Goal: Task Accomplishment & Management: Use online tool/utility

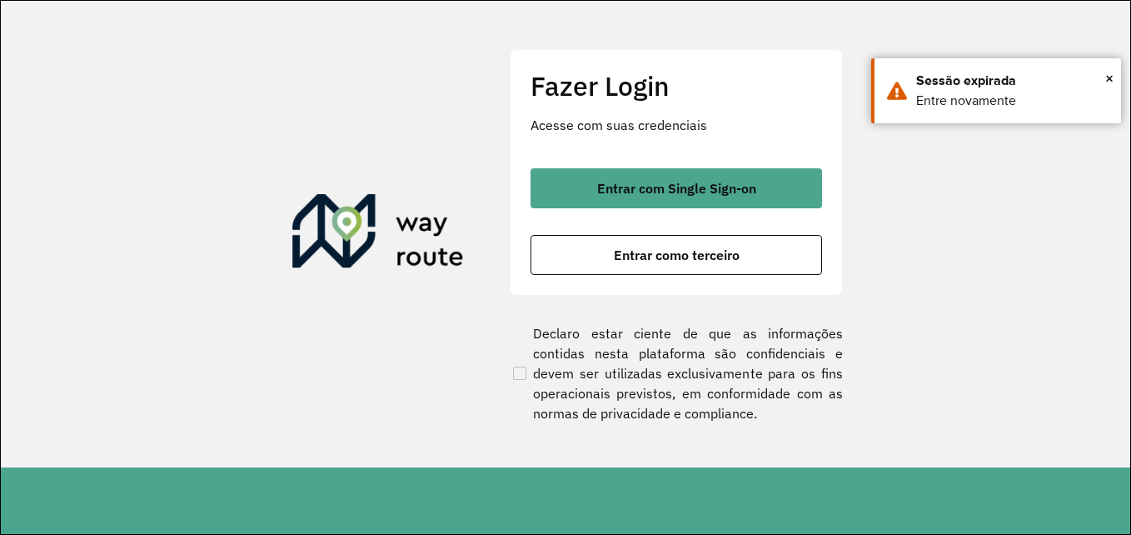
click at [744, 266] on button "Entrar como terceiro" at bounding box center [675, 255] width 291 height 40
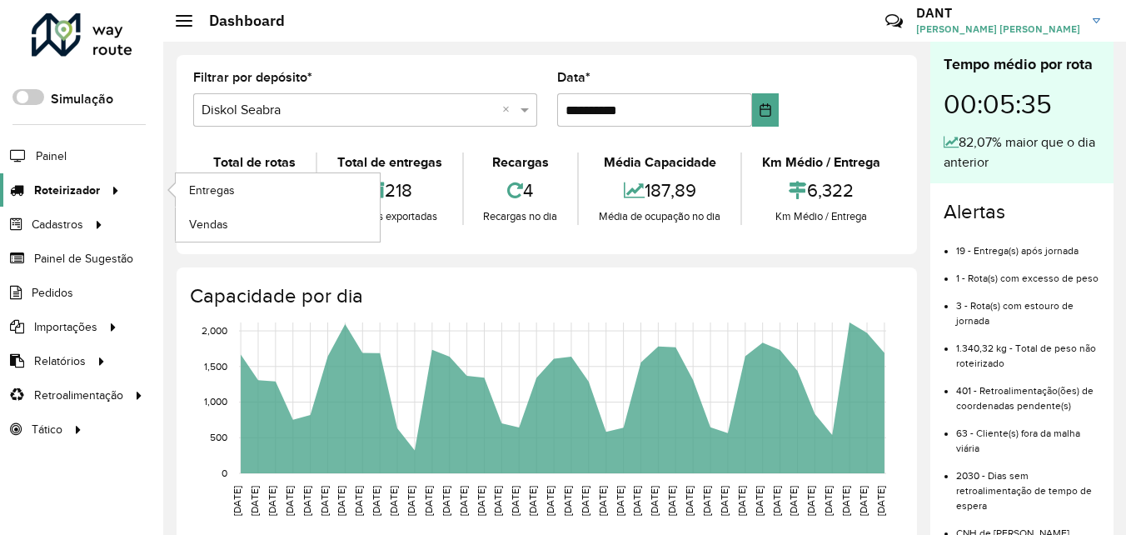
click at [72, 193] on span "Roteirizador" at bounding box center [67, 190] width 66 height 17
click at [192, 187] on span "Entregas" at bounding box center [212, 190] width 47 height 17
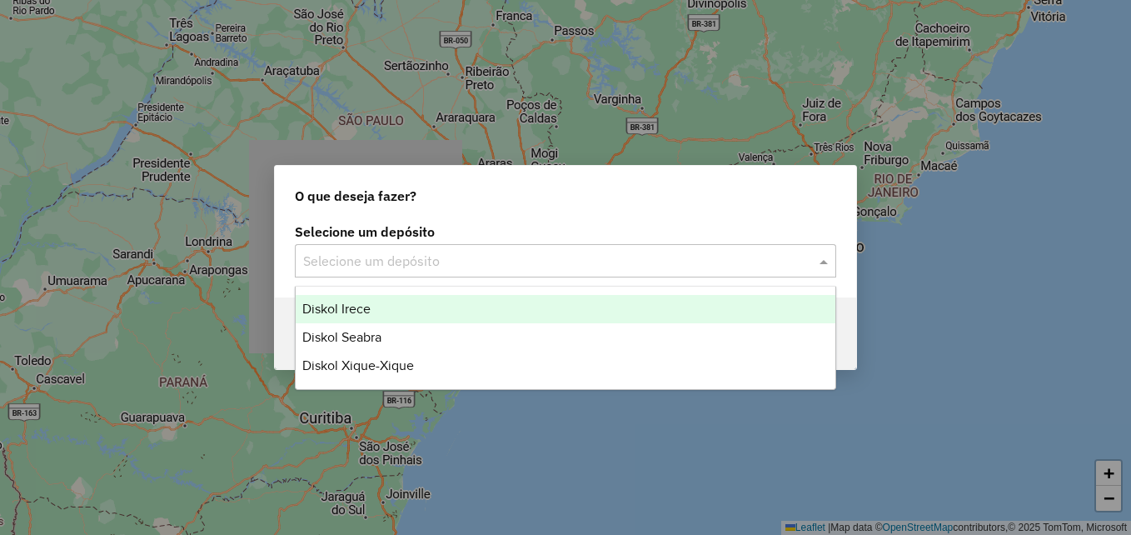
click at [824, 266] on span at bounding box center [825, 261] width 21 height 20
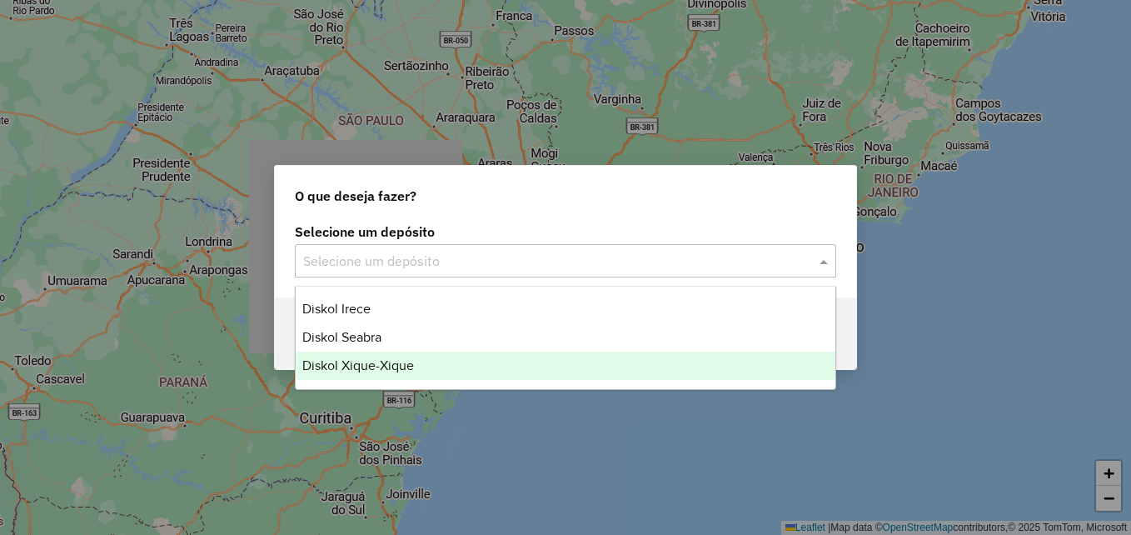
click at [467, 371] on div "Diskol Xique-Xique" at bounding box center [566, 365] width 540 height 28
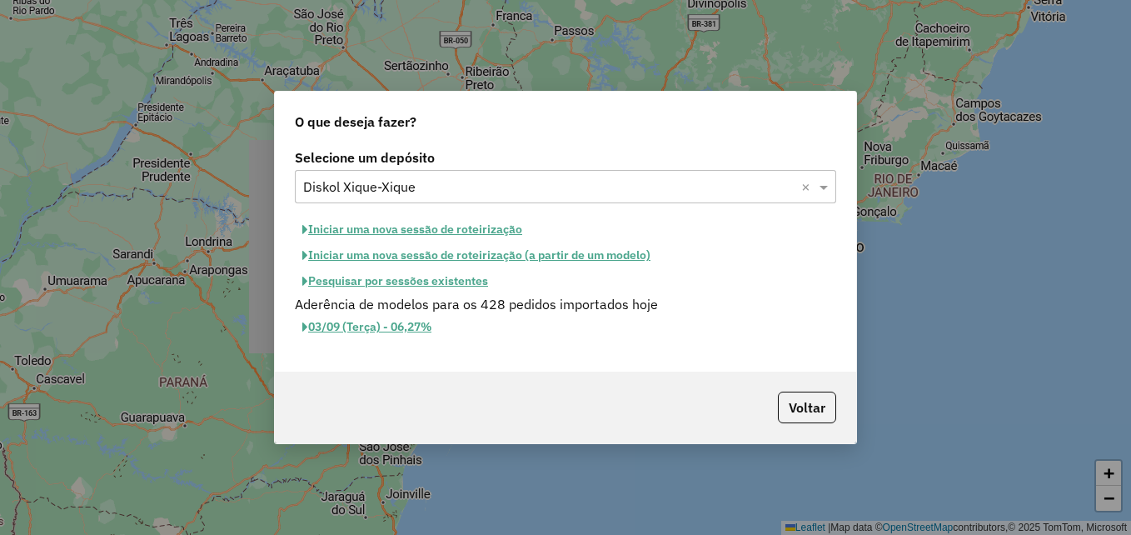
click at [487, 231] on button "Iniciar uma nova sessão de roteirização" at bounding box center [412, 229] width 235 height 26
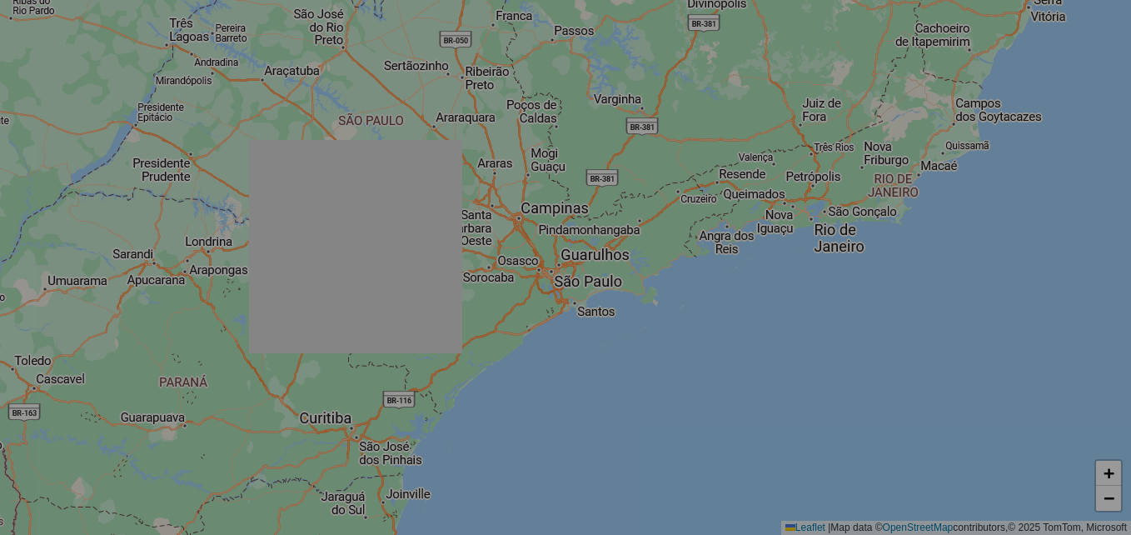
select select "*"
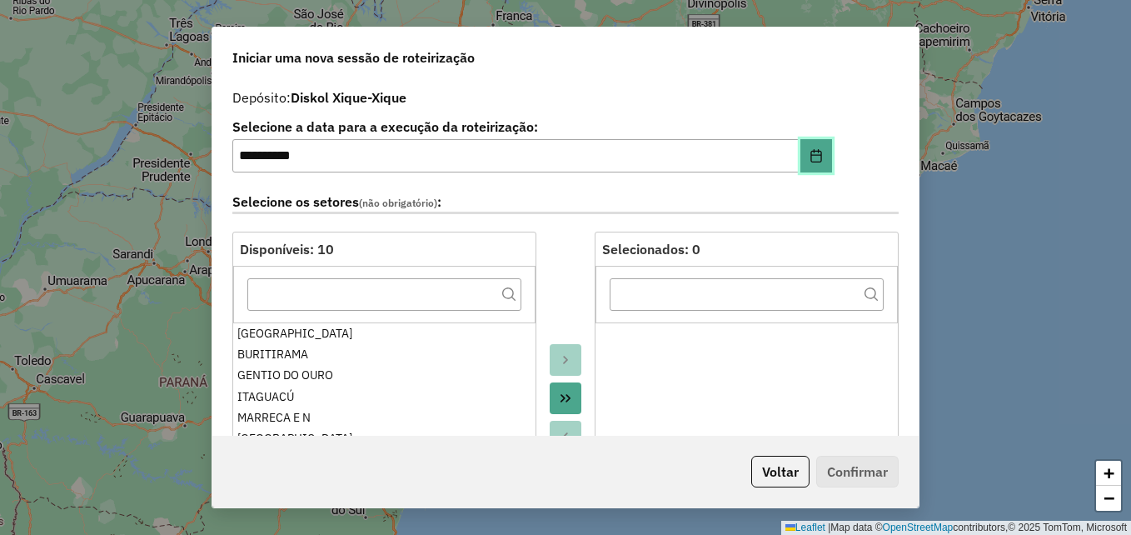
click at [809, 163] on button "Choose Date" at bounding box center [816, 155] width 32 height 33
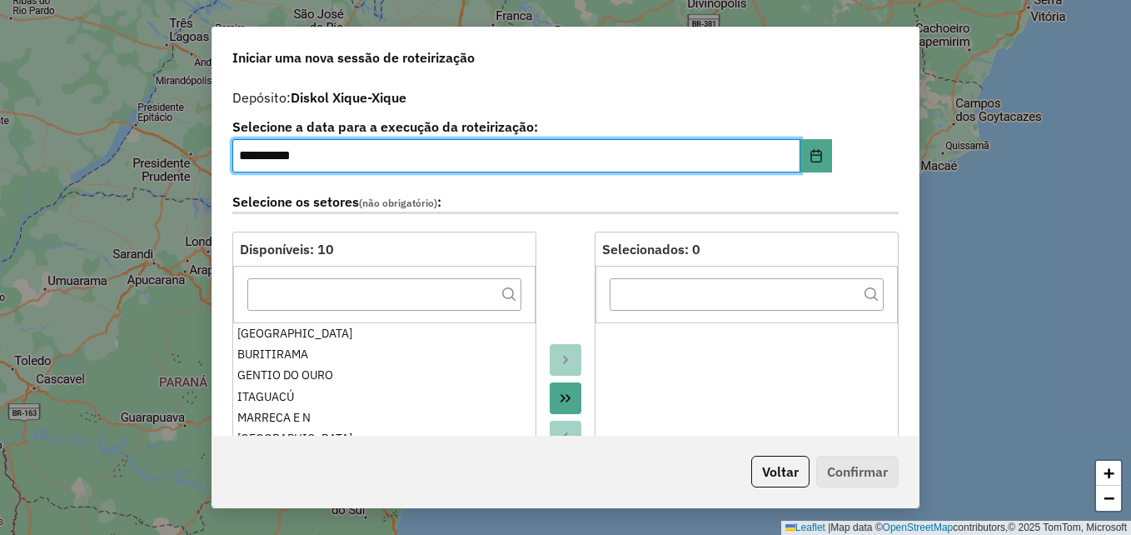
click at [881, 77] on div "Iniciar uma nova sessão de roteirização" at bounding box center [565, 53] width 706 height 53
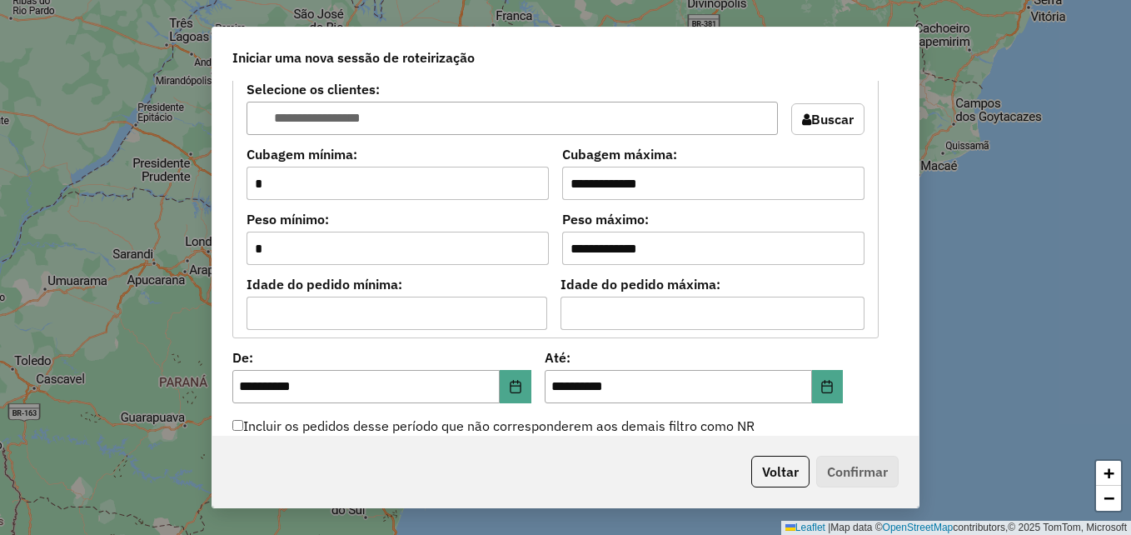
scroll to position [1590, 0]
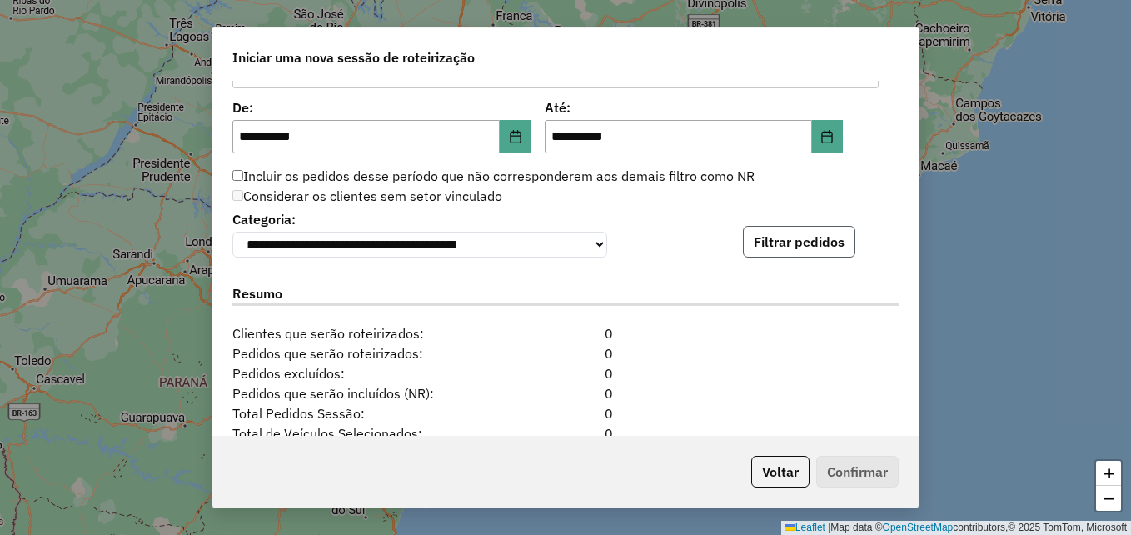
click at [790, 253] on button "Filtrar pedidos" at bounding box center [799, 242] width 112 height 32
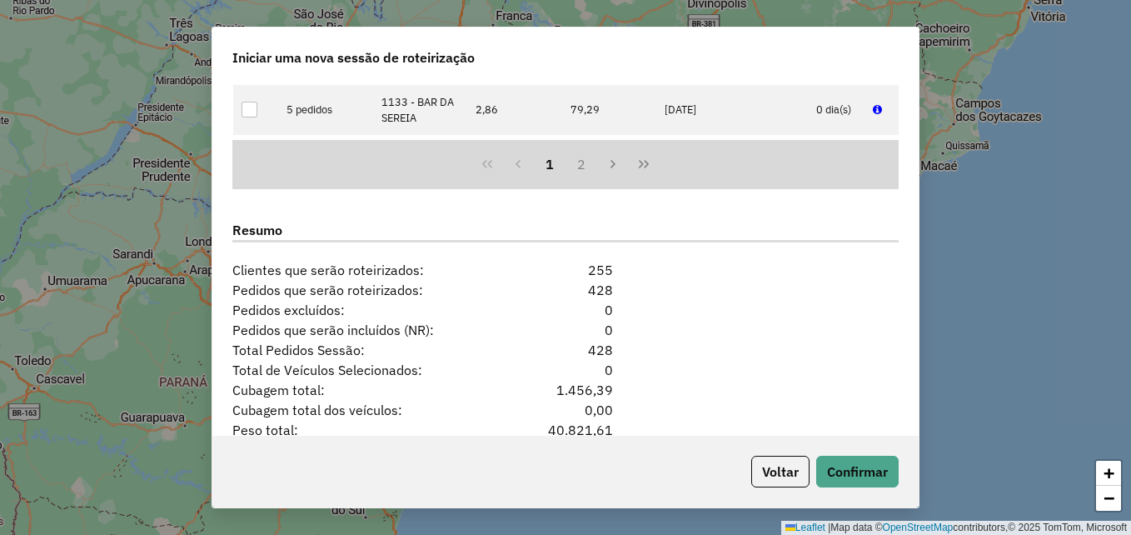
scroll to position [2101, 0]
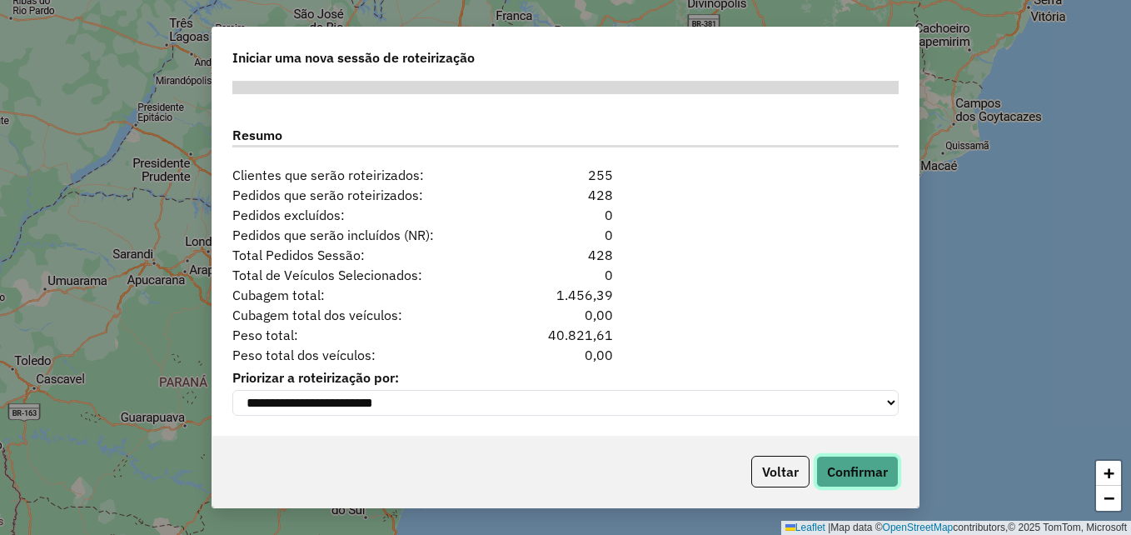
click at [876, 475] on button "Confirmar" at bounding box center [857, 471] width 82 height 32
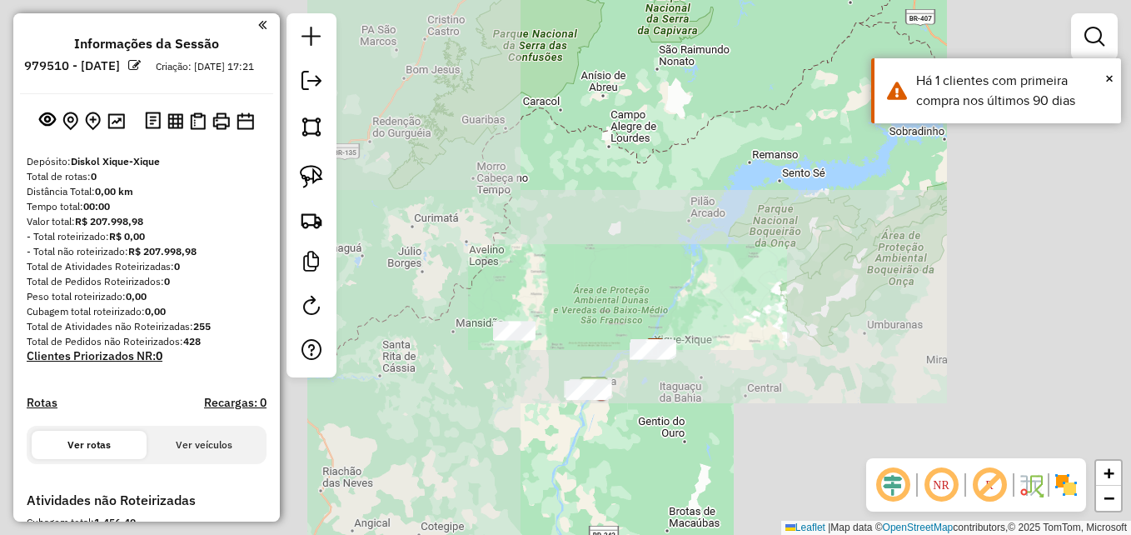
drag, startPoint x: 568, startPoint y: 453, endPoint x: 670, endPoint y: 455, distance: 102.4
click at [670, 455] on div "Janela de atendimento Grade de atendimento Capacidade Transportadoras Veículos …" at bounding box center [565, 267] width 1131 height 535
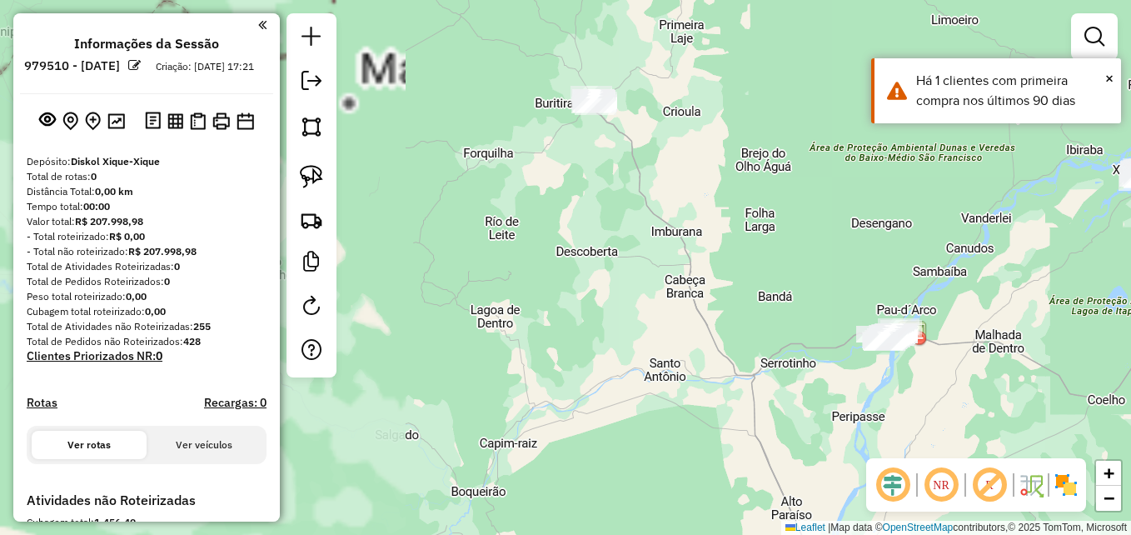
drag, startPoint x: 517, startPoint y: 262, endPoint x: 518, endPoint y: 372, distance: 109.9
click at [518, 372] on div "Janela de atendimento Grade de atendimento Capacidade Transportadoras Veículos …" at bounding box center [565, 267] width 1131 height 535
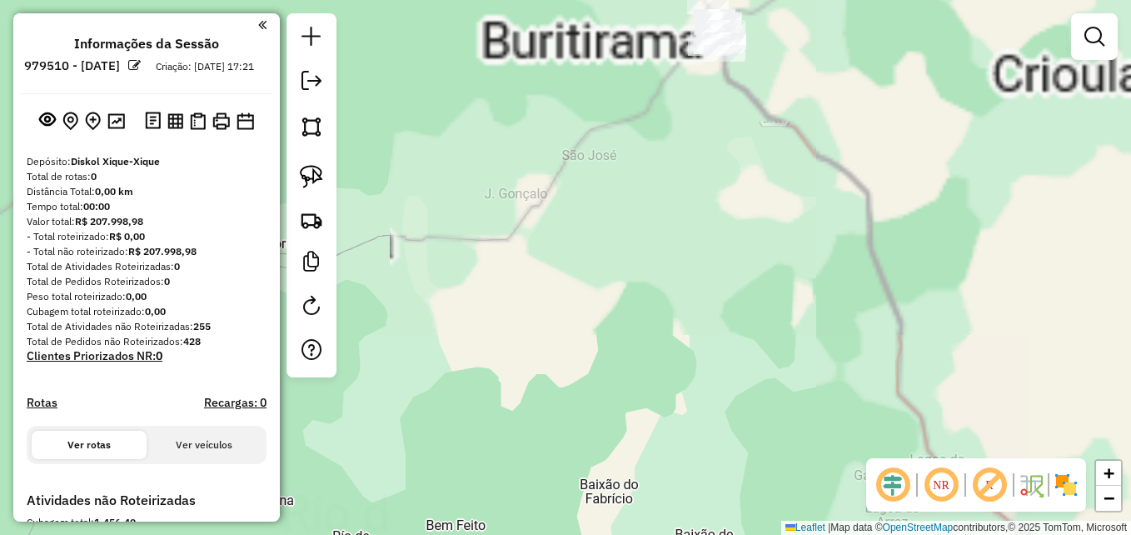
drag, startPoint x: 619, startPoint y: 177, endPoint x: 521, endPoint y: 432, distance: 273.1
click at [512, 473] on div "Janela de atendimento Grade de atendimento Capacidade Transportadoras Veículos …" at bounding box center [565, 267] width 1131 height 535
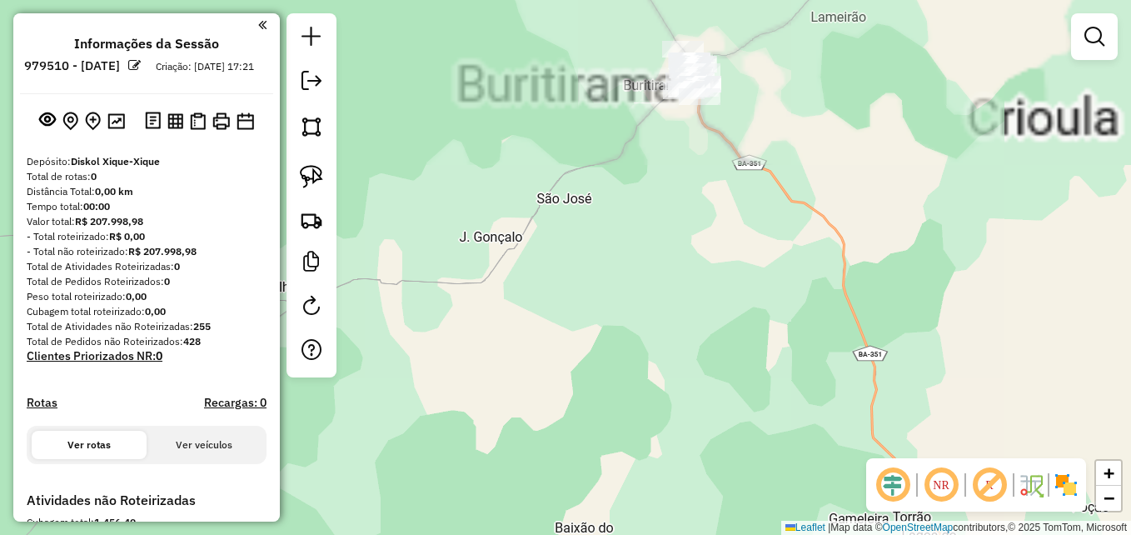
drag, startPoint x: 611, startPoint y: 289, endPoint x: 490, endPoint y: 490, distance: 234.2
click at [490, 490] on div "Janela de atendimento Grade de atendimento Capacidade Transportadoras Veículos …" at bounding box center [565, 267] width 1131 height 535
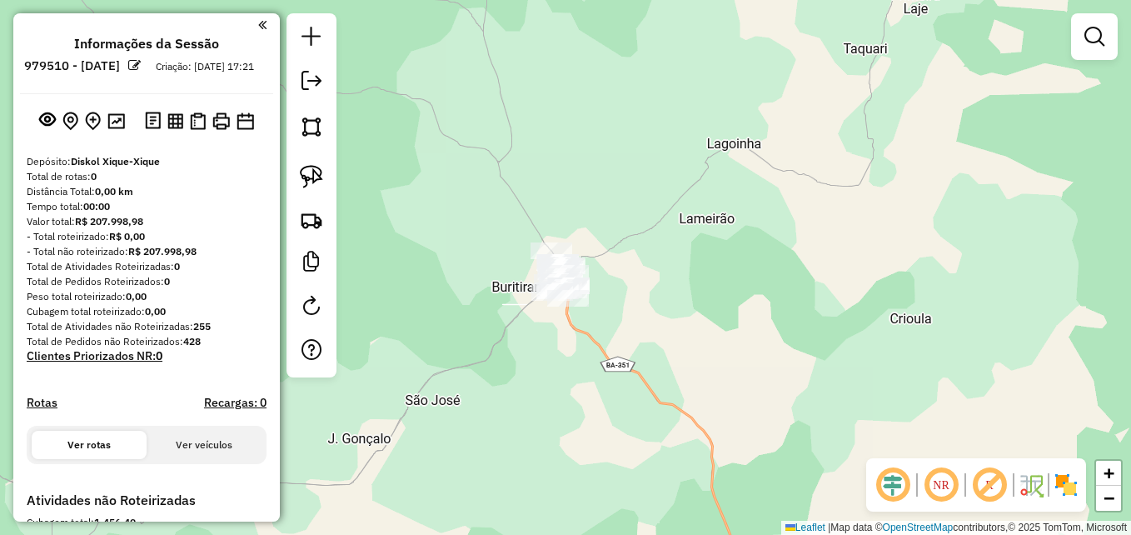
drag, startPoint x: 691, startPoint y: 338, endPoint x: 664, endPoint y: 328, distance: 29.2
click at [664, 328] on div "Janela de atendimento Grade de atendimento Capacidade Transportadoras Veículos …" at bounding box center [565, 267] width 1131 height 535
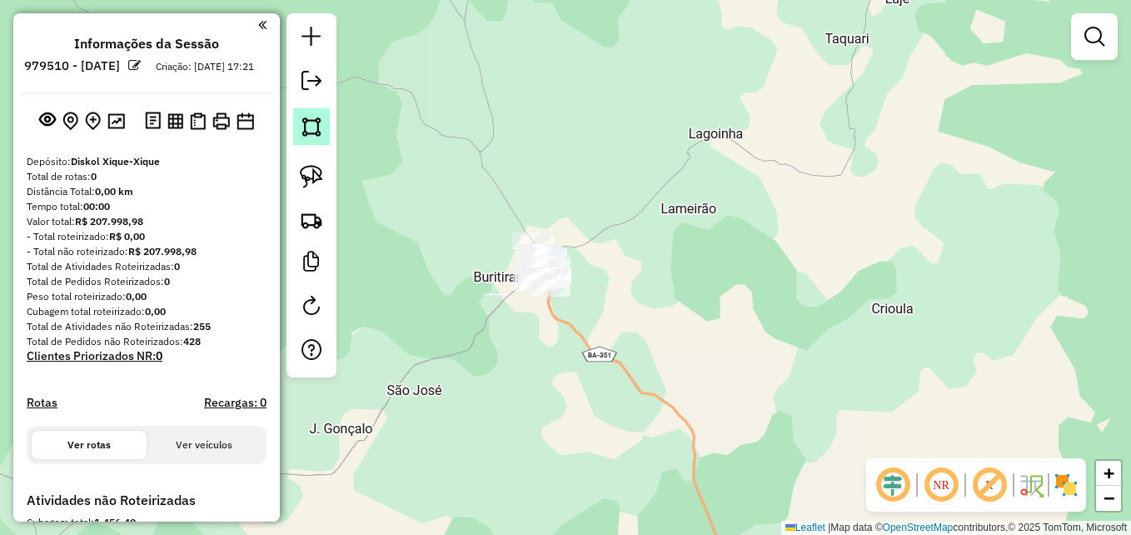
click at [315, 131] on img at bounding box center [311, 126] width 23 height 23
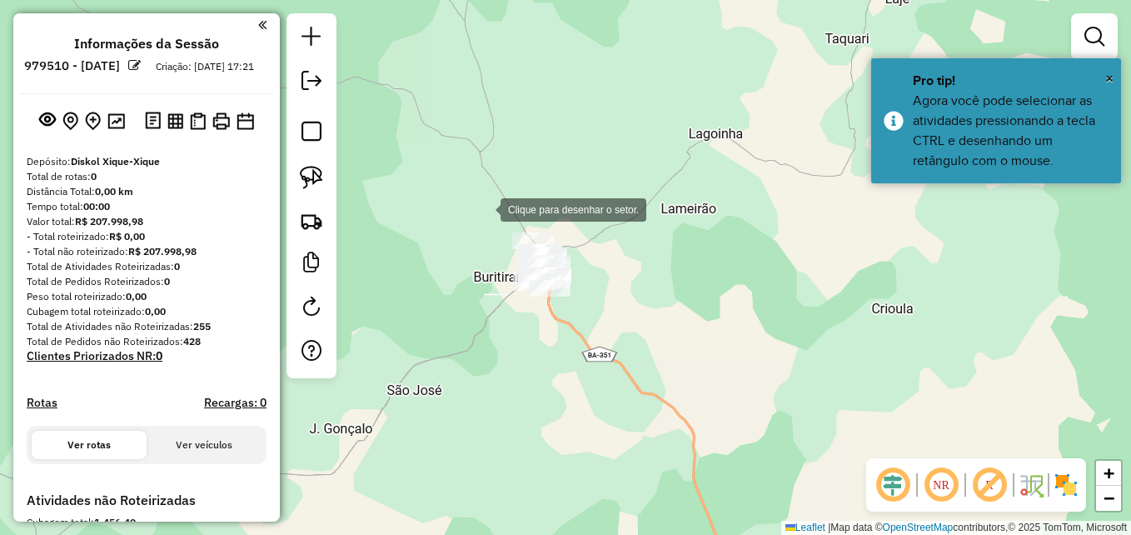
drag, startPoint x: 484, startPoint y: 208, endPoint x: 453, endPoint y: 329, distance: 124.6
click at [484, 208] on div at bounding box center [483, 208] width 33 height 33
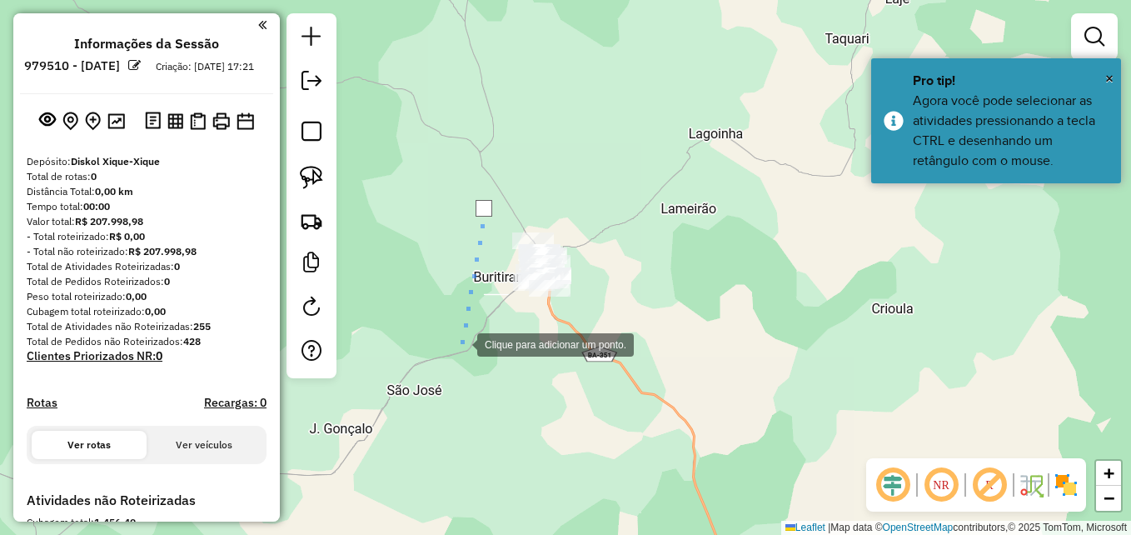
click at [460, 343] on div at bounding box center [460, 342] width 33 height 33
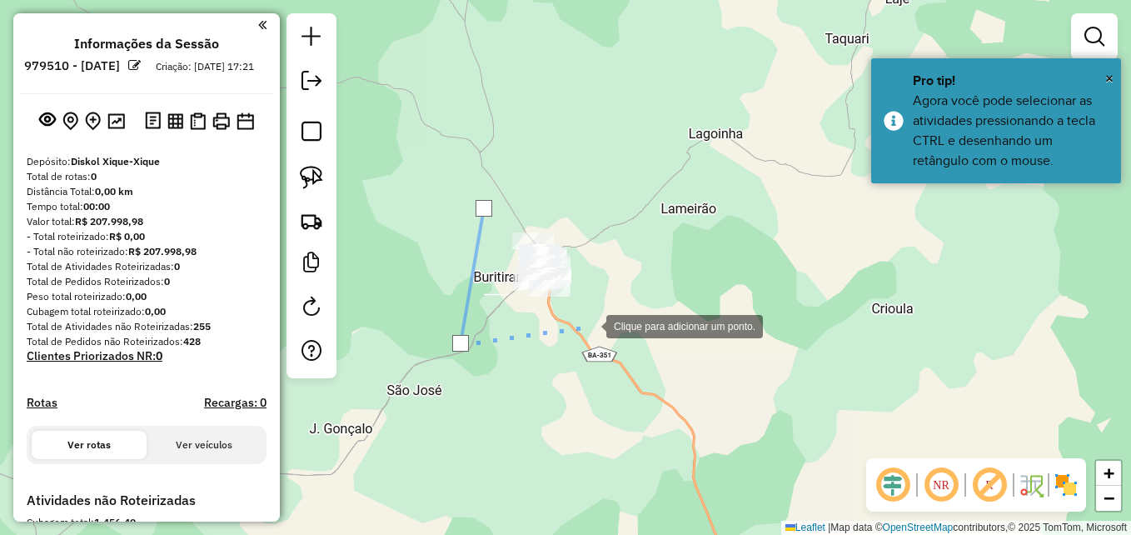
click at [595, 320] on div at bounding box center [589, 324] width 33 height 33
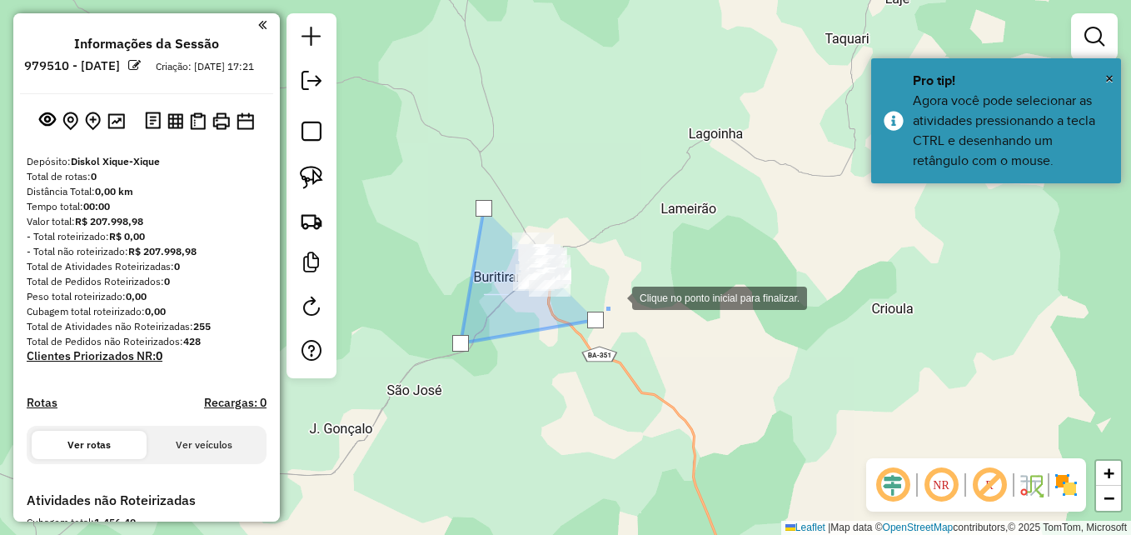
click at [632, 280] on div at bounding box center [615, 296] width 33 height 33
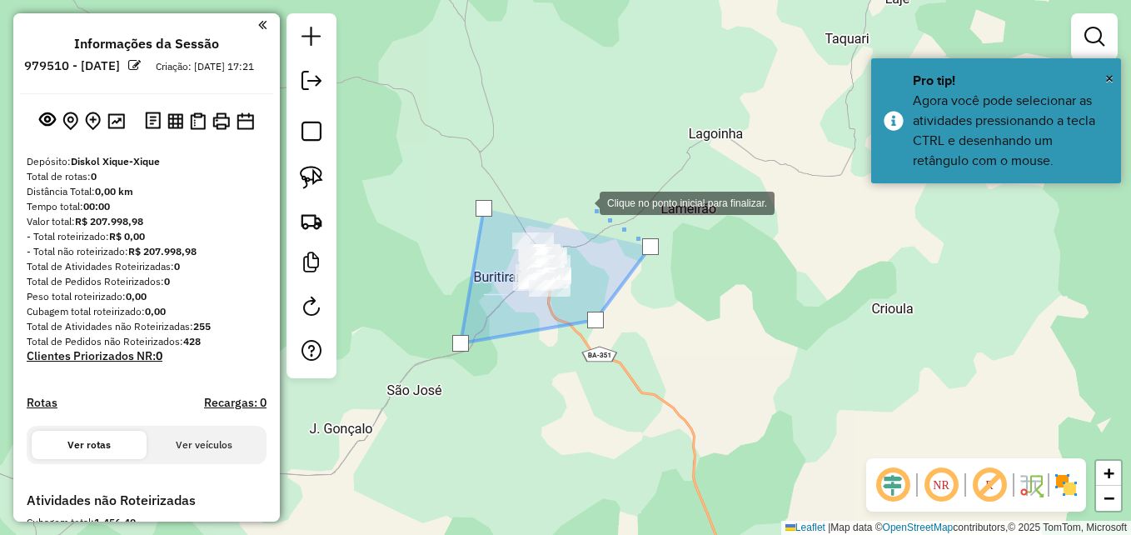
click at [583, 201] on div at bounding box center [582, 201] width 33 height 33
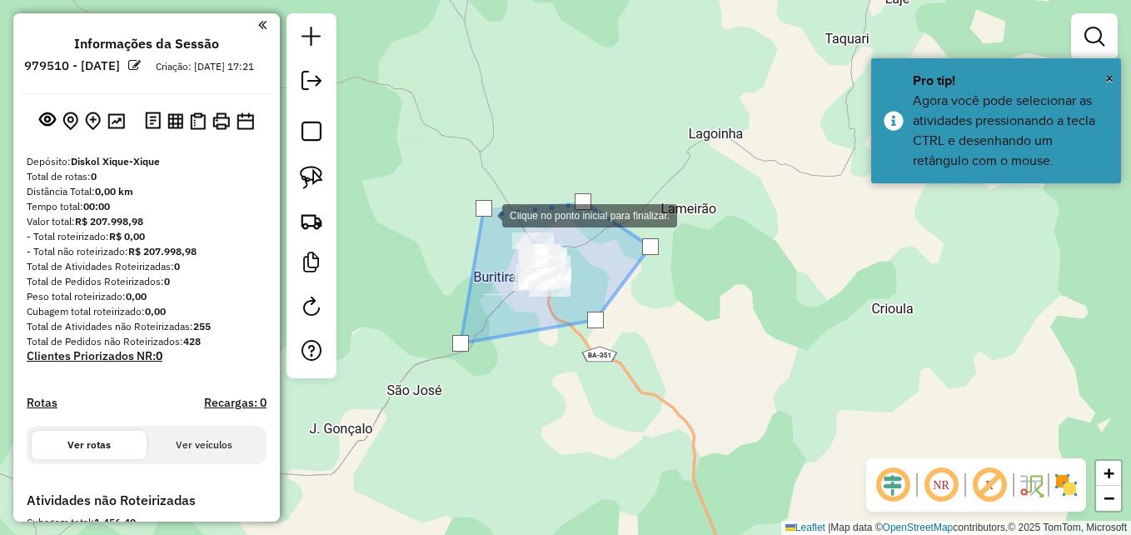
click at [485, 214] on div at bounding box center [483, 208] width 17 height 17
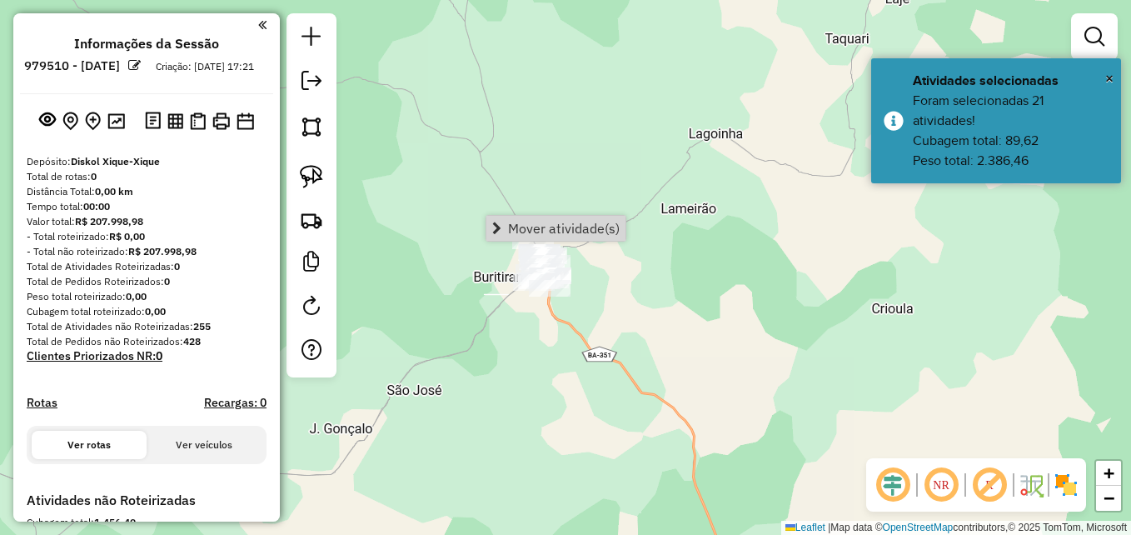
click at [714, 332] on div "Janela de atendimento Grade de atendimento Capacidade Transportadoras Veículos …" at bounding box center [565, 267] width 1131 height 535
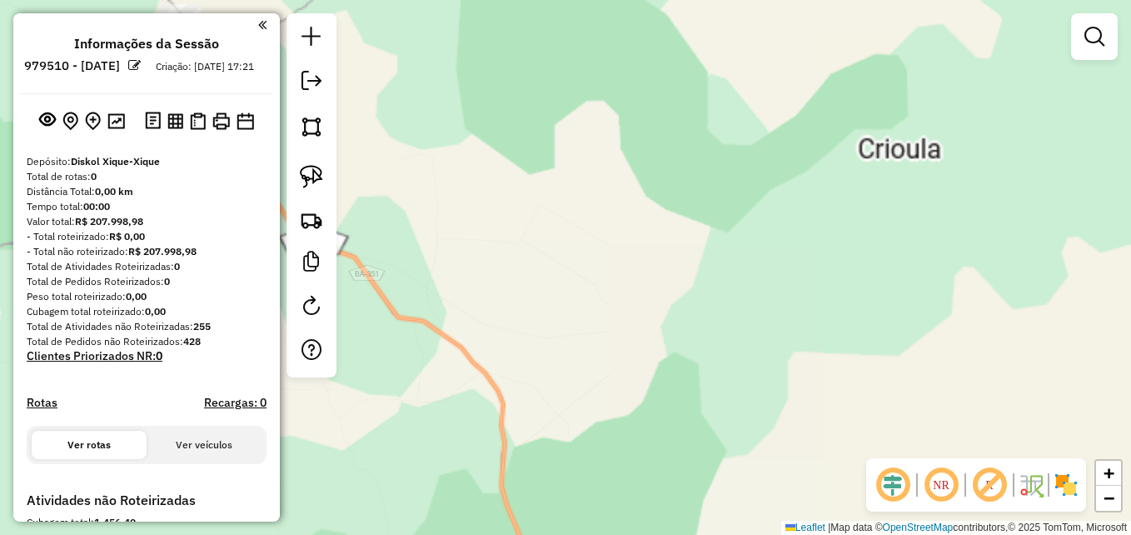
drag, startPoint x: 774, startPoint y: 400, endPoint x: 575, endPoint y: 260, distance: 243.9
click at [575, 260] on div "Janela de atendimento Grade de atendimento Capacidade Transportadoras Veículos …" at bounding box center [565, 267] width 1131 height 535
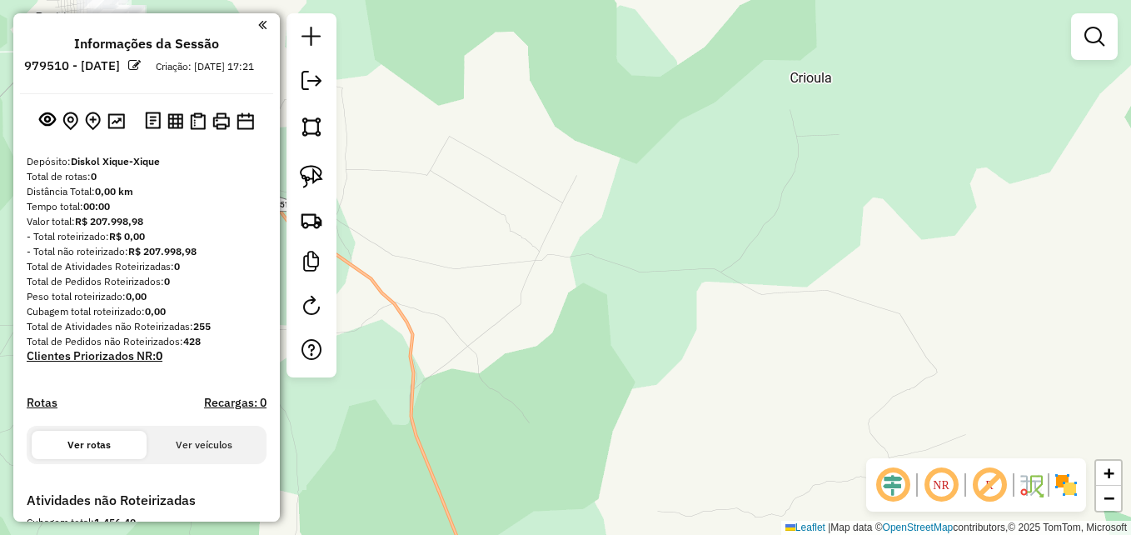
drag, startPoint x: 756, startPoint y: 364, endPoint x: 625, endPoint y: 177, distance: 228.4
click at [621, 205] on div "Janela de atendimento Grade de atendimento Capacidade Transportadoras Veículos …" at bounding box center [565, 267] width 1131 height 535
click at [621, 194] on div "Janela de atendimento Grade de atendimento Capacidade Transportadoras Veículos …" at bounding box center [565, 267] width 1131 height 535
click at [621, 188] on div "Janela de atendimento Grade de atendimento Capacidade Transportadoras Veículos …" at bounding box center [565, 267] width 1131 height 535
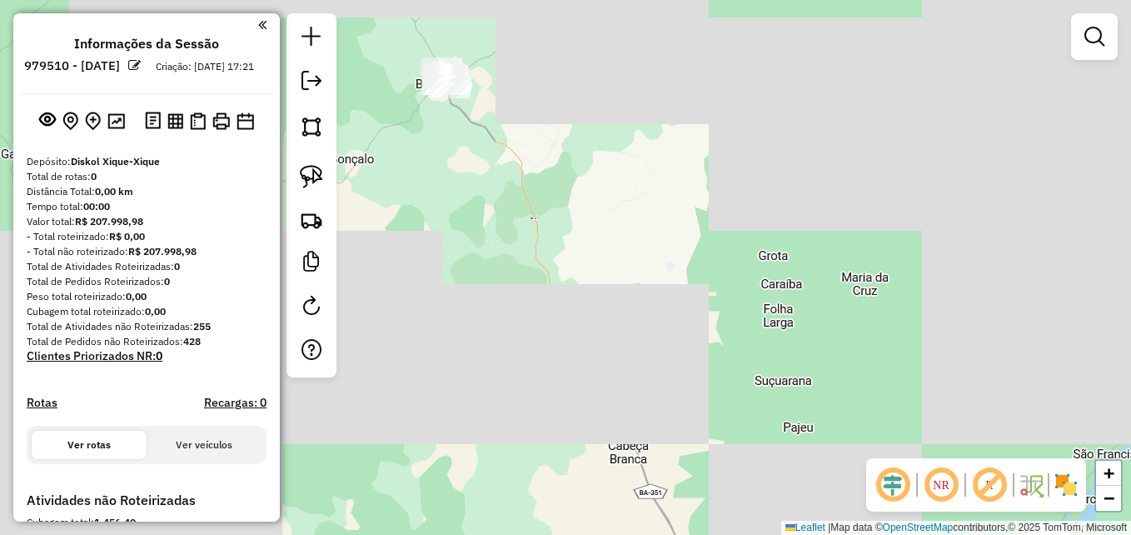
drag, startPoint x: 688, startPoint y: 266, endPoint x: 619, endPoint y: 192, distance: 100.8
click at [619, 192] on div "Janela de atendimento Grade de atendimento Capacidade Transportadoras Veículos …" at bounding box center [565, 267] width 1131 height 535
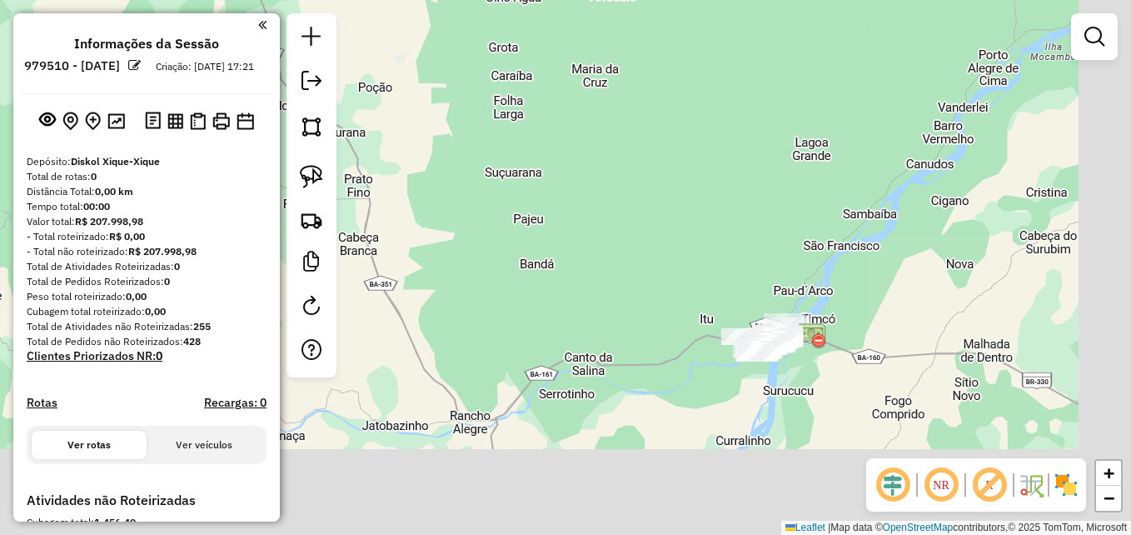
drag, startPoint x: 830, startPoint y: 368, endPoint x: 547, endPoint y: 122, distance: 375.3
click at [547, 124] on div "Janela de atendimento Grade de atendimento Capacidade Transportadoras Veículos …" at bounding box center [565, 267] width 1131 height 535
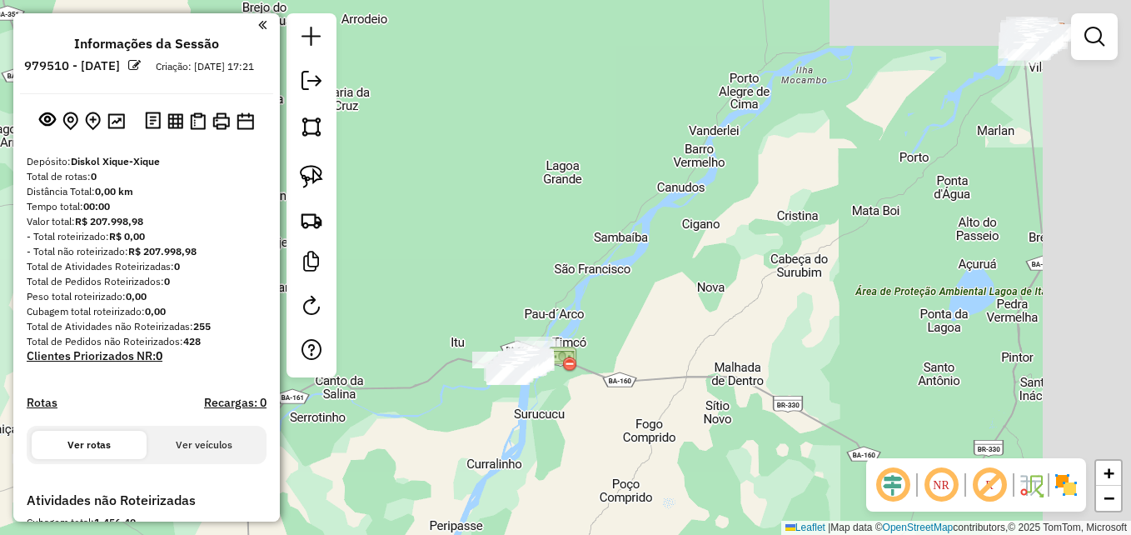
drag, startPoint x: 804, startPoint y: 314, endPoint x: 618, endPoint y: 428, distance: 218.6
click at [618, 428] on div "Janela de atendimento Grade de atendimento Capacidade Transportadoras Veículos …" at bounding box center [565, 267] width 1131 height 535
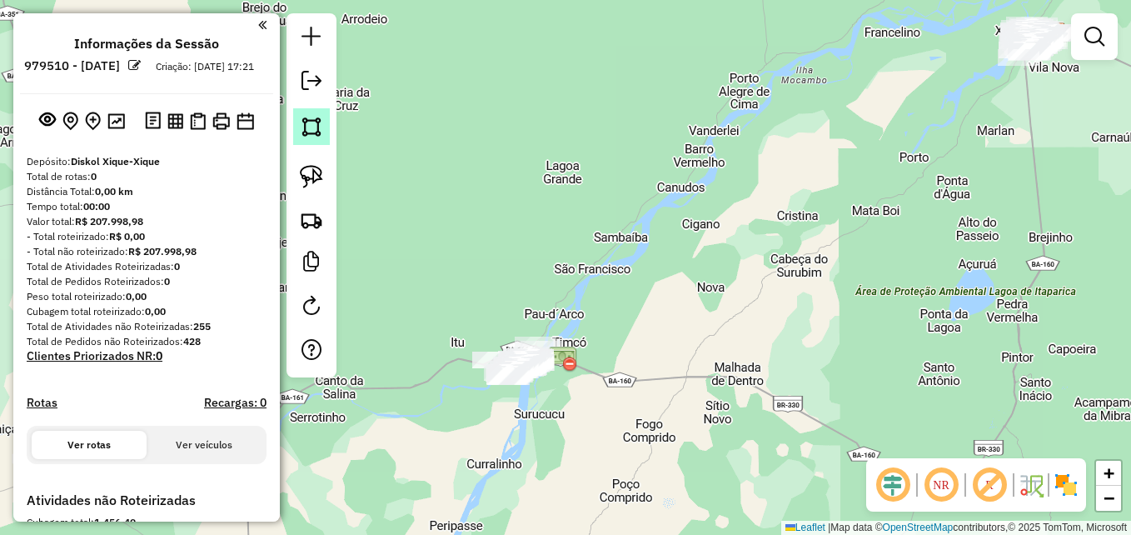
click at [316, 132] on img at bounding box center [311, 126] width 23 height 23
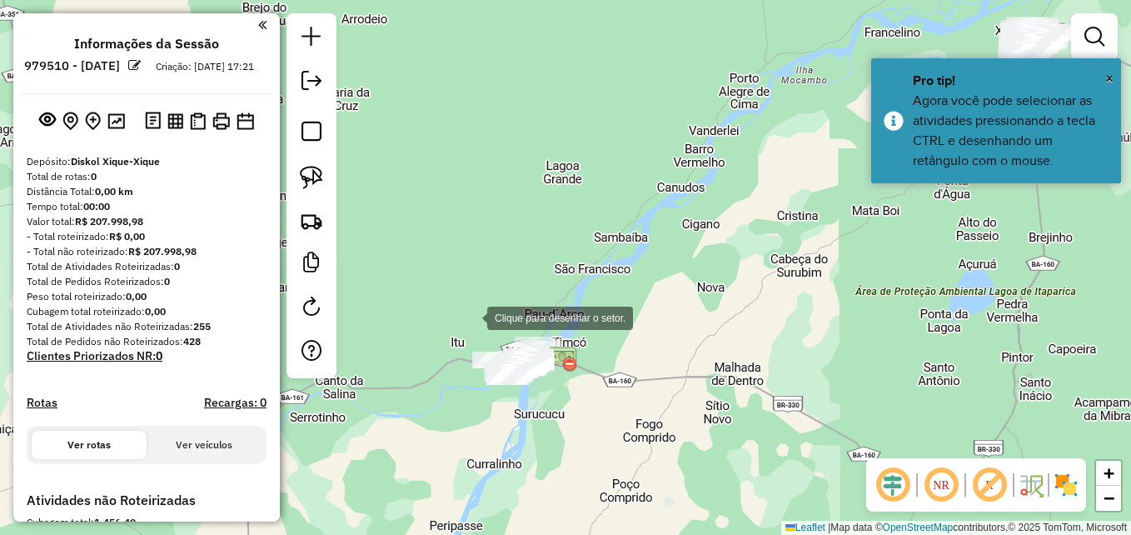
drag, startPoint x: 470, startPoint y: 316, endPoint x: 454, endPoint y: 361, distance: 47.9
click at [470, 316] on div at bounding box center [470, 316] width 33 height 33
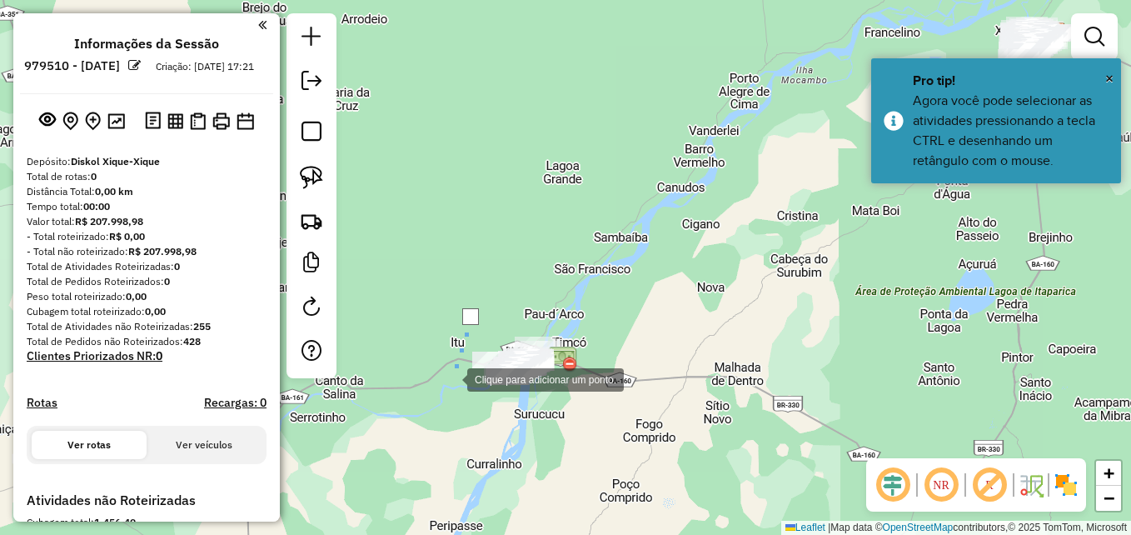
click at [450, 378] on div at bounding box center [450, 377] width 33 height 33
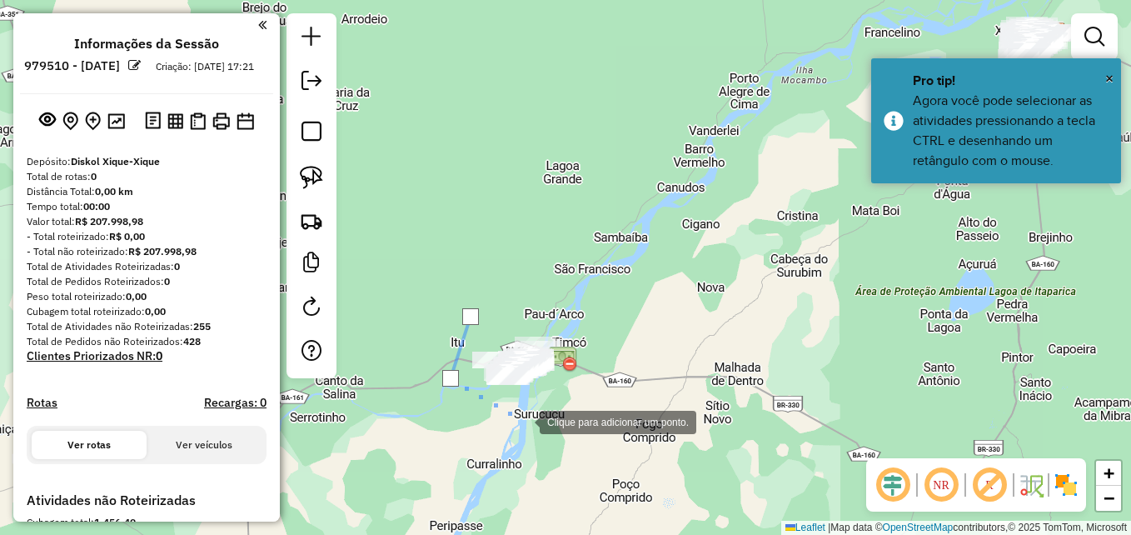
click at [523, 420] on div at bounding box center [522, 420] width 33 height 33
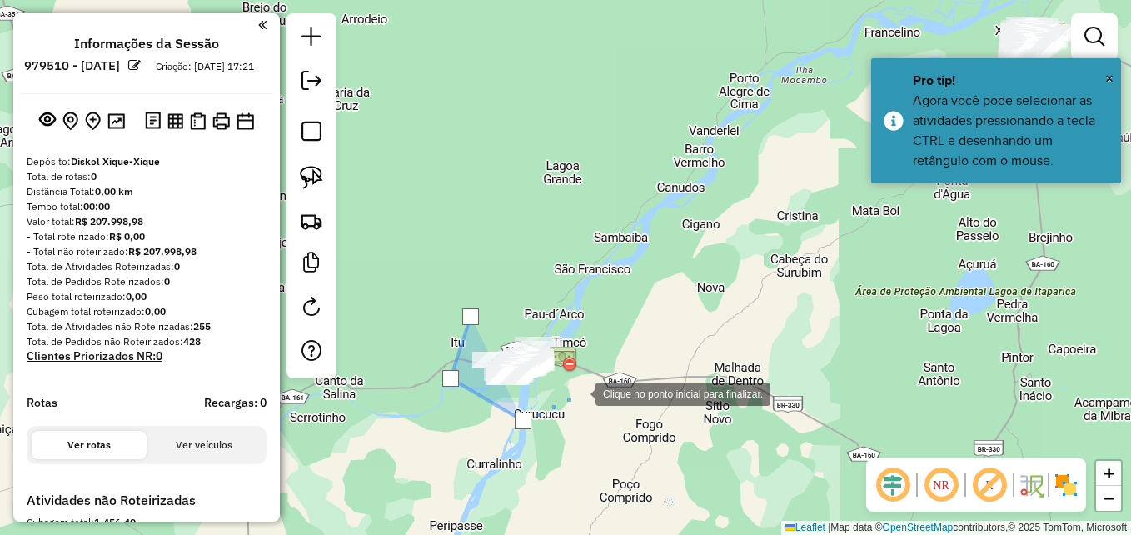
click at [585, 385] on div at bounding box center [578, 392] width 33 height 33
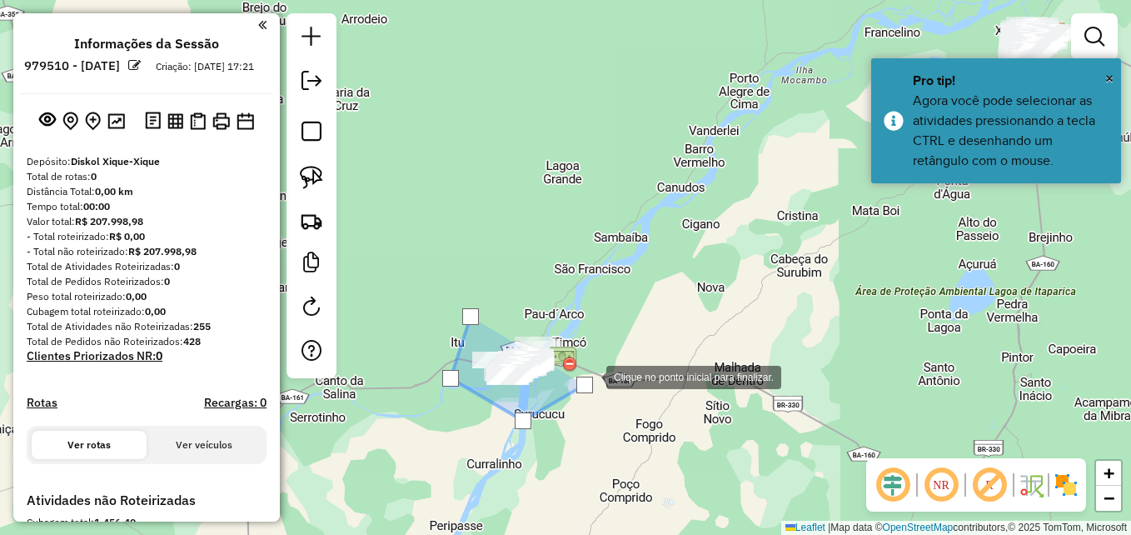
click at [606, 359] on div at bounding box center [589, 375] width 33 height 33
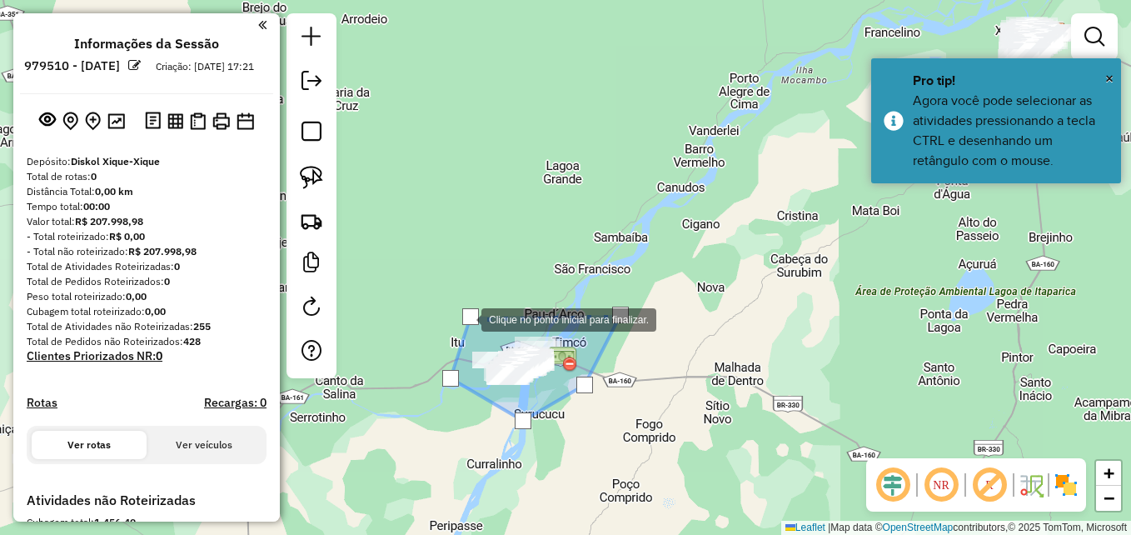
click at [465, 318] on div at bounding box center [470, 316] width 17 height 17
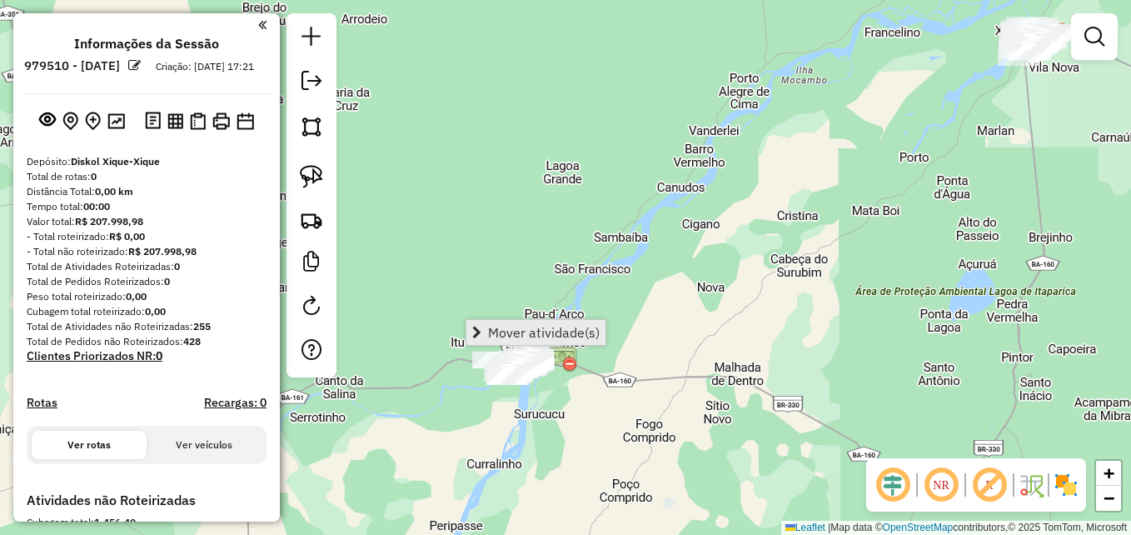
click at [502, 339] on span "Mover atividade(s)" at bounding box center [544, 332] width 112 height 13
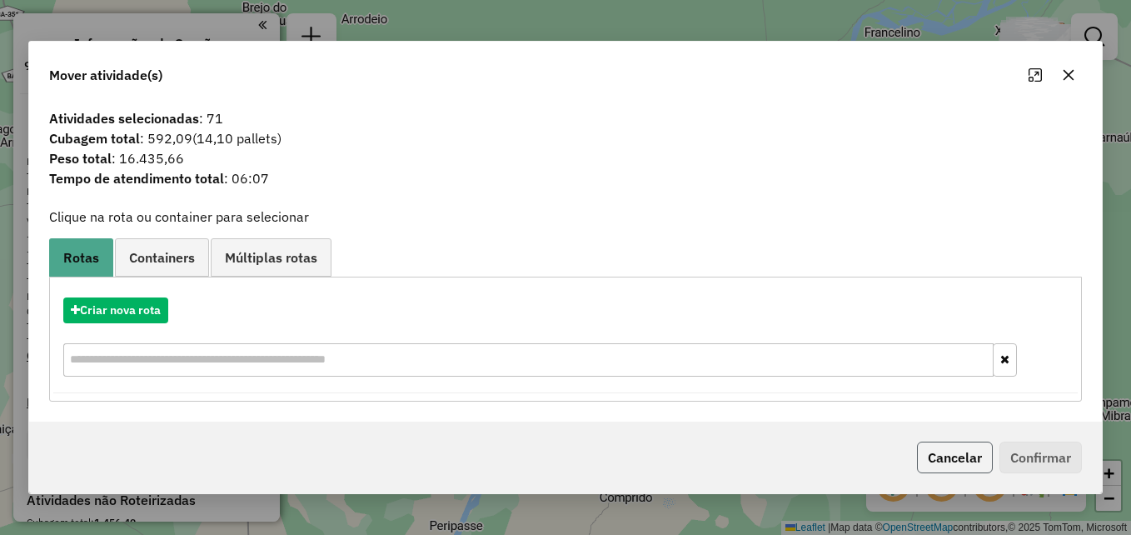
click at [958, 455] on button "Cancelar" at bounding box center [955, 457] width 76 height 32
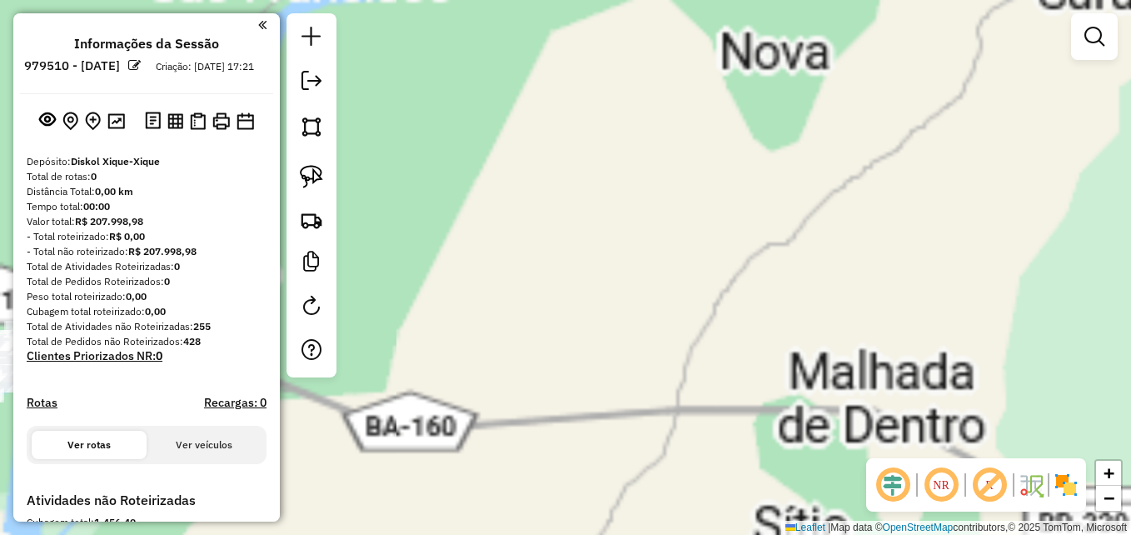
drag, startPoint x: 624, startPoint y: 280, endPoint x: 942, endPoint y: 196, distance: 329.0
click at [939, 197] on div "Janela de atendimento Grade de atendimento Capacidade Transportadoras Veículos …" at bounding box center [565, 267] width 1131 height 535
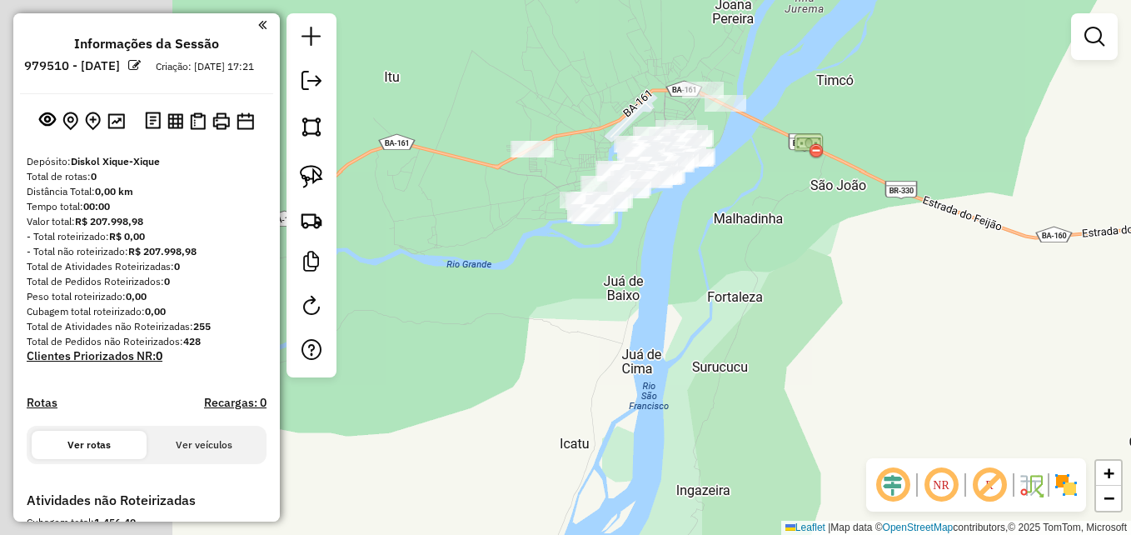
drag, startPoint x: 640, startPoint y: 265, endPoint x: 792, endPoint y: 192, distance: 168.3
click at [947, 157] on div "Janela de atendimento Grade de atendimento Capacidade Transportadoras Veículos …" at bounding box center [565, 267] width 1131 height 535
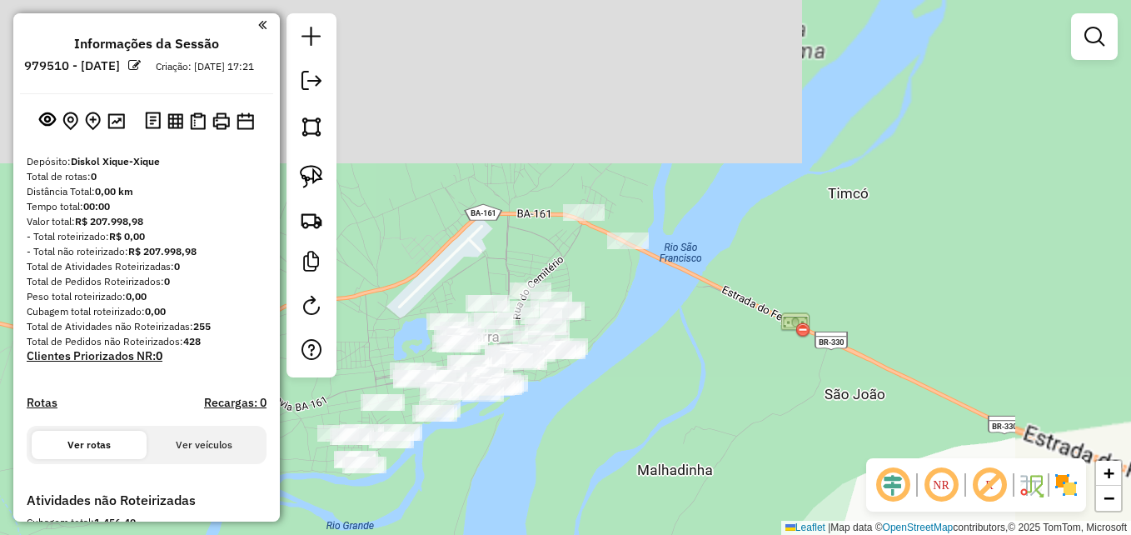
drag, startPoint x: 686, startPoint y: 223, endPoint x: 695, endPoint y: 428, distance: 205.0
click at [679, 432] on div "Janela de atendimento Grade de atendimento Capacidade Transportadoras Veículos …" at bounding box center [565, 267] width 1131 height 535
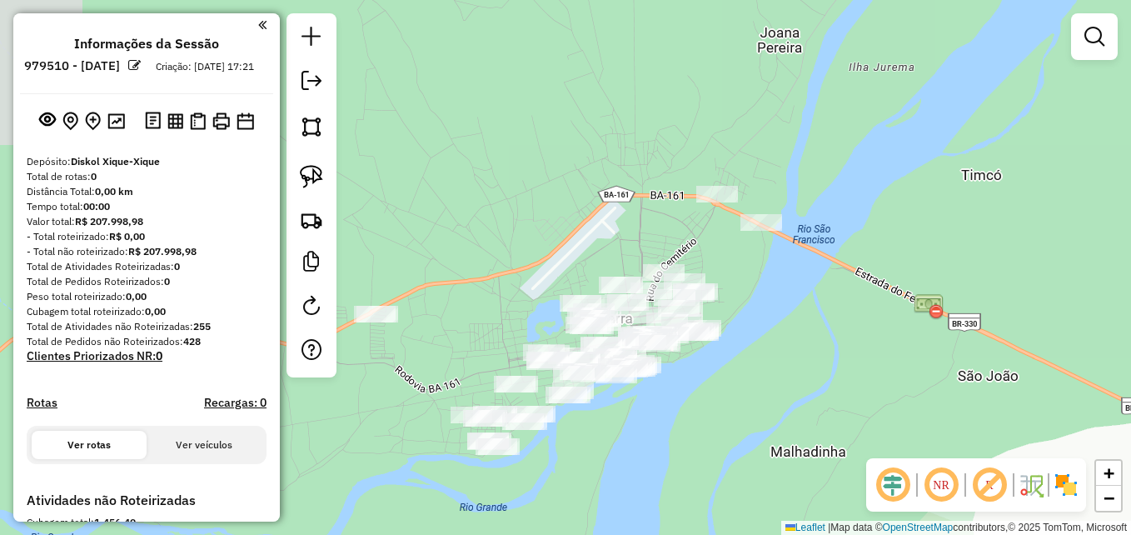
drag, startPoint x: 695, startPoint y: 428, endPoint x: 804, endPoint y: 423, distance: 109.2
click at [804, 423] on div "Janela de atendimento Grade de atendimento Capacidade Transportadoras Veículos …" at bounding box center [565, 267] width 1131 height 535
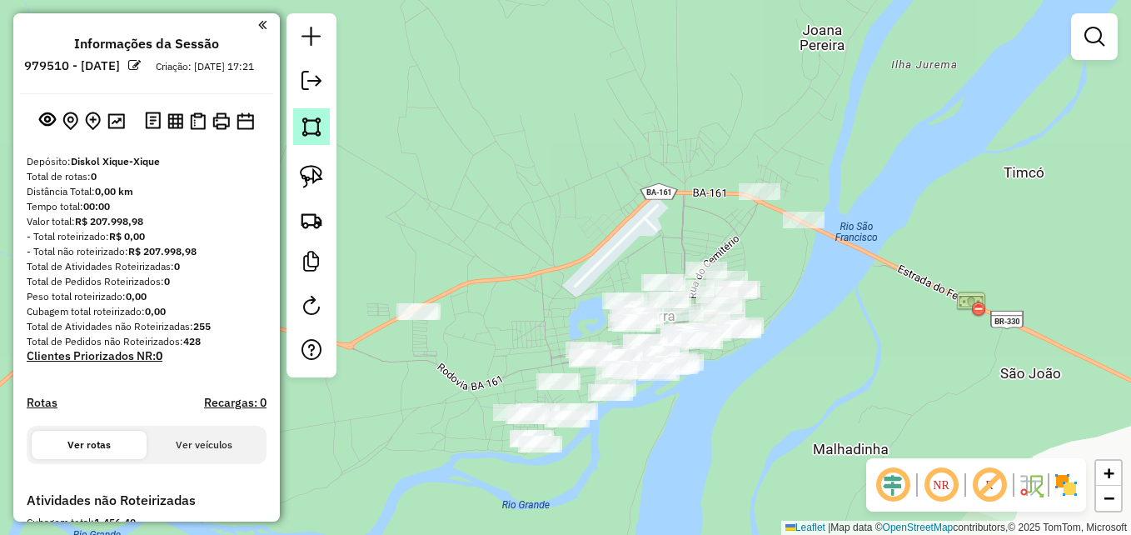
click at [316, 128] on img at bounding box center [311, 126] width 23 height 23
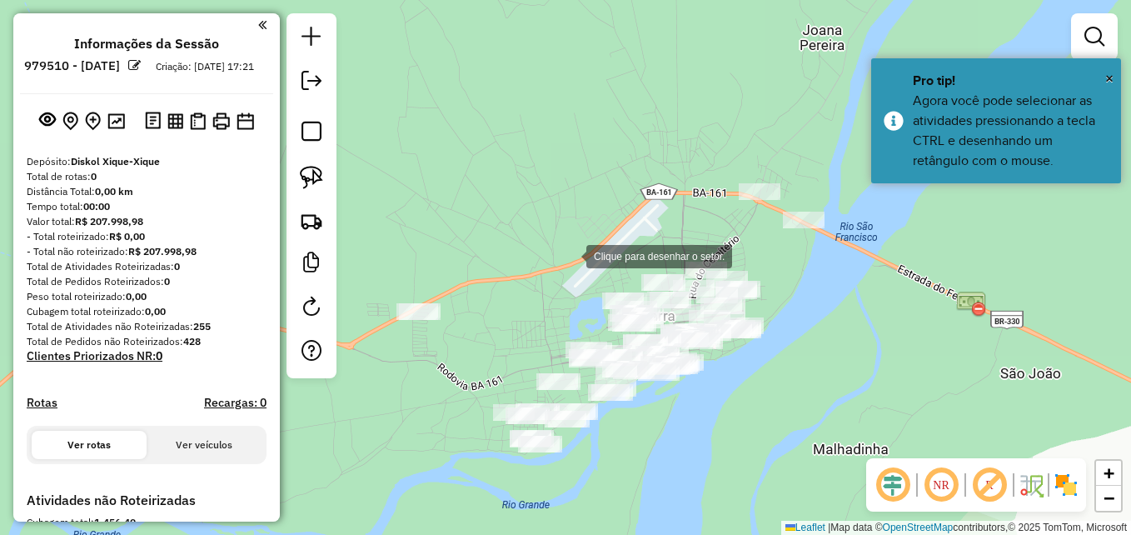
click at [570, 255] on div at bounding box center [569, 254] width 33 height 33
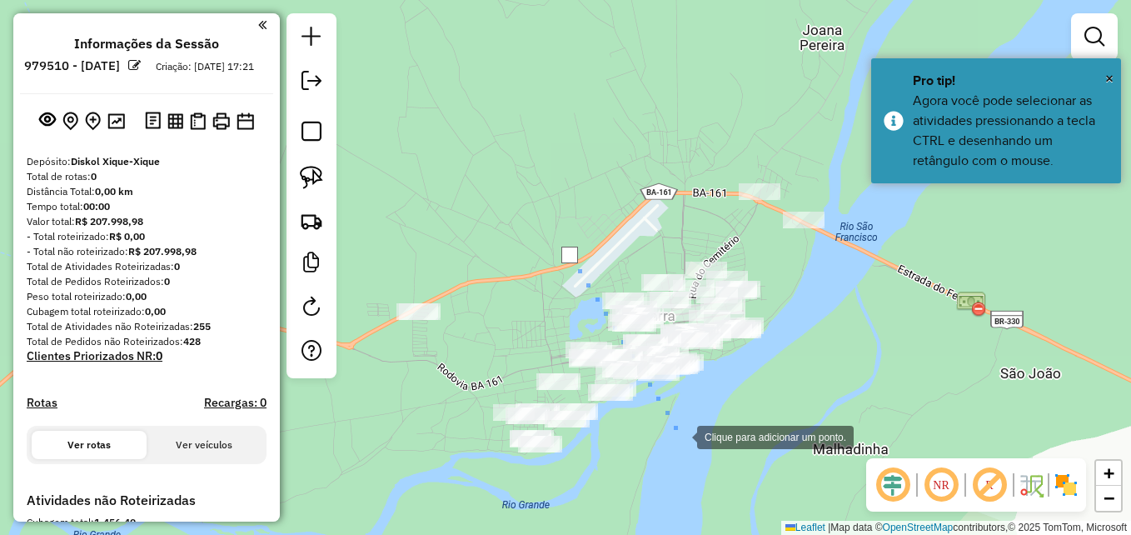
click at [680, 435] on div at bounding box center [680, 435] width 33 height 33
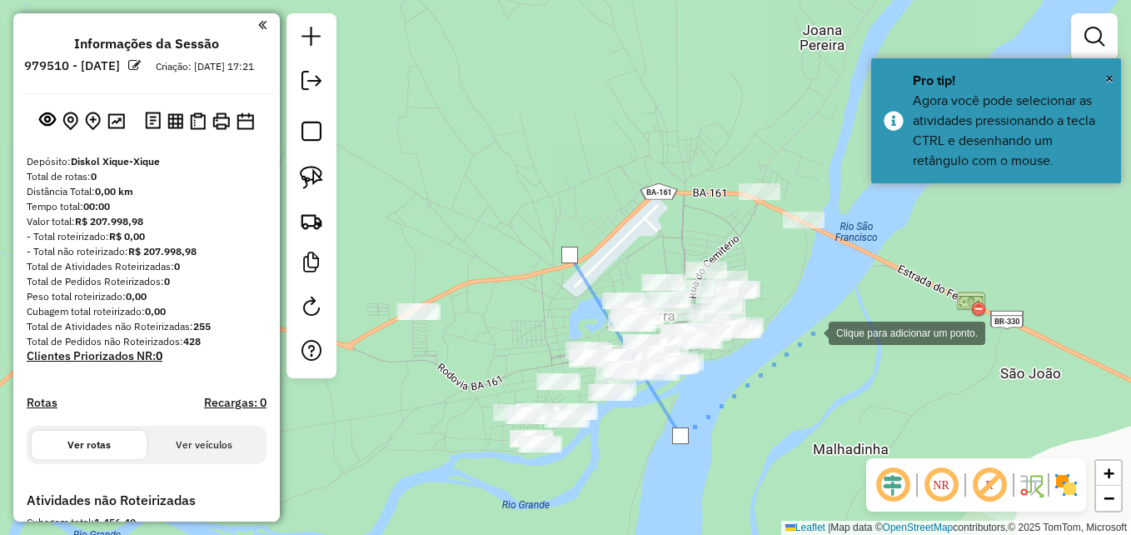
click at [818, 318] on div at bounding box center [811, 331] width 33 height 33
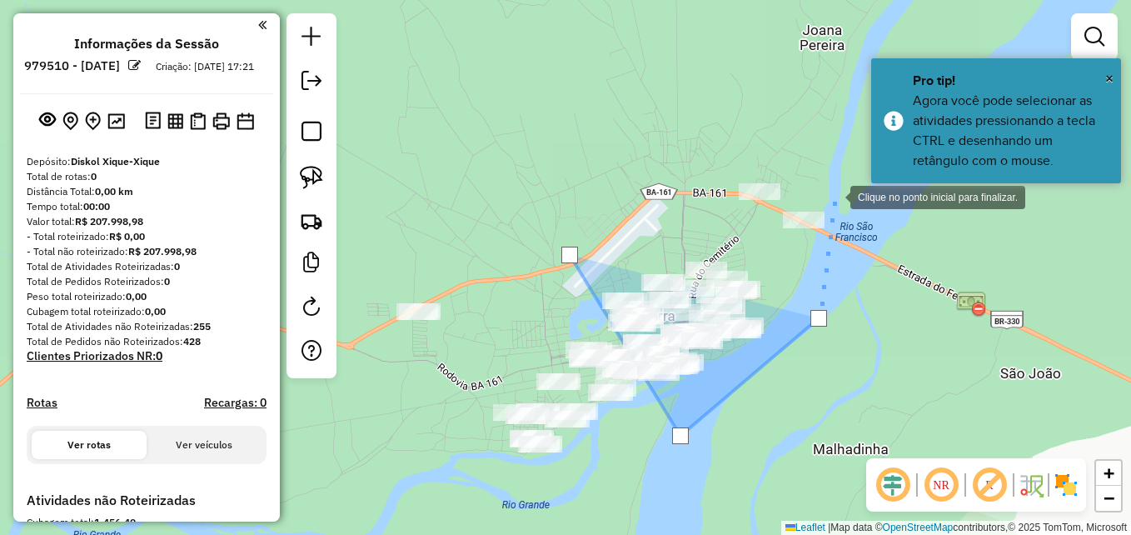
click at [828, 179] on div at bounding box center [833, 195] width 33 height 33
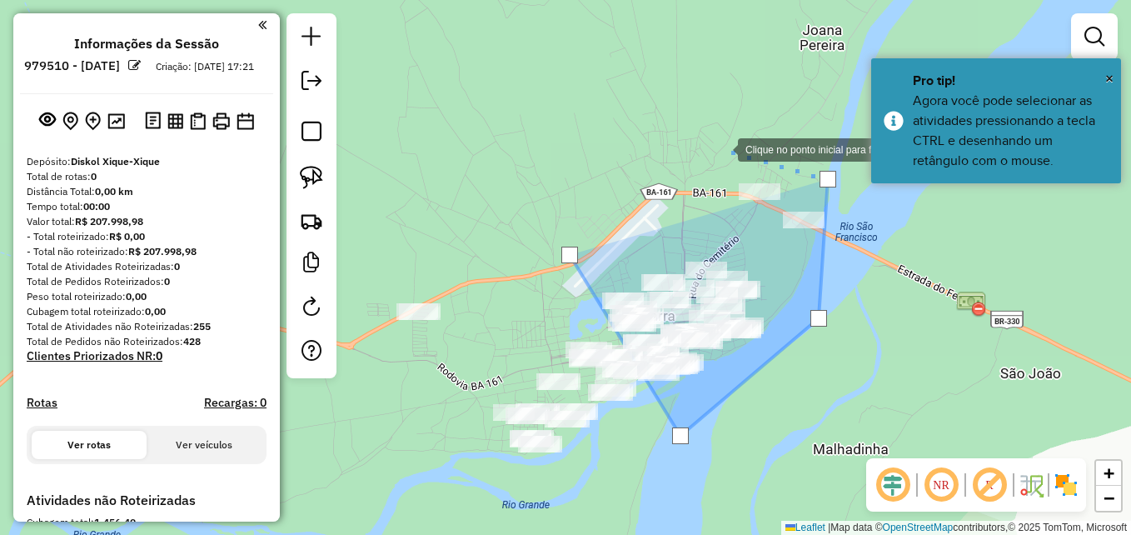
click at [721, 148] on div at bounding box center [720, 148] width 33 height 33
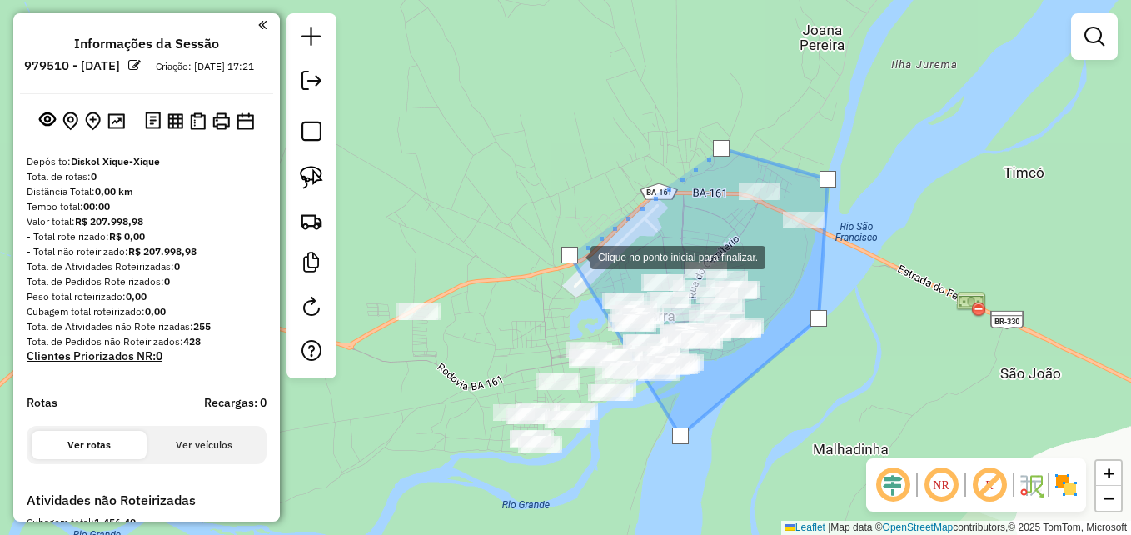
click at [574, 256] on div at bounding box center [569, 254] width 17 height 17
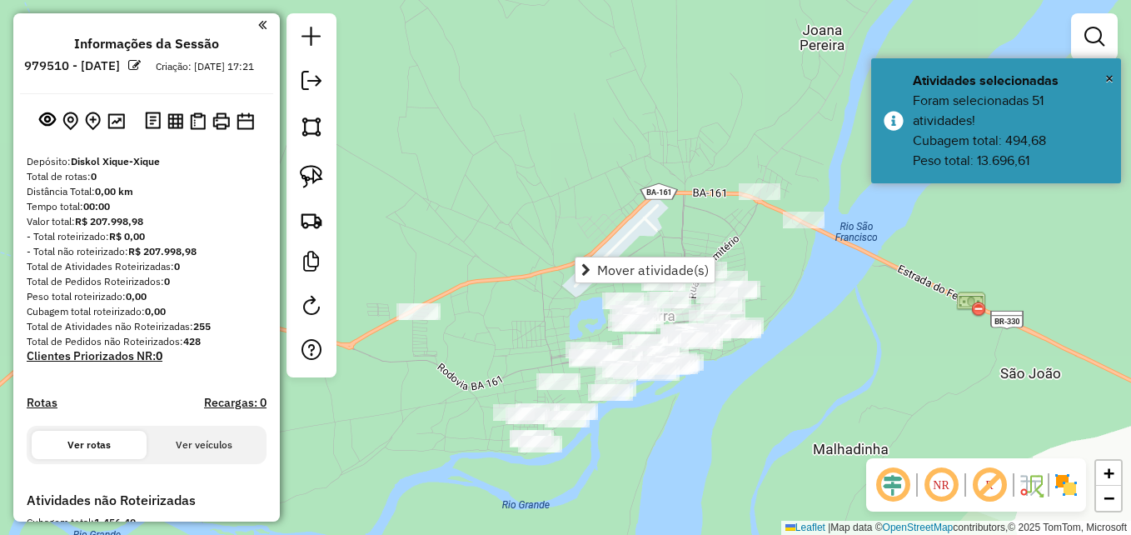
click at [833, 348] on div "Janela de atendimento Grade de atendimento Capacidade Transportadoras Veículos …" at bounding box center [565, 267] width 1131 height 535
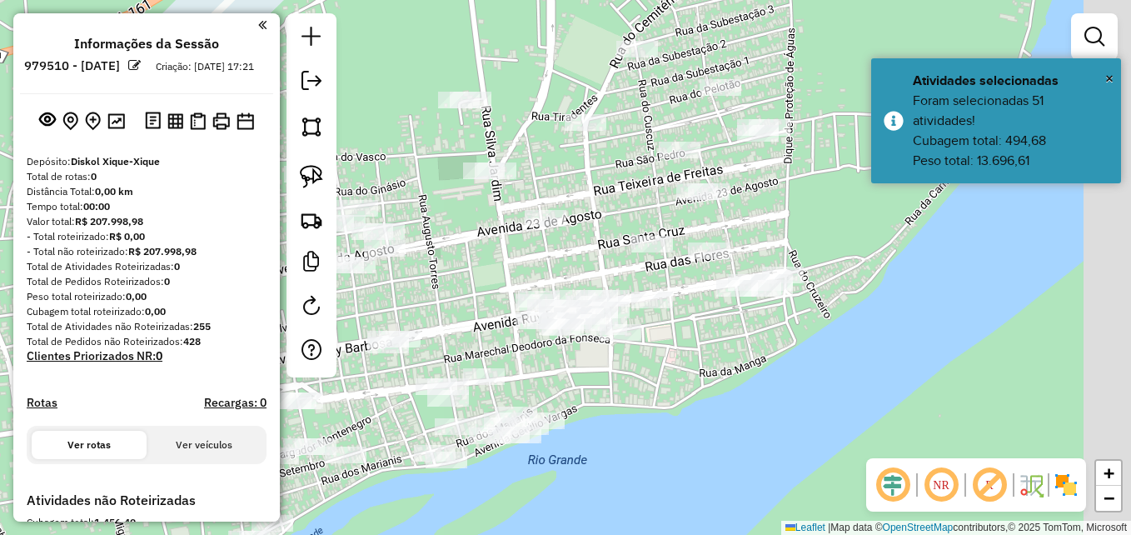
drag, startPoint x: 878, startPoint y: 378, endPoint x: 828, endPoint y: 437, distance: 76.9
click at [825, 440] on div "Janela de atendimento Grade de atendimento Capacidade Transportadoras Veículos …" at bounding box center [565, 267] width 1131 height 535
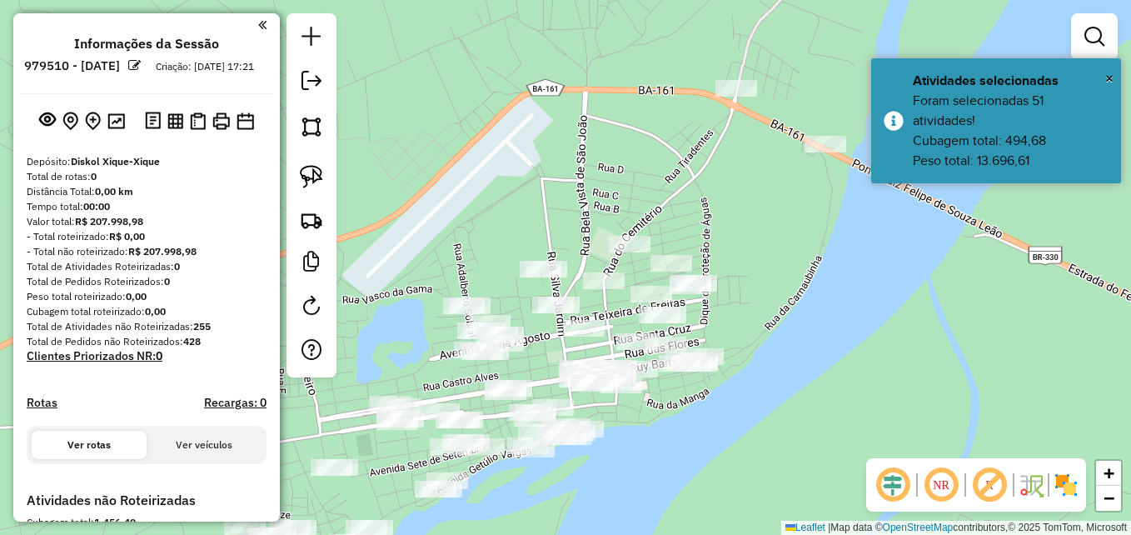
drag, startPoint x: 938, startPoint y: 339, endPoint x: 833, endPoint y: 338, distance: 104.1
click at [833, 338] on div "Janela de atendimento Grade de atendimento Capacidade Transportadoras Veículos …" at bounding box center [565, 267] width 1131 height 535
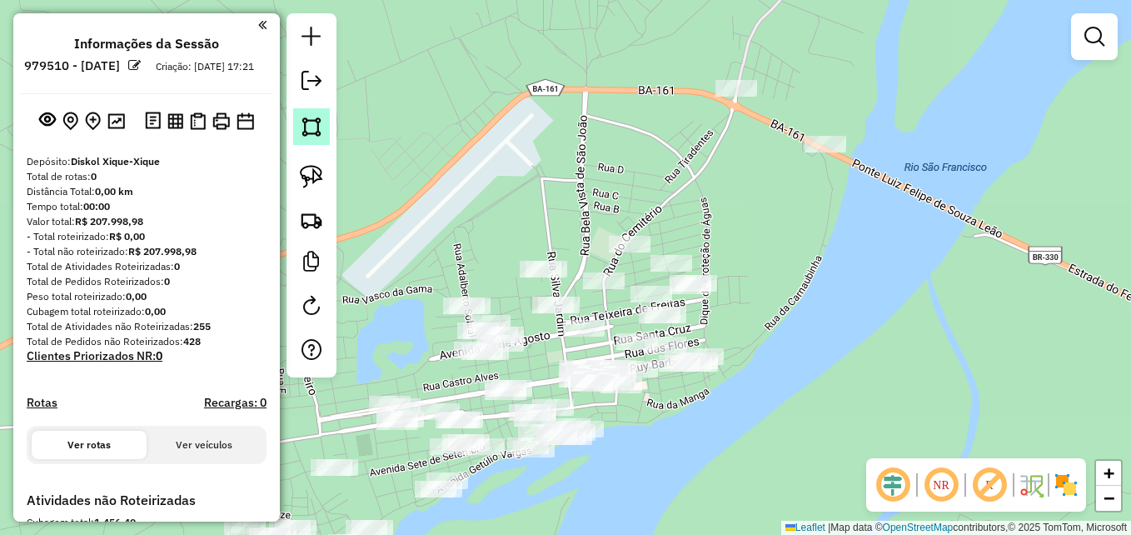
click at [321, 123] on img at bounding box center [311, 126] width 23 height 23
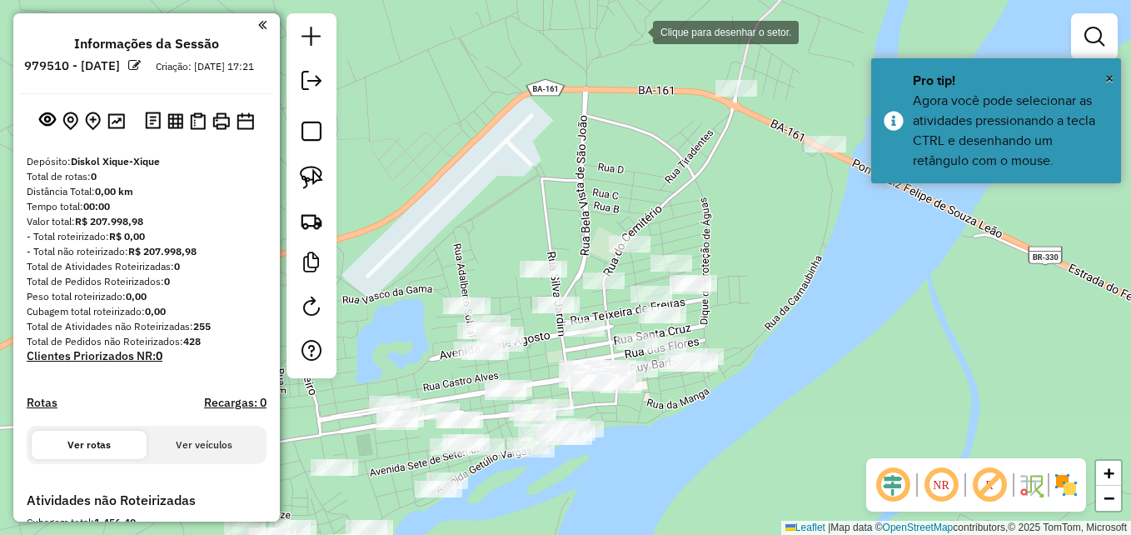
click at [636, 31] on div at bounding box center [635, 30] width 33 height 33
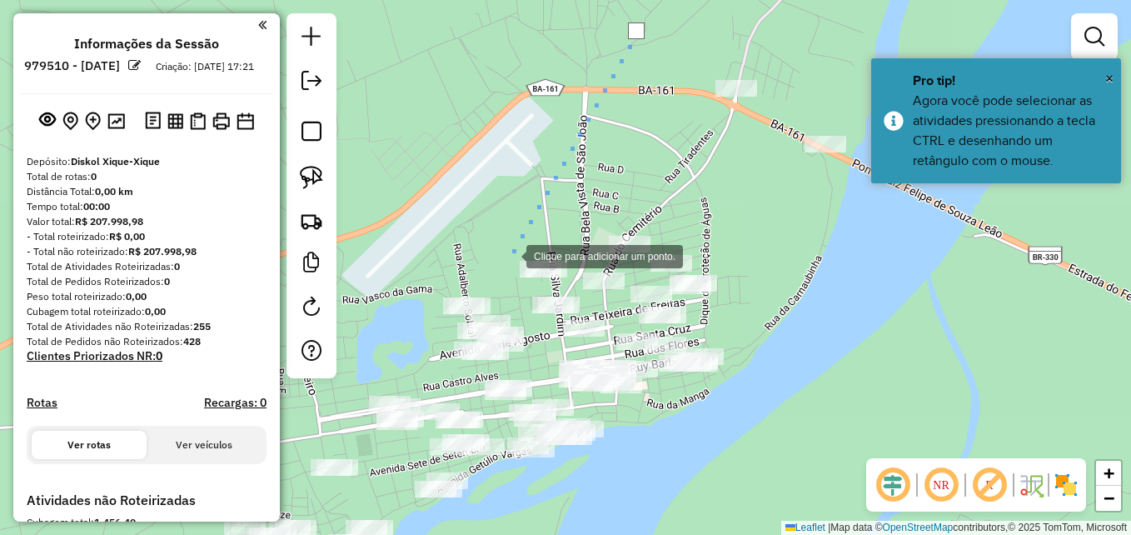
click at [508, 258] on div at bounding box center [509, 254] width 33 height 33
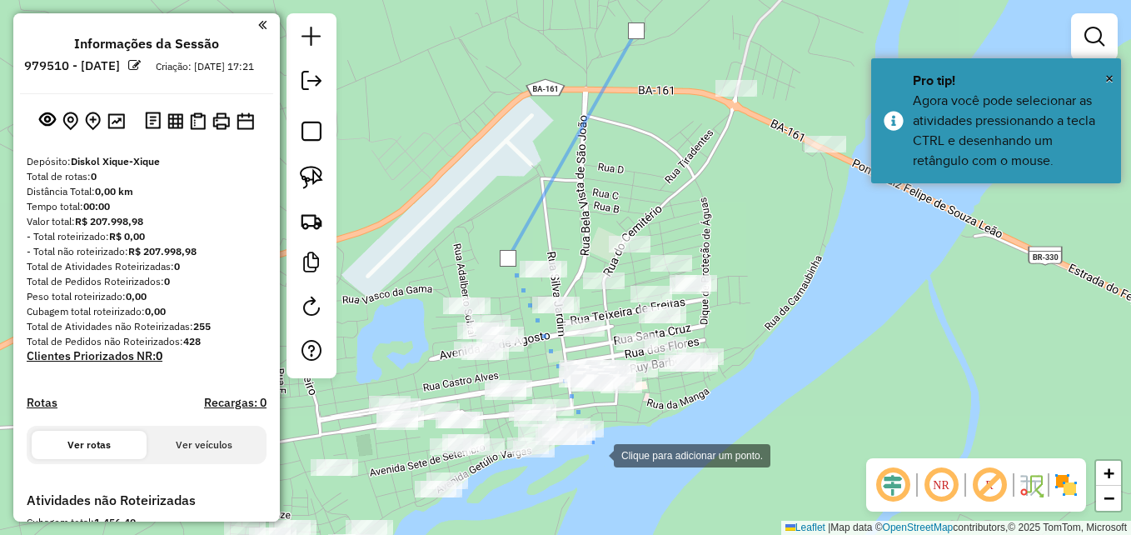
click at [597, 454] on div at bounding box center [596, 453] width 33 height 33
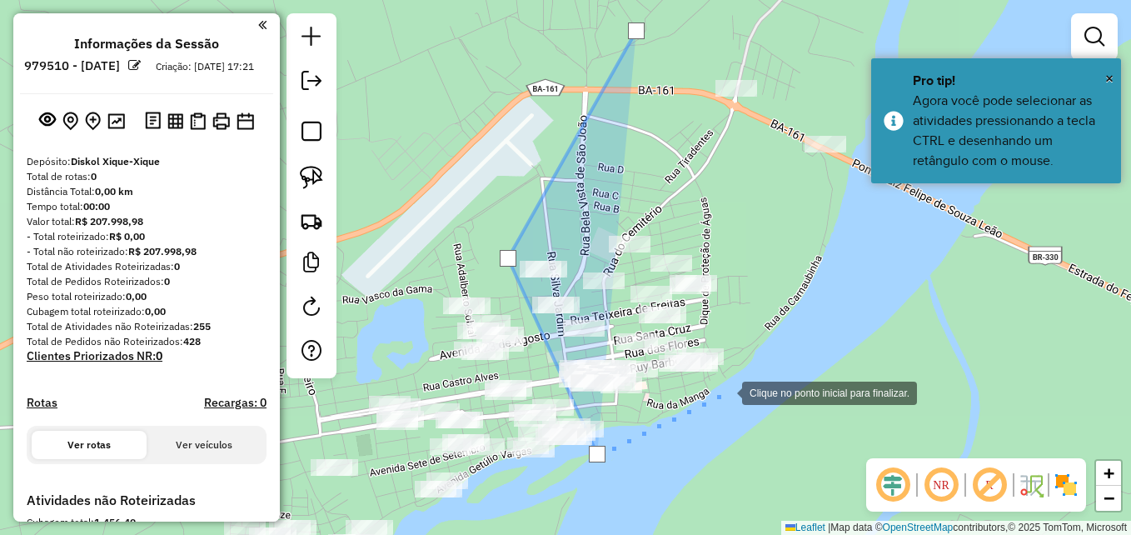
click at [742, 382] on div at bounding box center [725, 391] width 33 height 33
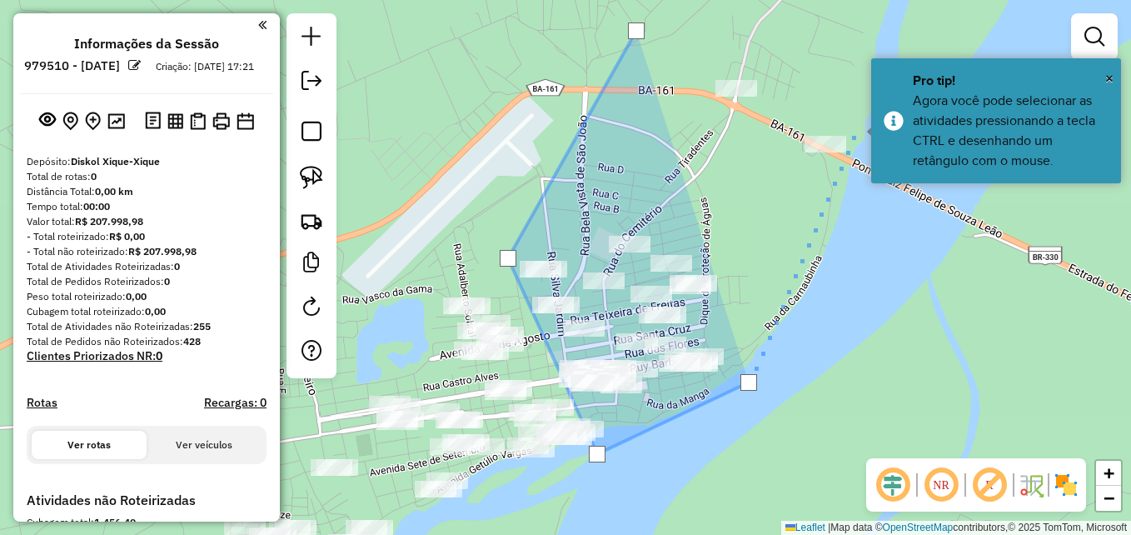
click at [855, 130] on div at bounding box center [854, 129] width 33 height 33
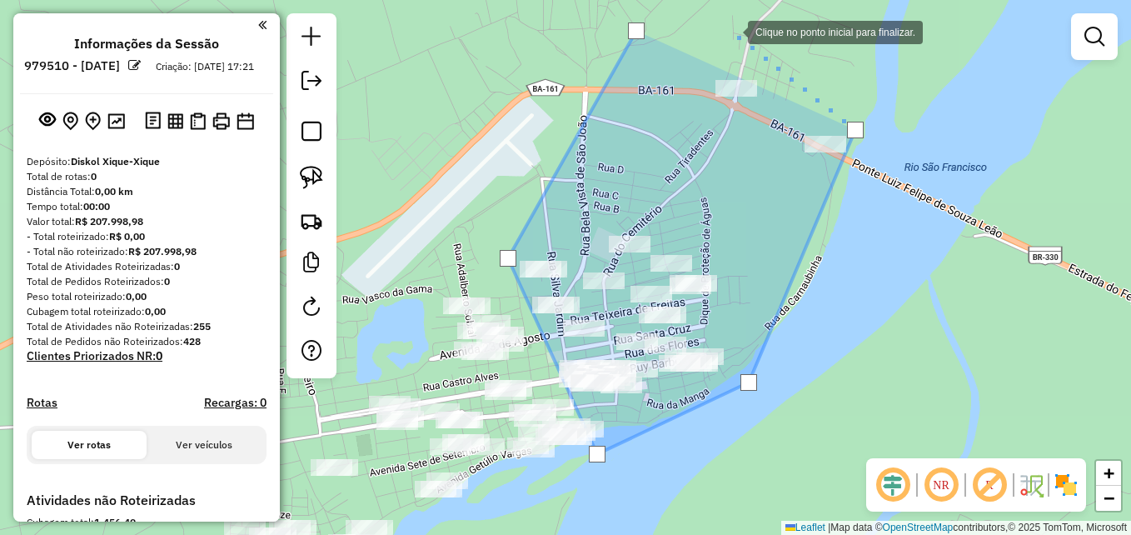
click at [729, 27] on div at bounding box center [730, 30] width 33 height 33
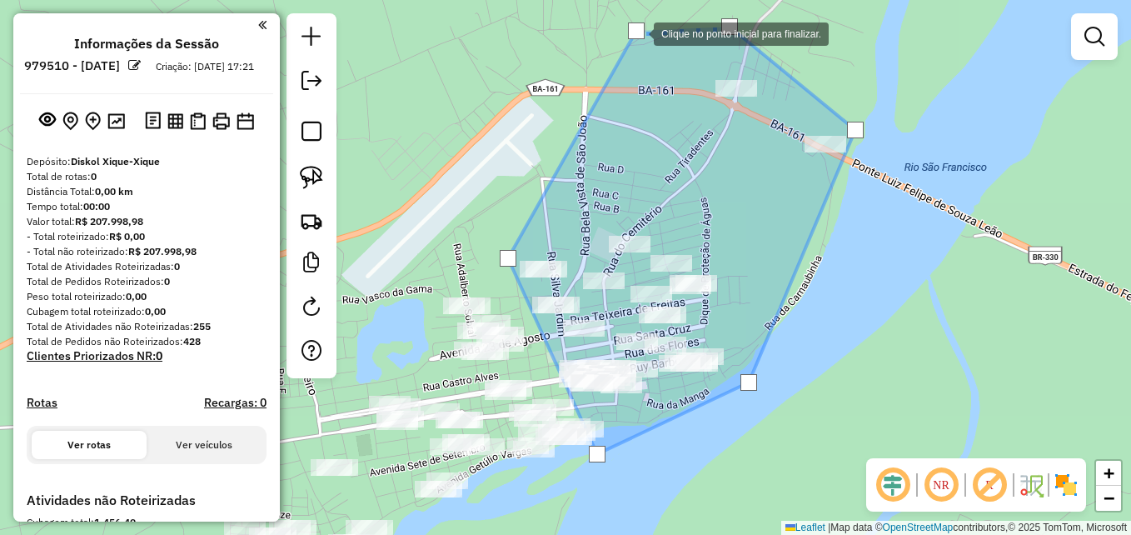
click at [637, 32] on div at bounding box center [636, 30] width 17 height 17
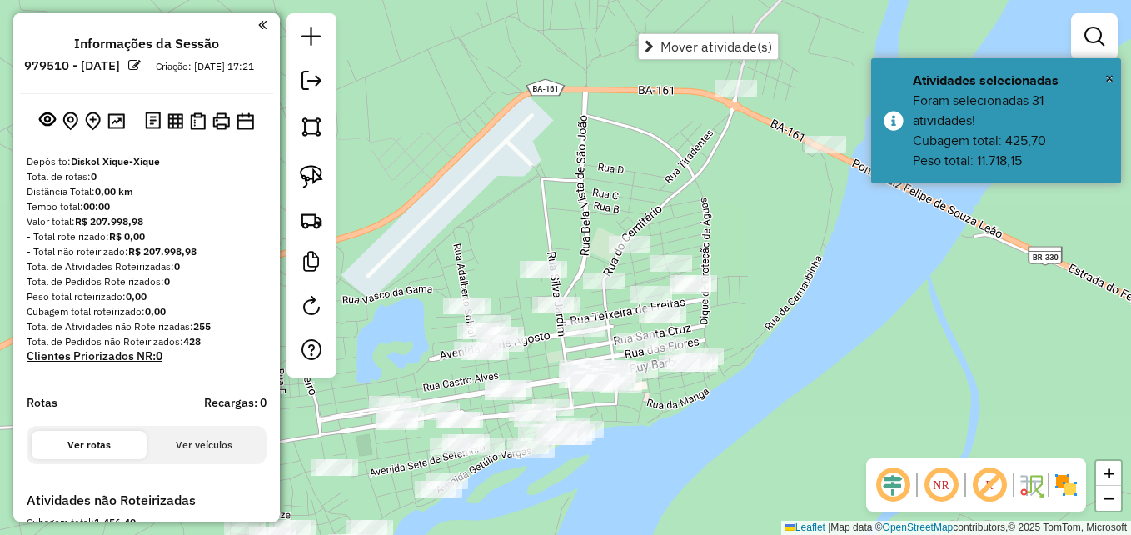
click at [895, 337] on div "Janela de atendimento Grade de atendimento Capacidade Transportadoras Veículos …" at bounding box center [565, 267] width 1131 height 535
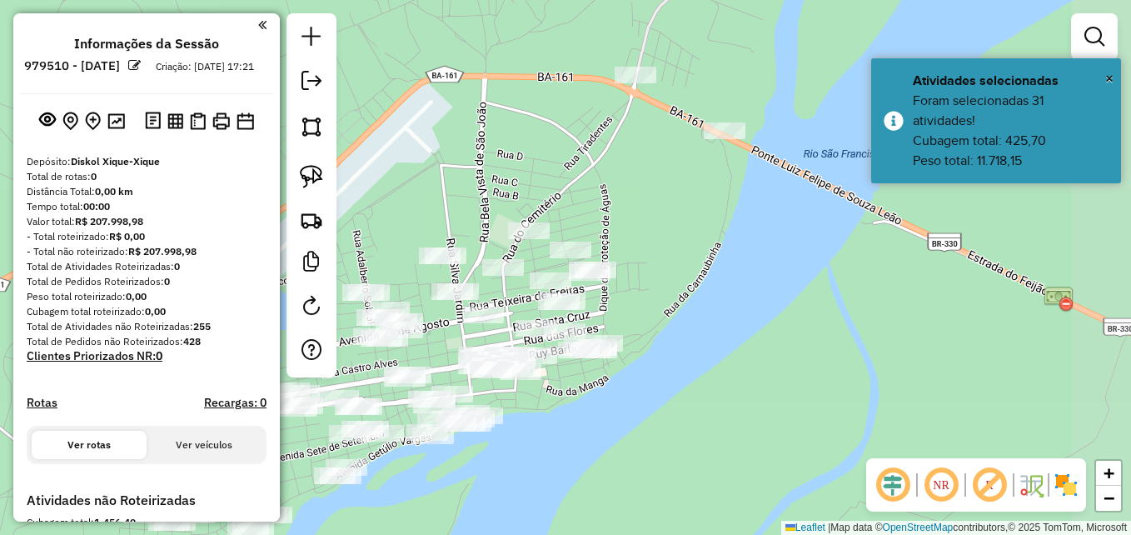
drag, startPoint x: 783, startPoint y: 387, endPoint x: 722, endPoint y: 365, distance: 64.8
click at [722, 365] on div "Janela de atendimento Grade de atendimento Capacidade Transportadoras Veículos …" at bounding box center [565, 267] width 1131 height 535
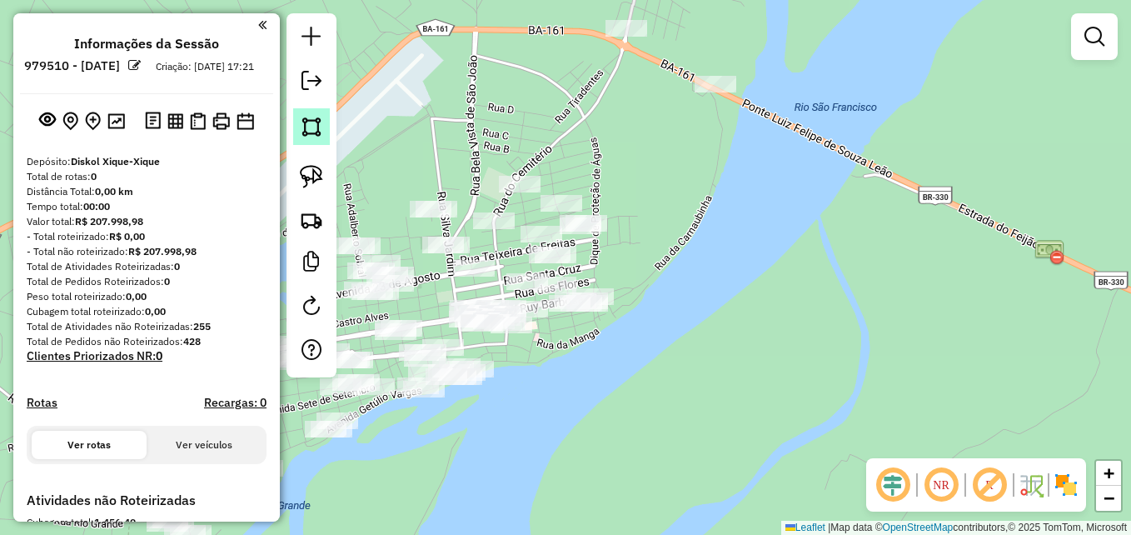
click at [324, 137] on link at bounding box center [311, 126] width 37 height 37
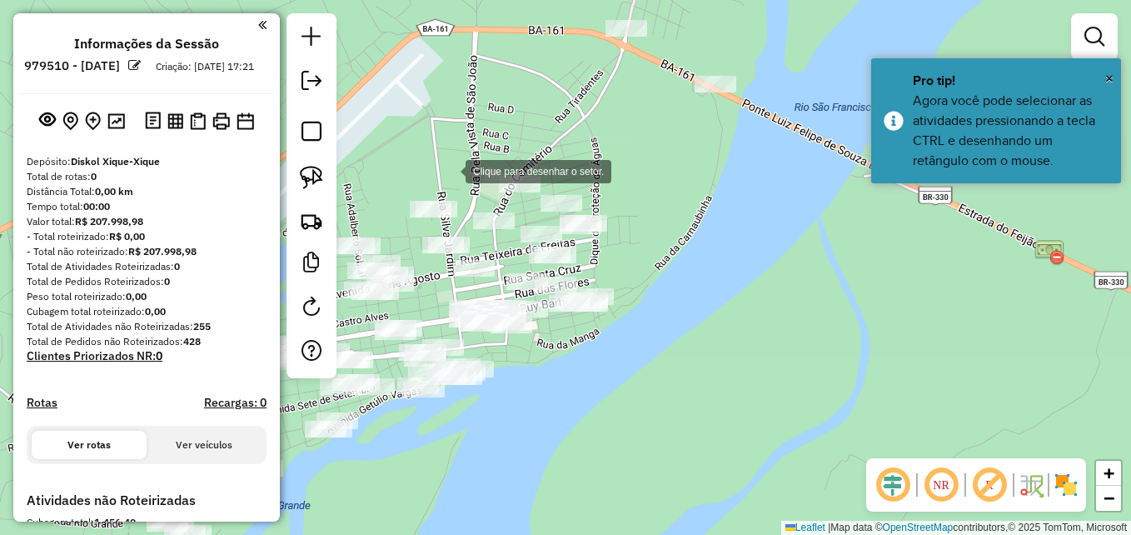
click at [449, 170] on div at bounding box center [448, 169] width 33 height 33
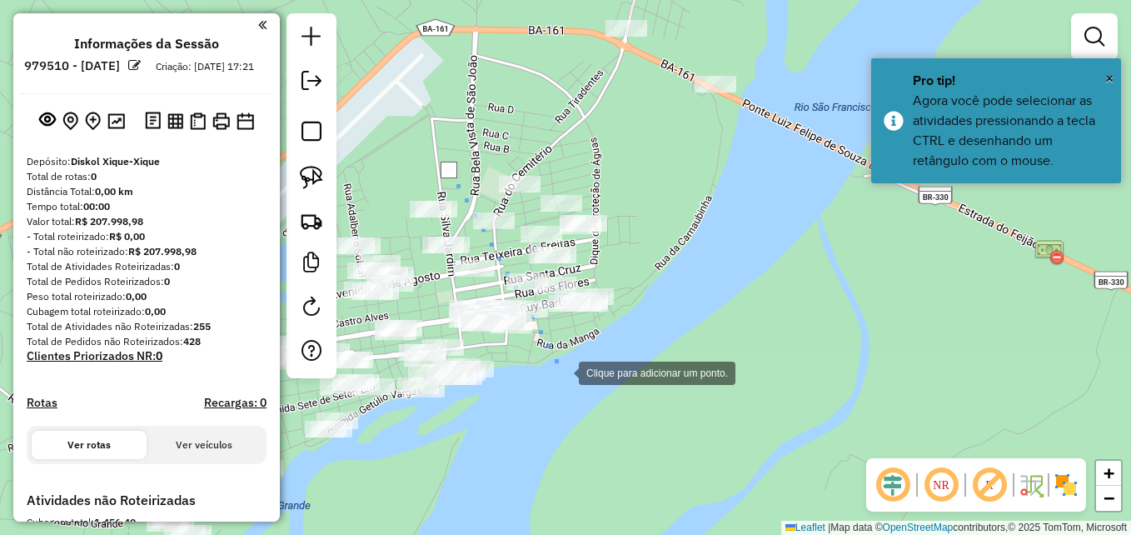
click at [561, 372] on div at bounding box center [561, 371] width 33 height 33
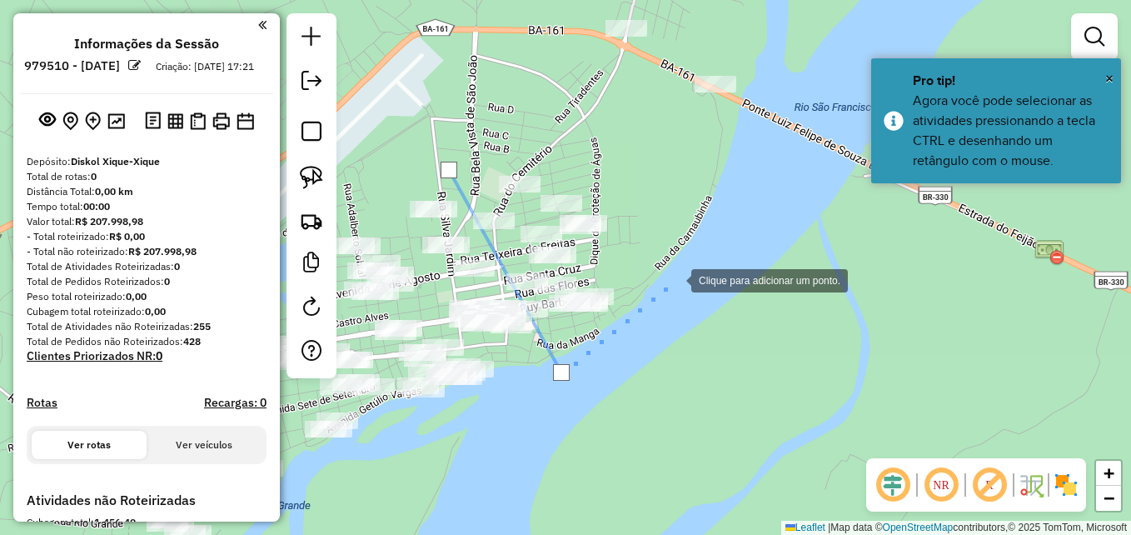
click at [691, 262] on div at bounding box center [674, 278] width 33 height 33
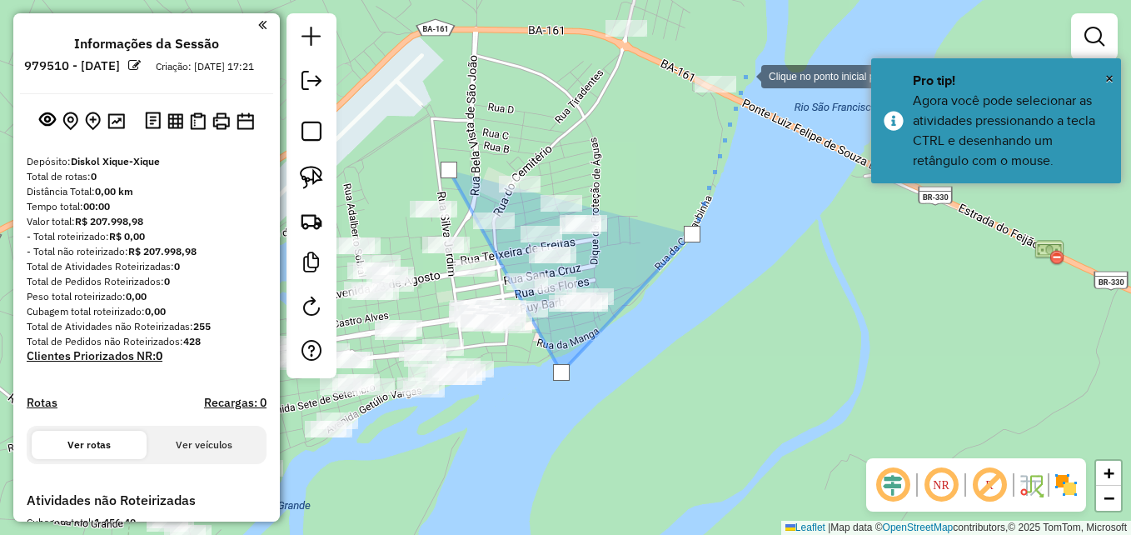
click at [747, 63] on div at bounding box center [744, 74] width 33 height 33
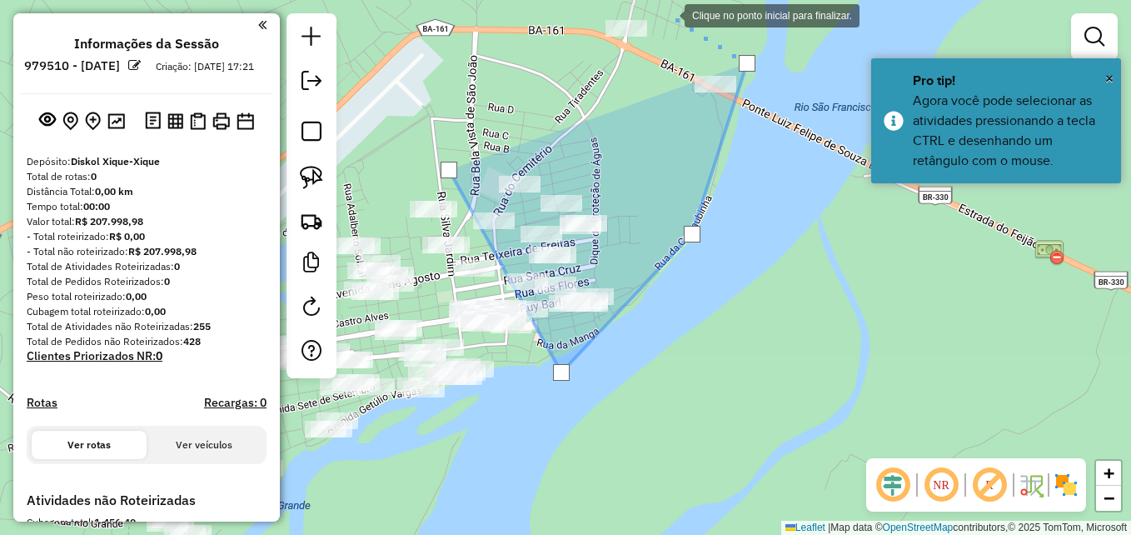
click at [658, 9] on div at bounding box center [667, 14] width 33 height 33
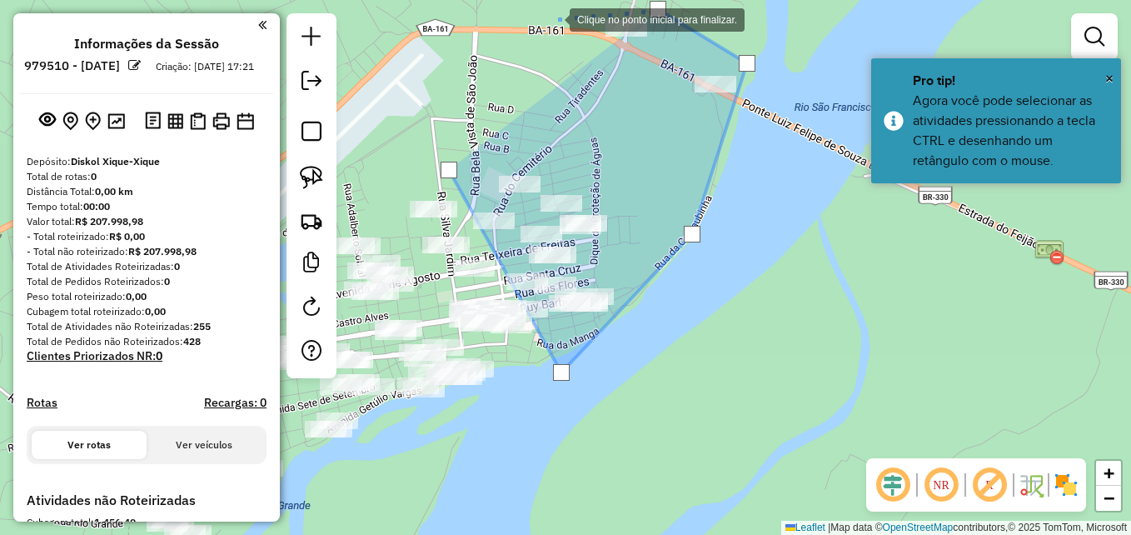
click at [553, 18] on div at bounding box center [552, 18] width 33 height 33
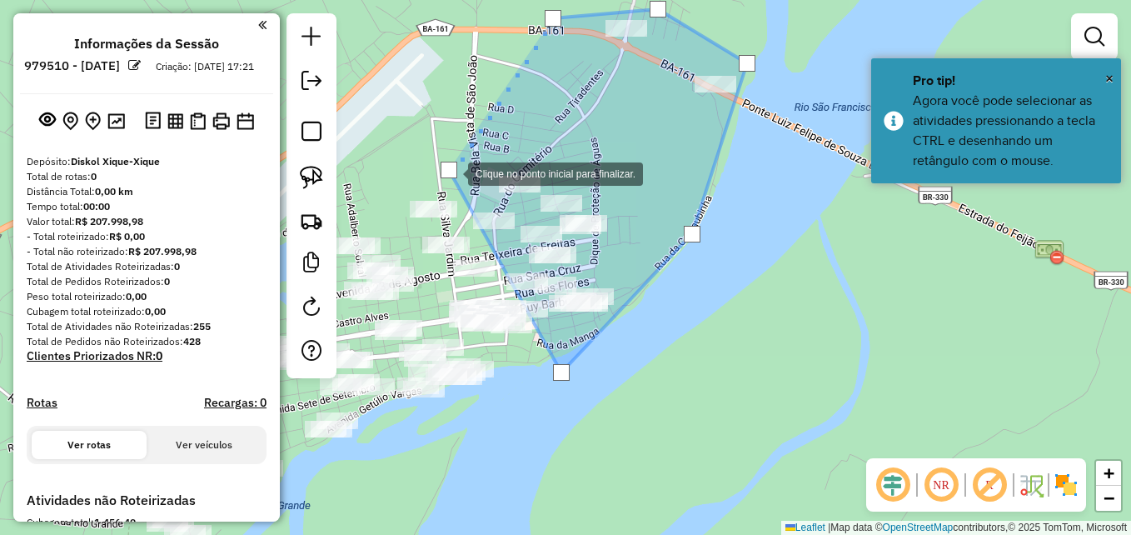
click at [451, 172] on div at bounding box center [448, 170] width 17 height 17
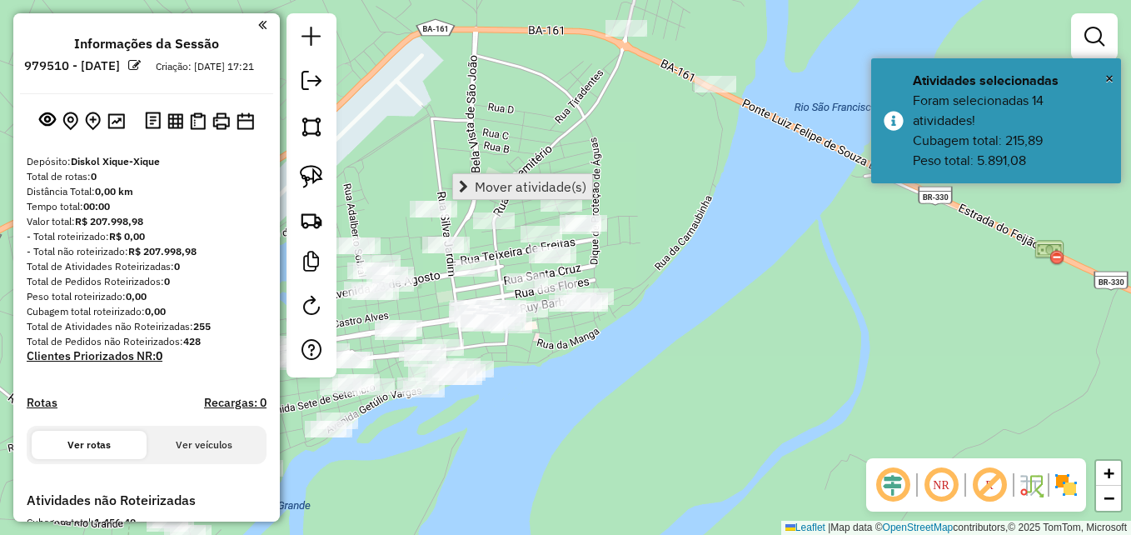
click at [497, 188] on span "Mover atividade(s)" at bounding box center [531, 186] width 112 height 13
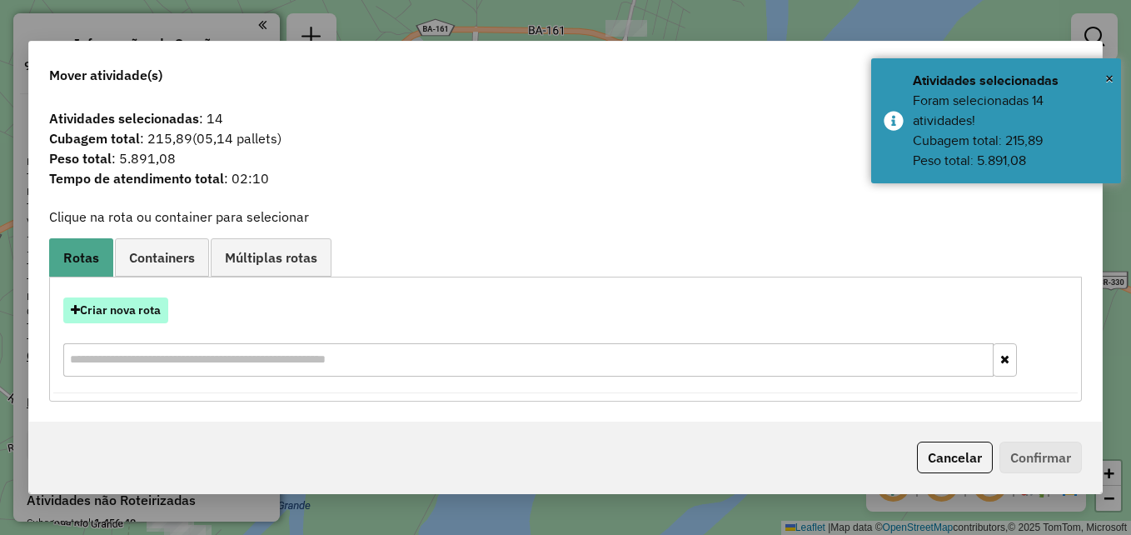
click at [139, 301] on button "Criar nova rota" at bounding box center [115, 310] width 105 height 26
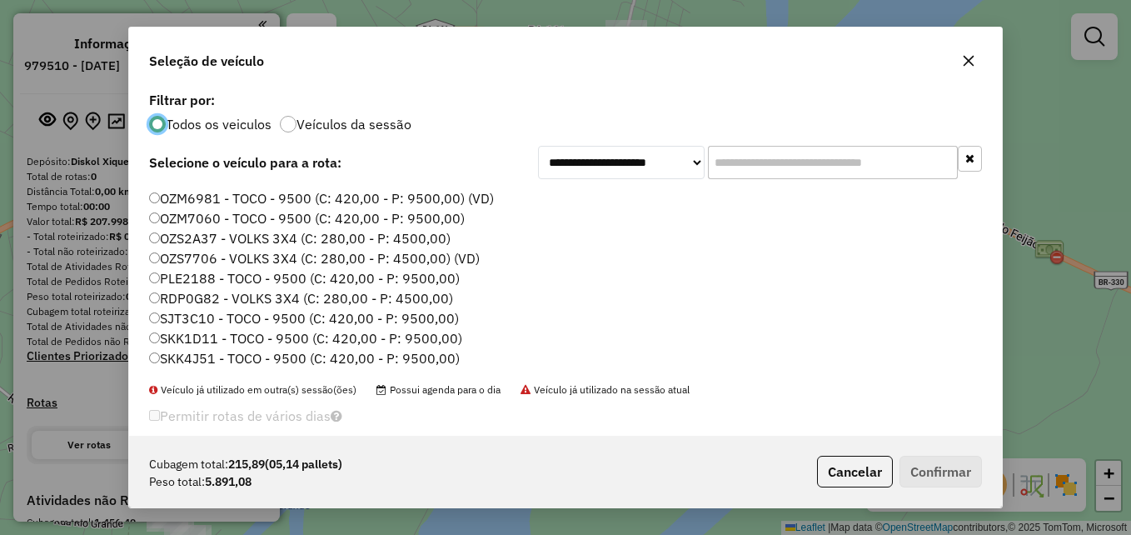
scroll to position [21, 0]
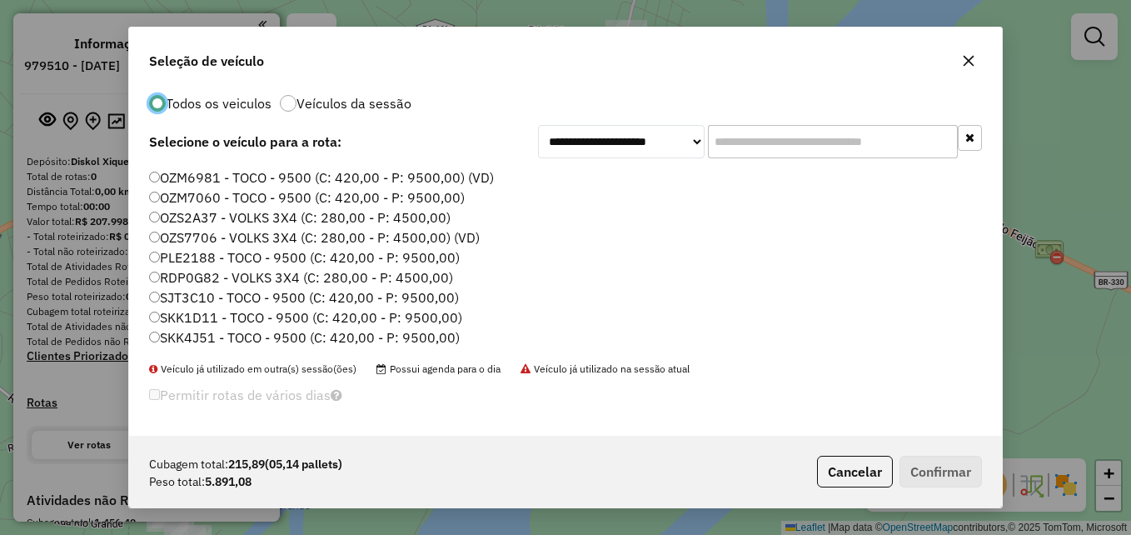
click at [177, 318] on label "SKK1D11 - TOCO - 9500 (C: 420,00 - P: 9500,00)" at bounding box center [305, 317] width 313 height 20
drag, startPoint x: 917, startPoint y: 479, endPoint x: 894, endPoint y: 458, distance: 30.6
click at [917, 477] on button "Confirmar" at bounding box center [940, 471] width 82 height 32
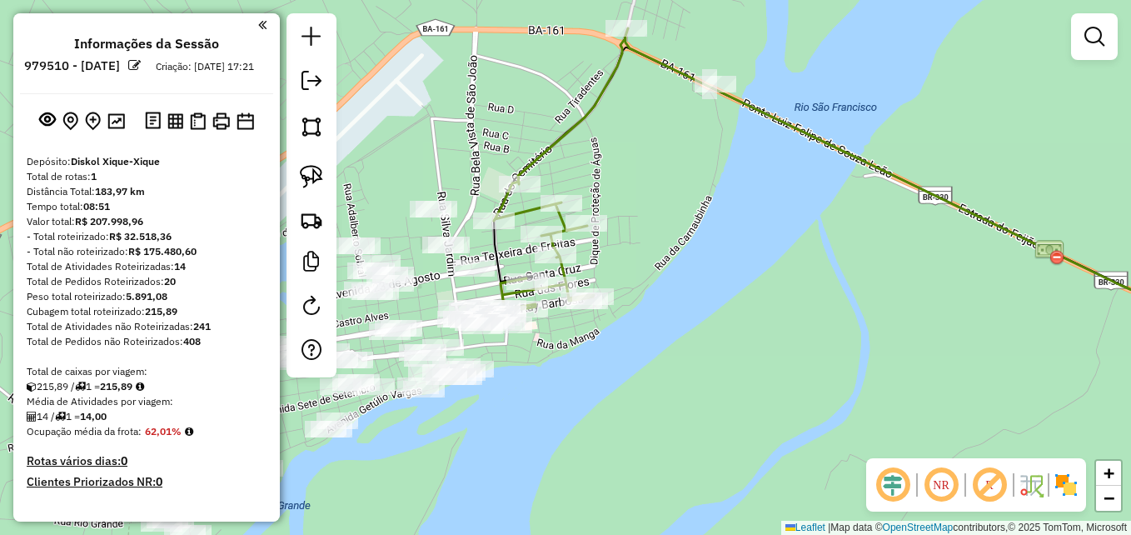
scroll to position [0, 0]
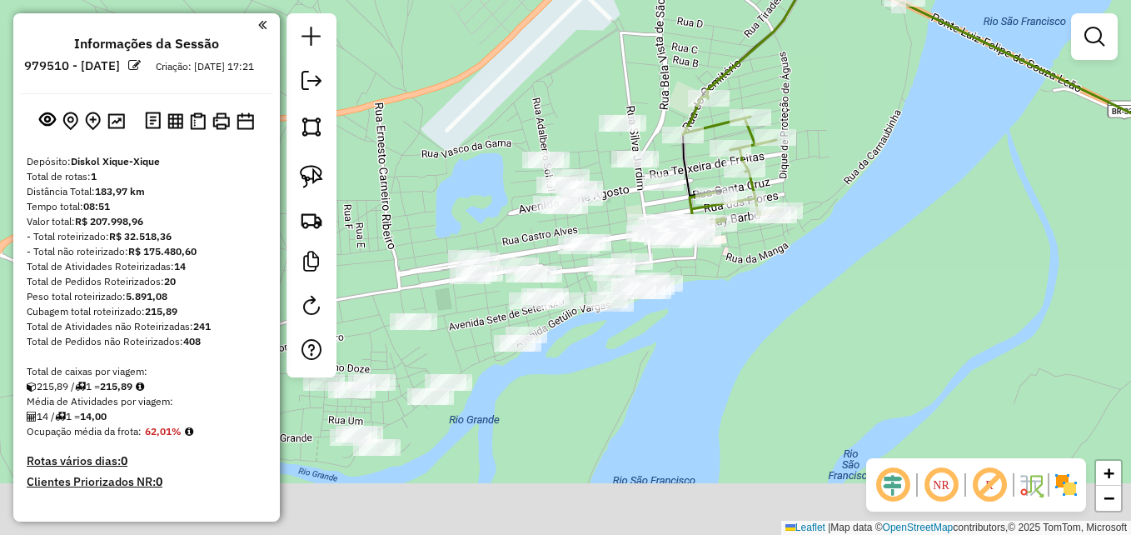
drag, startPoint x: 545, startPoint y: 420, endPoint x: 734, endPoint y: 334, distance: 207.6
click at [734, 334] on div "Janela de atendimento Grade de atendimento Capacidade Transportadoras Veículos …" at bounding box center [565, 267] width 1131 height 535
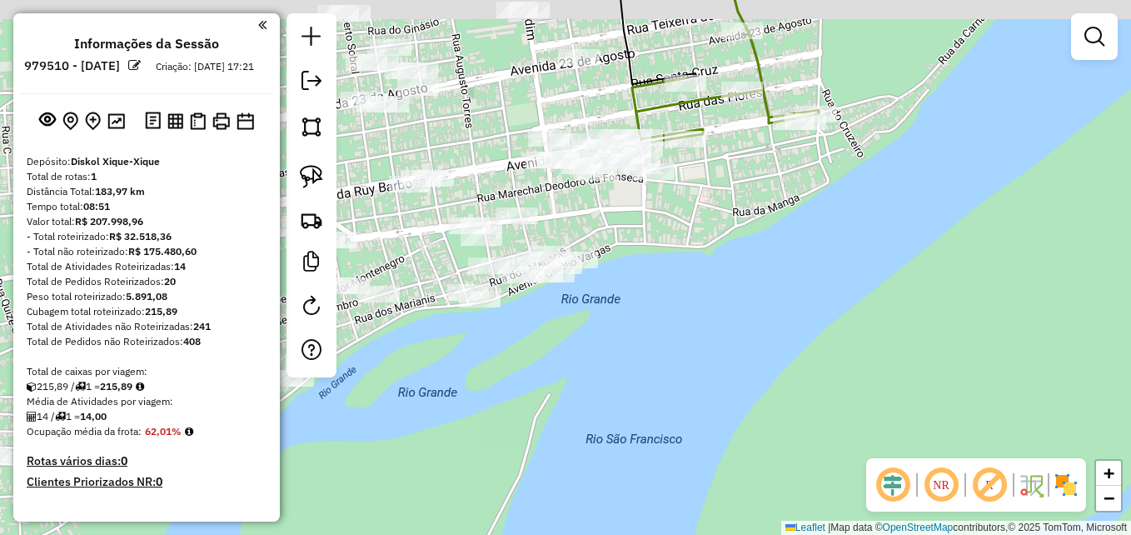
drag, startPoint x: 692, startPoint y: 238, endPoint x: 664, endPoint y: 350, distance: 115.1
click at [664, 350] on div "Janela de atendimento Grade de atendimento Capacidade Transportadoras Veículos …" at bounding box center [565, 267] width 1131 height 535
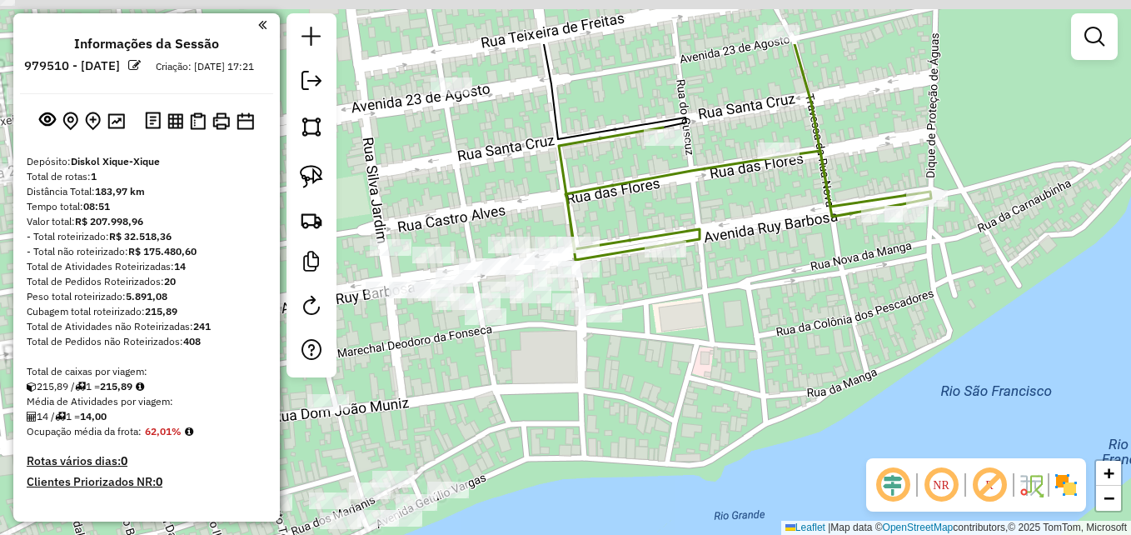
drag, startPoint x: 624, startPoint y: 233, endPoint x: 659, endPoint y: 354, distance: 125.5
click at [659, 356] on div "Janela de atendimento Grade de atendimento Capacidade Transportadoras Veículos …" at bounding box center [565, 267] width 1131 height 535
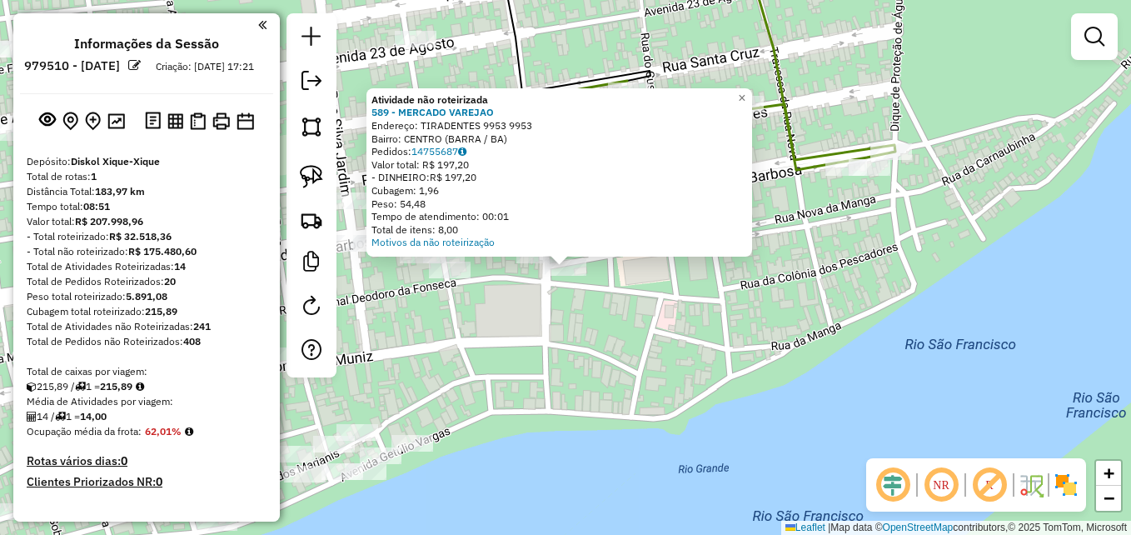
click at [456, 278] on div at bounding box center [450, 269] width 42 height 17
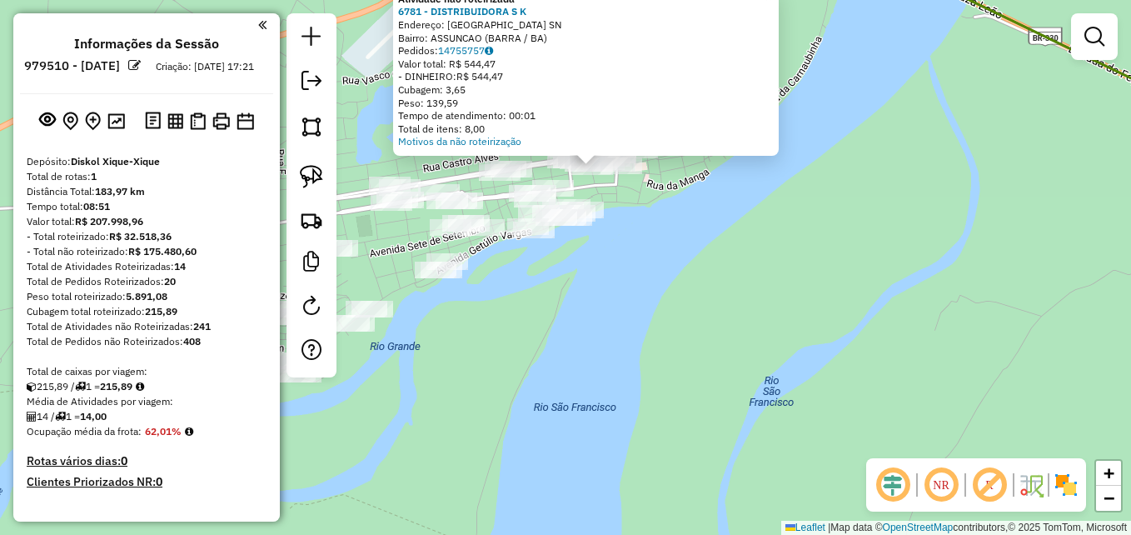
drag, startPoint x: 762, startPoint y: 423, endPoint x: 670, endPoint y: 226, distance: 216.8
click at [670, 226] on div "Atividade não roteirizada 6781 - DISTRIBUIDORA S K Endereço: Rua Vasco da Gama …" at bounding box center [565, 267] width 1131 height 535
drag, startPoint x: 624, startPoint y: 278, endPoint x: 719, endPoint y: 280, distance: 94.9
click at [716, 282] on div "Atividade não roteirizada 6781 - DISTRIBUIDORA S K Endereço: Rua Vasco da Gama …" at bounding box center [565, 267] width 1131 height 535
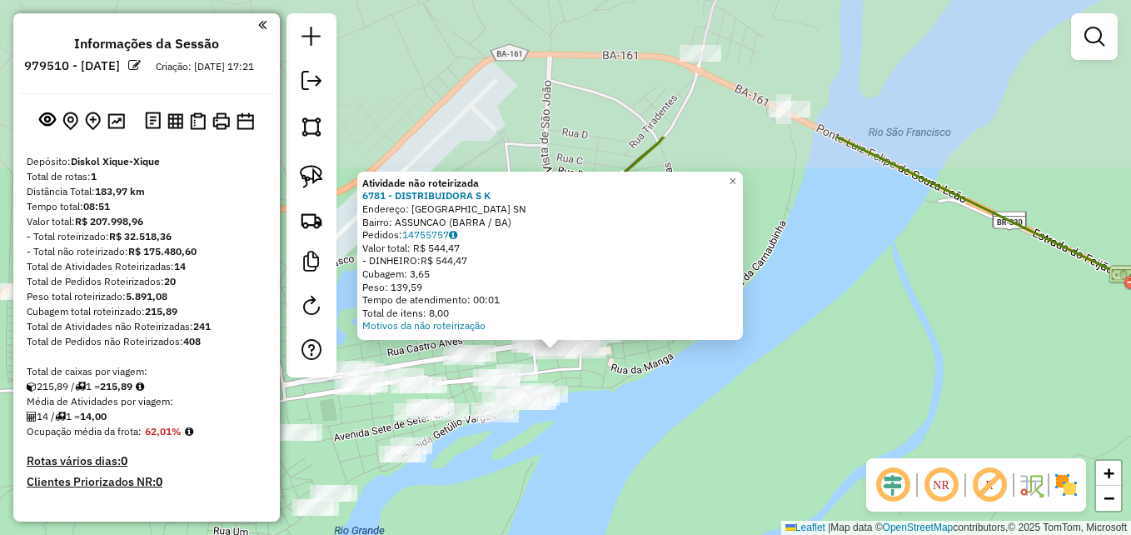
drag, startPoint x: 774, startPoint y: 232, endPoint x: 665, endPoint y: 422, distance: 218.9
click at [665, 422] on div "Atividade não roteirizada 6781 - DISTRIBUIDORA S K Endereço: Rua Vasco da Gama …" at bounding box center [565, 267] width 1131 height 535
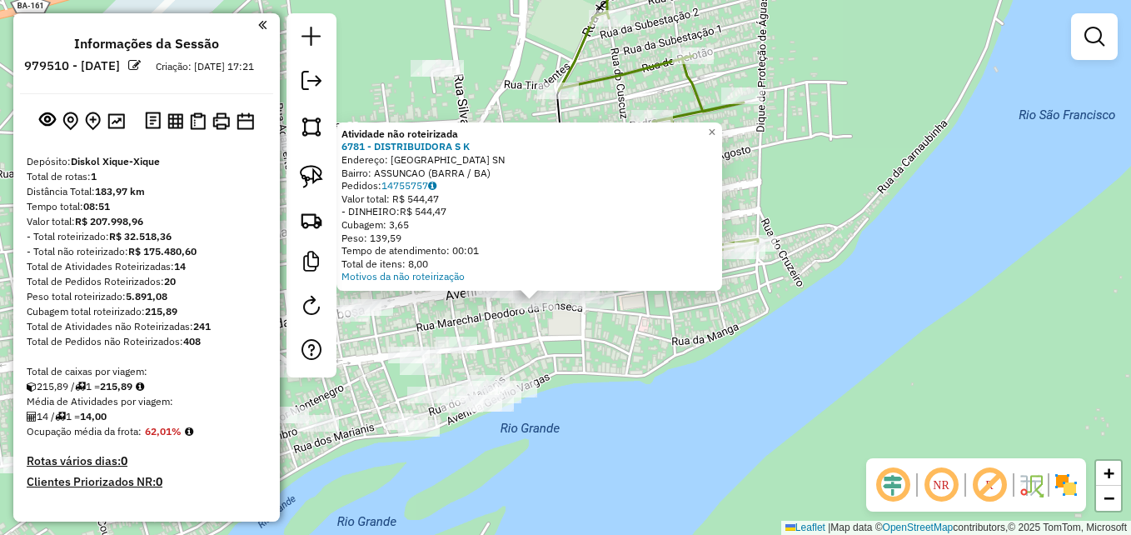
drag, startPoint x: 634, startPoint y: 346, endPoint x: 758, endPoint y: 348, distance: 124.1
click at [758, 348] on div "Atividade não roteirizada 6781 - DISTRIBUIDORA S K Endereço: Rua Vasco da Gama …" at bounding box center [565, 267] width 1131 height 535
click at [314, 132] on img at bounding box center [311, 126] width 23 height 23
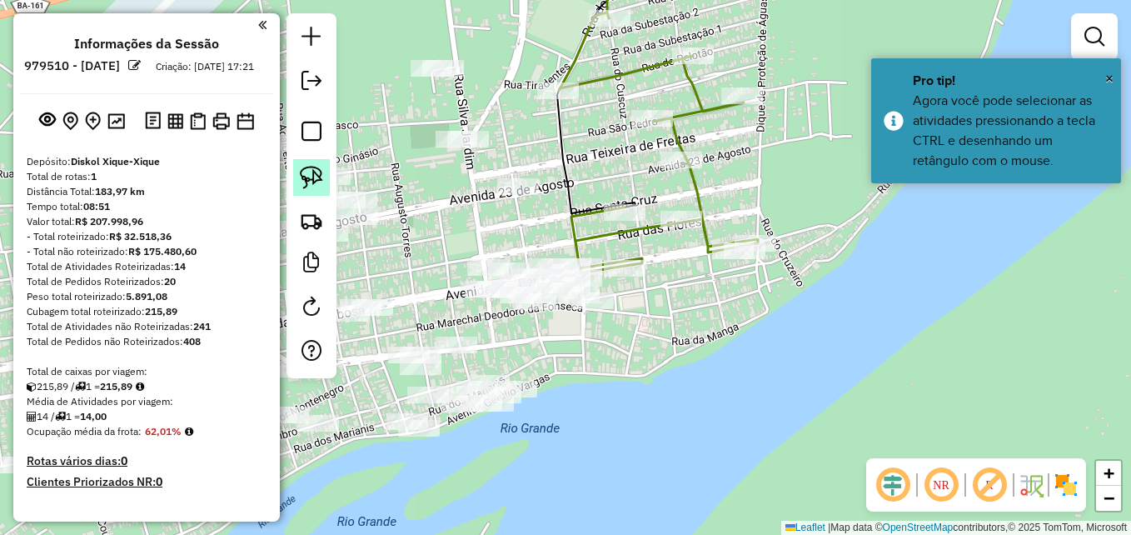
click at [315, 184] on img at bounding box center [311, 177] width 23 height 23
click at [315, 167] on img at bounding box center [311, 177] width 23 height 23
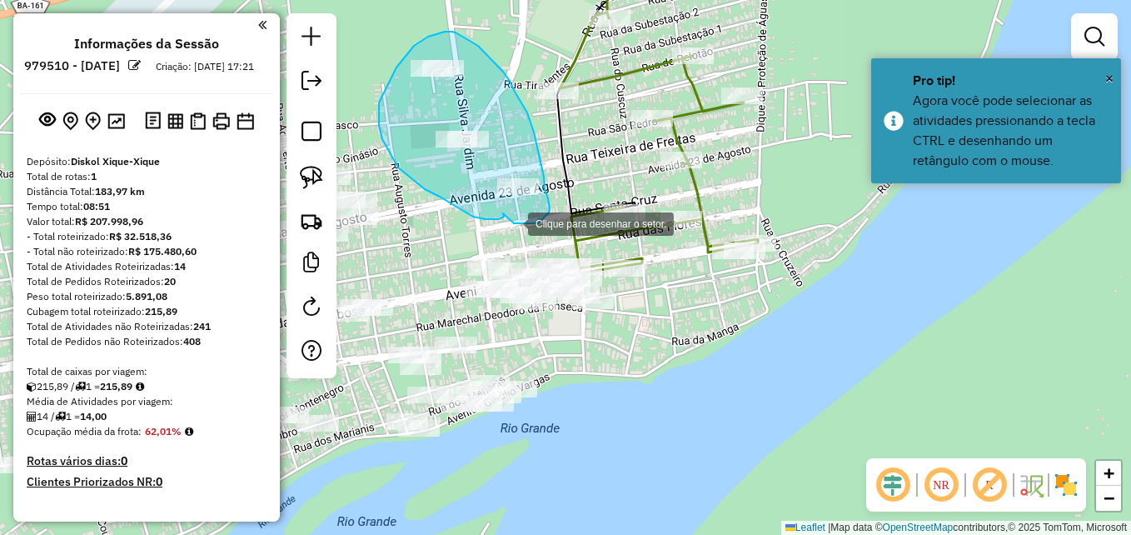
drag, startPoint x: 503, startPoint y: 213, endPoint x: 511, endPoint y: 222, distance: 12.4
click at [511, 222] on div at bounding box center [511, 222] width 33 height 33
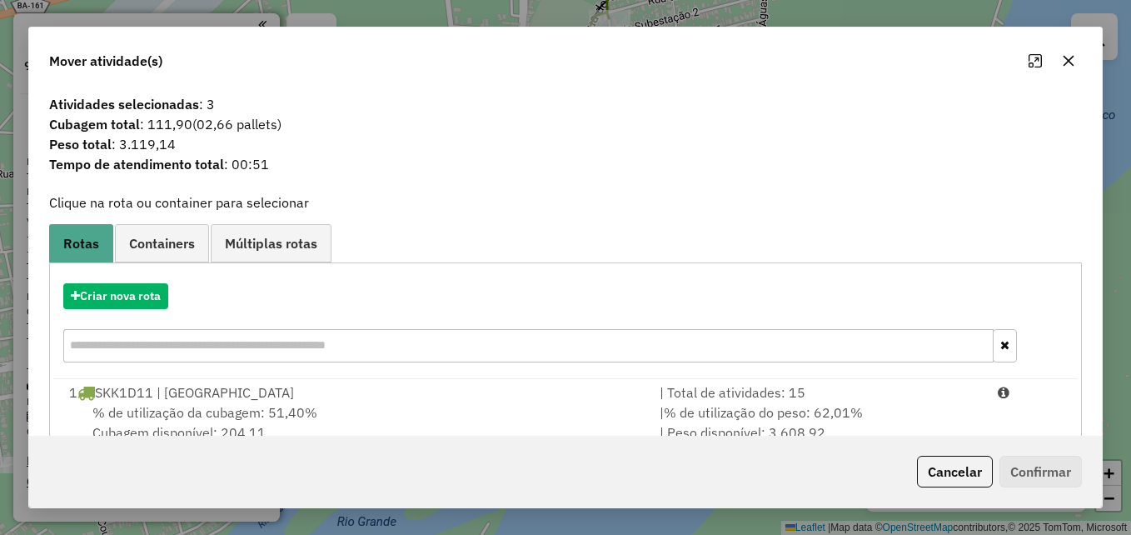
scroll to position [39, 0]
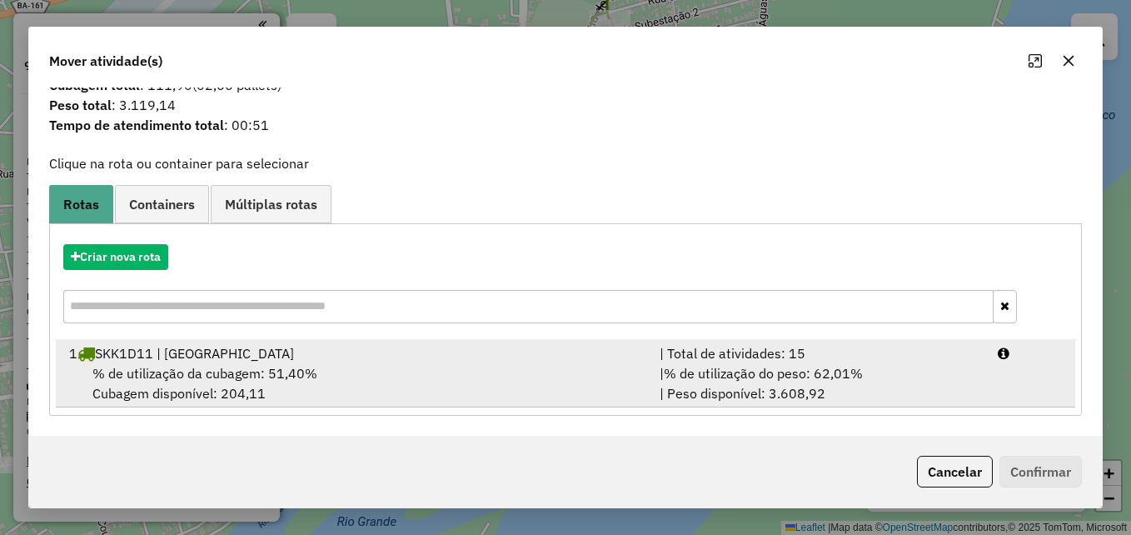
click at [354, 354] on div "1 SKK1D11 | BARRA DO RIO GRANDE" at bounding box center [354, 353] width 590 height 20
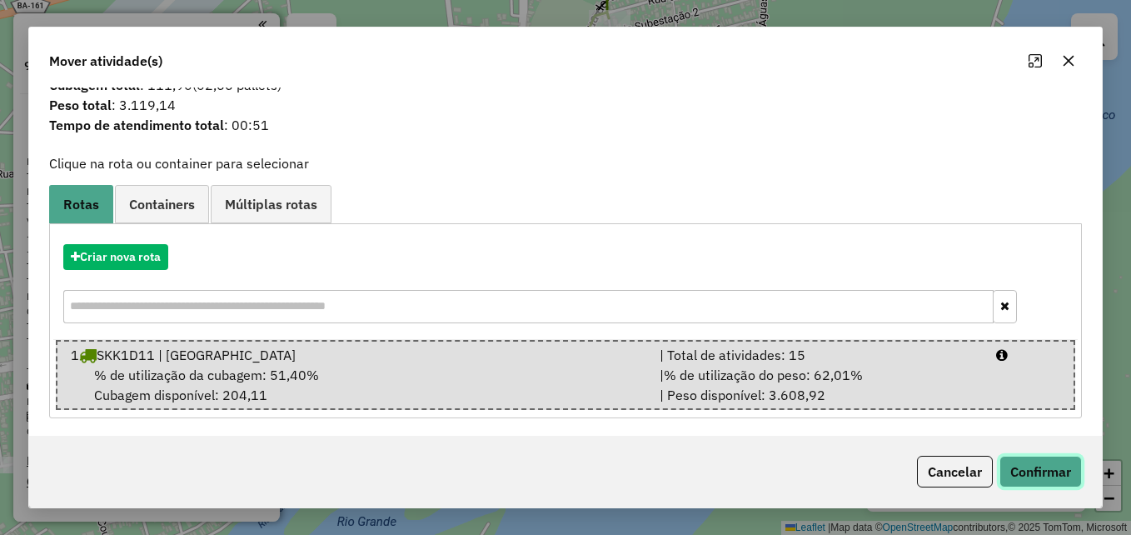
click at [1028, 473] on button "Confirmar" at bounding box center [1040, 471] width 82 height 32
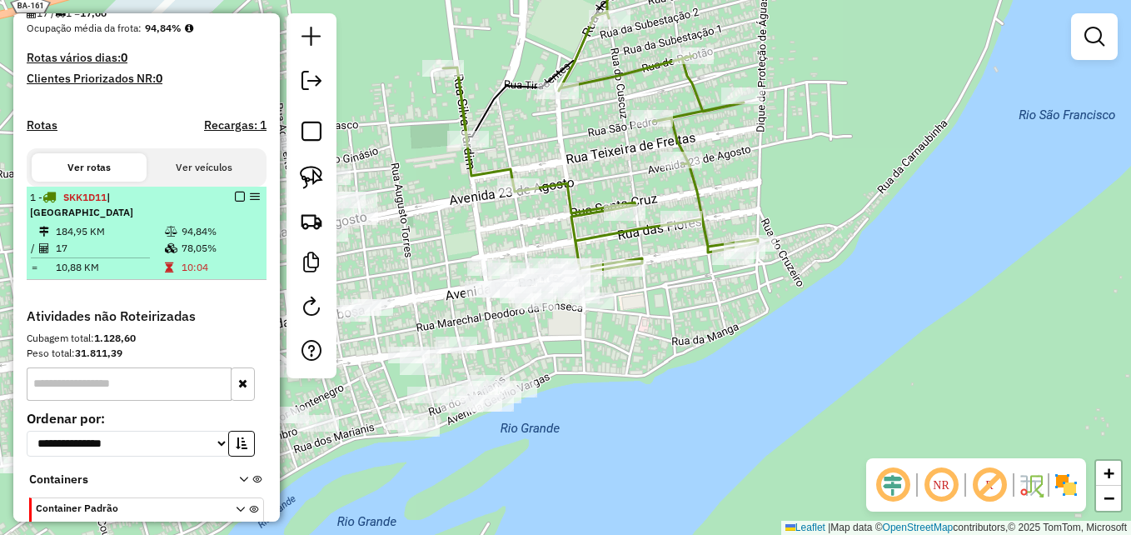
scroll to position [337, 0]
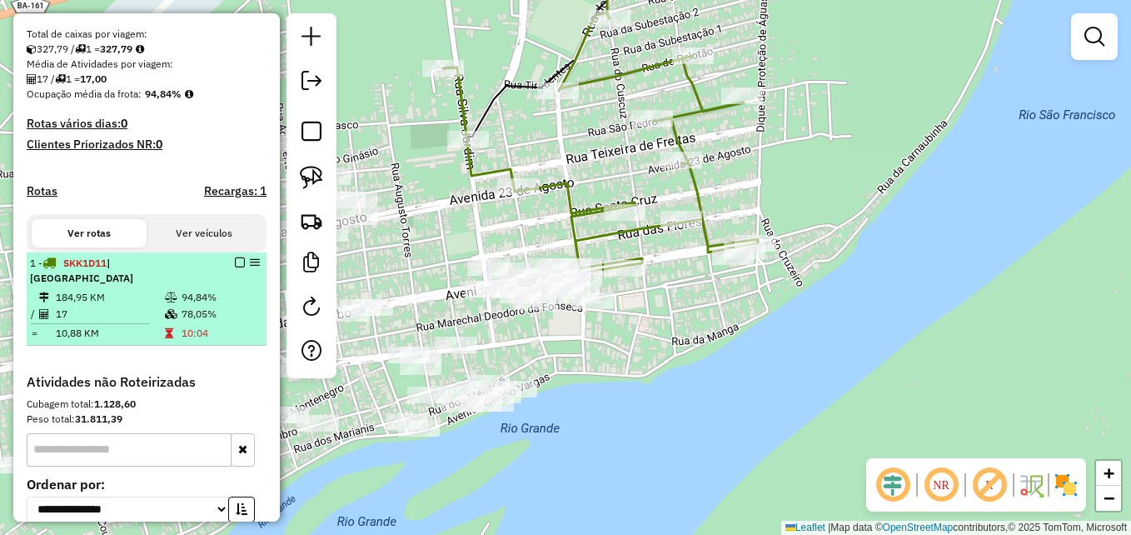
click at [146, 341] on td "10,88 KM" at bounding box center [109, 333] width 109 height 17
select select "**********"
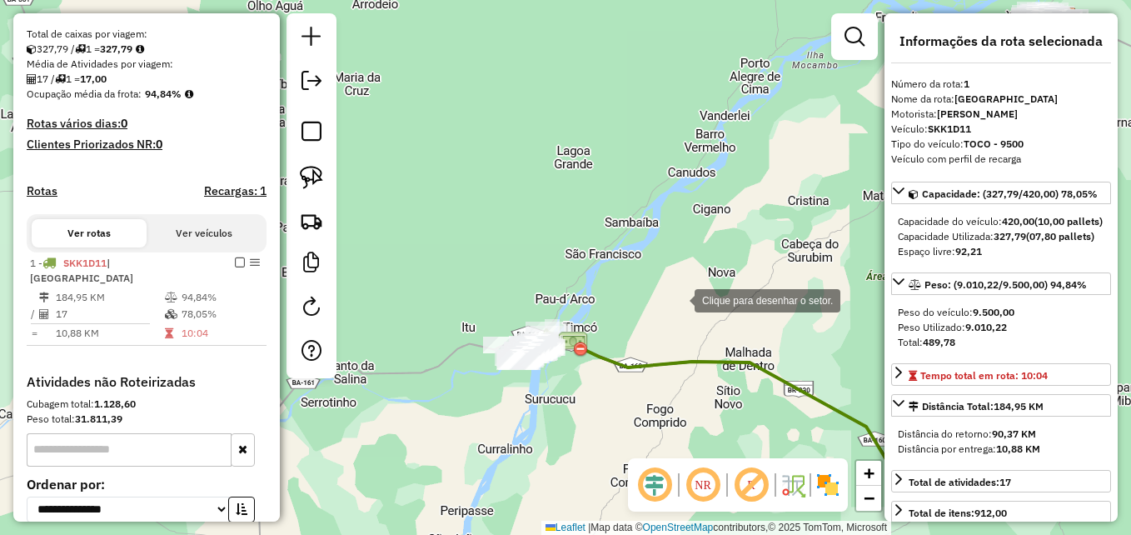
drag, startPoint x: 435, startPoint y: 330, endPoint x: 664, endPoint y: 309, distance: 229.9
click at [677, 302] on div at bounding box center [677, 298] width 33 height 33
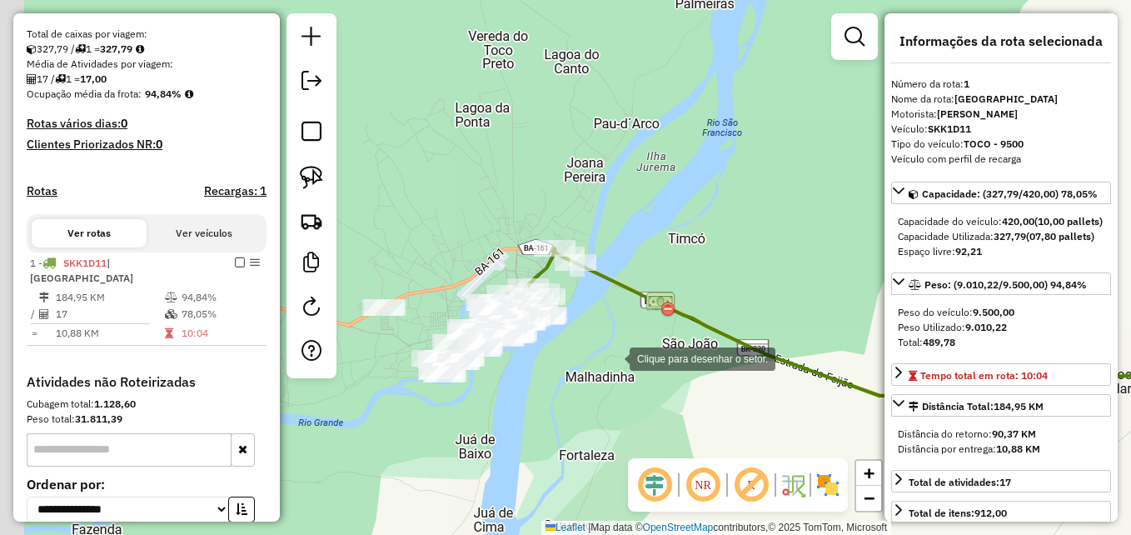
drag, startPoint x: 493, startPoint y: 381, endPoint x: 606, endPoint y: 357, distance: 115.8
click at [606, 357] on div at bounding box center [612, 357] width 33 height 33
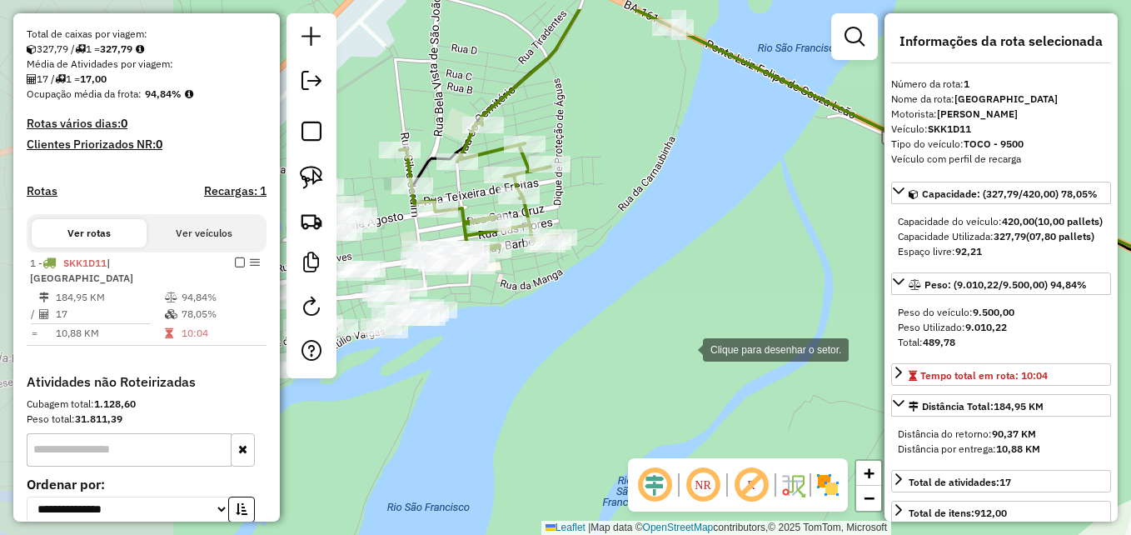
drag, startPoint x: 511, startPoint y: 286, endPoint x: 696, endPoint y: 350, distance: 195.6
click at [695, 350] on div at bounding box center [685, 347] width 33 height 33
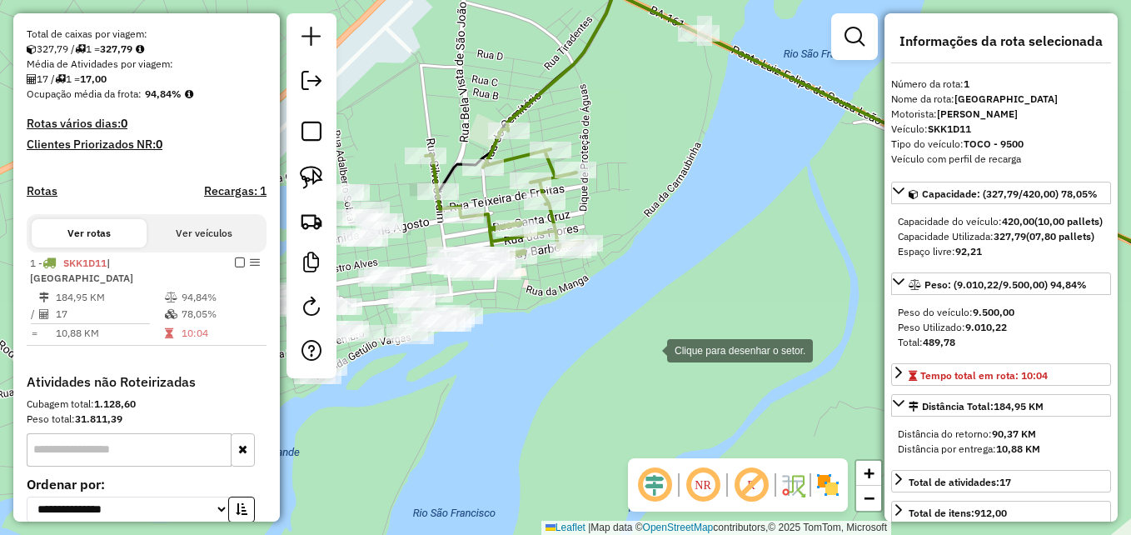
drag, startPoint x: 622, startPoint y: 341, endPoint x: 753, endPoint y: 375, distance: 135.1
click at [667, 366] on div at bounding box center [650, 348] width 33 height 33
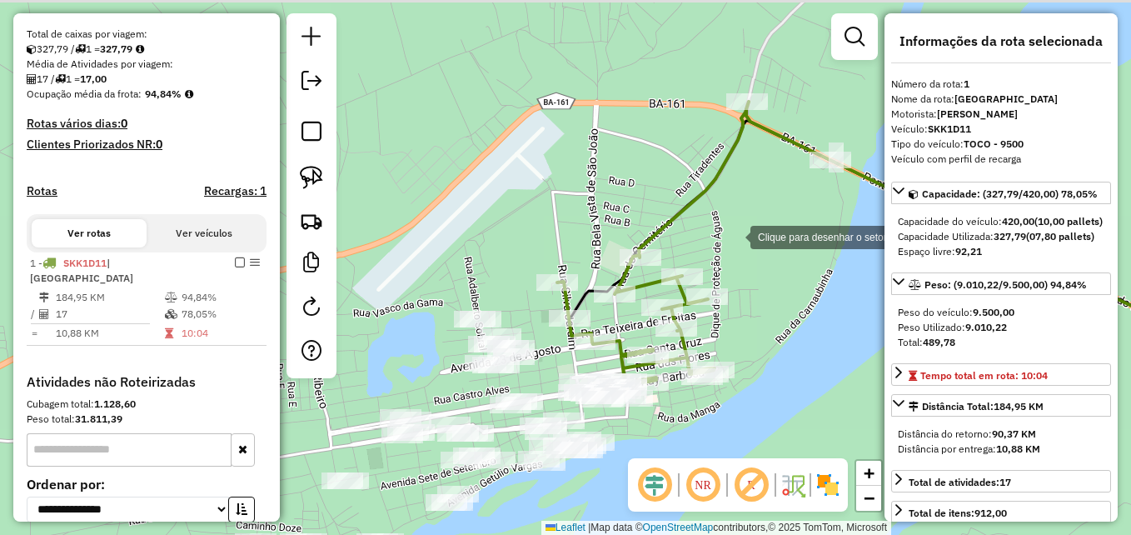
drag, startPoint x: 719, startPoint y: 152, endPoint x: 735, endPoint y: 237, distance: 86.5
click at [735, 237] on div at bounding box center [733, 235] width 33 height 33
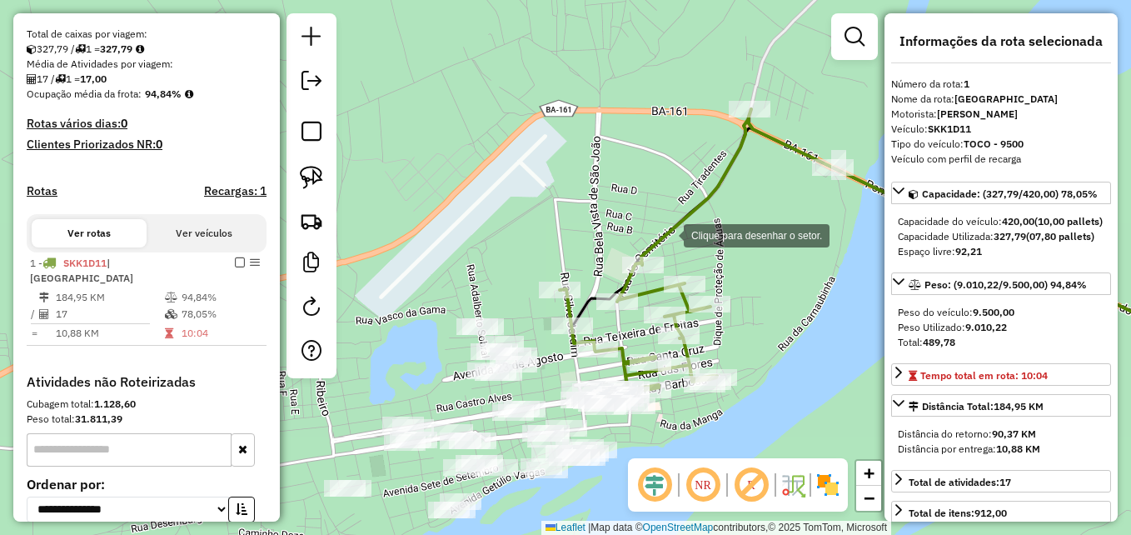
click at [667, 234] on div at bounding box center [666, 233] width 33 height 33
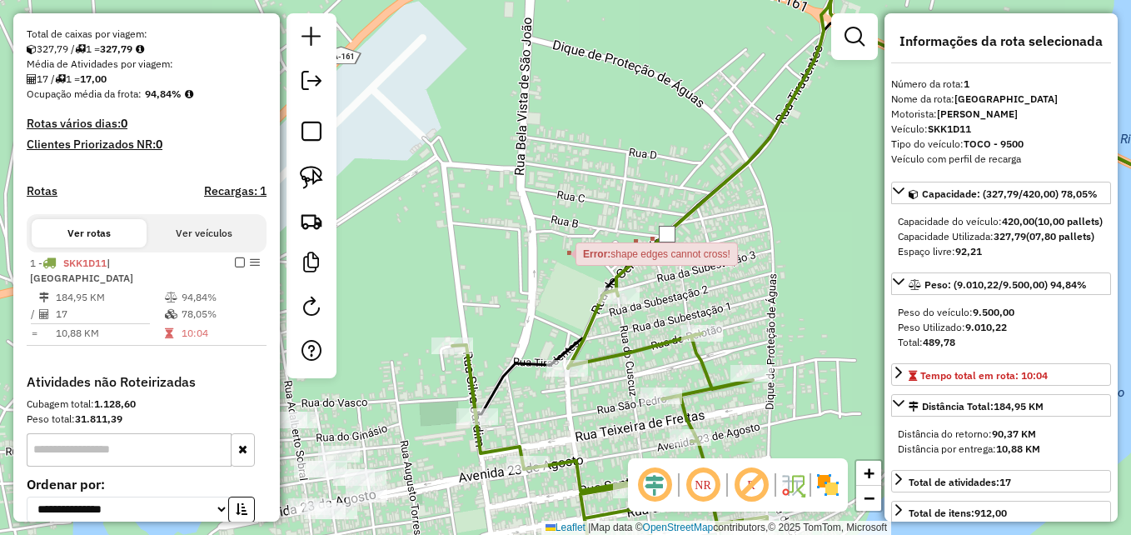
click at [559, 252] on div at bounding box center [558, 252] width 33 height 33
click at [629, 264] on icon at bounding box center [729, 267] width 554 height 566
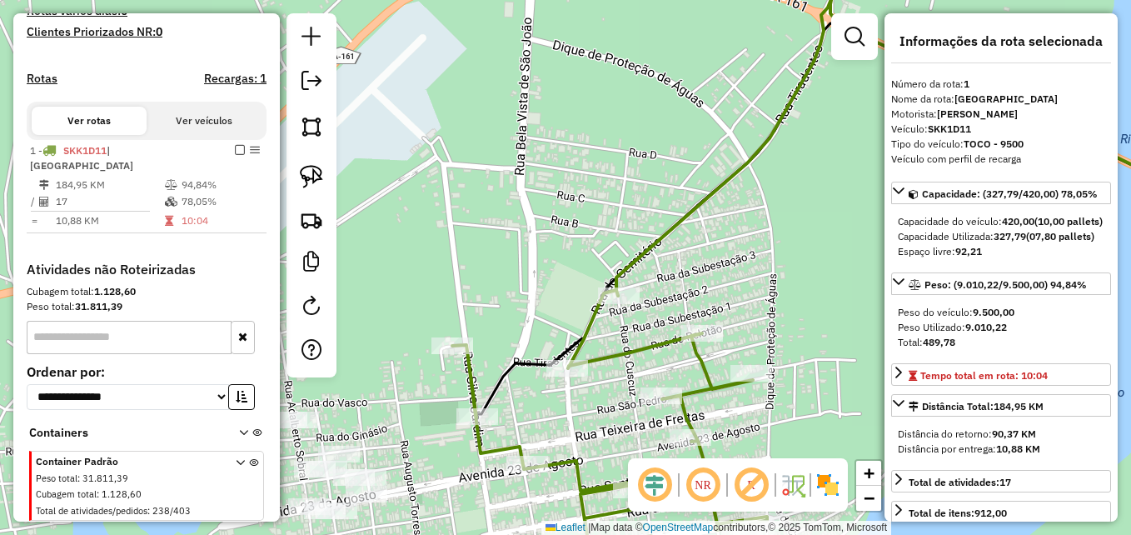
click at [629, 264] on icon at bounding box center [729, 267] width 554 height 566
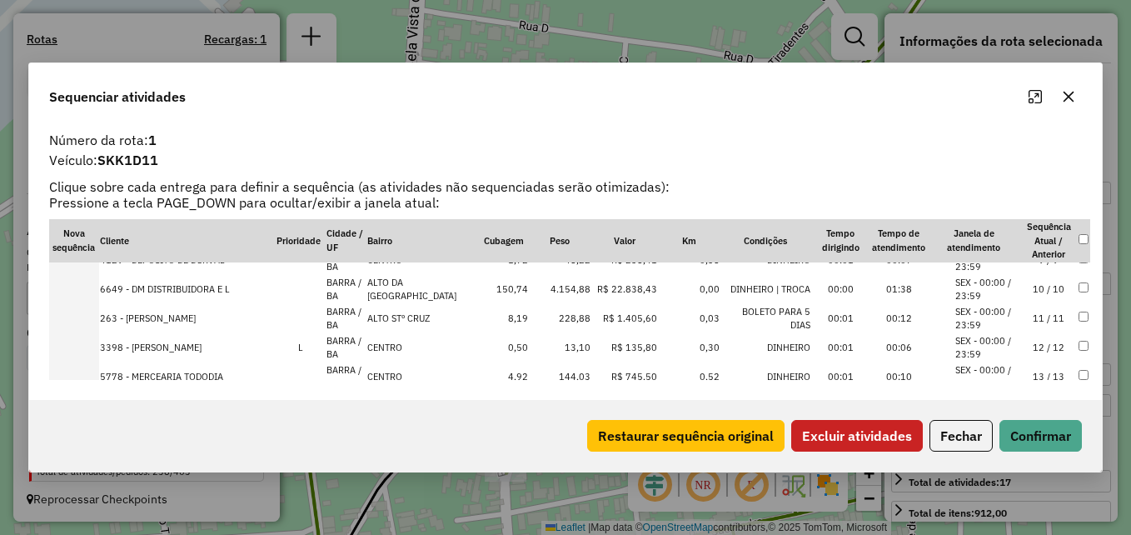
scroll to position [393, 0]
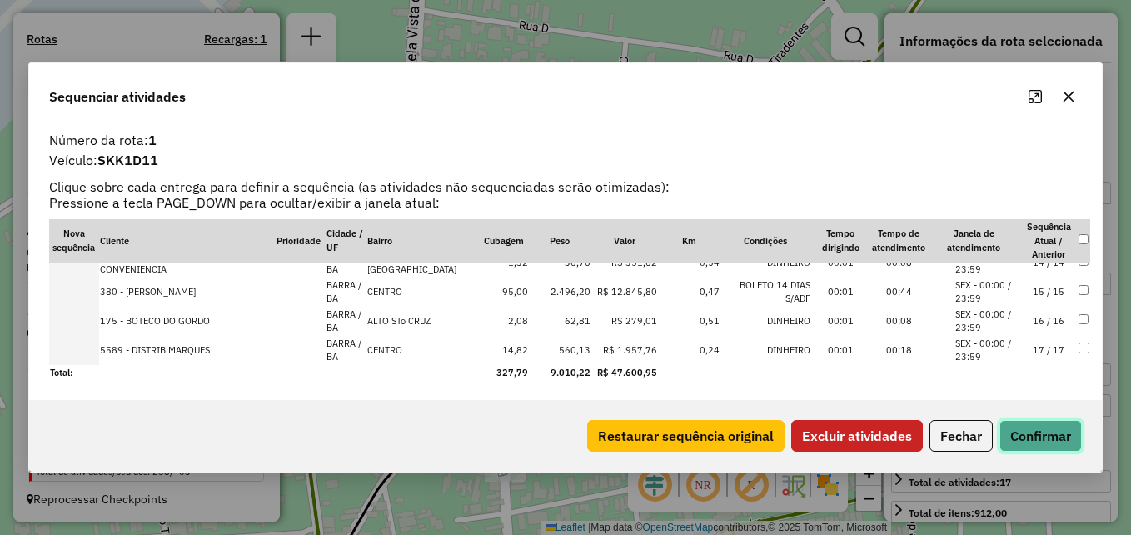
click at [1034, 437] on button "Confirmar" at bounding box center [1040, 436] width 82 height 32
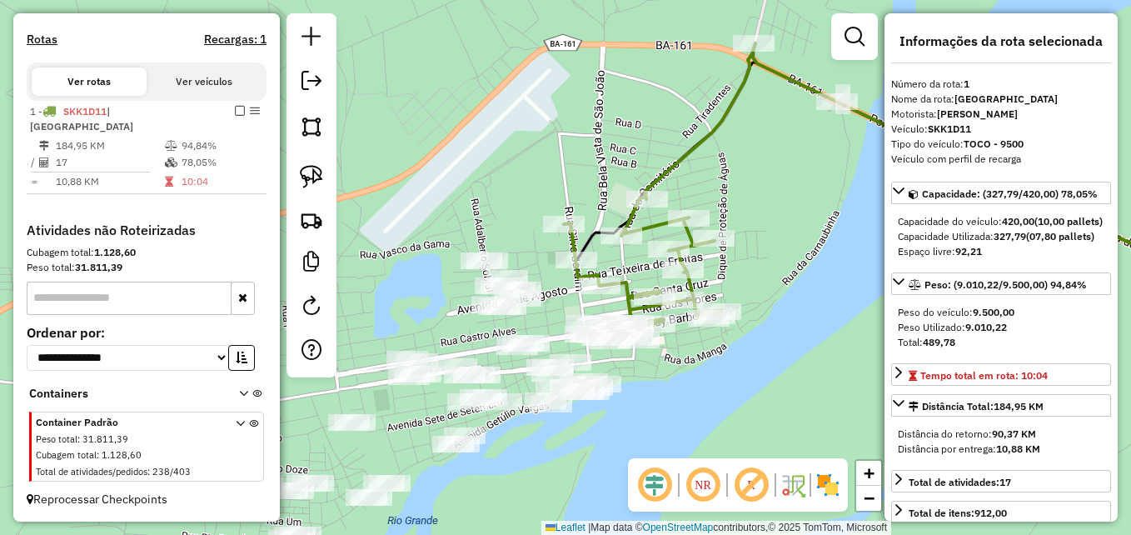
drag, startPoint x: 745, startPoint y: 368, endPoint x: 734, endPoint y: 142, distance: 225.9
click at [736, 142] on div "Janela de atendimento Grade de atendimento Capacidade Transportadoras Veículos …" at bounding box center [565, 267] width 1131 height 535
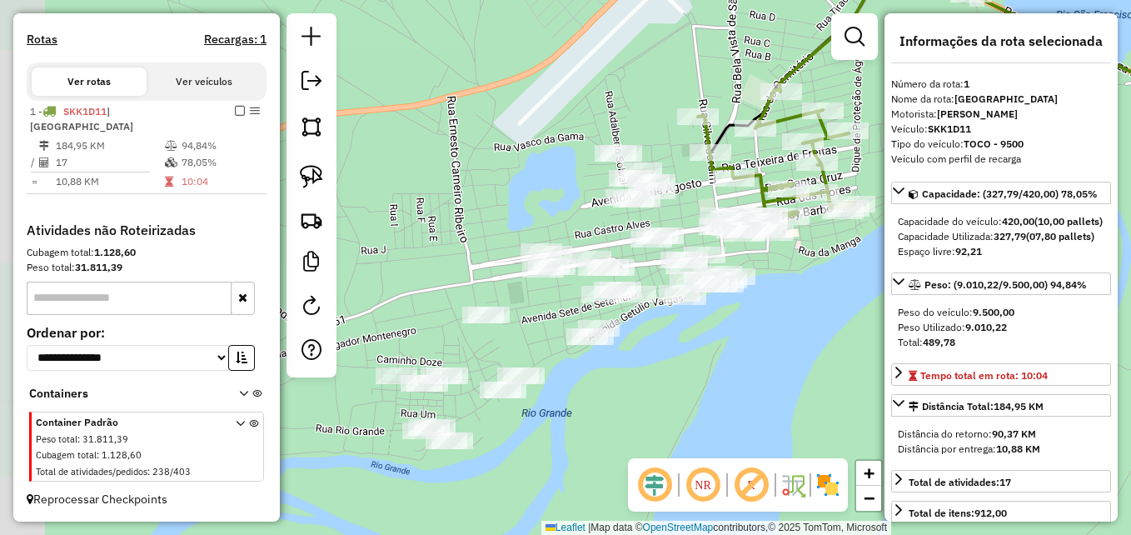
drag, startPoint x: 661, startPoint y: 366, endPoint x: 779, endPoint y: 325, distance: 125.3
click at [784, 323] on div "Janela de atendimento Grade de atendimento Capacidade Transportadoras Veículos …" at bounding box center [565, 267] width 1131 height 535
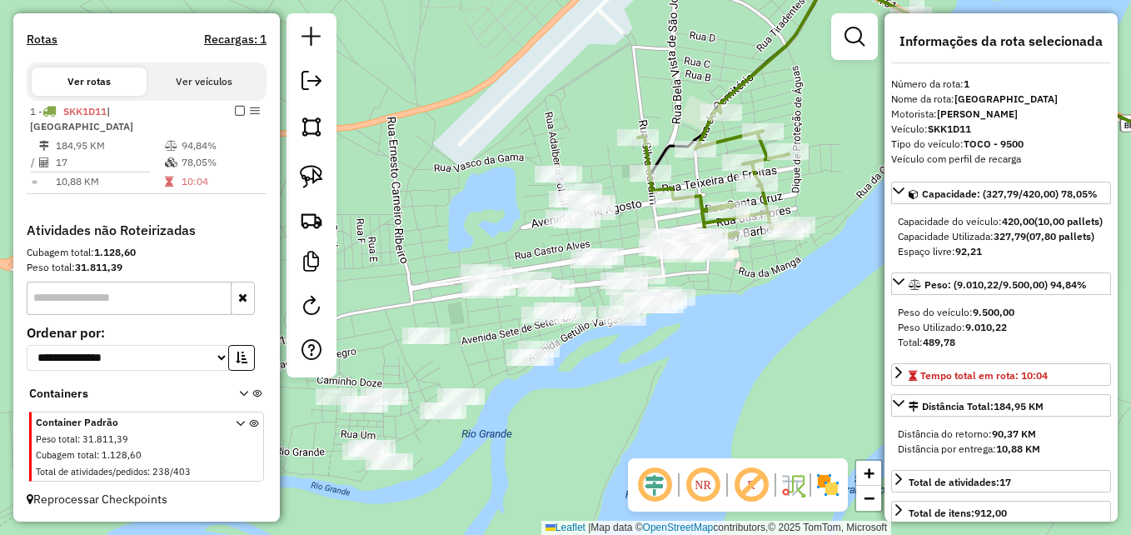
drag, startPoint x: 758, startPoint y: 346, endPoint x: 699, endPoint y: 366, distance: 62.4
click at [699, 366] on div "Janela de atendimento Grade de atendimento Capacidade Transportadoras Veículos …" at bounding box center [565, 267] width 1131 height 535
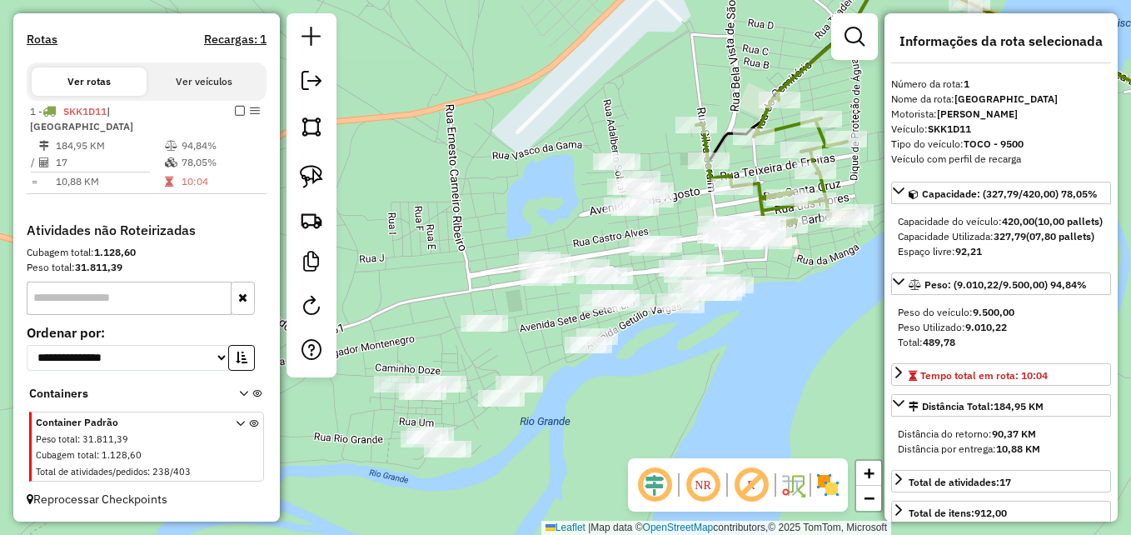
drag, startPoint x: 654, startPoint y: 380, endPoint x: 677, endPoint y: 368, distance: 26.1
click at [709, 367] on div "Janela de atendimento Grade de atendimento Capacidade Transportadoras Veículos …" at bounding box center [565, 267] width 1131 height 535
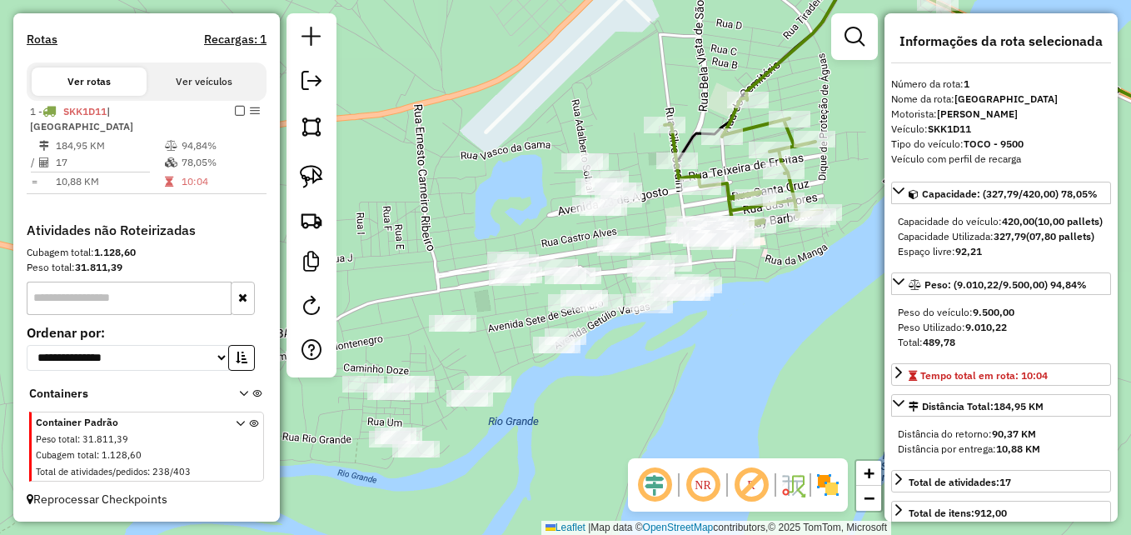
drag, startPoint x: 677, startPoint y: 368, endPoint x: 627, endPoint y: 346, distance: 54.4
click at [675, 368] on div "Janela de atendimento Grade de atendimento Capacidade Transportadoras Veículos …" at bounding box center [565, 267] width 1131 height 535
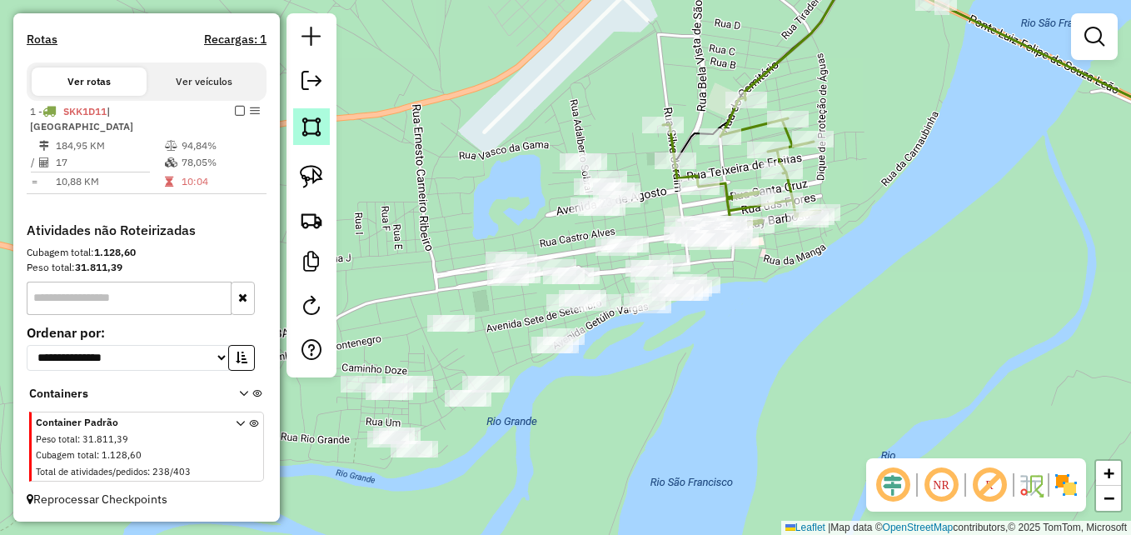
click at [306, 126] on img at bounding box center [311, 126] width 23 height 23
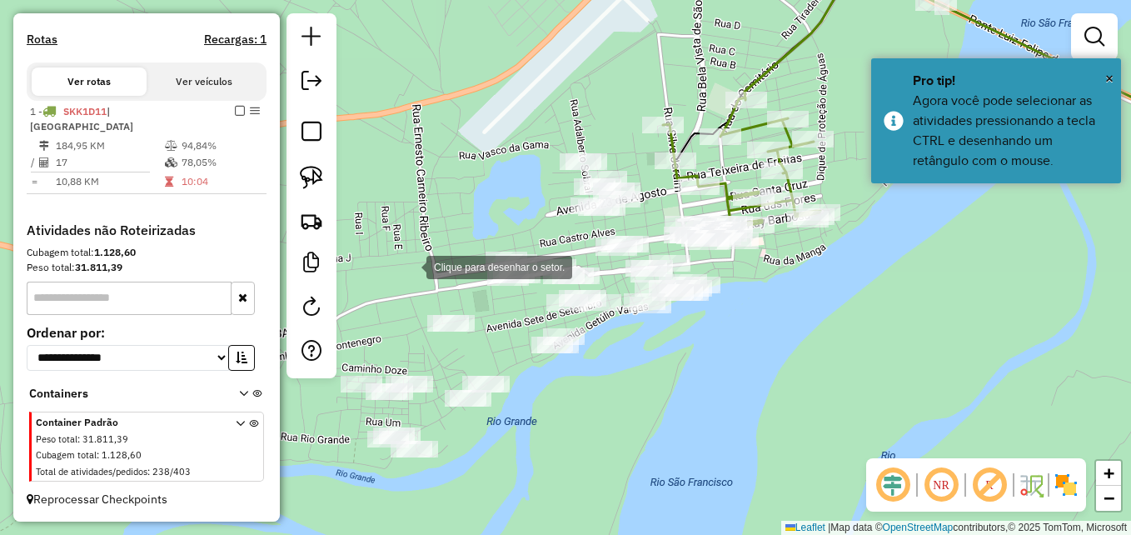
click at [410, 266] on div at bounding box center [409, 265] width 33 height 33
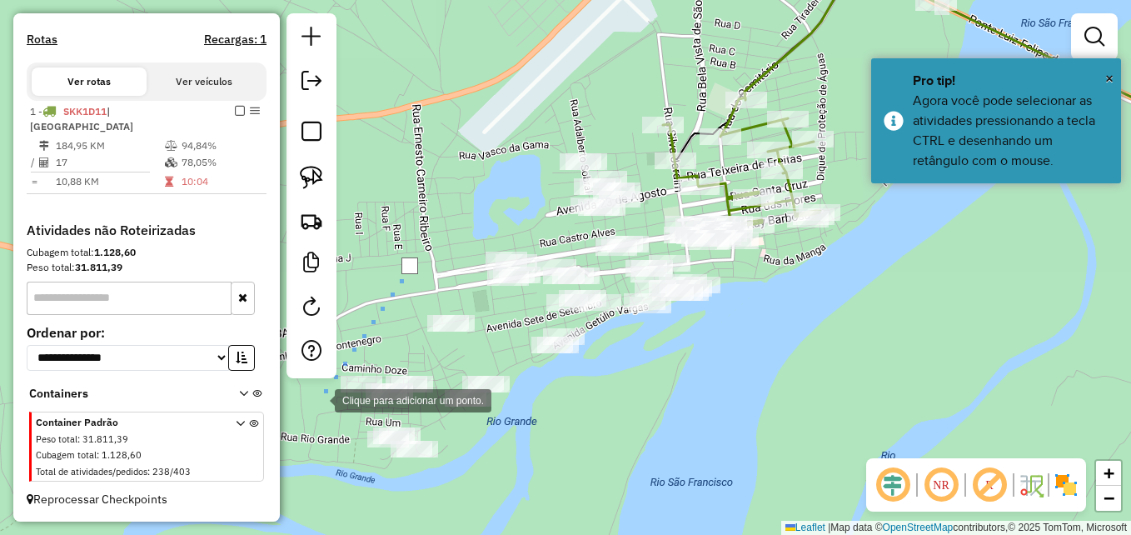
click at [318, 399] on div at bounding box center [317, 398] width 33 height 33
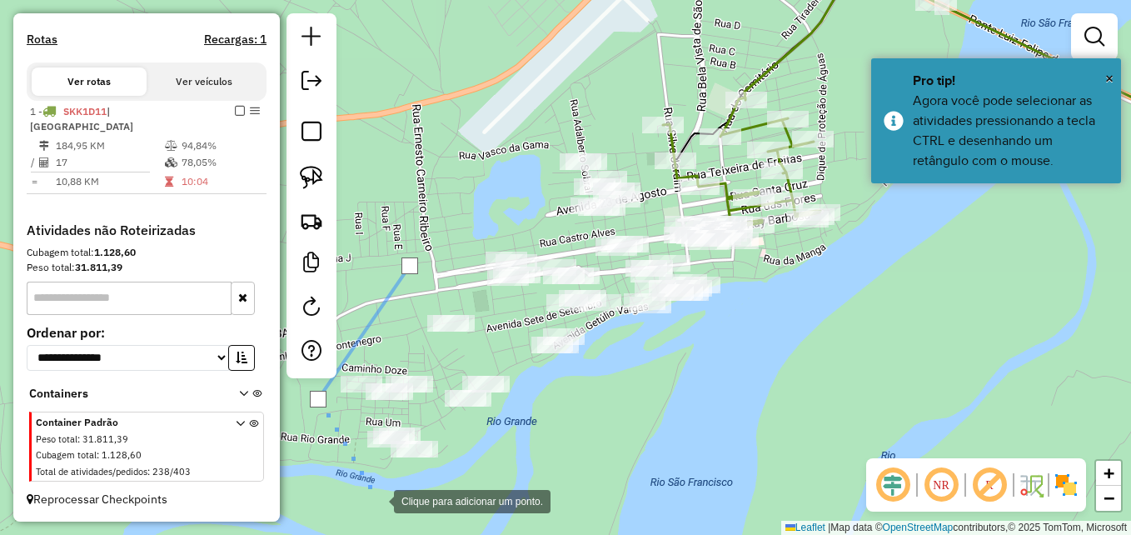
click at [377, 500] on div at bounding box center [377, 499] width 33 height 33
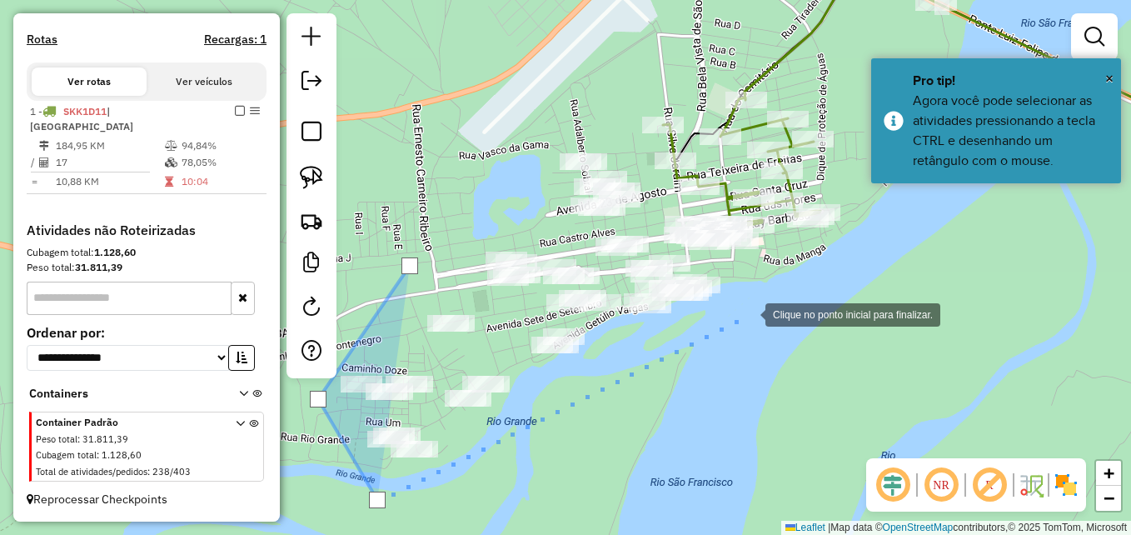
click at [761, 306] on div at bounding box center [748, 312] width 33 height 33
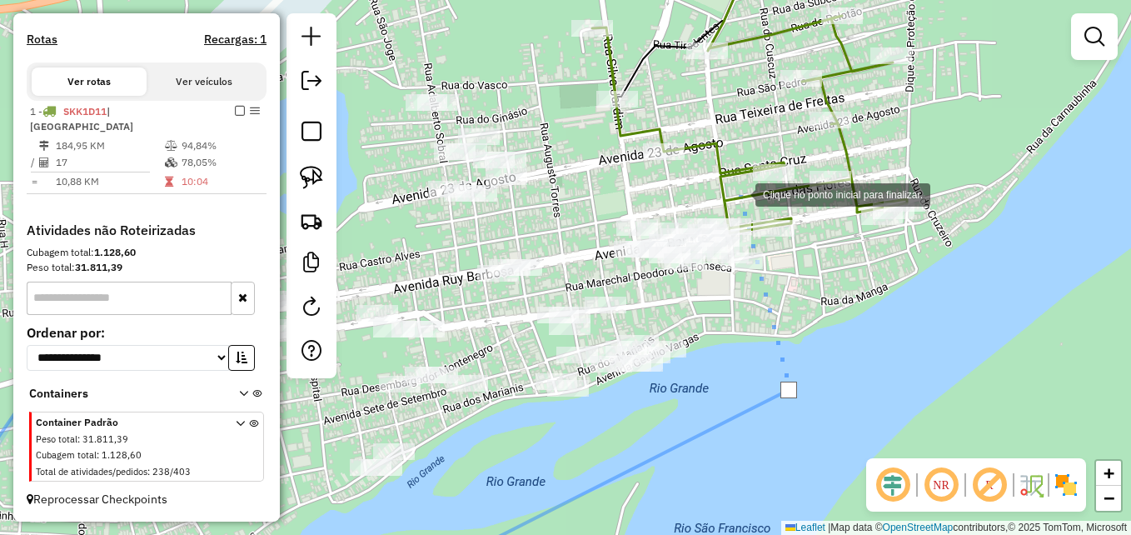
click at [738, 193] on div at bounding box center [738, 193] width 33 height 33
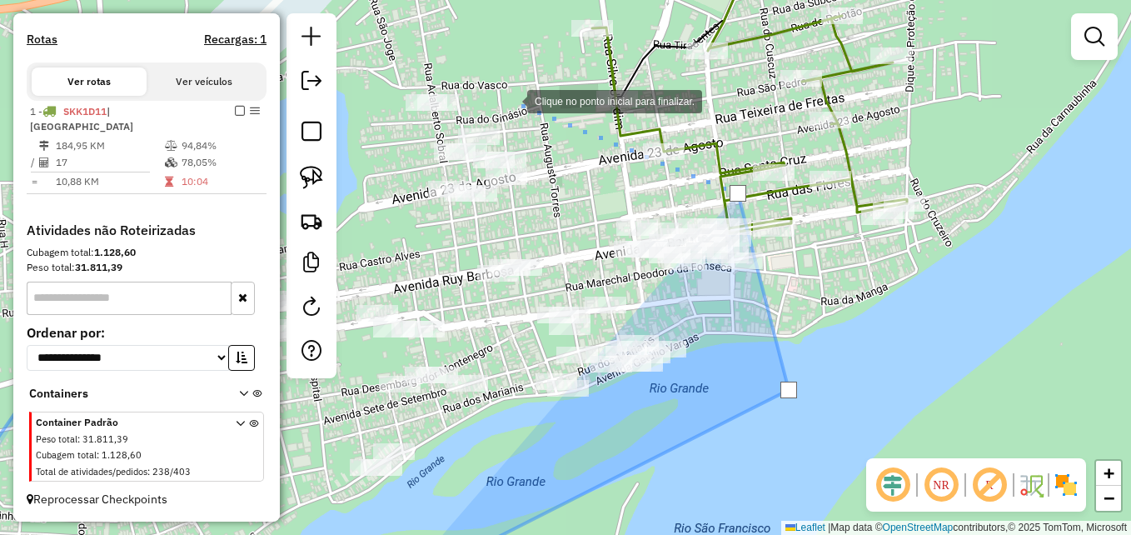
click at [505, 91] on div at bounding box center [510, 99] width 33 height 33
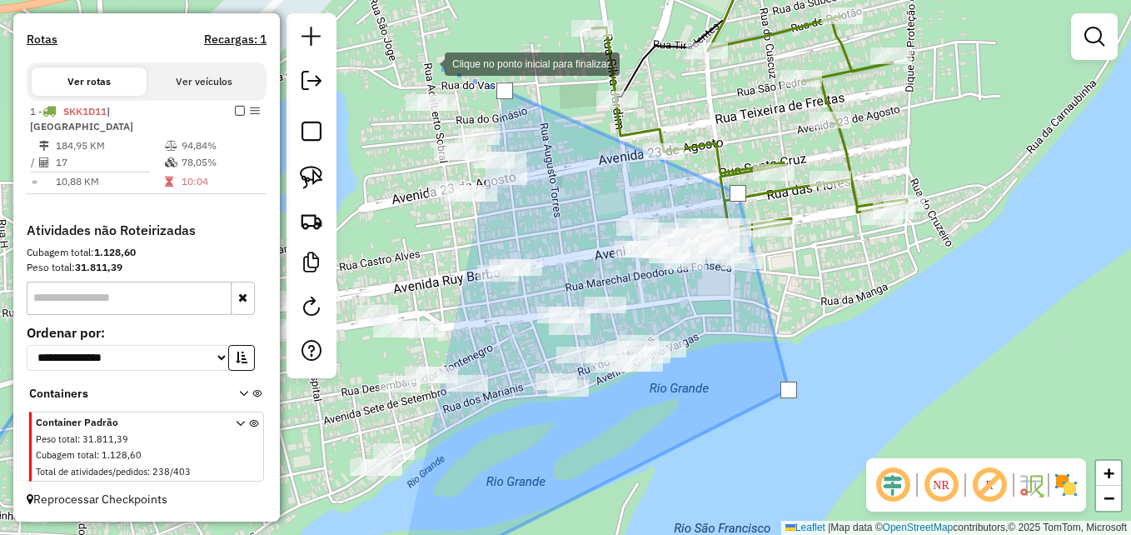
click at [428, 62] on div at bounding box center [427, 62] width 33 height 33
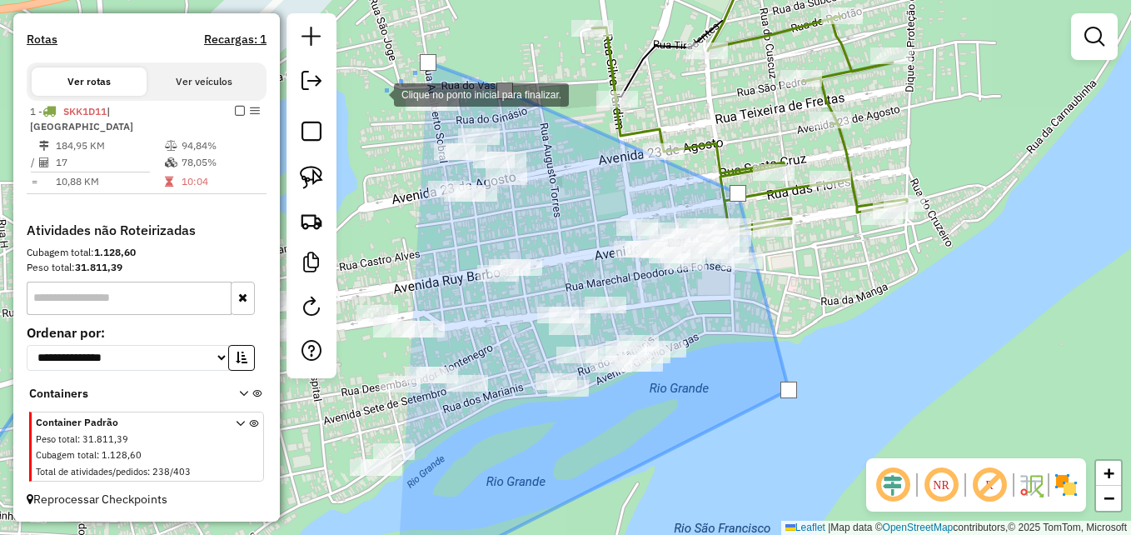
click at [377, 93] on div at bounding box center [377, 93] width 33 height 33
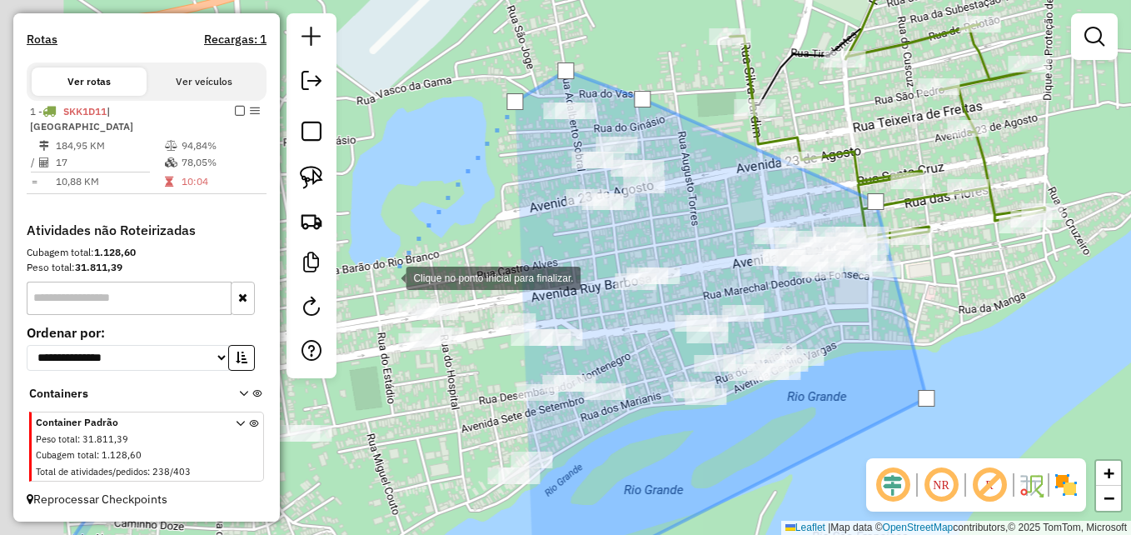
drag, startPoint x: 383, startPoint y: 268, endPoint x: 392, endPoint y: 281, distance: 16.2
click at [392, 281] on div "Clique no ponto inicial para finalizar. Janela de atendimento Grade de atendime…" at bounding box center [565, 267] width 1131 height 535
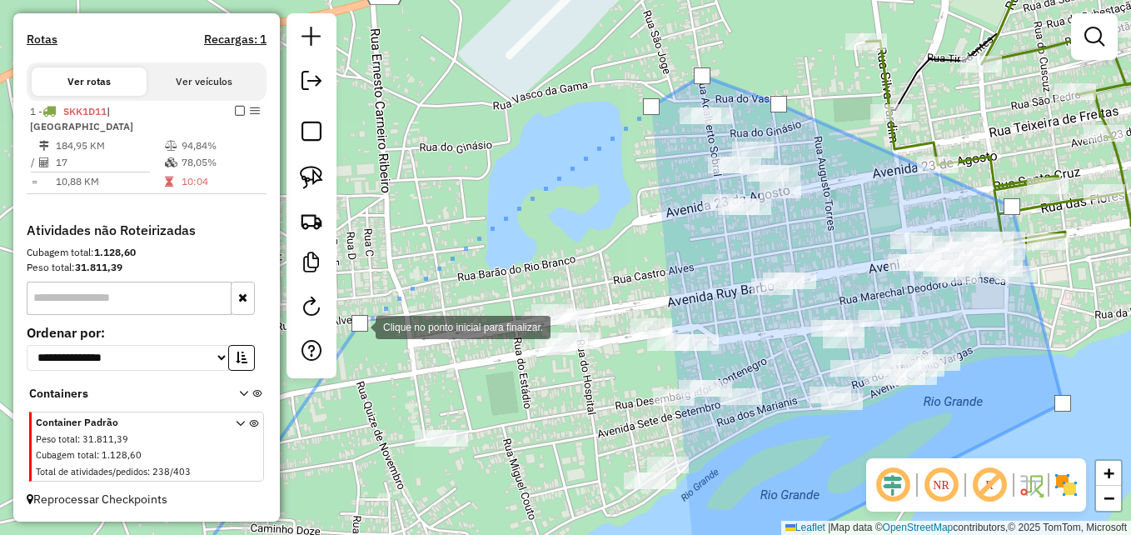
click at [359, 326] on div at bounding box center [359, 323] width 17 height 17
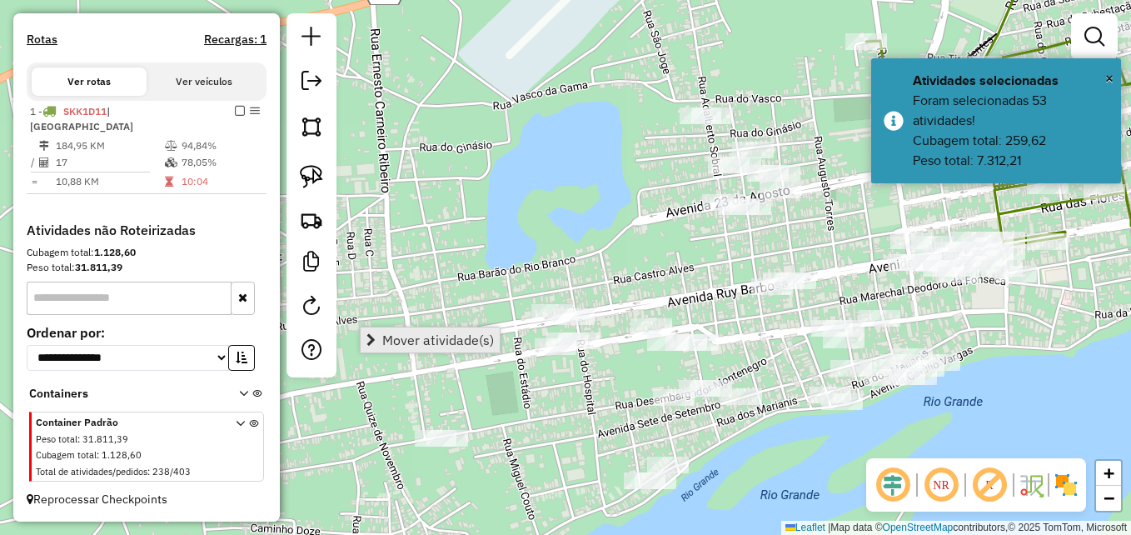
click at [414, 340] on span "Mover atividade(s)" at bounding box center [438, 339] width 112 height 13
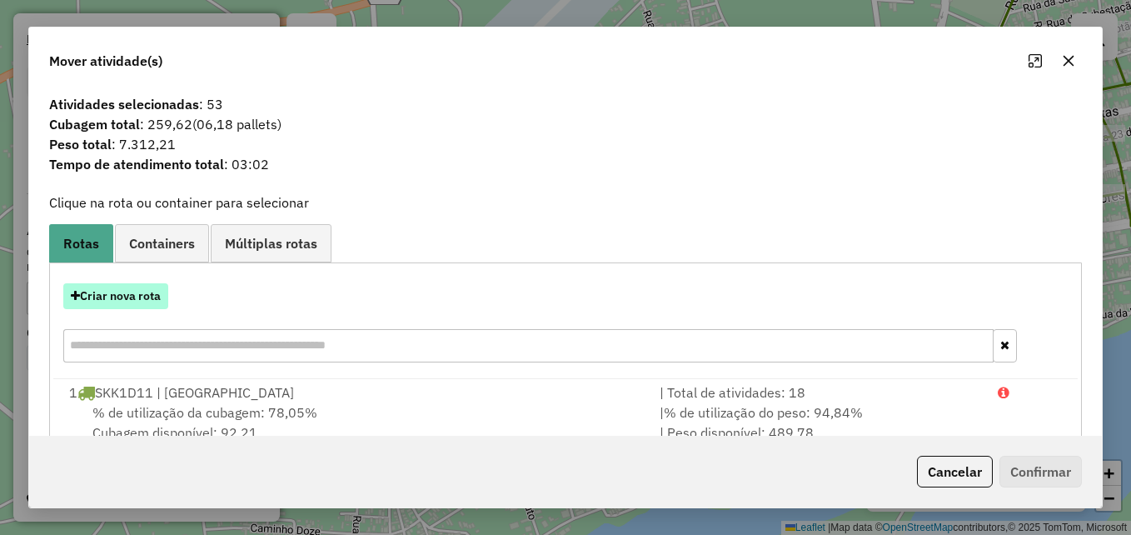
click at [130, 286] on button "Criar nova rota" at bounding box center [115, 296] width 105 height 26
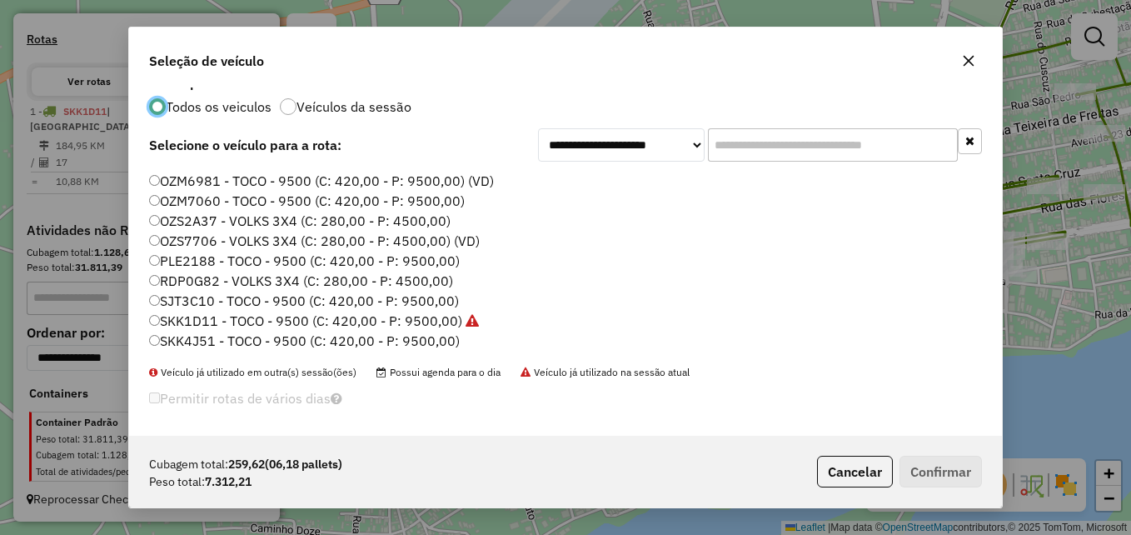
scroll to position [21, 0]
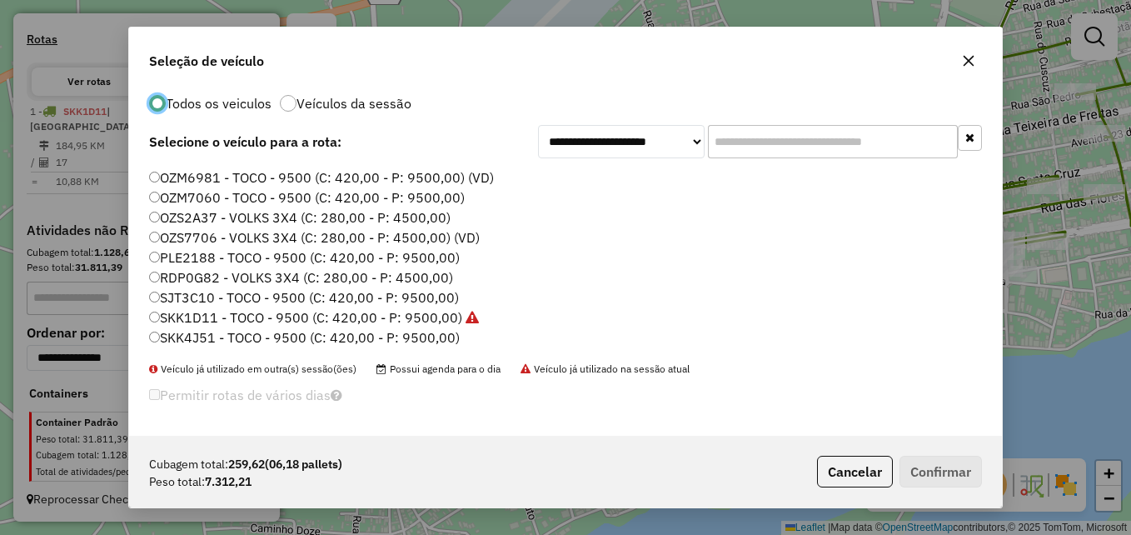
click at [368, 336] on label "SKK4J51 - TOCO - 9500 (C: 420,00 - P: 9500,00)" at bounding box center [304, 337] width 311 height 20
click at [927, 474] on button "Confirmar" at bounding box center [940, 471] width 82 height 32
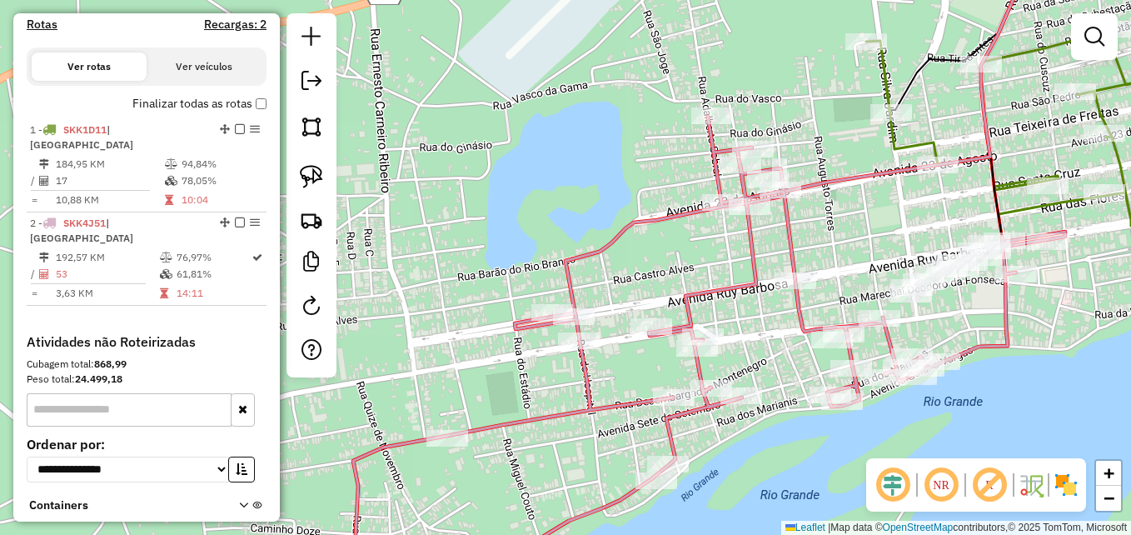
scroll to position [0, 0]
drag, startPoint x: 84, startPoint y: 261, endPoint x: 465, endPoint y: 298, distance: 382.3
click at [84, 261] on li "2 - SKK4J51 | BARRA DO RIO GRANDE 192,57 KM 76,97% / 53 61,81% = 3,63 KM 14:11" at bounding box center [147, 258] width 240 height 93
select select "**********"
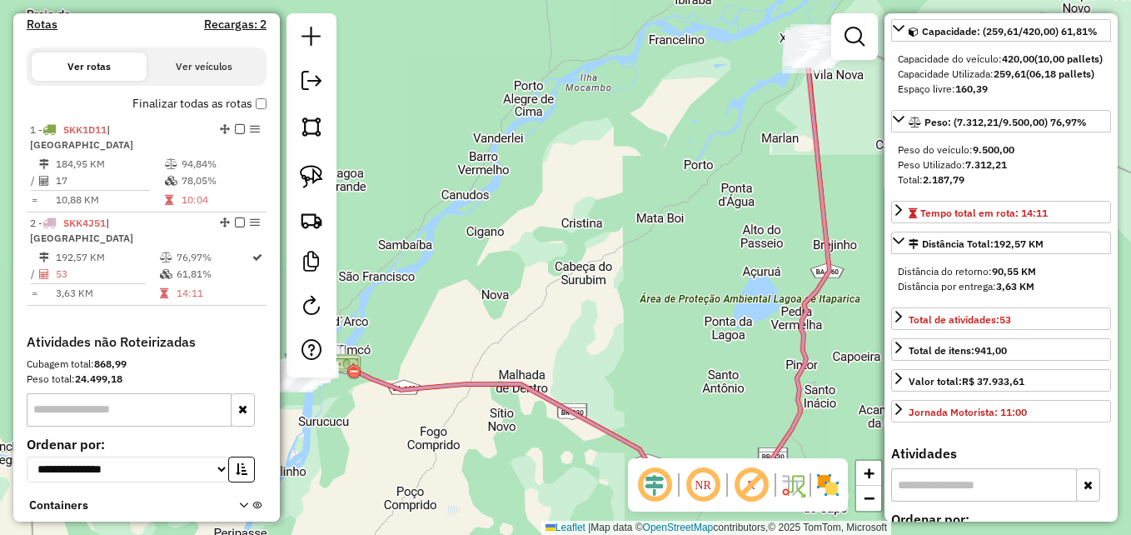
scroll to position [167, 0]
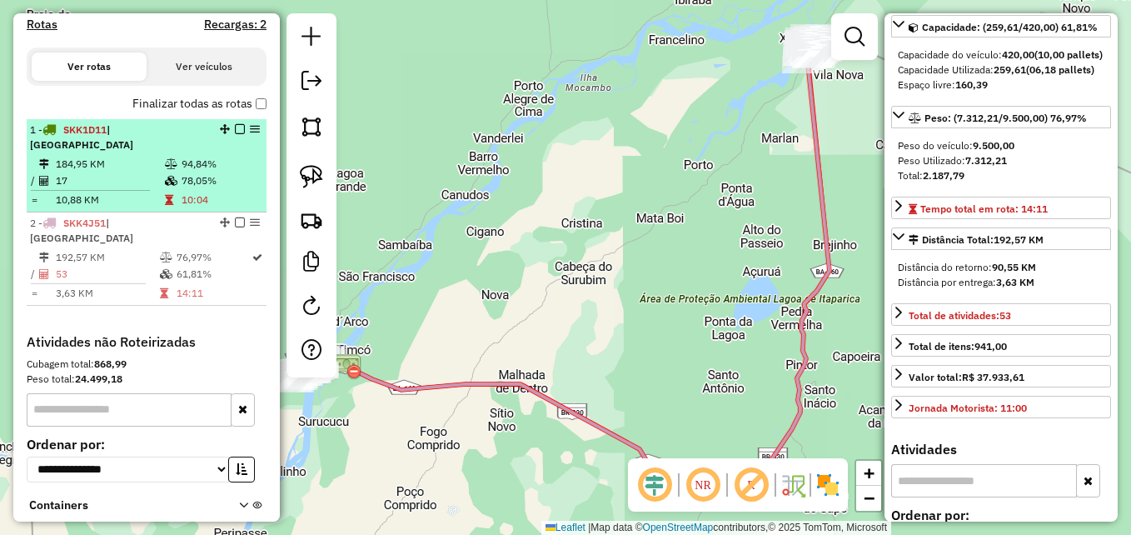
click at [152, 189] on td "17" at bounding box center [109, 180] width 109 height 17
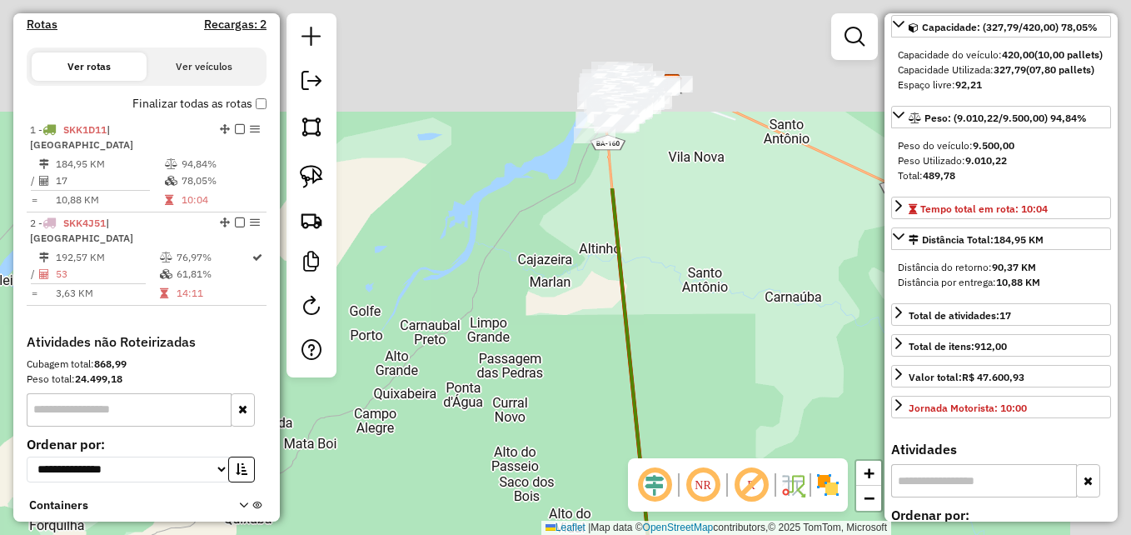
drag, startPoint x: 785, startPoint y: 180, endPoint x: 545, endPoint y: 405, distance: 329.9
click at [546, 405] on div "Janela de atendimento Grade de atendimento Capacidade Transportadoras Veículos …" at bounding box center [565, 267] width 1131 height 535
click at [545, 406] on div "Janela de atendimento Grade de atendimento Capacidade Transportadoras Veículos …" at bounding box center [565, 267] width 1131 height 535
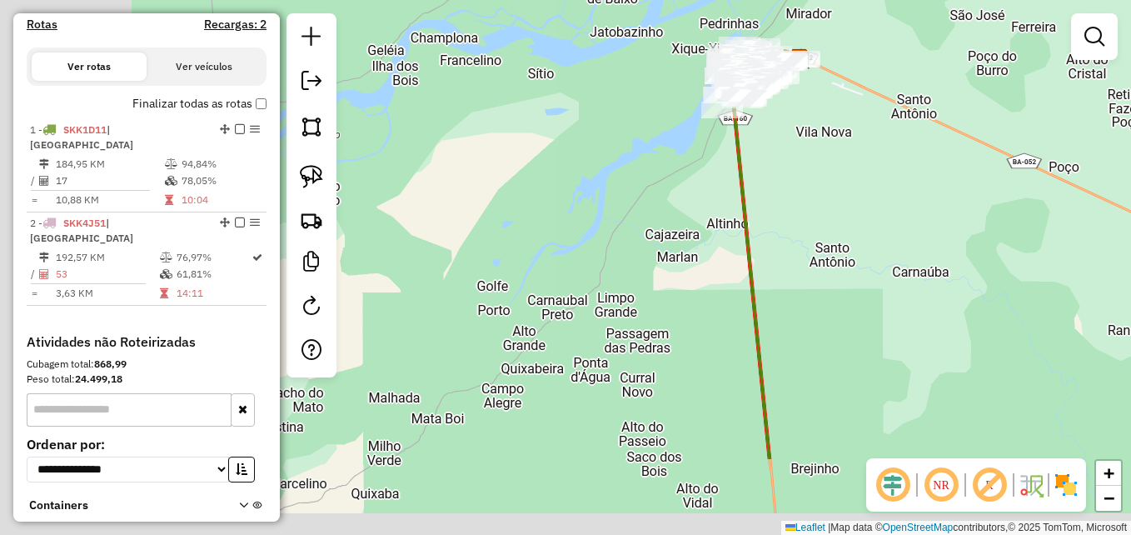
drag, startPoint x: 617, startPoint y: 364, endPoint x: 755, endPoint y: 266, distance: 169.6
click at [750, 270] on div "Janela de atendimento Grade de atendimento Capacidade Transportadoras Veículos …" at bounding box center [565, 267] width 1131 height 535
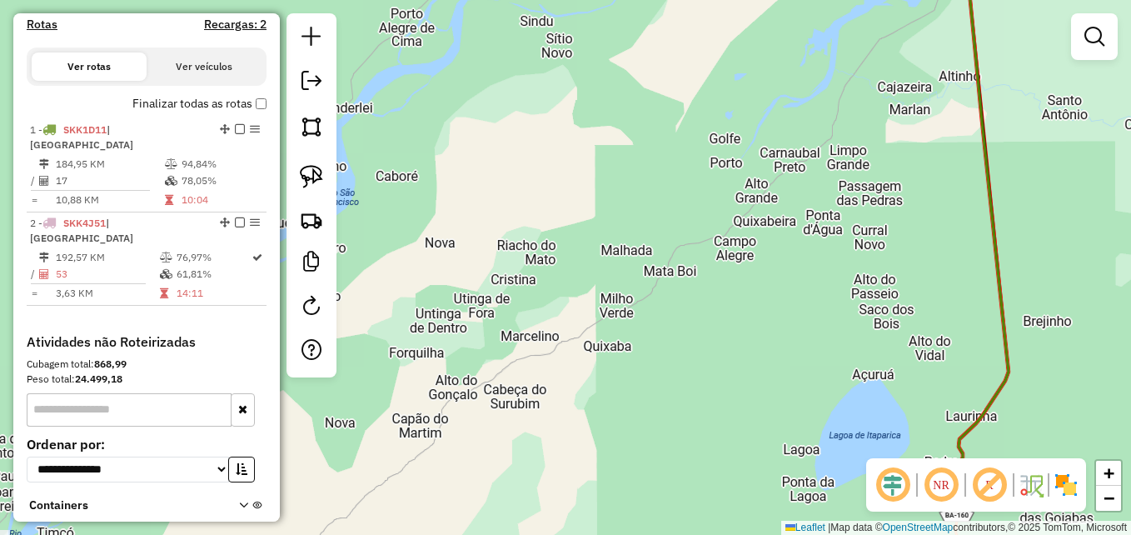
drag, startPoint x: 614, startPoint y: 316, endPoint x: 695, endPoint y: 264, distance: 95.9
click at [696, 265] on div "Janela de atendimento Grade de atendimento Capacidade Transportadoras Veículos …" at bounding box center [565, 267] width 1131 height 535
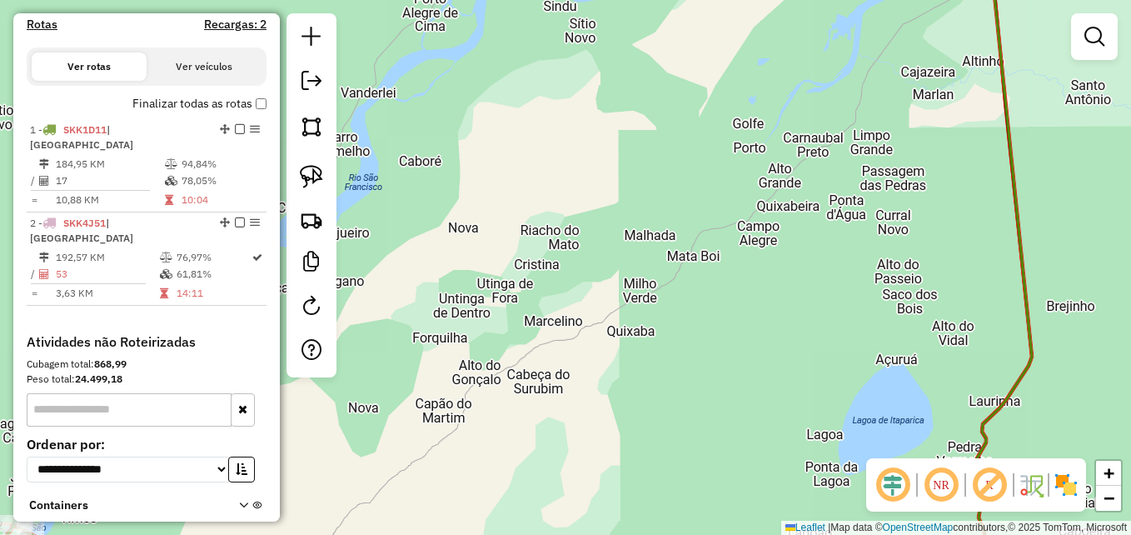
drag, startPoint x: 458, startPoint y: 361, endPoint x: 726, endPoint y: 293, distance: 276.5
click at [730, 293] on div "Janela de atendimento Grade de atendimento Capacidade Transportadoras Veículos …" at bounding box center [565, 267] width 1131 height 535
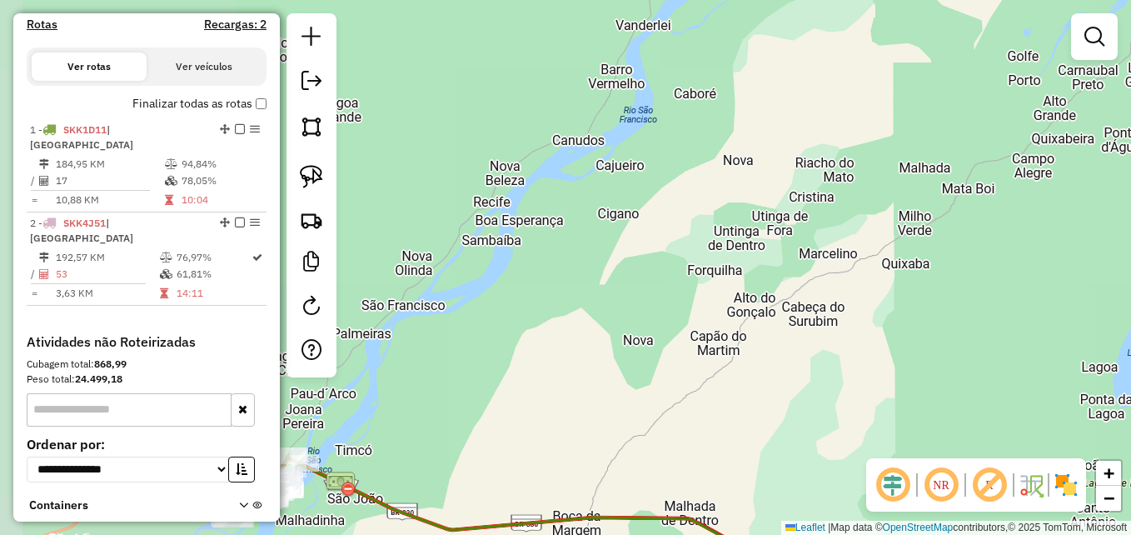
drag, startPoint x: 526, startPoint y: 357, endPoint x: 771, endPoint y: 278, distance: 257.3
click at [826, 256] on div "Janela de atendimento Grade de atendimento Capacidade Transportadoras Veículos …" at bounding box center [565, 267] width 1131 height 535
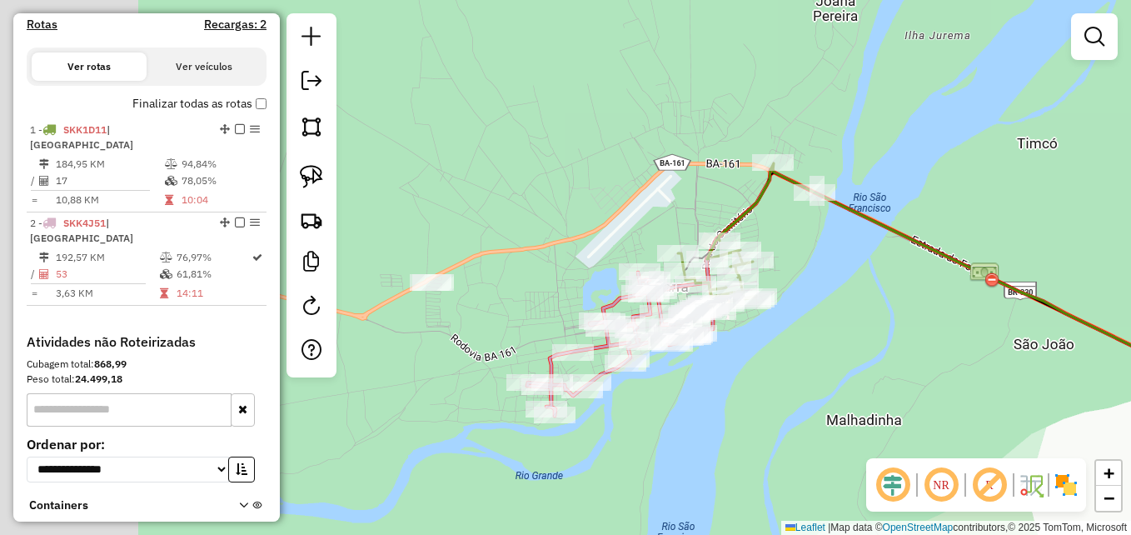
drag, startPoint x: 520, startPoint y: 410, endPoint x: 679, endPoint y: 446, distance: 163.8
click at [679, 446] on div "Janela de atendimento Grade de atendimento Capacidade Transportadoras Veículos …" at bounding box center [565, 267] width 1131 height 535
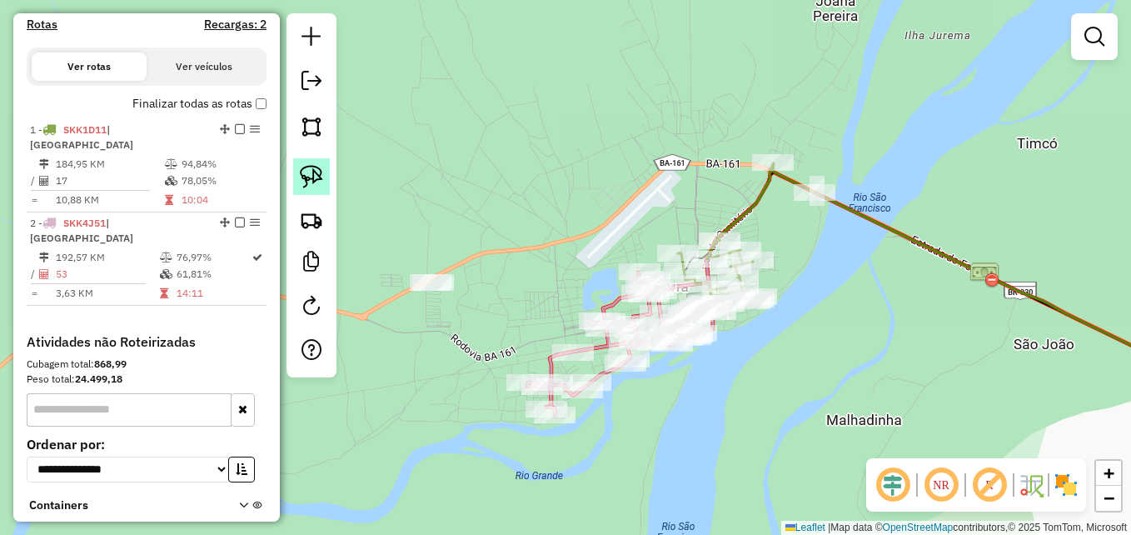
click at [313, 184] on img at bounding box center [311, 176] width 23 height 23
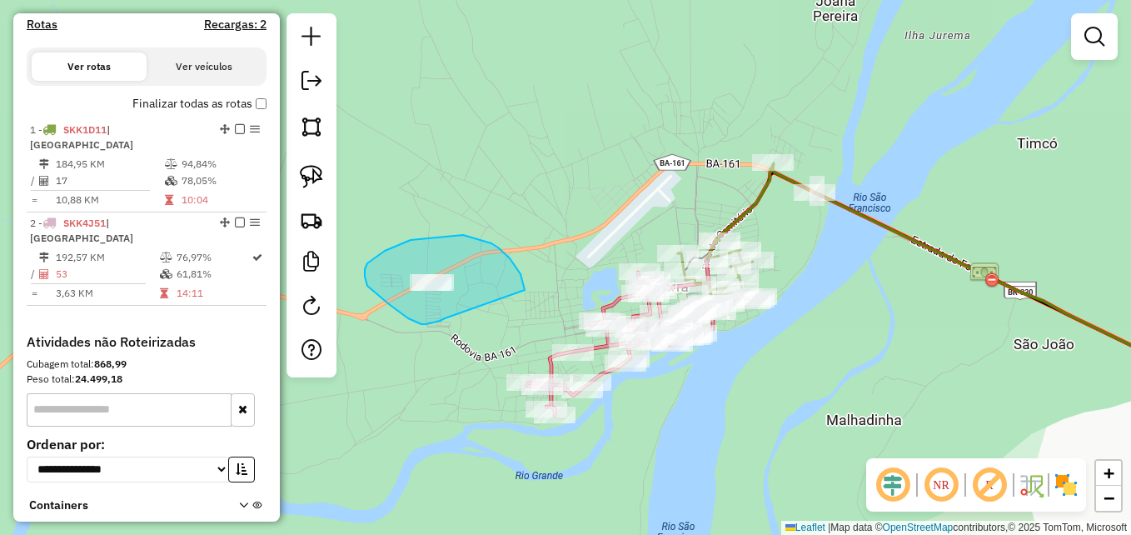
drag, startPoint x: 421, startPoint y: 324, endPoint x: 509, endPoint y: 324, distance: 87.4
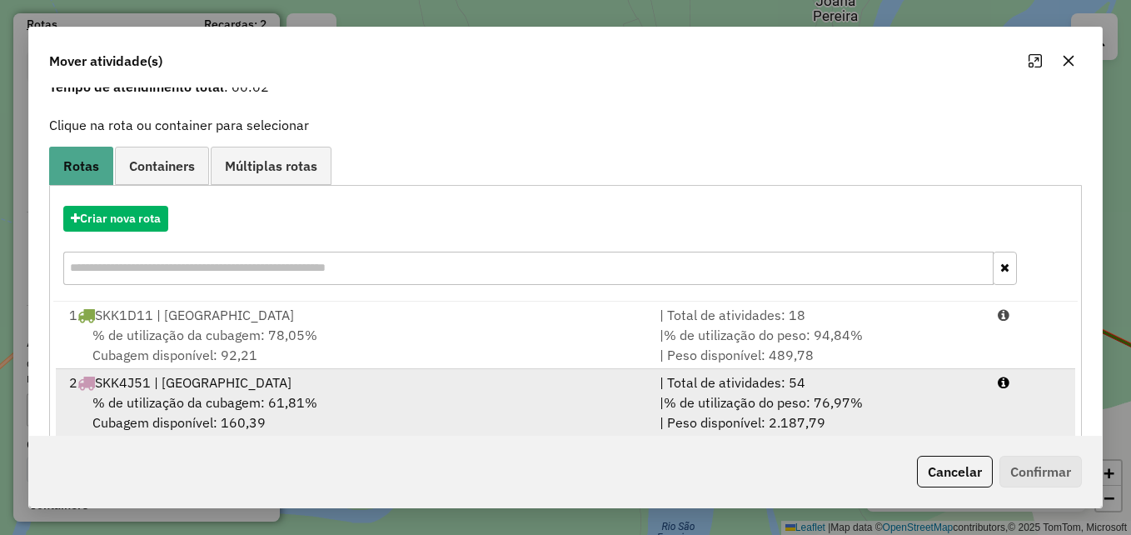
scroll to position [107, 0]
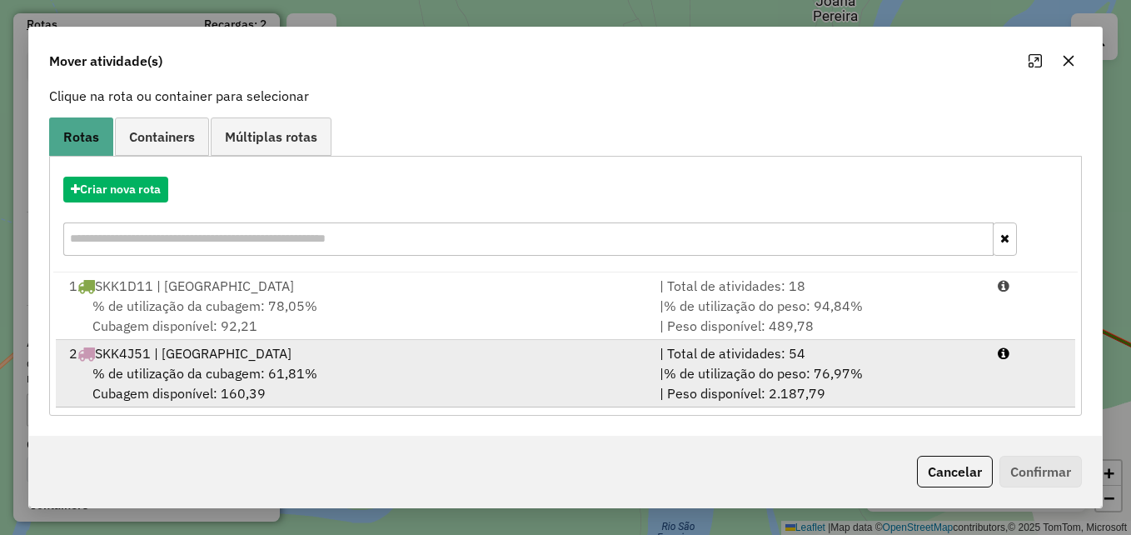
click at [300, 361] on div "2 SKK4J51 | BARRA DO RIO GRANDE" at bounding box center [354, 353] width 590 height 20
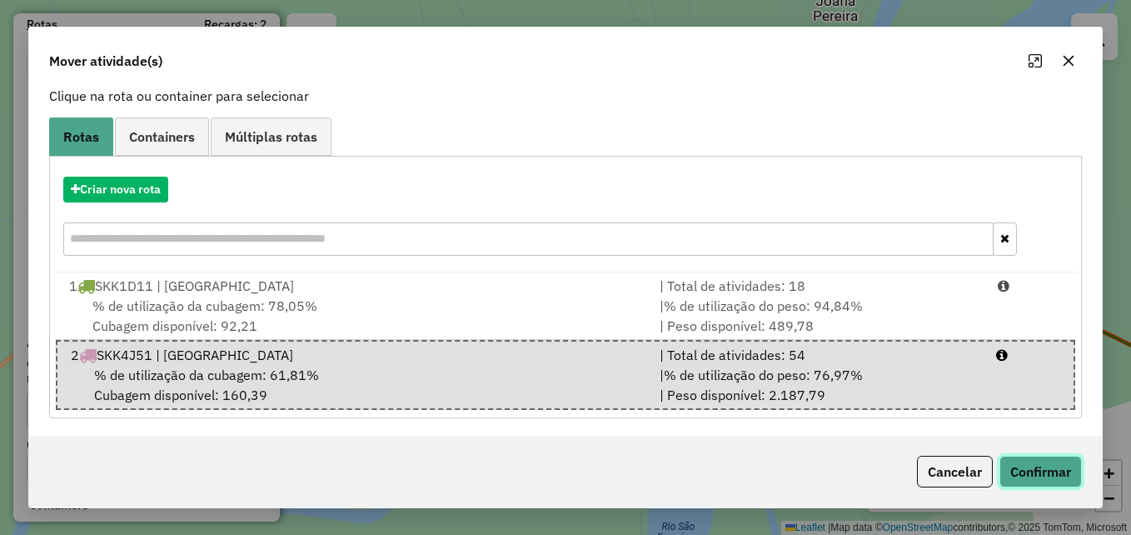
click at [1039, 473] on button "Confirmar" at bounding box center [1040, 471] width 82 height 32
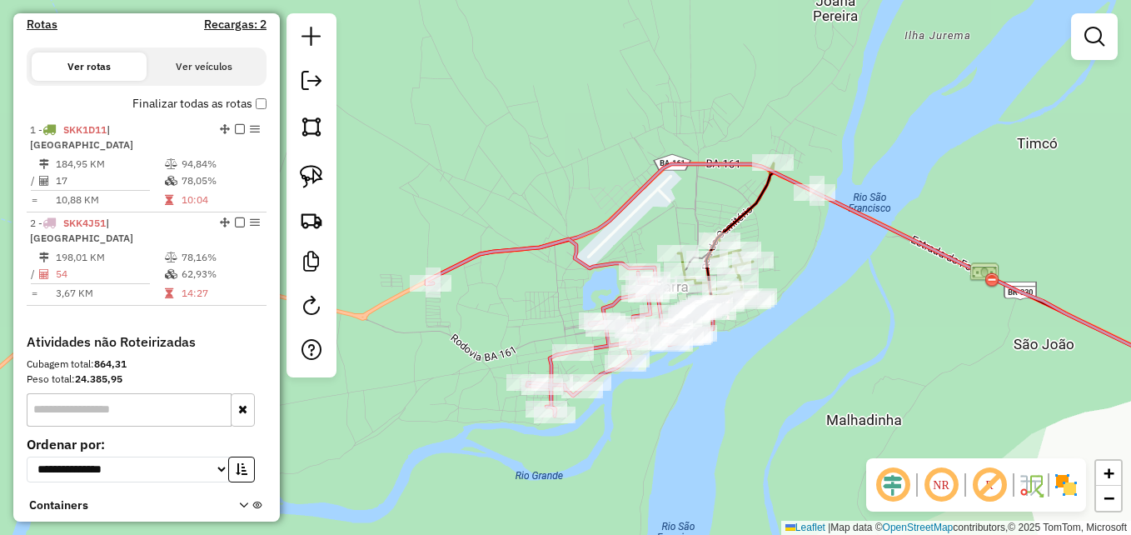
scroll to position [0, 0]
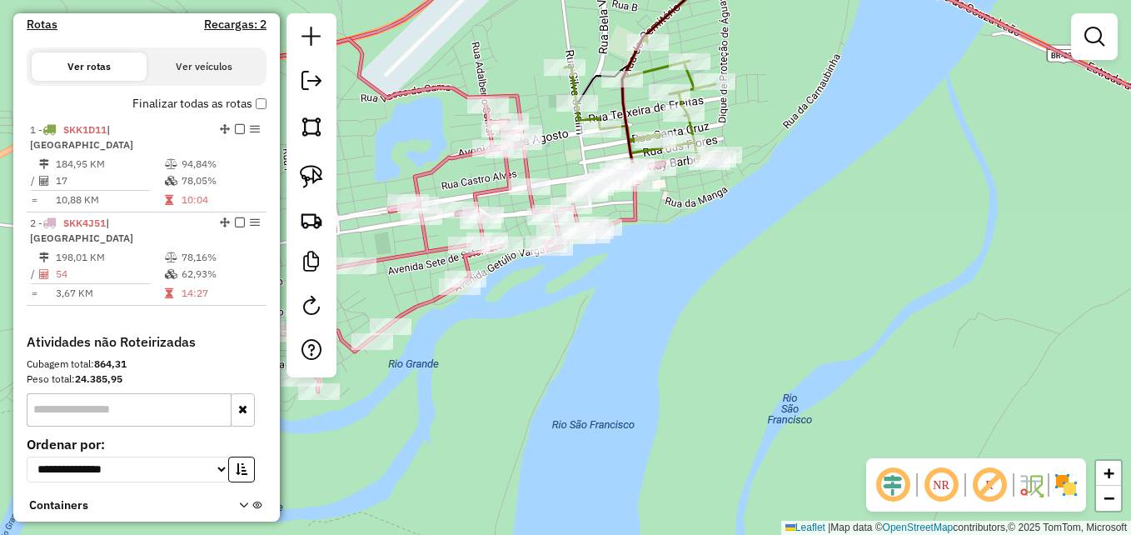
drag, startPoint x: 728, startPoint y: 267, endPoint x: 781, endPoint y: 426, distance: 167.7
click at [781, 426] on div "Janela de atendimento Grade de atendimento Capacidade Transportadoras Veículos …" at bounding box center [565, 267] width 1131 height 535
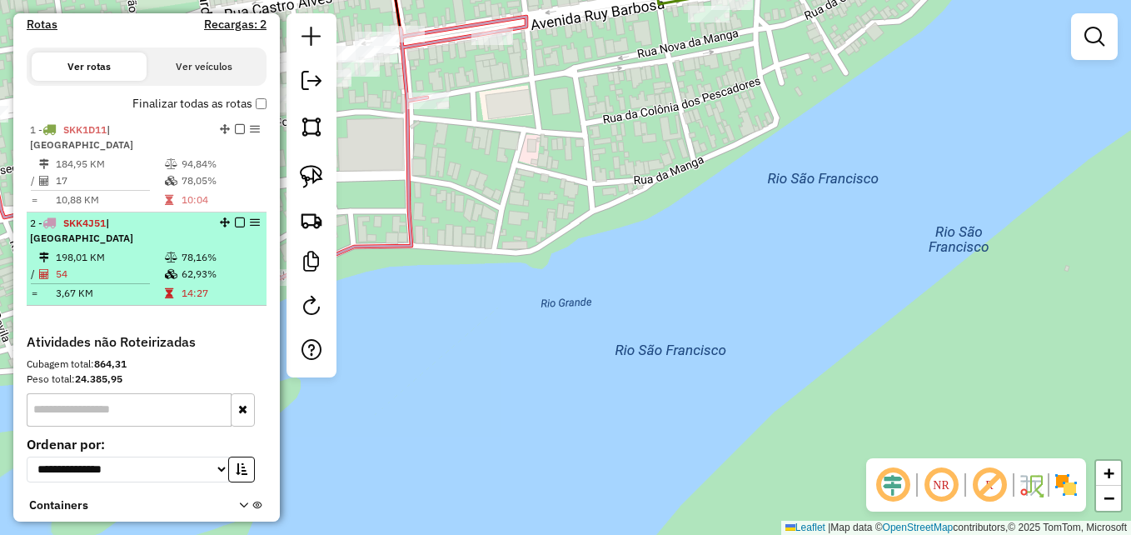
click at [165, 298] on icon at bounding box center [169, 293] width 8 height 10
select select "**********"
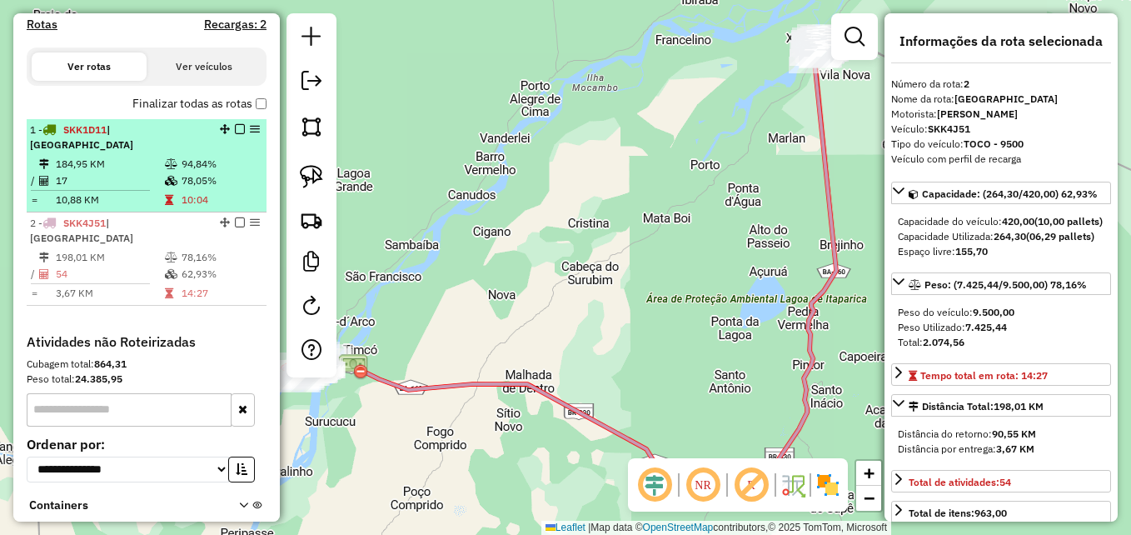
click at [120, 189] on td "17" at bounding box center [109, 180] width 109 height 17
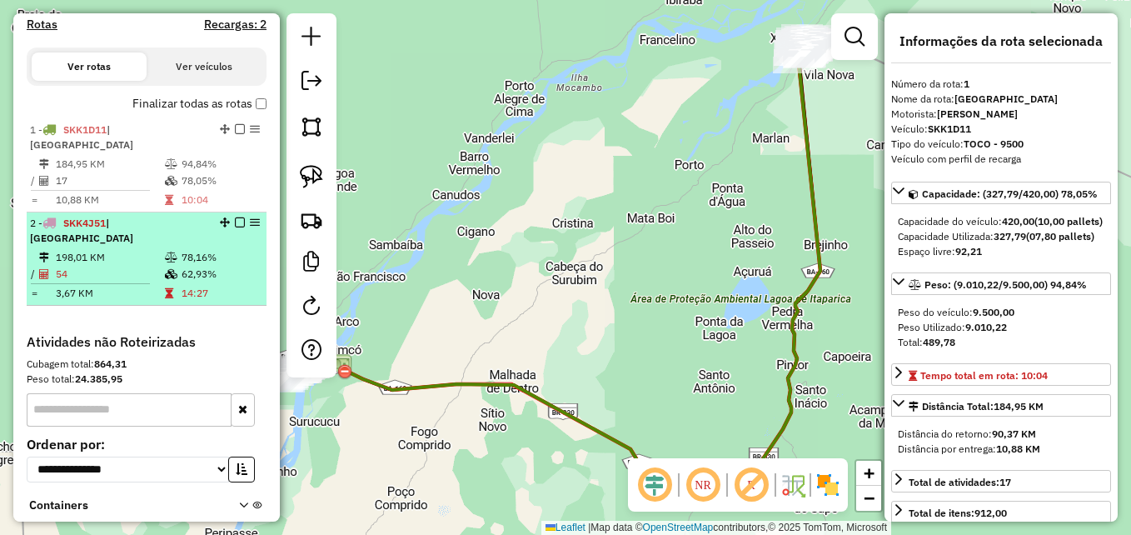
click at [114, 301] on td "3,67 KM" at bounding box center [109, 293] width 109 height 17
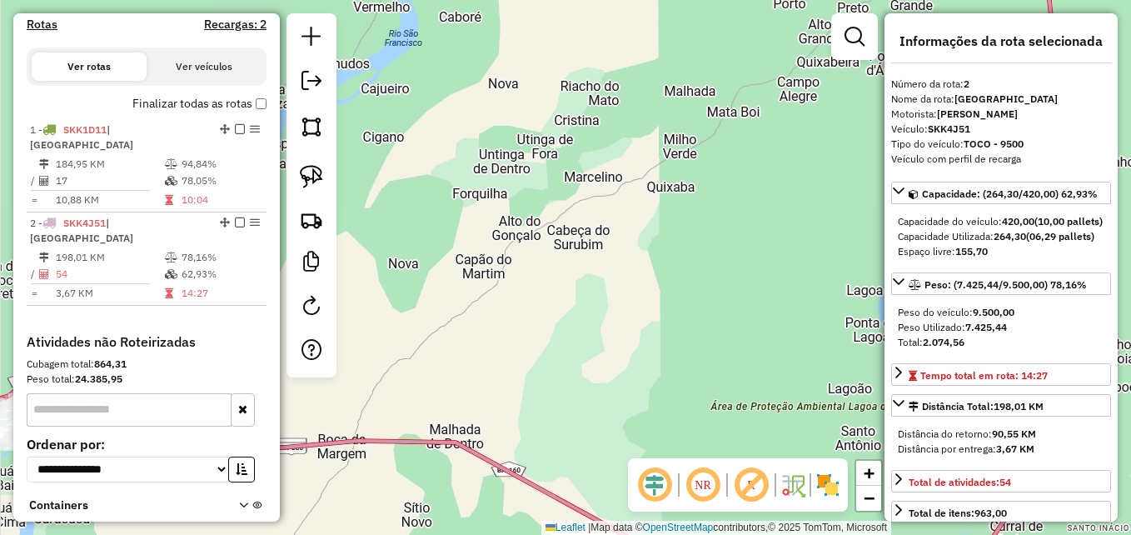
drag, startPoint x: 498, startPoint y: 357, endPoint x: 862, endPoint y: 310, distance: 366.9
click at [859, 312] on div "Janela de atendimento Grade de atendimento Capacidade Transportadoras Veículos …" at bounding box center [565, 267] width 1131 height 535
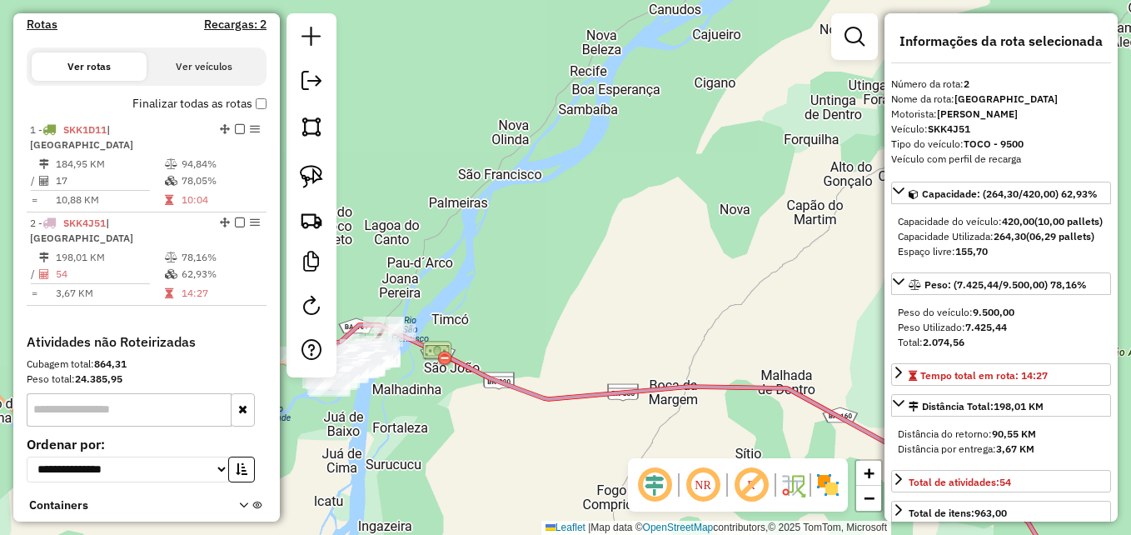
drag, startPoint x: 643, startPoint y: 351, endPoint x: 791, endPoint y: 296, distance: 158.1
click at [791, 296] on div "Janela de atendimento Grade de atendimento Capacidade Transportadoras Veículos …" at bounding box center [565, 267] width 1131 height 535
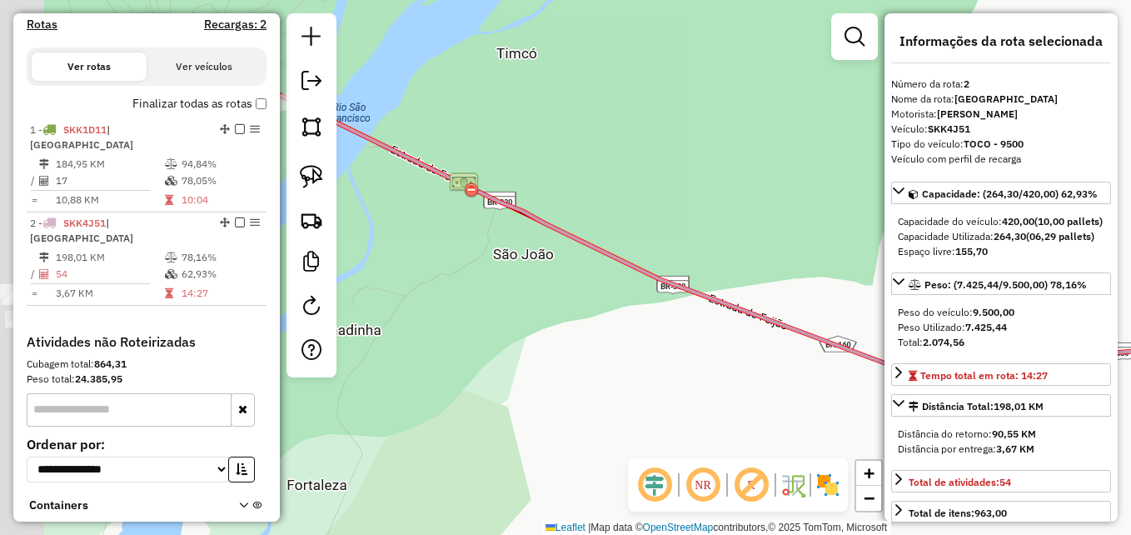
drag, startPoint x: 505, startPoint y: 216, endPoint x: 771, endPoint y: 154, distance: 272.7
click at [774, 152] on div "Janela de atendimento Grade de atendimento Capacidade Transportadoras Veículos …" at bounding box center [565, 267] width 1131 height 535
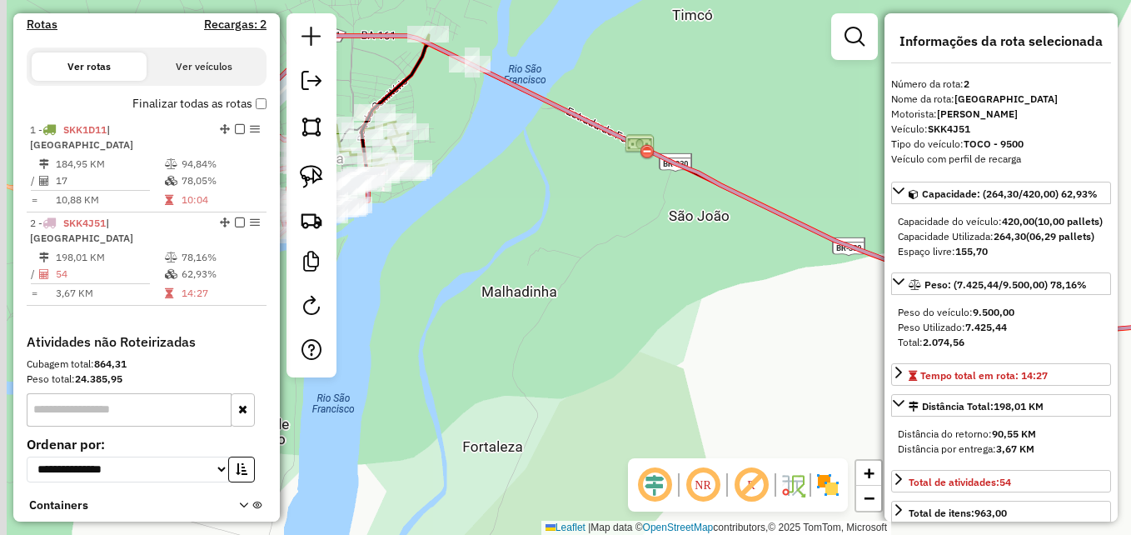
drag, startPoint x: 534, startPoint y: 274, endPoint x: 718, endPoint y: 278, distance: 184.1
click at [718, 278] on div "Janela de atendimento Grade de atendimento Capacidade Transportadoras Veículos …" at bounding box center [565, 267] width 1131 height 535
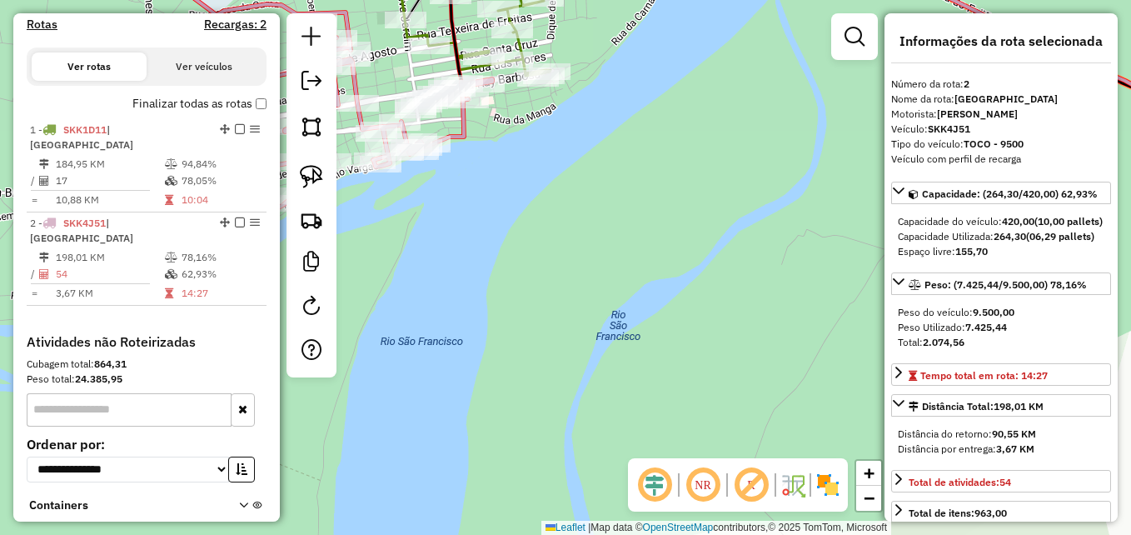
drag, startPoint x: 551, startPoint y: 192, endPoint x: 643, endPoint y: 373, distance: 203.3
click at [643, 373] on div "Janela de atendimento Grade de atendimento Capacidade Transportadoras Veículos …" at bounding box center [565, 267] width 1131 height 535
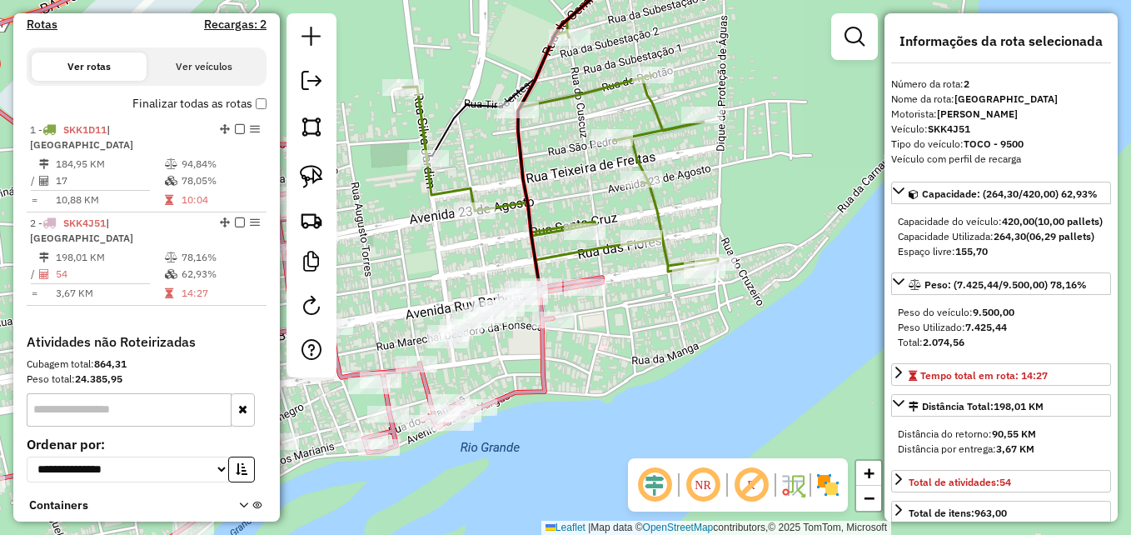
click at [509, 206] on icon at bounding box center [560, 120] width 315 height 346
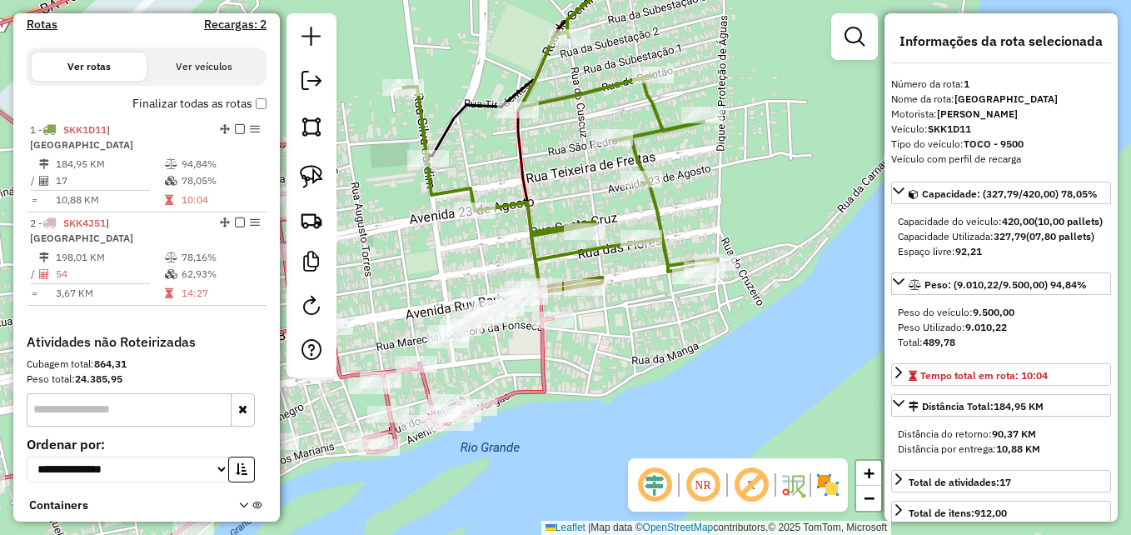
click at [509, 206] on icon at bounding box center [560, 120] width 315 height 346
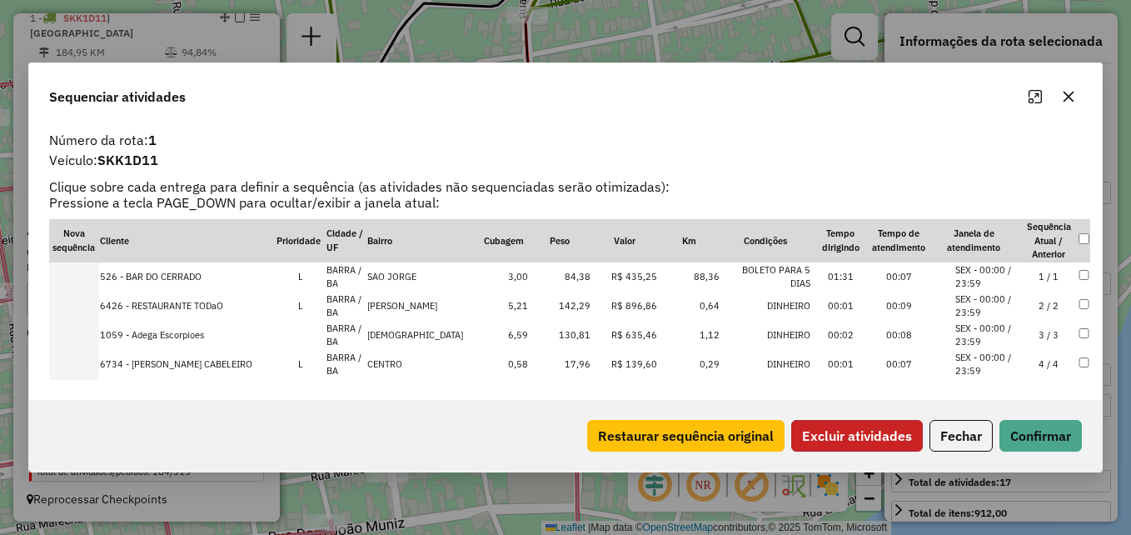
click at [840, 432] on button "Excluir atividades" at bounding box center [857, 436] width 132 height 32
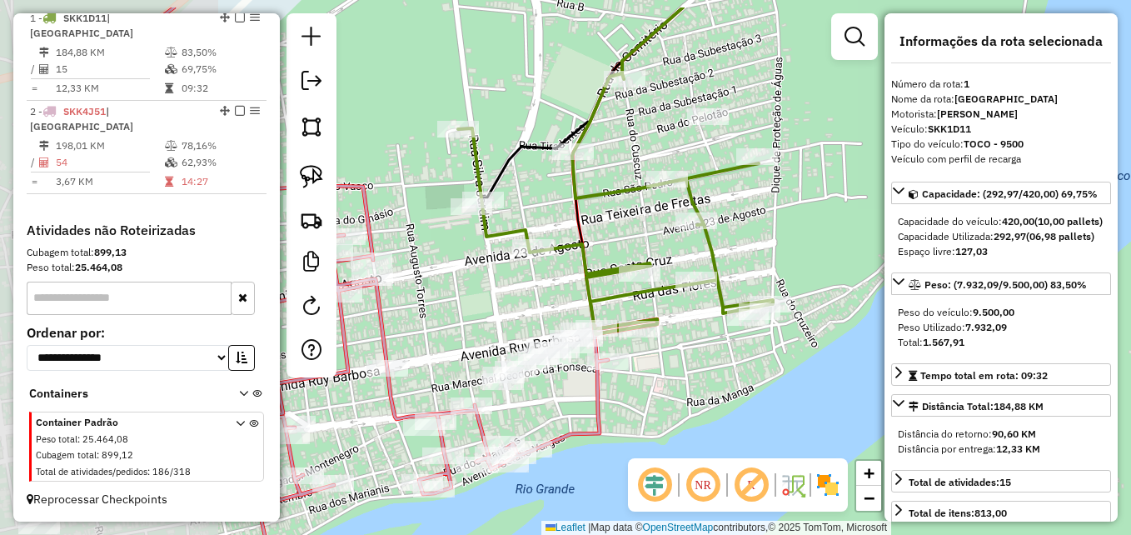
drag, startPoint x: 515, startPoint y: 323, endPoint x: 745, endPoint y: 385, distance: 238.7
click at [746, 385] on div "Janela de atendimento Grade de atendimento Capacidade Transportadoras Veículos …" at bounding box center [565, 267] width 1131 height 535
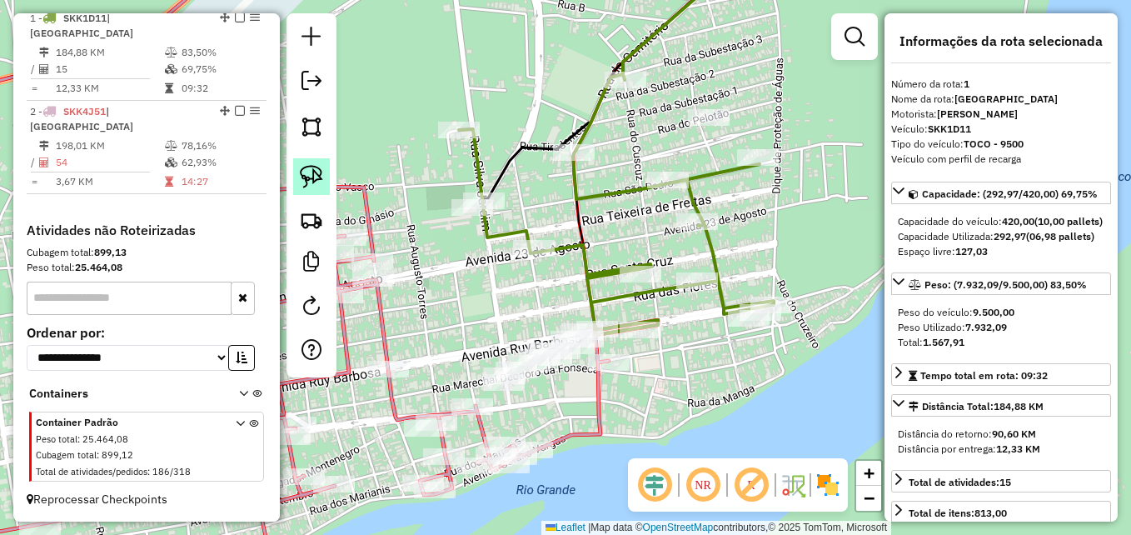
click at [311, 171] on img at bounding box center [311, 176] width 23 height 23
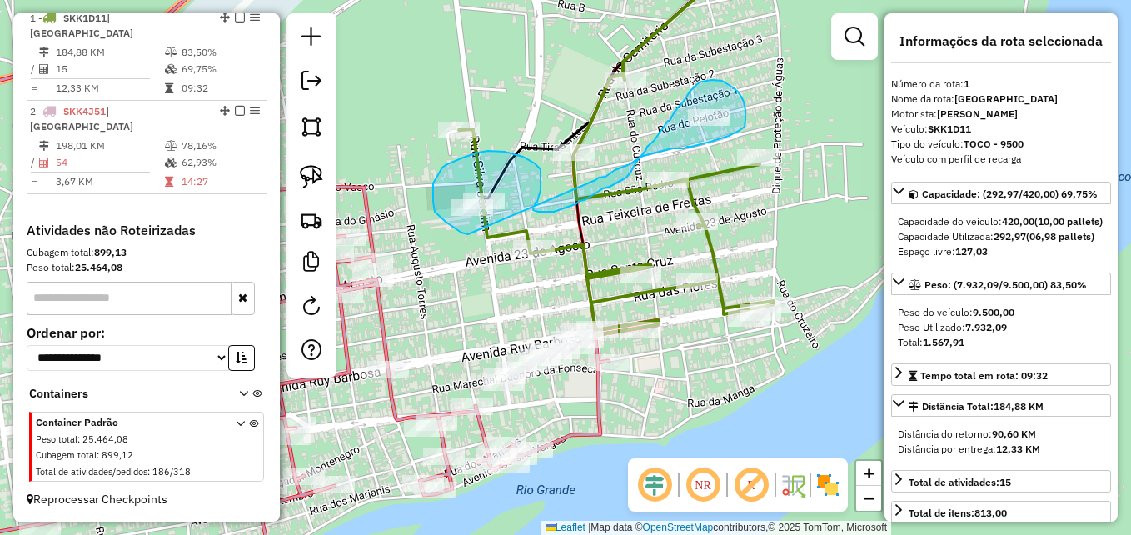
drag, startPoint x: 453, startPoint y: 226, endPoint x: 595, endPoint y: 180, distance: 149.8
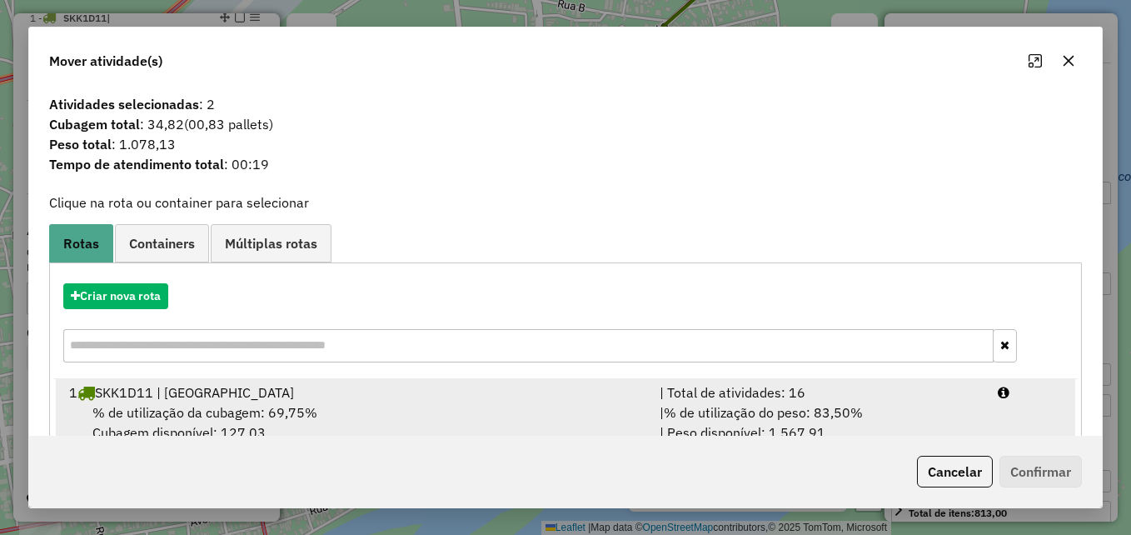
scroll to position [107, 0]
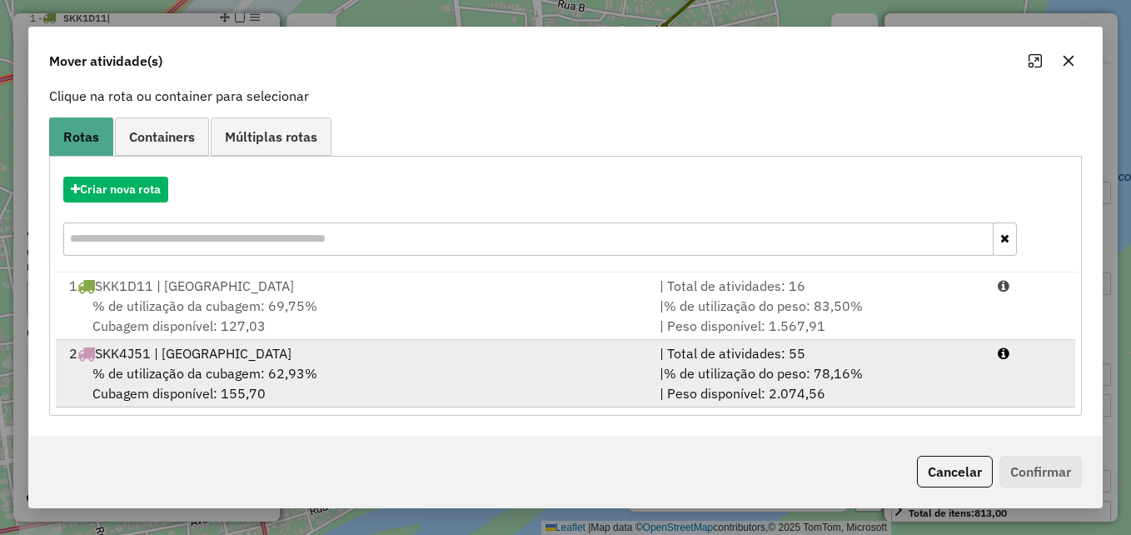
click at [435, 373] on div "% de utilização da cubagem: 62,93% Cubagem disponível: 155,70" at bounding box center [354, 383] width 590 height 40
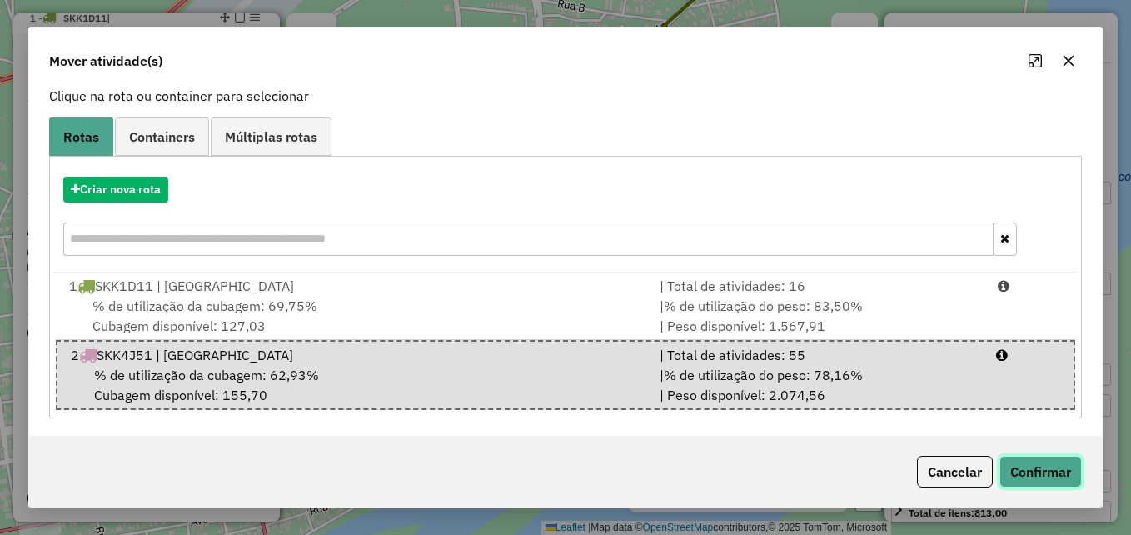
click at [1062, 471] on button "Confirmar" at bounding box center [1040, 471] width 82 height 32
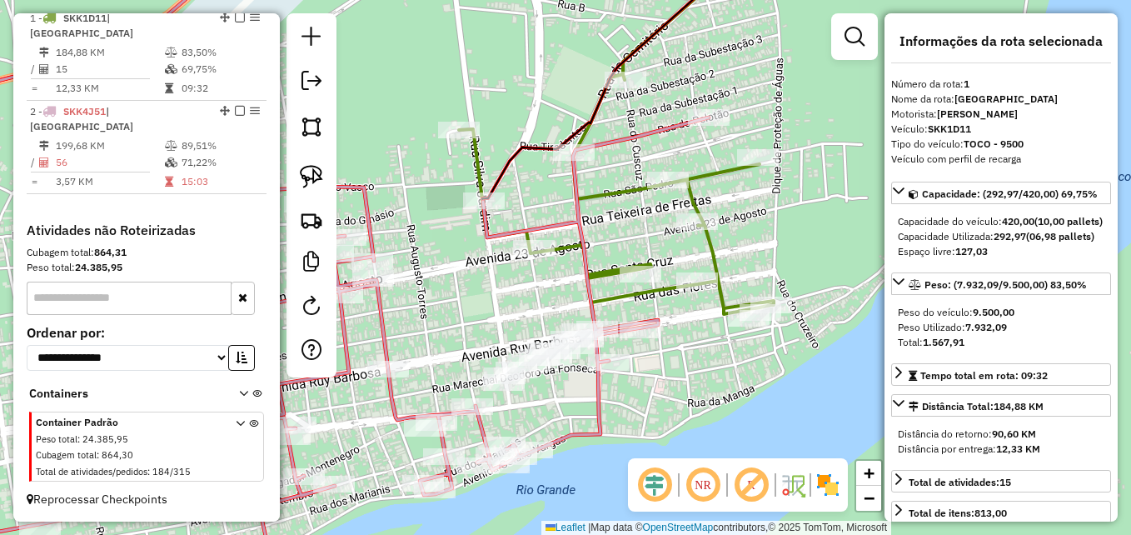
scroll to position [0, 0]
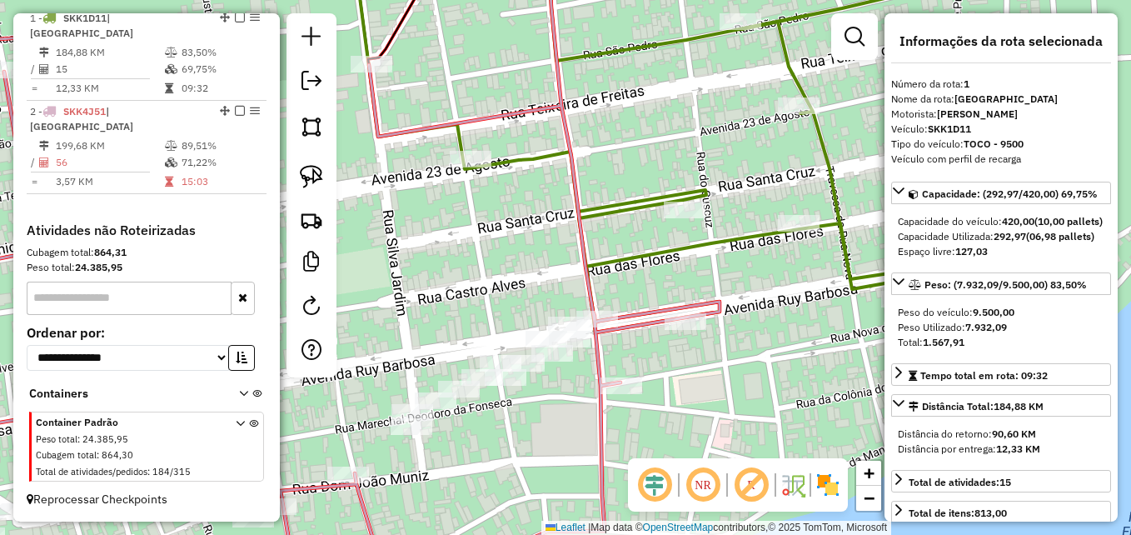
click at [588, 286] on icon at bounding box center [303, 267] width 833 height 641
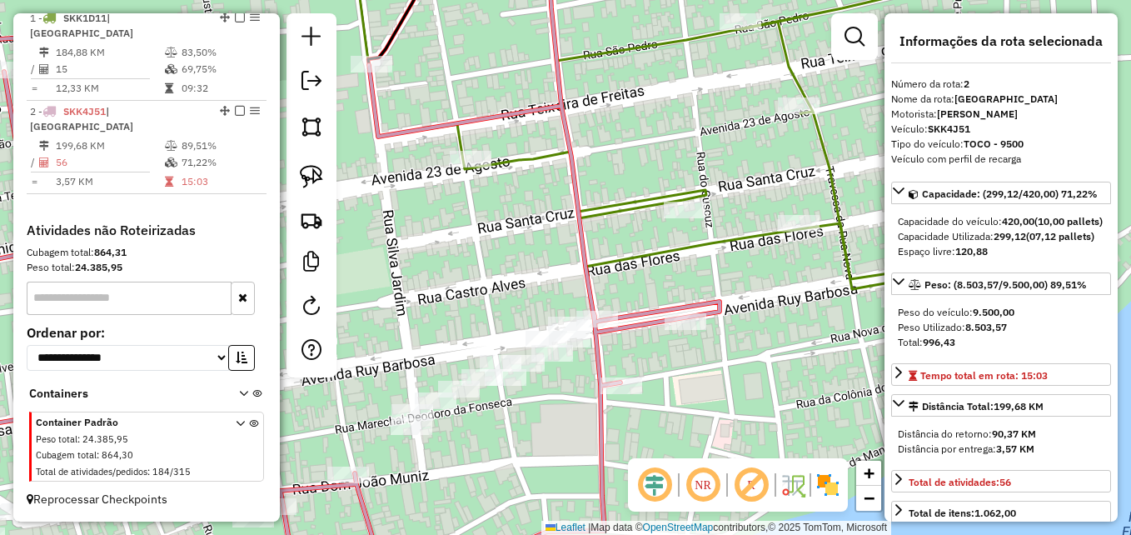
click at [588, 286] on icon at bounding box center [303, 267] width 833 height 641
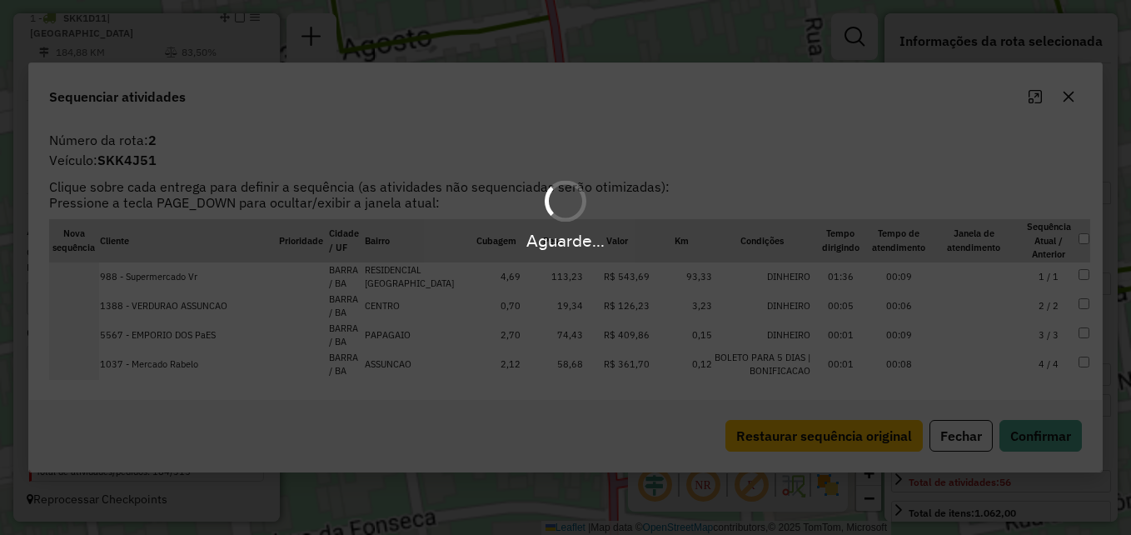
scroll to position [630, 0]
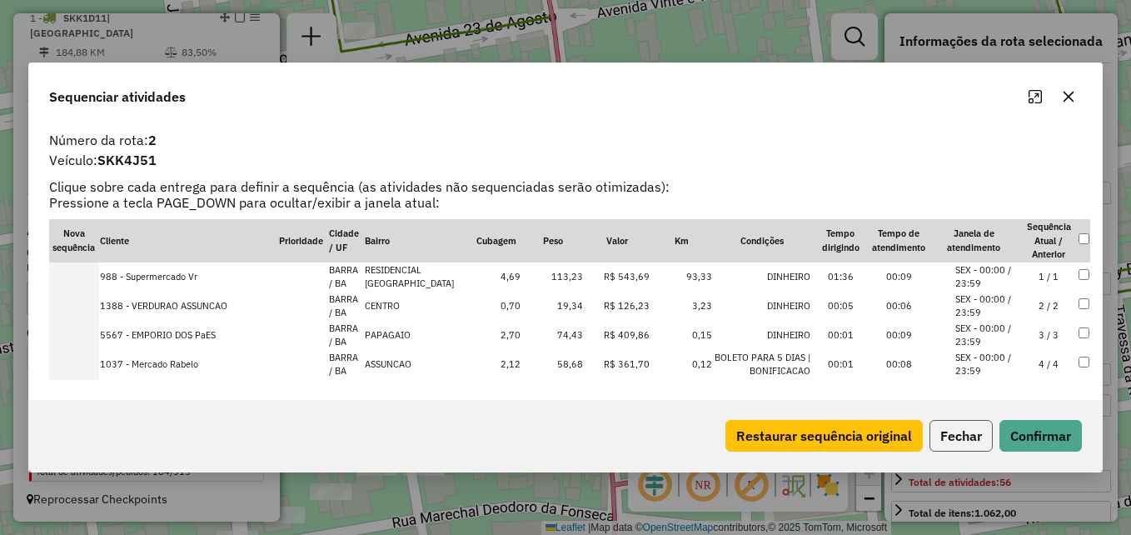
click at [957, 440] on button "Fechar" at bounding box center [960, 436] width 63 height 32
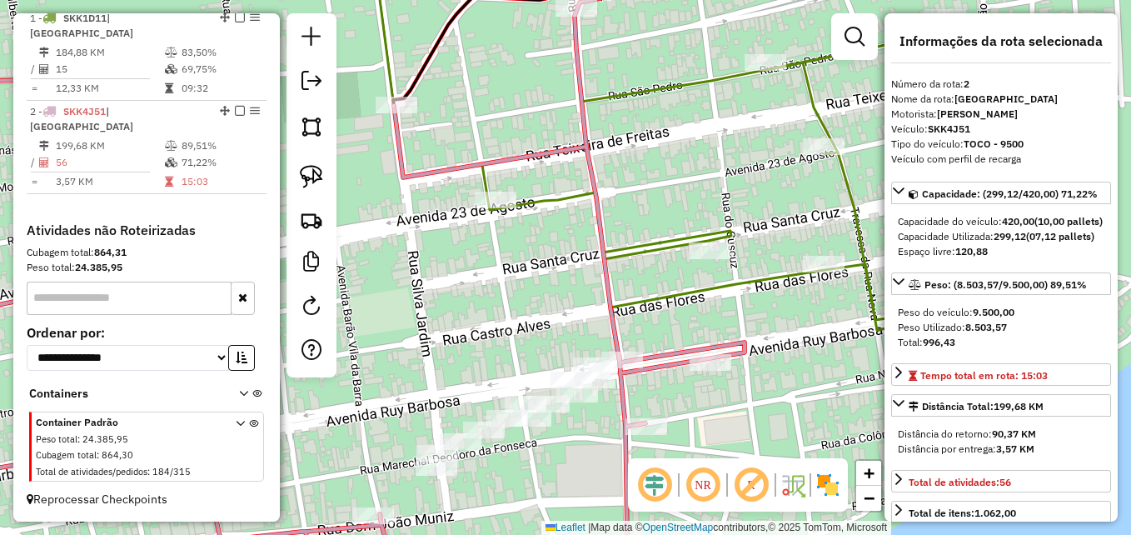
click at [612, 311] on icon at bounding box center [348, 267] width 923 height 641
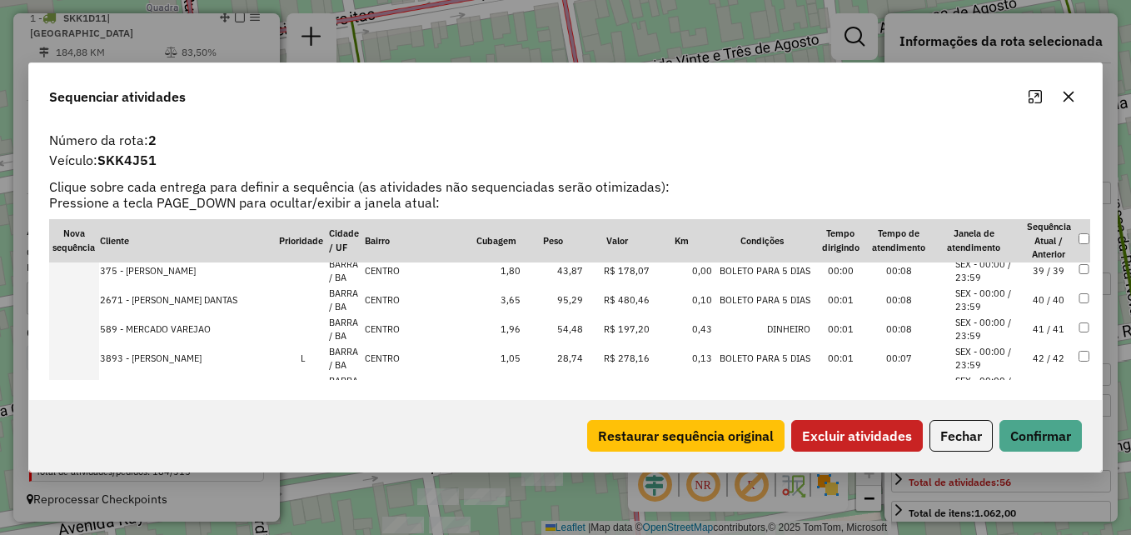
scroll to position [1196, 0]
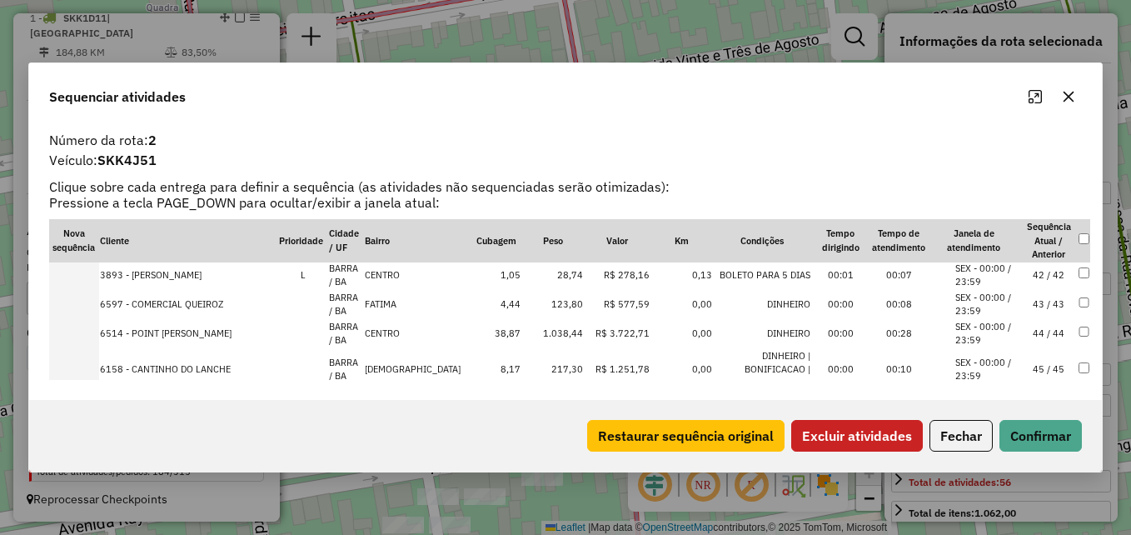
click at [548, 302] on td "123,80" at bounding box center [552, 304] width 62 height 29
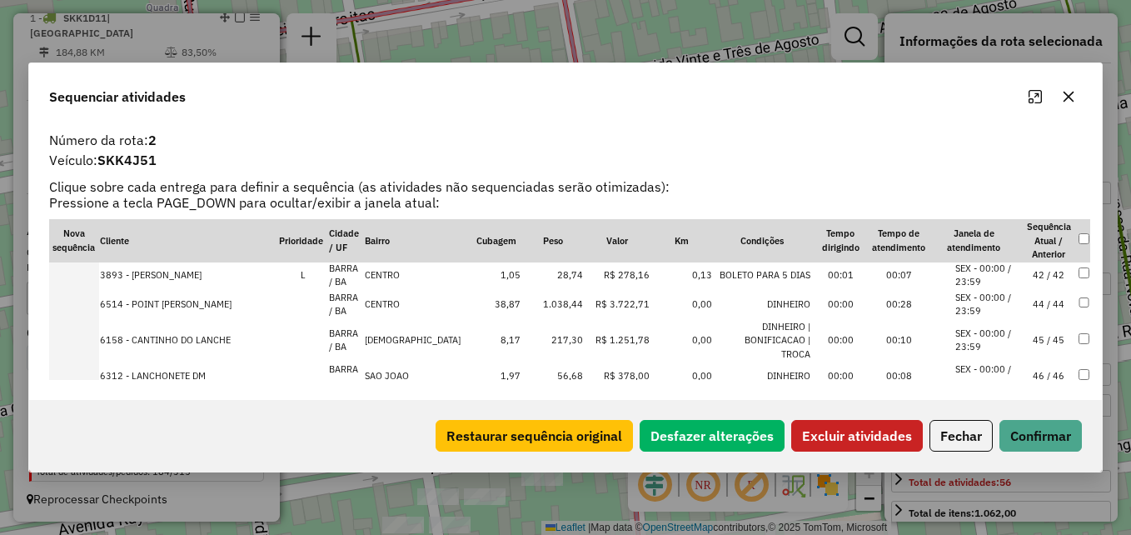
click at [546, 336] on td "217,30" at bounding box center [552, 340] width 62 height 43
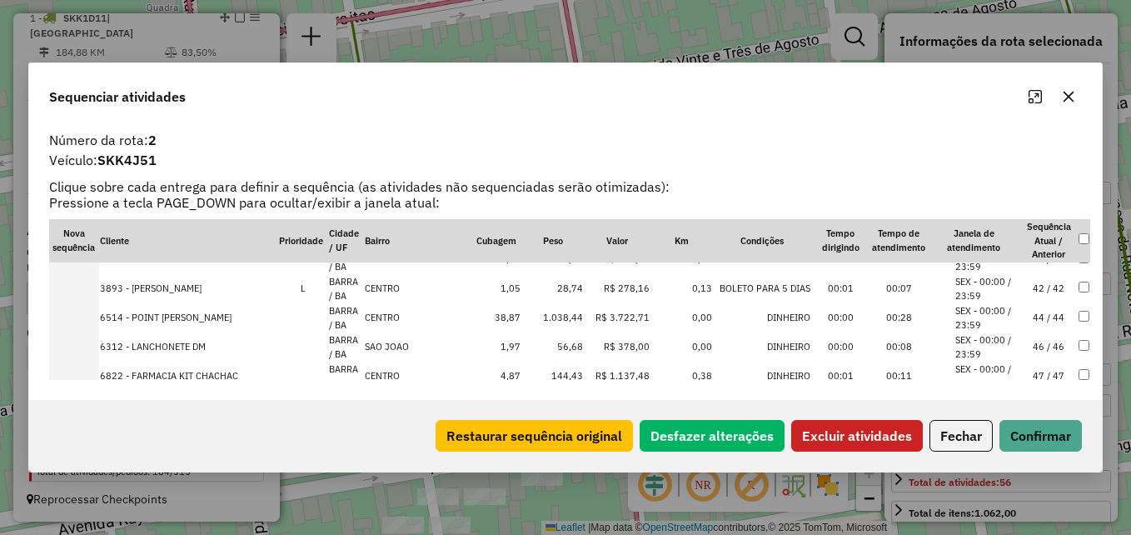
click at [551, 334] on td "56,68" at bounding box center [552, 346] width 62 height 29
click at [548, 336] on td "144,43" at bounding box center [552, 346] width 62 height 29
click at [550, 335] on td "77,89" at bounding box center [552, 346] width 62 height 29
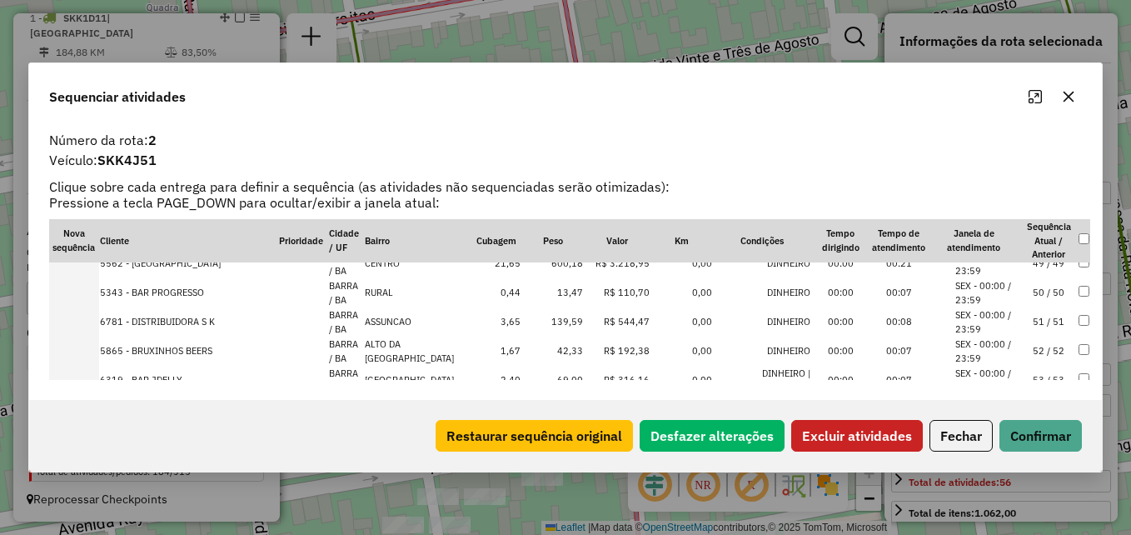
scroll to position [1342, 0]
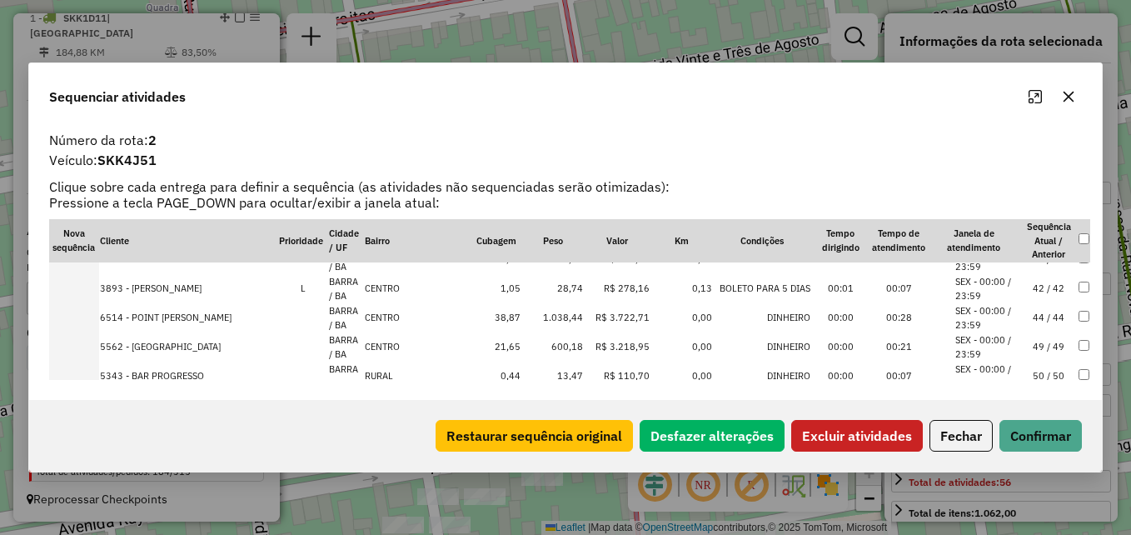
click at [551, 363] on td "13,47" at bounding box center [552, 375] width 62 height 29
click at [869, 440] on button "Excluir atividades" at bounding box center [857, 436] width 132 height 32
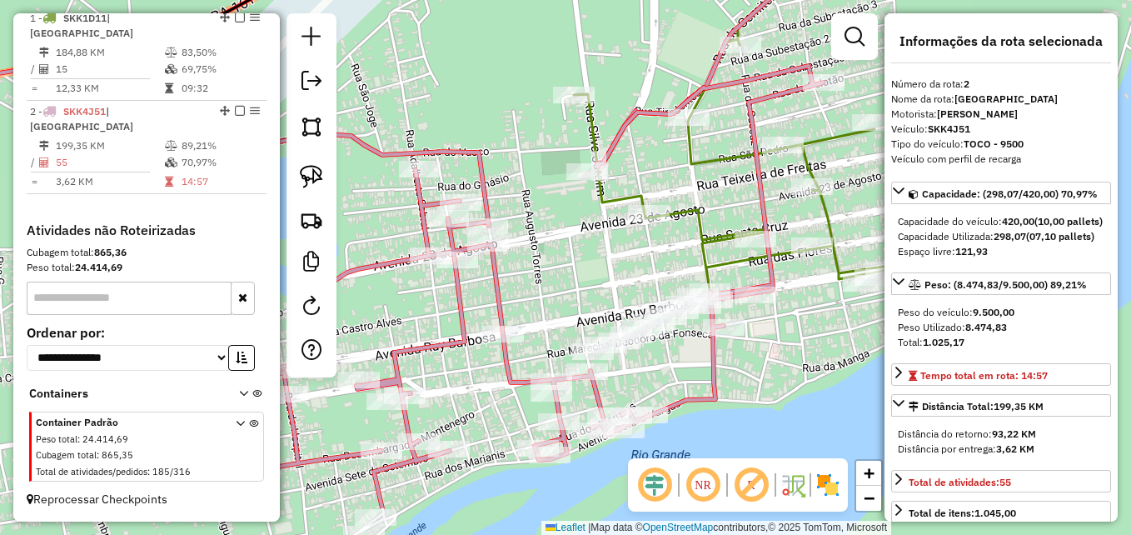
drag, startPoint x: 754, startPoint y: 400, endPoint x: 824, endPoint y: 133, distance: 275.5
click at [824, 133] on div "Janela de atendimento Grade de atendimento Capacidade Transportadoras Veículos …" at bounding box center [565, 267] width 1131 height 535
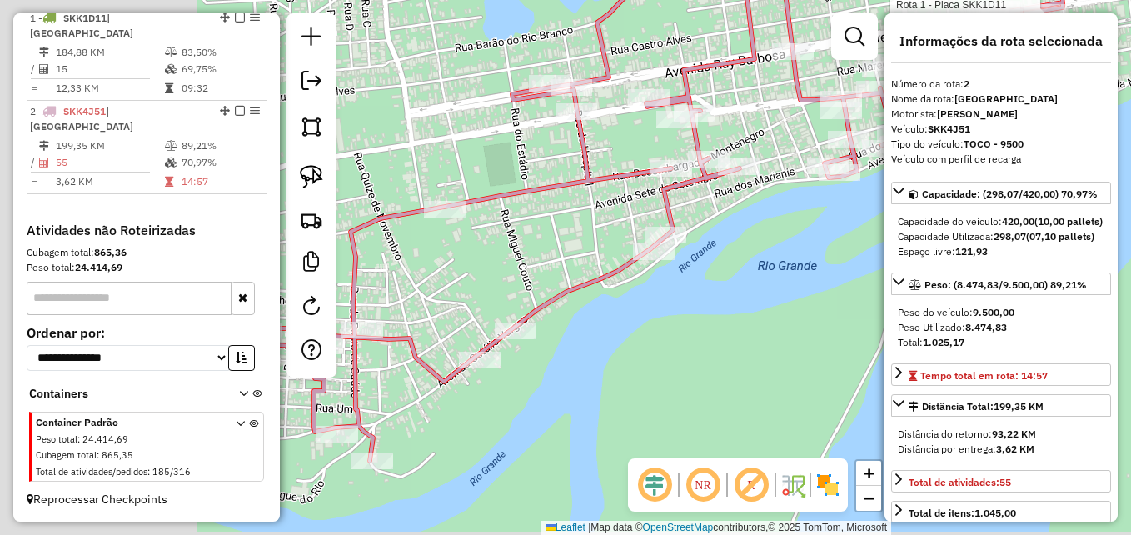
drag, startPoint x: 649, startPoint y: 333, endPoint x: 833, endPoint y: 259, distance: 198.4
click at [885, 247] on hb-router-mapa "Informações da Sessão 979510 - 15/08/2025 Criação: 14/08/2025 17:21 Depósito: D…" at bounding box center [565, 267] width 1131 height 535
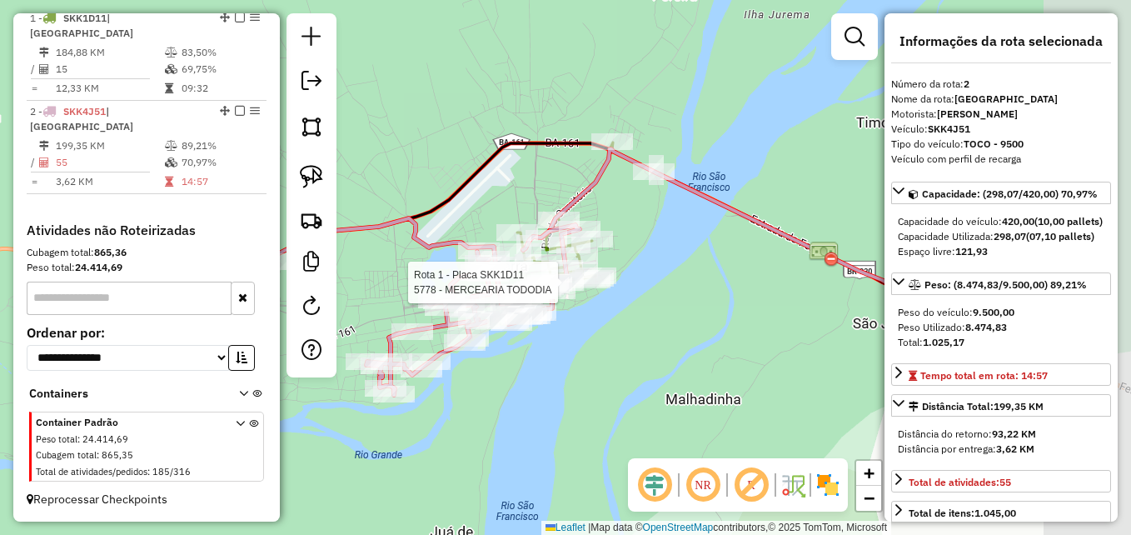
drag, startPoint x: 826, startPoint y: 349, endPoint x: 524, endPoint y: 416, distance: 309.7
click at [524, 416] on div "Rota 1 - Placa SKK1D11 5778 - MERCEARIA TODODIA Janela de atendimento Grade de …" at bounding box center [565, 267] width 1131 height 535
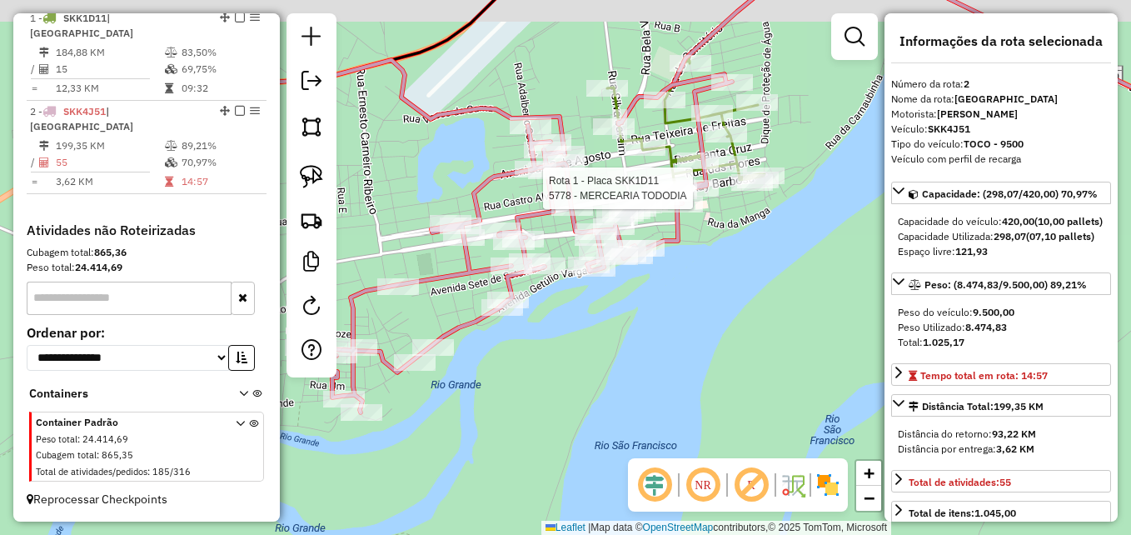
drag, startPoint x: 528, startPoint y: 356, endPoint x: 639, endPoint y: 381, distance: 114.2
click at [639, 381] on div "Rota 1 - Placa SKK1D11 5778 - MERCEARIA TODODIA Janela de atendimento Grade de …" at bounding box center [565, 267] width 1131 height 535
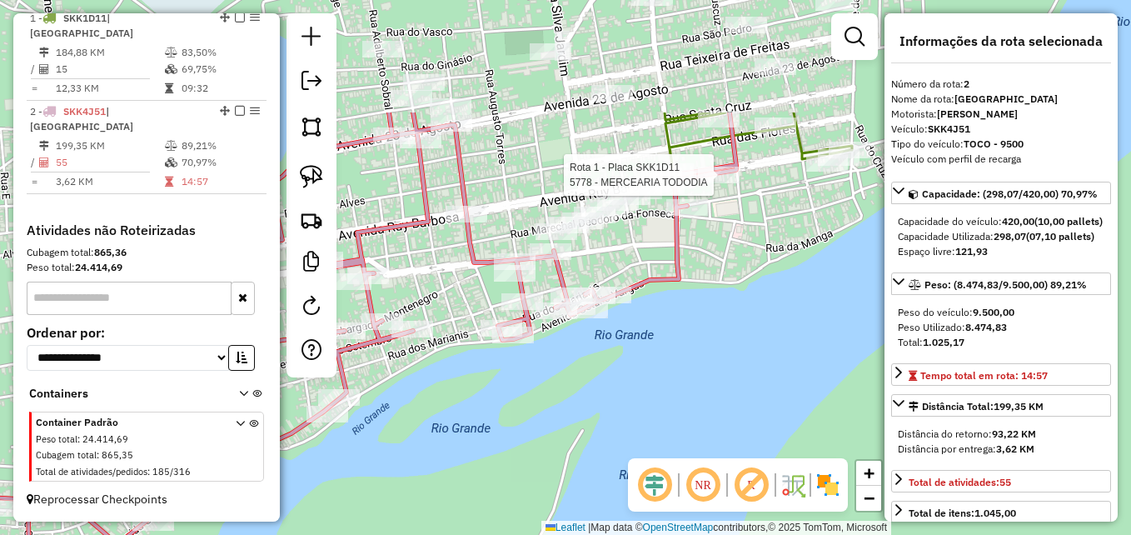
drag, startPoint x: 632, startPoint y: 290, endPoint x: 730, endPoint y: 450, distance: 187.6
click at [730, 450] on div "Rota 1 - Placa SKK1D11 5778 - MERCEARIA TODODIA Janela de atendimento Grade de …" at bounding box center [565, 267] width 1131 height 535
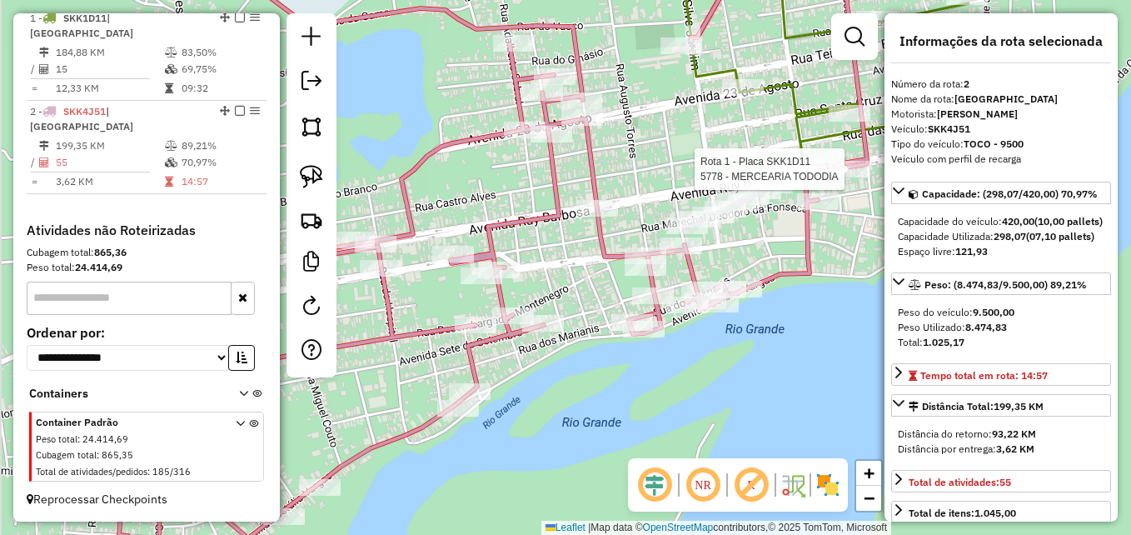
drag, startPoint x: 619, startPoint y: 393, endPoint x: 741, endPoint y: 392, distance: 121.6
click at [741, 392] on div "Rota 1 - Placa SKK1D11 5778 - MERCEARIA TODODIA Janela de atendimento Grade de …" at bounding box center [565, 267] width 1131 height 535
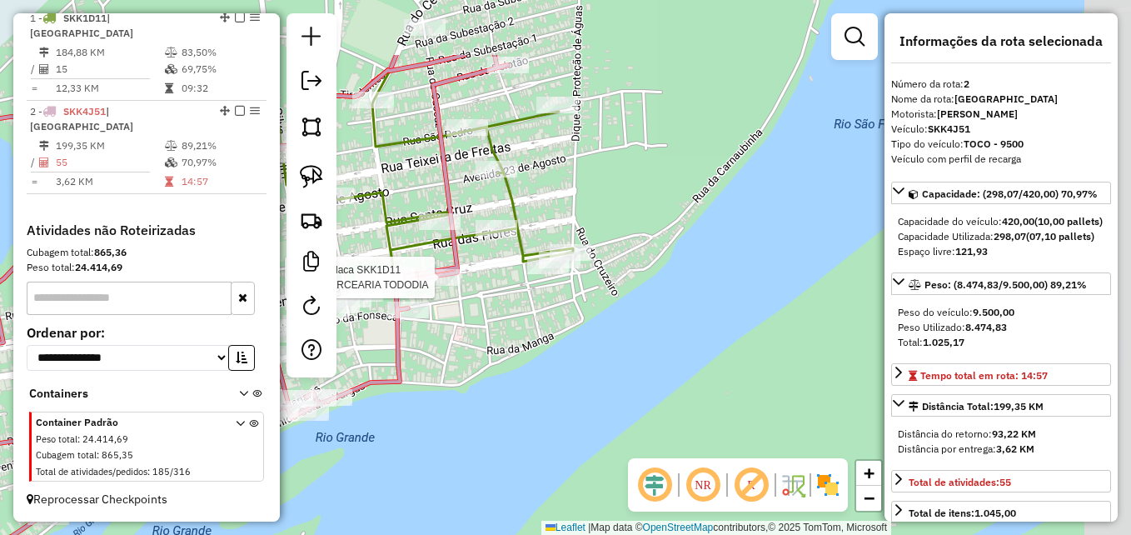
drag, startPoint x: 783, startPoint y: 363, endPoint x: 362, endPoint y: 480, distance: 436.3
click at [363, 478] on div "Rota 1 - Placa SKK1D11 5778 - MERCEARIA TODODIA Janela de atendimento Grade de …" at bounding box center [565, 267] width 1131 height 535
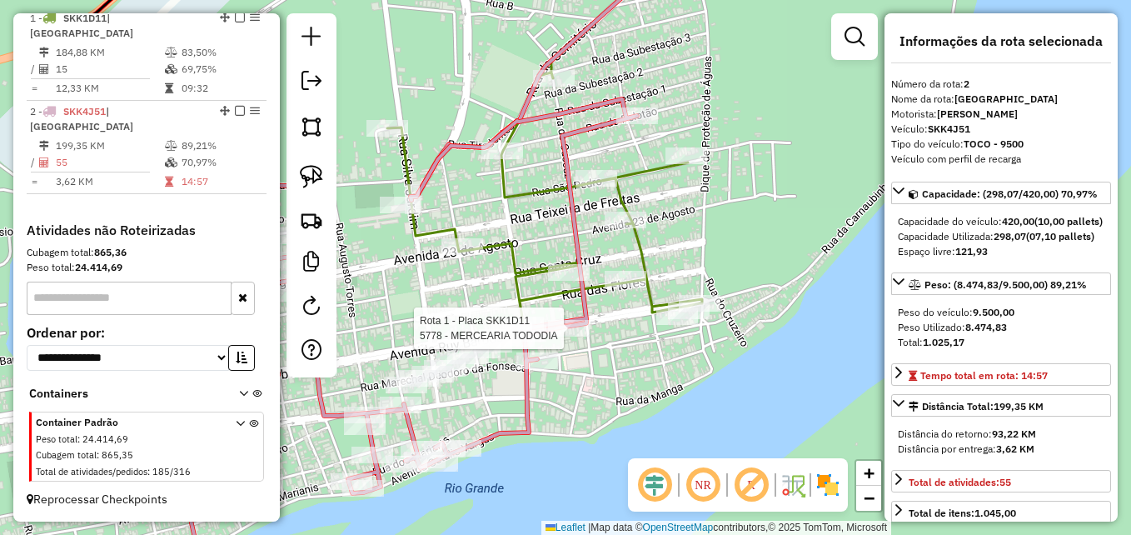
drag, startPoint x: 450, startPoint y: 400, endPoint x: 599, endPoint y: 447, distance: 156.4
click at [589, 445] on div "Rota 1 - Placa SKK1D11 5778 - MERCEARIA TODODIA Janela de atendimento Grade de …" at bounding box center [565, 267] width 1131 height 535
click at [594, 445] on div "Rota 1 - Placa SKK1D11 5778 - MERCEARIA TODODIA Janela de atendimento Grade de …" at bounding box center [565, 267] width 1131 height 535
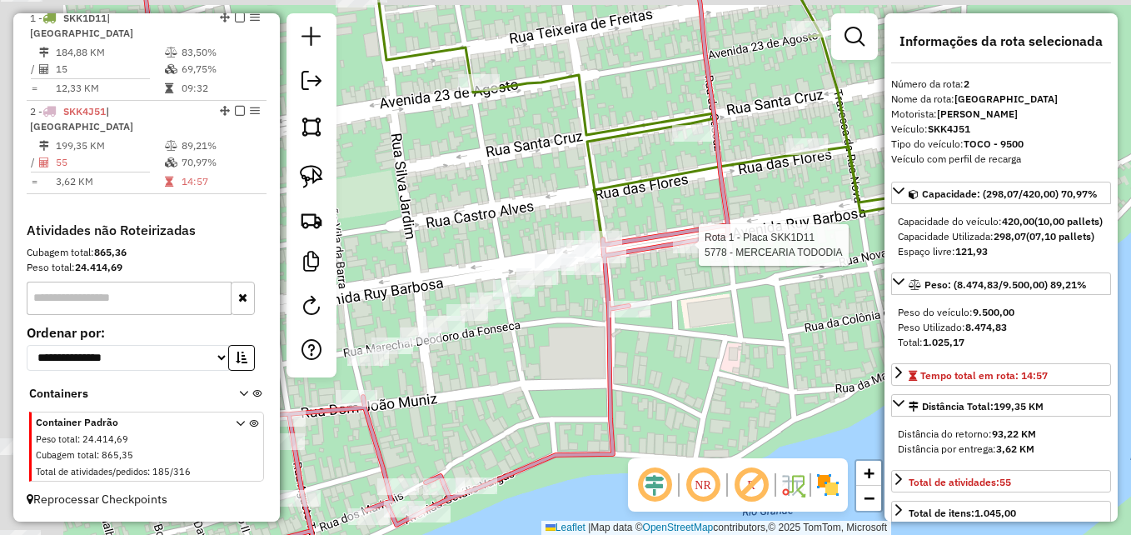
drag, startPoint x: 496, startPoint y: 385, endPoint x: 694, endPoint y: 427, distance: 201.8
click at [694, 427] on div "Rota 1 - Placa SKK1D11 5778 - MERCEARIA TODODIA Janela de atendimento Grade de …" at bounding box center [565, 267] width 1131 height 535
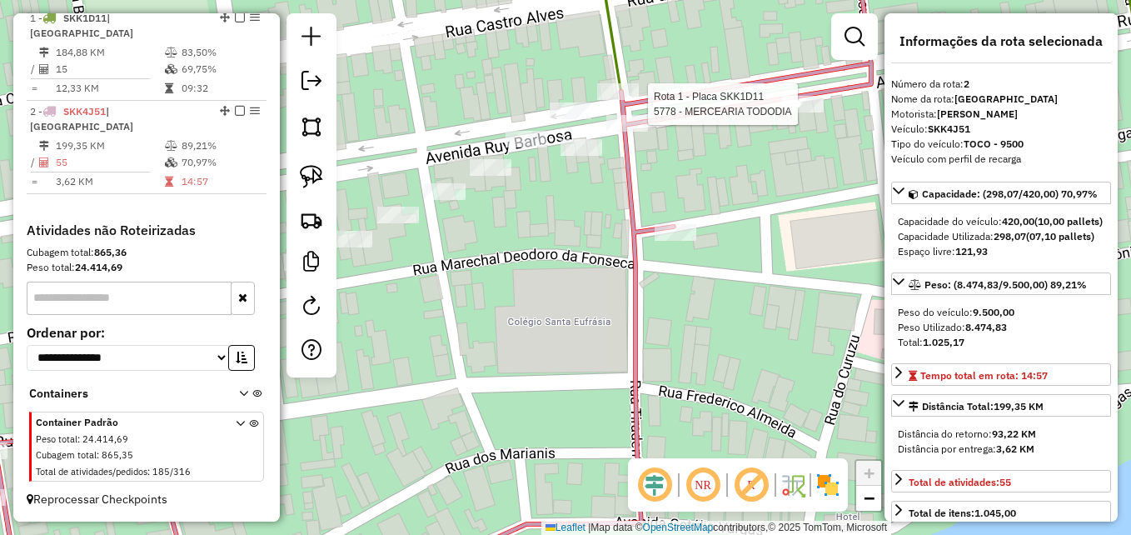
drag, startPoint x: 584, startPoint y: 281, endPoint x: 584, endPoint y: 488, distance: 206.5
click at [584, 488] on div "Rota 1 - Placa SKK1D11 5778 - MERCEARIA TODODIA Janela de atendimento Grade de …" at bounding box center [565, 267] width 1131 height 535
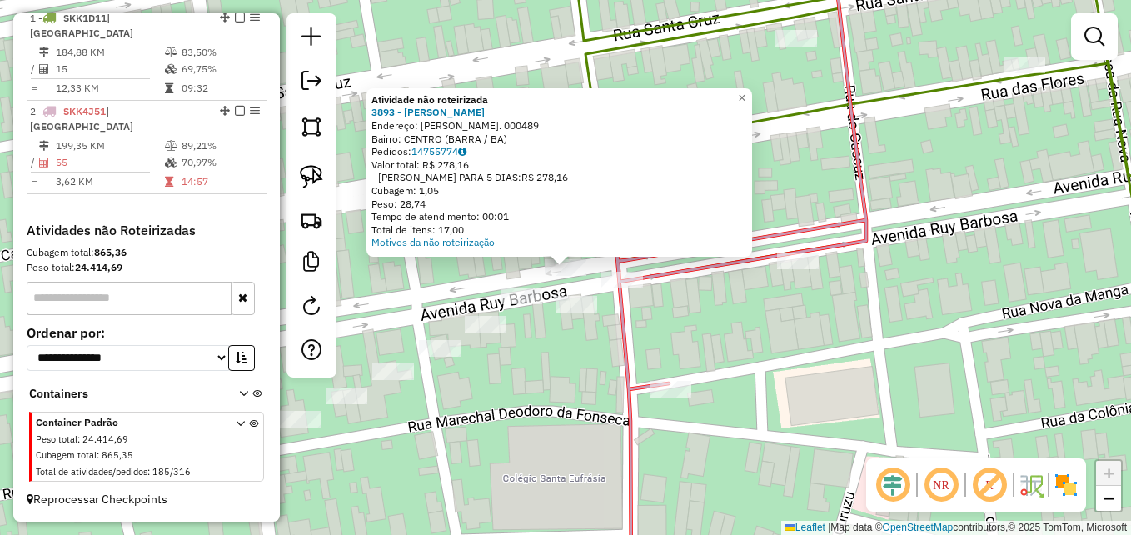
click at [386, 326] on div "Atividade não roteirizada 3893 - LUIZ GOMES DA ROCHA Endereço: Av RUI BARBOSA. …" at bounding box center [565, 267] width 1131 height 535
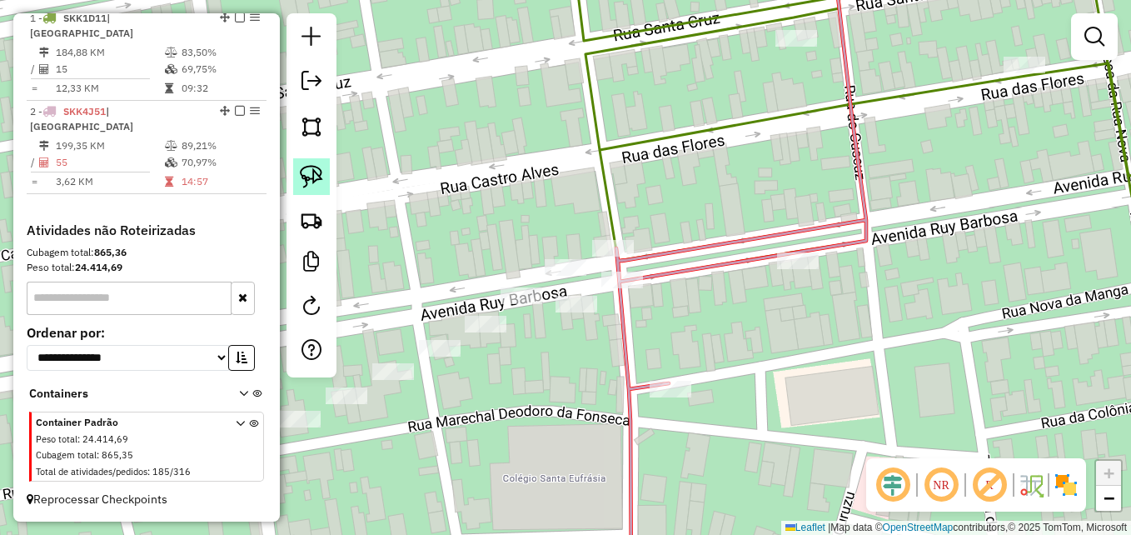
click at [310, 169] on img at bounding box center [311, 176] width 23 height 23
drag, startPoint x: 589, startPoint y: 282, endPoint x: 590, endPoint y: 260, distance: 22.5
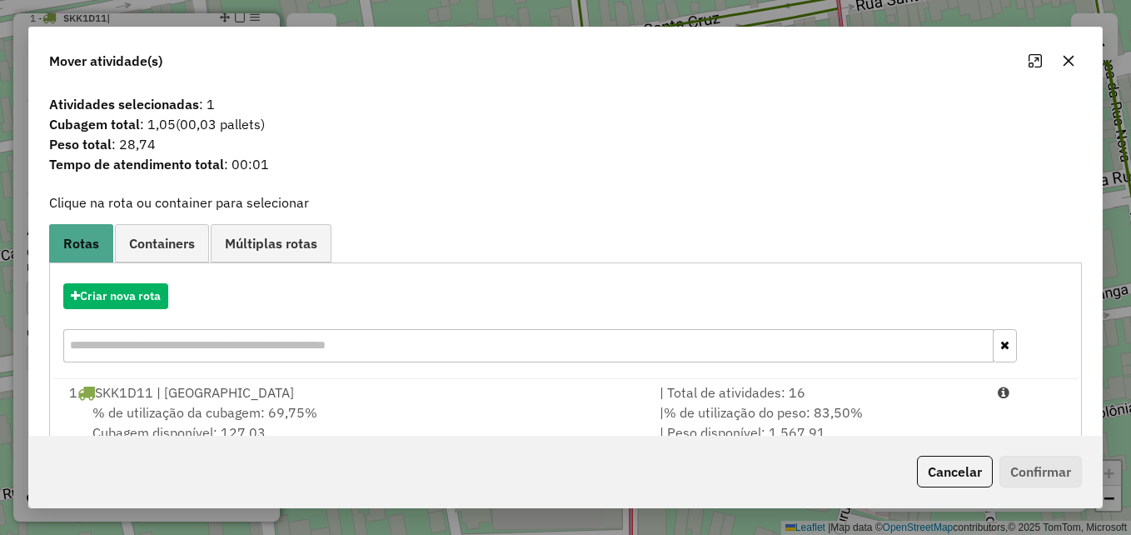
scroll to position [107, 0]
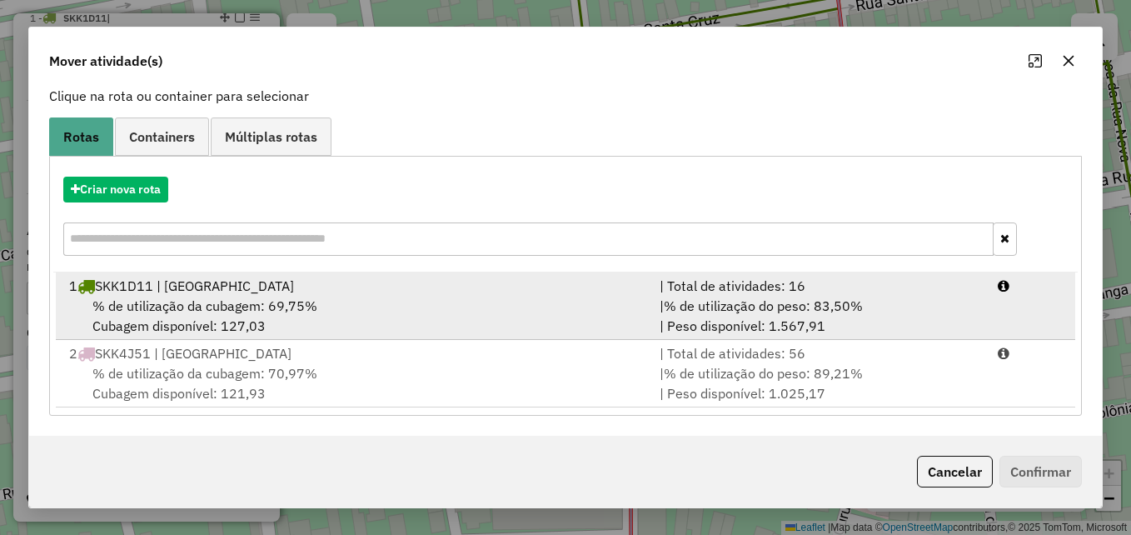
click at [471, 311] on div "% de utilização da cubagem: 69,75% Cubagem disponível: 127,03" at bounding box center [354, 316] width 590 height 40
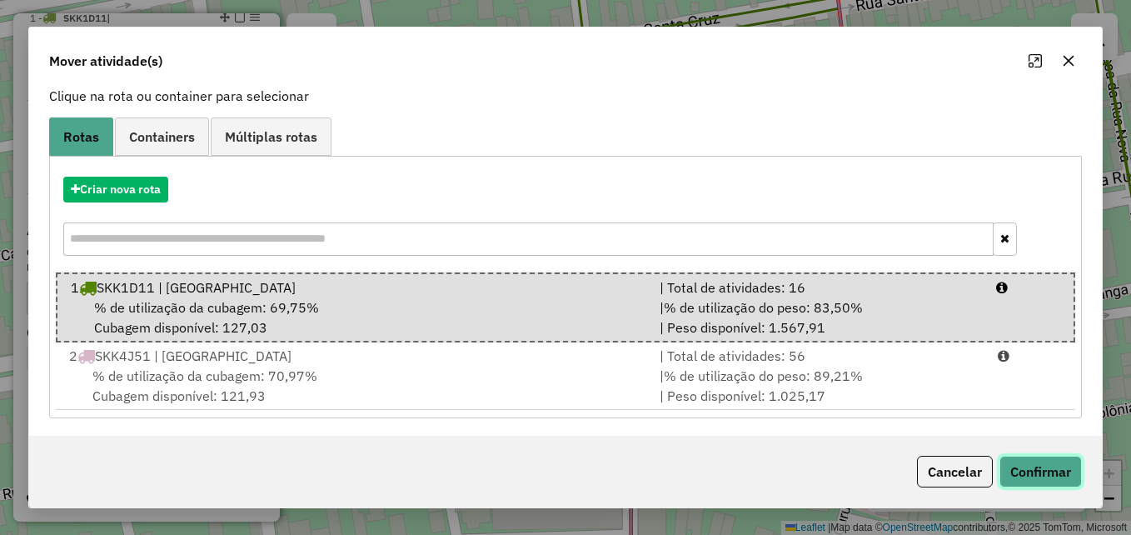
click at [1042, 474] on button "Confirmar" at bounding box center [1040, 471] width 82 height 32
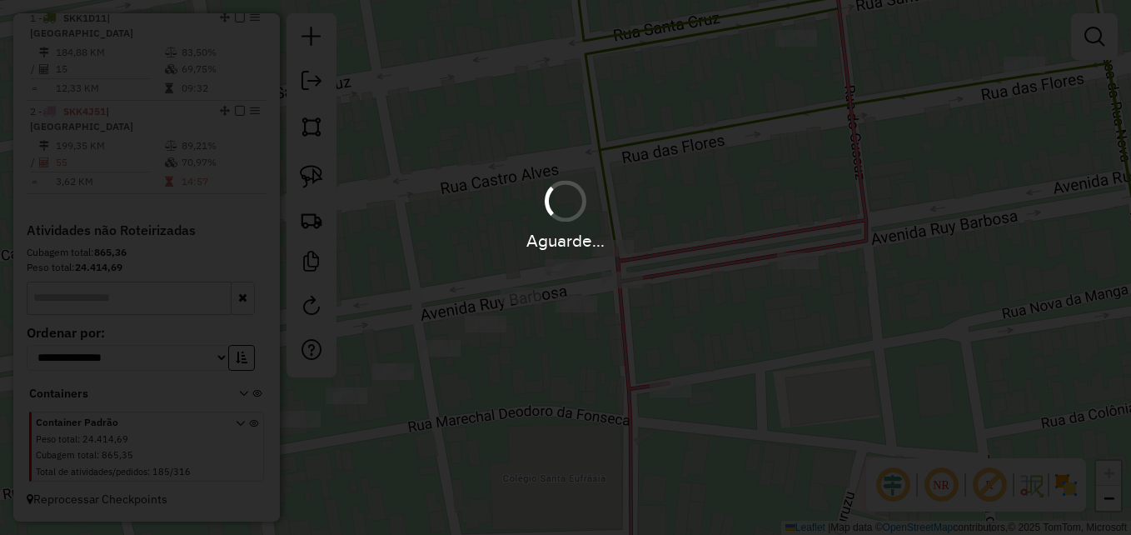
scroll to position [537, 0]
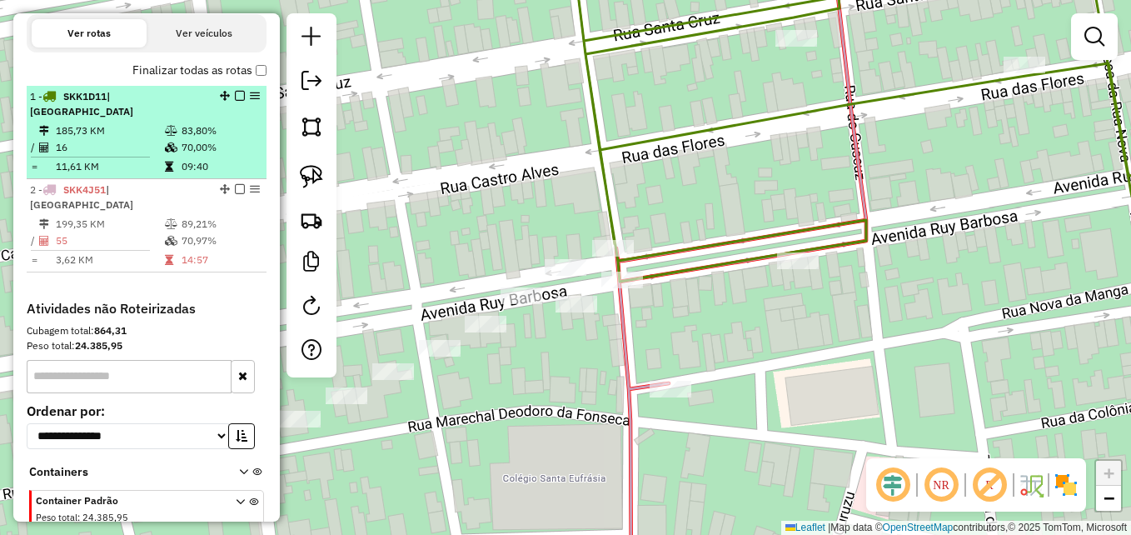
click at [120, 175] on td "11,61 KM" at bounding box center [109, 166] width 109 height 17
select select "**********"
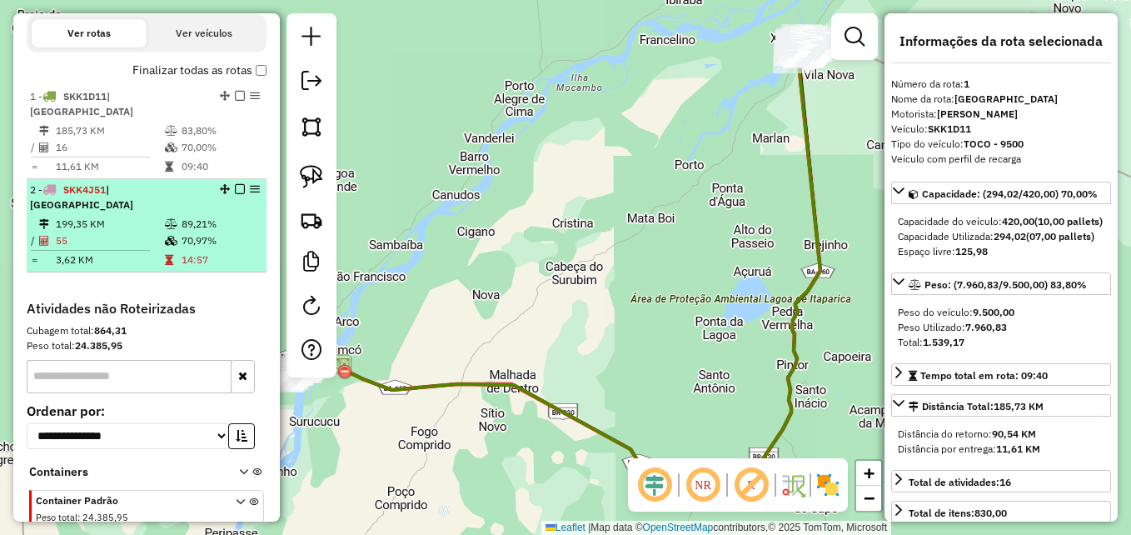
click at [132, 268] on td "3,62 KM" at bounding box center [109, 259] width 109 height 17
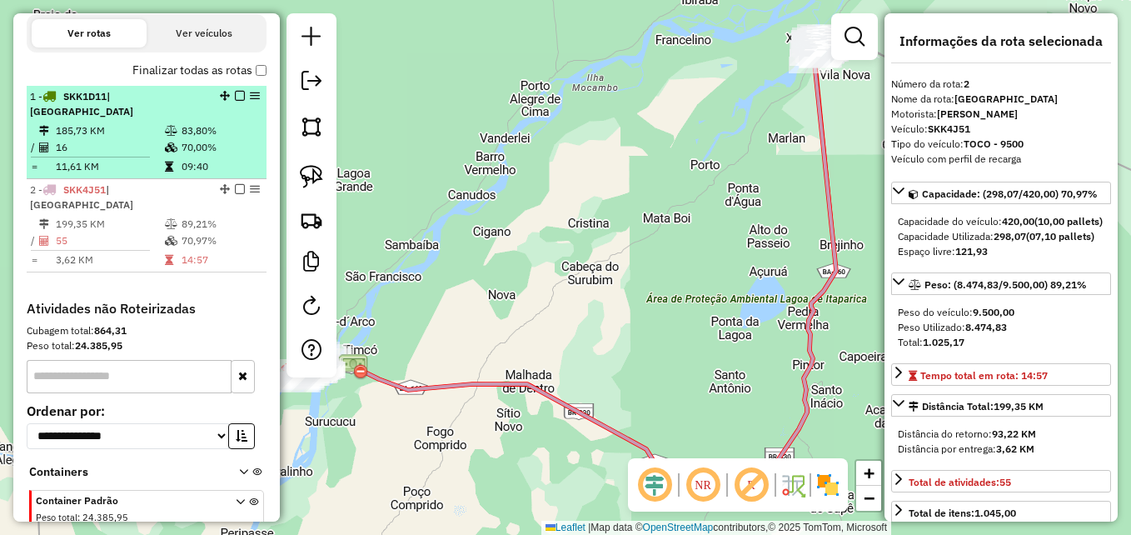
click at [175, 156] on td at bounding box center [172, 147] width 17 height 17
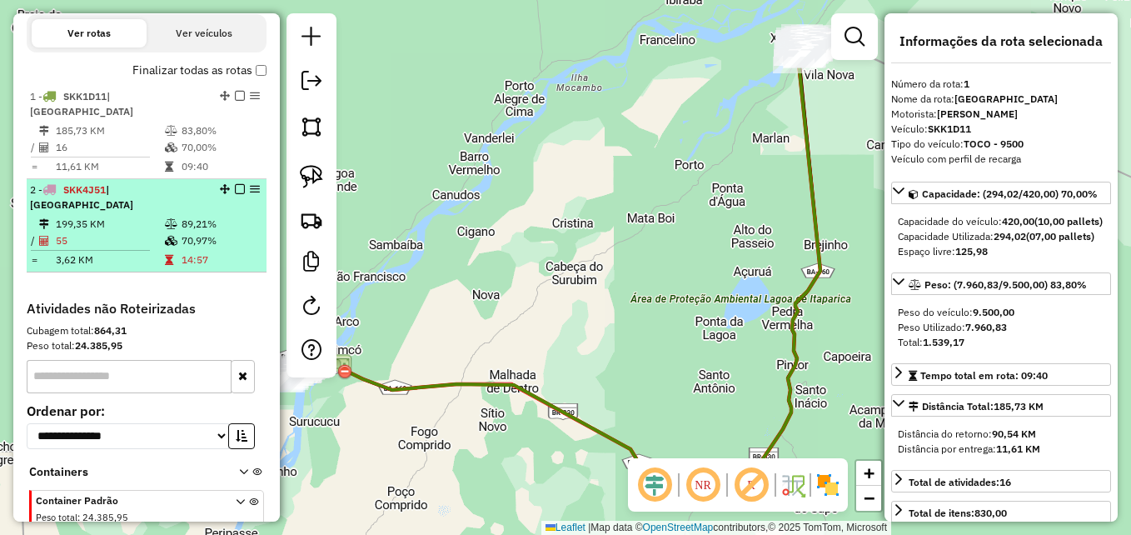
click at [114, 232] on td "199,35 KM" at bounding box center [109, 224] width 109 height 17
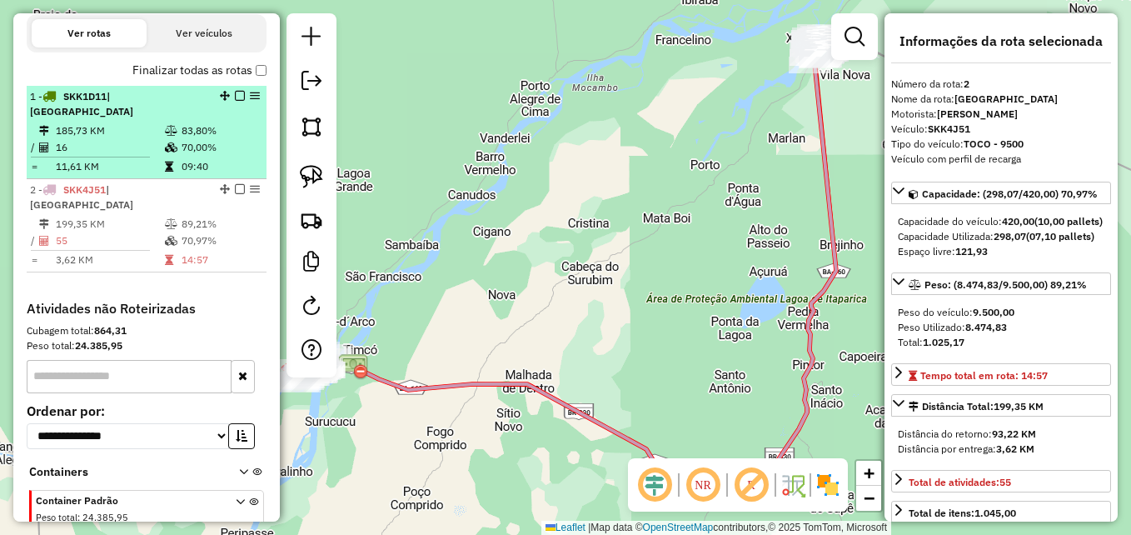
click at [159, 139] on td "185,73 KM" at bounding box center [109, 130] width 109 height 17
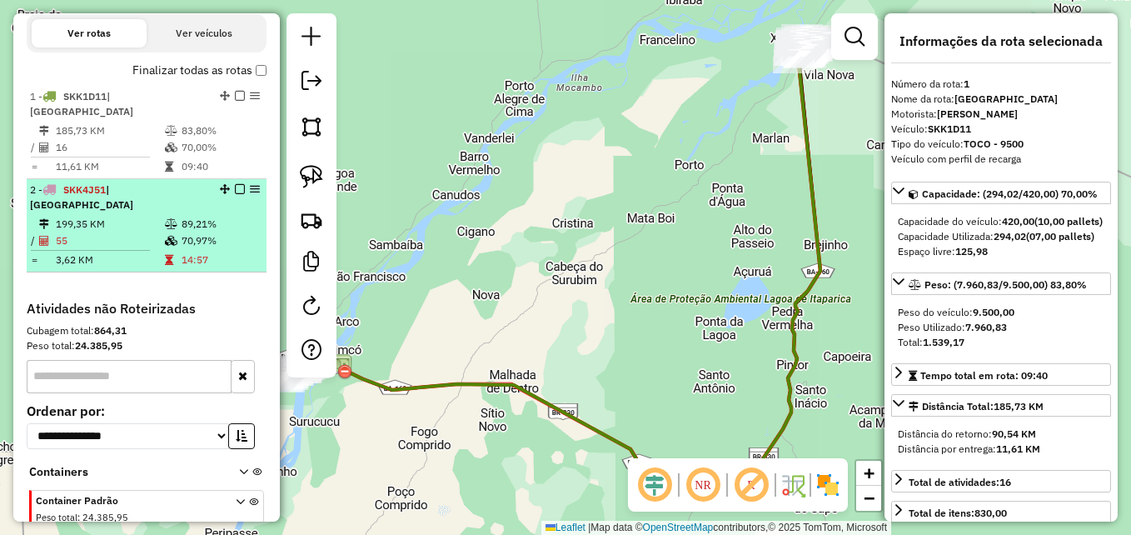
click at [102, 248] on td "55" at bounding box center [109, 240] width 109 height 17
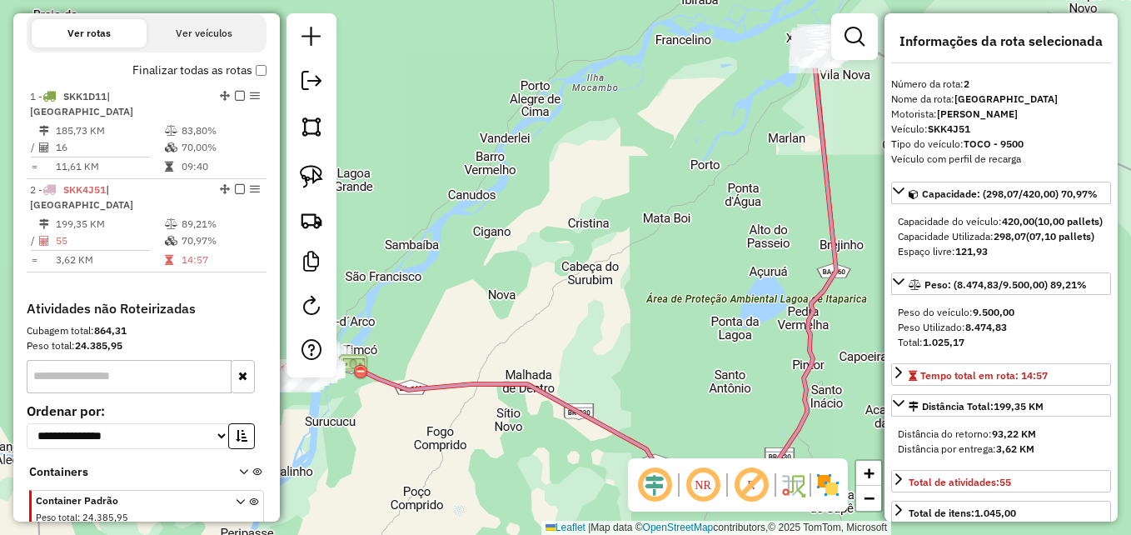
drag, startPoint x: 393, startPoint y: 435, endPoint x: 679, endPoint y: 415, distance: 286.2
click at [677, 415] on div "Janela de atendimento Grade de atendimento Capacidade Transportadoras Veículos …" at bounding box center [565, 267] width 1131 height 535
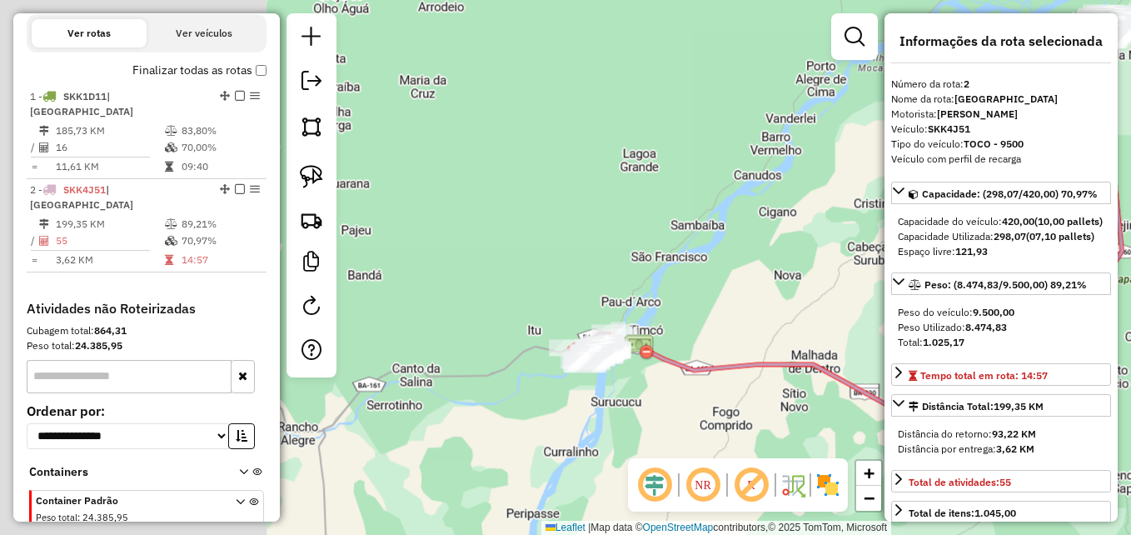
click at [679, 415] on div "Janela de atendimento Grade de atendimento Capacidade Transportadoras Veículos …" at bounding box center [565, 267] width 1131 height 535
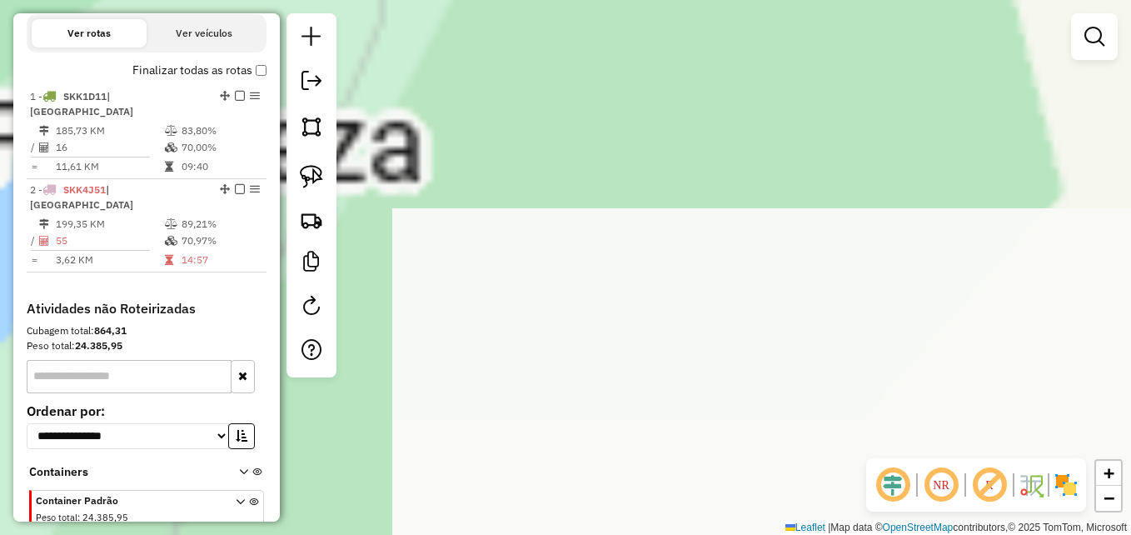
drag, startPoint x: 444, startPoint y: 188, endPoint x: 775, endPoint y: 411, distance: 399.5
click at [856, 460] on div "Janela de atendimento Grade de atendimento Capacidade Transportadoras Veículos …" at bounding box center [565, 267] width 1131 height 535
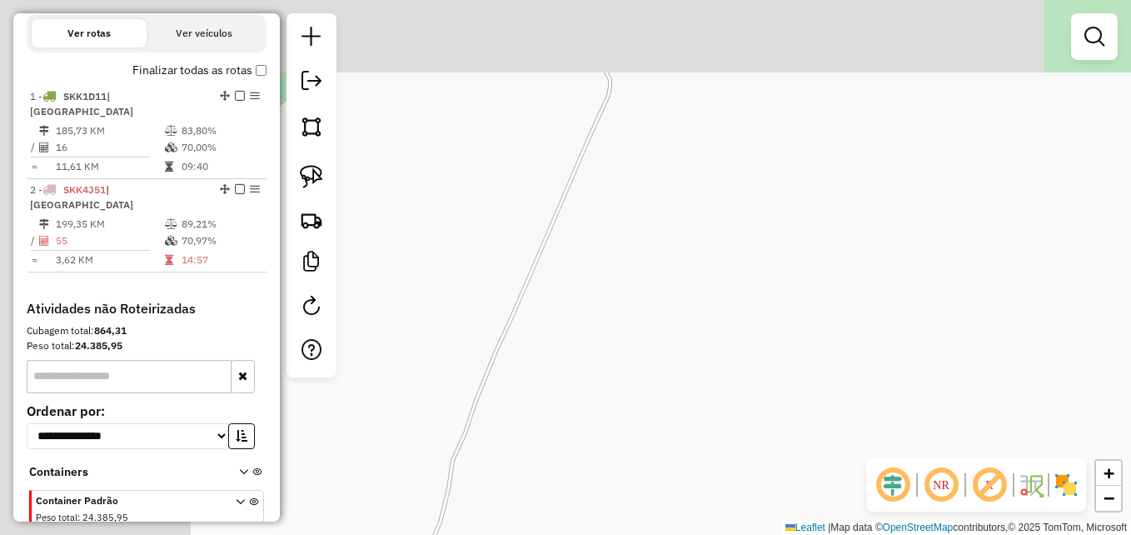
drag, startPoint x: 713, startPoint y: 357, endPoint x: 810, endPoint y: 387, distance: 101.9
click at [810, 387] on div "Janela de atendimento Grade de atendimento Capacidade Transportadoras Veículos …" at bounding box center [565, 267] width 1131 height 535
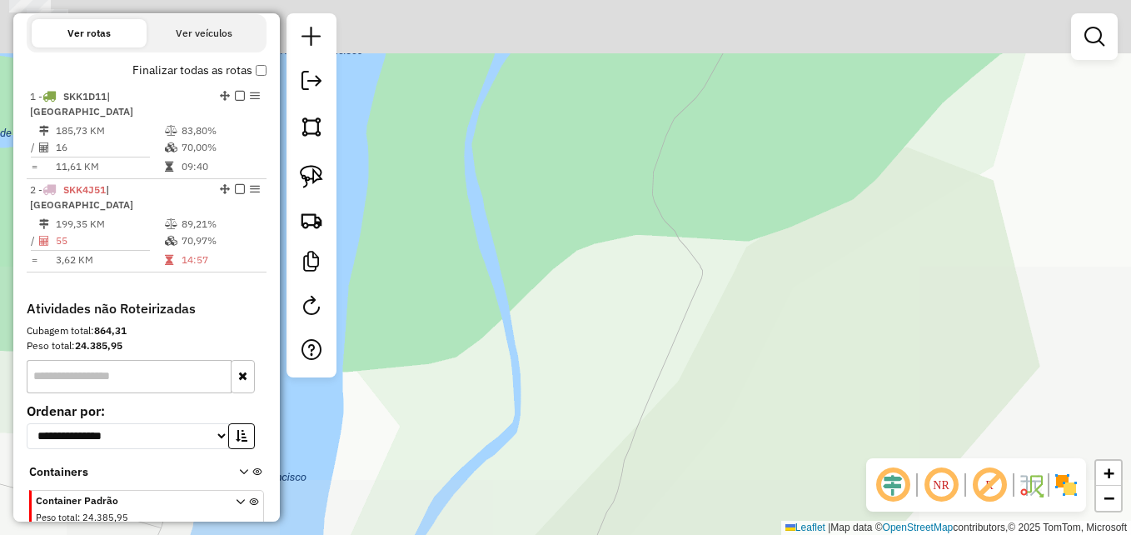
drag, startPoint x: 629, startPoint y: 396, endPoint x: 664, endPoint y: 427, distance: 46.6
click at [664, 428] on div "Janela de atendimento Grade de atendimento Capacidade Transportadoras Veículos …" at bounding box center [565, 267] width 1131 height 535
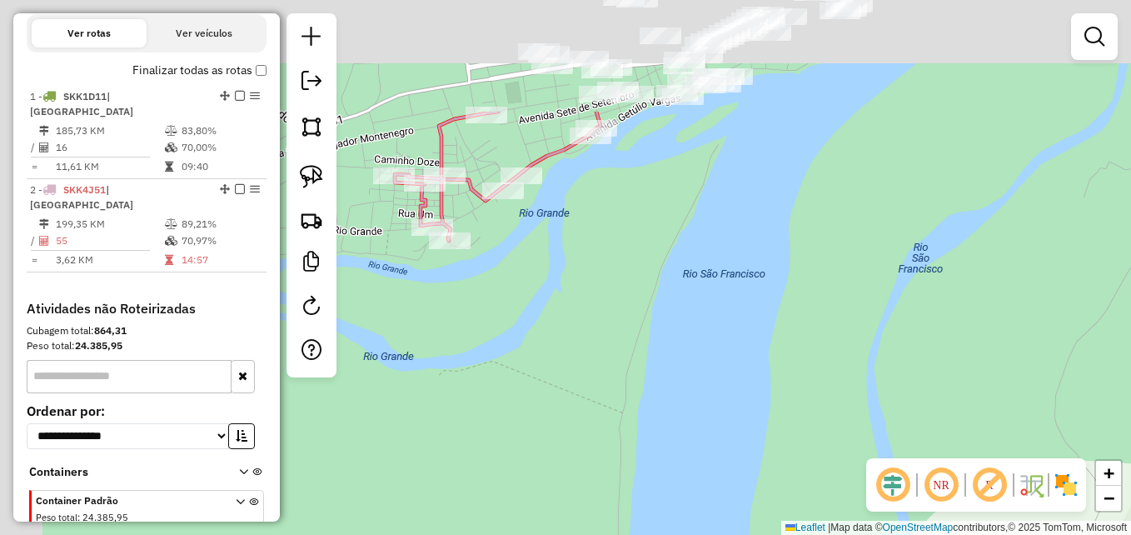
drag, startPoint x: 624, startPoint y: 318, endPoint x: 711, endPoint y: 475, distance: 179.6
click at [711, 475] on div "Janela de atendimento Grade de atendimento Capacidade Transportadoras Veículos …" at bounding box center [565, 267] width 1131 height 535
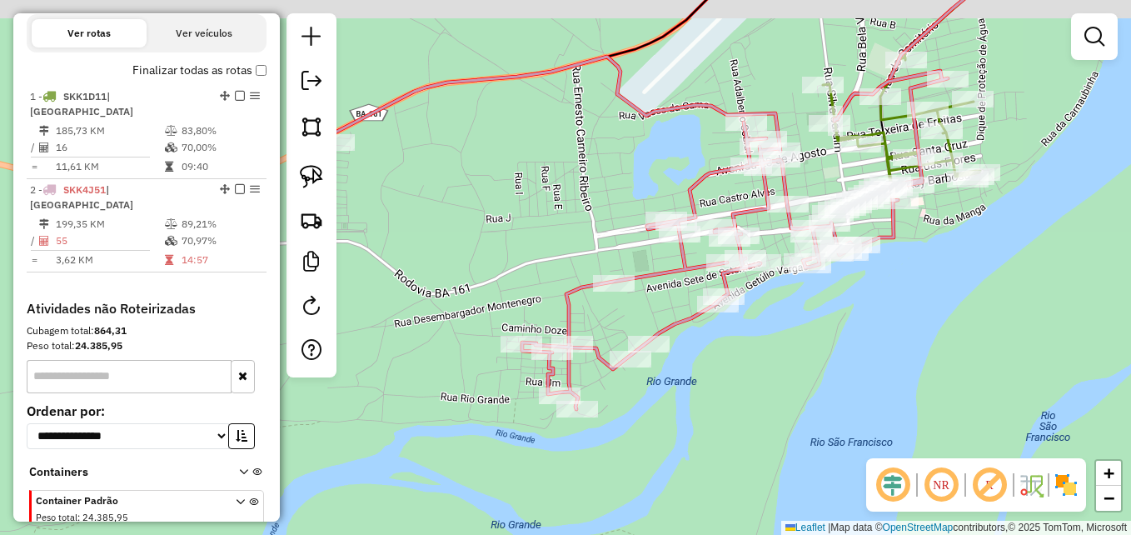
drag, startPoint x: 730, startPoint y: 338, endPoint x: 789, endPoint y: 378, distance: 71.4
click at [789, 378] on div "Janela de atendimento Grade de atendimento Capacidade Transportadoras Veículos …" at bounding box center [565, 267] width 1131 height 535
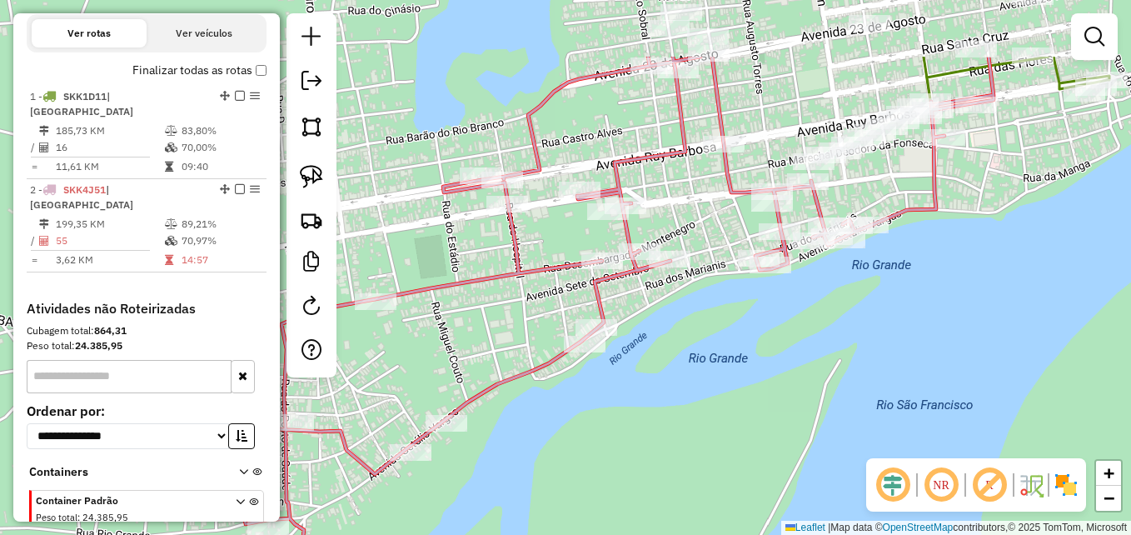
drag, startPoint x: 812, startPoint y: 279, endPoint x: 704, endPoint y: 483, distance: 230.9
click at [704, 483] on div "Janela de atendimento Grade de atendimento Capacidade Transportadoras Veículos …" at bounding box center [565, 267] width 1131 height 535
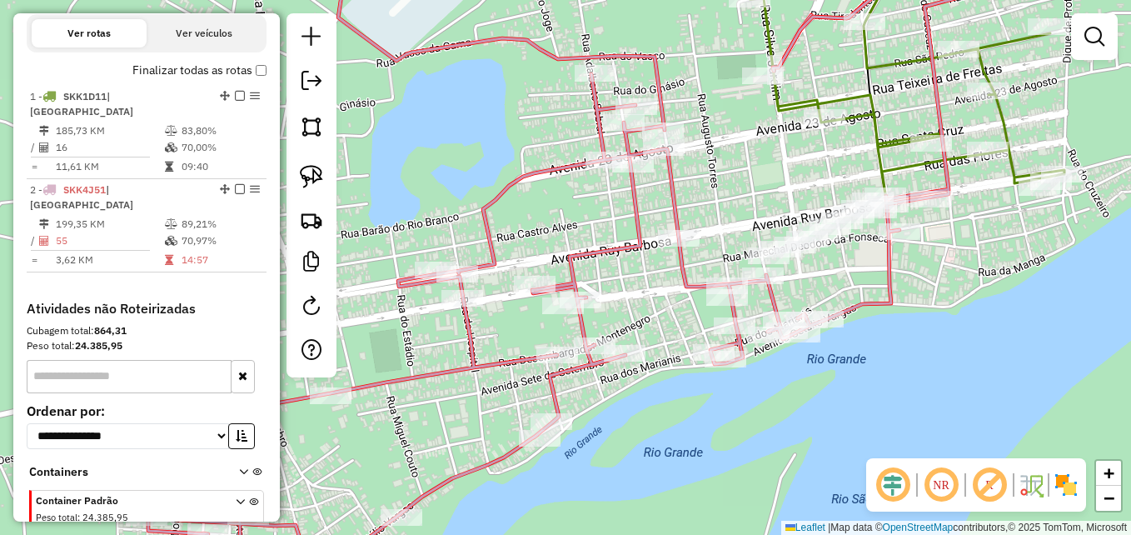
click at [675, 215] on icon at bounding box center [443, 267] width 1112 height 641
select select "**********"
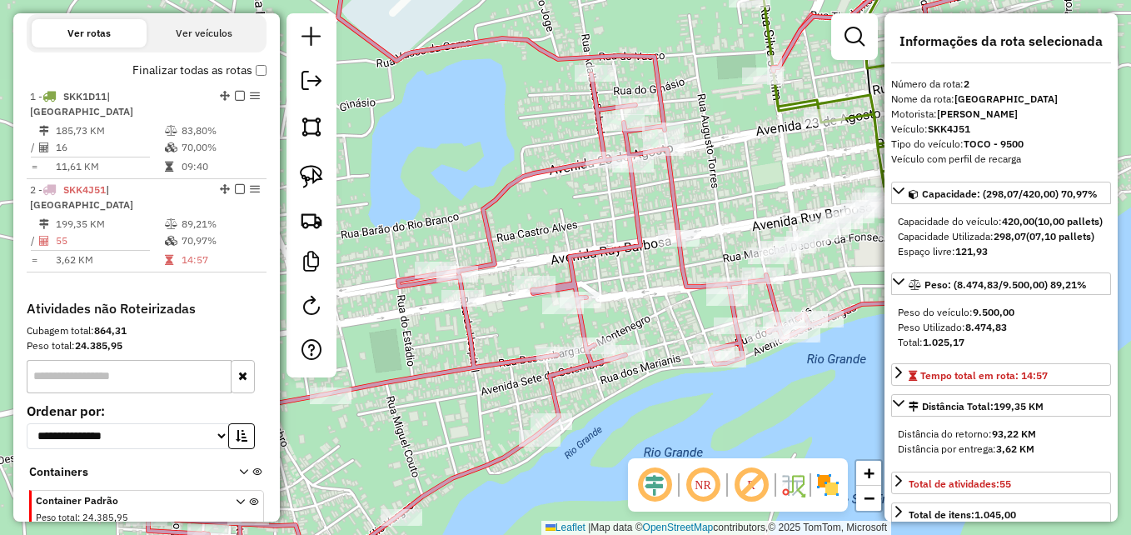
click at [675, 215] on icon at bounding box center [443, 267] width 1112 height 641
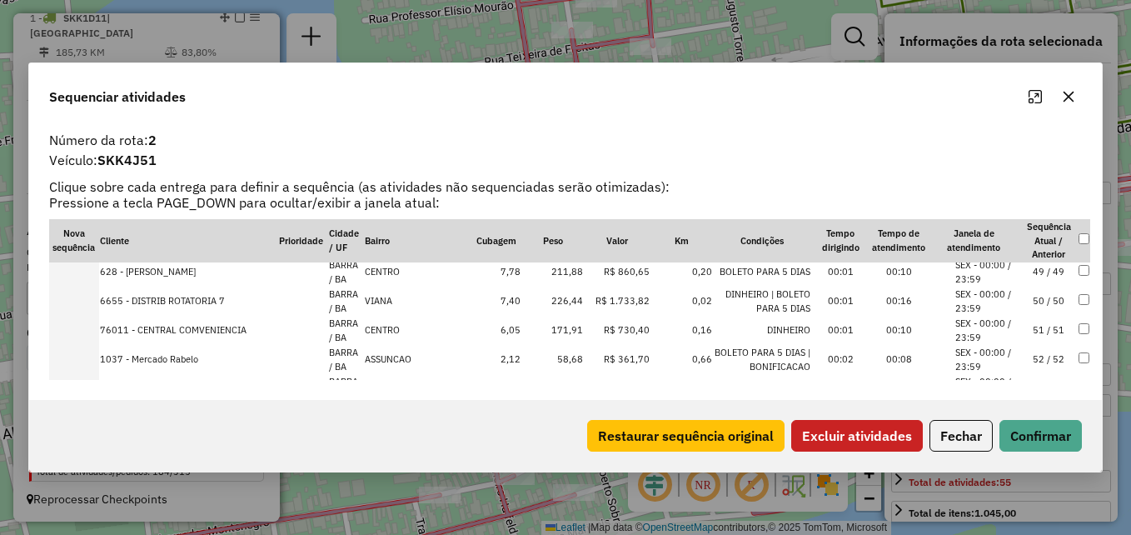
scroll to position [1334, 0]
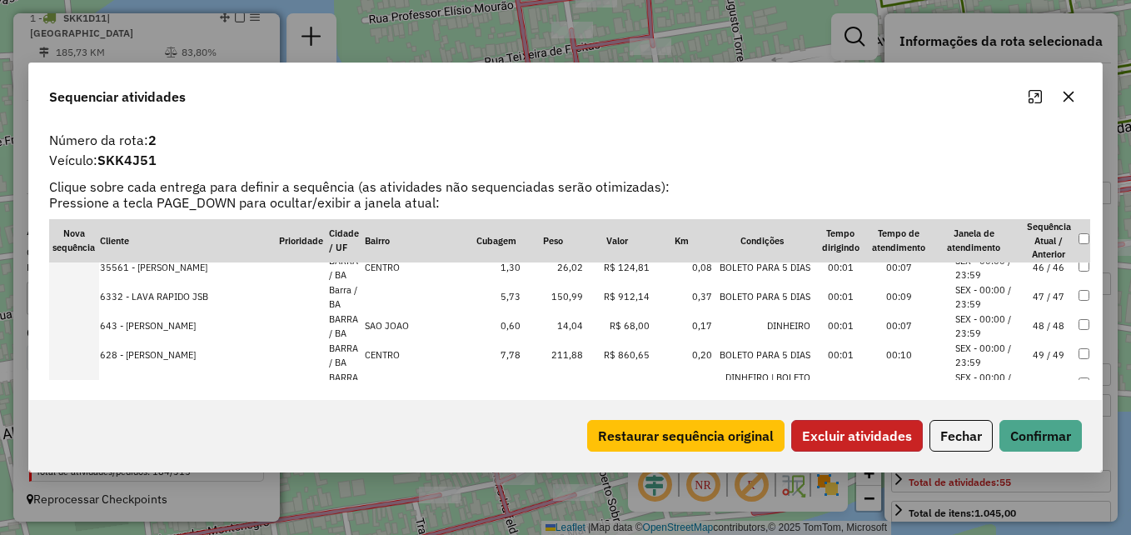
click at [842, 440] on button "Excluir atividades" at bounding box center [857, 436] width 132 height 32
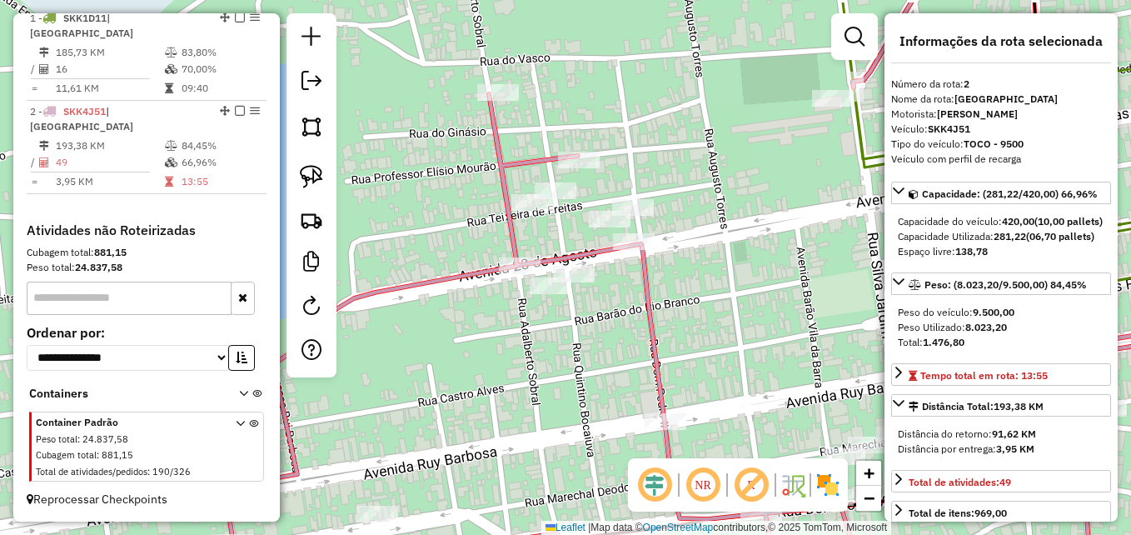
drag, startPoint x: 681, startPoint y: 272, endPoint x: 747, endPoint y: 328, distance: 86.2
click at [747, 328] on div "Janela de atendimento Grade de atendimento Capacidade Transportadoras Veículos …" at bounding box center [565, 267] width 1131 height 535
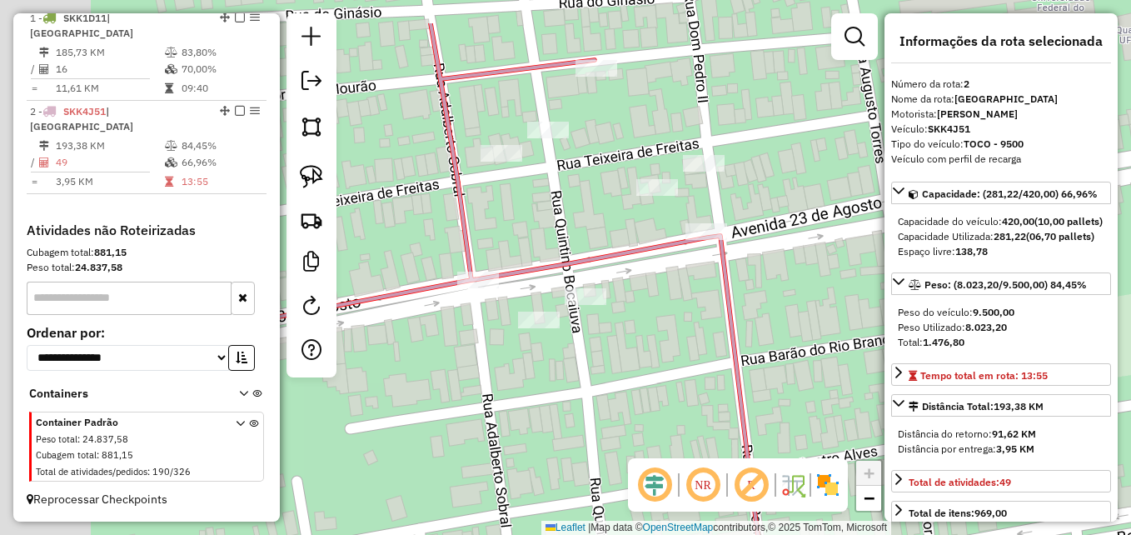
drag, startPoint x: 648, startPoint y: 256, endPoint x: 833, endPoint y: 333, distance: 200.1
click at [833, 333] on div "Janela de atendimento Grade de atendimento Capacidade Transportadoras Veículos …" at bounding box center [565, 267] width 1131 height 535
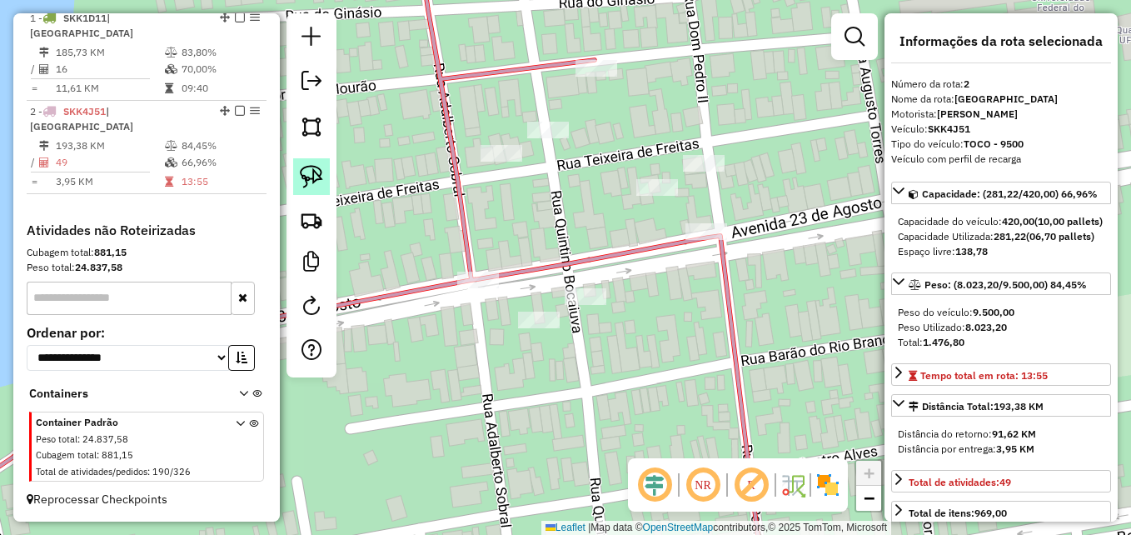
click at [313, 171] on img at bounding box center [311, 176] width 23 height 23
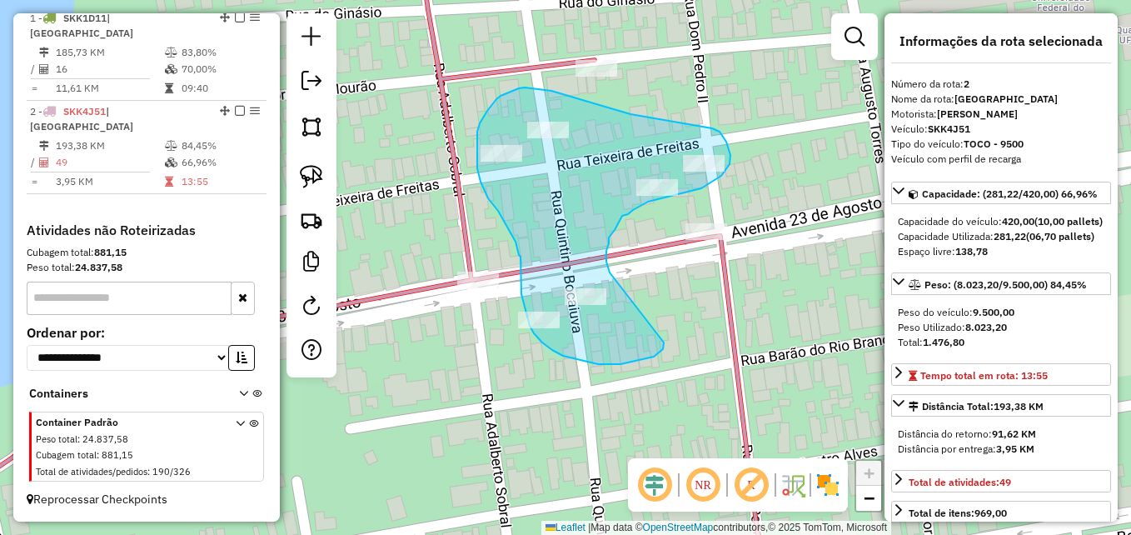
drag, startPoint x: 664, startPoint y: 342, endPoint x: 624, endPoint y: 298, distance: 59.5
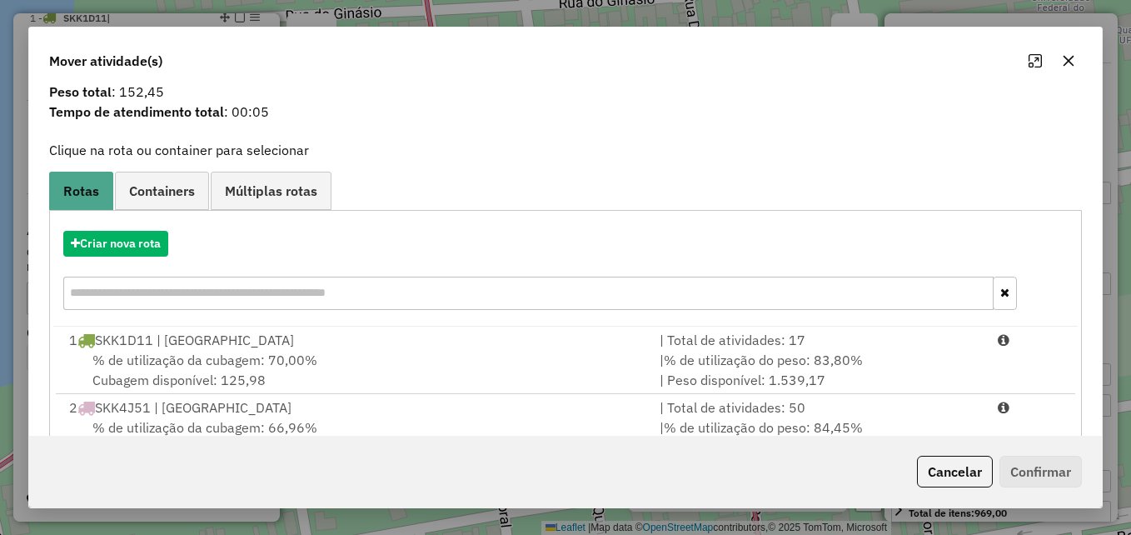
scroll to position [107, 0]
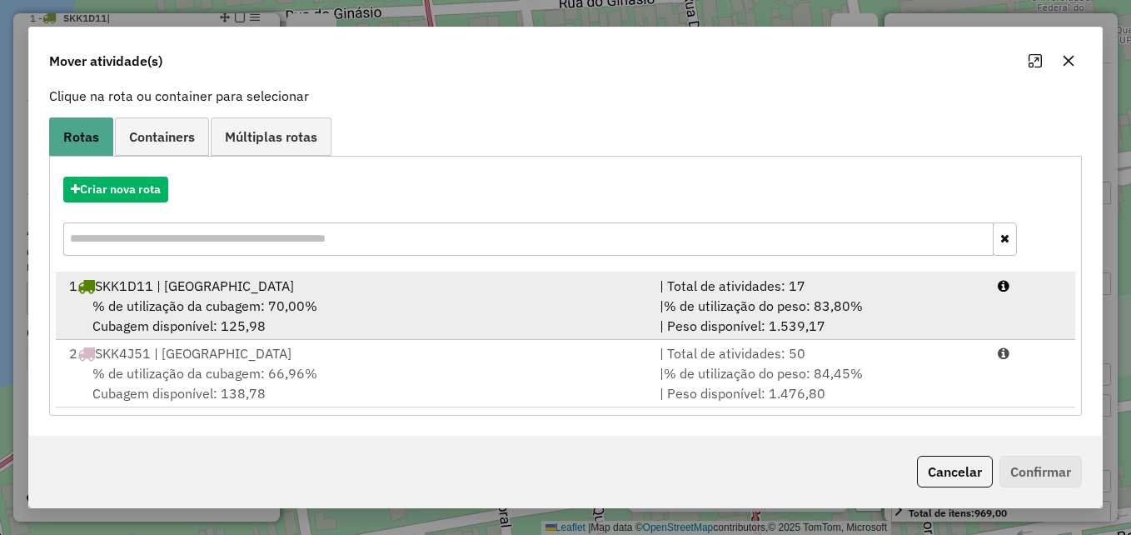
click at [406, 296] on div "% de utilização da cubagem: 70,00% Cubagem disponível: 125,98" at bounding box center [354, 316] width 590 height 40
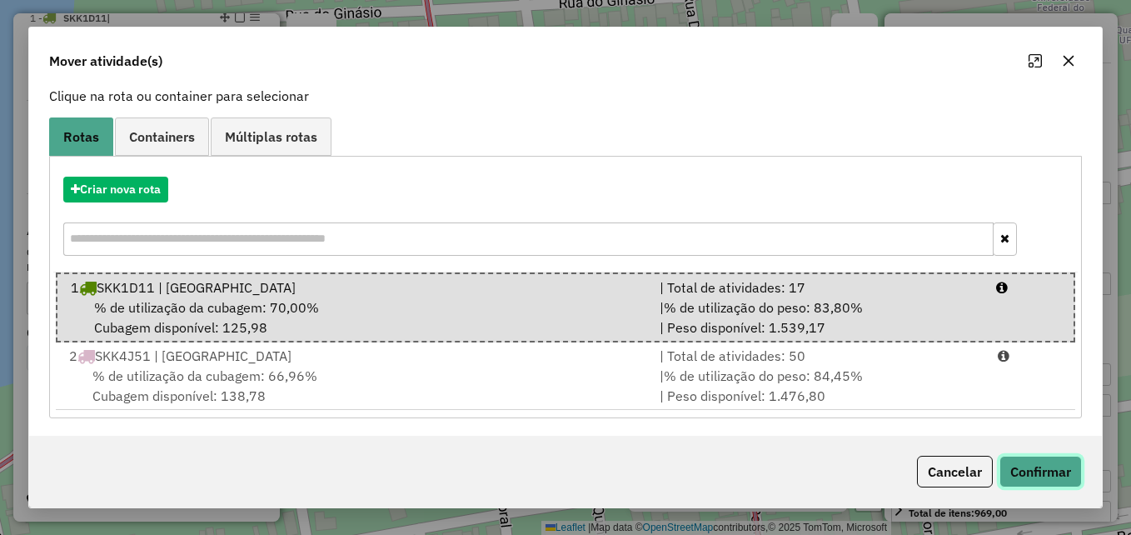
click at [1056, 468] on button "Confirmar" at bounding box center [1040, 471] width 82 height 32
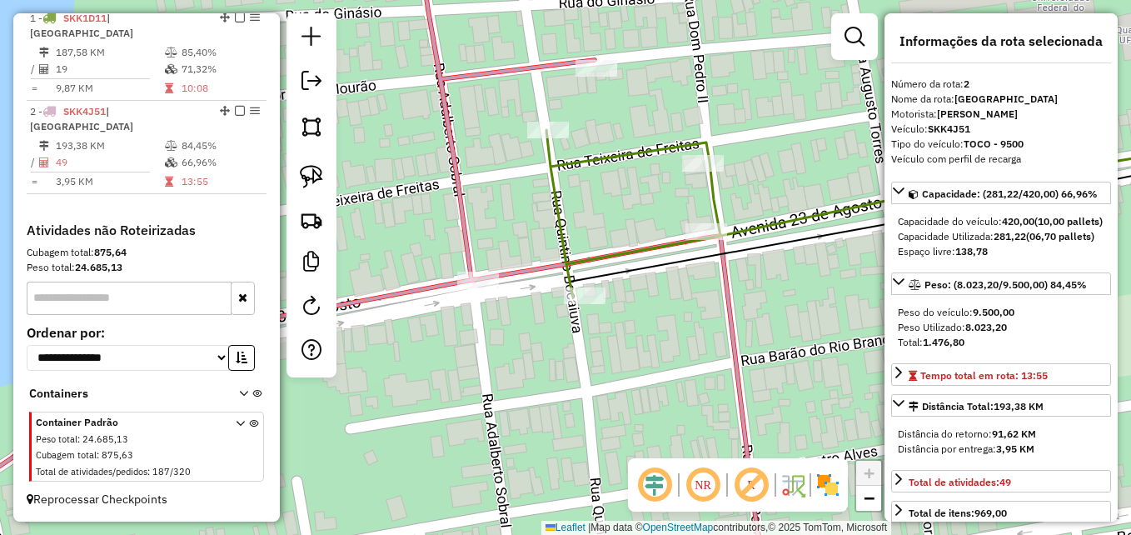
scroll to position [630, 0]
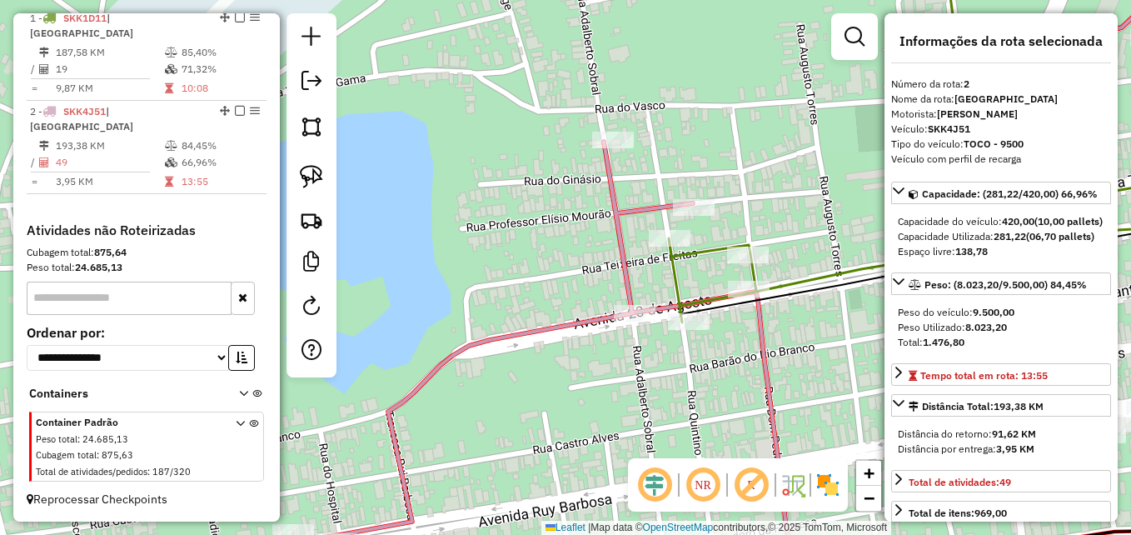
drag, startPoint x: 564, startPoint y: 431, endPoint x: 666, endPoint y: 281, distance: 181.5
click at [614, 94] on div "Janela de atendimento Grade de atendimento Capacidade Transportadoras Veículos …" at bounding box center [565, 267] width 1131 height 535
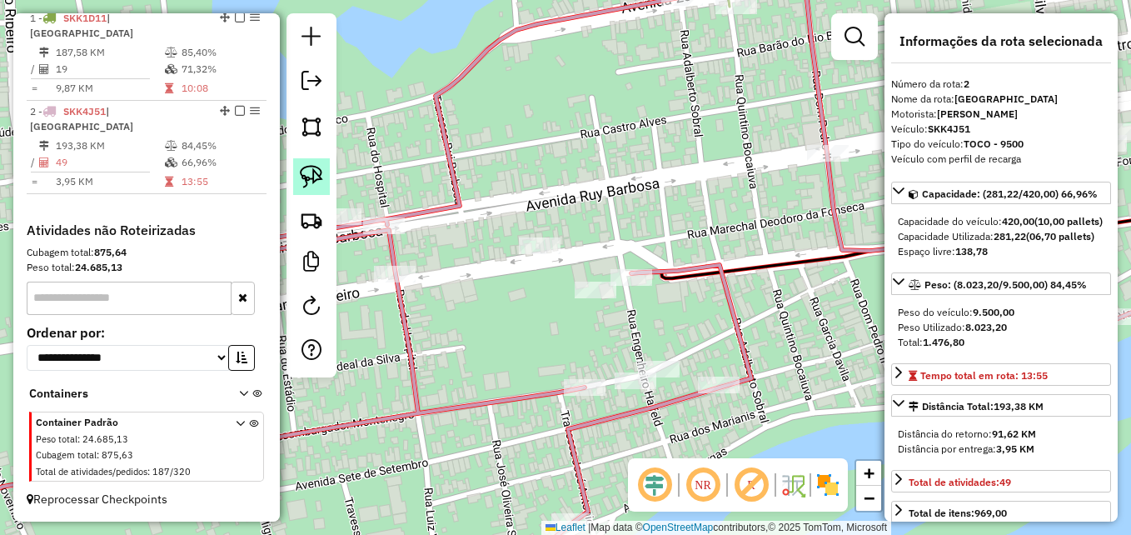
click at [317, 178] on img at bounding box center [311, 176] width 23 height 23
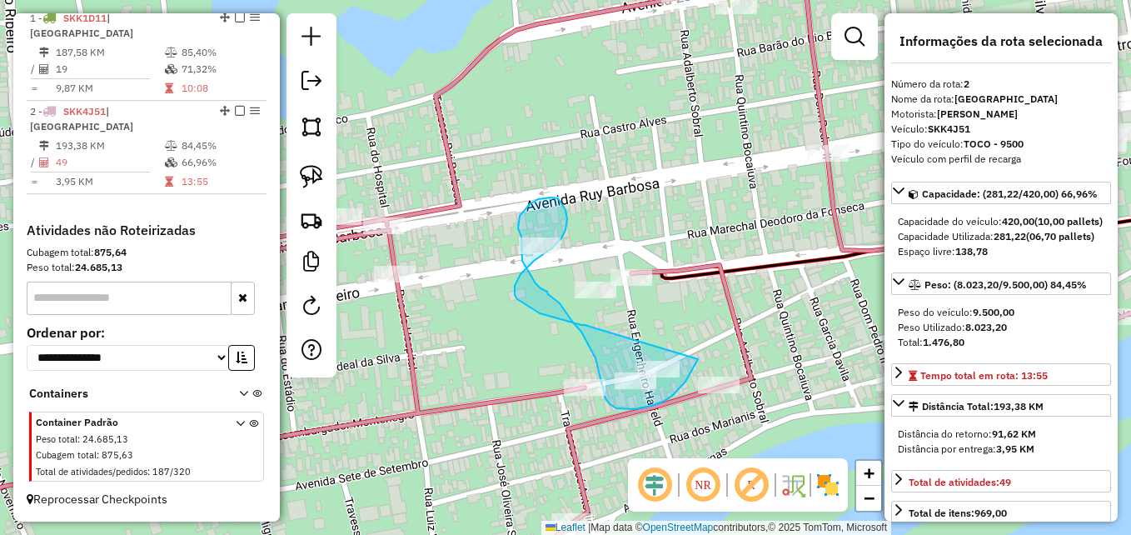
drag, startPoint x: 698, startPoint y: 359, endPoint x: 585, endPoint y: 325, distance: 118.3
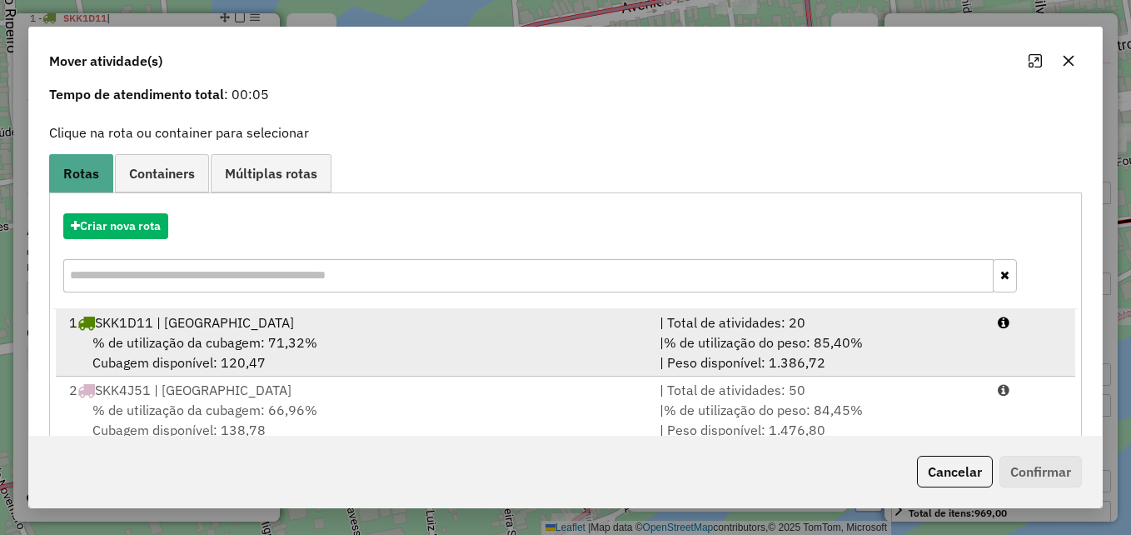
scroll to position [107, 0]
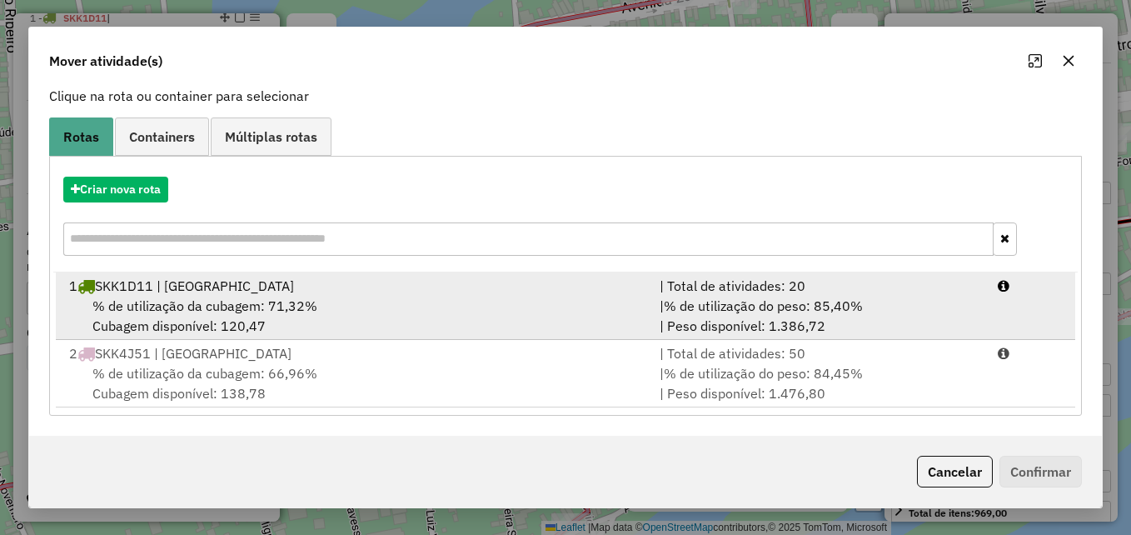
click at [467, 325] on div "% de utilização da cubagem: 71,32% Cubagem disponível: 120,47" at bounding box center [354, 316] width 590 height 40
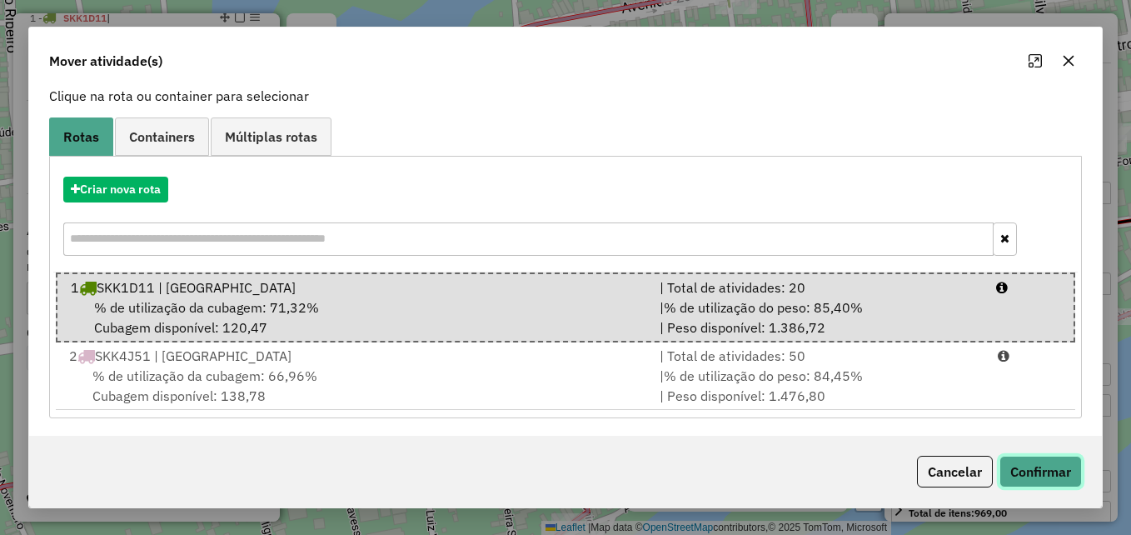
click at [1037, 476] on button "Confirmar" at bounding box center [1040, 471] width 82 height 32
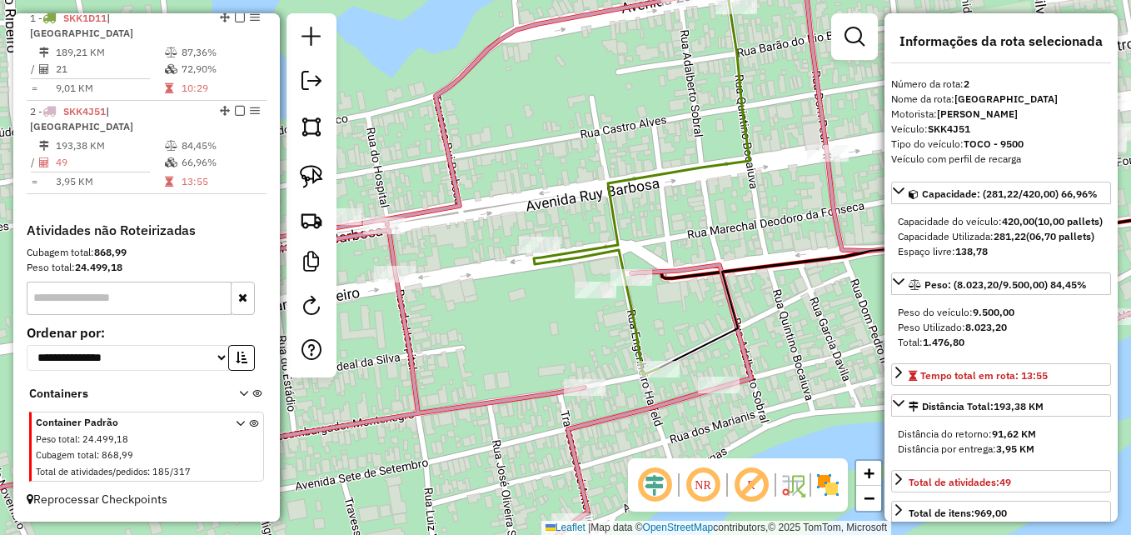
scroll to position [630, 0]
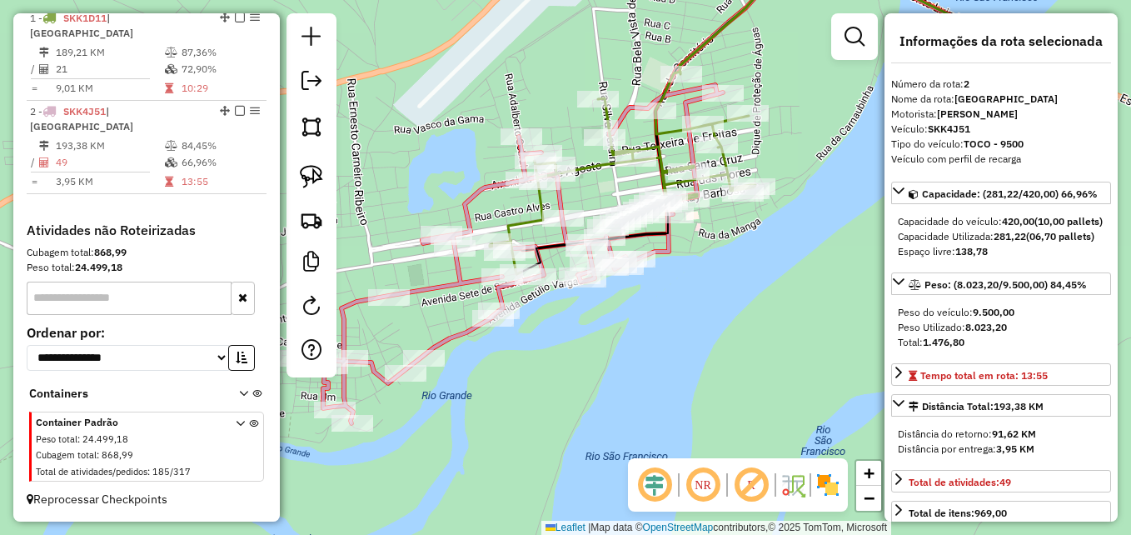
drag, startPoint x: 759, startPoint y: 430, endPoint x: 585, endPoint y: 384, distance: 180.2
click at [585, 384] on div "Janela de atendimento Grade de atendimento Capacidade Transportadoras Veículos …" at bounding box center [565, 267] width 1131 height 535
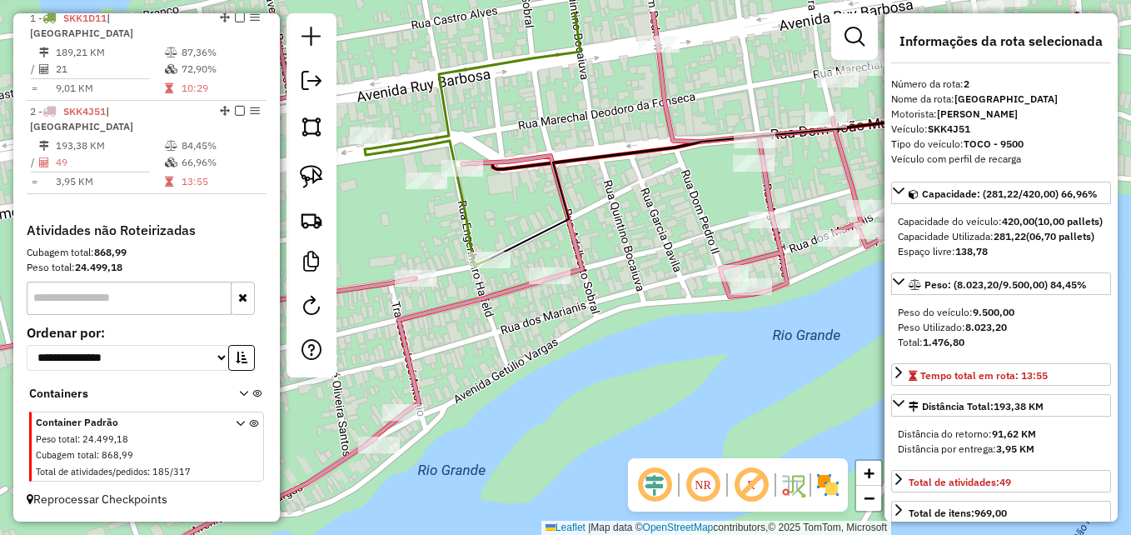
drag, startPoint x: 779, startPoint y: 133, endPoint x: 599, endPoint y: 278, distance: 230.9
click at [599, 278] on div "Janela de atendimento Grade de atendimento Capacidade Transportadoras Veículos …" at bounding box center [565, 267] width 1131 height 535
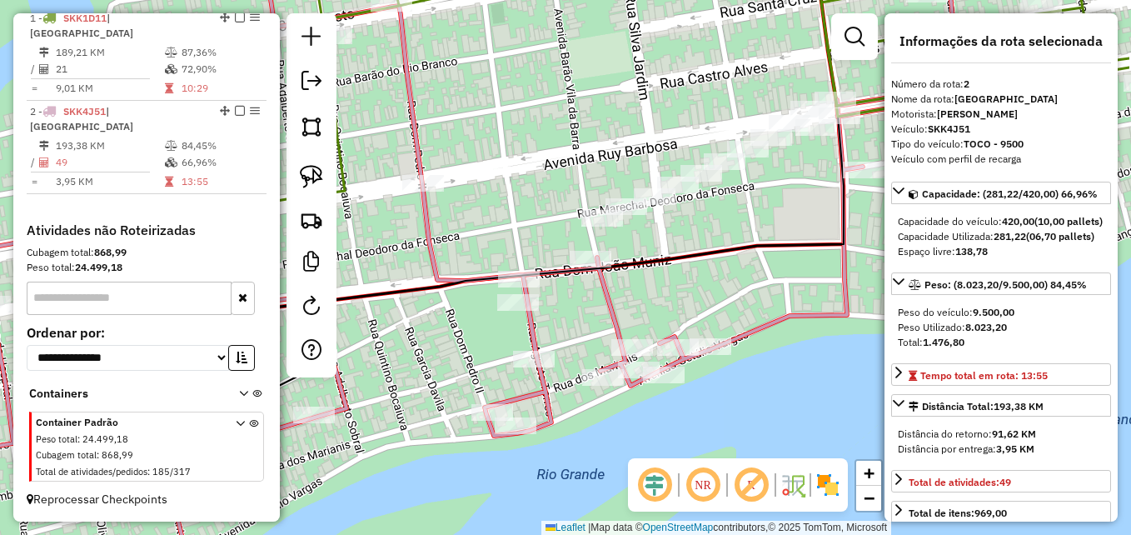
drag, startPoint x: 694, startPoint y: 266, endPoint x: 586, endPoint y: 296, distance: 111.5
click at [586, 296] on div "Janela de atendimento Grade de atendimento Capacidade Transportadoras Veículos …" at bounding box center [565, 267] width 1131 height 535
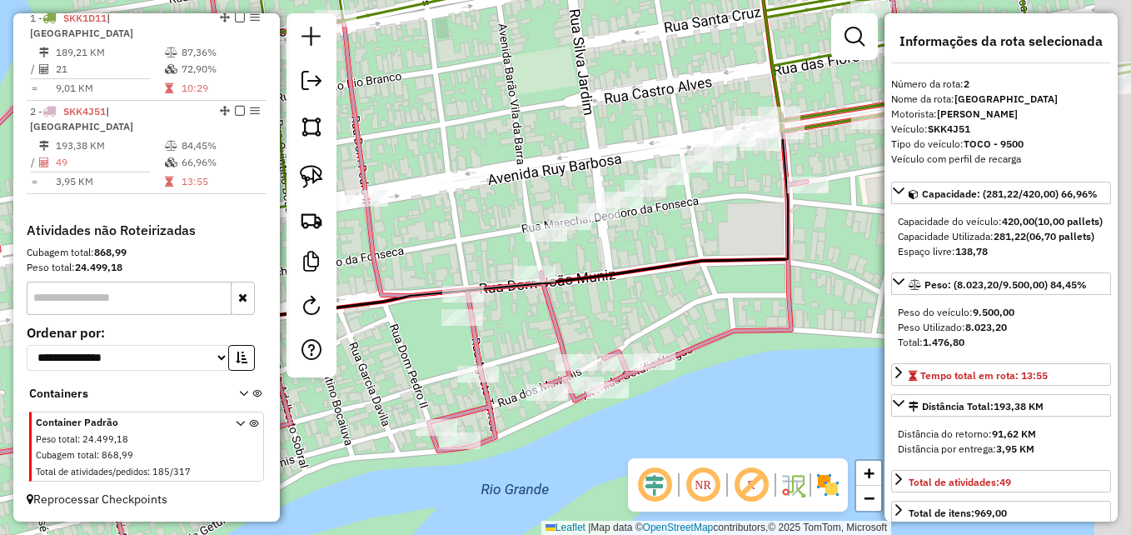
click at [586, 296] on div "Janela de atendimento Grade de atendimento Capacidade Transportadoras Veículos …" at bounding box center [565, 267] width 1131 height 535
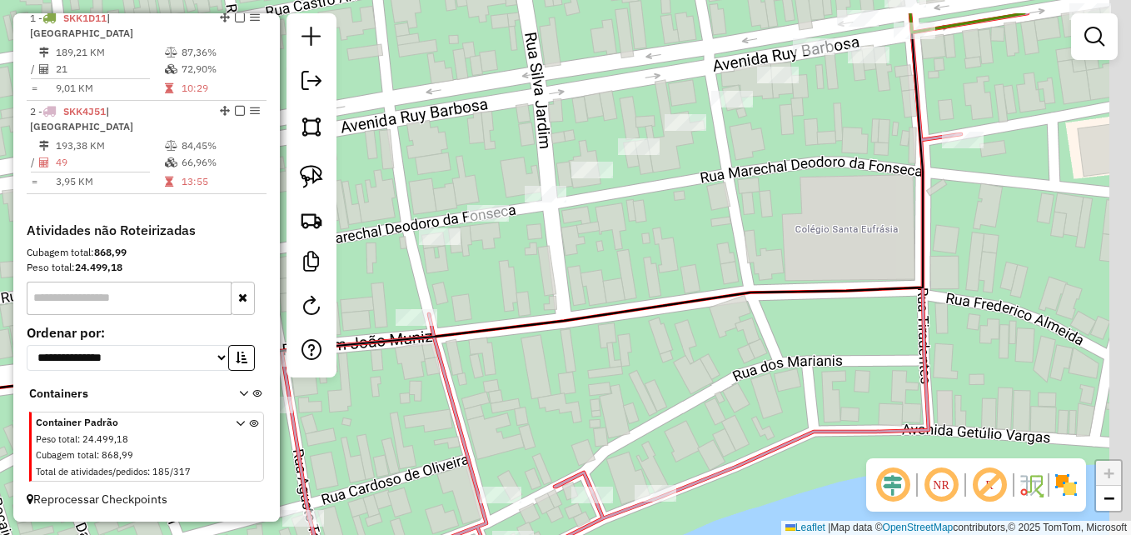
drag, startPoint x: 766, startPoint y: 199, endPoint x: 654, endPoint y: 281, distance: 138.2
click at [654, 281] on div "Janela de atendimento Grade de atendimento Capacidade Transportadoras Veículos …" at bounding box center [565, 267] width 1131 height 535
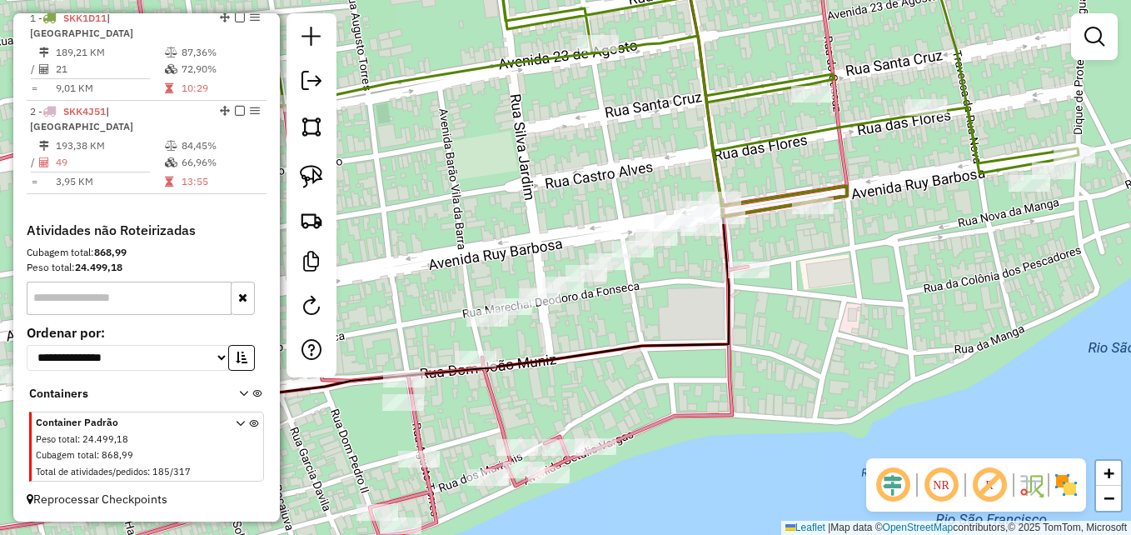
click at [493, 399] on icon at bounding box center [367, 267] width 960 height 641
select select "**********"
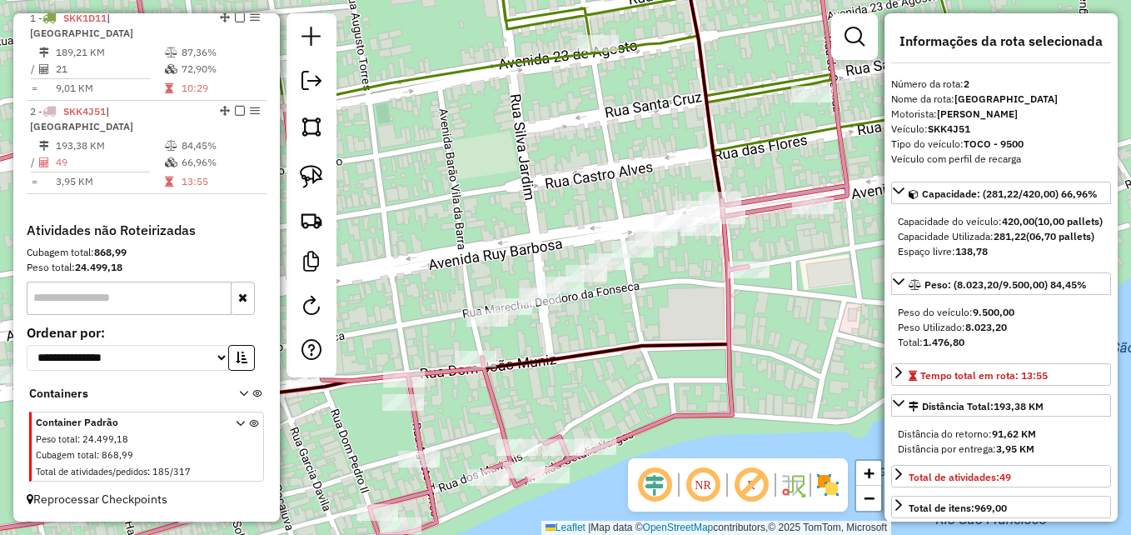
click at [493, 399] on icon at bounding box center [367, 267] width 960 height 641
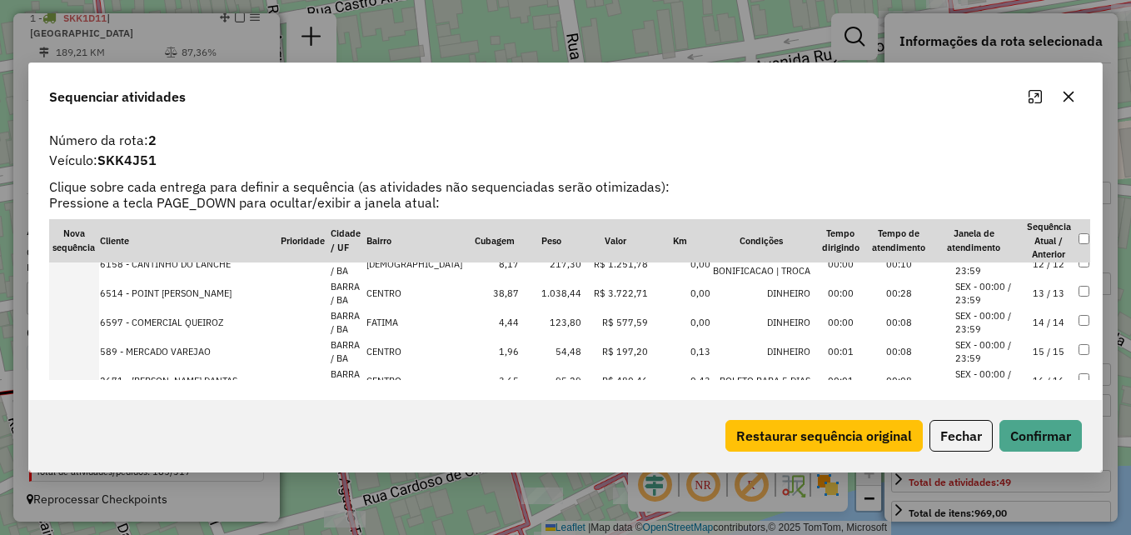
scroll to position [416, 0]
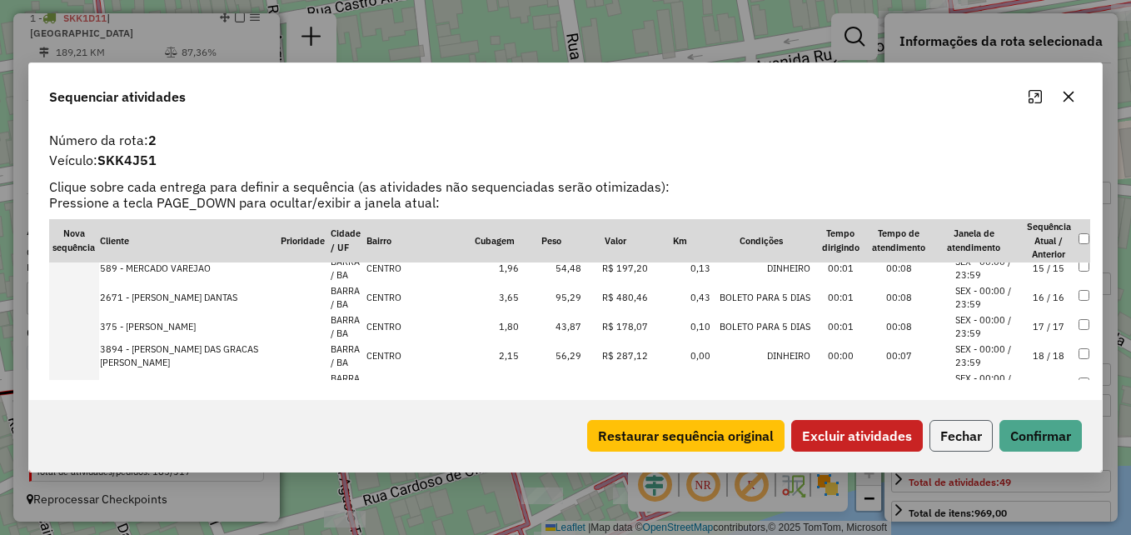
click at [978, 440] on button "Fechar" at bounding box center [960, 436] width 63 height 32
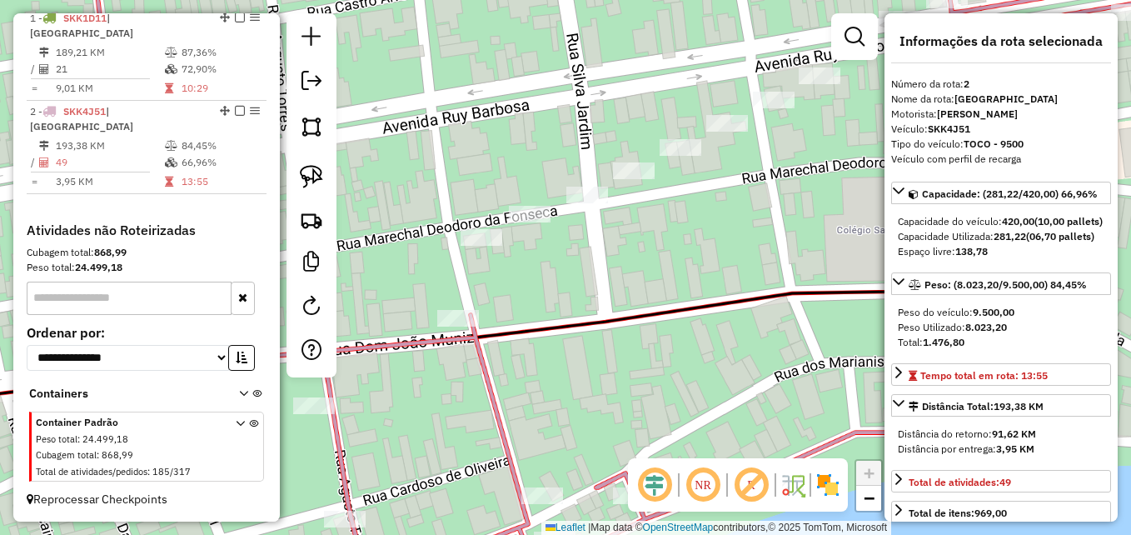
click at [475, 338] on icon at bounding box center [543, 267] width 1313 height 641
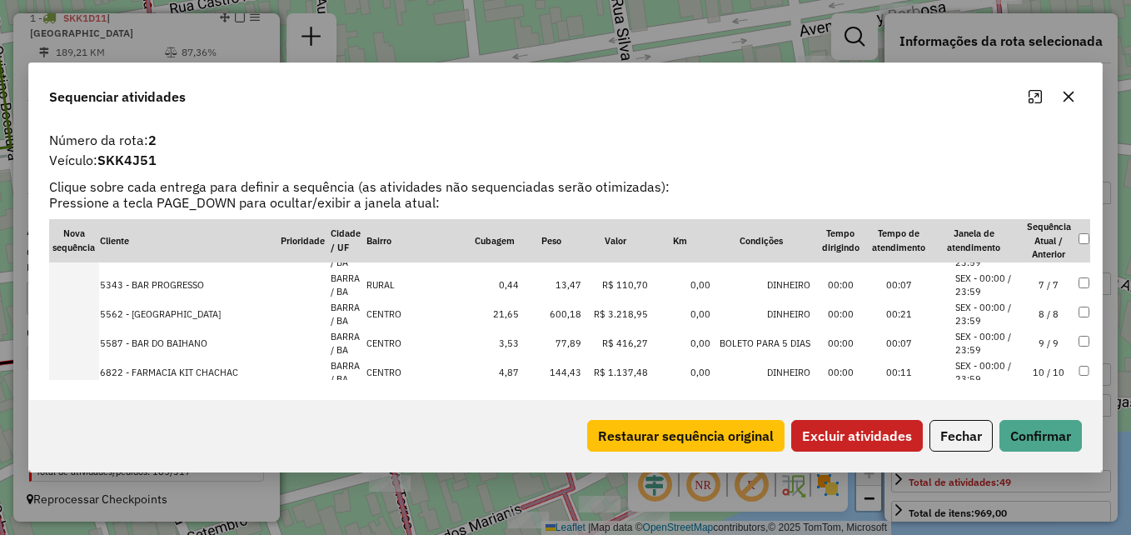
scroll to position [250, 0]
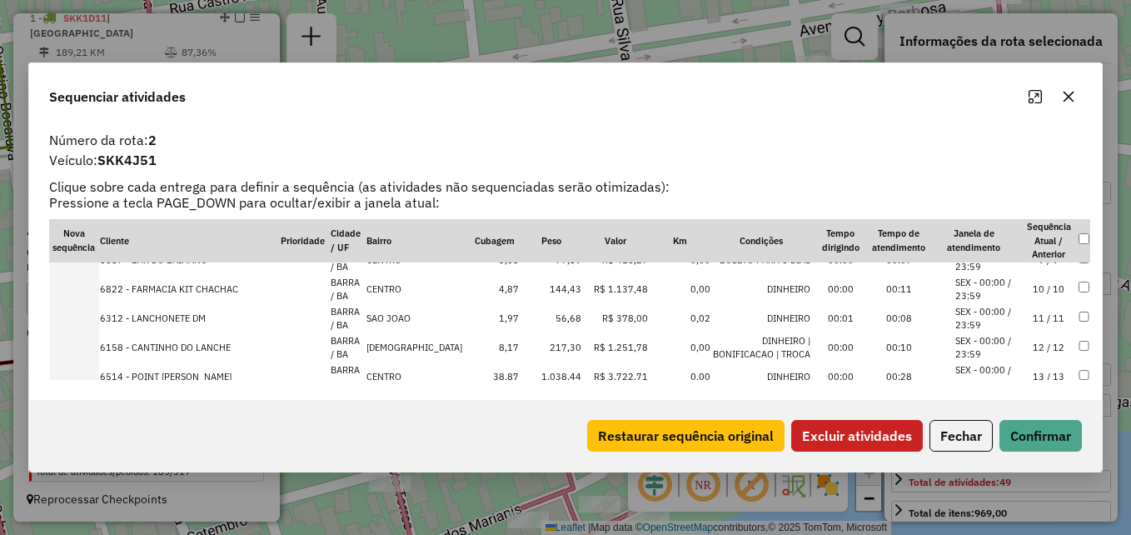
click at [869, 428] on button "Excluir atividades" at bounding box center [857, 436] width 132 height 32
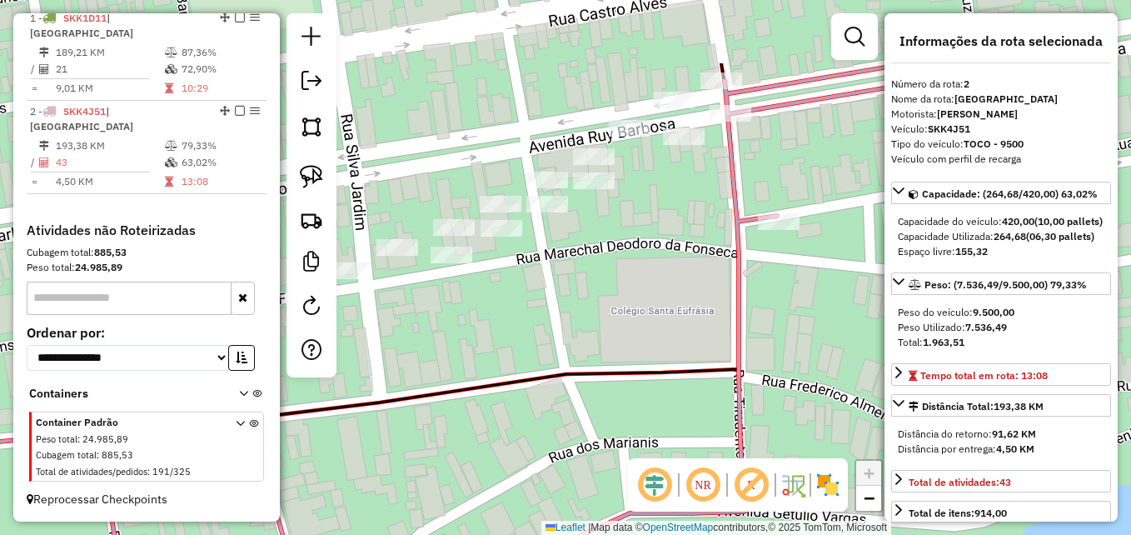
drag, startPoint x: 788, startPoint y: 236, endPoint x: 538, endPoint y: 369, distance: 282.7
click at [538, 369] on div "Janela de atendimento Grade de atendimento Capacidade Transportadoras Veículos …" at bounding box center [565, 267] width 1131 height 535
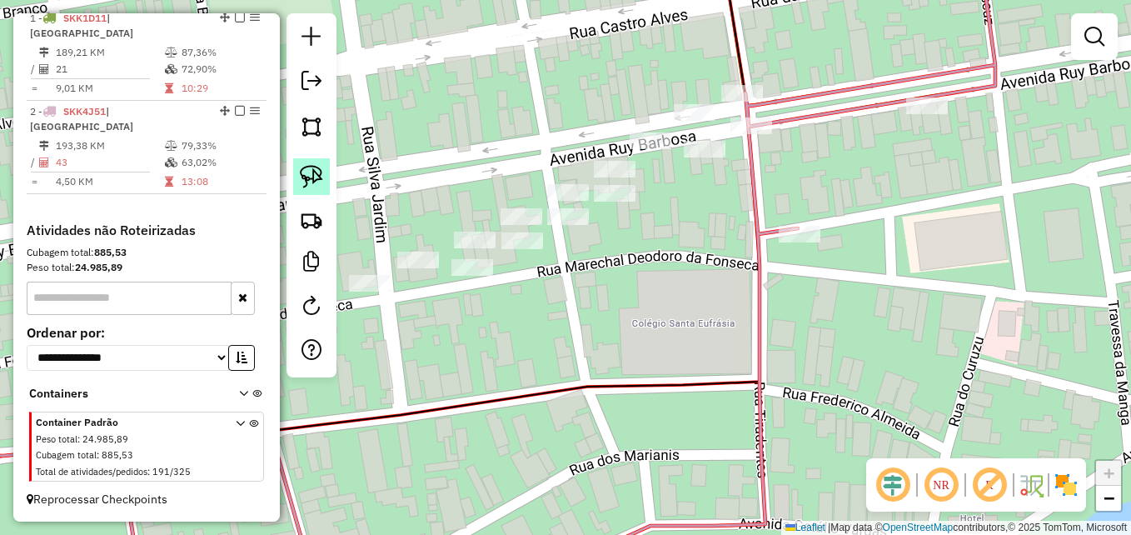
click at [316, 171] on img at bounding box center [311, 176] width 23 height 23
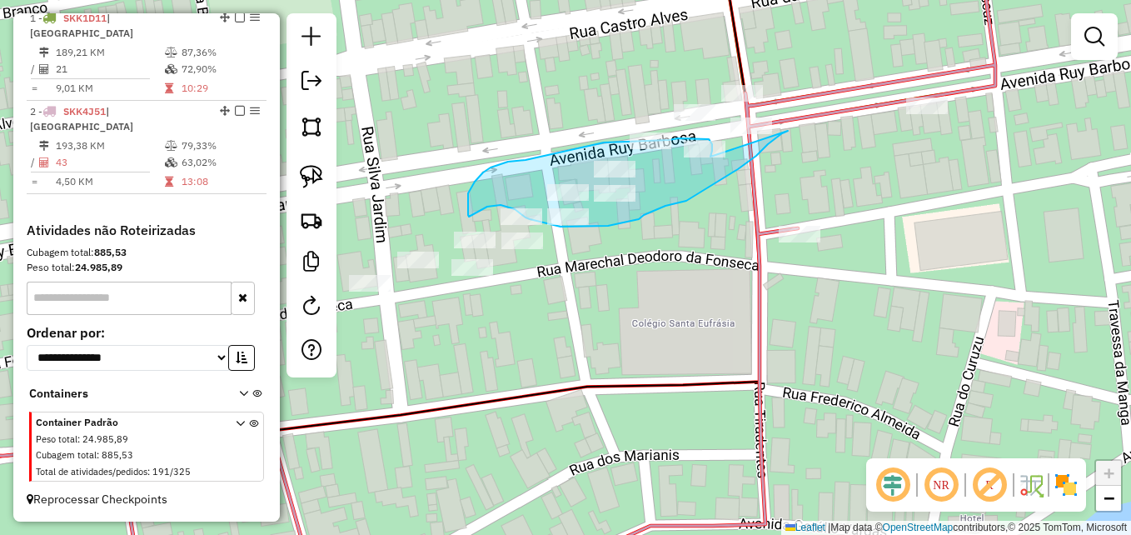
click at [710, 157] on div "Janela de atendimento Grade de atendimento Capacidade Transportadoras Veículos …" at bounding box center [565, 267] width 1131 height 535
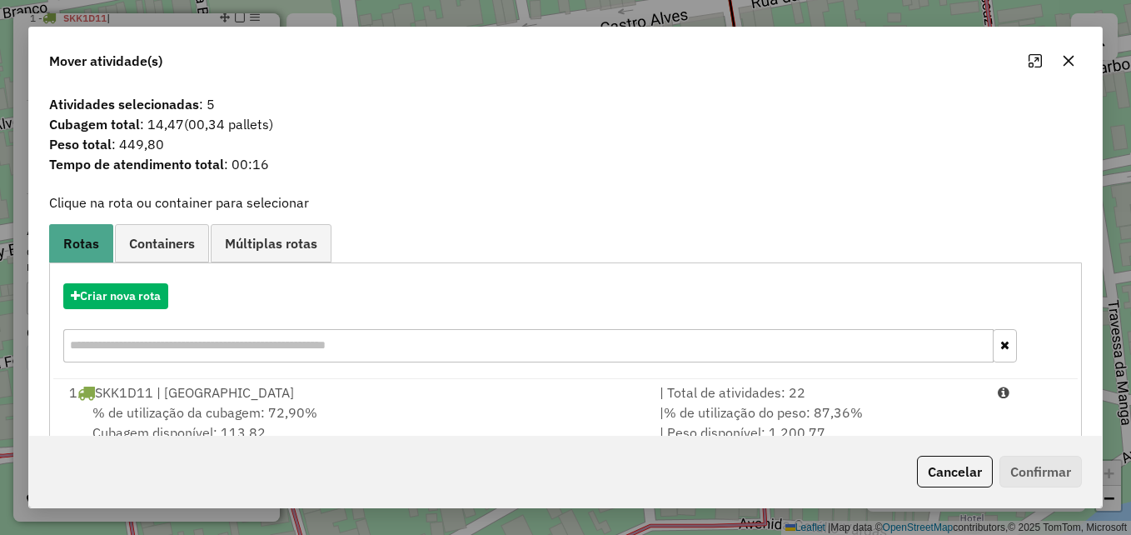
click at [1067, 62] on icon "button" at bounding box center [1068, 61] width 11 height 11
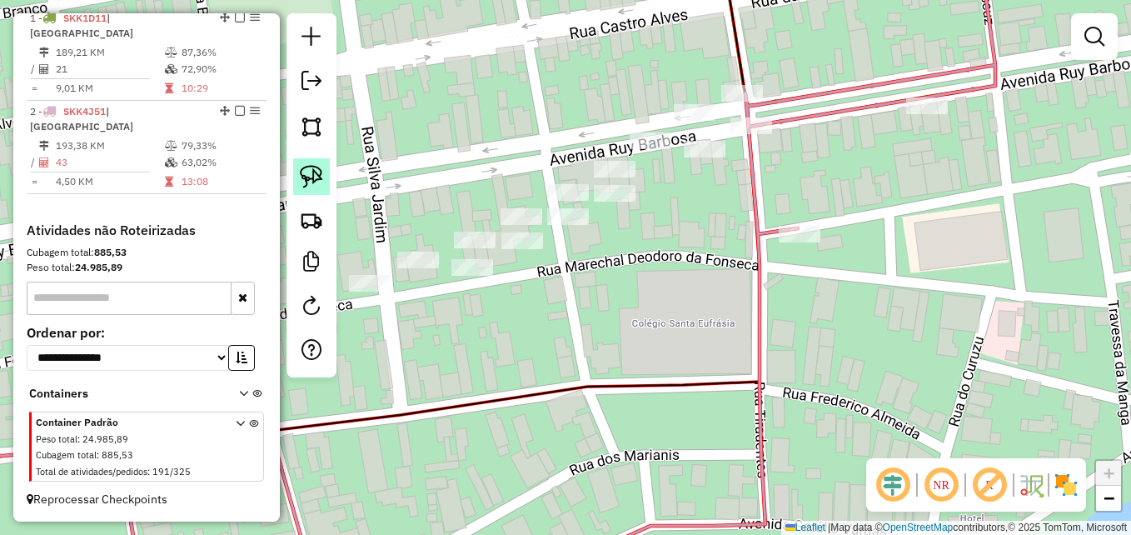
click at [312, 178] on img at bounding box center [311, 176] width 23 height 23
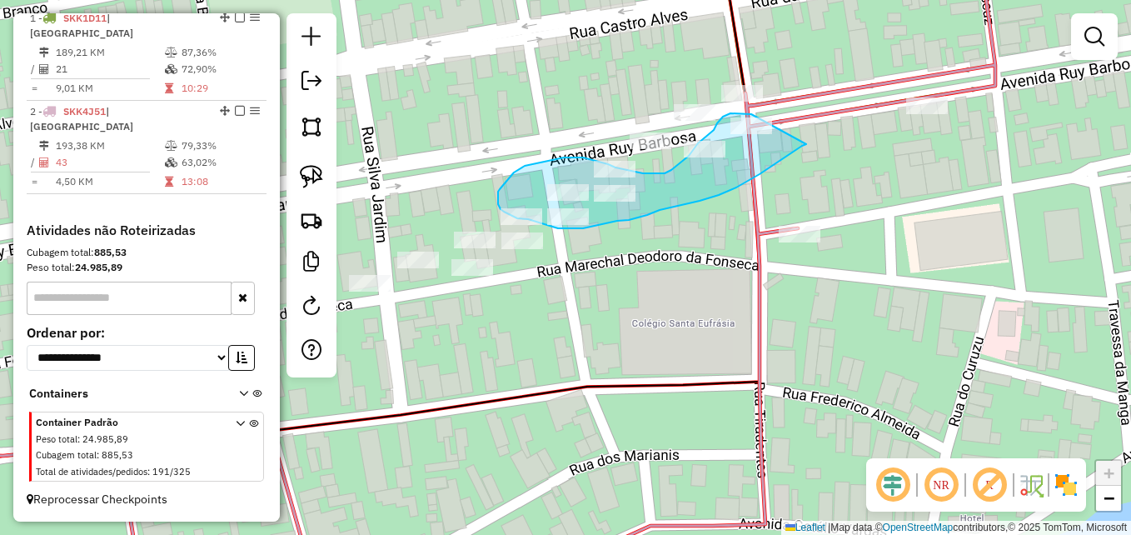
drag, startPoint x: 806, startPoint y: 144, endPoint x: 753, endPoint y: 117, distance: 60.0
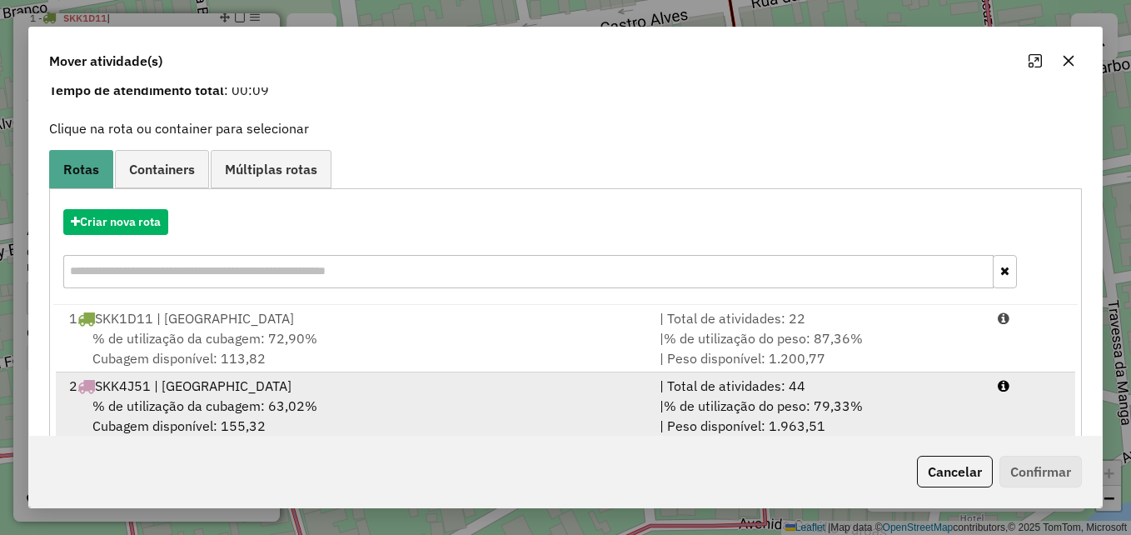
scroll to position [107, 0]
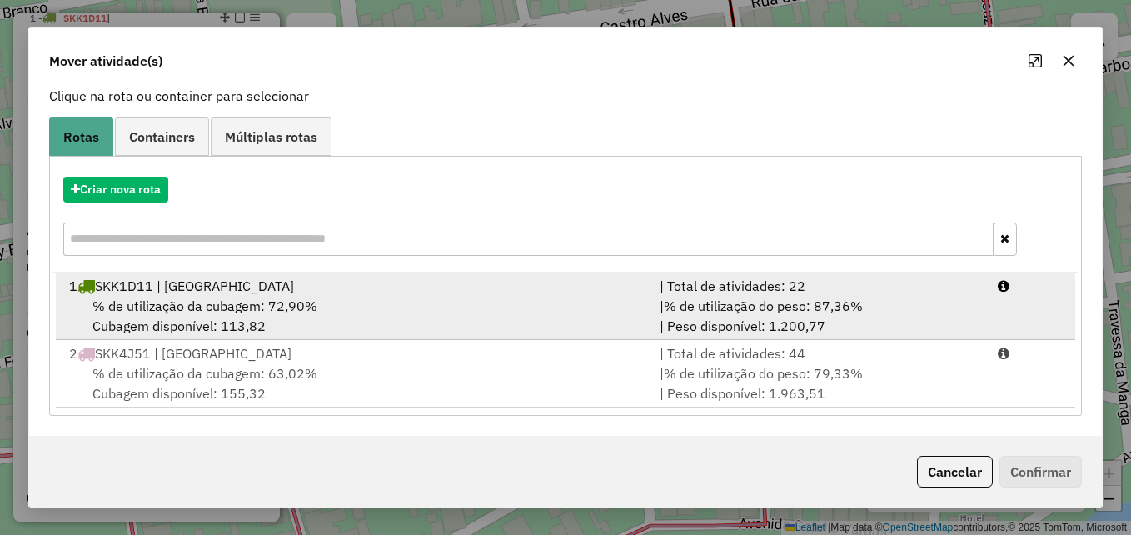
click at [592, 316] on div "% de utilização da cubagem: 72,90% Cubagem disponível: 113,82" at bounding box center [354, 316] width 590 height 40
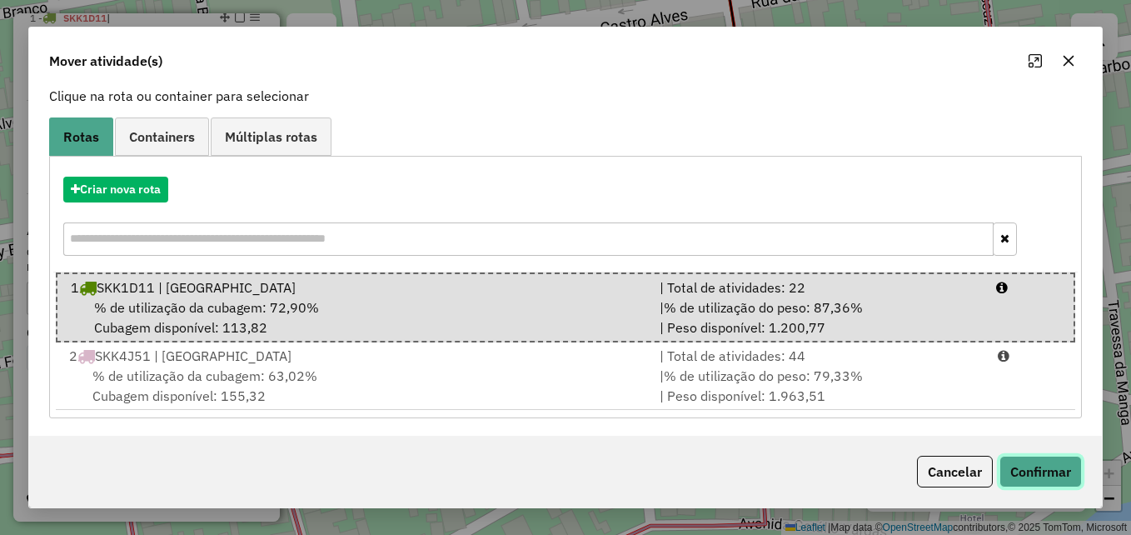
click at [1048, 470] on button "Confirmar" at bounding box center [1040, 471] width 82 height 32
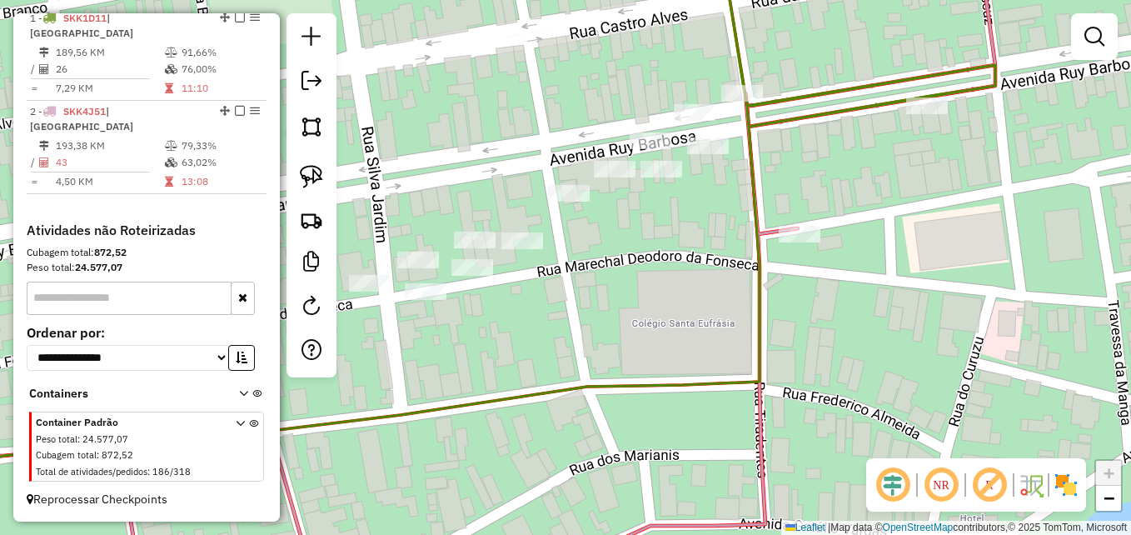
scroll to position [537, 0]
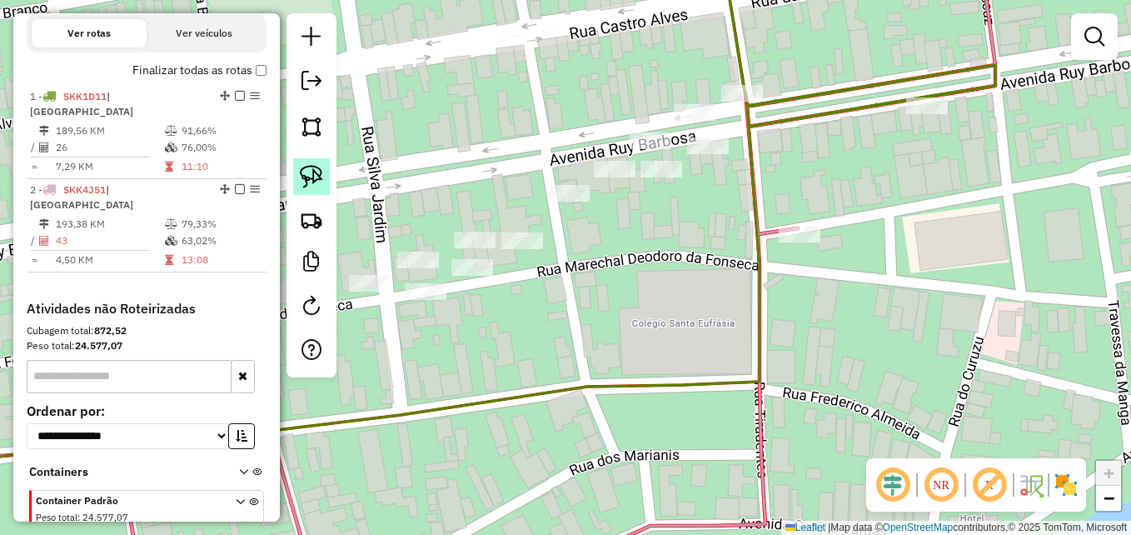
click at [302, 180] on img at bounding box center [311, 176] width 23 height 23
drag, startPoint x: 472, startPoint y: 251, endPoint x: 466, endPoint y: 241, distance: 10.9
click at [466, 219] on div at bounding box center [469, 210] width 42 height 17
click at [326, 183] on link at bounding box center [311, 176] width 37 height 37
click at [490, 237] on div "Janela de atendimento Grade de atendimento Capacidade Transportadoras Veículos …" at bounding box center [565, 267] width 1131 height 535
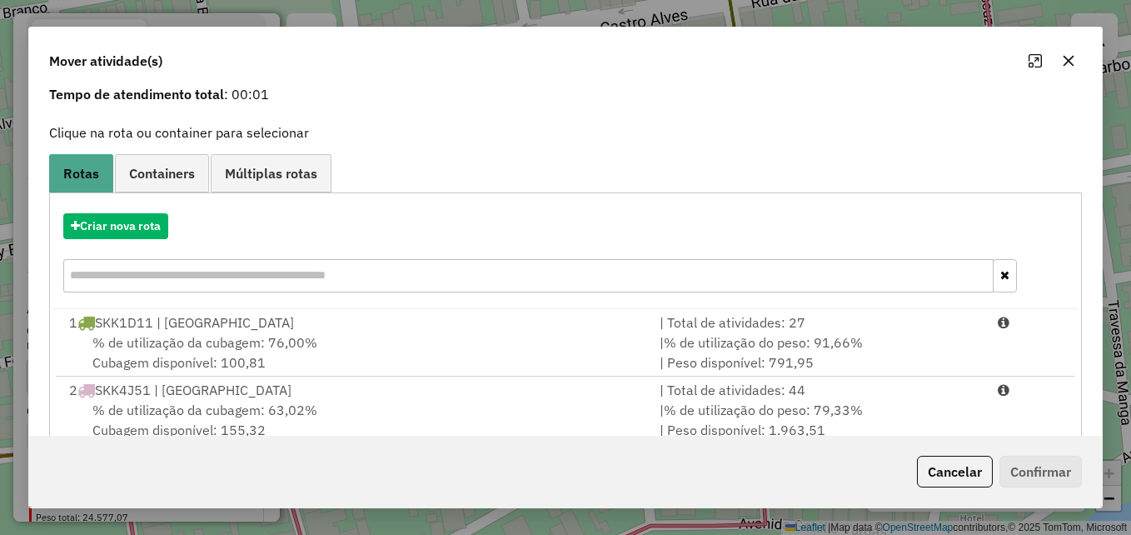
scroll to position [107, 0]
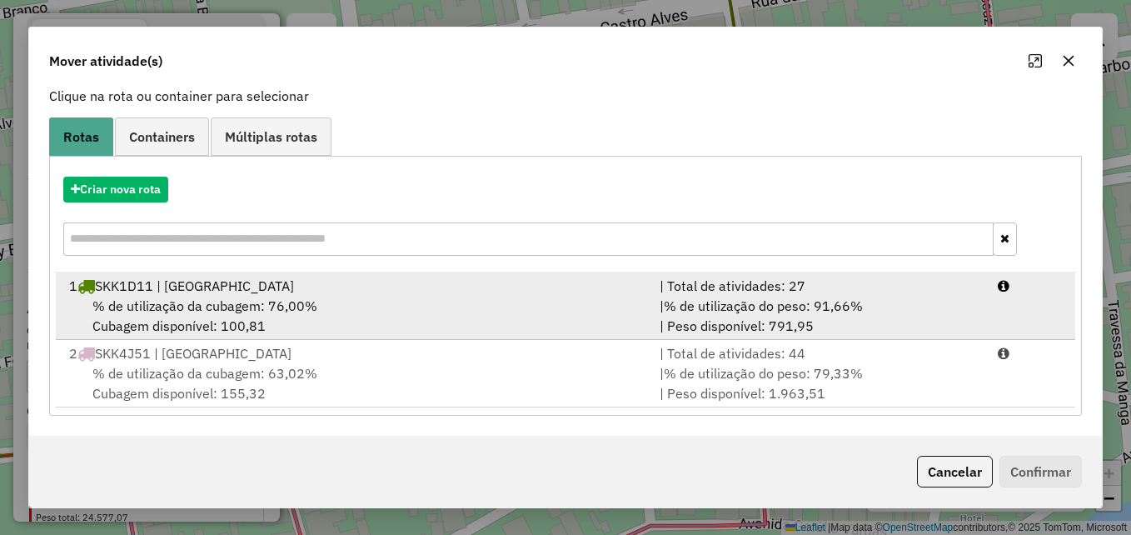
click at [509, 278] on div "1 SKK1D11 | BARRA DO RIO GRANDE" at bounding box center [354, 286] width 590 height 20
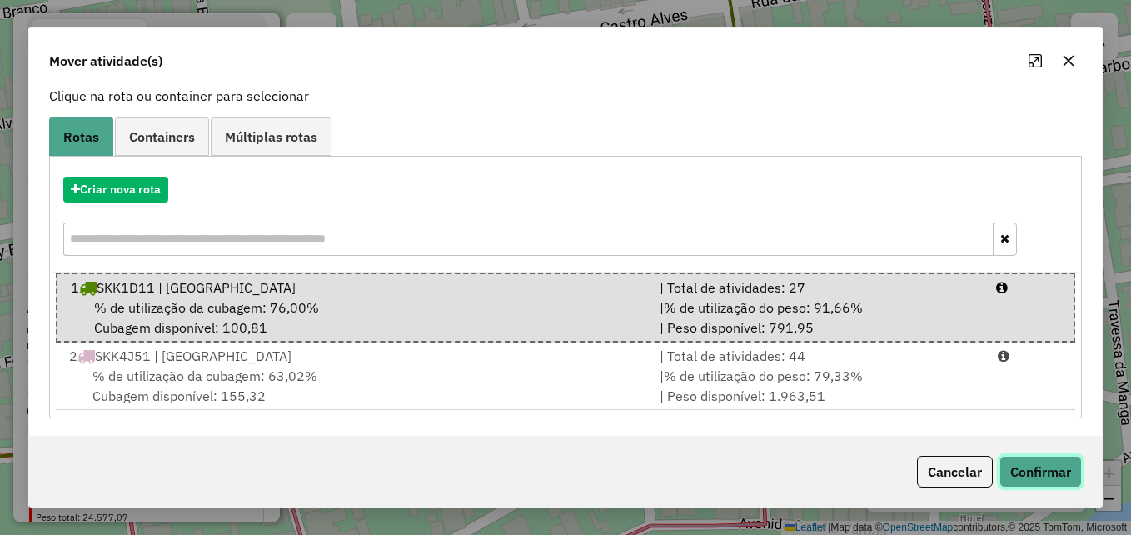
click at [1052, 471] on button "Confirmar" at bounding box center [1040, 471] width 82 height 32
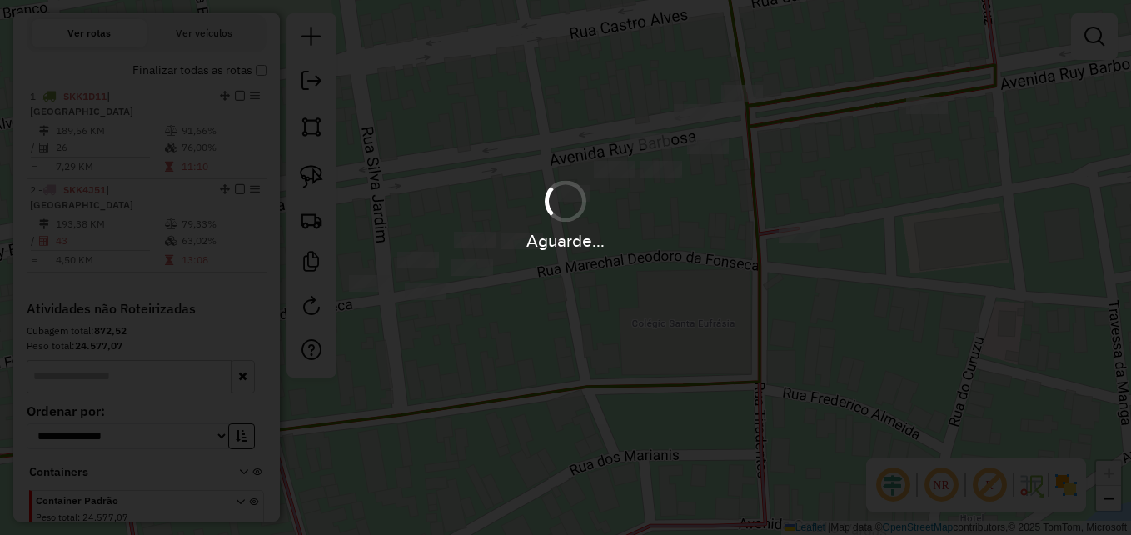
scroll to position [0, 0]
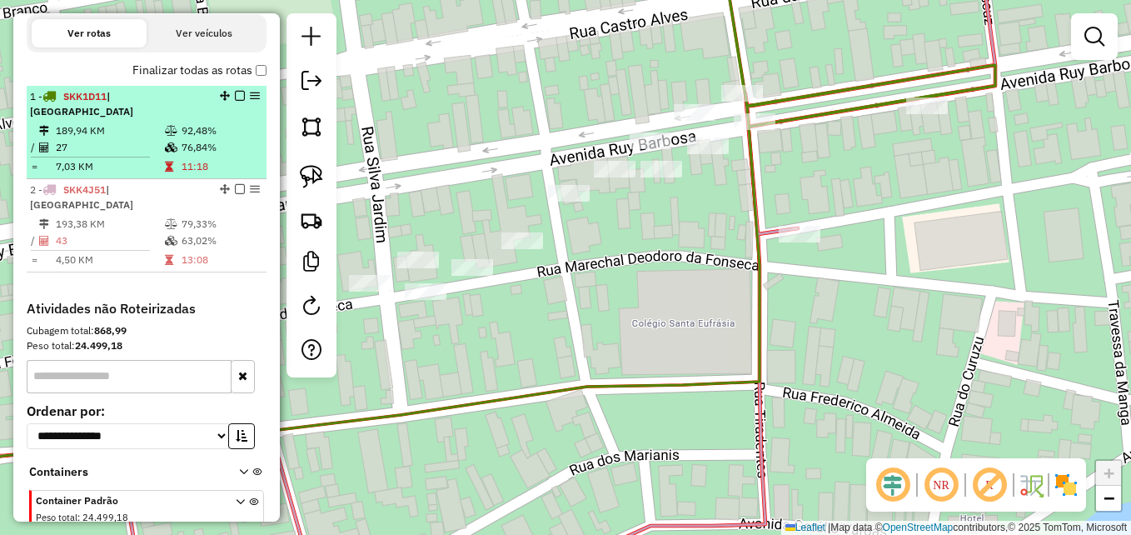
click at [158, 156] on td "27" at bounding box center [109, 147] width 109 height 17
select select "**********"
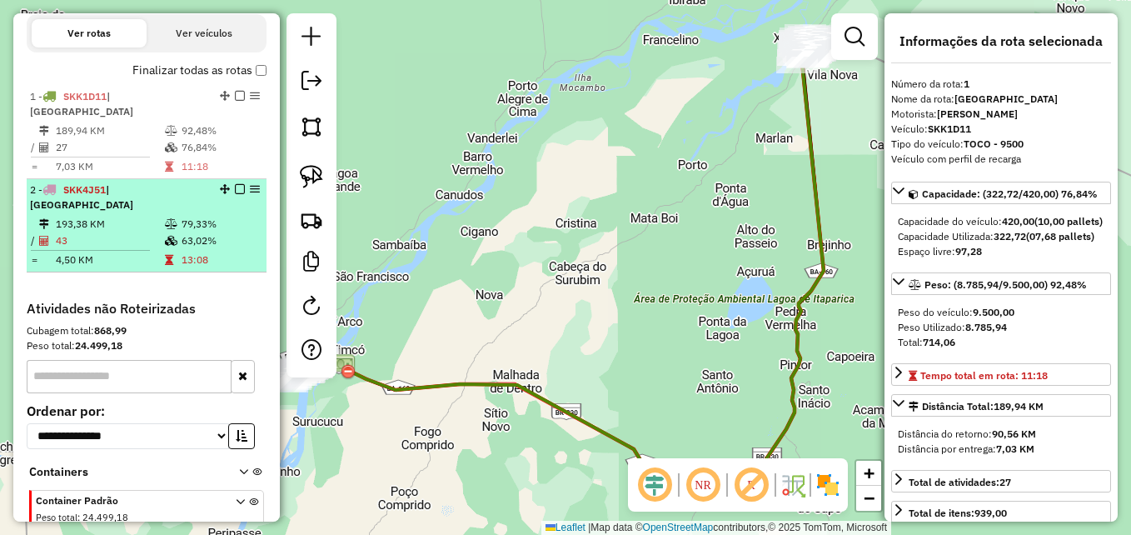
click at [142, 249] on td "43" at bounding box center [109, 240] width 109 height 17
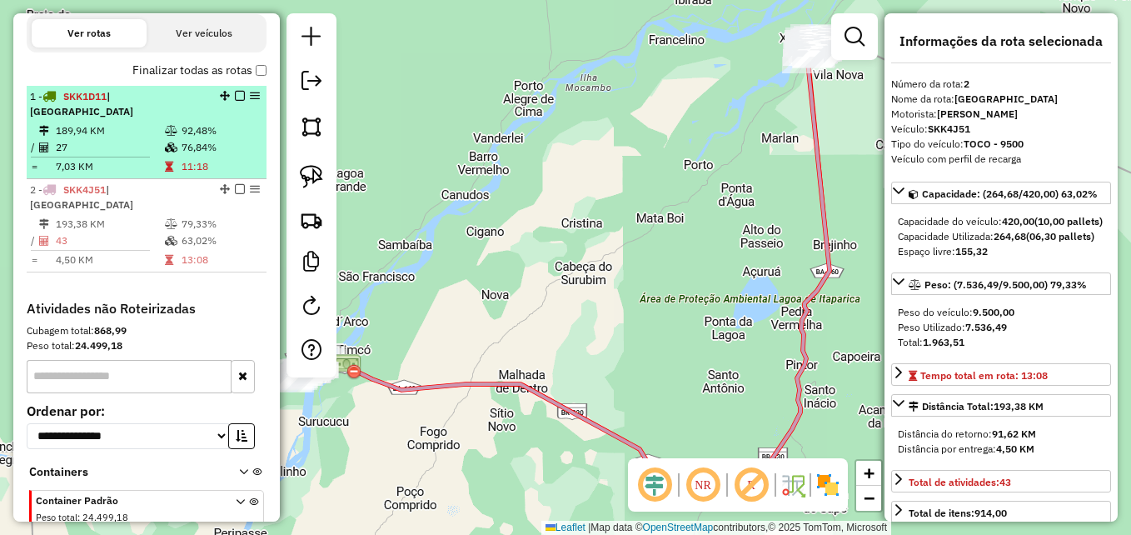
click at [113, 156] on td "27" at bounding box center [109, 147] width 109 height 17
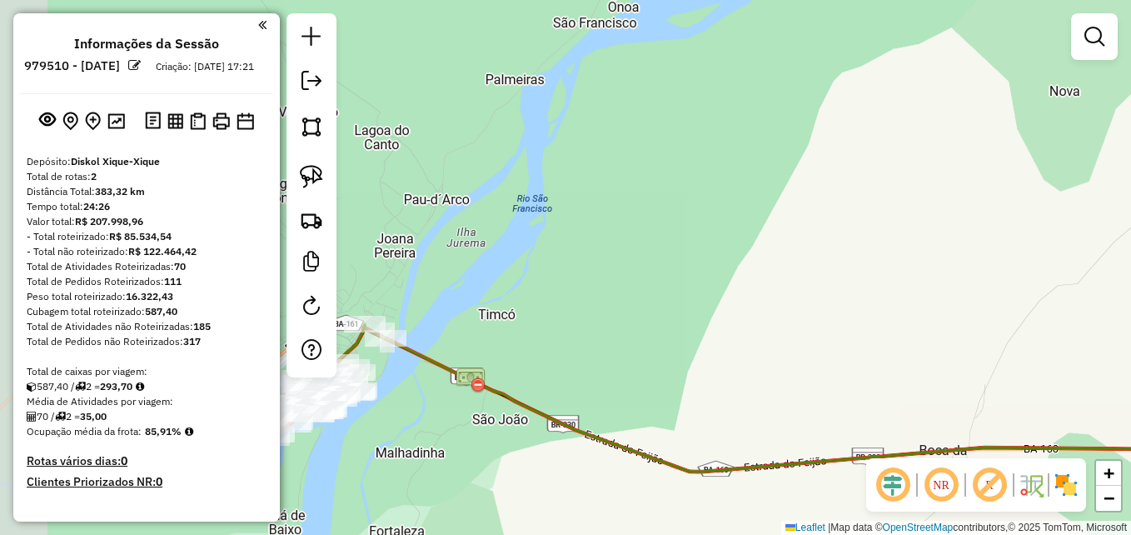
scroll to position [537, 0]
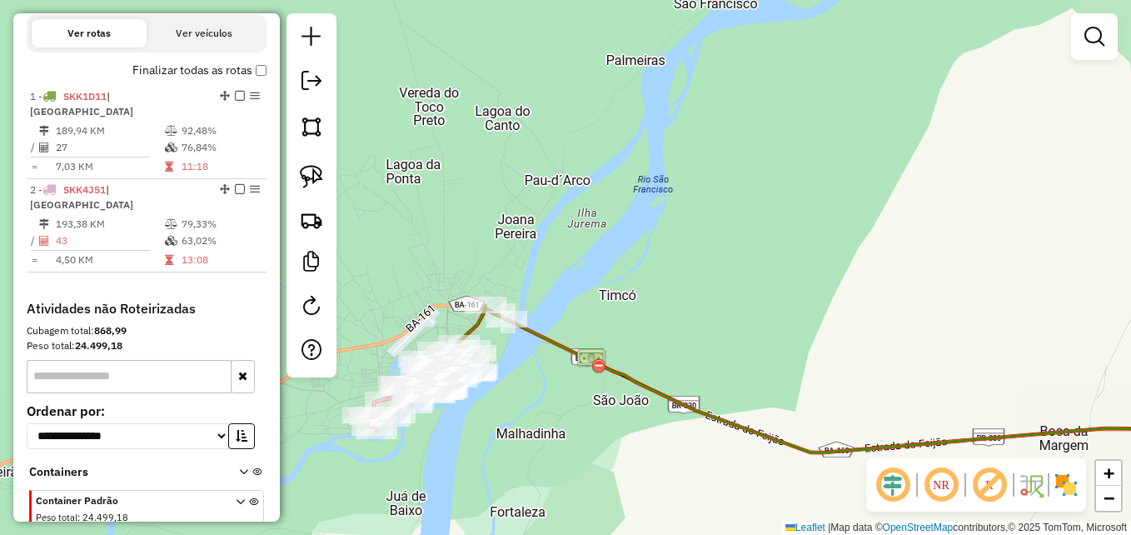
drag, startPoint x: 553, startPoint y: 310, endPoint x: 668, endPoint y: 292, distance: 116.2
click at [713, 282] on div "Janela de atendimento Grade de atendimento Capacidade Transportadoras Veículos …" at bounding box center [565, 267] width 1131 height 535
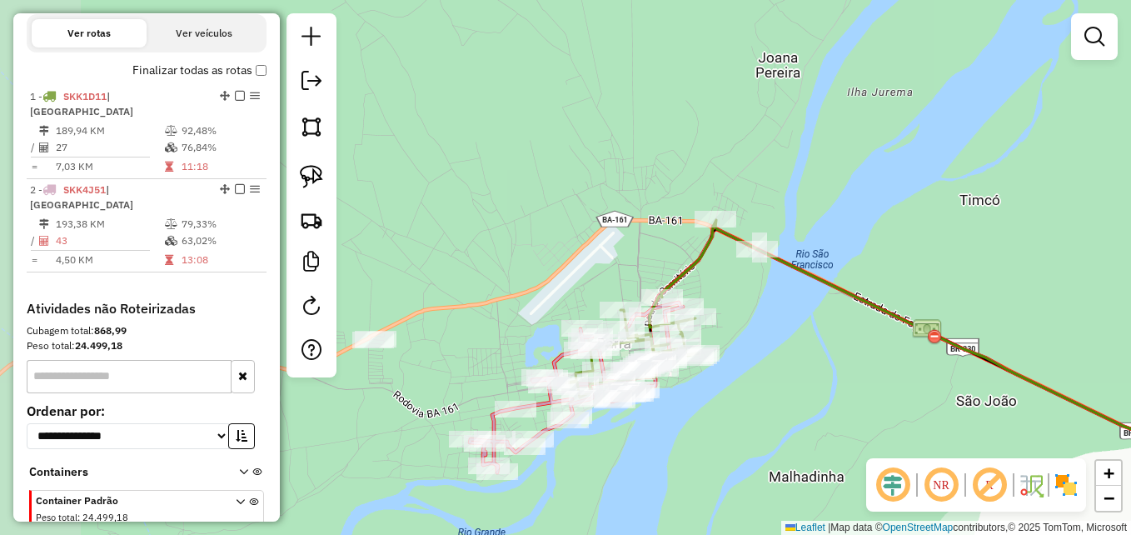
drag, startPoint x: 522, startPoint y: 360, endPoint x: 796, endPoint y: 296, distance: 281.1
click at [796, 296] on div "Janela de atendimento Grade de atendimento Capacidade Transportadoras Veículos …" at bounding box center [565, 267] width 1131 height 535
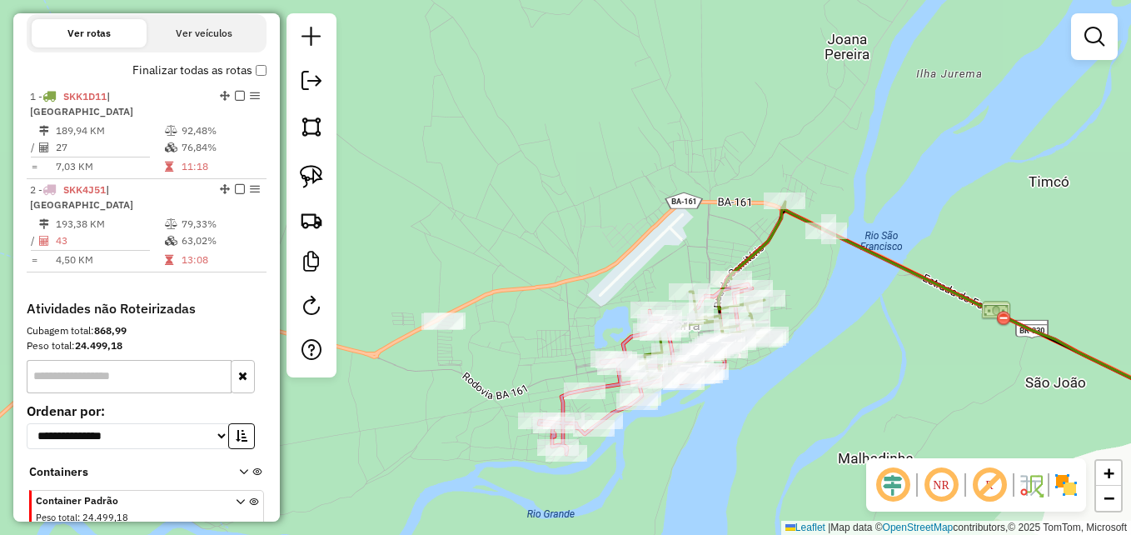
drag, startPoint x: 472, startPoint y: 365, endPoint x: 549, endPoint y: 342, distance: 79.8
click at [549, 342] on div "Janela de atendimento Grade de atendimento Capacidade Transportadoras Veículos …" at bounding box center [565, 267] width 1131 height 535
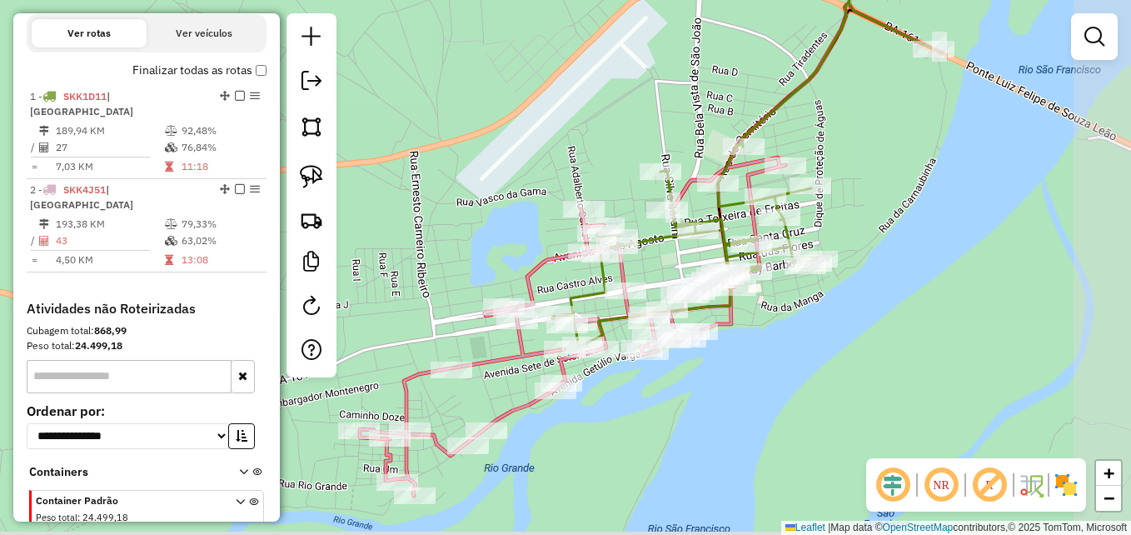
drag, startPoint x: 961, startPoint y: 410, endPoint x: 632, endPoint y: 381, distance: 330.2
click at [632, 381] on div "Janela de atendimento Grade de atendimento Capacidade Transportadoras Veículos …" at bounding box center [565, 267] width 1131 height 535
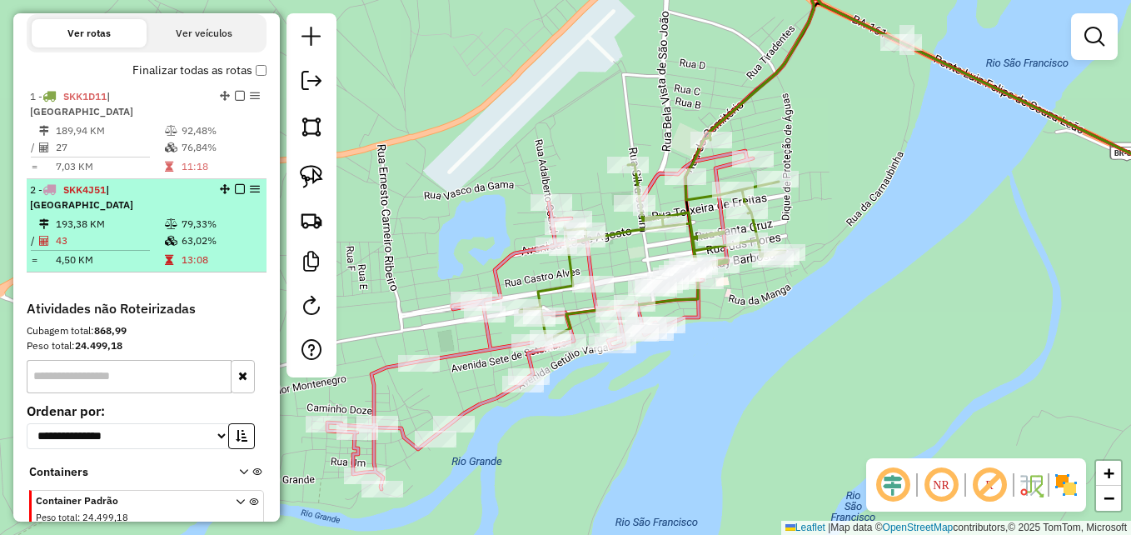
click at [72, 232] on td "193,38 KM" at bounding box center [109, 224] width 109 height 17
select select "**********"
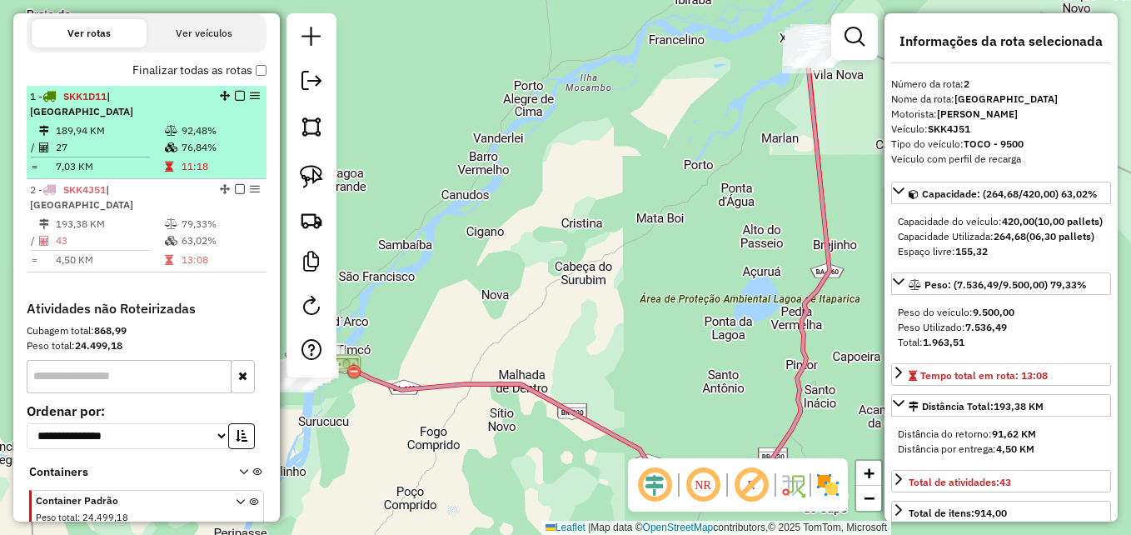
click at [54, 175] on td at bounding box center [46, 166] width 17 height 17
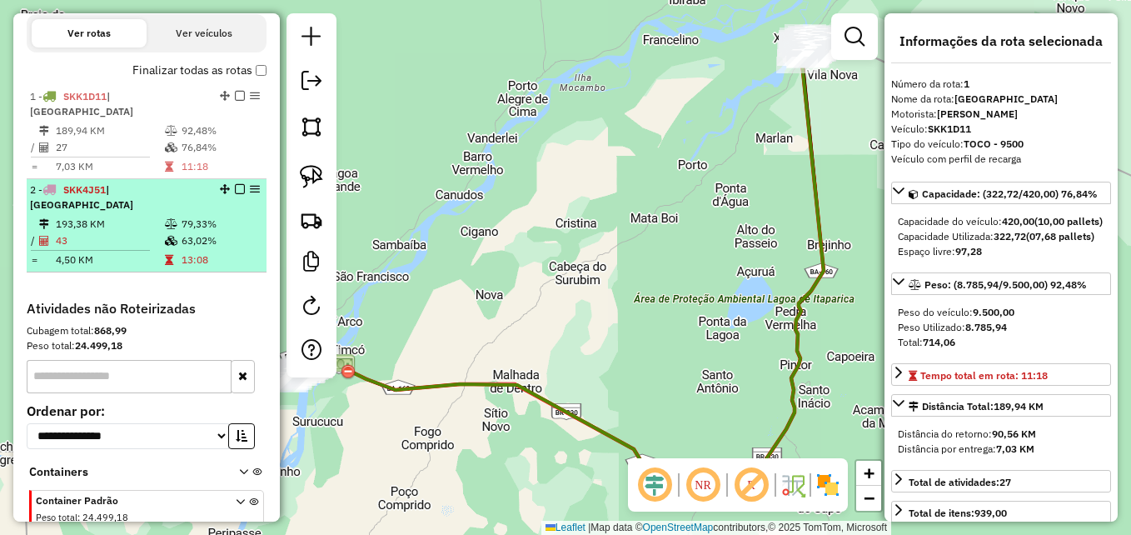
click at [84, 249] on td "43" at bounding box center [109, 240] width 109 height 17
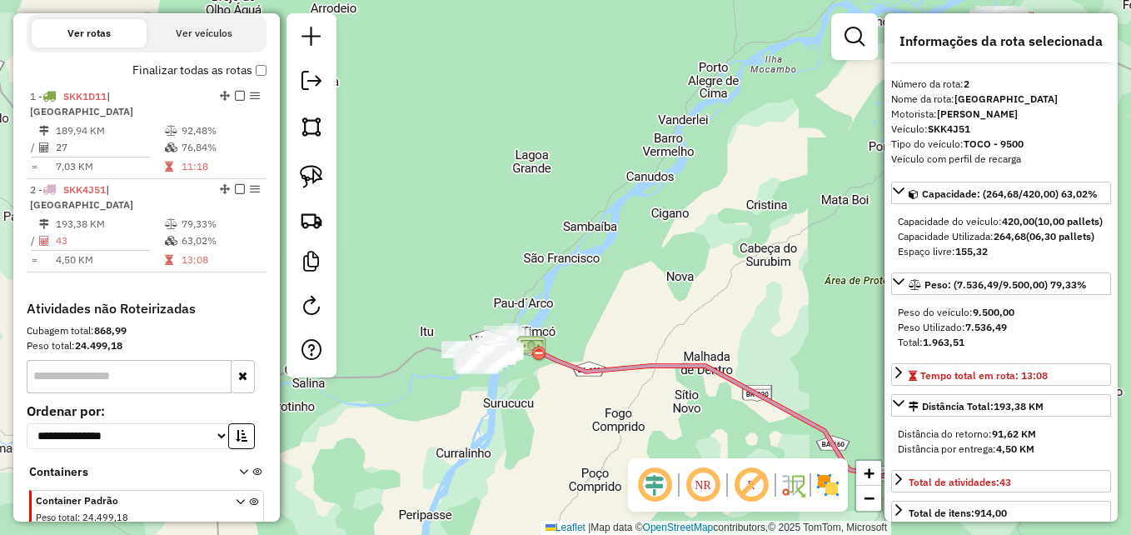
drag, startPoint x: 491, startPoint y: 344, endPoint x: 628, endPoint y: 326, distance: 137.7
click at [628, 326] on div "Janela de atendimento Grade de atendimento Capacidade Transportadoras Veículos …" at bounding box center [565, 267] width 1131 height 535
drag, startPoint x: 628, startPoint y: 326, endPoint x: 614, endPoint y: 328, distance: 13.4
click at [627, 326] on div "Janela de atendimento Grade de atendimento Capacidade Transportadoras Veículos …" at bounding box center [565, 267] width 1131 height 535
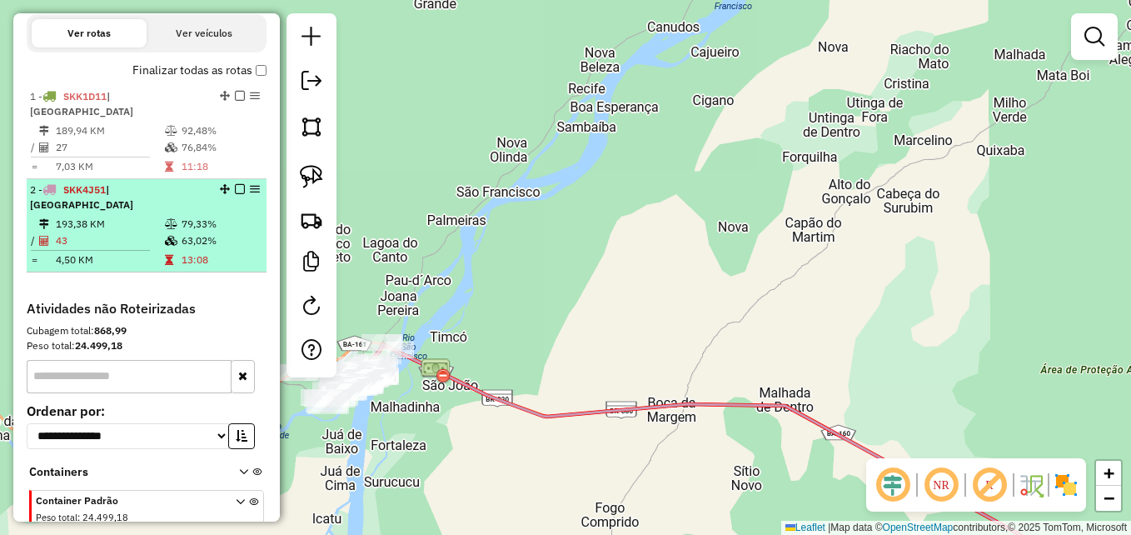
click at [74, 249] on td "43" at bounding box center [109, 240] width 109 height 17
select select "**********"
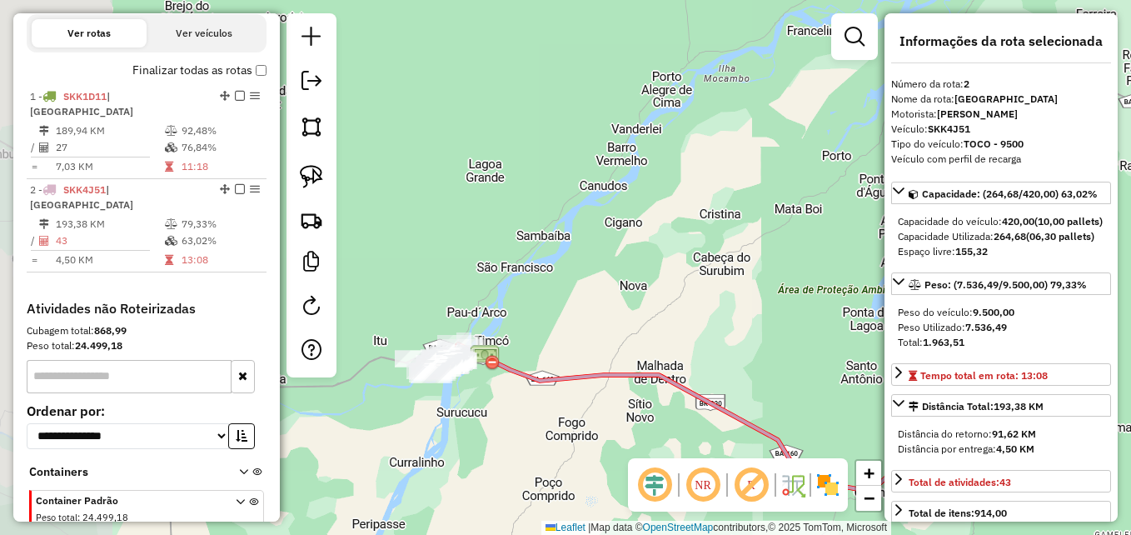
drag, startPoint x: 378, startPoint y: 428, endPoint x: 516, endPoint y: 419, distance: 138.5
click at [516, 419] on div "Janela de atendimento Grade de atendimento Capacidade Transportadoras Veículos …" at bounding box center [565, 267] width 1131 height 535
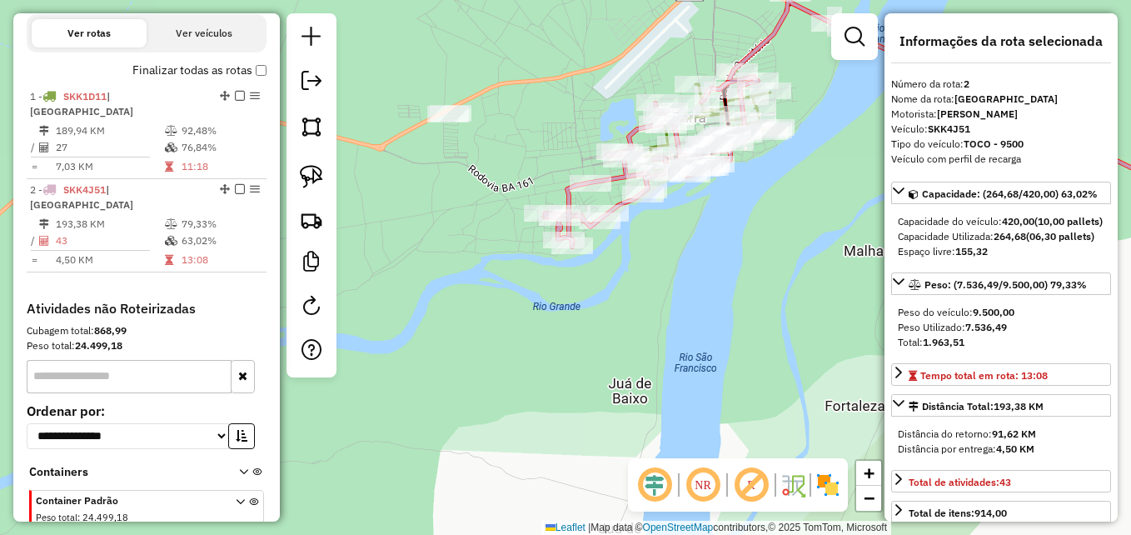
drag, startPoint x: 709, startPoint y: 220, endPoint x: 628, endPoint y: 322, distance: 130.9
click at [628, 322] on div "Janela de atendimento Grade de atendimento Capacidade Transportadoras Veículos …" at bounding box center [565, 267] width 1131 height 535
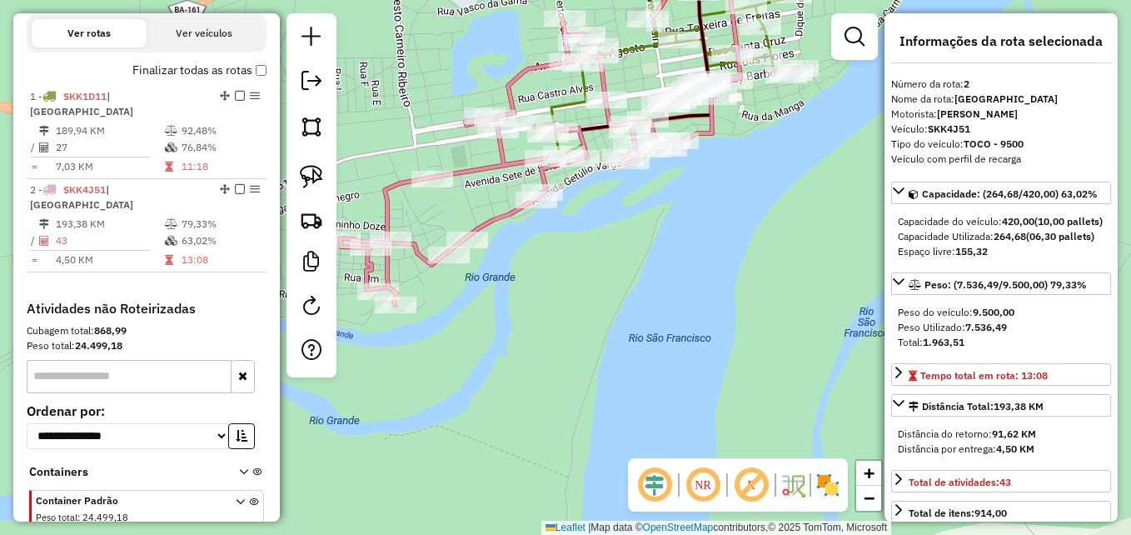
click at [511, 162] on icon at bounding box center [553, 136] width 425 height 338
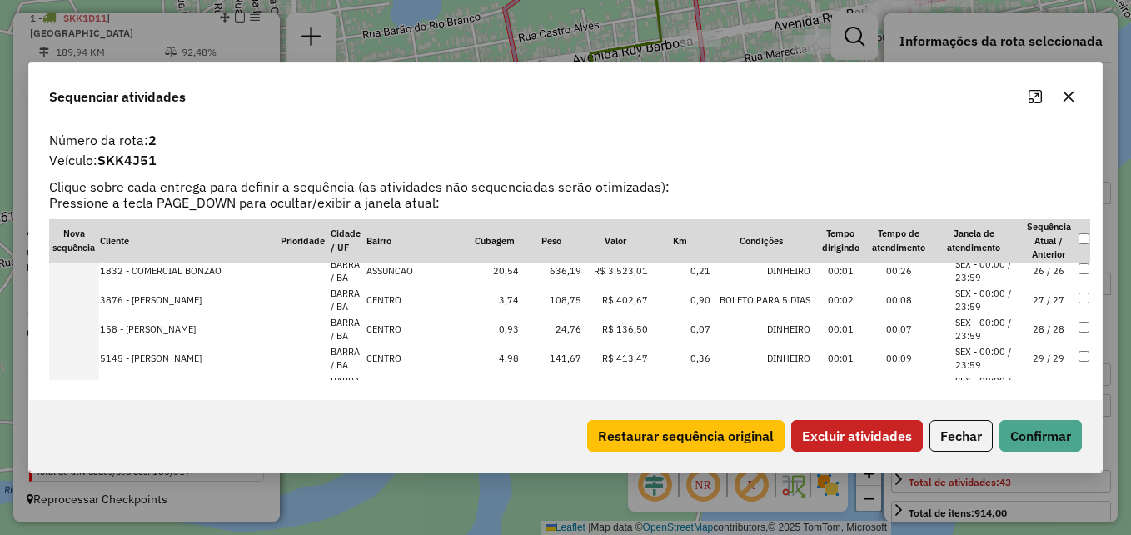
scroll to position [651, 0]
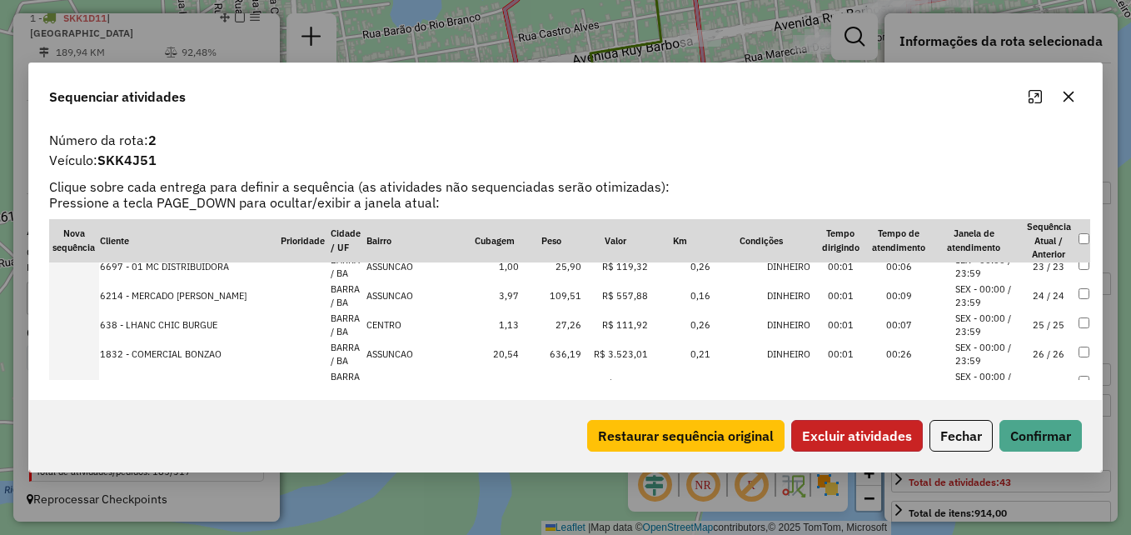
click at [853, 431] on button "Excluir atividades" at bounding box center [857, 436] width 132 height 32
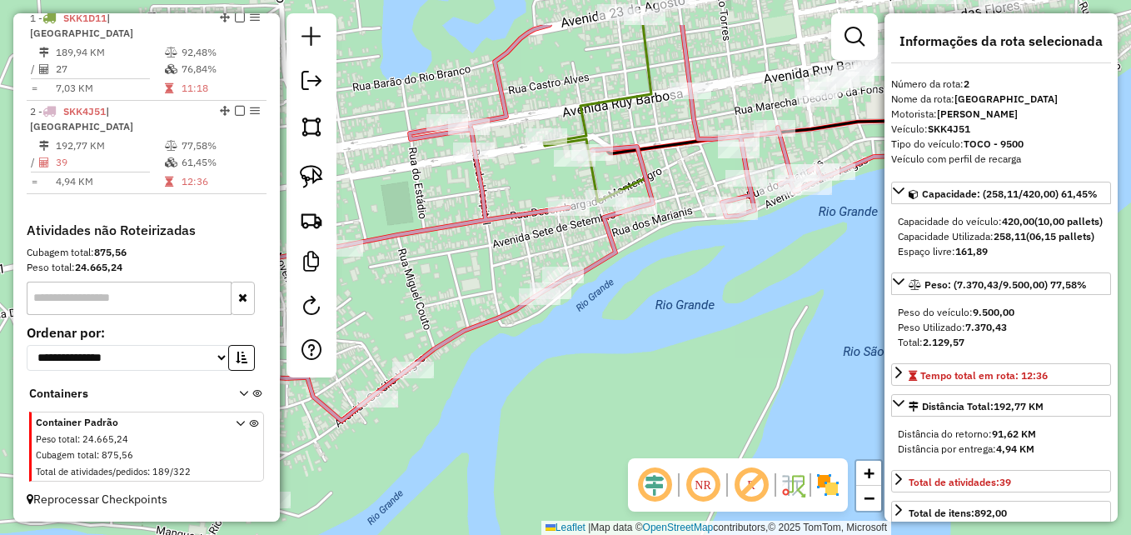
drag, startPoint x: 673, startPoint y: 352, endPoint x: 677, endPoint y: 361, distance: 9.3
click at [678, 361] on div "Janela de atendimento Grade de atendimento Capacidade Transportadoras Veículos …" at bounding box center [565, 267] width 1131 height 535
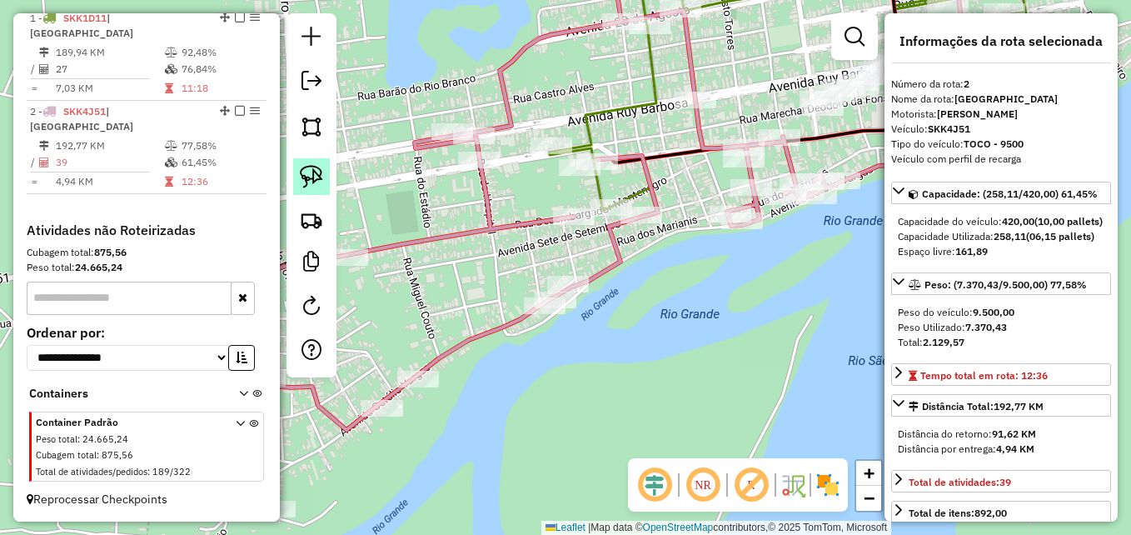
click at [316, 186] on img at bounding box center [311, 176] width 23 height 23
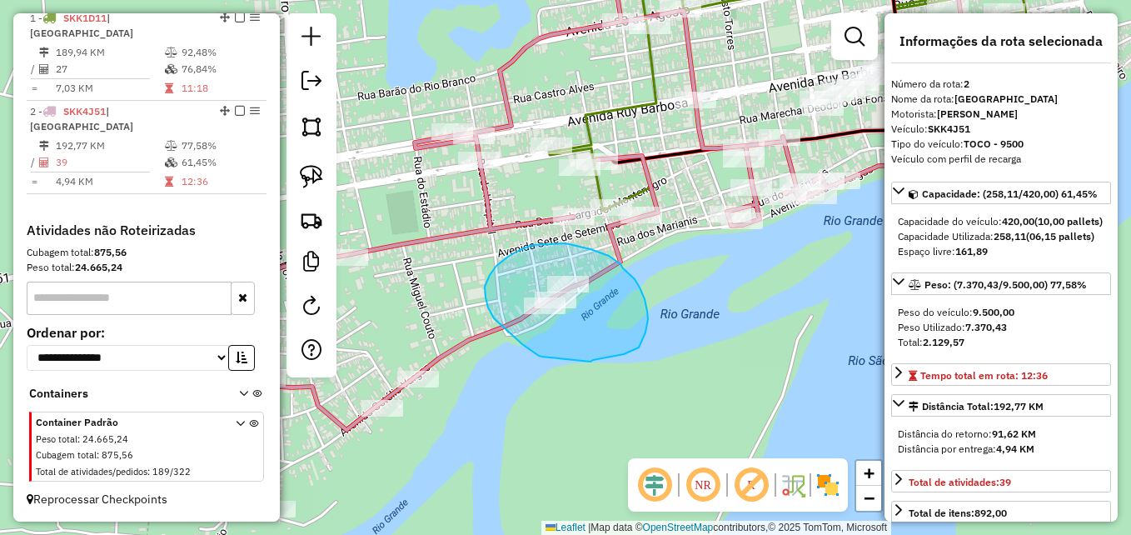
drag, startPoint x: 542, startPoint y: 356, endPoint x: 590, endPoint y: 361, distance: 48.6
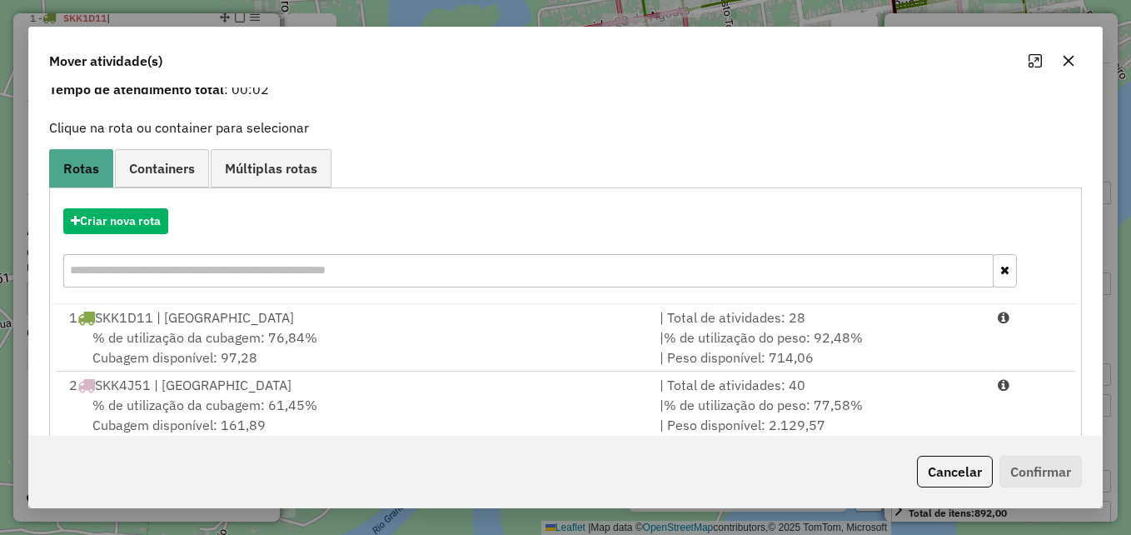
scroll to position [107, 0]
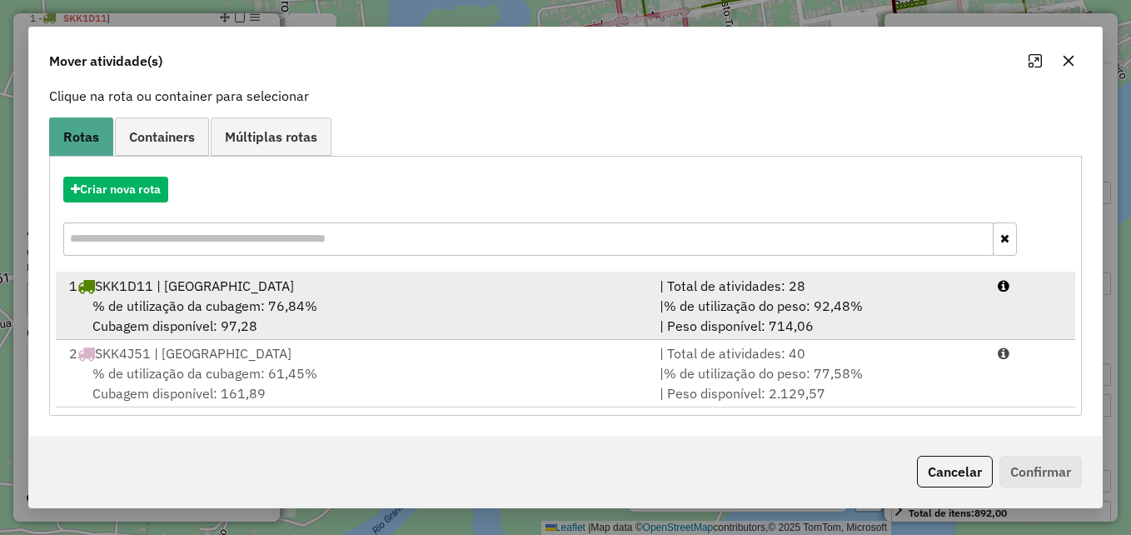
click at [480, 314] on div "% de utilização da cubagem: 76,84% Cubagem disponível: 97,28" at bounding box center [354, 316] width 590 height 40
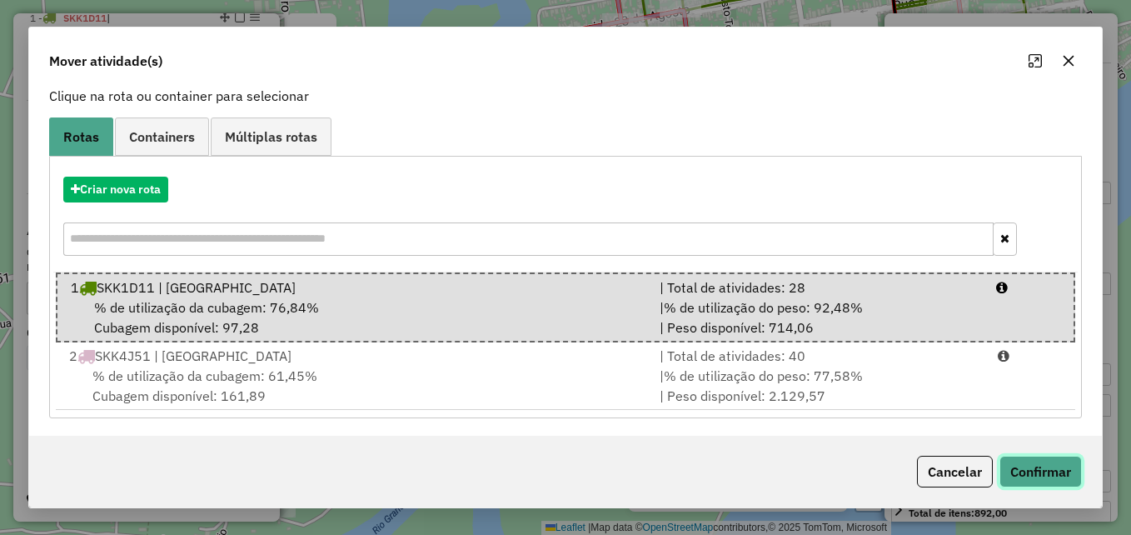
click at [1010, 475] on button "Confirmar" at bounding box center [1040, 471] width 82 height 32
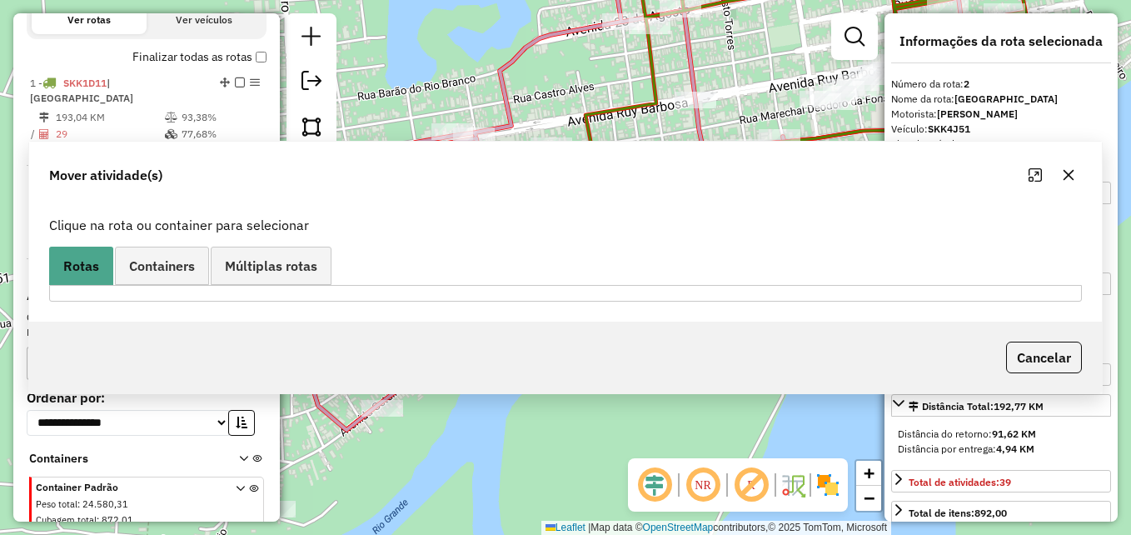
scroll to position [630, 0]
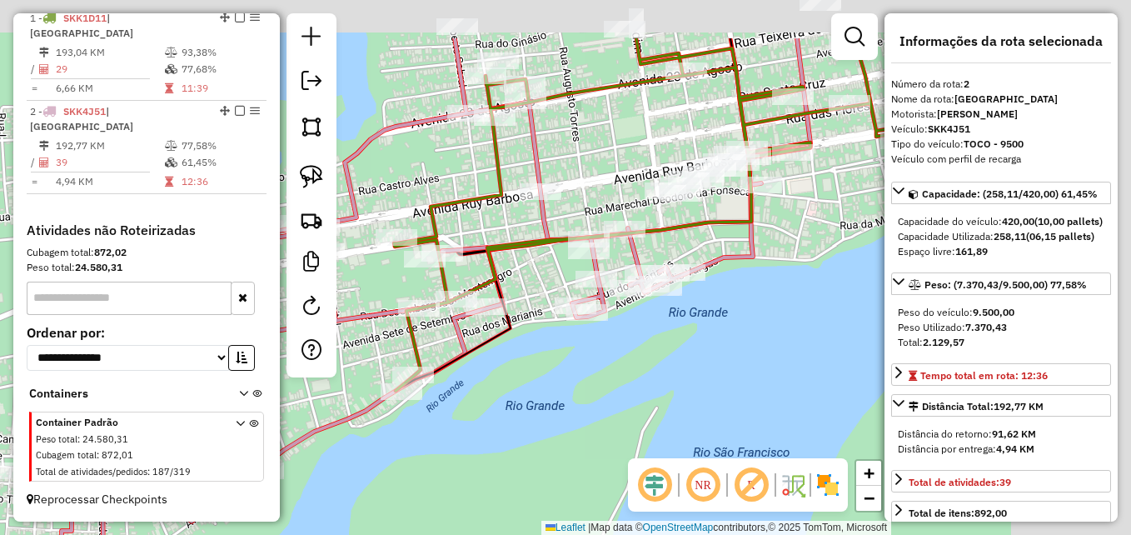
drag, startPoint x: 720, startPoint y: 333, endPoint x: 514, endPoint y: 445, distance: 235.1
click at [514, 445] on div "Janela de atendimento Grade de atendimento Capacidade Transportadoras Veículos …" at bounding box center [565, 267] width 1131 height 535
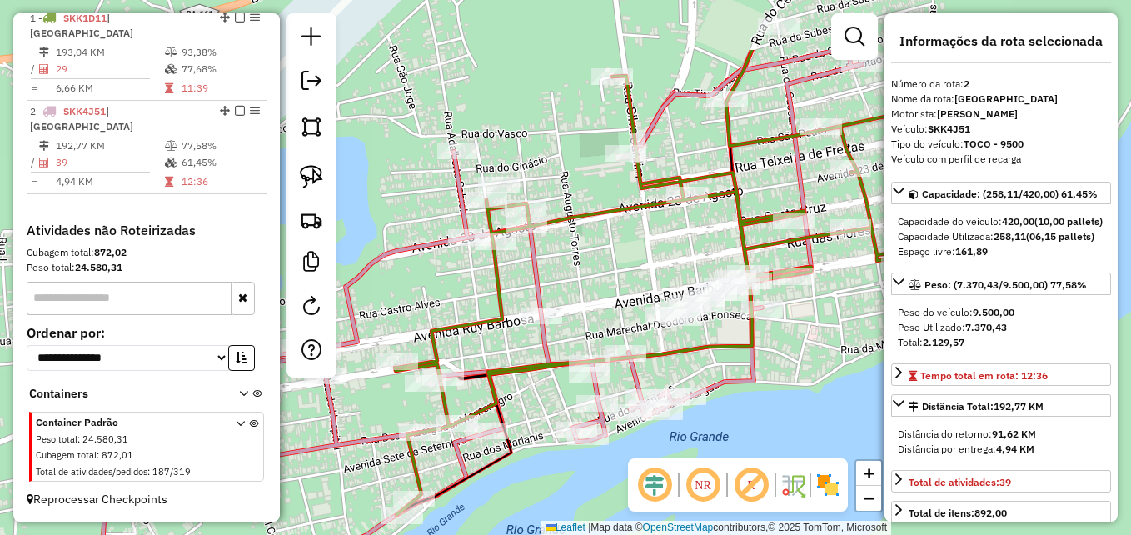
drag, startPoint x: 562, startPoint y: 167, endPoint x: 614, endPoint y: 271, distance: 115.4
click at [614, 271] on div "Janela de atendimento Grade de atendimento Capacidade Transportadoras Veículos …" at bounding box center [565, 267] width 1131 height 535
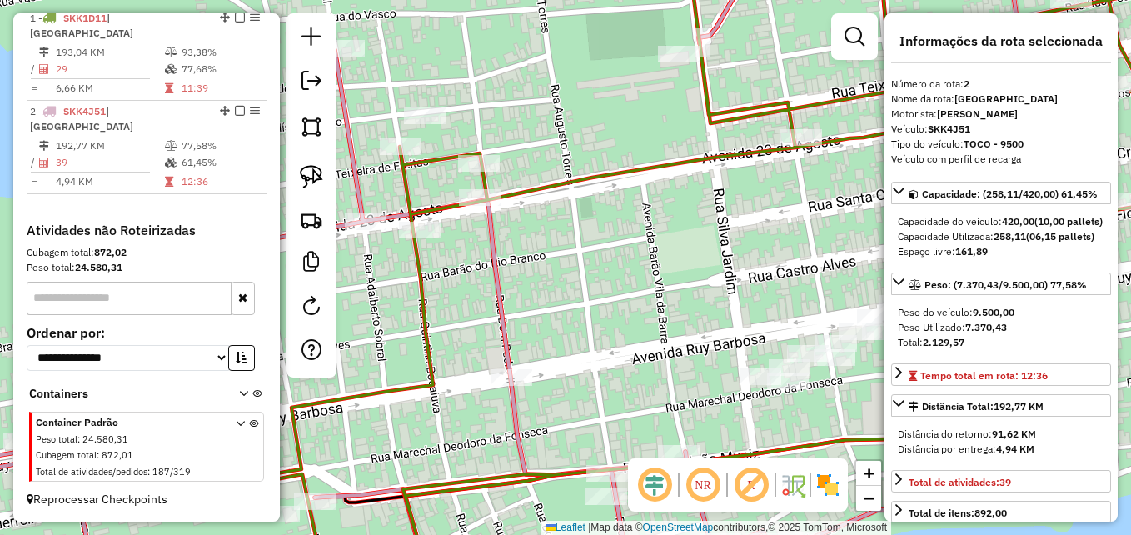
drag, startPoint x: 549, startPoint y: 255, endPoint x: 505, endPoint y: 246, distance: 44.9
click at [600, 295] on div "Janela de atendimento Grade de atendimento Capacidade Transportadoras Veículos …" at bounding box center [565, 267] width 1131 height 535
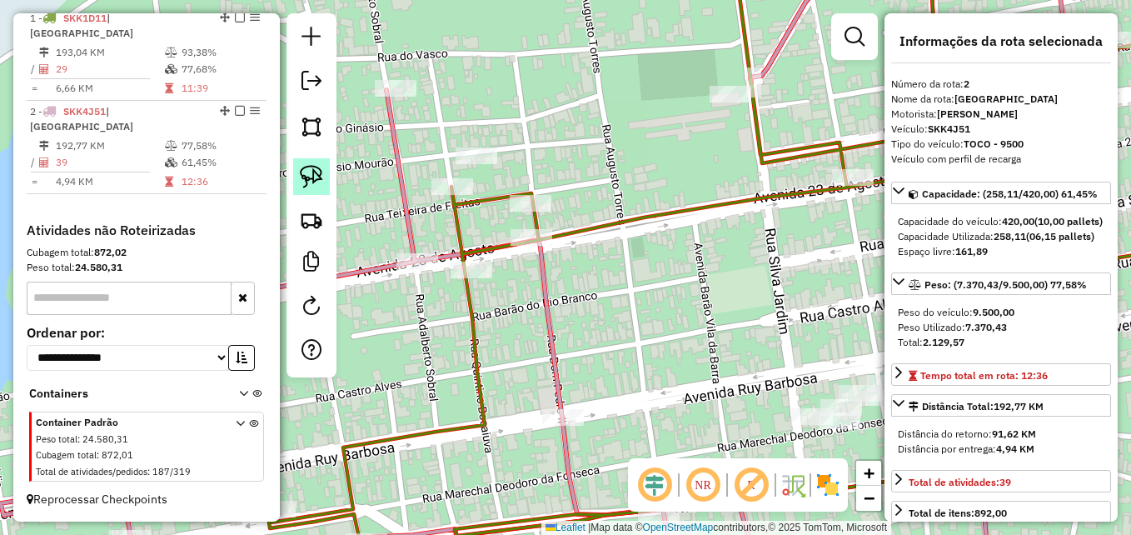
click at [301, 171] on img at bounding box center [311, 176] width 23 height 23
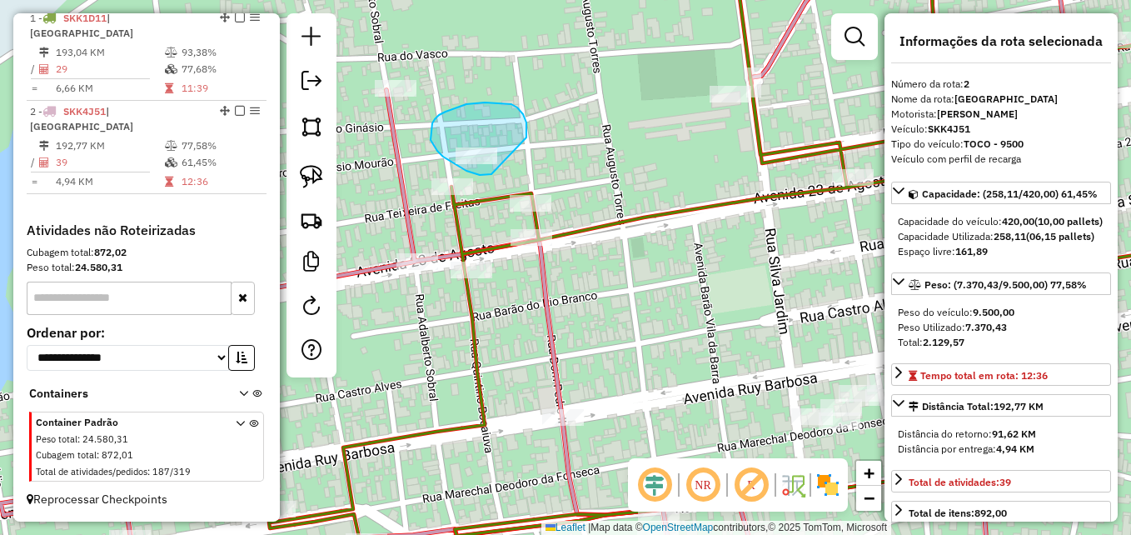
drag, startPoint x: 491, startPoint y: 174, endPoint x: 525, endPoint y: 158, distance: 36.9
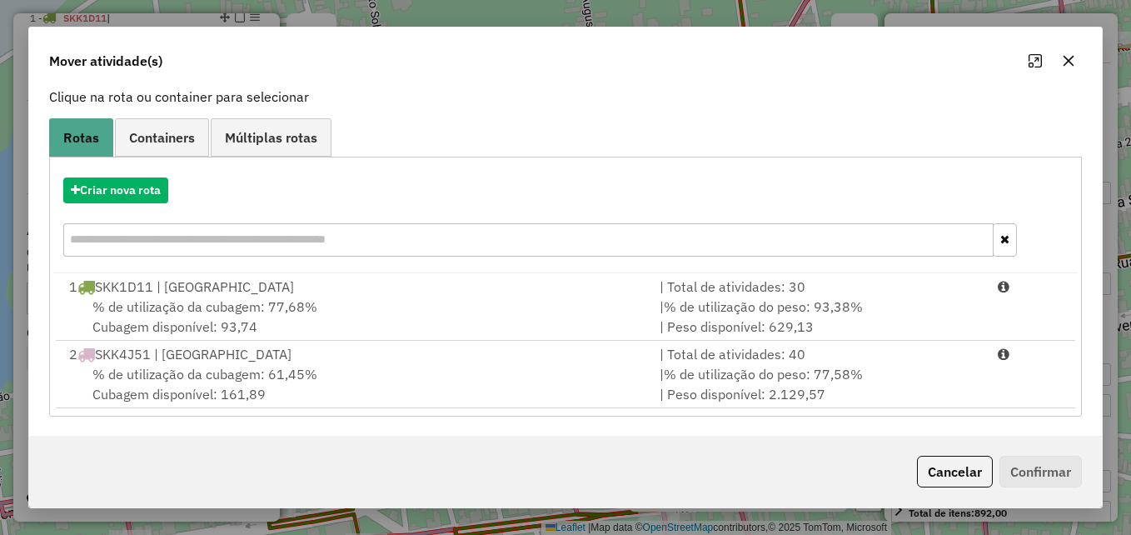
scroll to position [107, 0]
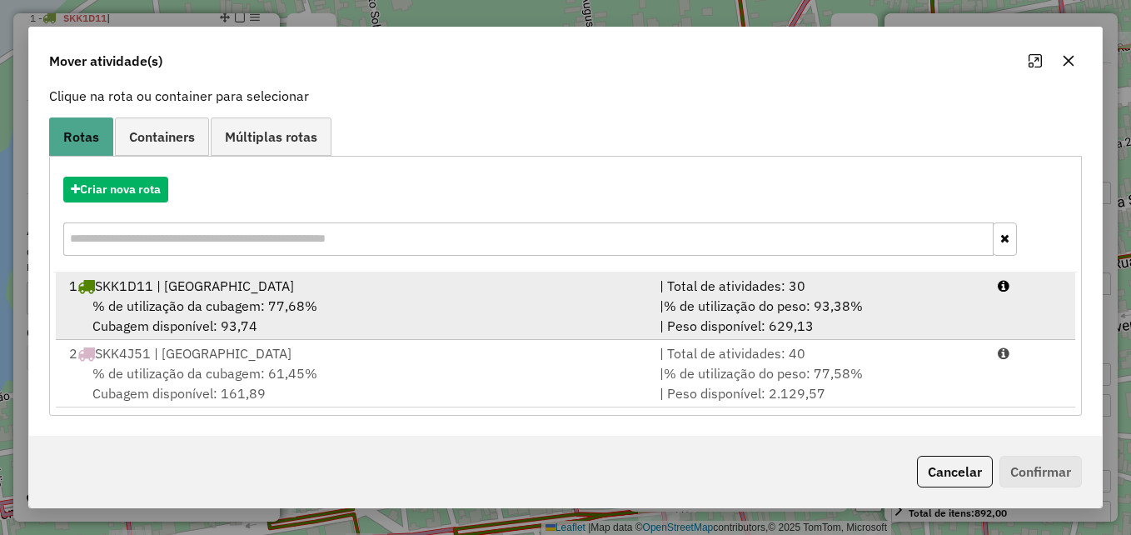
click at [471, 298] on div "% de utilização da cubagem: 77,68% Cubagem disponível: 93,74" at bounding box center [354, 316] width 590 height 40
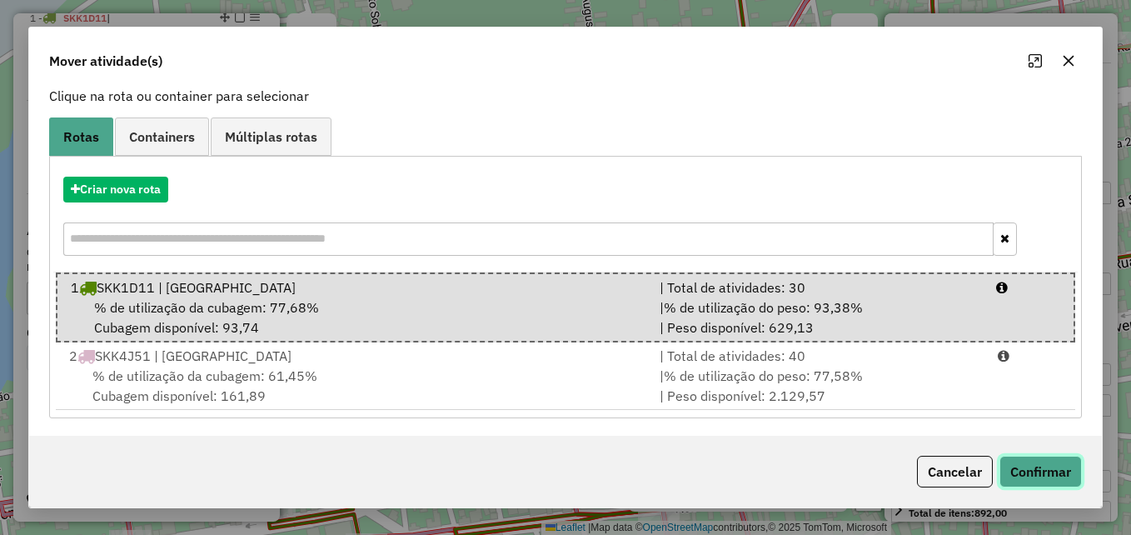
click at [1035, 472] on button "Confirmar" at bounding box center [1040, 471] width 82 height 32
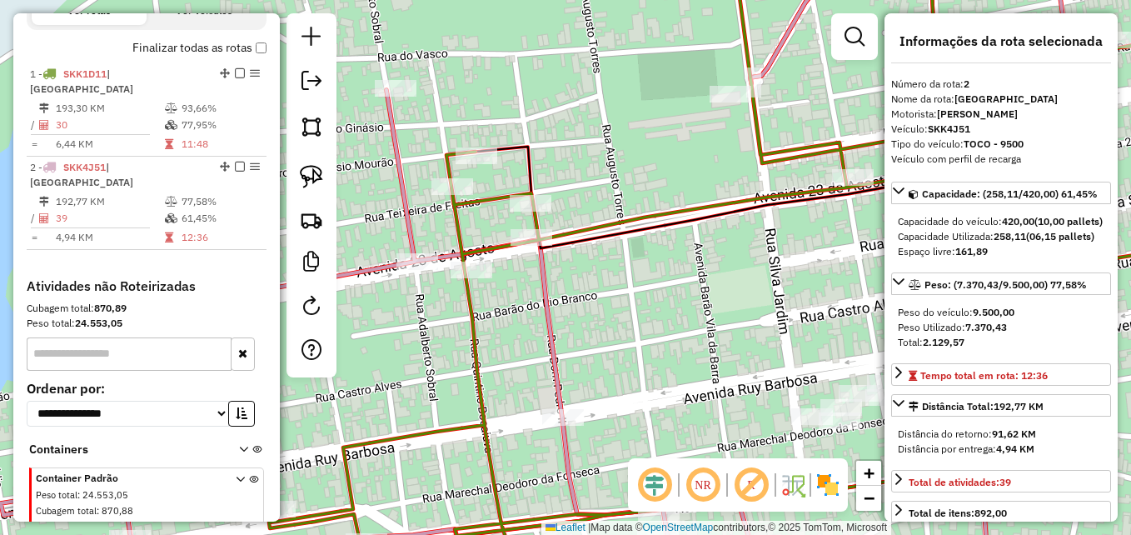
scroll to position [630, 0]
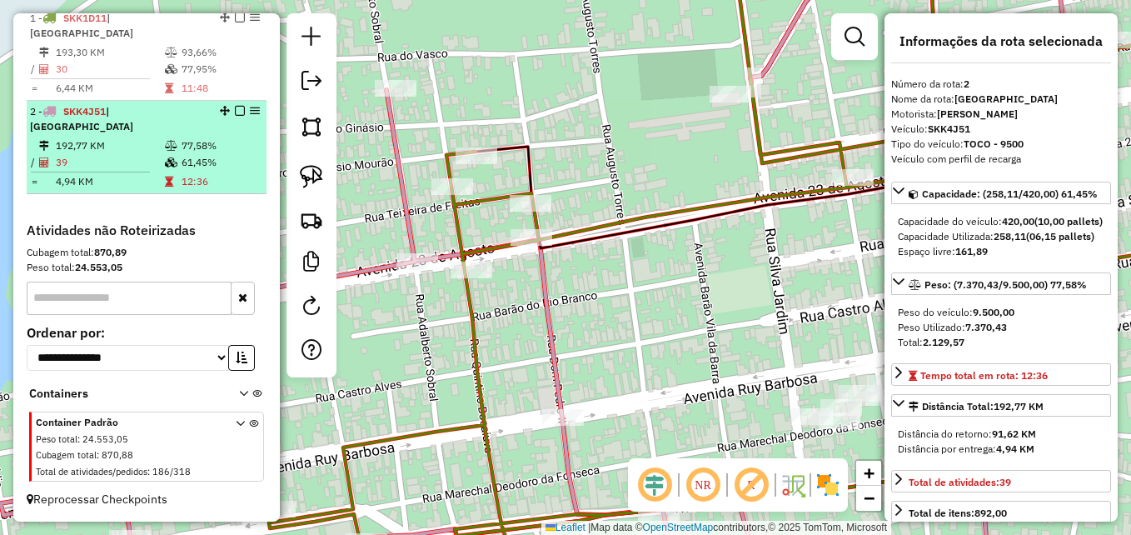
click at [189, 173] on td "12:36" at bounding box center [220, 181] width 79 height 17
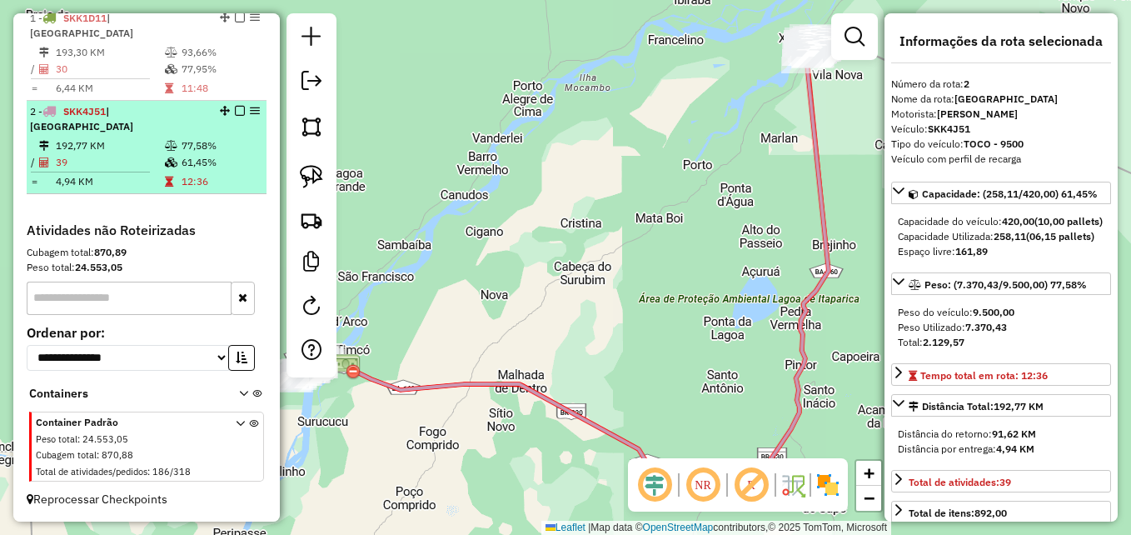
click at [114, 109] on span "| [GEOGRAPHIC_DATA]" at bounding box center [81, 118] width 103 height 27
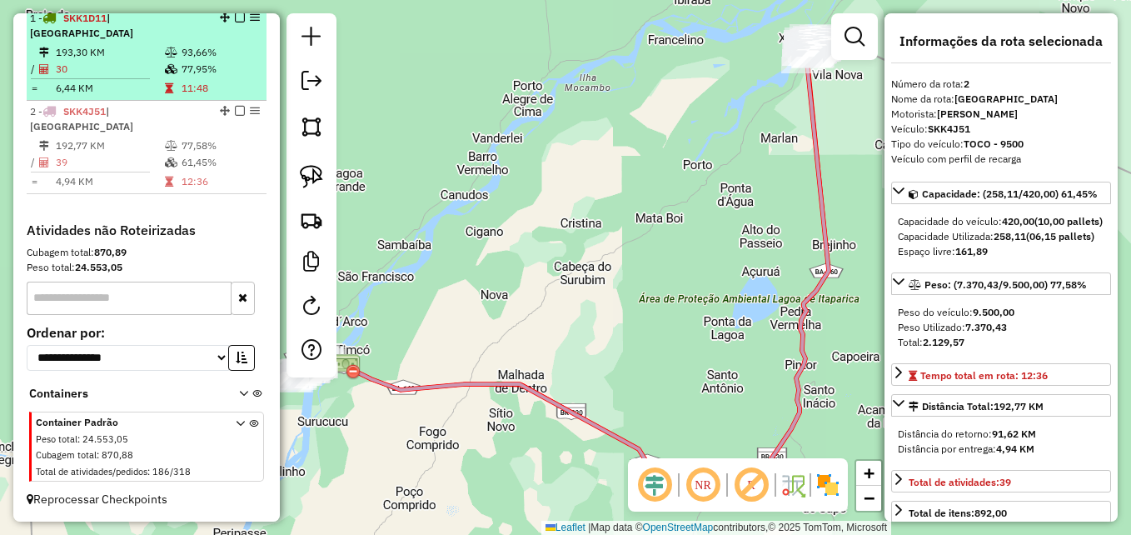
click at [127, 64] on td "30" at bounding box center [109, 69] width 109 height 17
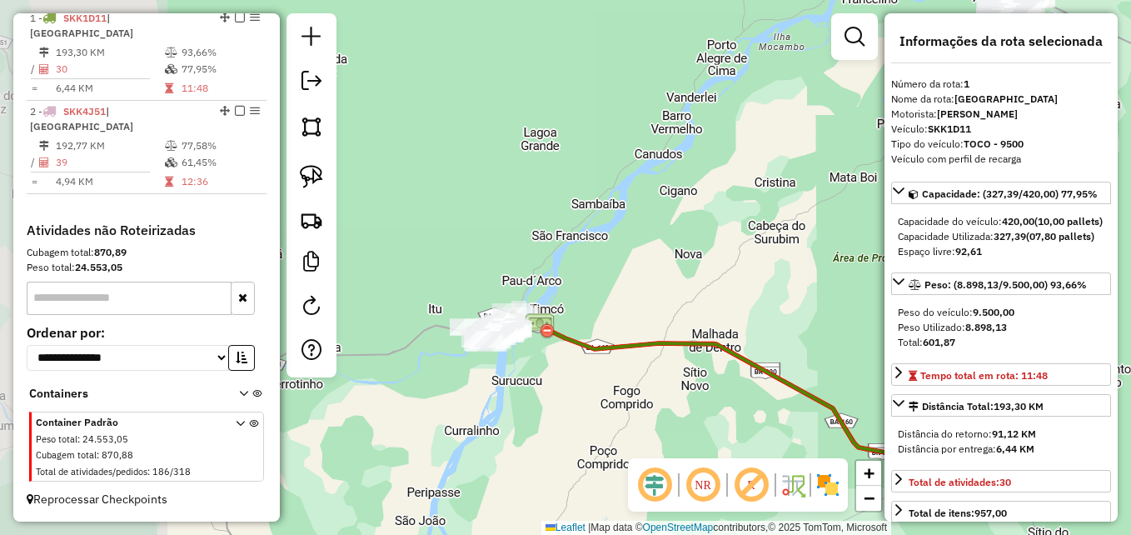
drag, startPoint x: 427, startPoint y: 319, endPoint x: 638, endPoint y: 277, distance: 214.7
click at [638, 277] on div "Janela de atendimento Grade de atendimento Capacidade Transportadoras Veículos …" at bounding box center [565, 267] width 1131 height 535
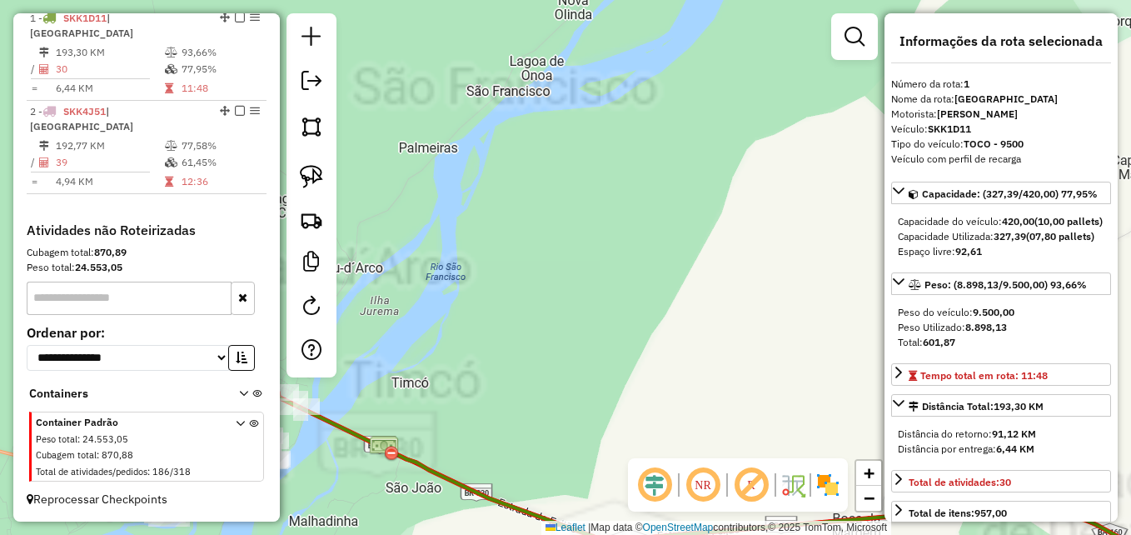
drag, startPoint x: 623, startPoint y: 296, endPoint x: 795, endPoint y: 187, distance: 204.0
click at [795, 187] on div "Janela de atendimento Grade de atendimento Capacidade Transportadoras Veículos …" at bounding box center [565, 267] width 1131 height 535
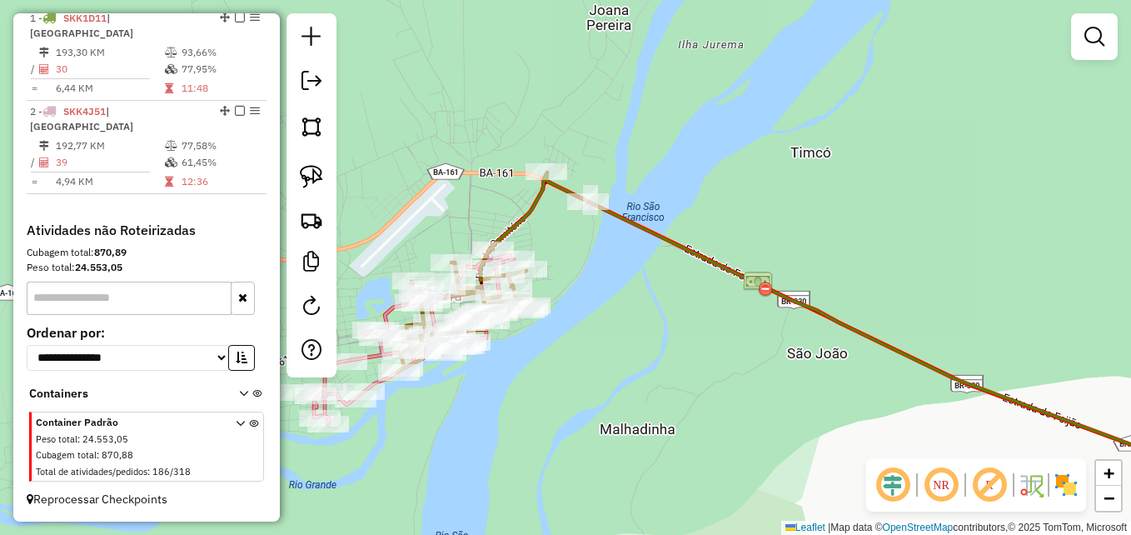
drag, startPoint x: 550, startPoint y: 285, endPoint x: 708, endPoint y: 284, distance: 158.2
click at [708, 282] on div "Janela de atendimento Grade de atendimento Capacidade Transportadoras Veículos …" at bounding box center [565, 267] width 1131 height 535
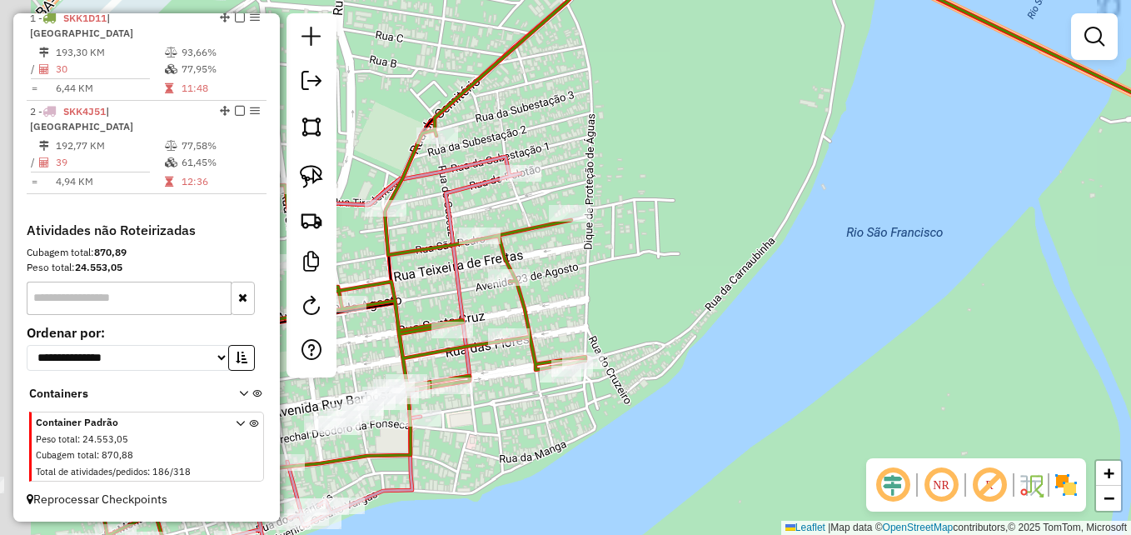
drag, startPoint x: 612, startPoint y: 284, endPoint x: 846, endPoint y: 266, distance: 234.6
click at [851, 267] on div "Janela de atendimento Grade de atendimento Capacidade Transportadoras Veículos …" at bounding box center [565, 267] width 1131 height 535
click at [853, 266] on div "Janela de atendimento Grade de atendimento Capacidade Transportadoras Veículos …" at bounding box center [565, 267] width 1131 height 535
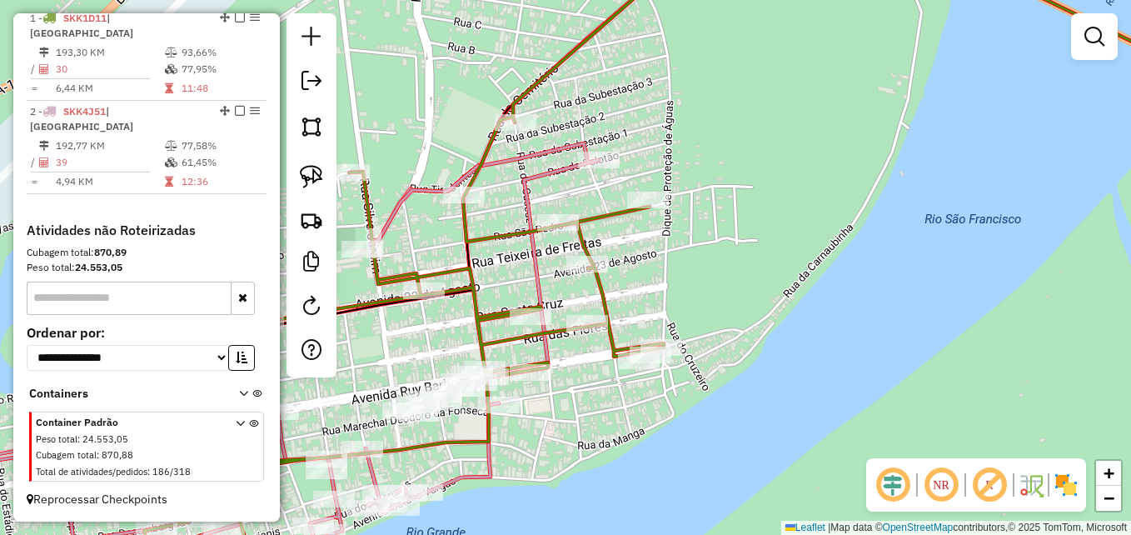
click at [465, 217] on icon at bounding box center [404, 267] width 545 height 641
select select "**********"
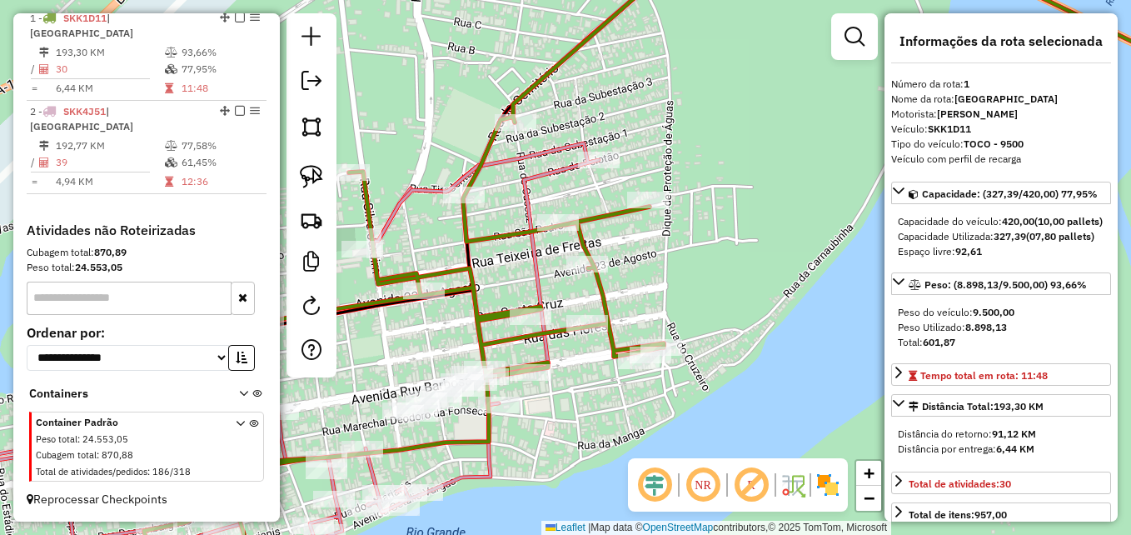
click at [465, 217] on icon at bounding box center [404, 267] width 545 height 641
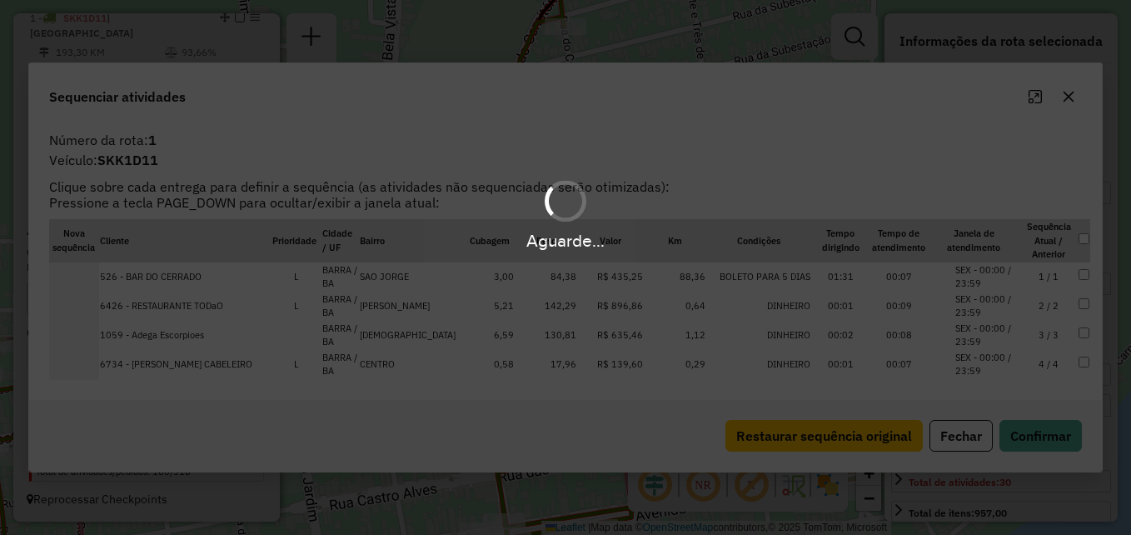
scroll to position [624, 0]
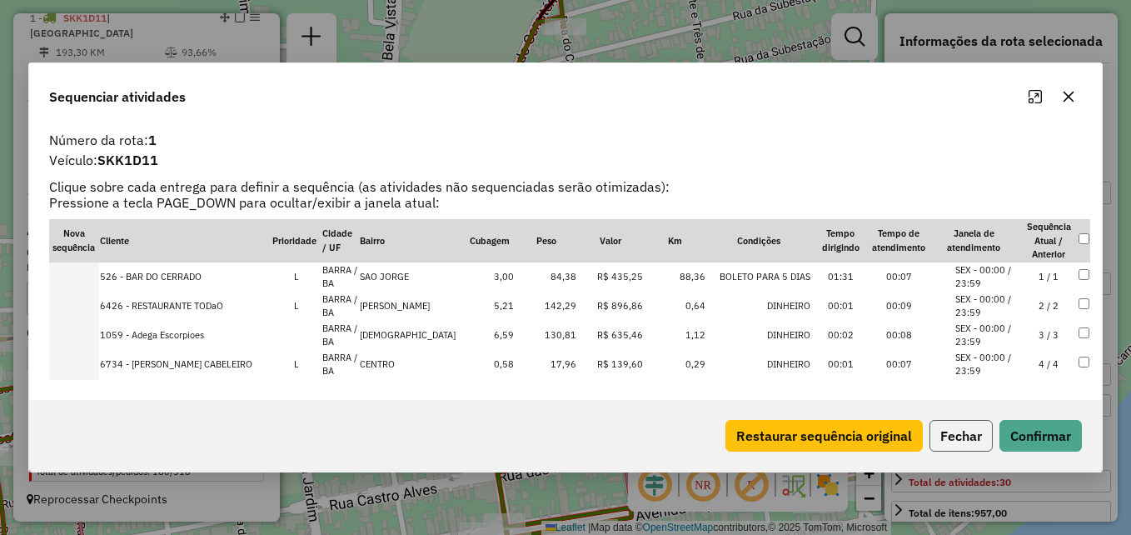
click at [954, 443] on button "Fechar" at bounding box center [960, 436] width 63 height 32
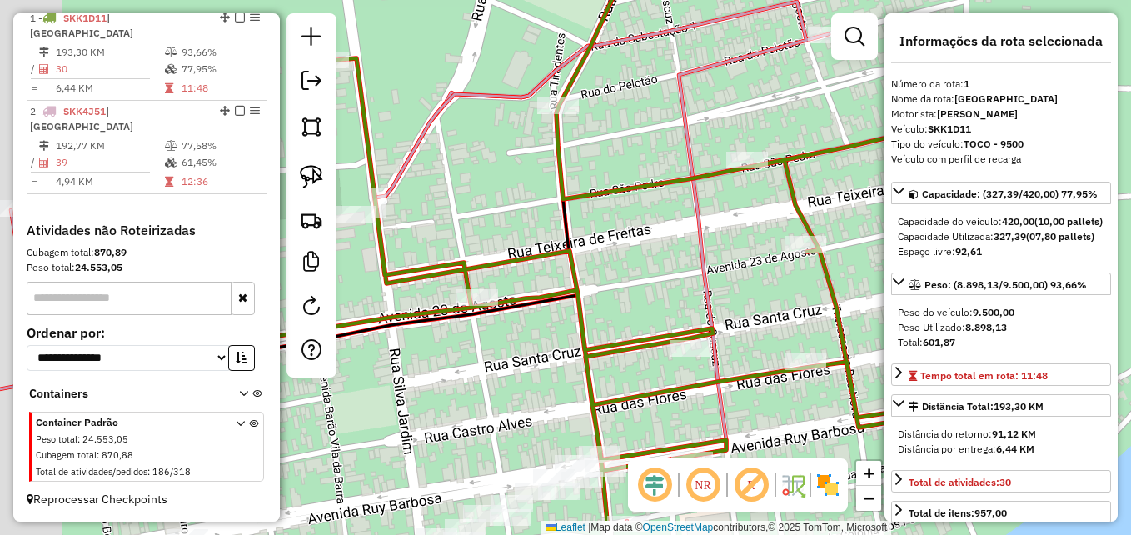
drag, startPoint x: 614, startPoint y: 341, endPoint x: 754, endPoint y: 226, distance: 181.0
click at [754, 226] on icon at bounding box center [405, 261] width 847 height 519
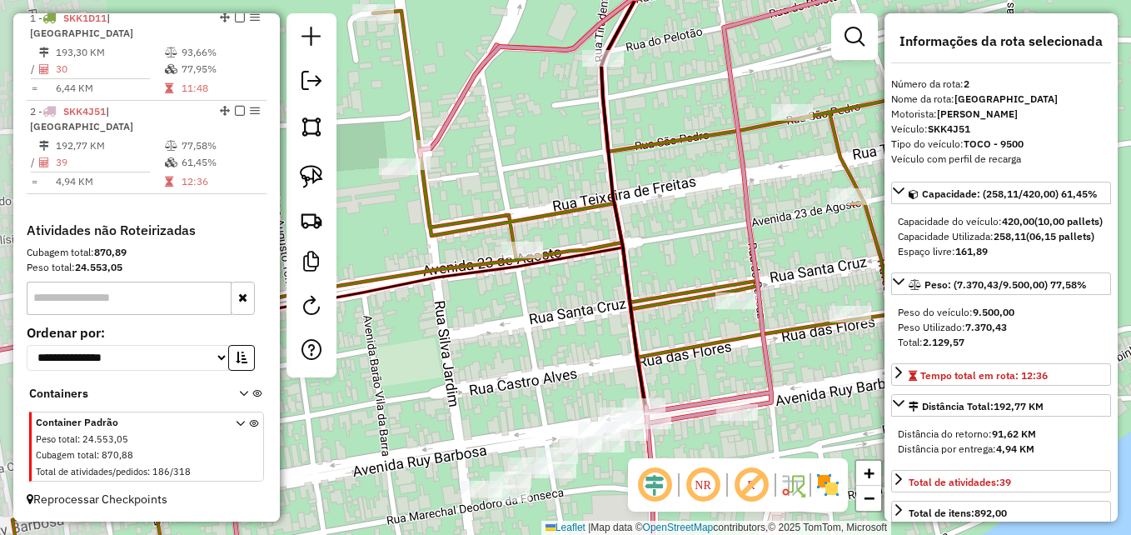
scroll to position [630, 0]
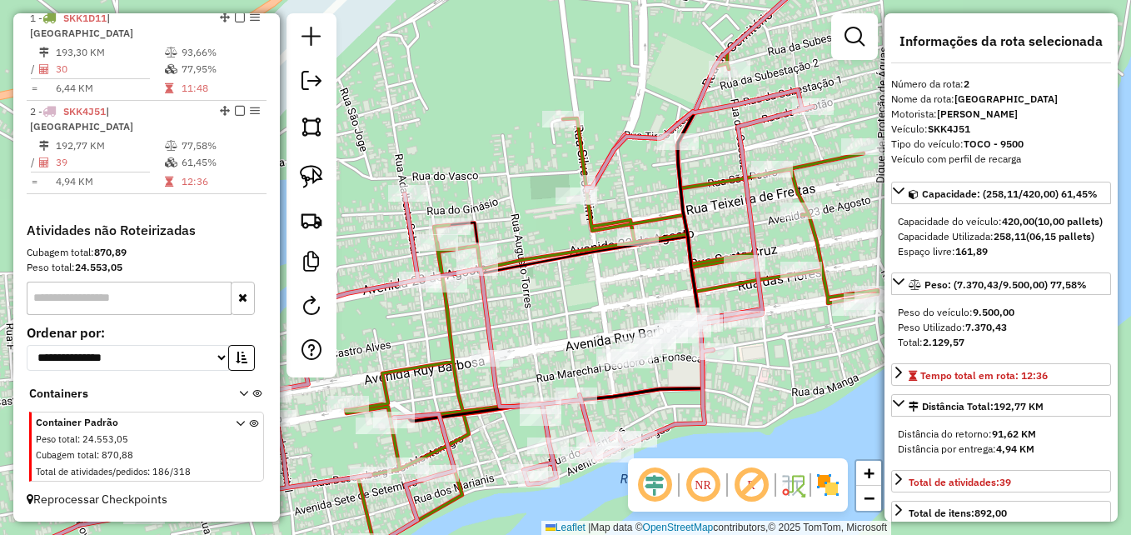
click at [667, 237] on icon at bounding box center [612, 252] width 532 height 610
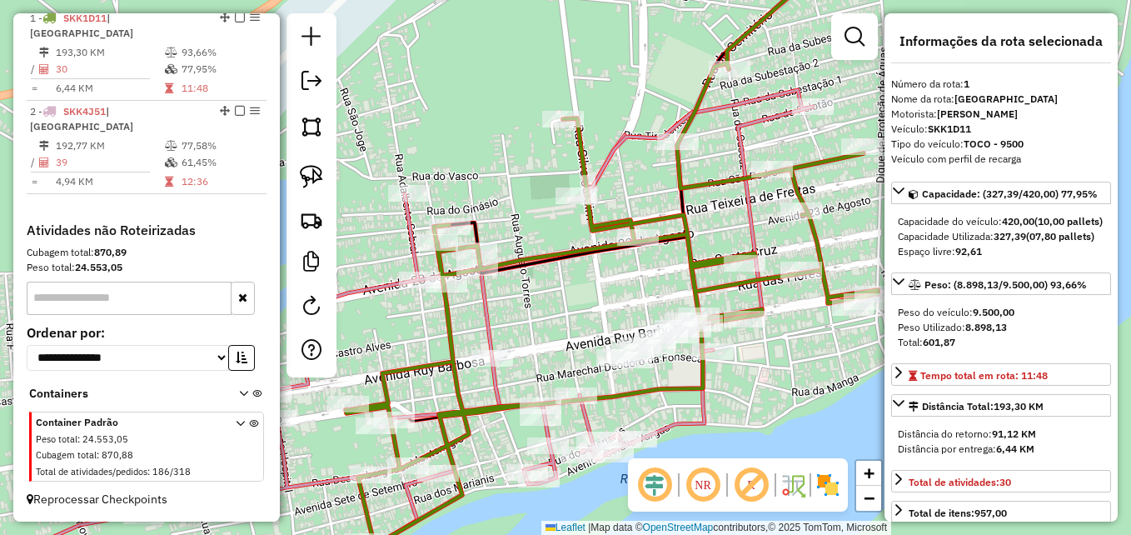
click at [667, 237] on icon at bounding box center [612, 252] width 532 height 610
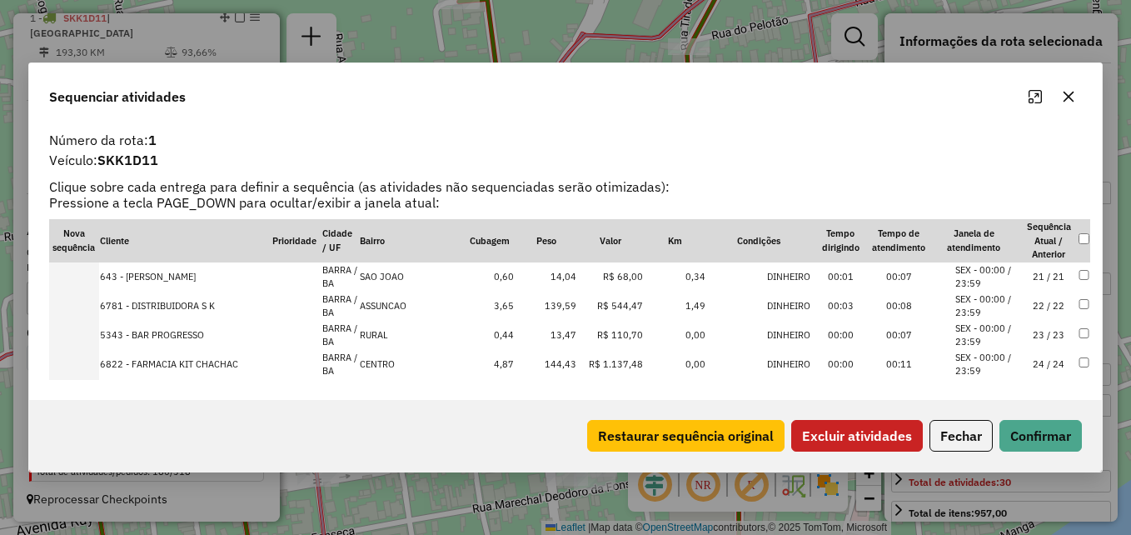
scroll to position [666, 0]
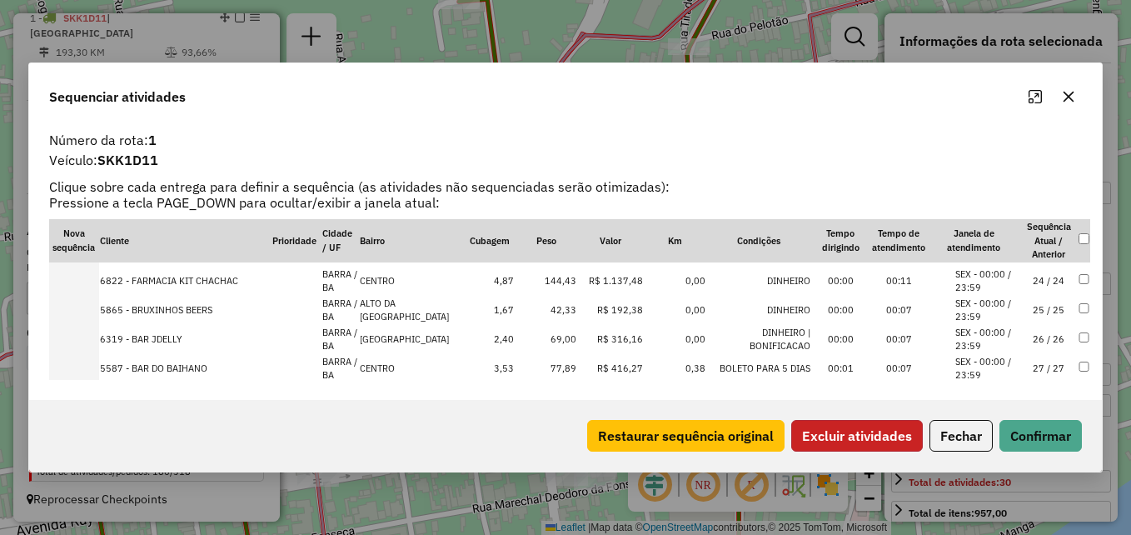
click at [872, 439] on button "Excluir atividades" at bounding box center [857, 436] width 132 height 32
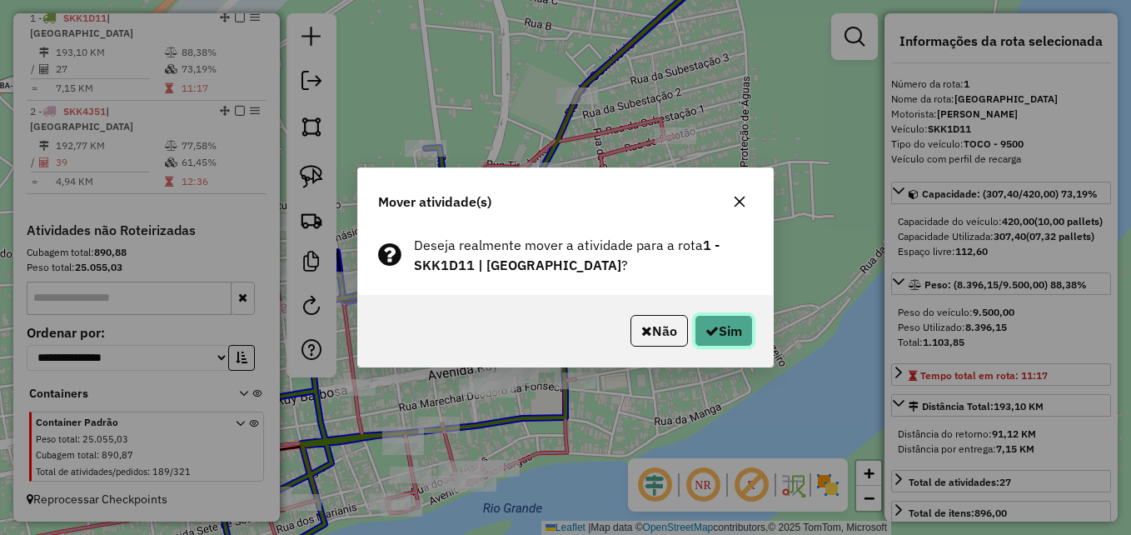
click at [719, 326] on button "Sim" at bounding box center [723, 331] width 58 height 32
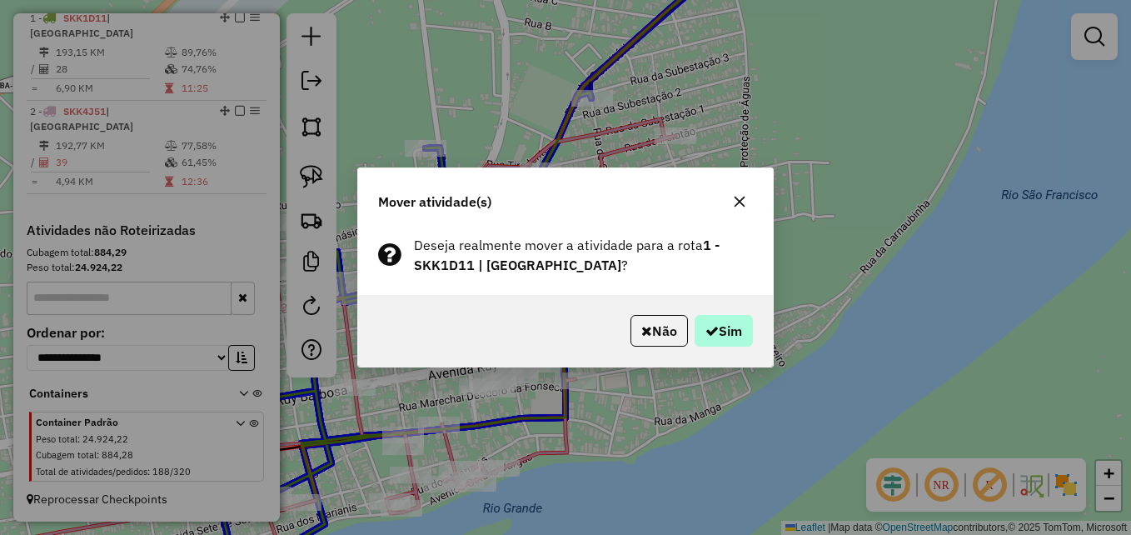
click at [731, 316] on div "Não Sim" at bounding box center [565, 331] width 415 height 72
click at [732, 323] on button "Sim" at bounding box center [723, 331] width 58 height 32
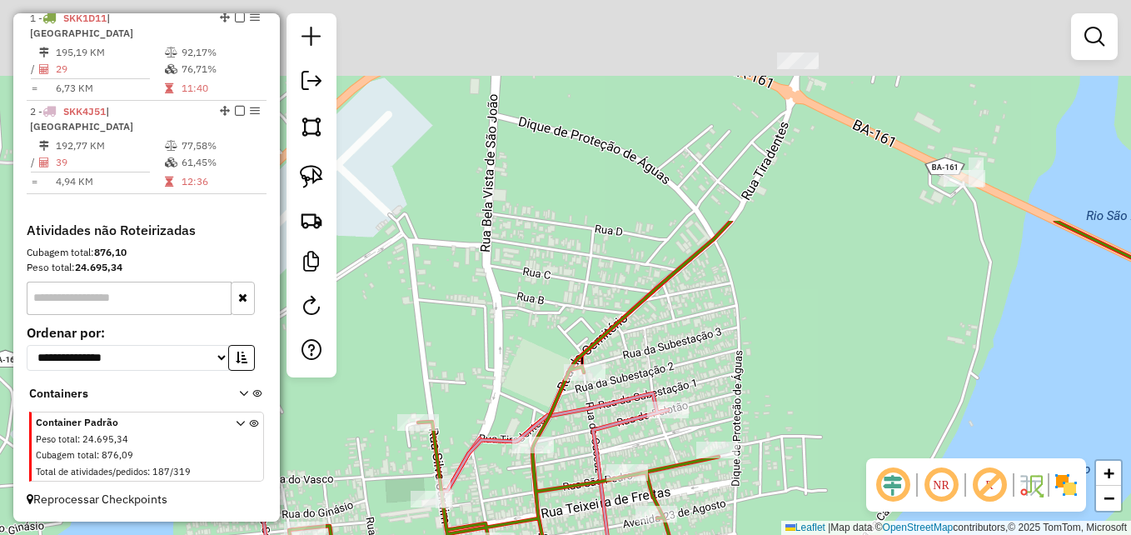
drag, startPoint x: 818, startPoint y: 109, endPoint x: 793, endPoint y: 211, distance: 104.8
click at [808, 356] on div "Janela de atendimento Grade de atendimento Capacidade Transportadoras Veículos …" at bounding box center [565, 267] width 1131 height 535
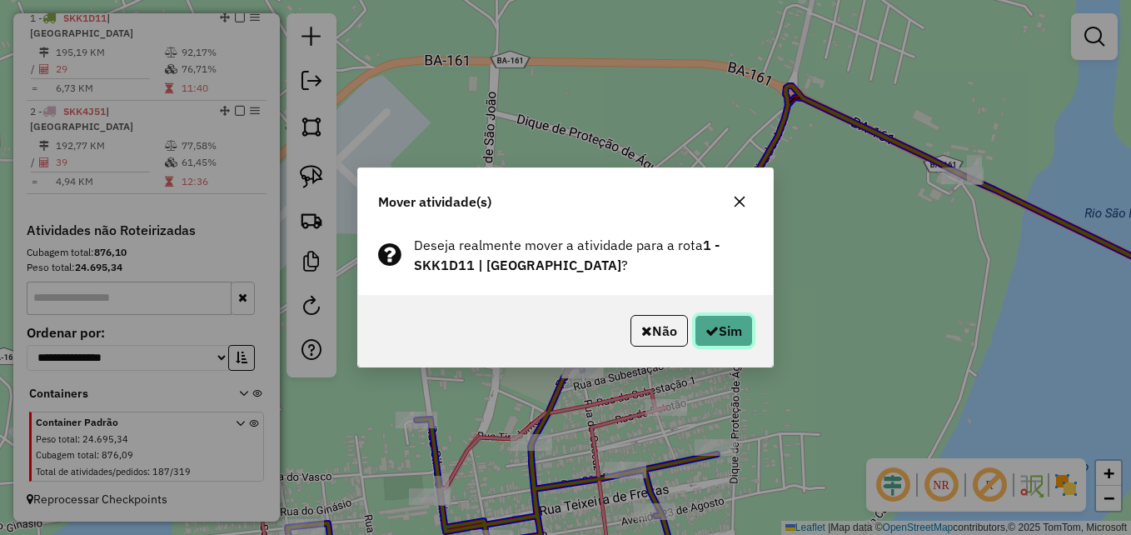
click at [729, 326] on button "Sim" at bounding box center [723, 331] width 58 height 32
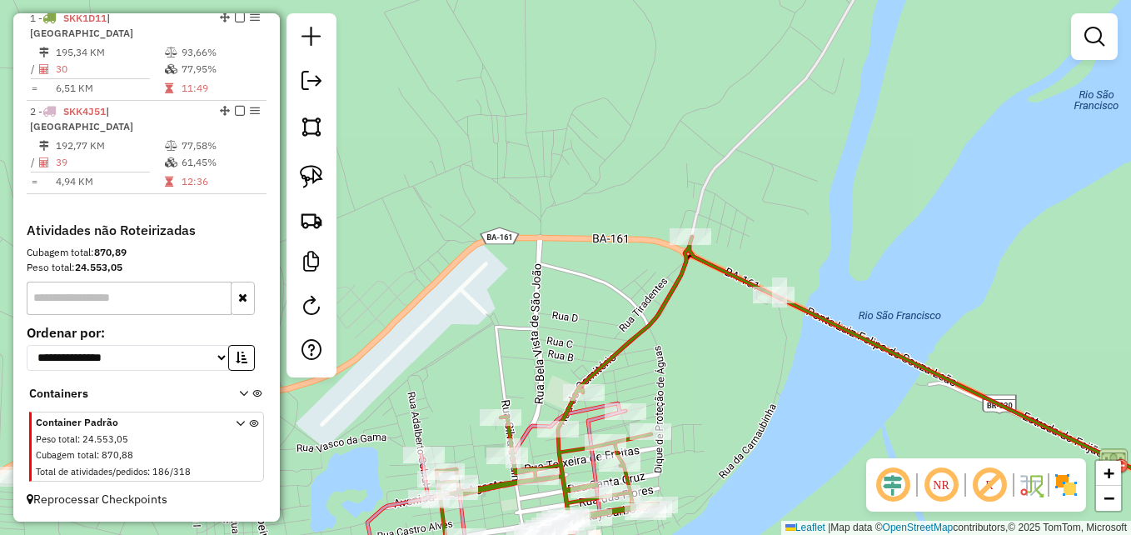
drag, startPoint x: 728, startPoint y: 417, endPoint x: 846, endPoint y: 226, distance: 225.1
click at [845, 226] on div "Janela de atendimento Grade de atendimento Capacidade Transportadoras Veículos …" at bounding box center [565, 267] width 1131 height 535
click at [846, 226] on div "Janela de atendimento Grade de atendimento Capacidade Transportadoras Veículos …" at bounding box center [565, 267] width 1131 height 535
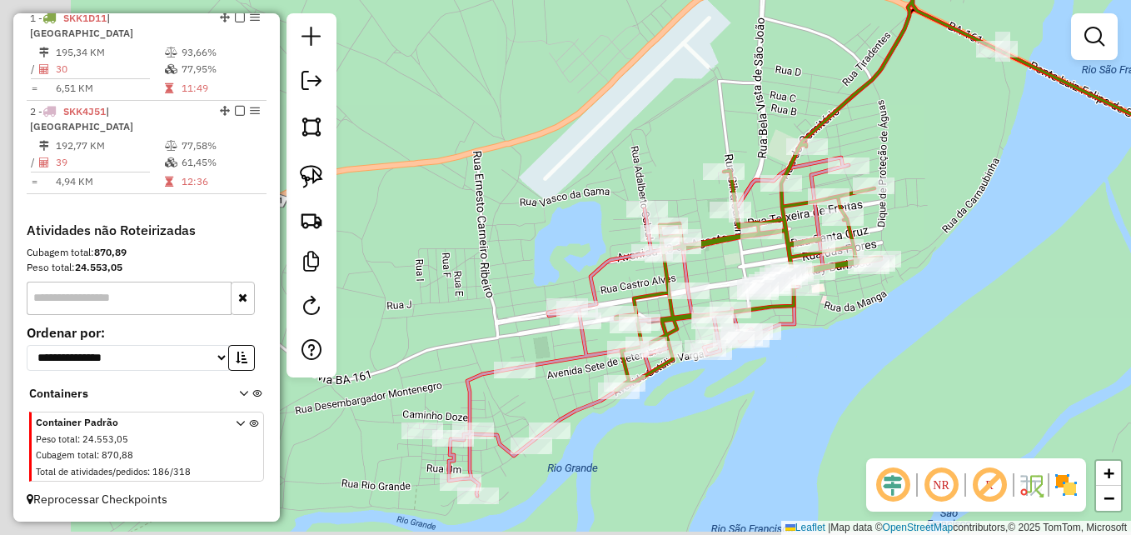
drag, startPoint x: 654, startPoint y: 444, endPoint x: 723, endPoint y: 391, distance: 86.1
click at [723, 391] on div "Janela de atendimento Grade de atendimento Capacidade Transportadoras Veículos …" at bounding box center [565, 267] width 1131 height 535
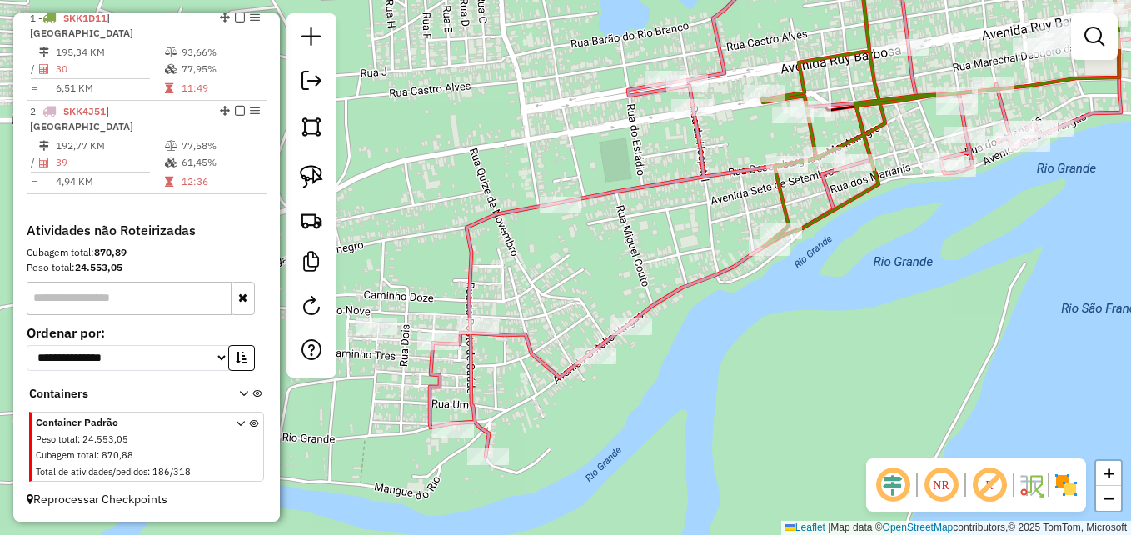
drag, startPoint x: 614, startPoint y: 431, endPoint x: 520, endPoint y: 391, distance: 102.2
click at [629, 430] on div "Janela de atendimento Grade de atendimento Capacidade Transportadoras Veículos …" at bounding box center [565, 267] width 1131 height 535
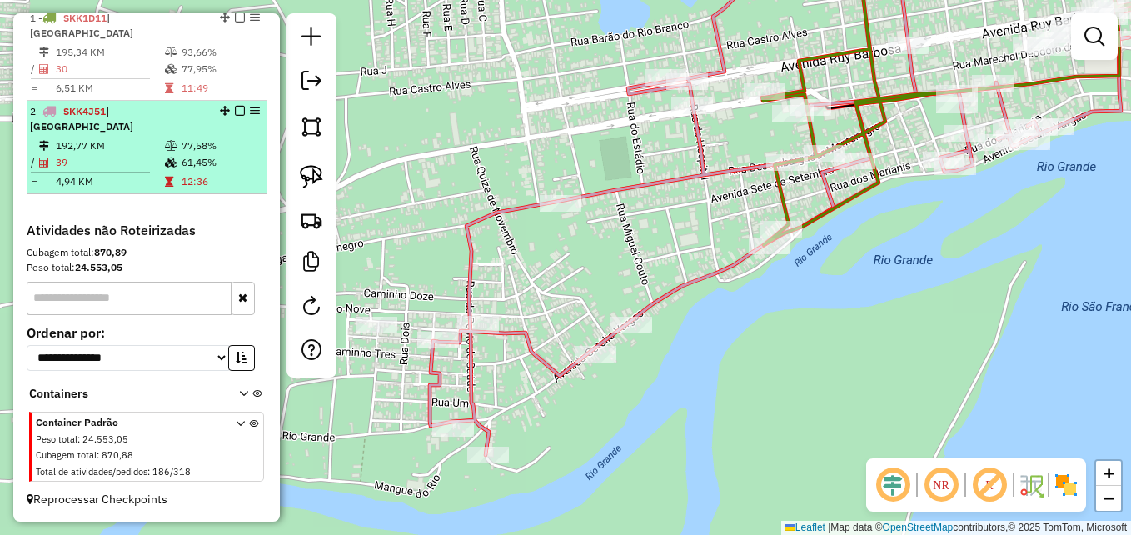
click at [135, 171] on td "39" at bounding box center [109, 162] width 109 height 17
select select "**********"
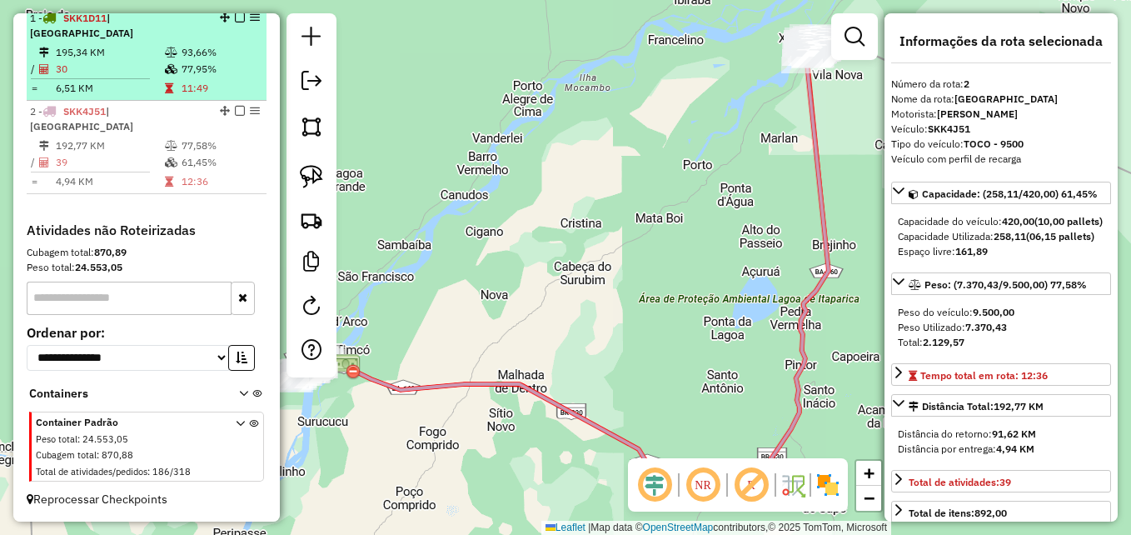
click at [117, 79] on hr at bounding box center [90, 78] width 119 height 1
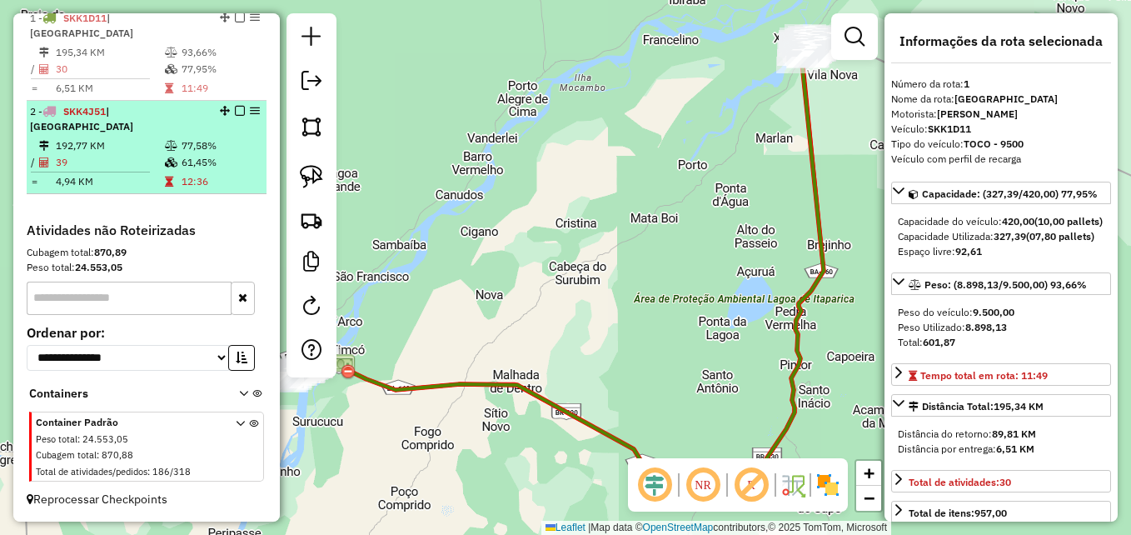
click at [129, 143] on td "192,77 KM" at bounding box center [109, 145] width 109 height 17
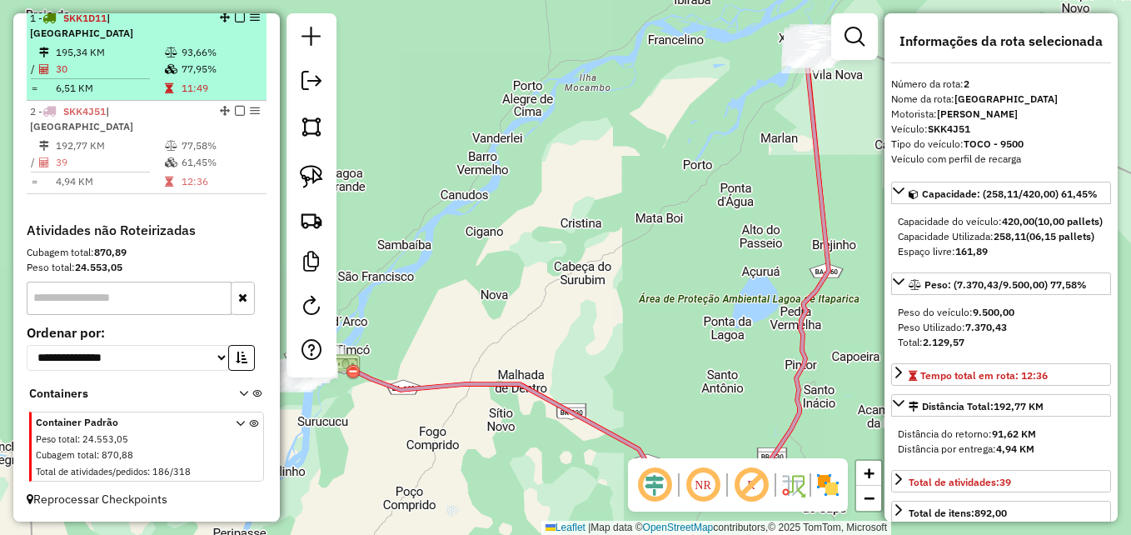
click at [87, 70] on td "30" at bounding box center [109, 69] width 109 height 17
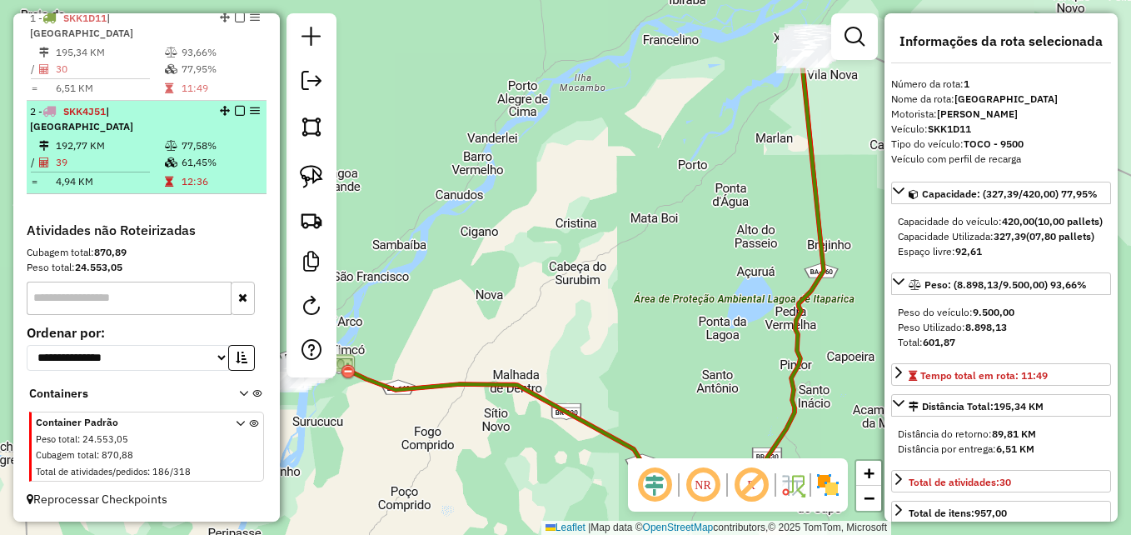
click at [119, 189] on td "4,94 KM" at bounding box center [109, 181] width 109 height 17
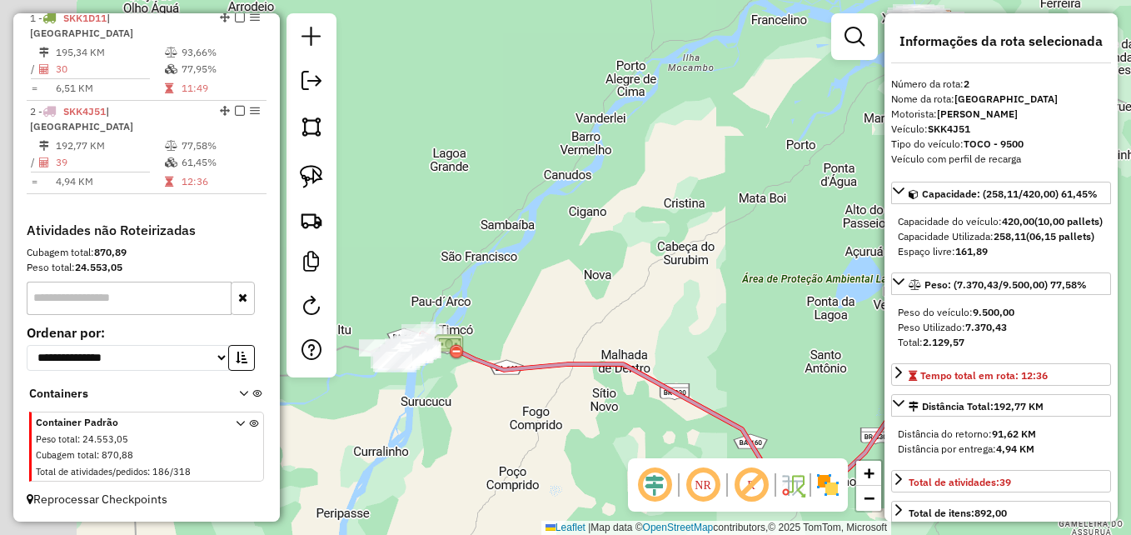
drag, startPoint x: 434, startPoint y: 343, endPoint x: 557, endPoint y: 314, distance: 126.6
click at [557, 314] on div "Janela de atendimento Grade de atendimento Capacidade Transportadoras Veículos …" at bounding box center [565, 267] width 1131 height 535
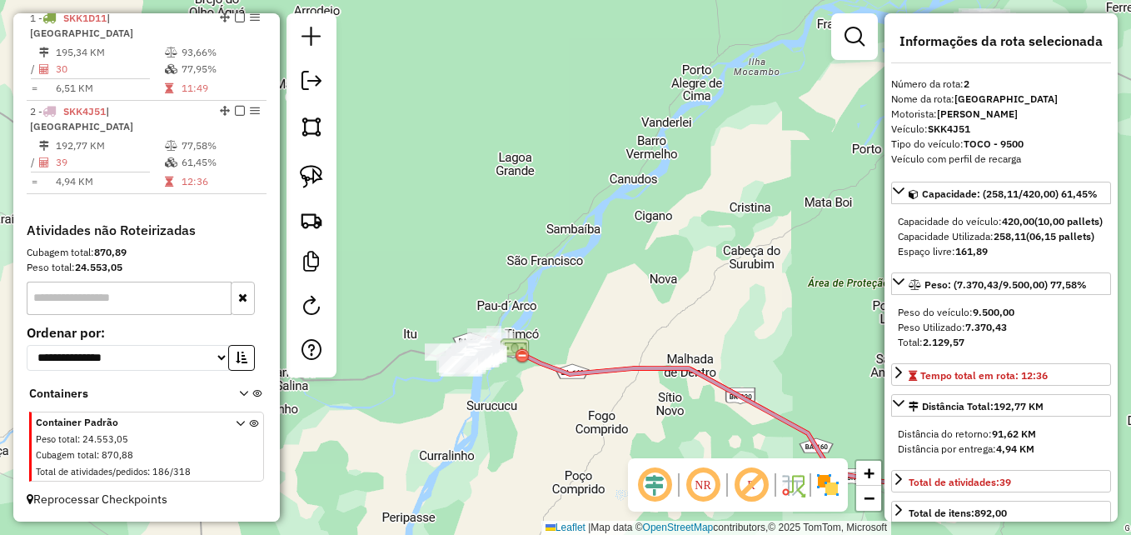
drag, startPoint x: 462, startPoint y: 383, endPoint x: 501, endPoint y: 397, distance: 41.6
click at [501, 397] on div "Janela de atendimento Grade de atendimento Capacidade Transportadoras Veículos …" at bounding box center [565, 267] width 1131 height 535
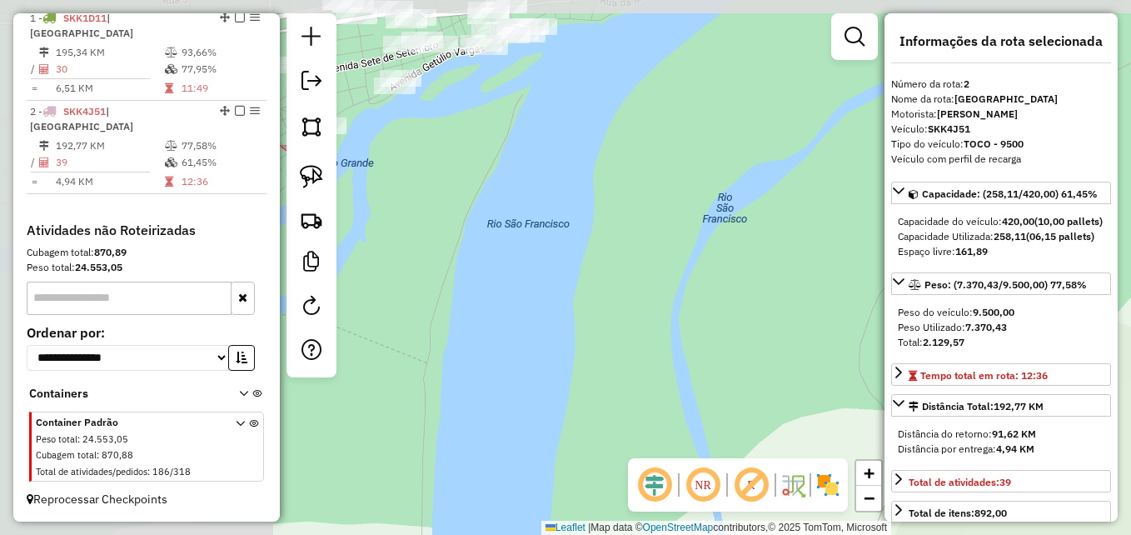
drag, startPoint x: 407, startPoint y: 202, endPoint x: 706, endPoint y: 402, distance: 359.6
click at [706, 402] on div "Janela de atendimento Grade de atendimento Capacidade Transportadoras Veículos …" at bounding box center [565, 267] width 1131 height 535
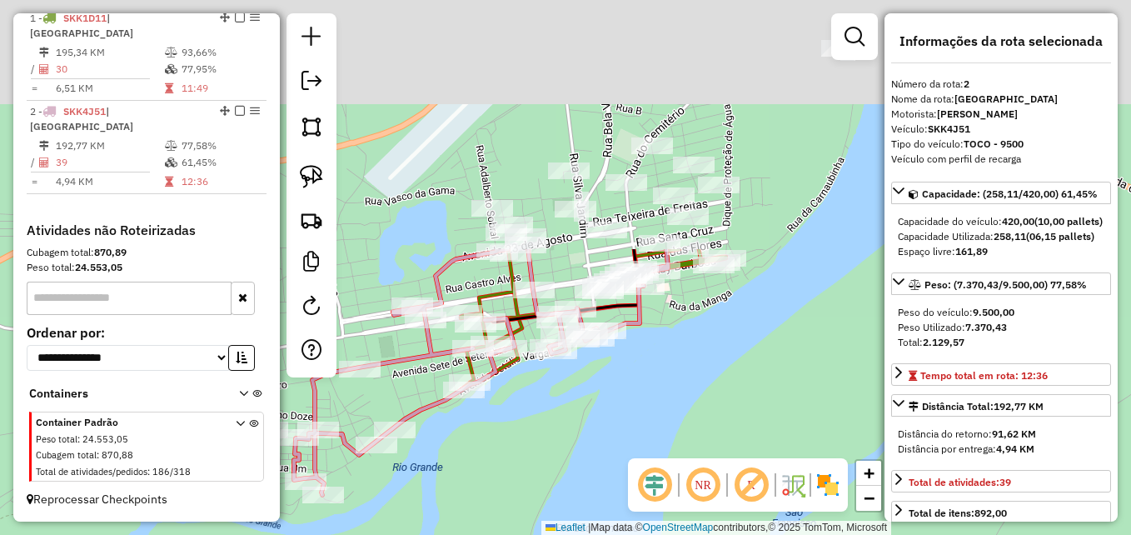
drag, startPoint x: 440, startPoint y: 218, endPoint x: 508, endPoint y: 520, distance: 309.9
click at [508, 520] on div "Janela de atendimento Grade de atendimento Capacidade Transportadoras Veículos …" at bounding box center [565, 267] width 1131 height 535
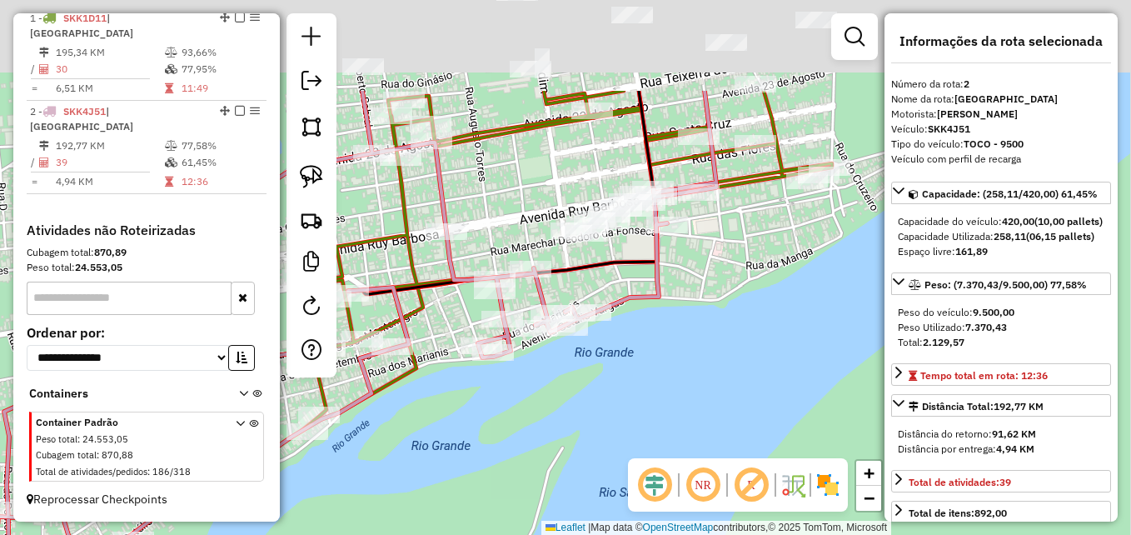
drag, startPoint x: 703, startPoint y: 247, endPoint x: 673, endPoint y: 415, distance: 170.0
click at [673, 415] on div "Janela de atendimento Grade de atendimento Capacidade Transportadoras Veículos …" at bounding box center [565, 267] width 1131 height 535
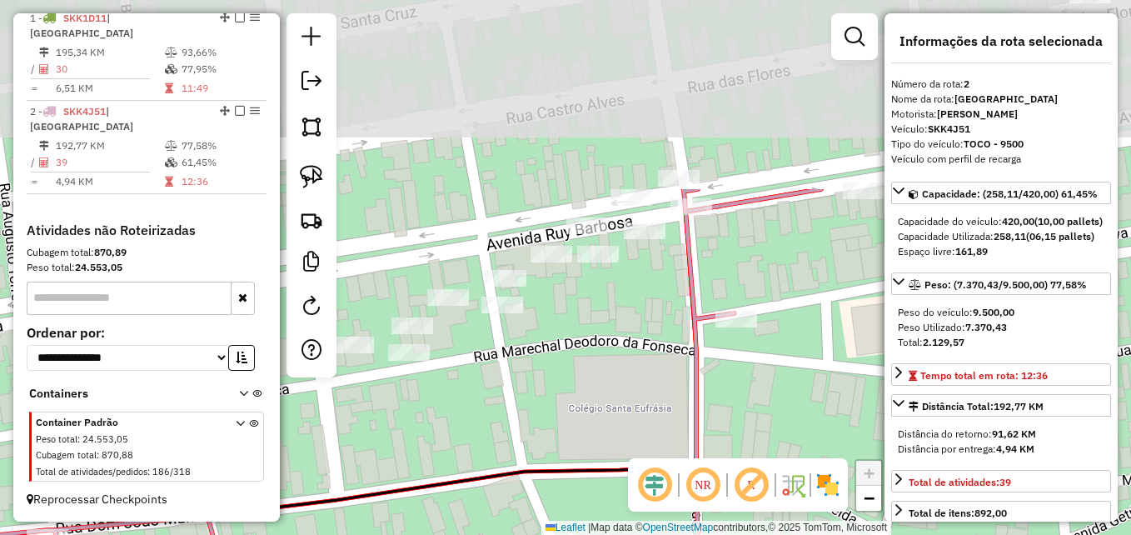
drag, startPoint x: 619, startPoint y: 155, endPoint x: 650, endPoint y: 324, distance: 171.8
click at [647, 395] on div "Janela de atendimento Grade de atendimento Capacidade Transportadoras Veículos …" at bounding box center [565, 267] width 1131 height 535
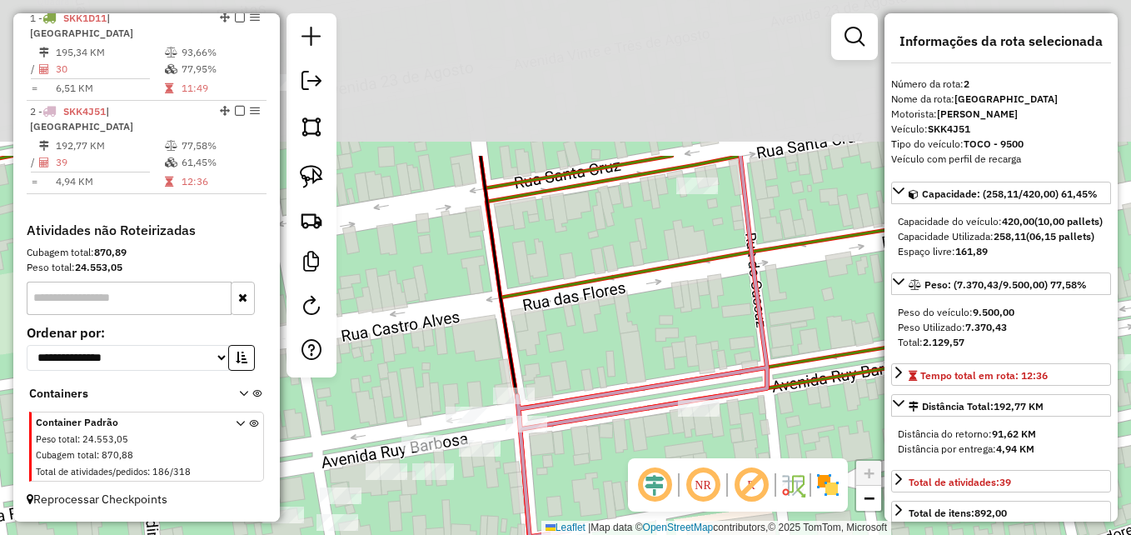
drag, startPoint x: 784, startPoint y: 287, endPoint x: 641, endPoint y: 441, distance: 210.3
click at [641, 441] on div "Janela de atendimento Grade de atendimento Capacidade Transportadoras Veículos …" at bounding box center [565, 267] width 1131 height 535
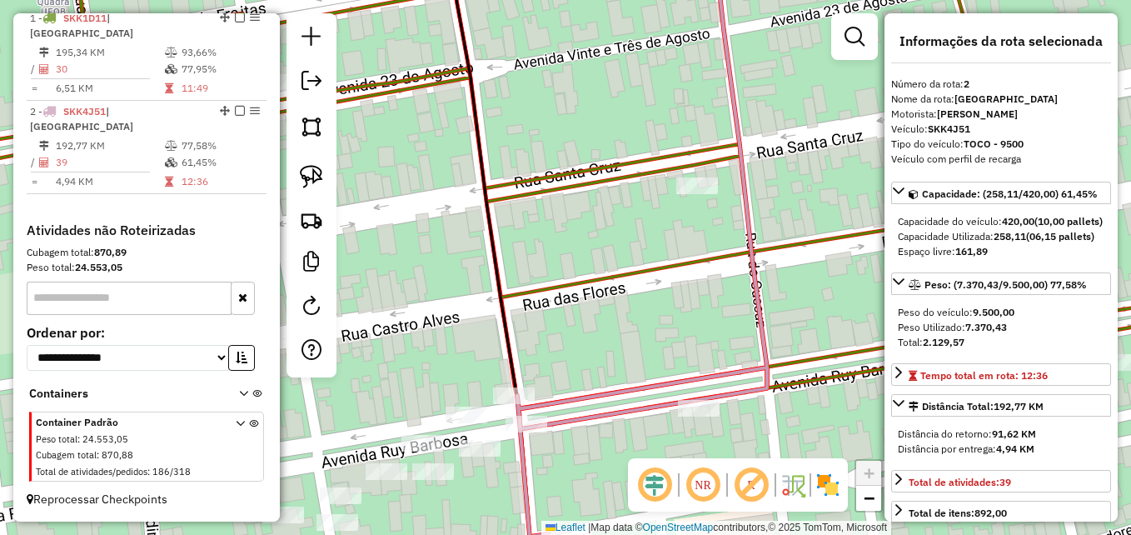
click at [633, 178] on icon at bounding box center [559, 267] width 1345 height 641
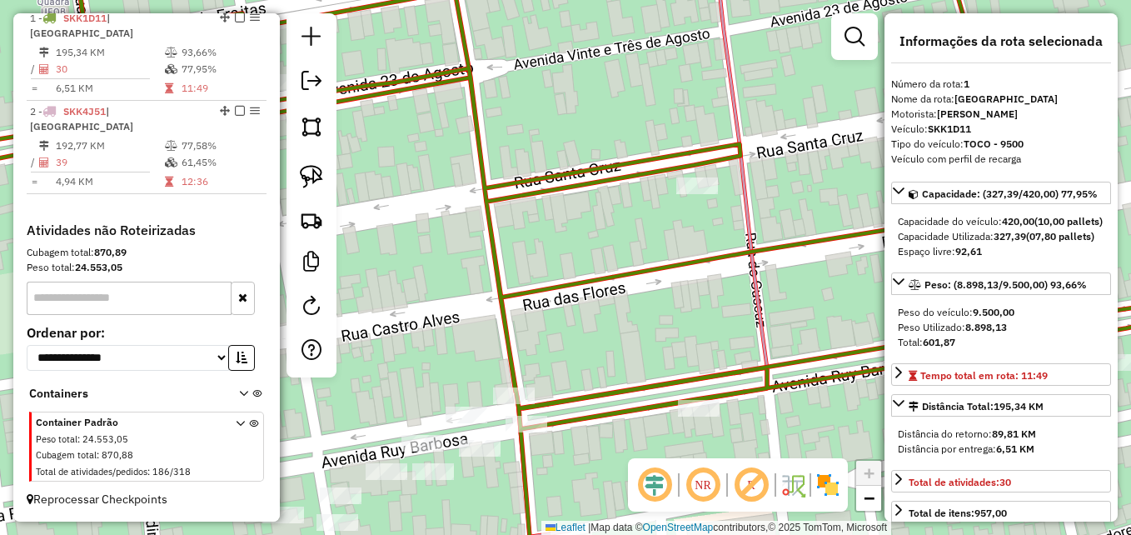
click at [633, 178] on icon at bounding box center [559, 267] width 1345 height 641
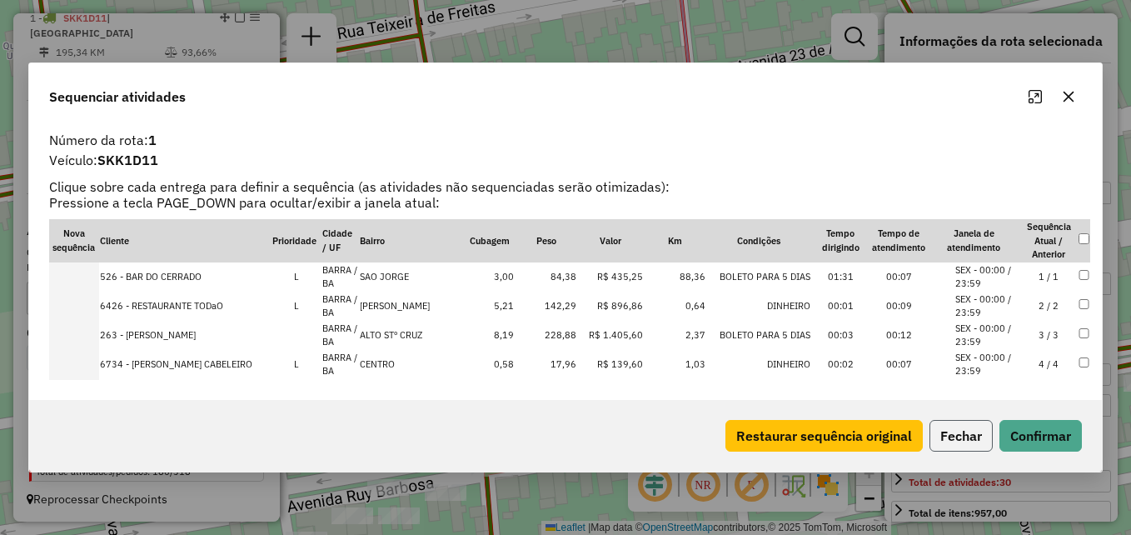
click at [962, 430] on button "Fechar" at bounding box center [960, 436] width 63 height 32
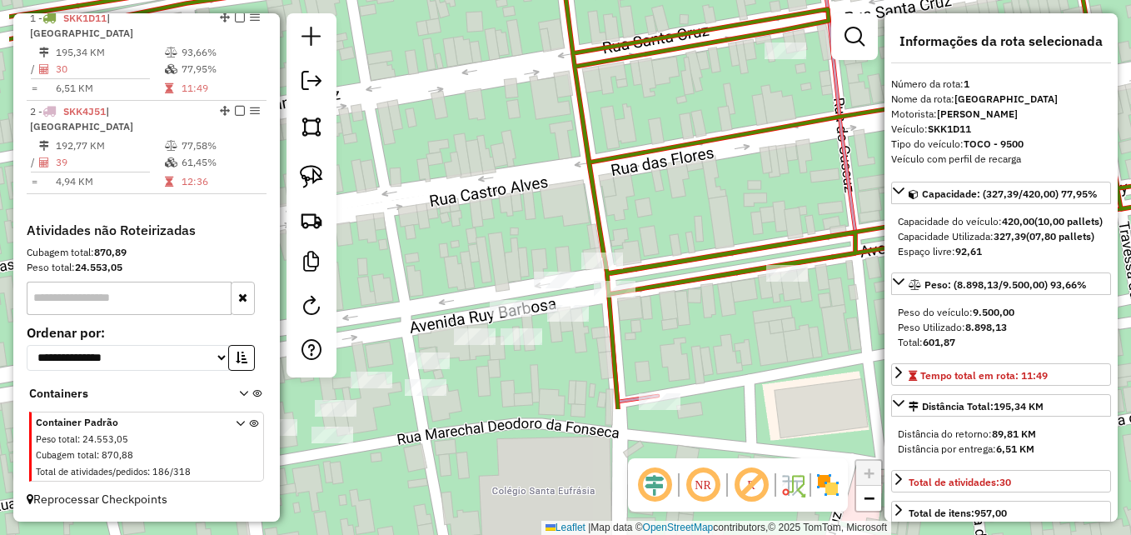
drag, startPoint x: 573, startPoint y: 398, endPoint x: 691, endPoint y: 220, distance: 213.8
click at [691, 220] on div "Janela de atendimento Grade de atendimento Capacidade Transportadoras Veículos …" at bounding box center [565, 267] width 1131 height 535
click at [599, 231] on icon at bounding box center [565, 267] width 1357 height 641
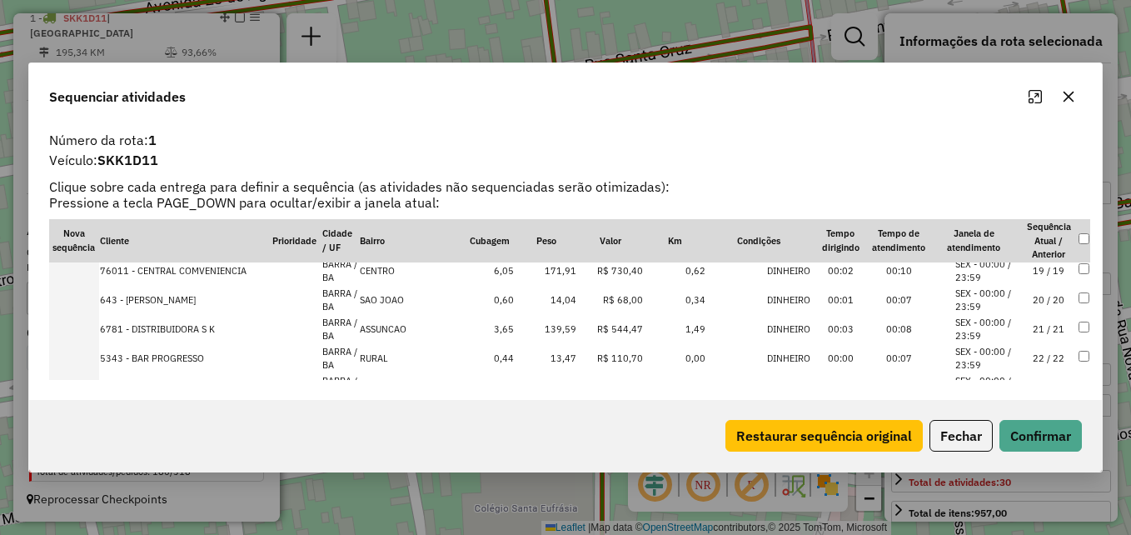
scroll to position [522, 0]
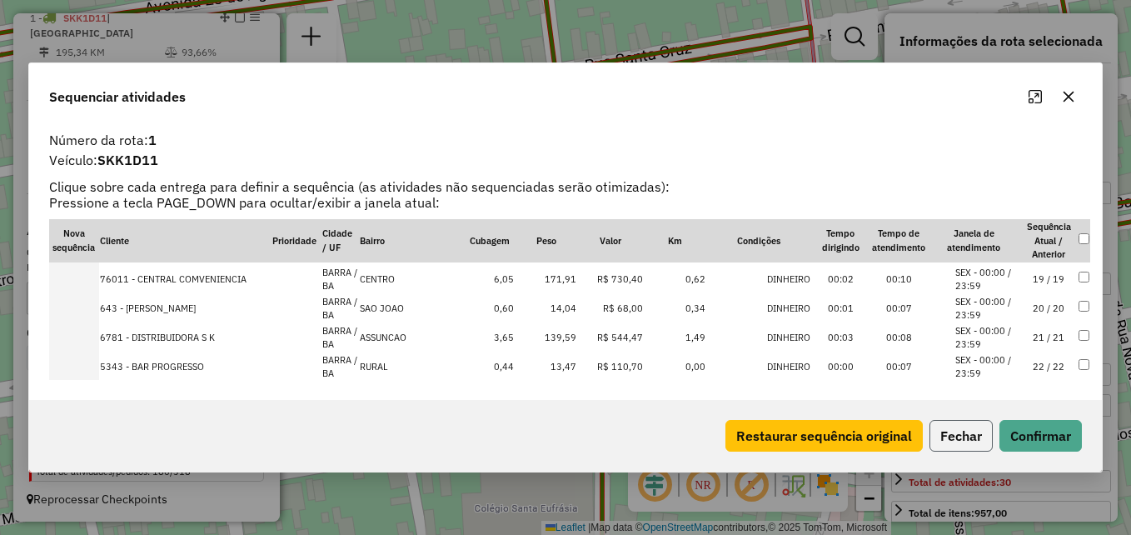
click at [987, 442] on button "Fechar" at bounding box center [960, 436] width 63 height 32
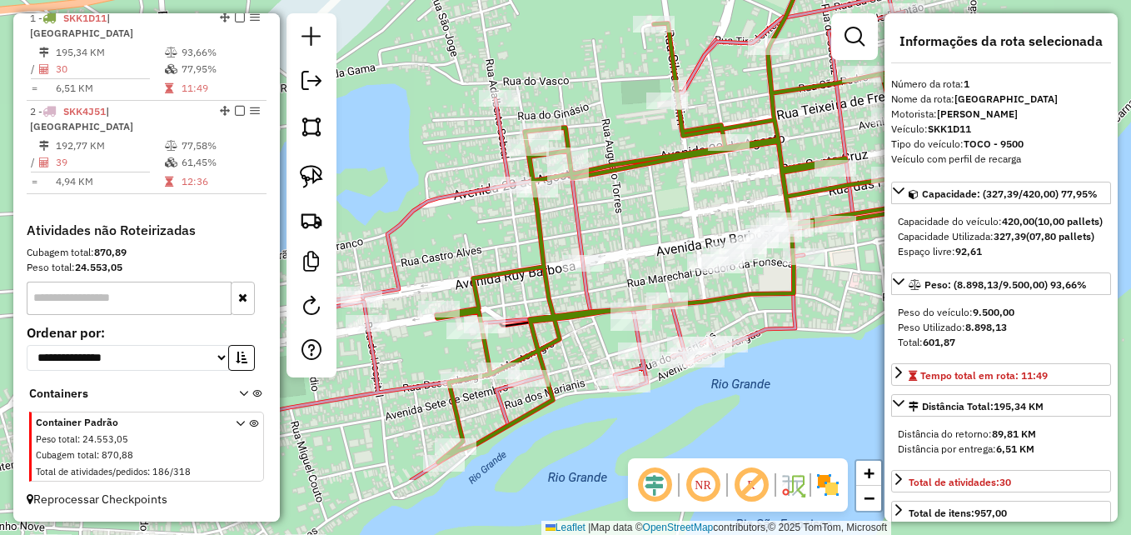
drag, startPoint x: 816, startPoint y: 395, endPoint x: 869, endPoint y: 286, distance: 120.6
click at [869, 286] on div "Janela de atendimento Grade de atendimento Capacidade Transportadoras Veículos …" at bounding box center [565, 267] width 1131 height 535
click at [535, 341] on icon at bounding box center [702, 204] width 532 height 515
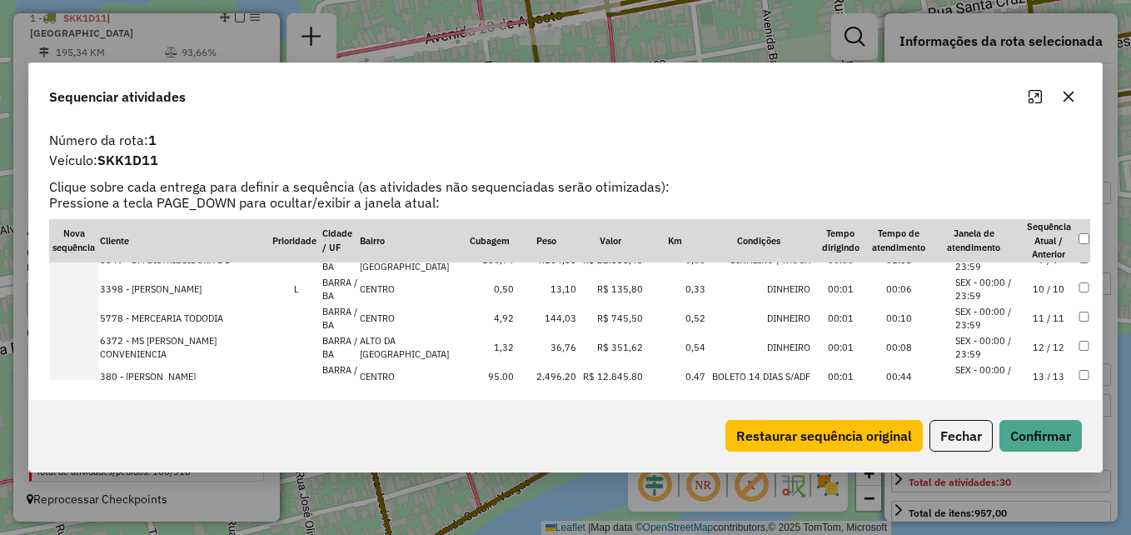
scroll to position [333, 0]
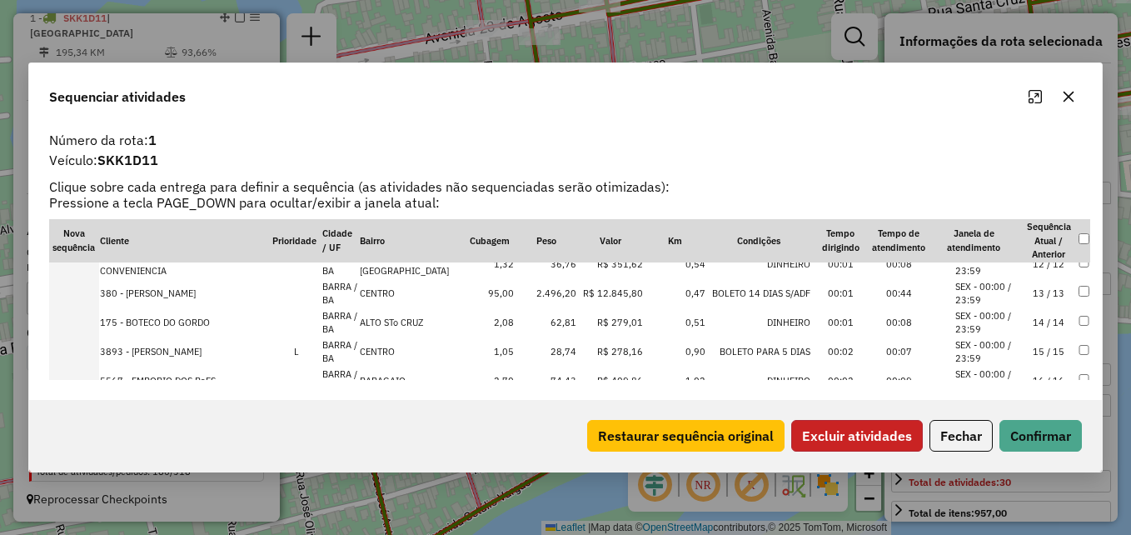
click at [858, 431] on button "Excluir atividades" at bounding box center [857, 436] width 132 height 32
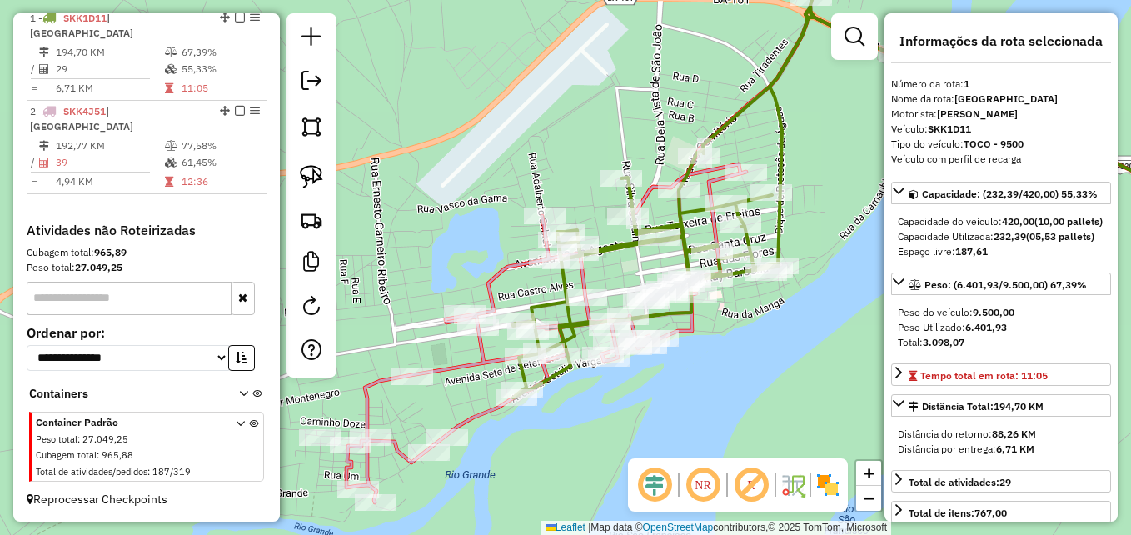
drag, startPoint x: 798, startPoint y: 416, endPoint x: 723, endPoint y: 388, distance: 80.9
click at [723, 388] on div "Janela de atendimento Grade de atendimento Capacidade Transportadoras Veículos …" at bounding box center [565, 267] width 1131 height 535
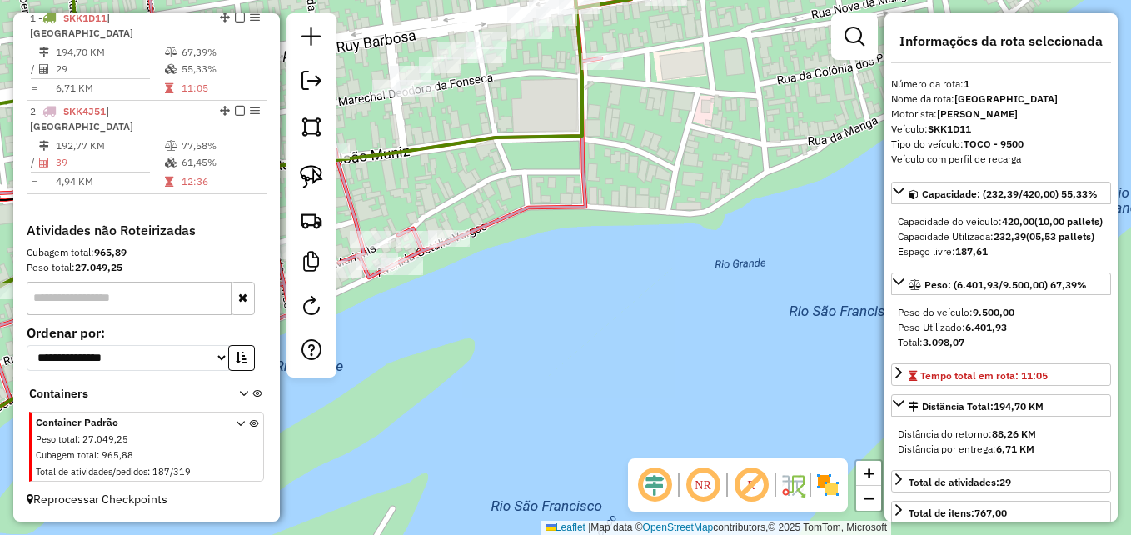
drag, startPoint x: 674, startPoint y: 271, endPoint x: 744, endPoint y: 460, distance: 201.2
click at [744, 460] on hb-router-mapa "Informações da Sessão 979510 - 15/08/2025 Criação: 14/08/2025 17:21 Depósito: D…" at bounding box center [565, 267] width 1131 height 535
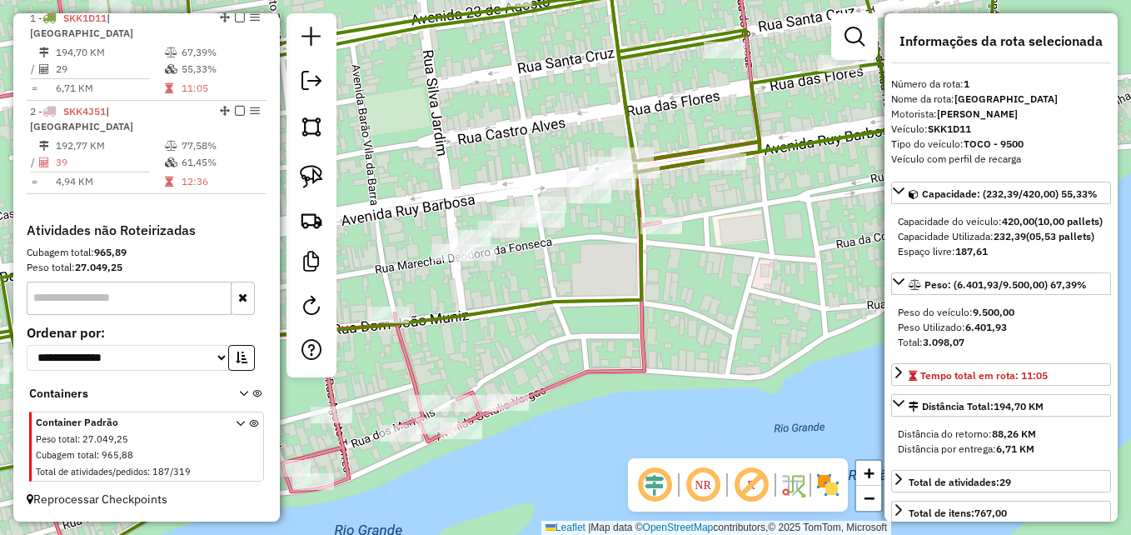
drag, startPoint x: 698, startPoint y: 278, endPoint x: 749, endPoint y: 454, distance: 183.1
click at [749, 453] on div "Janela de atendimento Grade de atendimento Capacidade Transportadoras Veículos …" at bounding box center [565, 267] width 1131 height 535
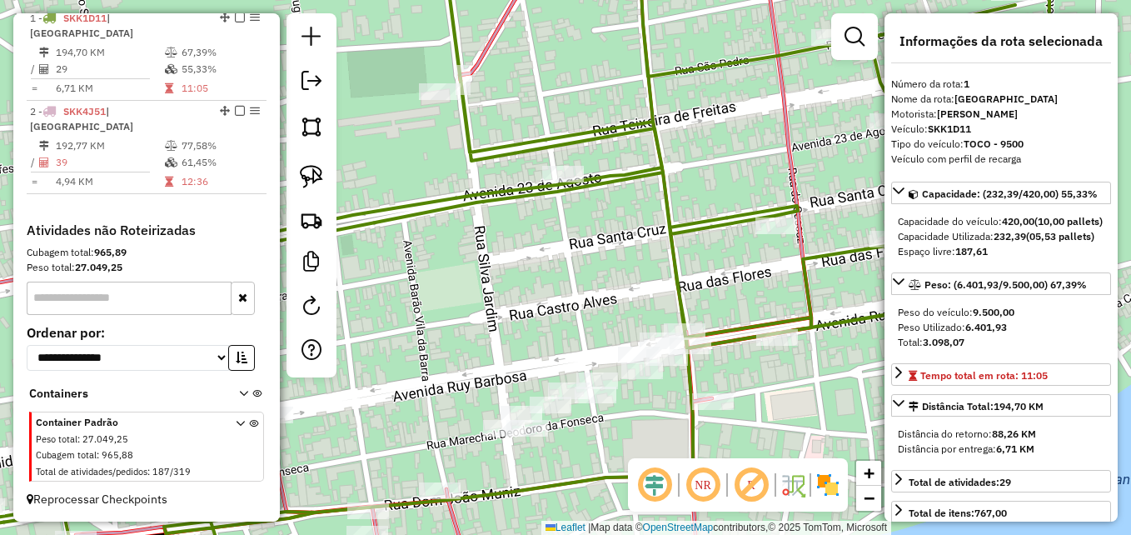
click at [590, 356] on div "Janela de atendimento Grade de atendimento Capacidade Transportadoras Veículos …" at bounding box center [565, 267] width 1131 height 535
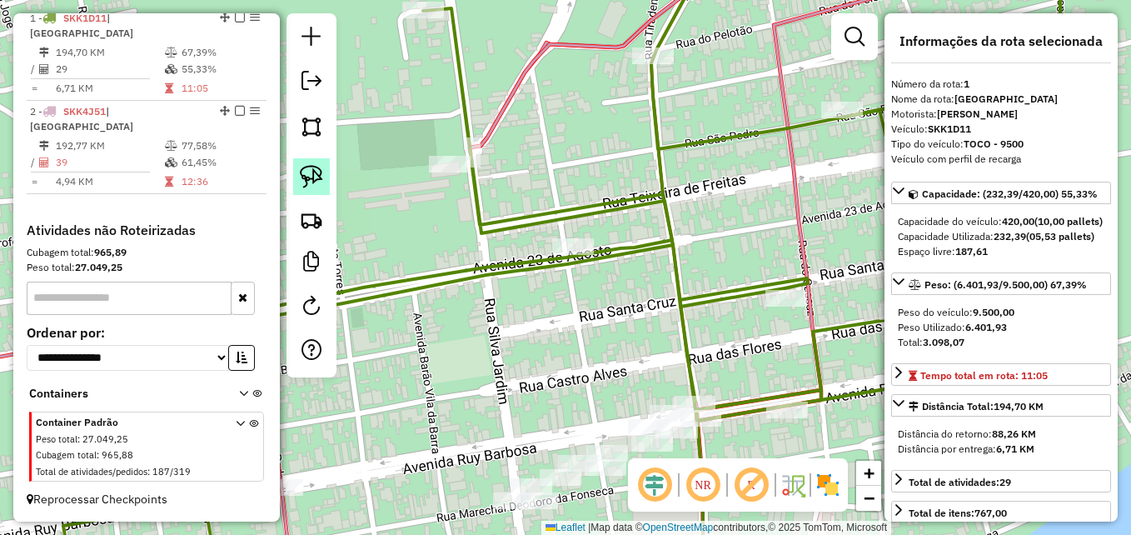
click at [312, 179] on img at bounding box center [311, 176] width 23 height 23
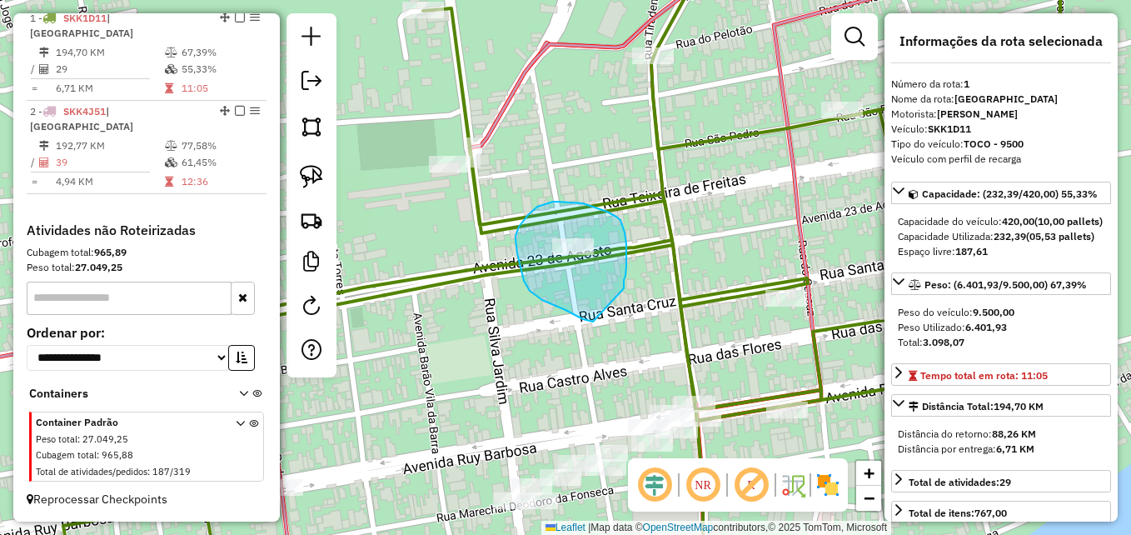
drag, startPoint x: 593, startPoint y: 321, endPoint x: 619, endPoint y: 293, distance: 38.3
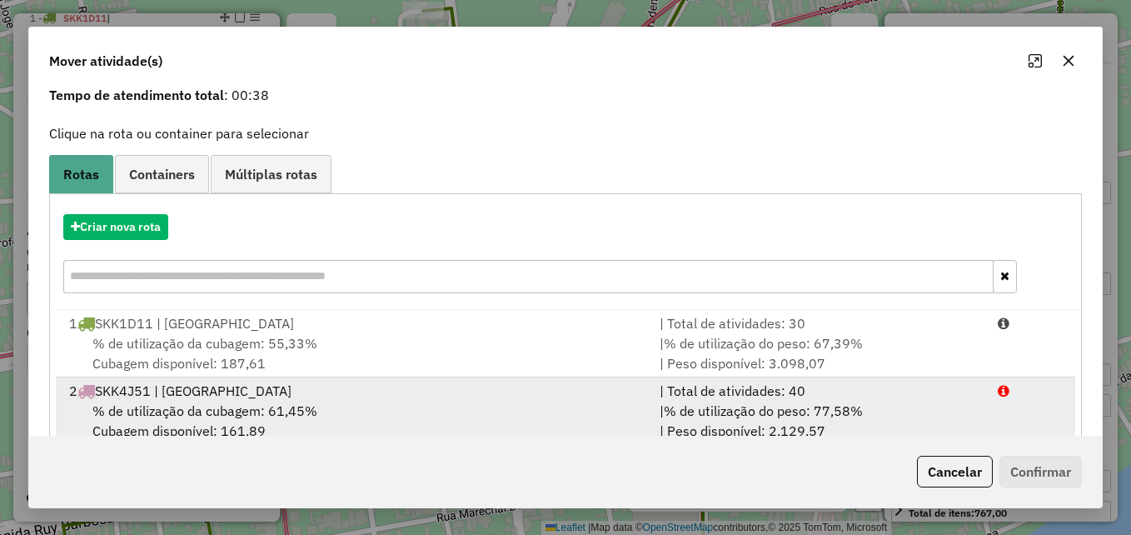
scroll to position [107, 0]
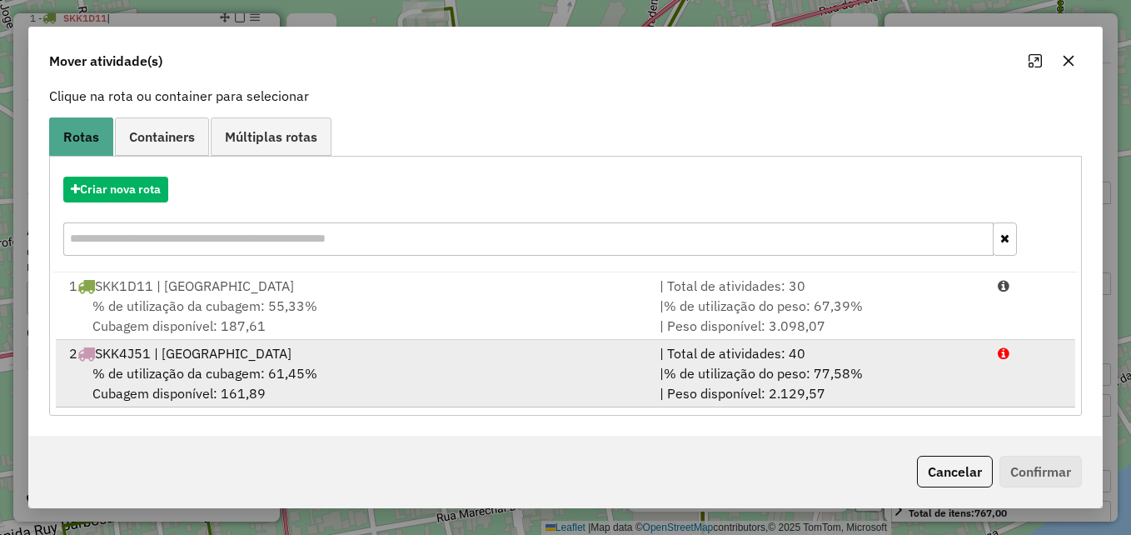
click at [410, 351] on div "2 SKK4J51 | BARRA DO RIO GRANDE" at bounding box center [354, 353] width 590 height 20
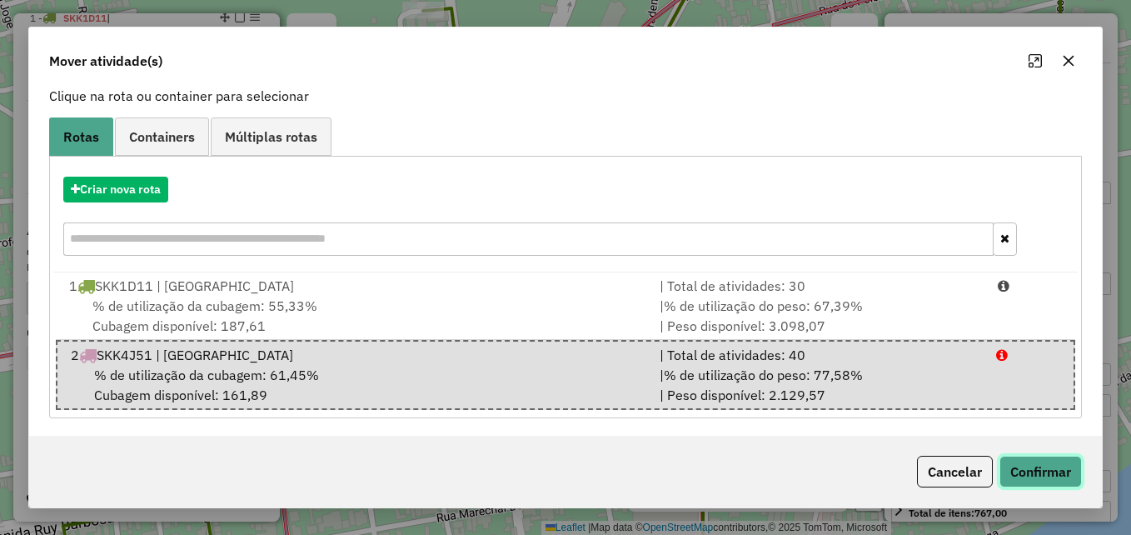
click at [1031, 466] on button "Confirmar" at bounding box center [1040, 471] width 82 height 32
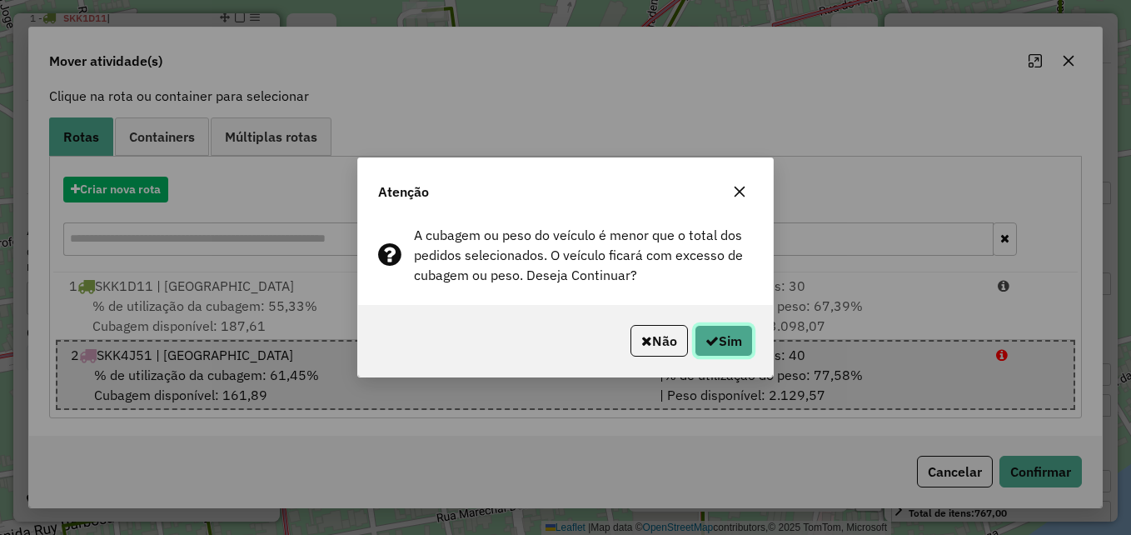
click at [699, 344] on button "Sim" at bounding box center [723, 341] width 58 height 32
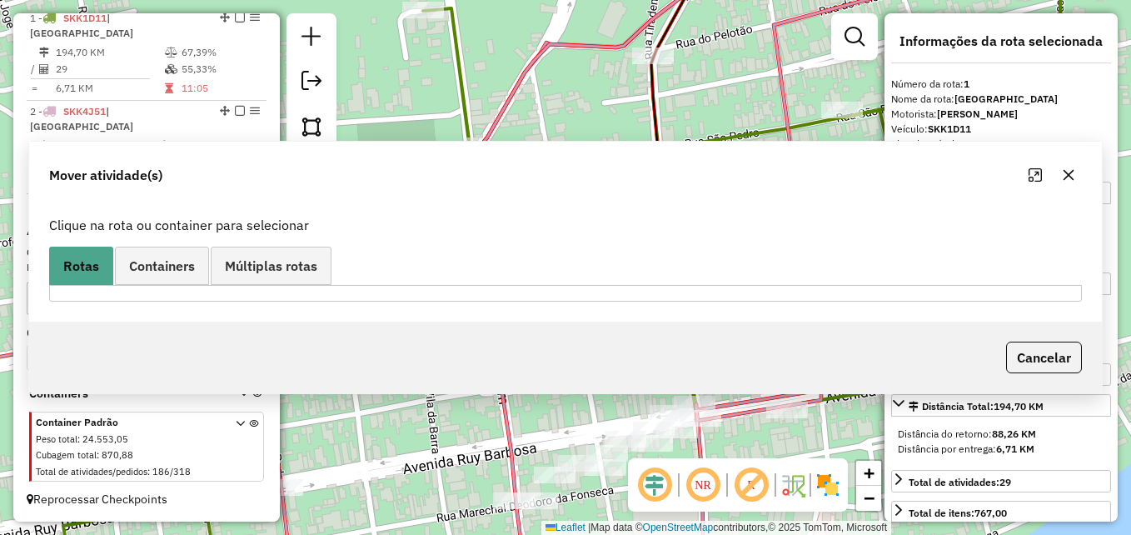
scroll to position [0, 0]
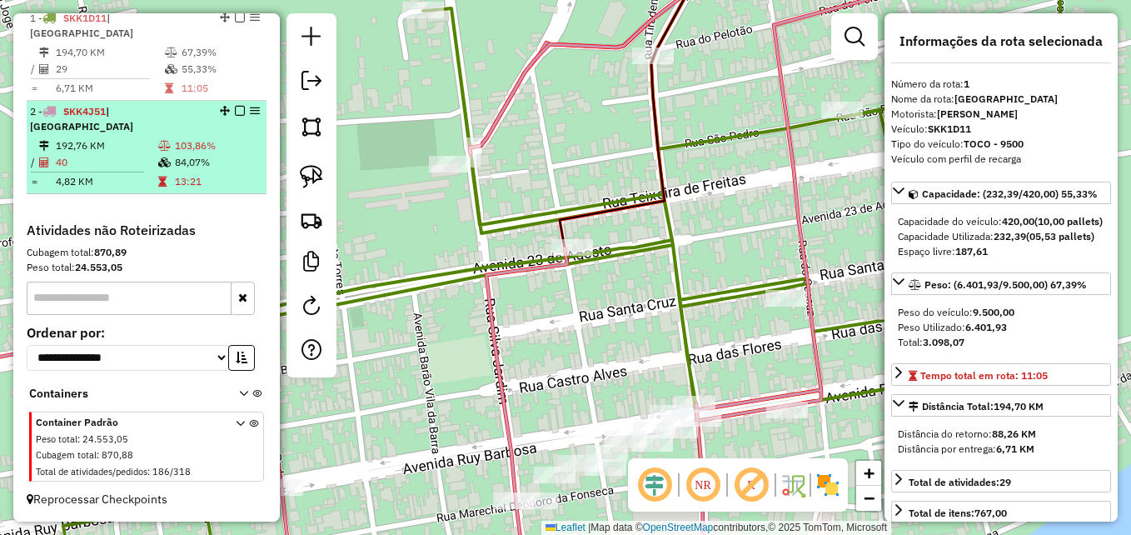
click at [138, 160] on td "40" at bounding box center [106, 162] width 102 height 17
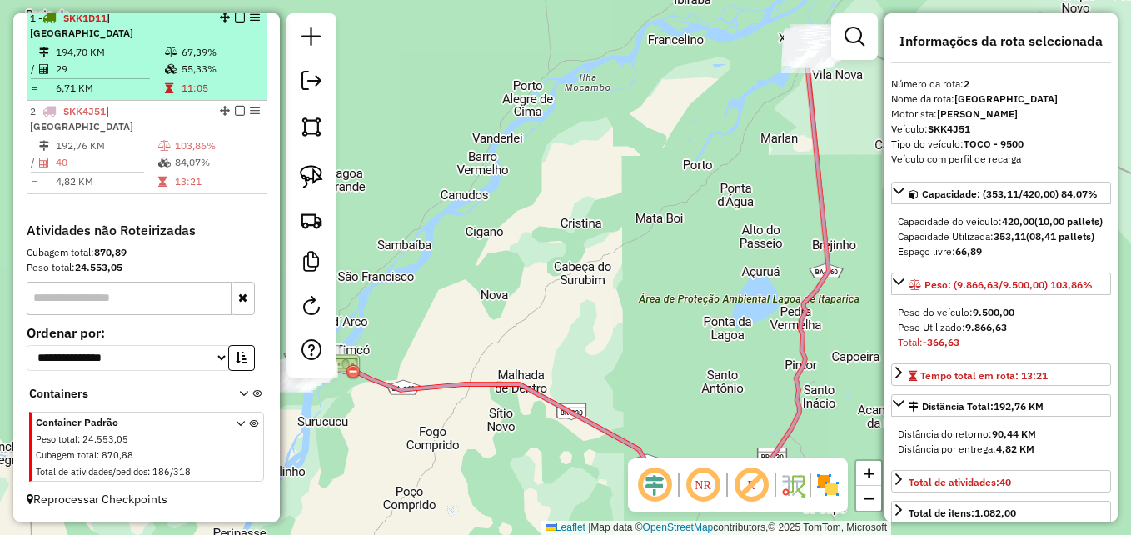
click at [109, 86] on td "6,71 KM" at bounding box center [109, 88] width 109 height 17
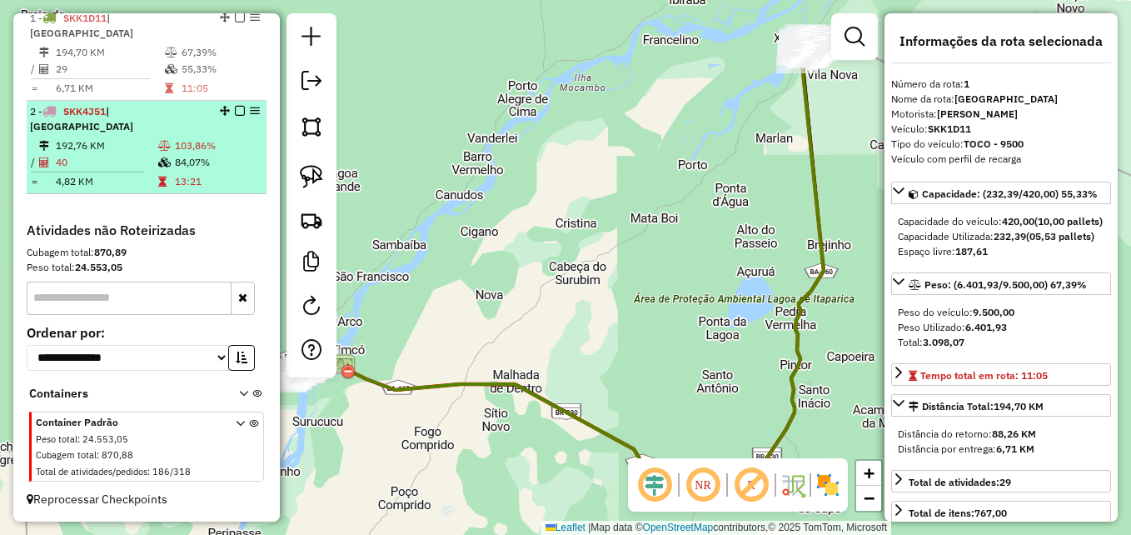
click at [108, 134] on div "2 - SKK4J51 | BARRA DO RIO GRANDE" at bounding box center [118, 119] width 177 height 30
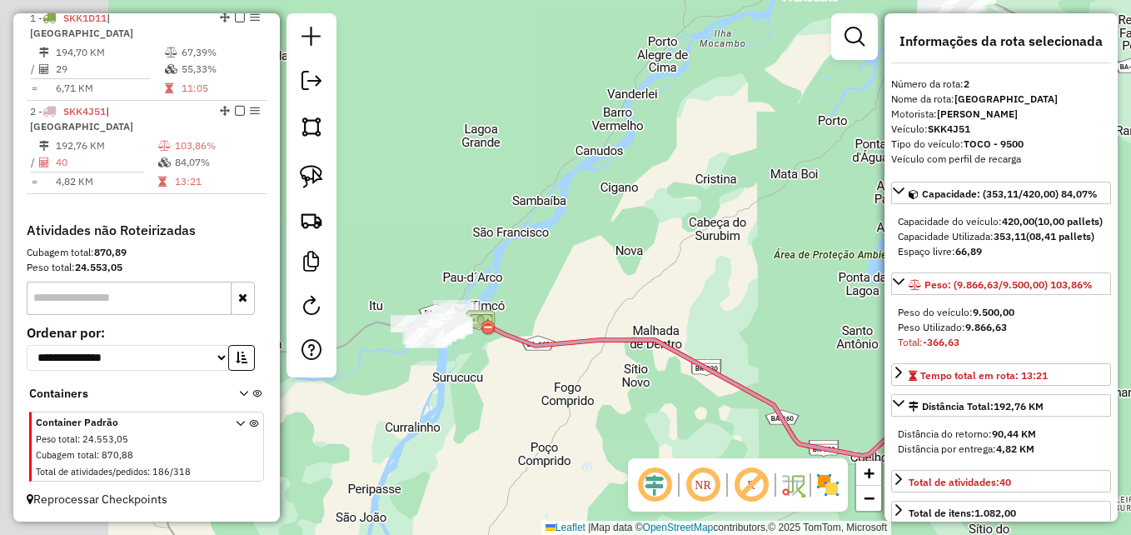
drag, startPoint x: 424, startPoint y: 362, endPoint x: 614, endPoint y: 301, distance: 200.4
click at [627, 293] on div "Janela de atendimento Grade de atendimento Capacidade Transportadoras Veículos …" at bounding box center [565, 267] width 1131 height 535
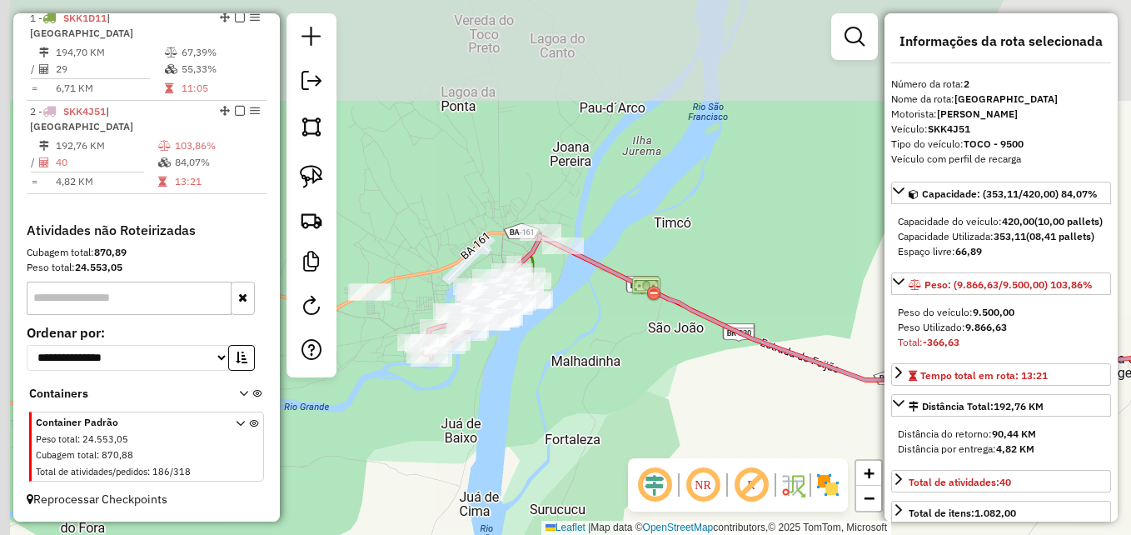
drag, startPoint x: 459, startPoint y: 298, endPoint x: 599, endPoint y: 414, distance: 181.6
click at [607, 416] on div "Janela de atendimento Grade de atendimento Capacidade Transportadoras Veículos …" at bounding box center [565, 267] width 1131 height 535
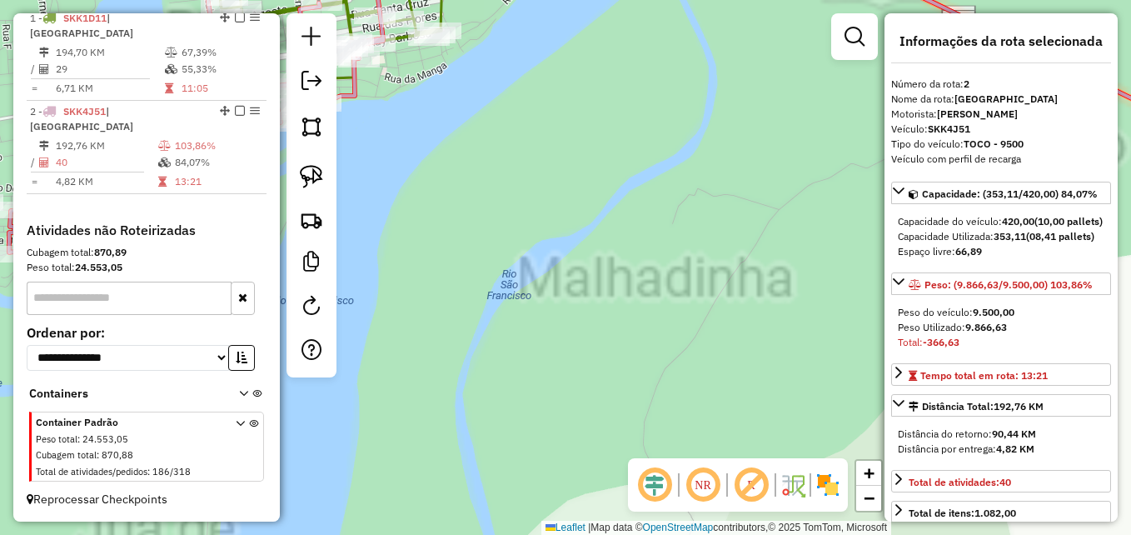
drag, startPoint x: 415, startPoint y: 231, endPoint x: 658, endPoint y: 552, distance: 403.0
click at [658, 534] on html "Aguarde... Pop-up bloqueado! Seu navegador bloqueou automáticamente a abertura …" at bounding box center [565, 267] width 1131 height 535
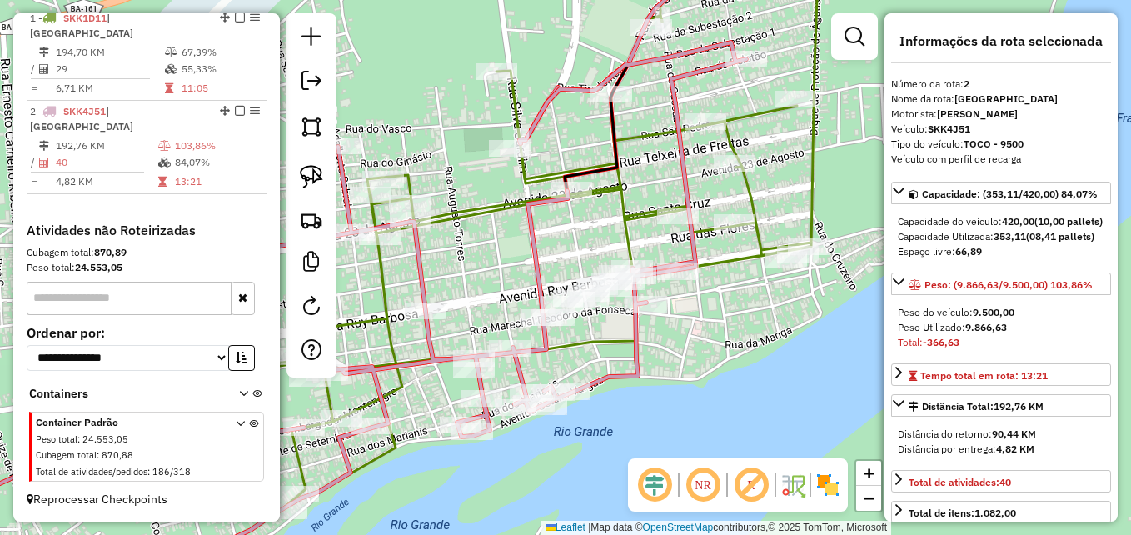
click at [531, 231] on icon at bounding box center [364, 314] width 763 height 545
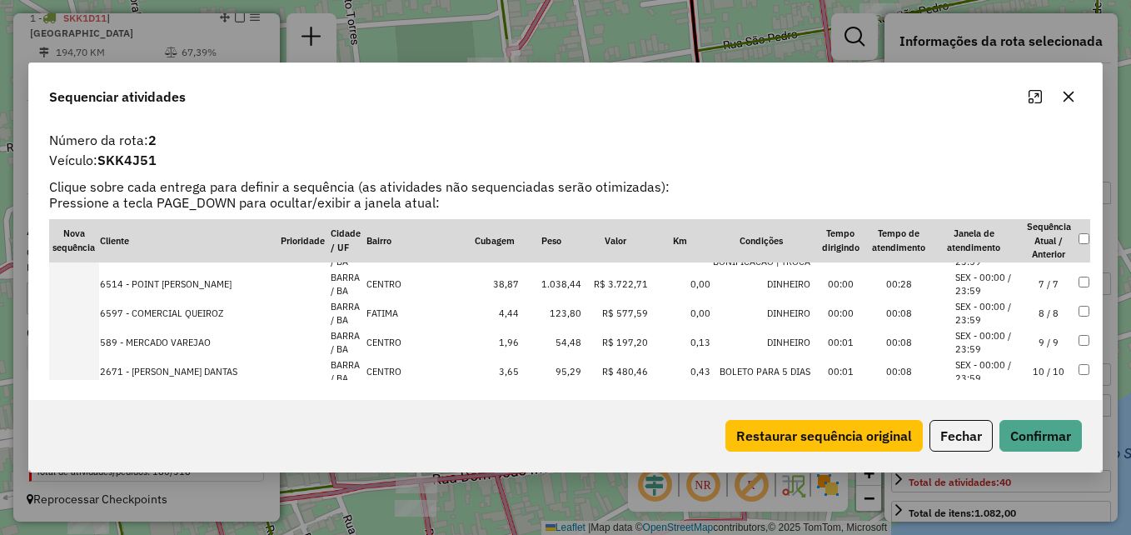
scroll to position [167, 0]
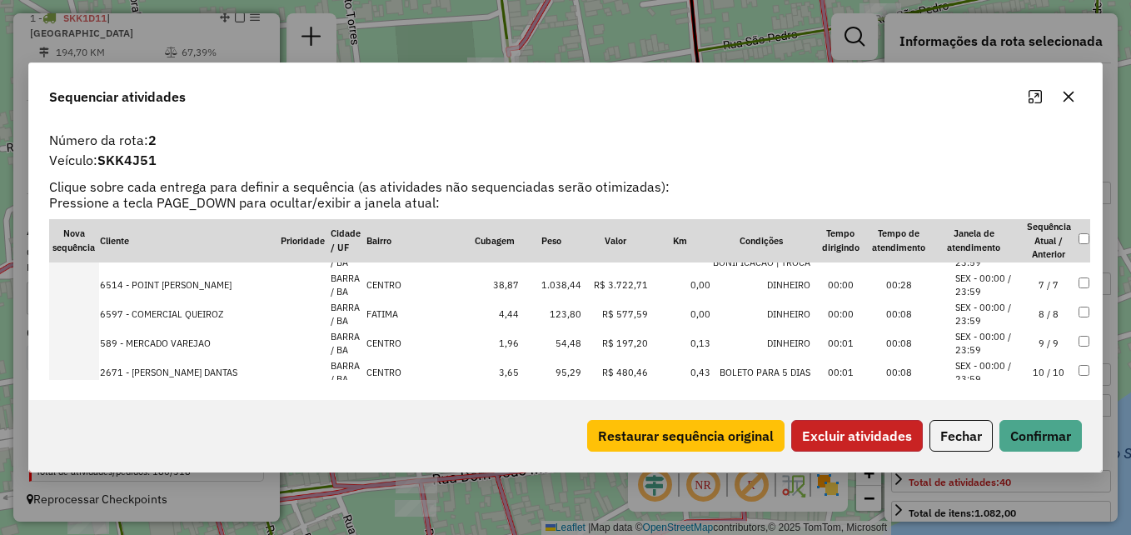
click at [863, 444] on button "Excluir atividades" at bounding box center [857, 436] width 132 height 32
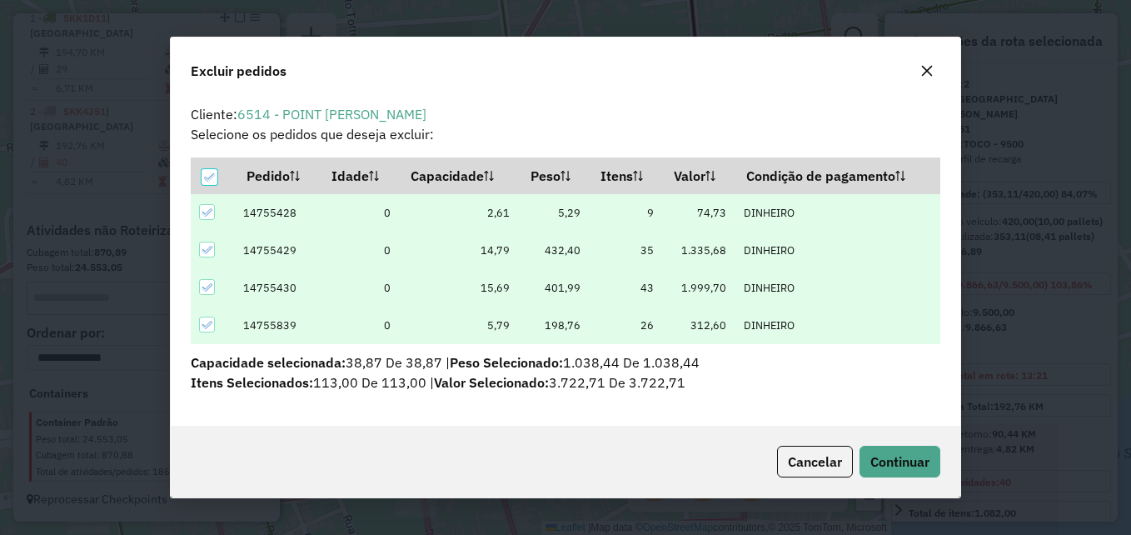
scroll to position [0, 0]
click at [875, 466] on span "Continuar" at bounding box center [899, 461] width 59 height 17
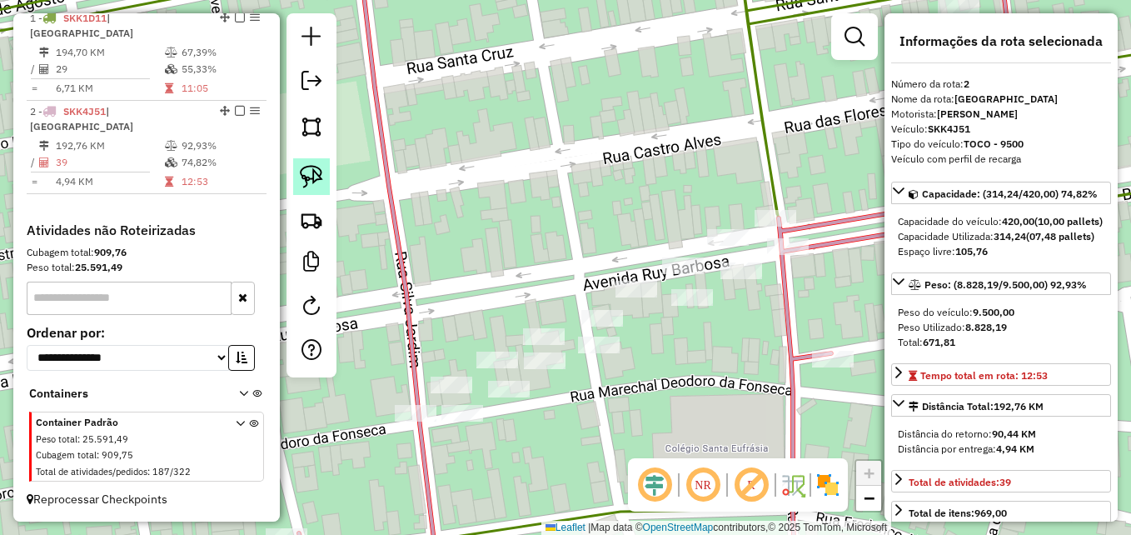
click at [309, 171] on img at bounding box center [311, 176] width 23 height 23
drag, startPoint x: 705, startPoint y: 270, endPoint x: 673, endPoint y: 242, distance: 42.5
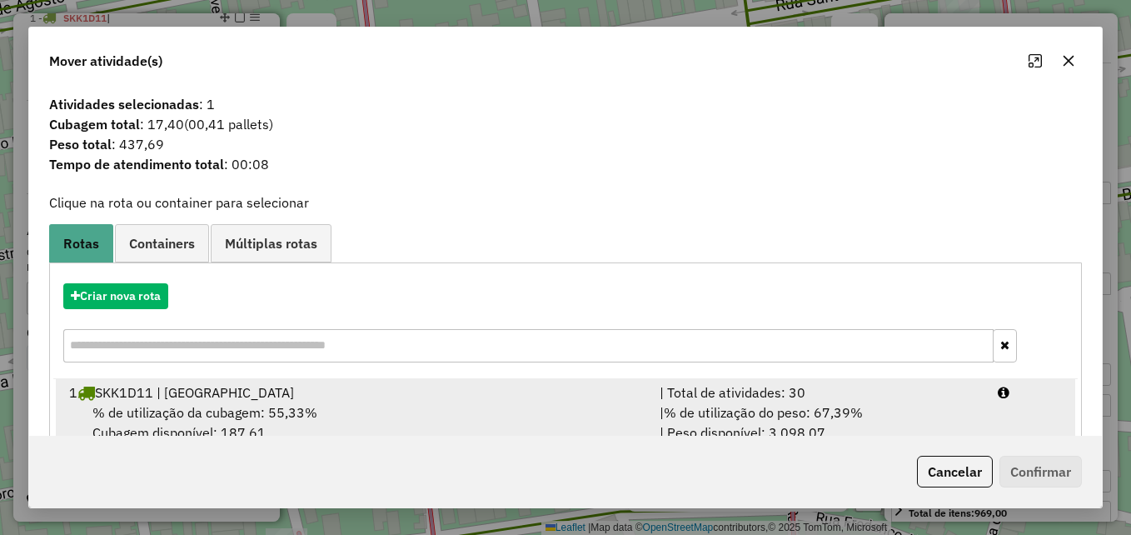
click at [485, 397] on div "1 SKK1D11 | BARRA DO RIO GRANDE" at bounding box center [354, 392] width 590 height 20
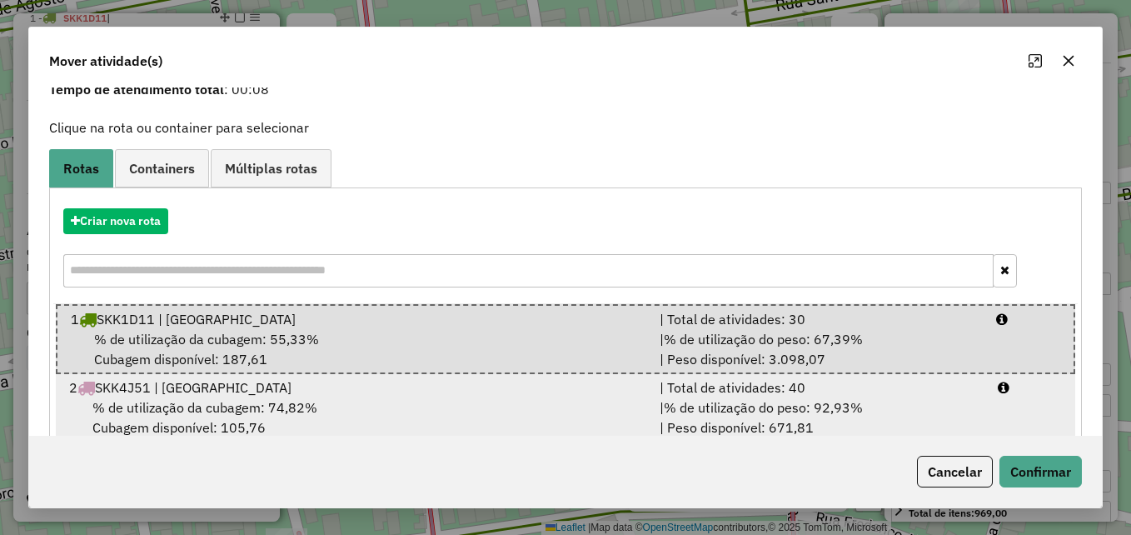
scroll to position [109, 0]
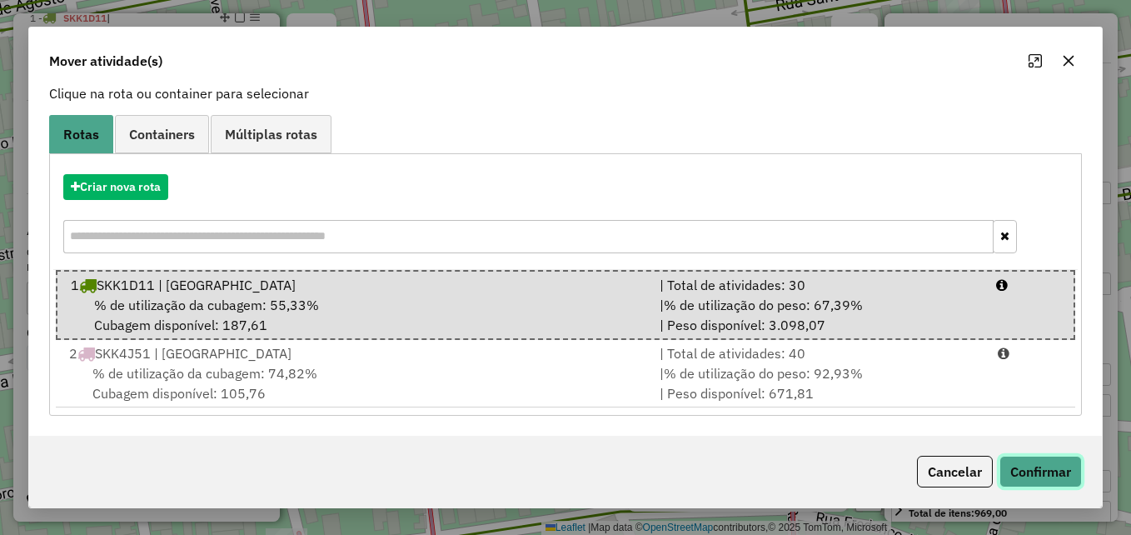
click at [1041, 474] on button "Confirmar" at bounding box center [1040, 471] width 82 height 32
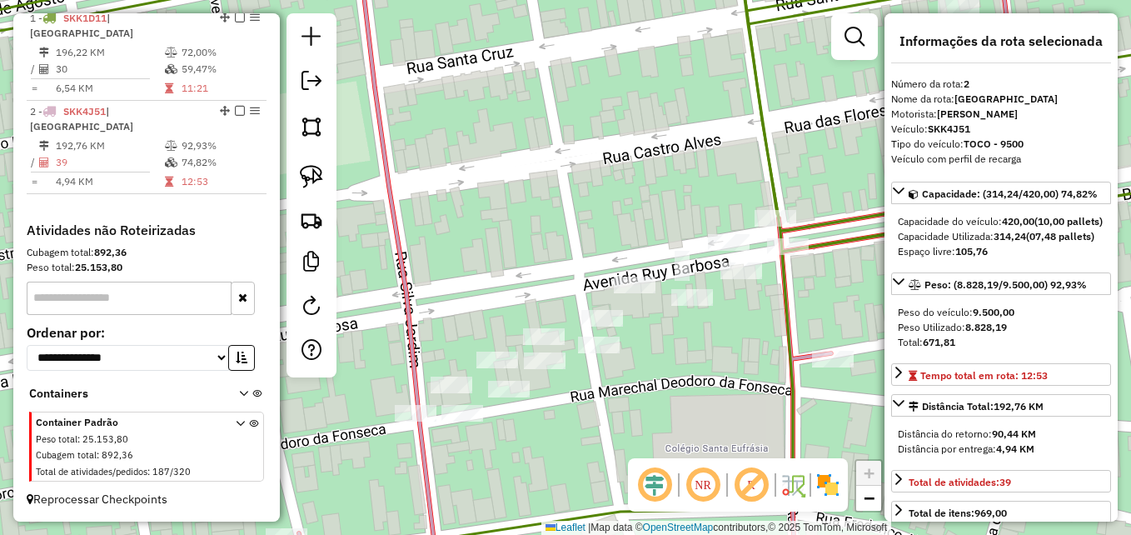
scroll to position [630, 0]
click at [311, 169] on img at bounding box center [311, 176] width 23 height 23
drag, startPoint x: 565, startPoint y: 330, endPoint x: 542, endPoint y: 302, distance: 35.5
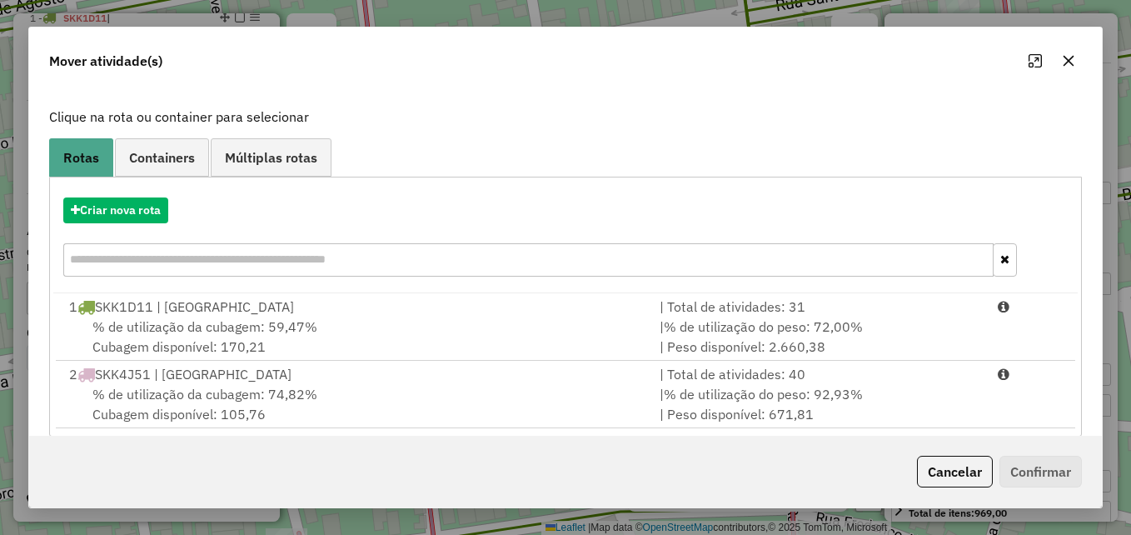
scroll to position [107, 0]
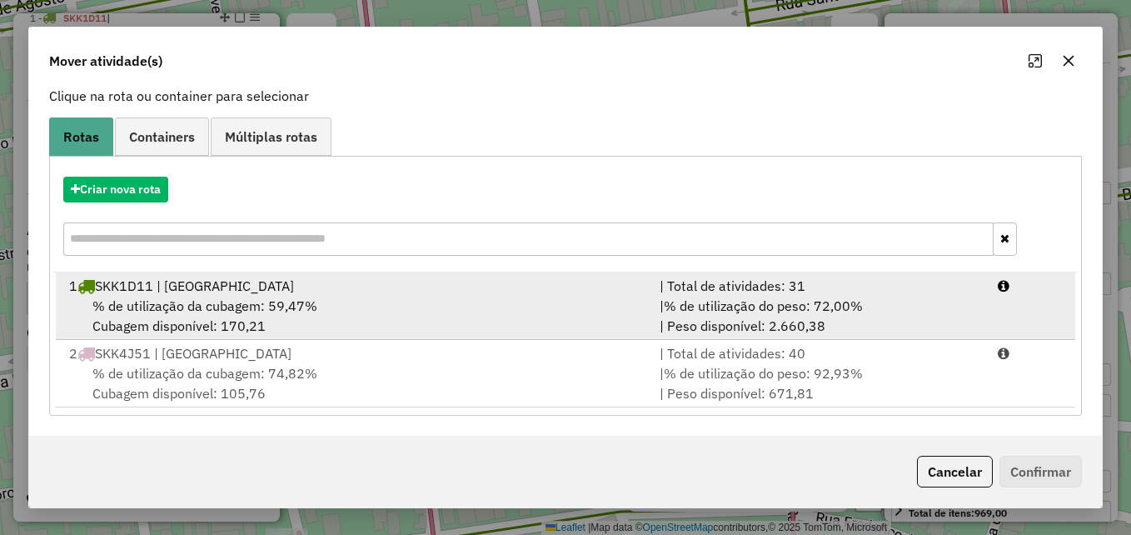
click at [504, 292] on div "1 SKK1D11 | BARRA DO RIO GRANDE" at bounding box center [354, 286] width 590 height 20
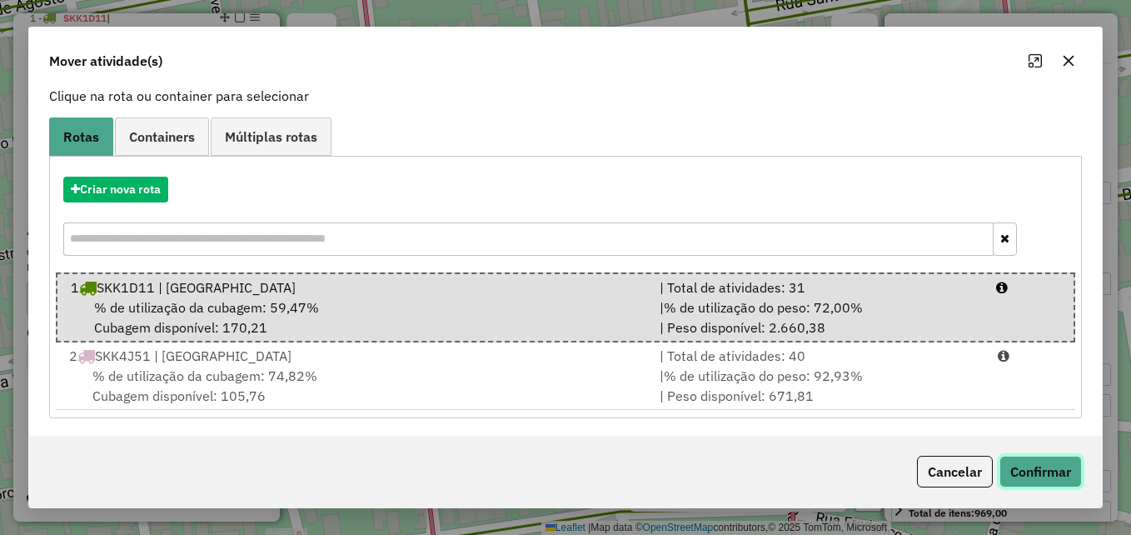
click at [1034, 464] on button "Confirmar" at bounding box center [1040, 471] width 82 height 32
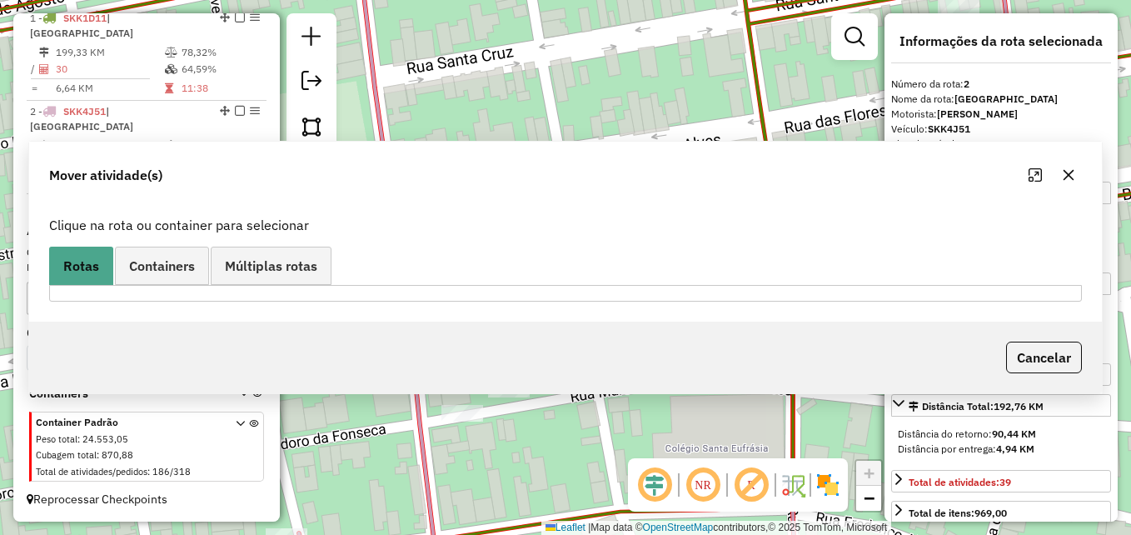
scroll to position [630, 0]
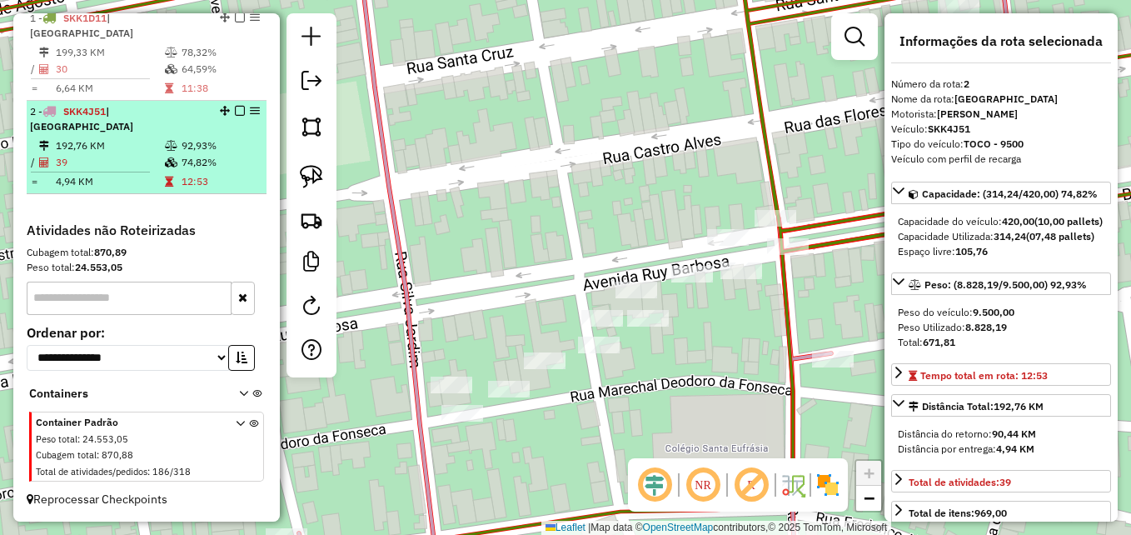
click at [166, 177] on icon at bounding box center [169, 182] width 8 height 10
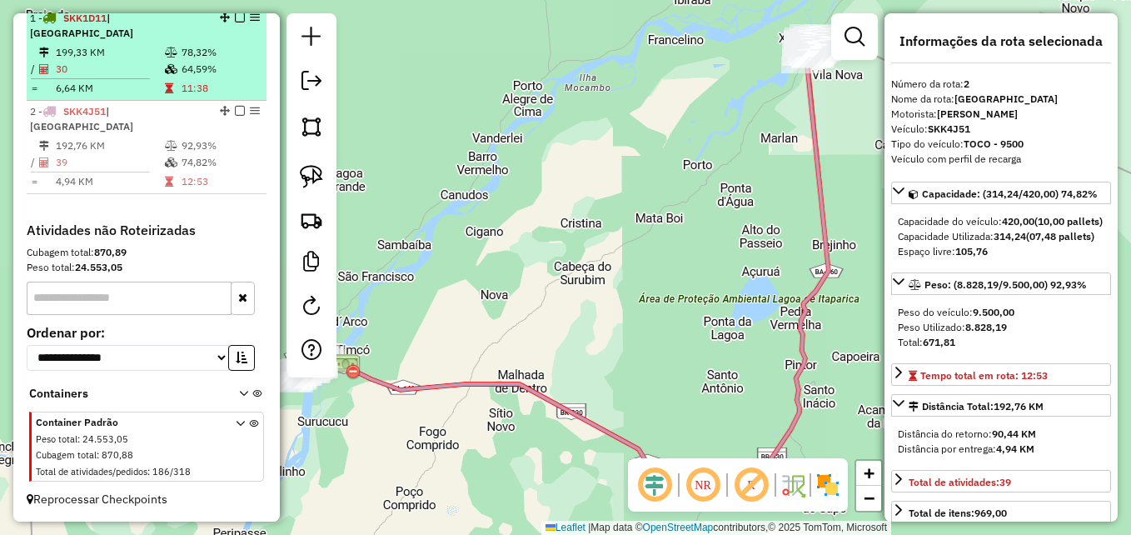
click at [104, 82] on td "6,64 KM" at bounding box center [109, 88] width 109 height 17
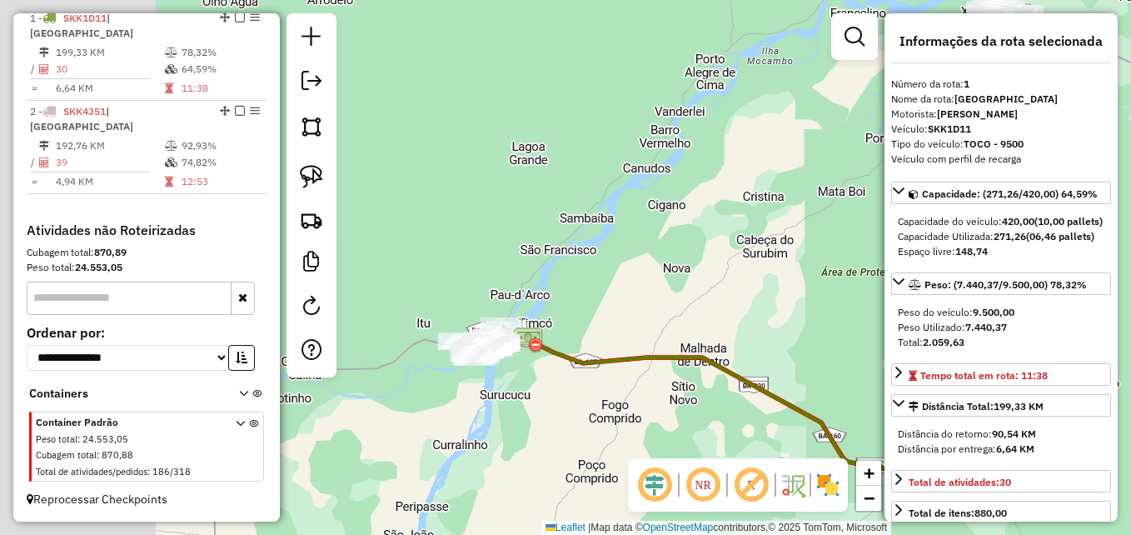
drag, startPoint x: 484, startPoint y: 331, endPoint x: 666, endPoint y: 307, distance: 183.9
click at [666, 307] on div "Janela de atendimento Grade de atendimento Capacidade Transportadoras Veículos …" at bounding box center [565, 267] width 1131 height 535
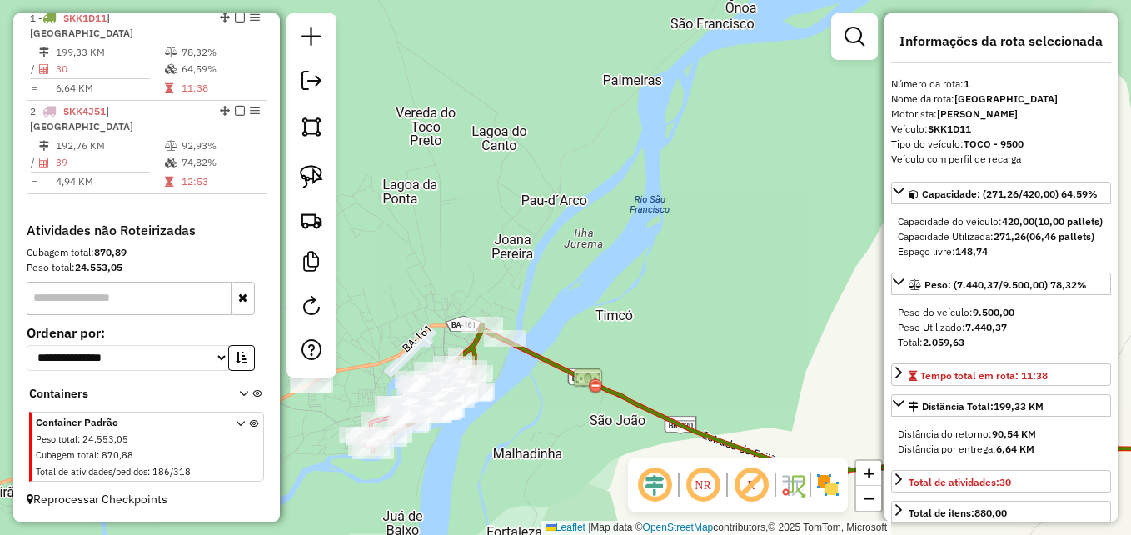
drag, startPoint x: 432, startPoint y: 400, endPoint x: 555, endPoint y: 405, distance: 122.5
click at [565, 404] on div "Janela de atendimento Grade de atendimento Capacidade Transportadoras Veículos …" at bounding box center [565, 267] width 1131 height 535
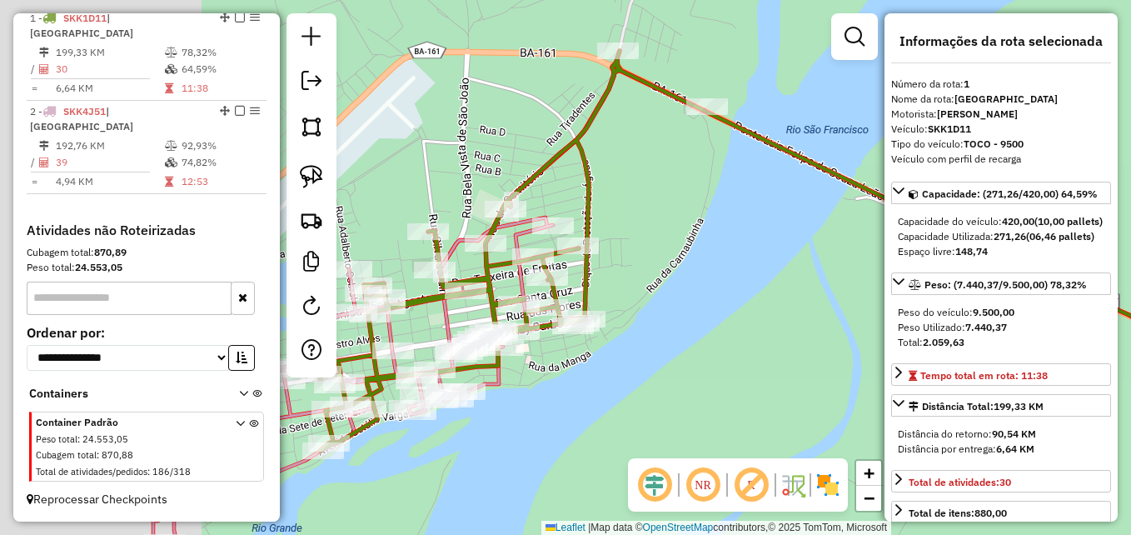
drag, startPoint x: 473, startPoint y: 415, endPoint x: 680, endPoint y: 379, distance: 210.4
click at [770, 380] on div "Janela de atendimento Grade de atendimento Capacidade Transportadoras Veículos …" at bounding box center [565, 267] width 1131 height 535
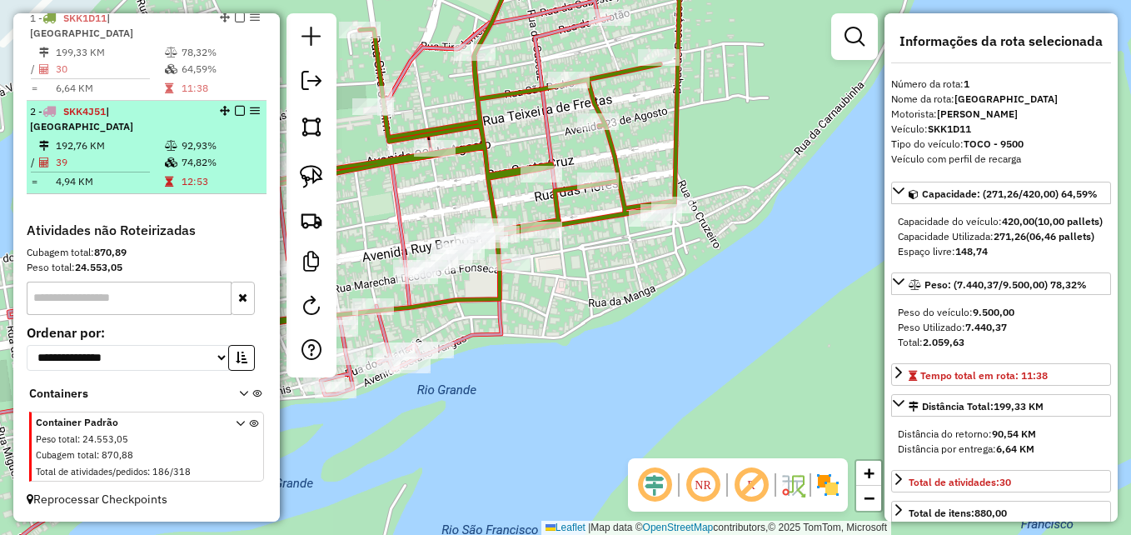
click at [152, 134] on li "2 - SKK4J51 | BARRA DO RIO GRANDE 192,76 KM 92,93% / 39 74,82% = 4,94 KM 12:53" at bounding box center [147, 147] width 240 height 93
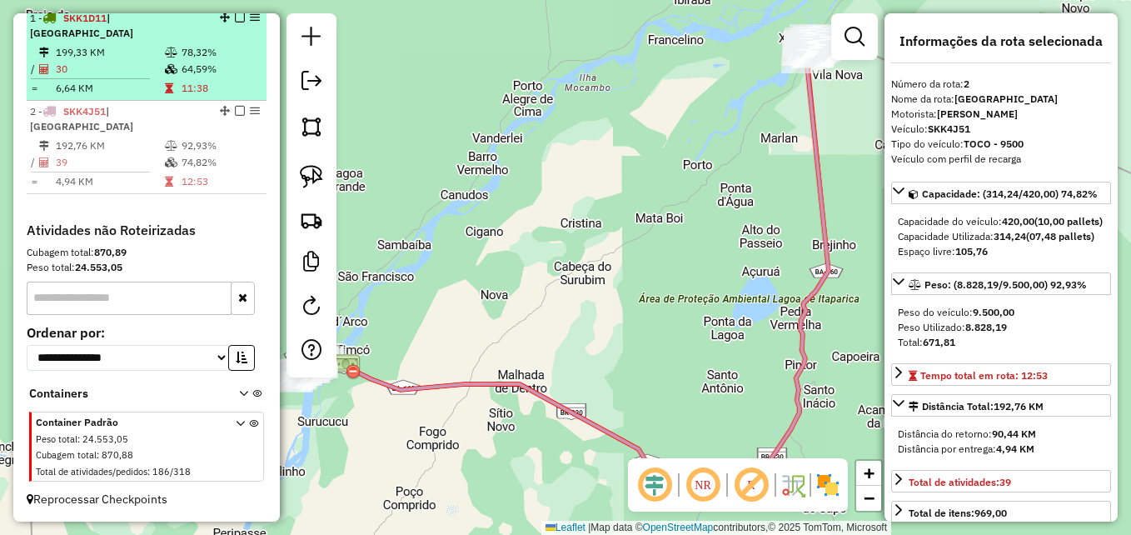
click at [102, 53] on td "199,33 KM" at bounding box center [109, 52] width 109 height 17
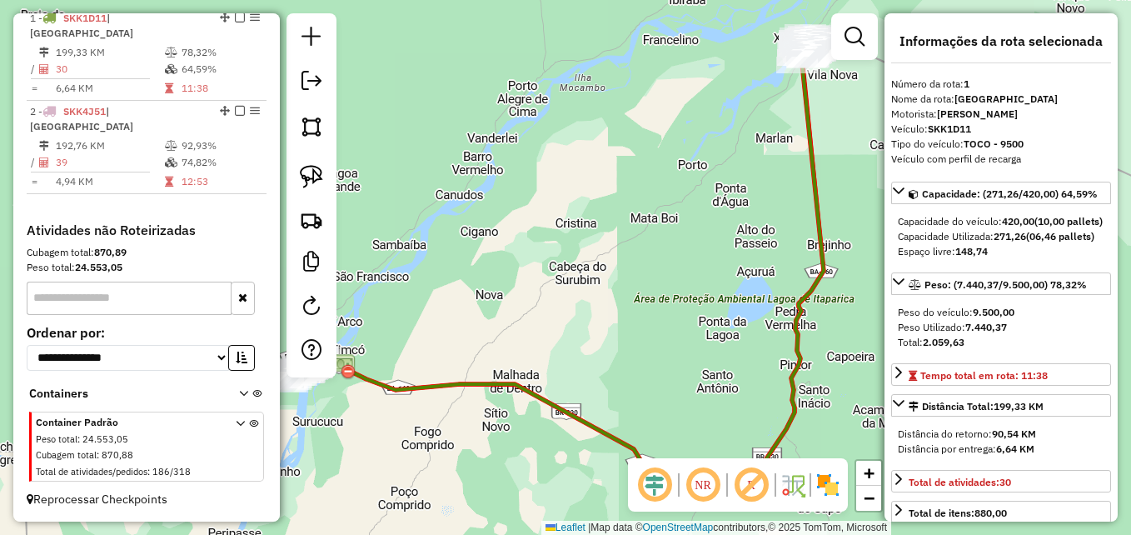
drag, startPoint x: 436, startPoint y: 327, endPoint x: 624, endPoint y: 290, distance: 191.1
click at [624, 290] on div "Janela de atendimento Grade de atendimento Capacidade Transportadoras Veículos …" at bounding box center [565, 267] width 1131 height 535
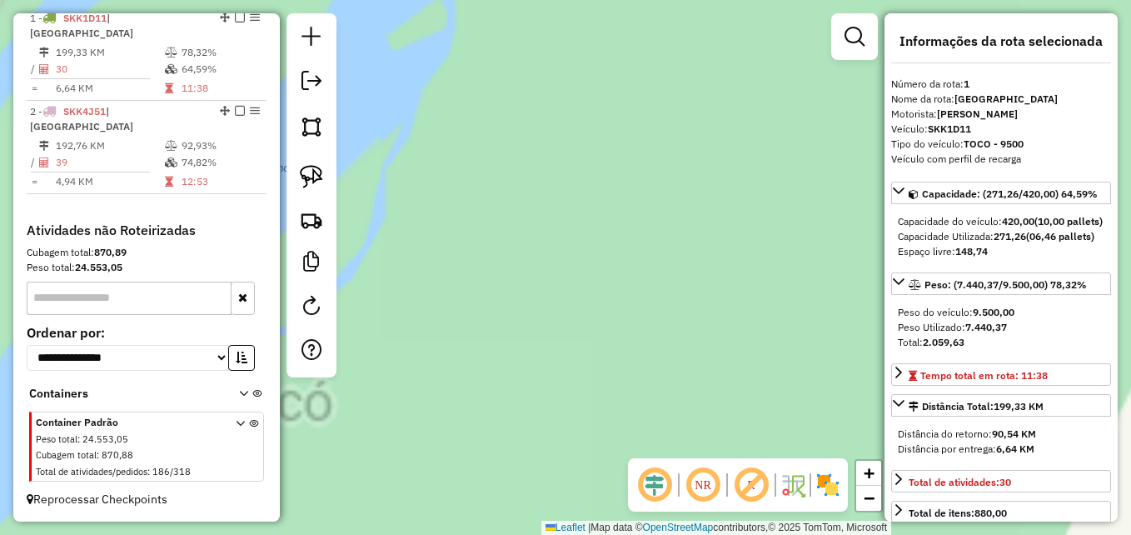
drag, startPoint x: 469, startPoint y: 315, endPoint x: 844, endPoint y: 216, distance: 388.4
click at [842, 217] on div "Janela de atendimento Grade de atendimento Capacidade Transportadoras Veículos …" at bounding box center [565, 267] width 1131 height 535
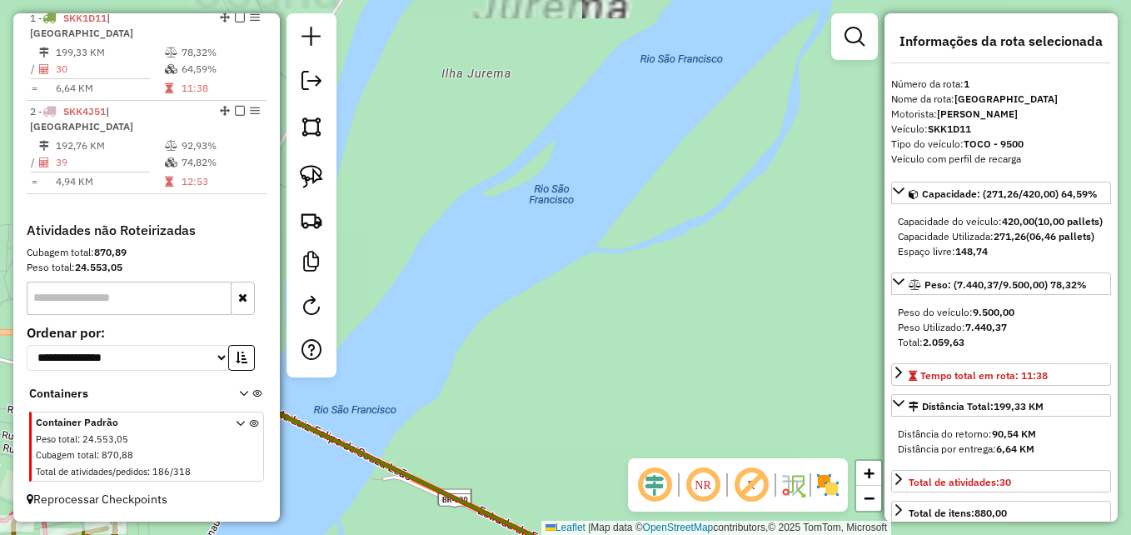
drag, startPoint x: 502, startPoint y: 306, endPoint x: 779, endPoint y: 221, distance: 290.2
click at [787, 221] on div "Janela de atendimento Grade de atendimento Capacidade Transportadoras Veículos …" at bounding box center [565, 267] width 1131 height 535
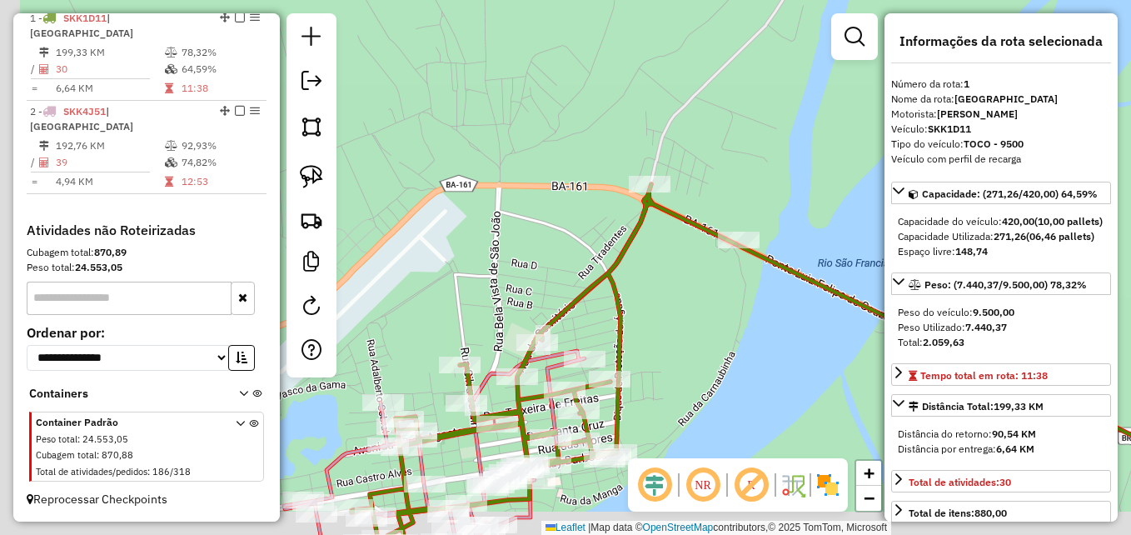
drag, startPoint x: 750, startPoint y: 212, endPoint x: 558, endPoint y: 296, distance: 209.9
click at [760, 206] on div "Janela de atendimento Grade de atendimento Capacidade Transportadoras Veículos …" at bounding box center [565, 267] width 1131 height 535
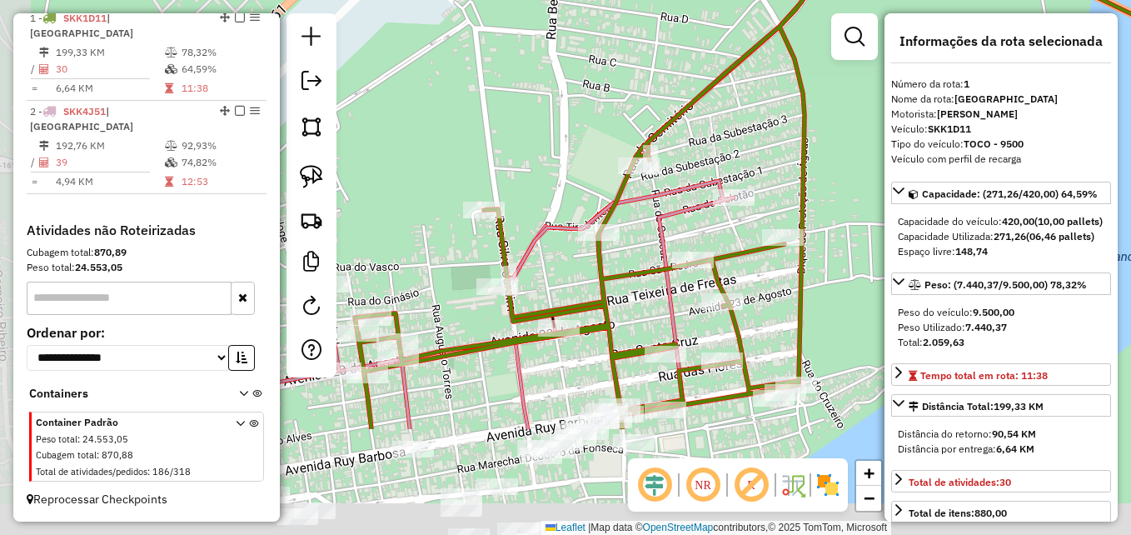
drag, startPoint x: 512, startPoint y: 329, endPoint x: 536, endPoint y: 89, distance: 241.0
click at [536, 91] on div "Janela de atendimento Grade de atendimento Capacidade Transportadoras Veículos …" at bounding box center [565, 267] width 1131 height 535
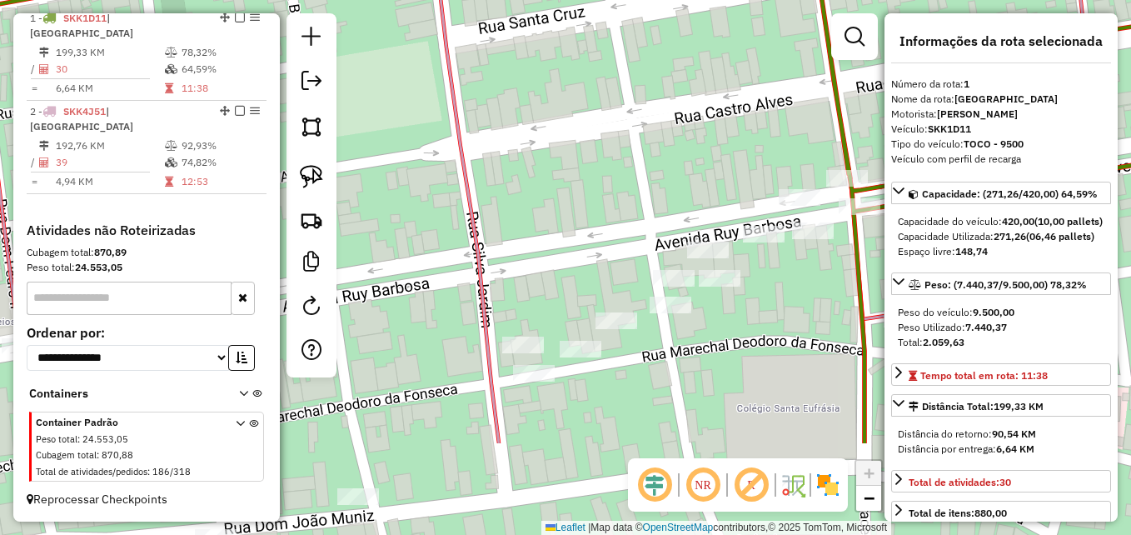
drag, startPoint x: 575, startPoint y: 255, endPoint x: 510, endPoint y: 77, distance: 189.9
click at [510, 77] on div "Janela de atendimento Grade de atendimento Capacidade Transportadoras Veículos …" at bounding box center [565, 267] width 1131 height 535
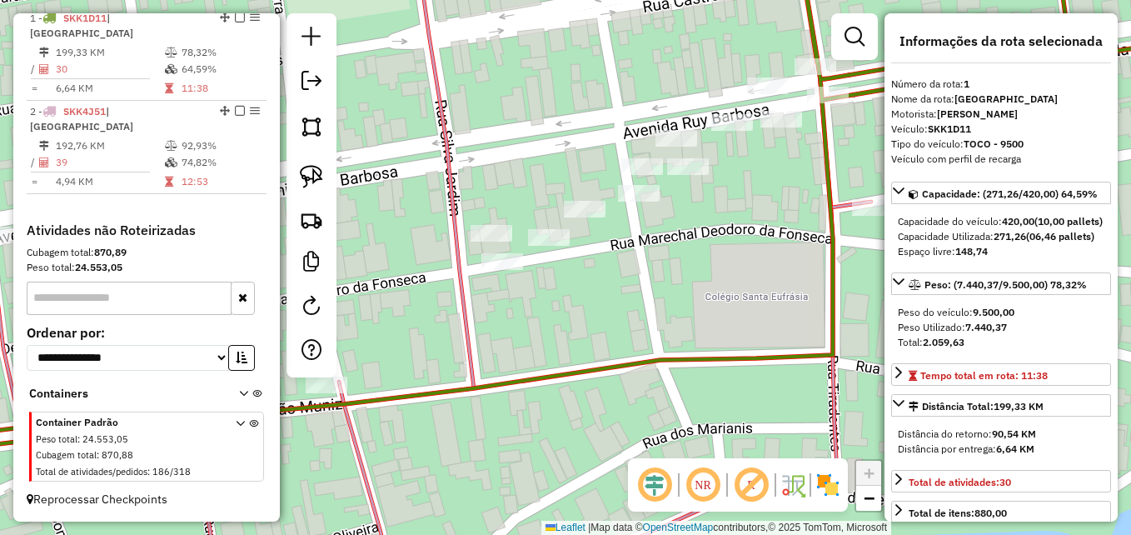
click at [455, 238] on icon at bounding box center [477, 267] width 1181 height 641
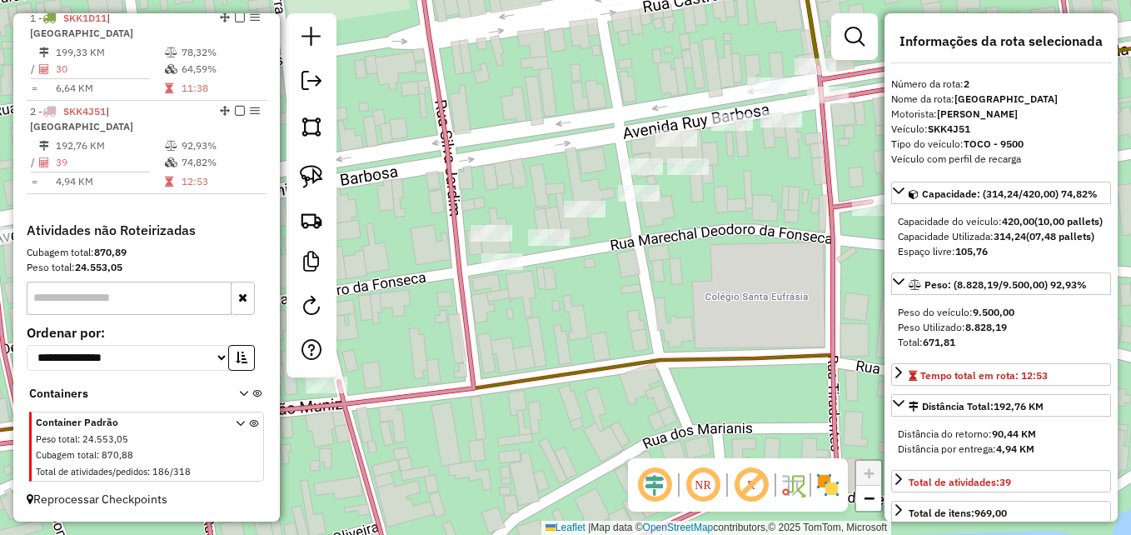
click at [455, 238] on icon at bounding box center [477, 267] width 1181 height 641
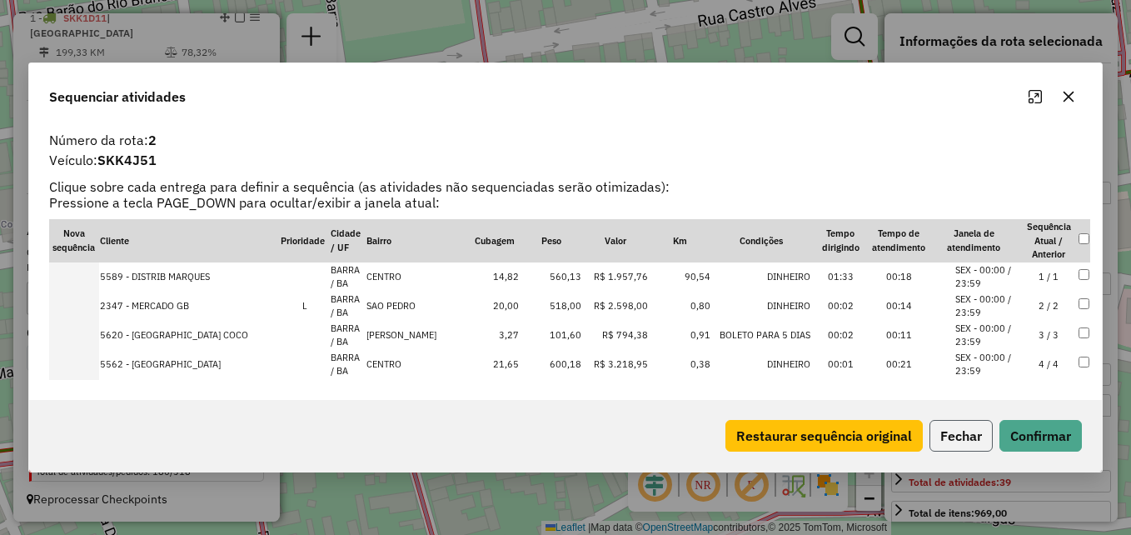
click at [948, 431] on button "Fechar" at bounding box center [960, 436] width 63 height 32
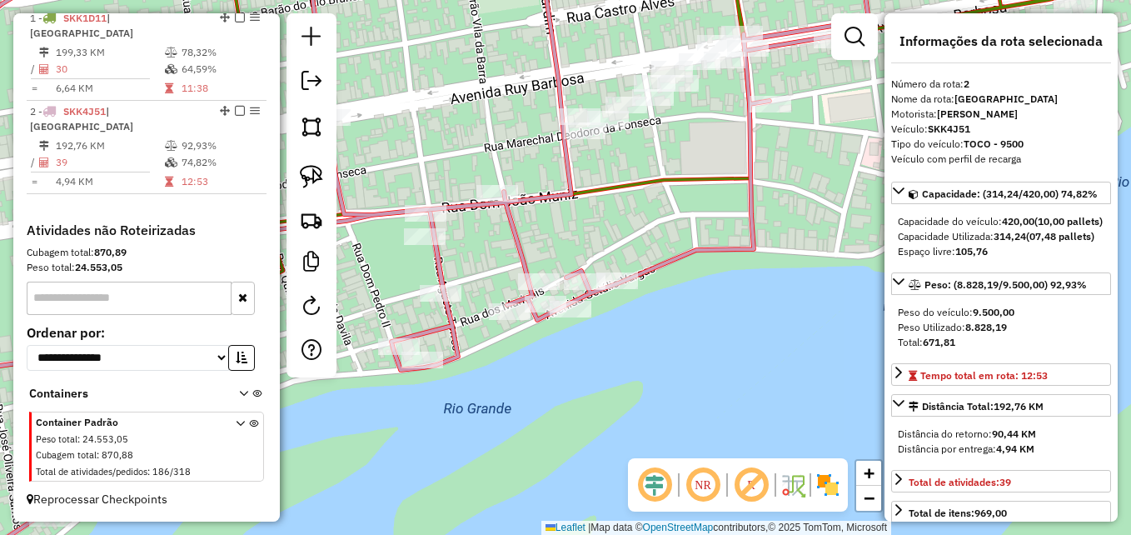
click at [552, 43] on icon at bounding box center [378, 267] width 982 height 641
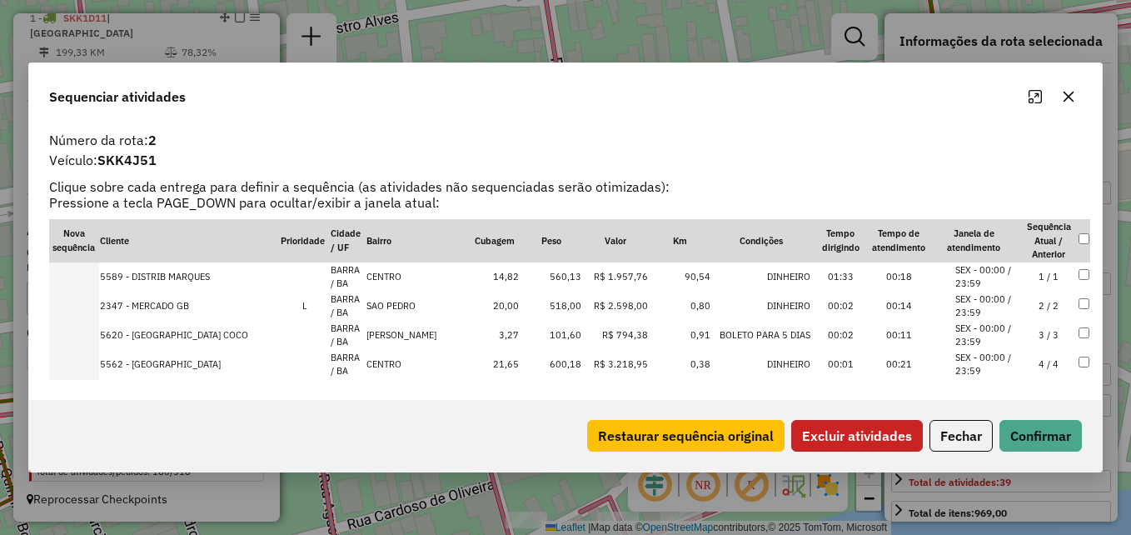
click at [871, 437] on button "Excluir atividades" at bounding box center [857, 436] width 132 height 32
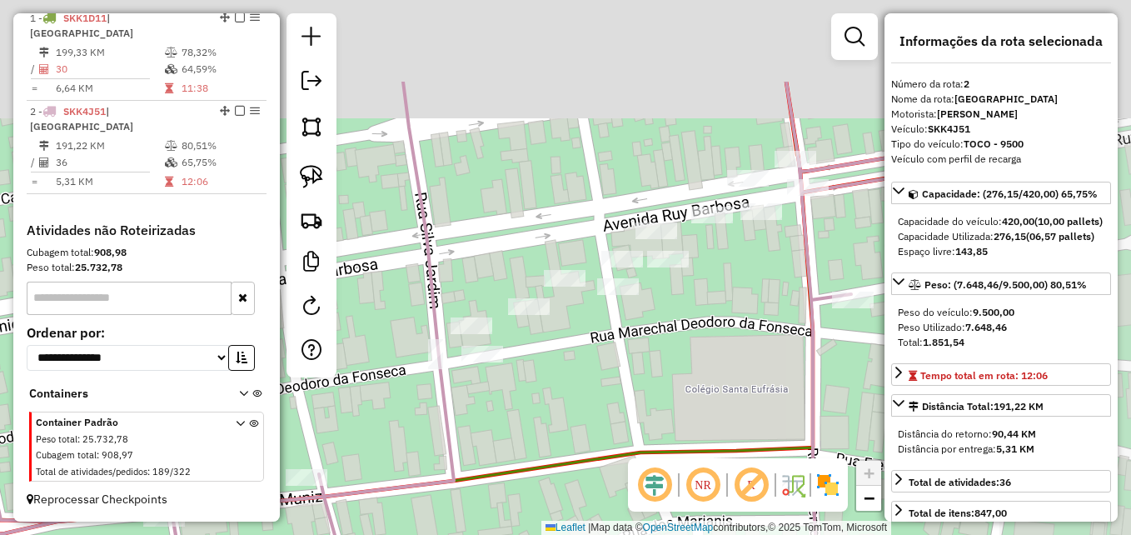
drag, startPoint x: 680, startPoint y: 356, endPoint x: 587, endPoint y: 420, distance: 113.2
click at [589, 420] on div "Janela de atendimento Grade de atendimento Capacidade Transportadoras Veículos …" at bounding box center [565, 267] width 1131 height 535
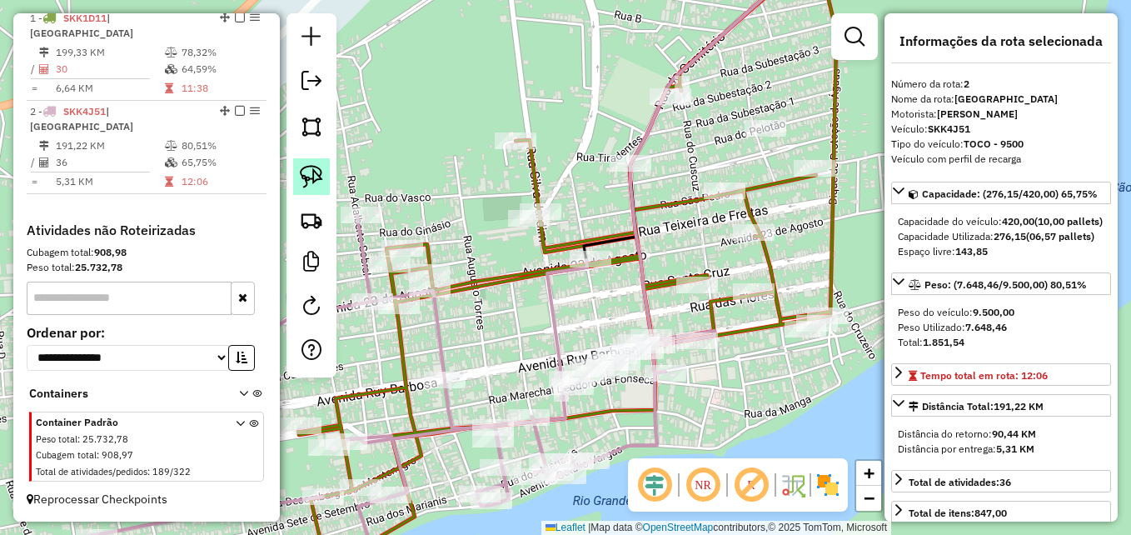
click at [311, 179] on img at bounding box center [311, 176] width 23 height 23
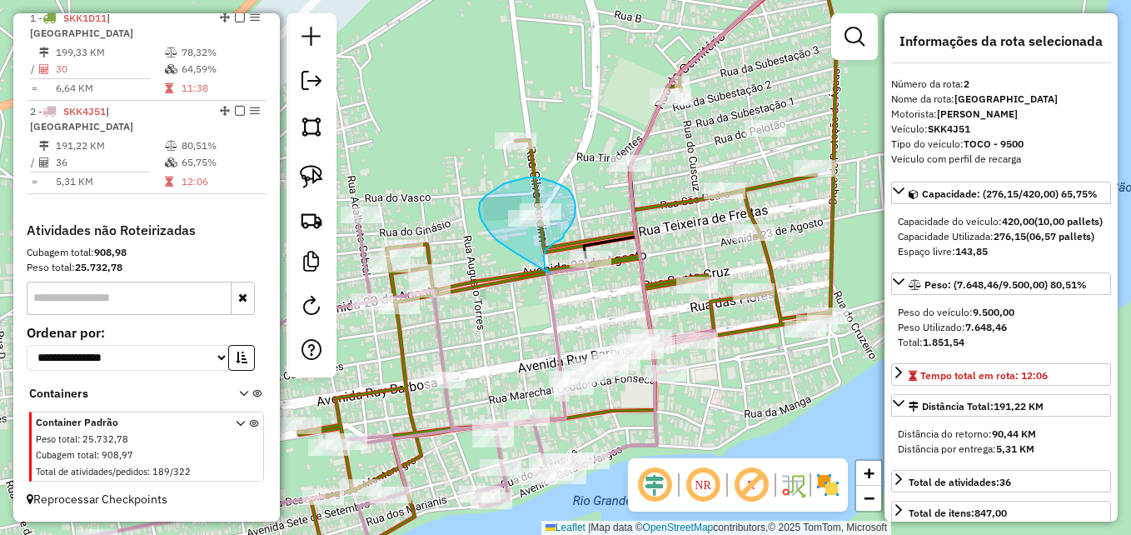
drag, startPoint x: 516, startPoint y: 253, endPoint x: 554, endPoint y: 279, distance: 45.5
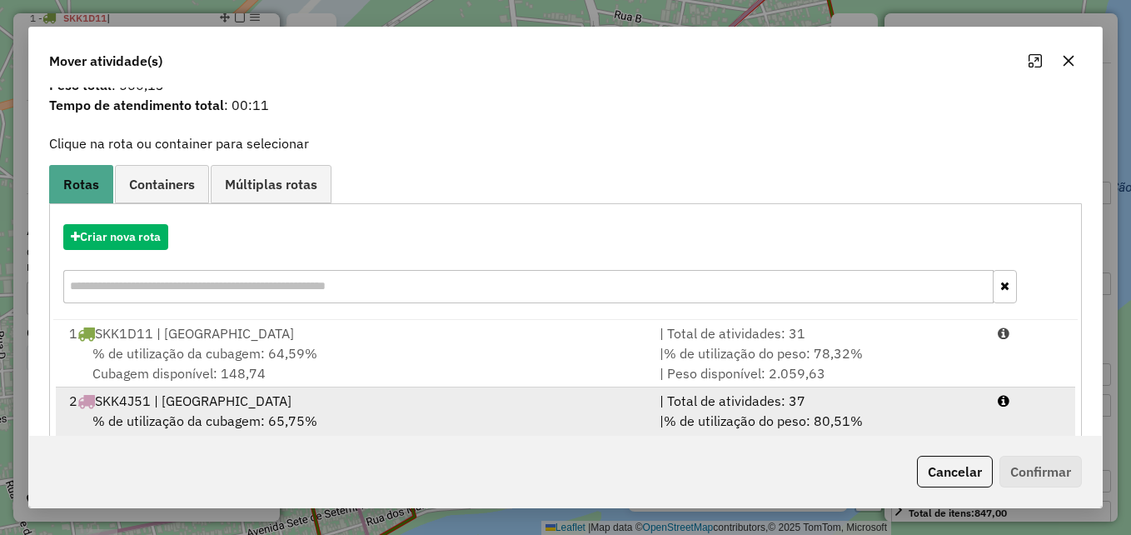
scroll to position [107, 0]
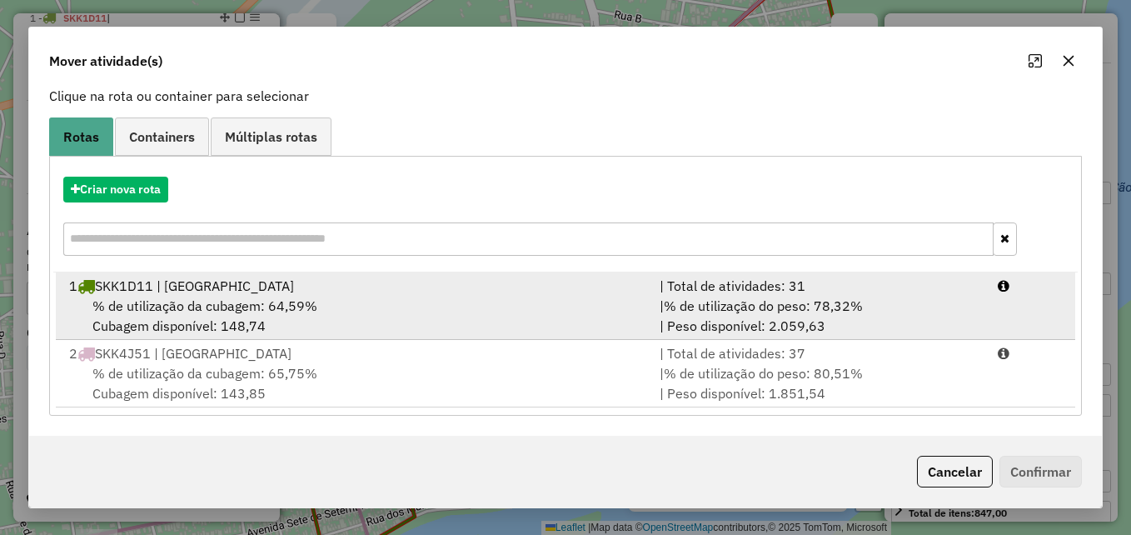
click at [567, 296] on div "% de utilização da cubagem: 64,59% Cubagem disponível: 148,74" at bounding box center [354, 316] width 590 height 40
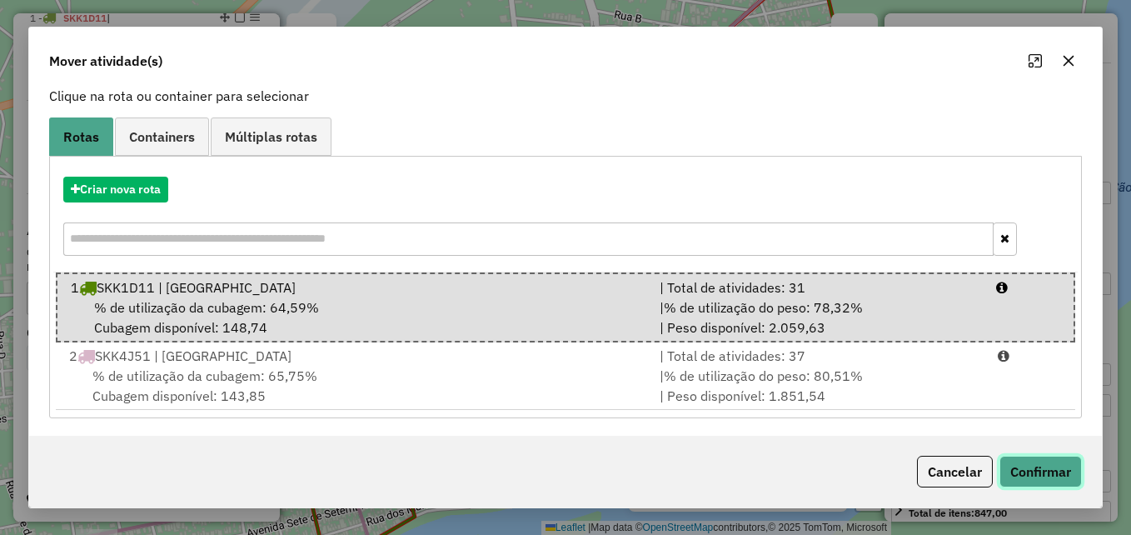
click at [1043, 480] on button "Confirmar" at bounding box center [1040, 471] width 82 height 32
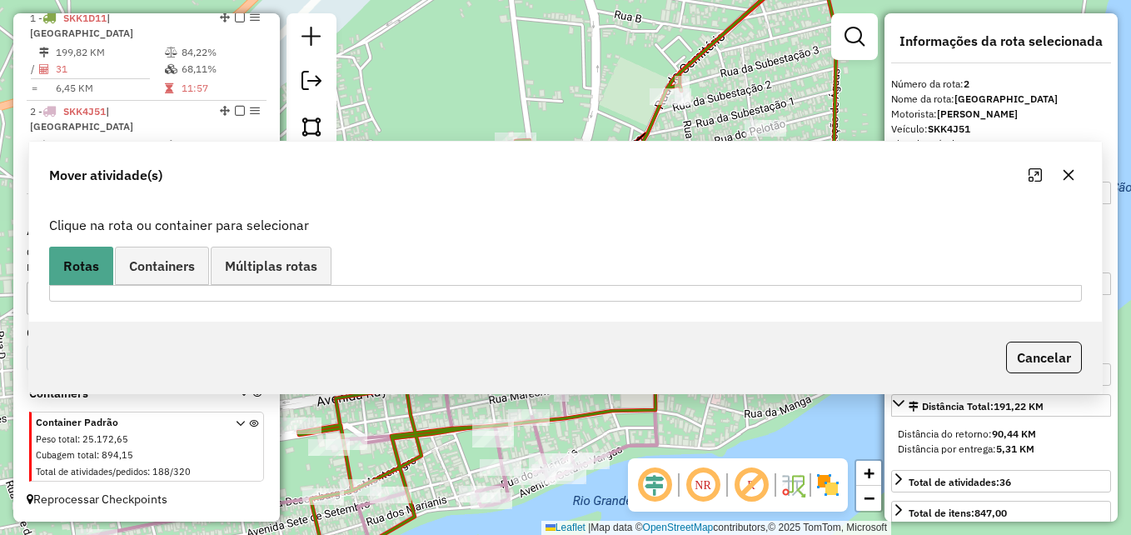
scroll to position [630, 0]
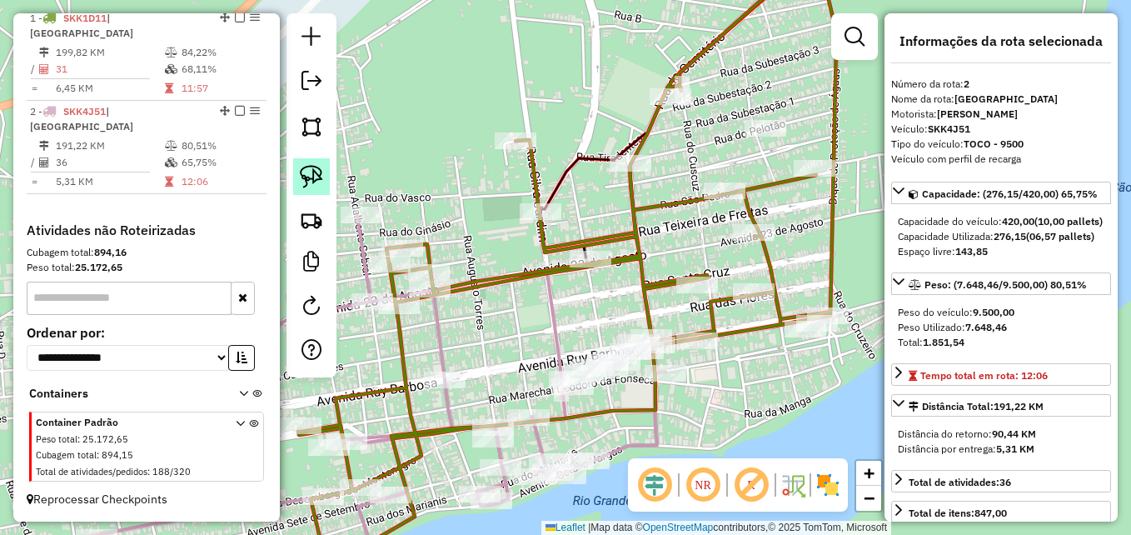
click at [318, 178] on img at bounding box center [311, 176] width 23 height 23
drag, startPoint x: 754, startPoint y: 159, endPoint x: 791, endPoint y: 146, distance: 39.8
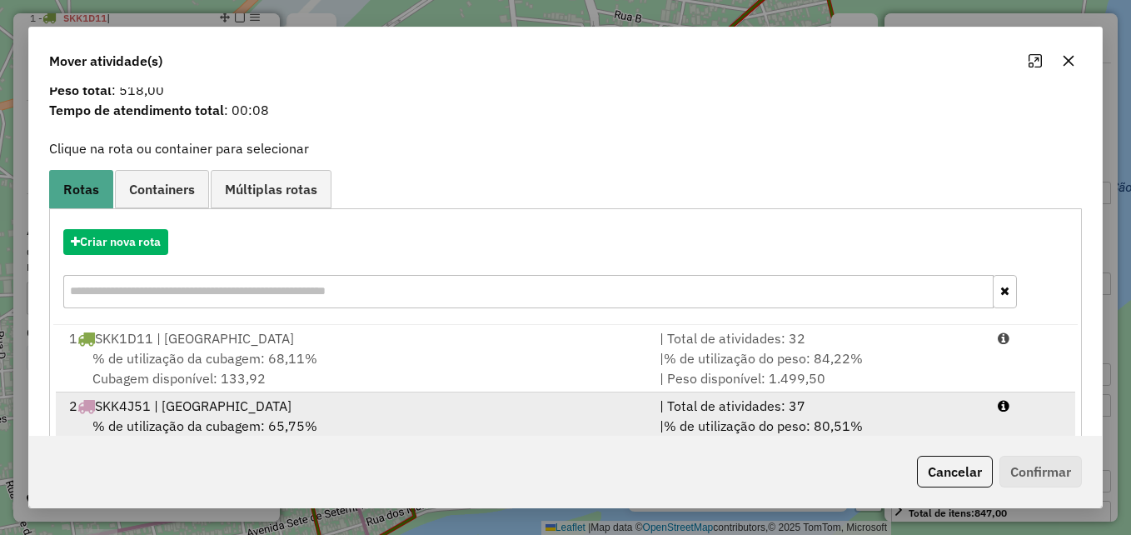
scroll to position [107, 0]
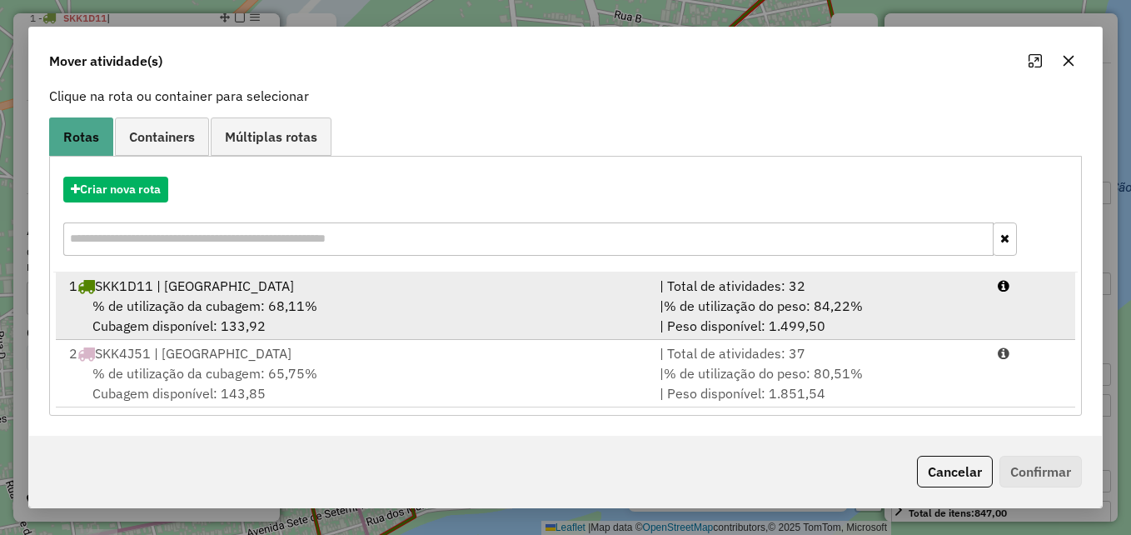
click at [363, 307] on div "% de utilização da cubagem: 68,11% Cubagem disponível: 133,92" at bounding box center [354, 316] width 590 height 40
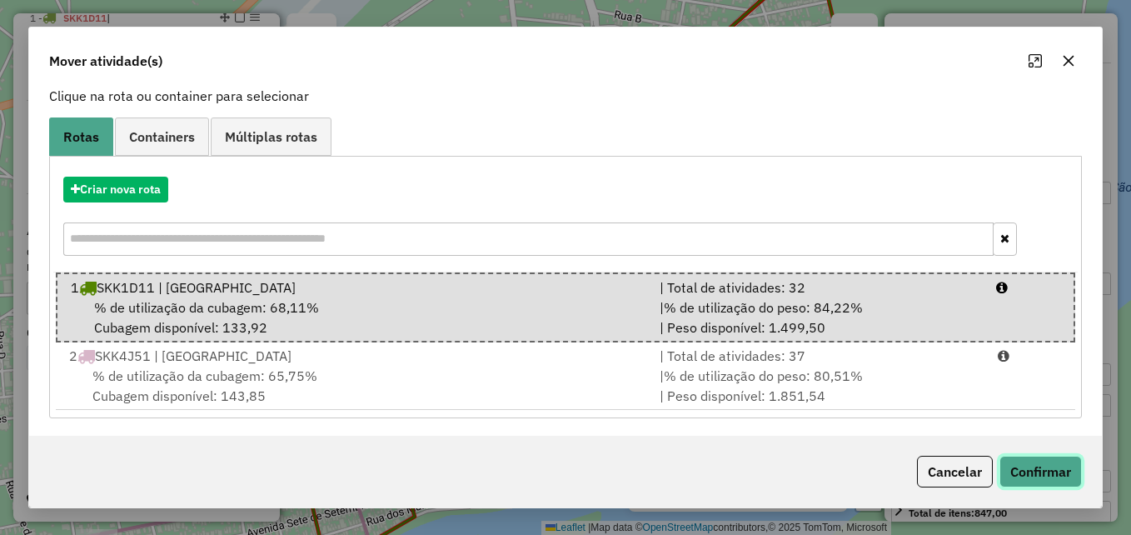
click at [1029, 461] on button "Confirmar" at bounding box center [1040, 471] width 82 height 32
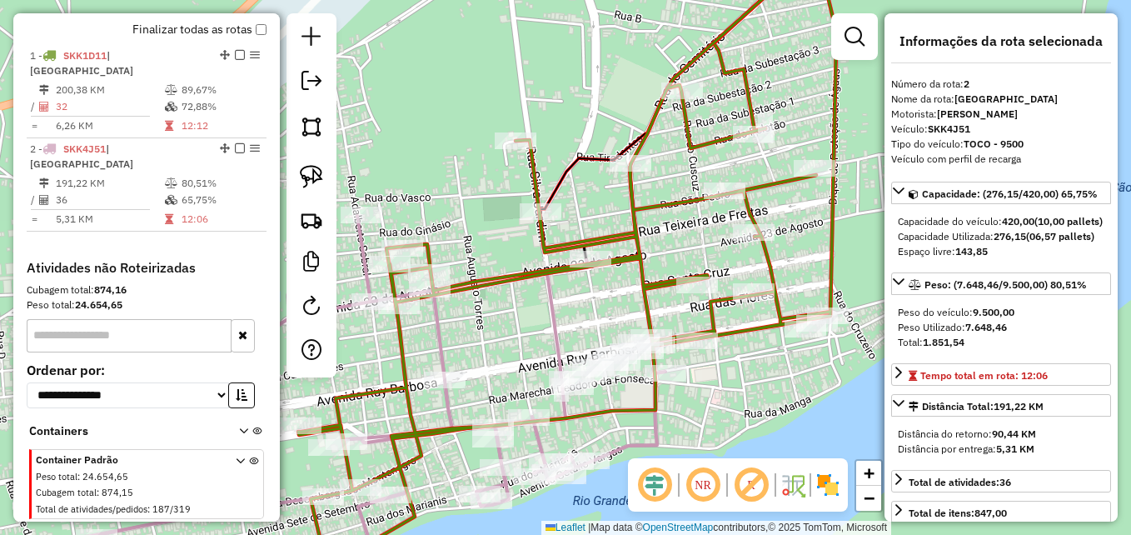
scroll to position [630, 0]
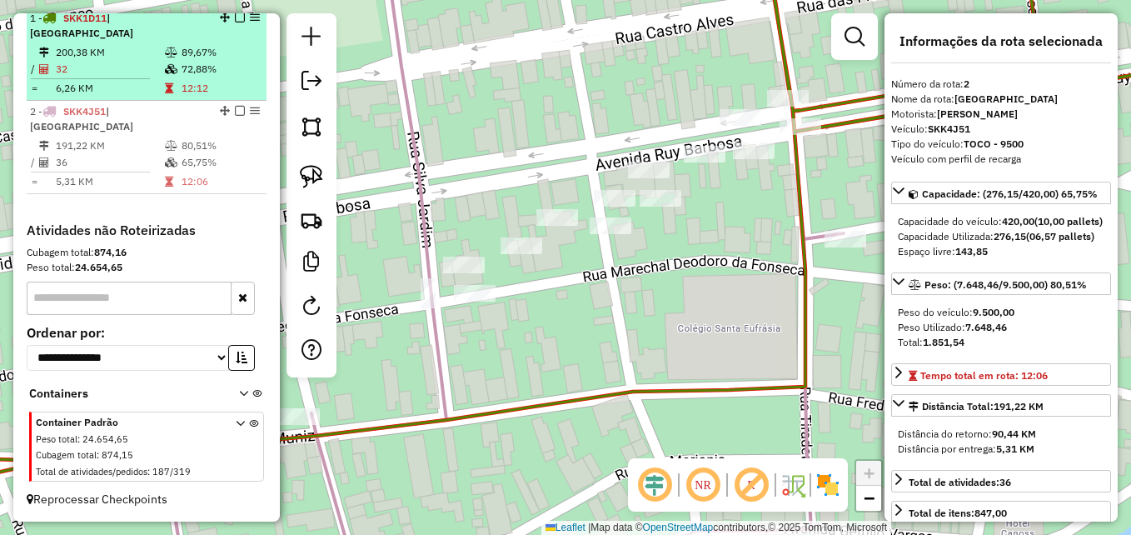
click at [81, 73] on td "32" at bounding box center [109, 69] width 109 height 17
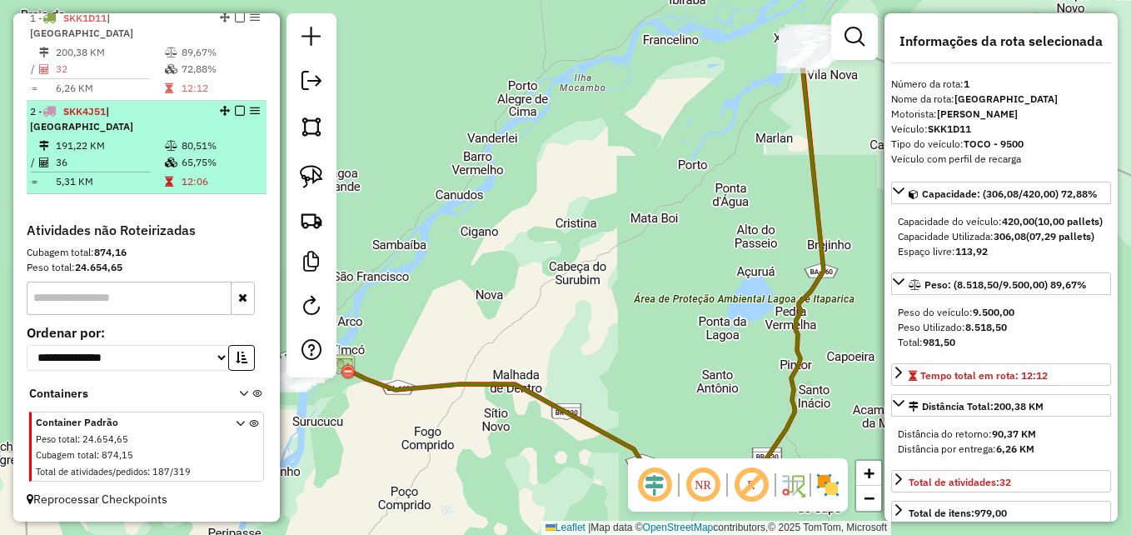
click at [104, 169] on td "36" at bounding box center [109, 162] width 109 height 17
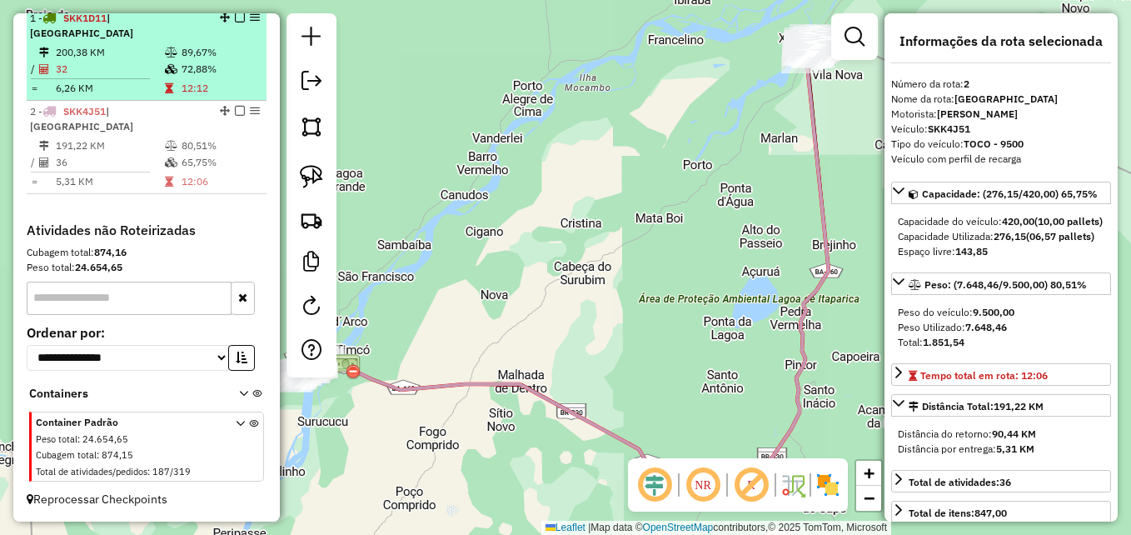
click at [115, 78] on hr at bounding box center [90, 78] width 119 height 1
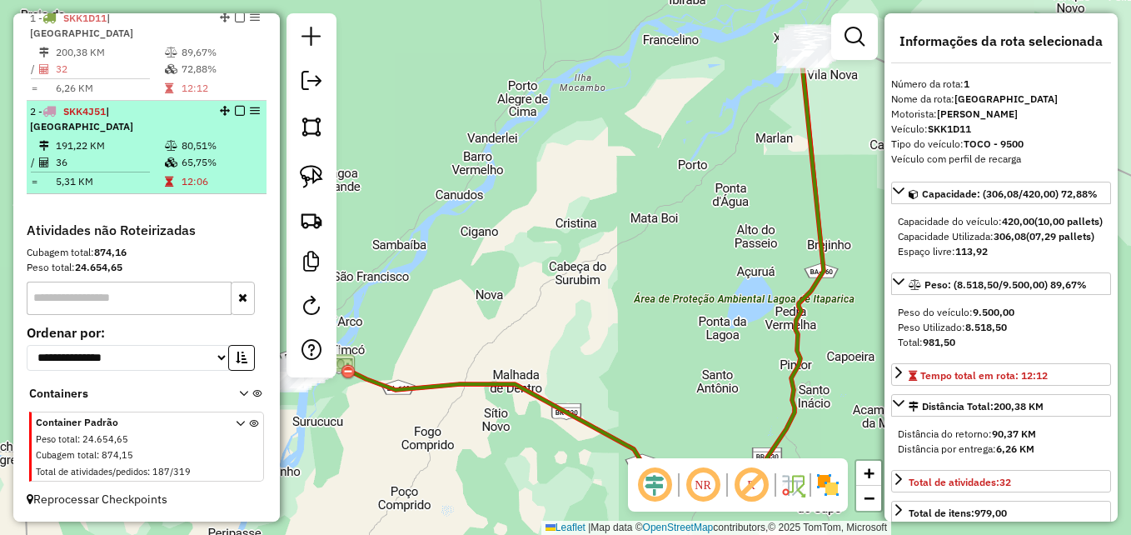
click at [110, 160] on td "36" at bounding box center [109, 162] width 109 height 17
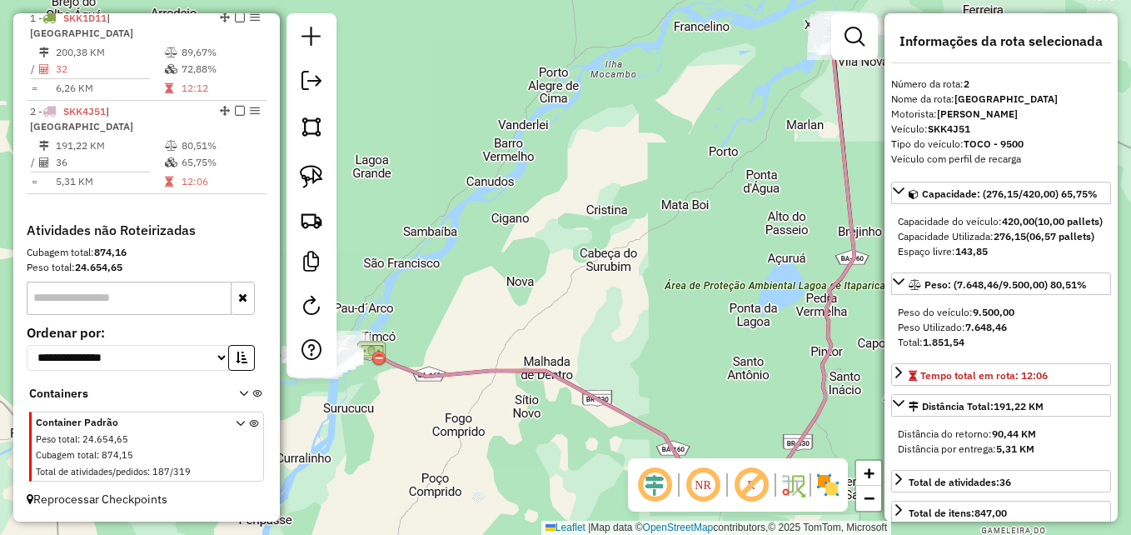
drag, startPoint x: 484, startPoint y: 283, endPoint x: 578, endPoint y: 186, distance: 135.4
click at [576, 186] on div "Janela de atendimento Grade de atendimento Capacidade Transportadoras Veículos …" at bounding box center [565, 267] width 1131 height 535
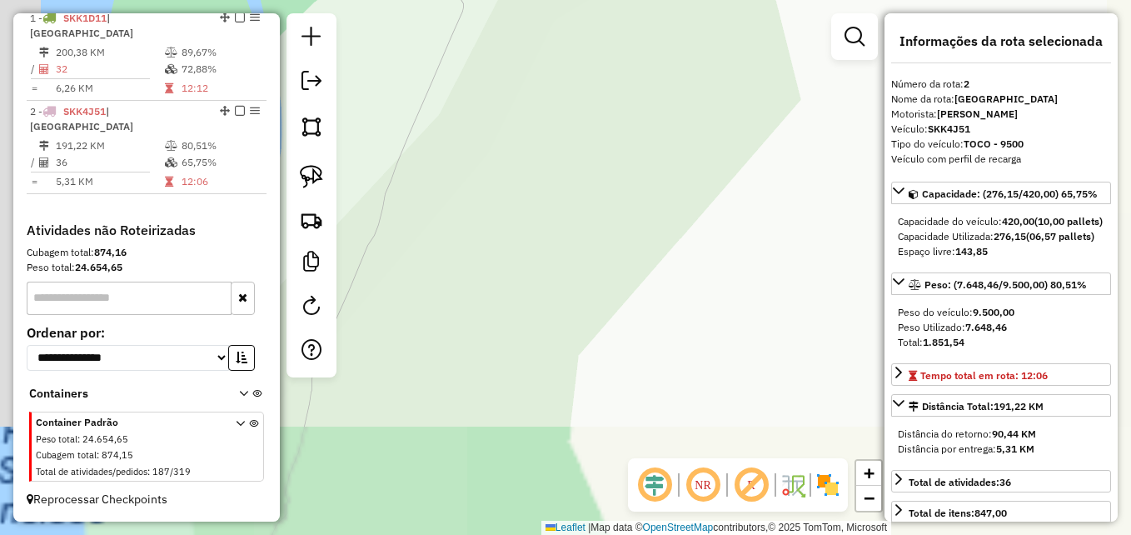
drag, startPoint x: 437, startPoint y: 230, endPoint x: 583, endPoint y: 390, distance: 216.3
click at [647, 428] on div "Janela de atendimento Grade de atendimento Capacidade Transportadoras Veículos …" at bounding box center [565, 267] width 1131 height 535
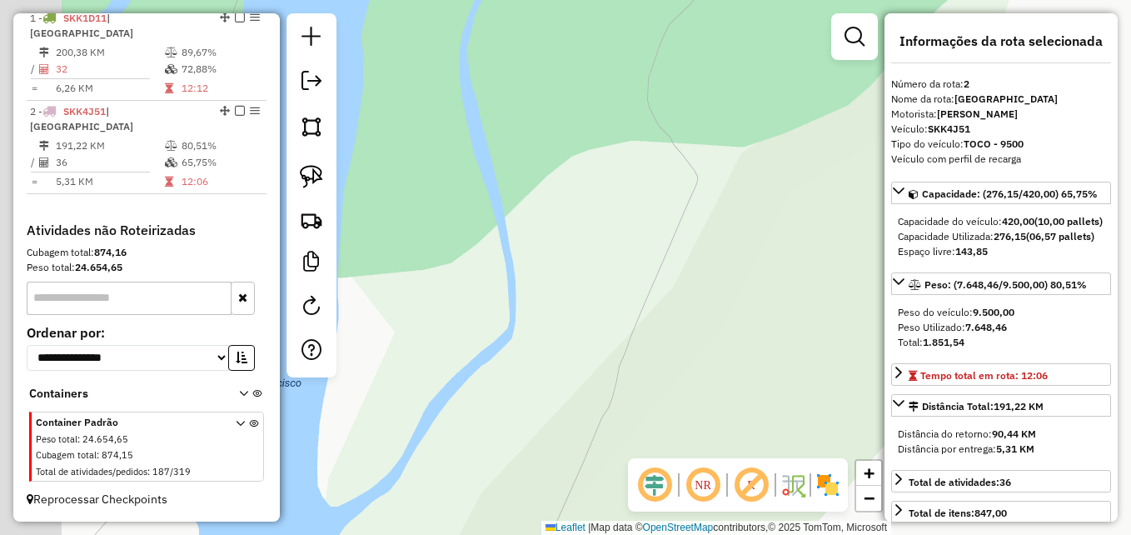
drag, startPoint x: 608, startPoint y: 383, endPoint x: 620, endPoint y: 393, distance: 16.0
click at [620, 393] on div "Janela de atendimento Grade de atendimento Capacidade Transportadoras Veículos …" at bounding box center [565, 267] width 1131 height 535
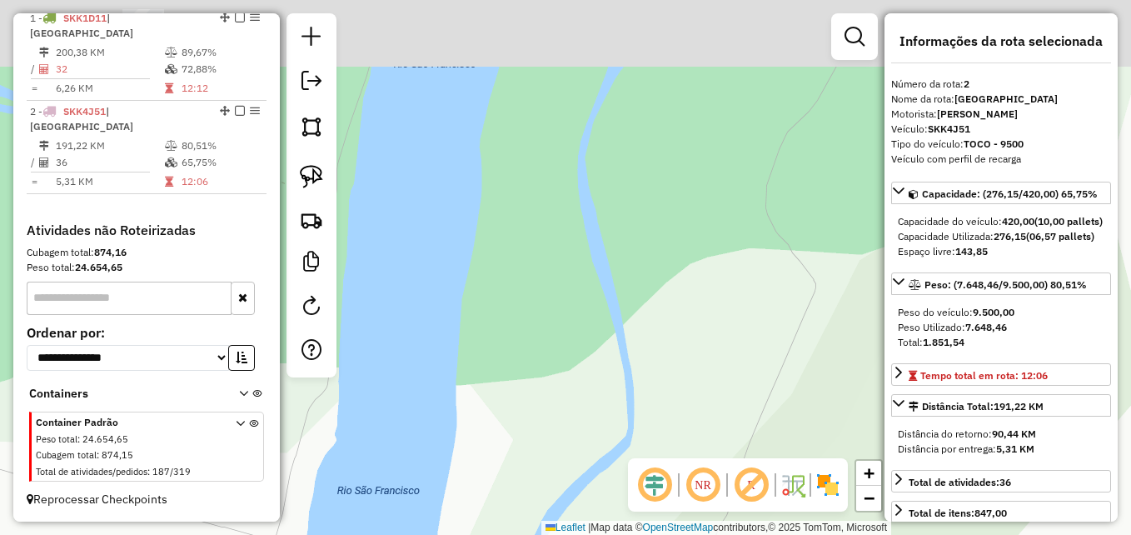
drag, startPoint x: 526, startPoint y: 331, endPoint x: 600, endPoint y: 406, distance: 106.0
click at [599, 405] on div "Janela de atendimento Grade de atendimento Capacidade Transportadoras Veículos …" at bounding box center [565, 267] width 1131 height 535
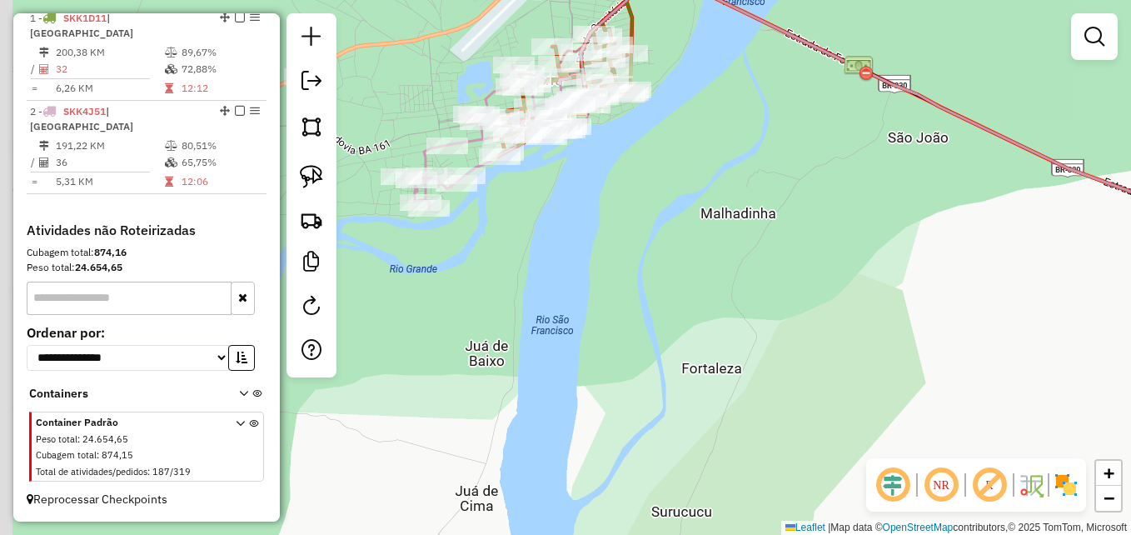
drag, startPoint x: 485, startPoint y: 343, endPoint x: 611, endPoint y: 384, distance: 133.0
click at [616, 386] on div "Janela de atendimento Grade de atendimento Capacidade Transportadoras Veículos …" at bounding box center [565, 267] width 1131 height 535
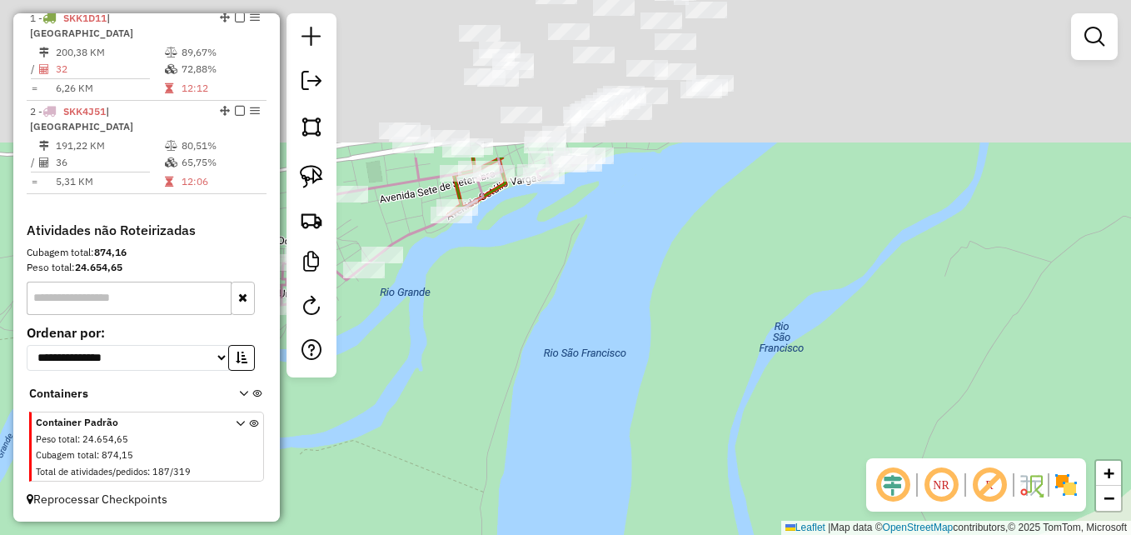
drag, startPoint x: 649, startPoint y: 162, endPoint x: 578, endPoint y: 431, distance: 278.9
click at [579, 490] on div "Janela de atendimento Grade de atendimento Capacidade Transportadoras Veículos …" at bounding box center [565, 267] width 1131 height 535
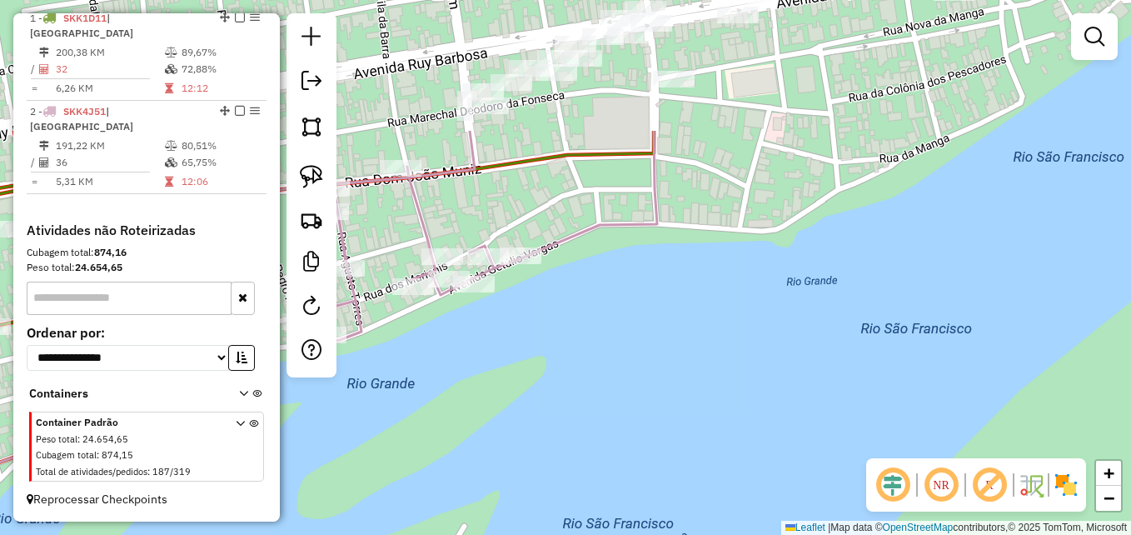
drag, startPoint x: 634, startPoint y: 186, endPoint x: 648, endPoint y: 361, distance: 176.3
click at [648, 361] on div "Janela de atendimento Grade de atendimento Capacidade Transportadoras Veículos …" at bounding box center [565, 267] width 1131 height 535
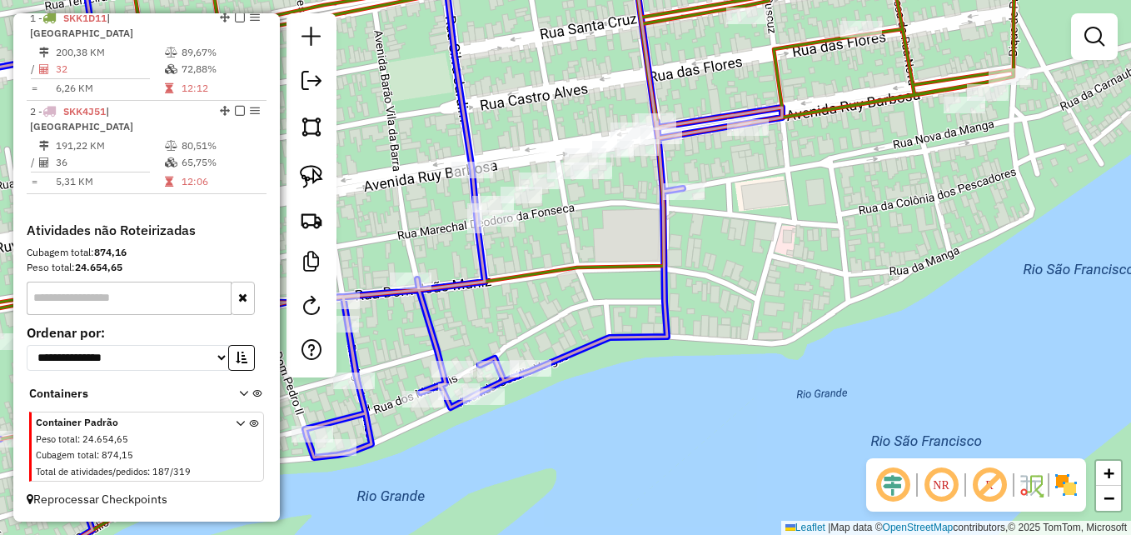
click at [471, 178] on div at bounding box center [472, 170] width 42 height 17
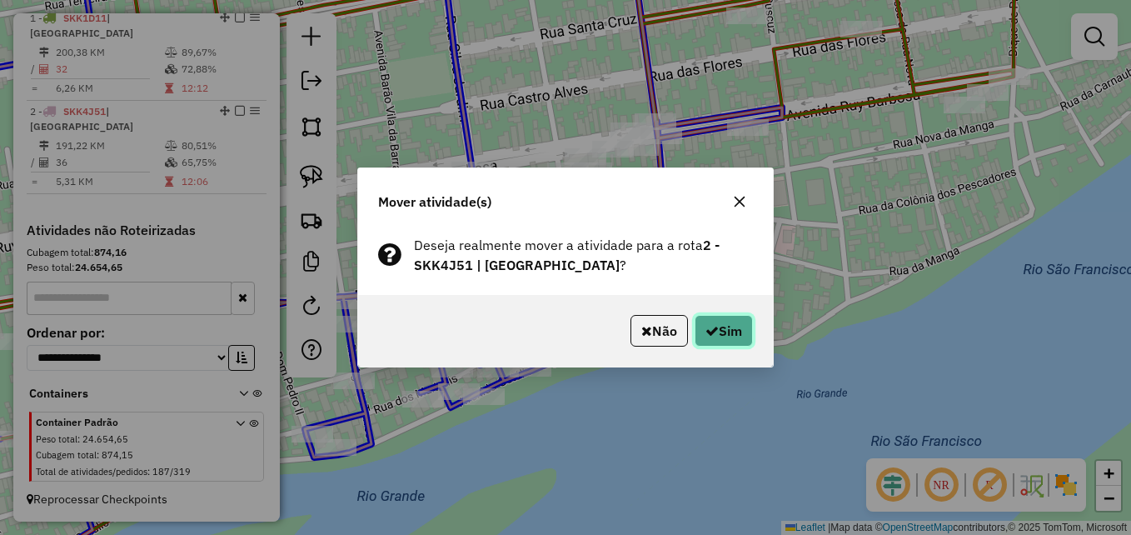
click at [719, 341] on button "Sim" at bounding box center [723, 331] width 58 height 32
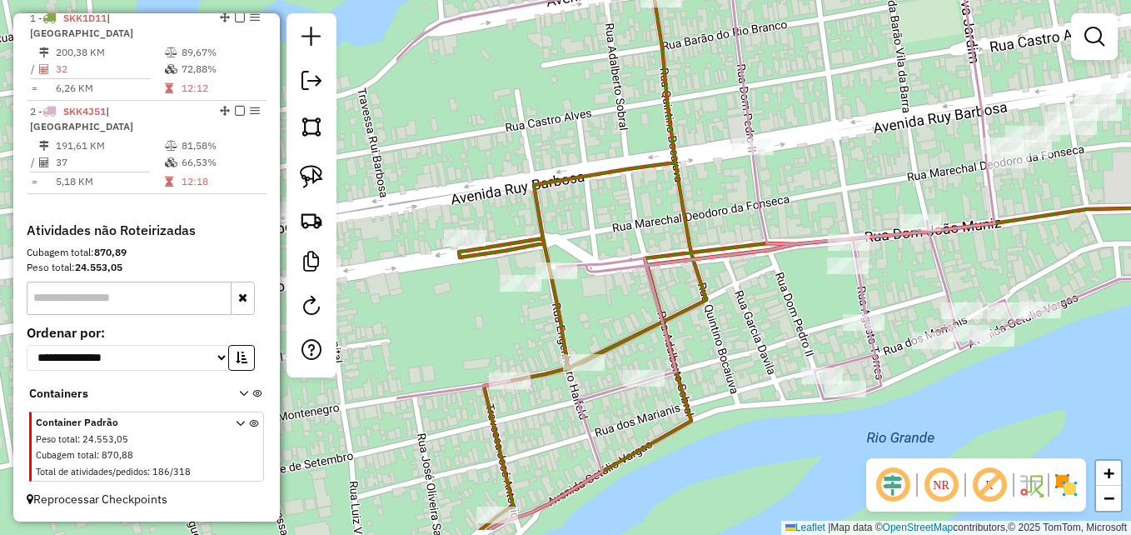
drag, startPoint x: 500, startPoint y: 480, endPoint x: 1009, endPoint y: 421, distance: 512.9
click at [1009, 421] on div "Janela de atendimento Grade de atendimento Capacidade Transportadoras Veículos …" at bounding box center [565, 267] width 1131 height 535
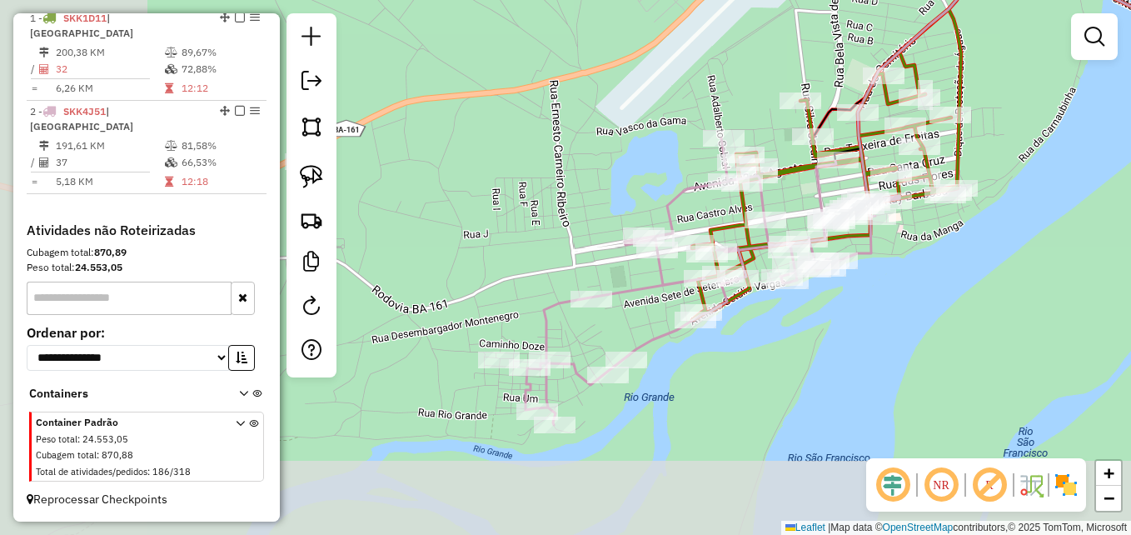
drag, startPoint x: 477, startPoint y: 455, endPoint x: 673, endPoint y: 311, distance: 243.5
click at [673, 311] on div "Janela de atendimento Grade de atendimento Capacidade Transportadoras Veículos …" at bounding box center [565, 267] width 1131 height 535
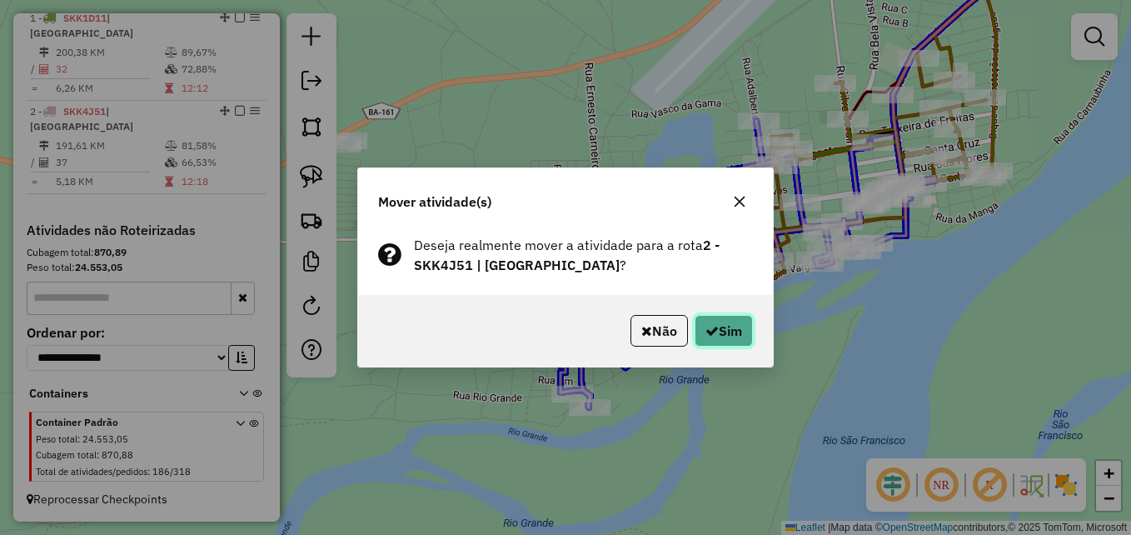
click at [706, 330] on icon "button" at bounding box center [711, 330] width 13 height 13
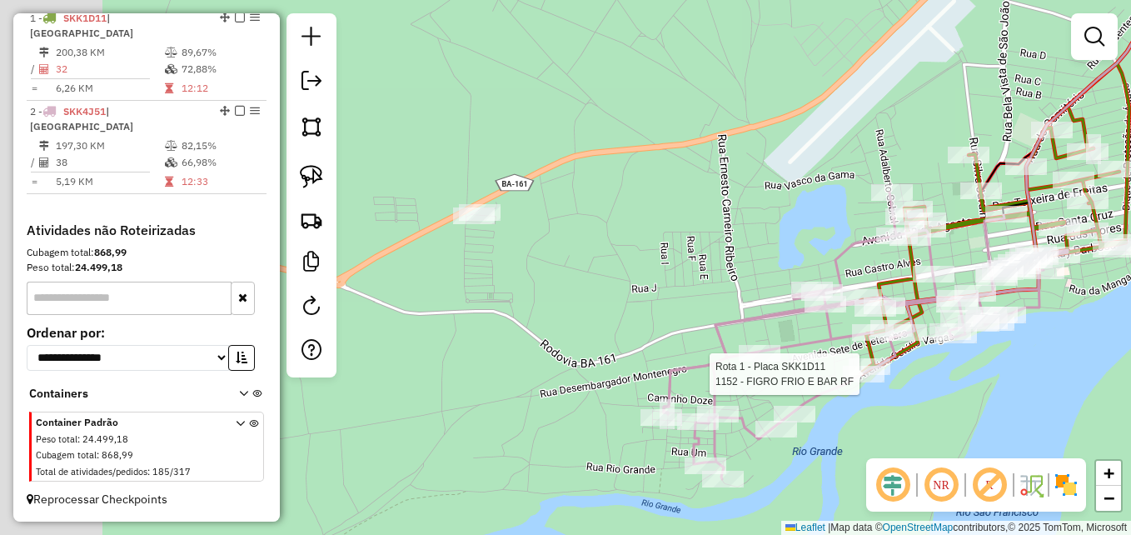
drag, startPoint x: 409, startPoint y: 206, endPoint x: 543, endPoint y: 273, distance: 149.7
click at [551, 280] on div "Rota 1 - Placa SKK1D11 1152 - FIGRO FRIO E BAR RF Janela de atendimento Grade d…" at bounding box center [565, 267] width 1131 height 535
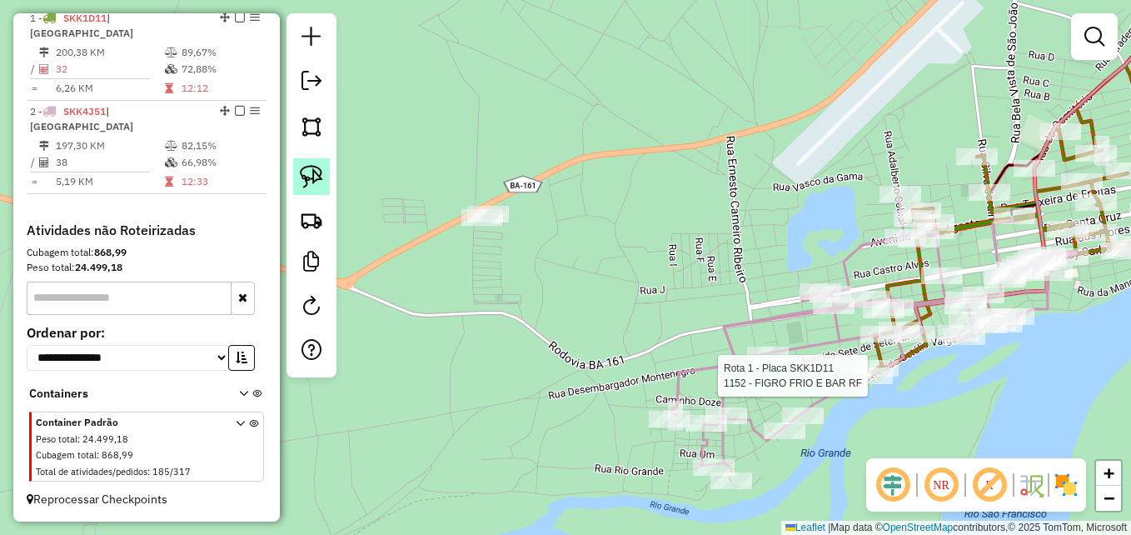
click at [316, 178] on img at bounding box center [311, 176] width 23 height 23
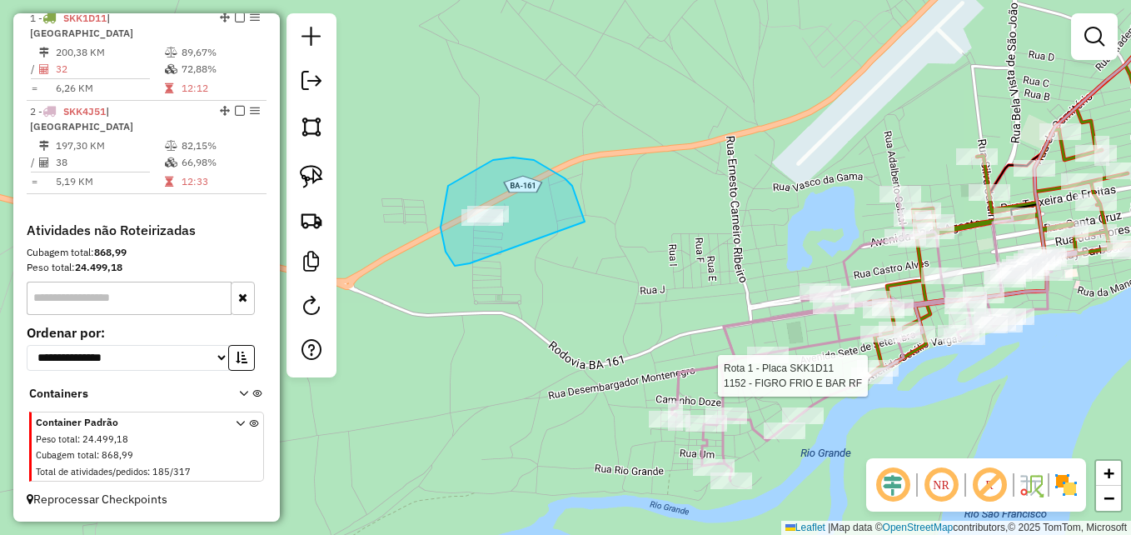
drag, startPoint x: 448, startPoint y: 256, endPoint x: 540, endPoint y: 290, distance: 98.5
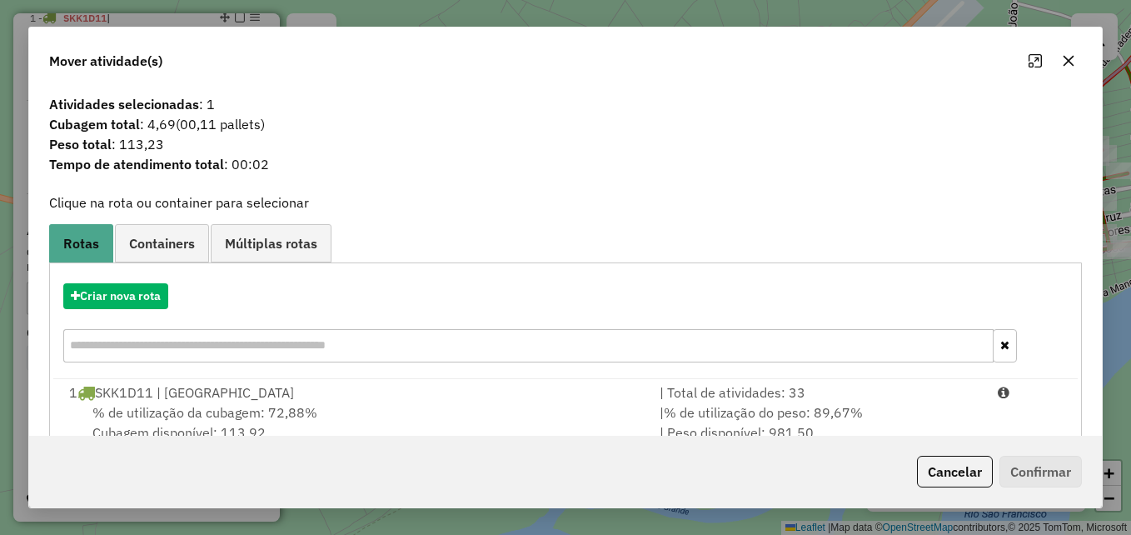
scroll to position [107, 0]
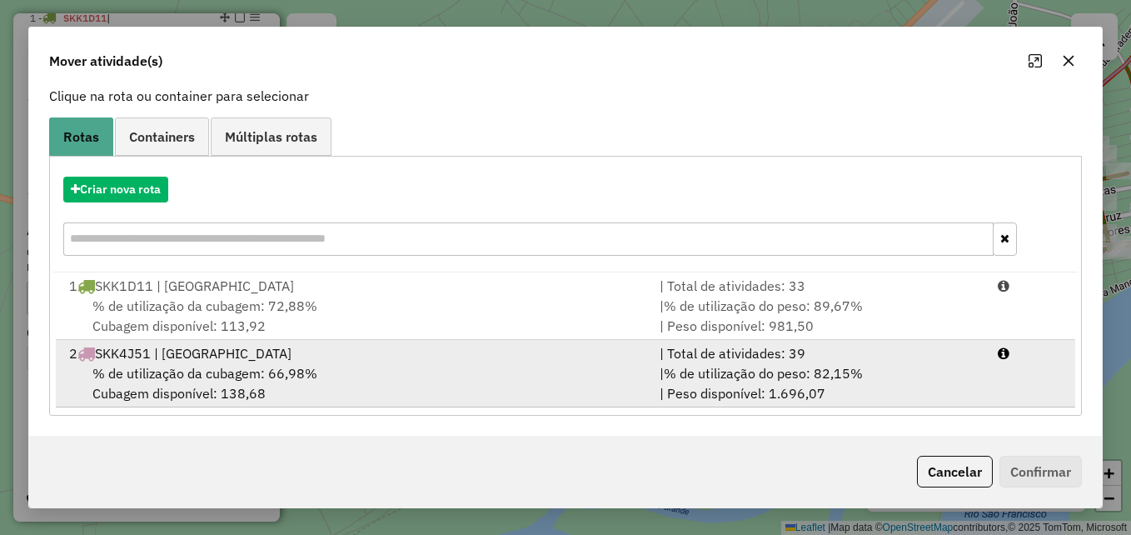
click at [470, 361] on div "2 SKK4J51 | BARRA DO RIO GRANDE" at bounding box center [354, 353] width 590 height 20
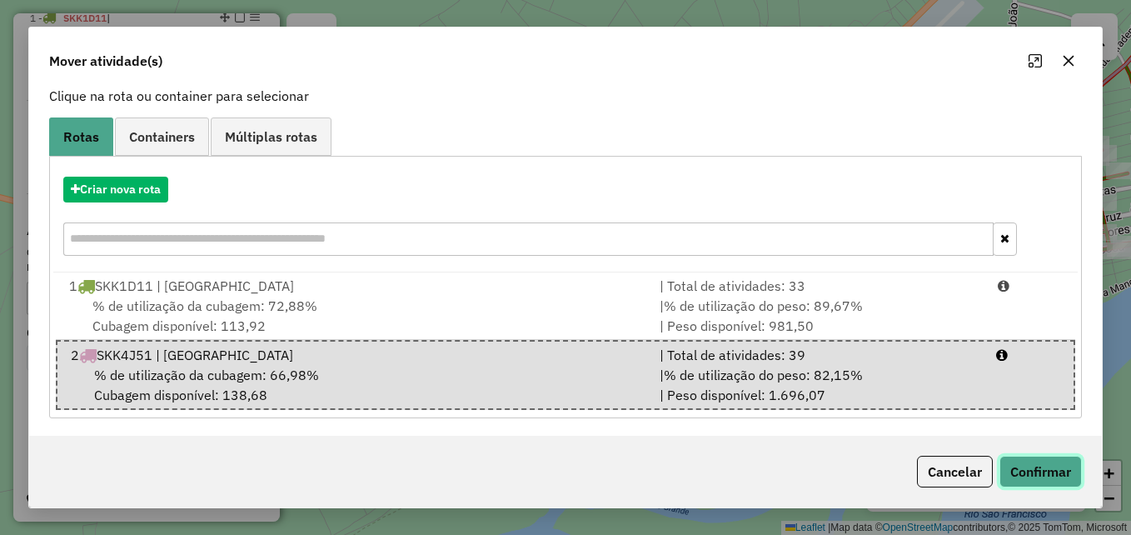
click at [1036, 467] on button "Confirmar" at bounding box center [1040, 471] width 82 height 32
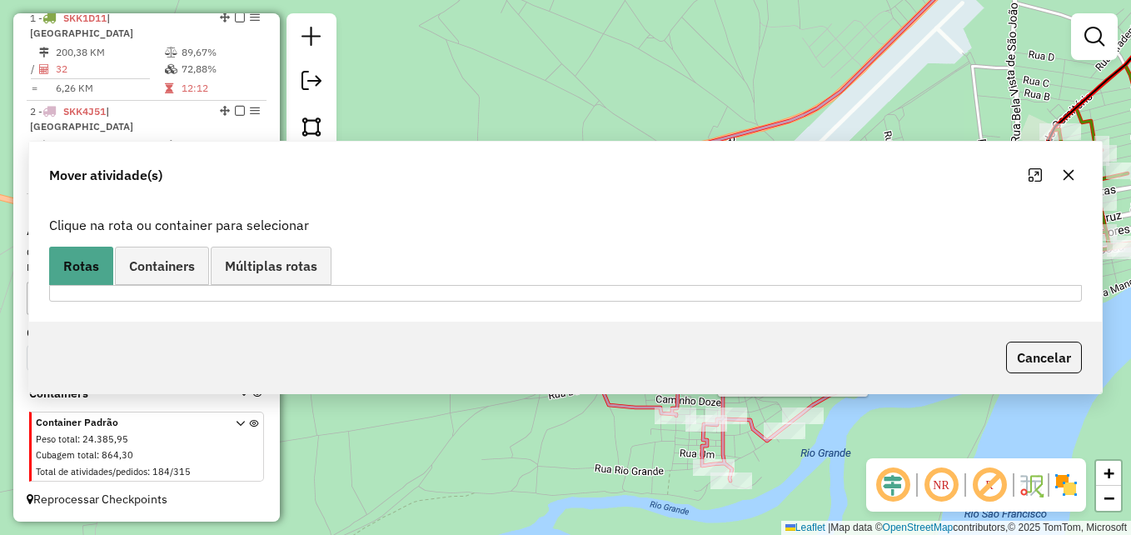
scroll to position [0, 0]
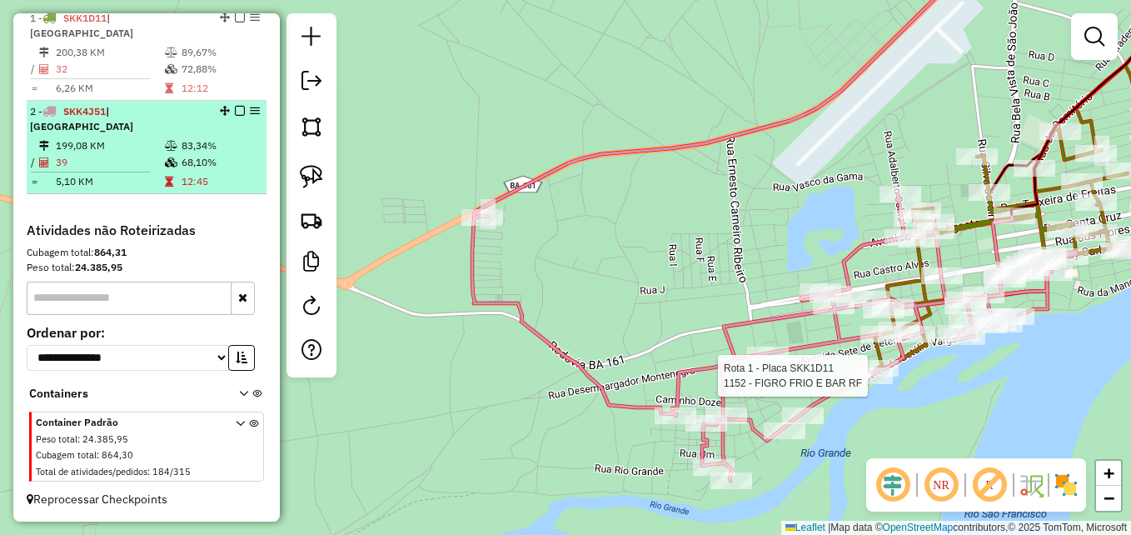
click at [132, 145] on td "199,08 KM" at bounding box center [109, 145] width 109 height 17
select select "**********"
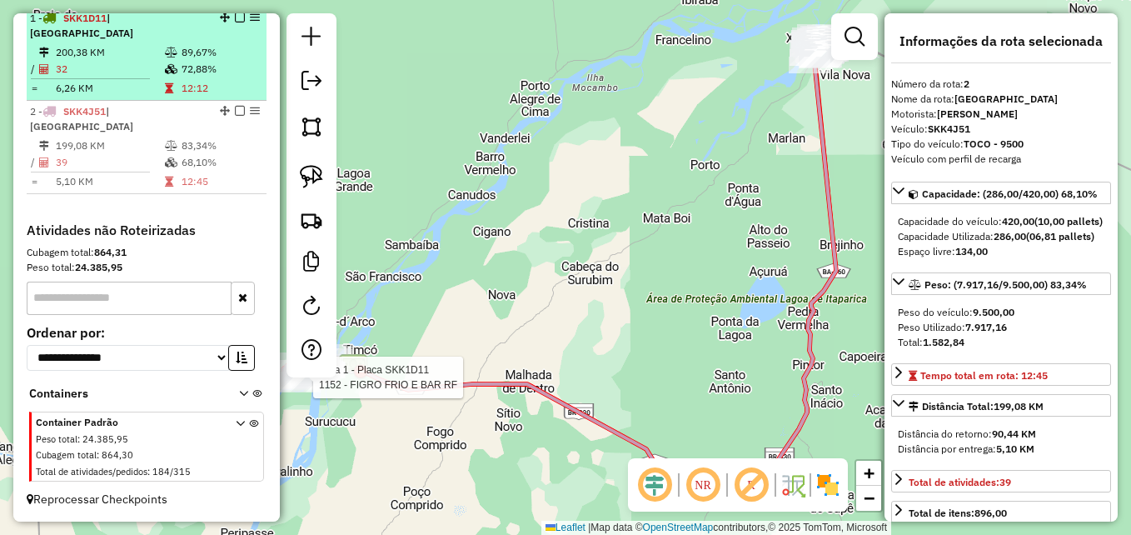
click at [164, 75] on td at bounding box center [172, 69] width 17 height 17
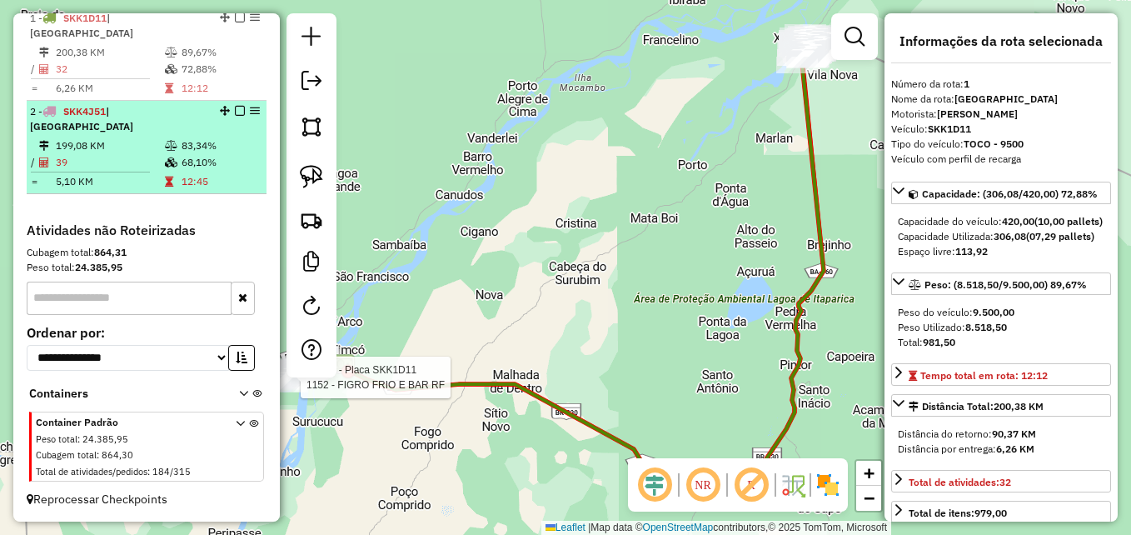
click at [167, 151] on td at bounding box center [172, 145] width 17 height 17
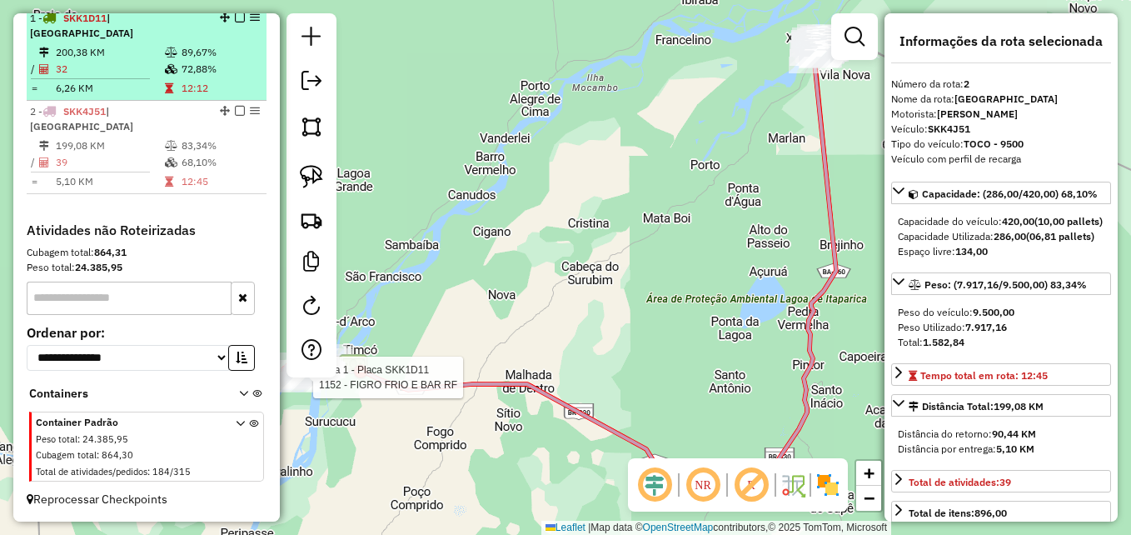
click at [114, 41] on li "1 - SKK1D11 | BARRA DO RIO GRANDE 200,38 KM 89,67% / 32 72,88% = 6,26 KM 12:12" at bounding box center [147, 53] width 240 height 93
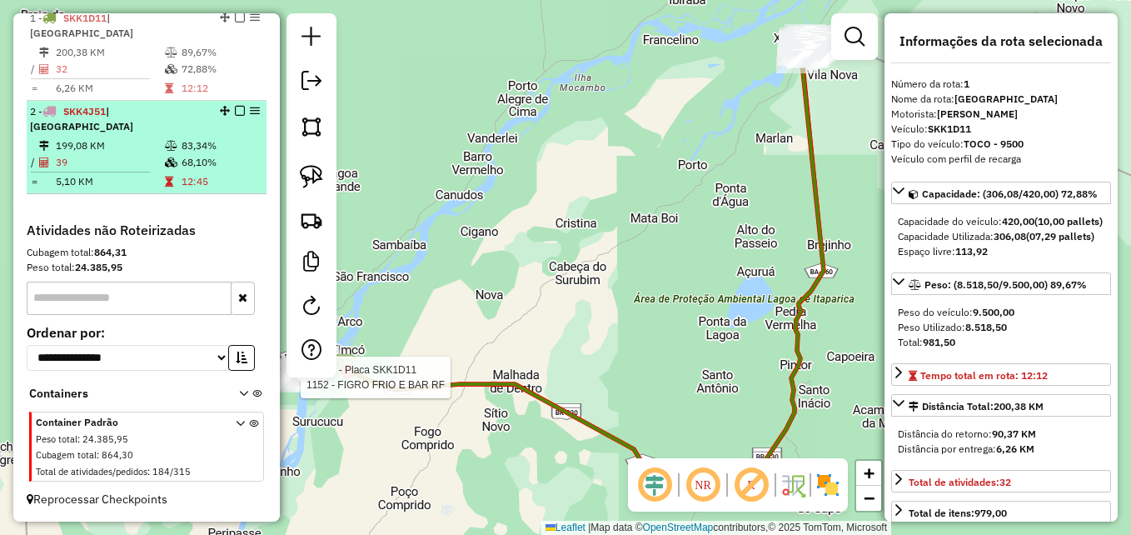
click at [168, 154] on td at bounding box center [172, 162] width 17 height 17
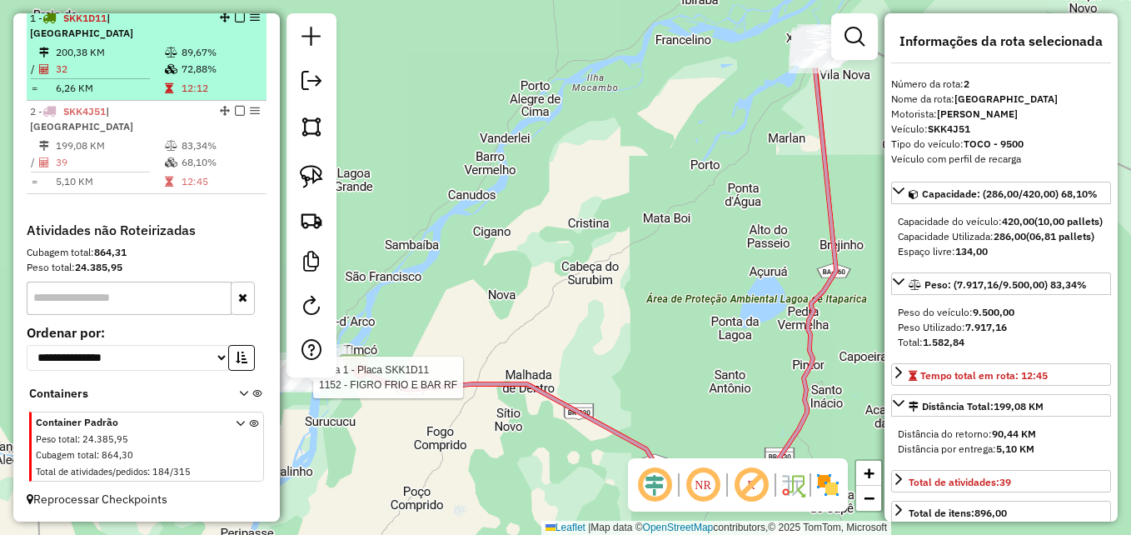
click at [107, 42] on li "1 - SKK1D11 | BARRA DO RIO GRANDE 200,38 KM 89,67% / 32 72,88% = 6,26 KM 12:12" at bounding box center [147, 53] width 240 height 93
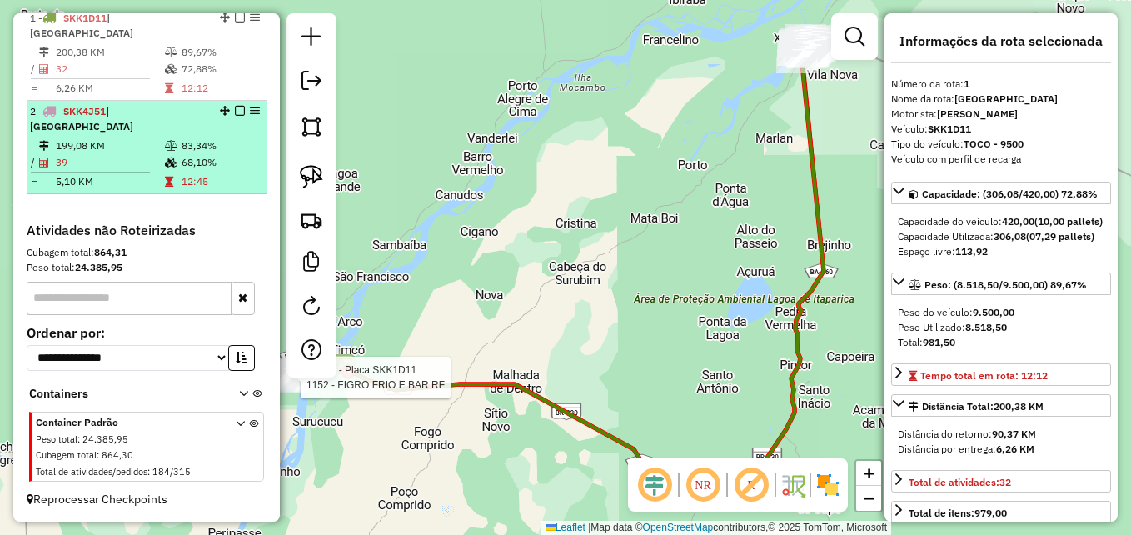
click at [125, 125] on div "2 - SKK4J51 | BARRA DO RIO GRANDE" at bounding box center [118, 119] width 177 height 30
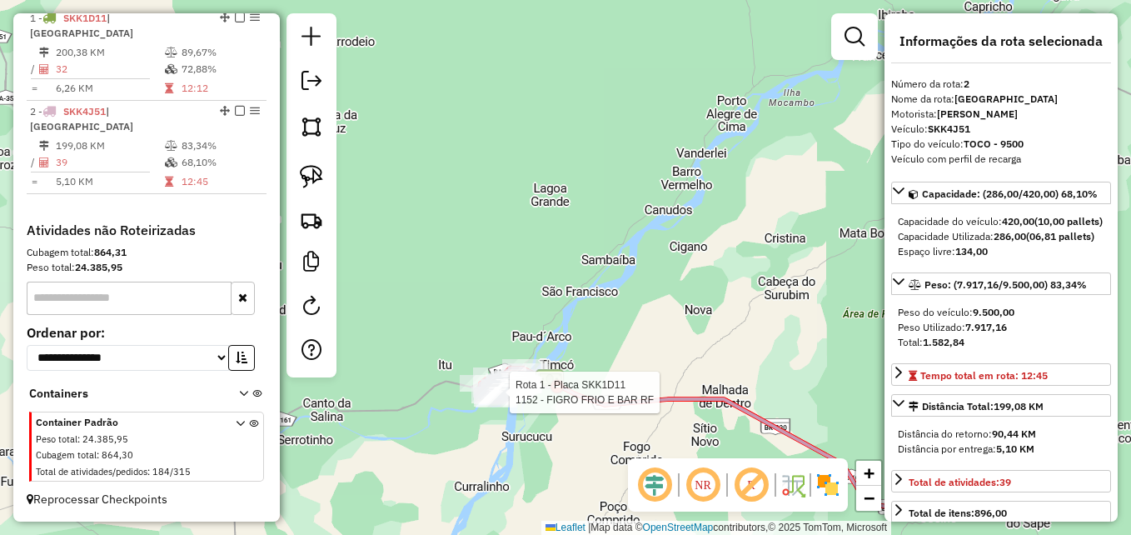
drag, startPoint x: 625, startPoint y: 226, endPoint x: 723, endPoint y: 175, distance: 110.2
click at [741, 188] on div "Rota 1 - Placa SKK1D11 1152 - FIGRO FRIO E BAR RF Janela de atendimento Grade d…" at bounding box center [565, 267] width 1131 height 535
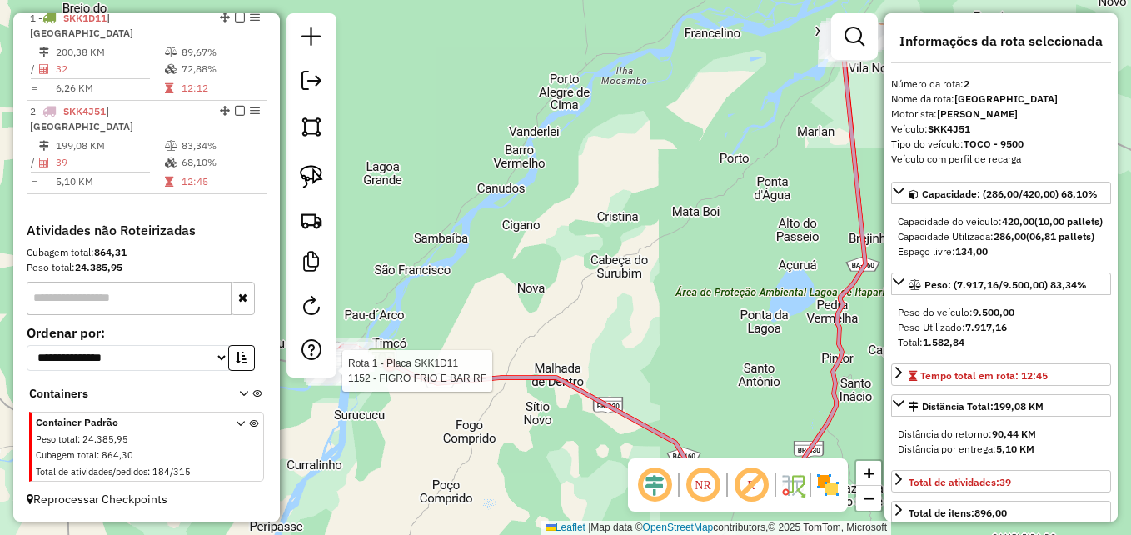
drag, startPoint x: 730, startPoint y: 250, endPoint x: 523, endPoint y: 342, distance: 227.0
click at [523, 342] on div "Rota 1 - Placa SKK1D11 1152 - FIGRO FRIO E BAR RF Janela de atendimento Grade d…" at bounding box center [565, 267] width 1131 height 535
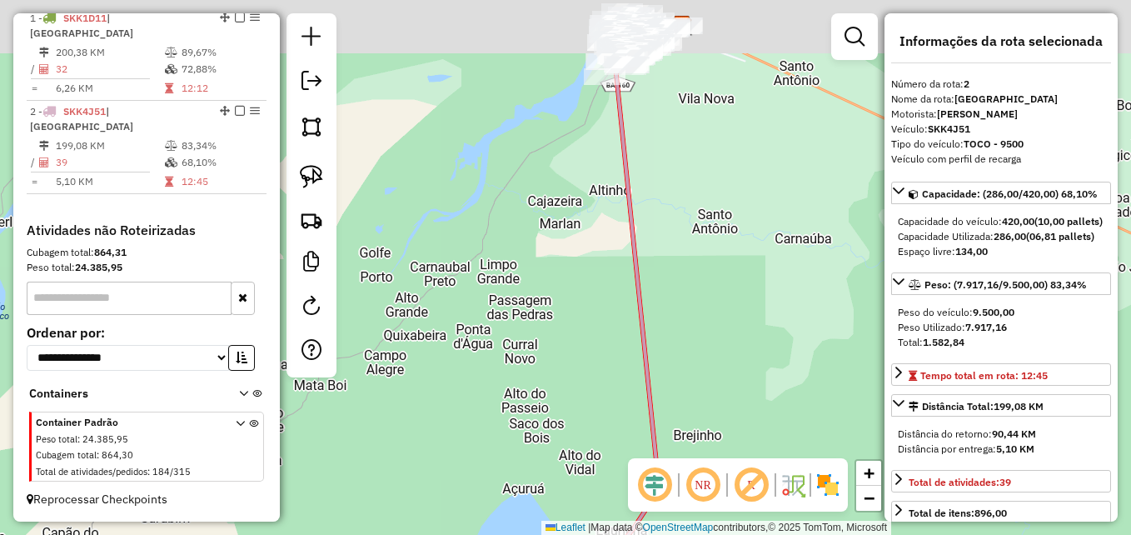
drag, startPoint x: 719, startPoint y: 187, endPoint x: 689, endPoint y: 335, distance: 150.4
click at [689, 335] on div "Rota 1 - Placa SKK1D11 1152 - FIGRO FRIO E BAR RF Janela de atendimento Grade d…" at bounding box center [565, 267] width 1131 height 535
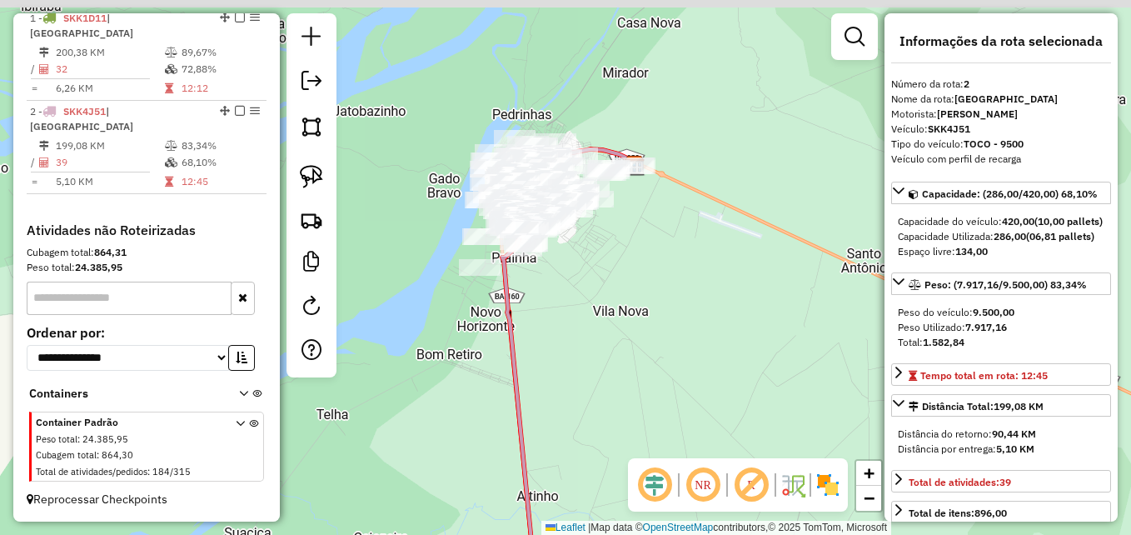
drag, startPoint x: 628, startPoint y: 281, endPoint x: 673, endPoint y: 365, distance: 94.6
click at [673, 365] on div "Rota 1 - Placa SKK1D11 1152 - FIGRO FRIO E BAR RF Janela de atendimento Grade d…" at bounding box center [565, 267] width 1131 height 535
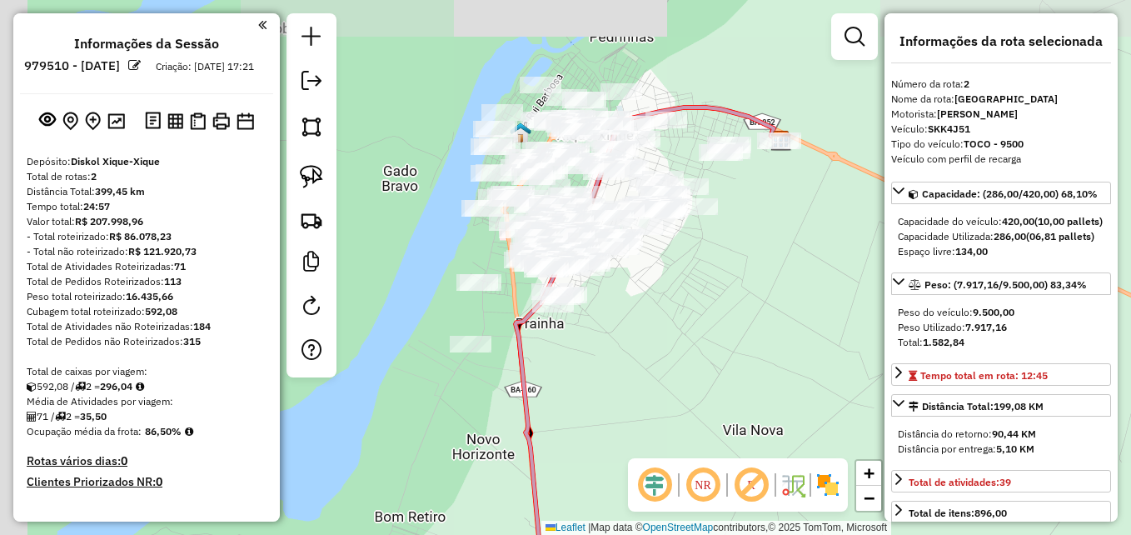
select select "**********"
click at [747, 340] on div "Rota 1 - Placa SKK1D11 1152 - FIGRO FRIO E BAR RF Janela de atendimento Grade d…" at bounding box center [565, 267] width 1131 height 535
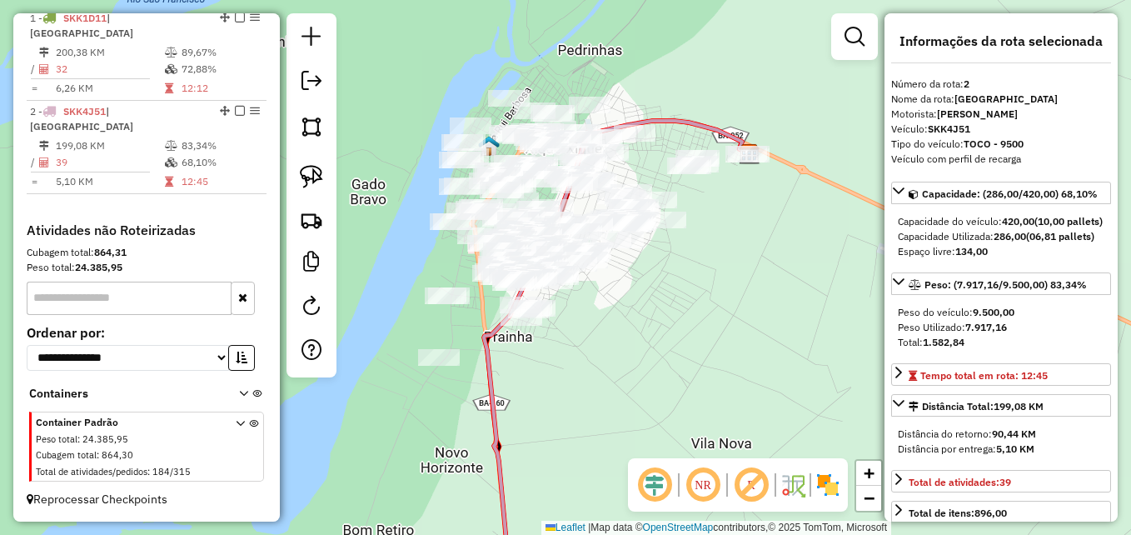
drag, startPoint x: 655, startPoint y: 303, endPoint x: 650, endPoint y: 331, distance: 27.9
click at [655, 340] on div "Rota 1 - Placa SKK1D11 1152 - FIGRO FRIO E BAR RF Janela de atendimento Grade d…" at bounding box center [565, 267] width 1131 height 535
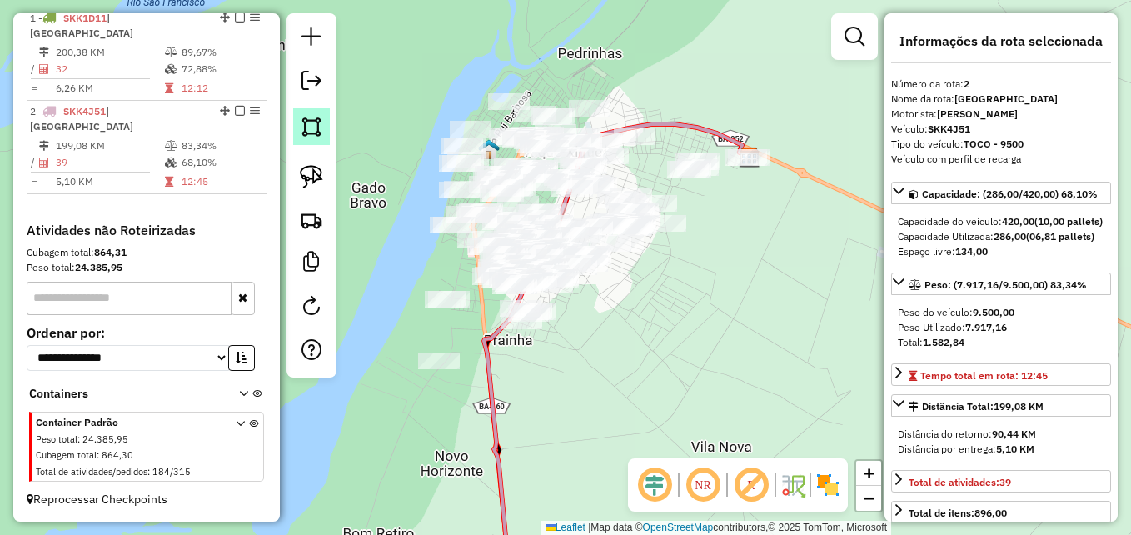
click at [321, 119] on img at bounding box center [311, 126] width 23 height 23
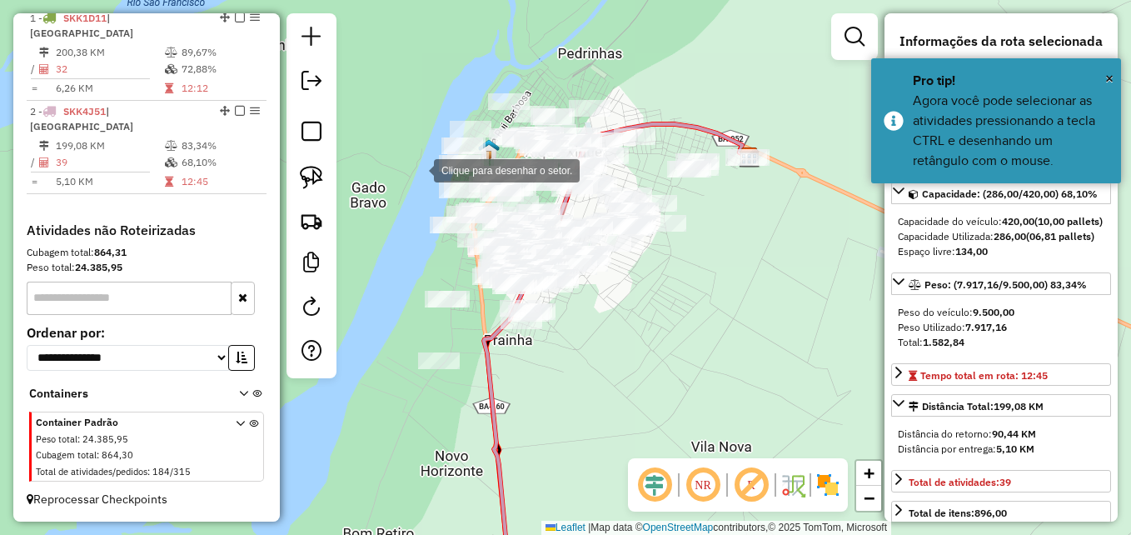
click at [401, 159] on div at bounding box center [416, 168] width 33 height 33
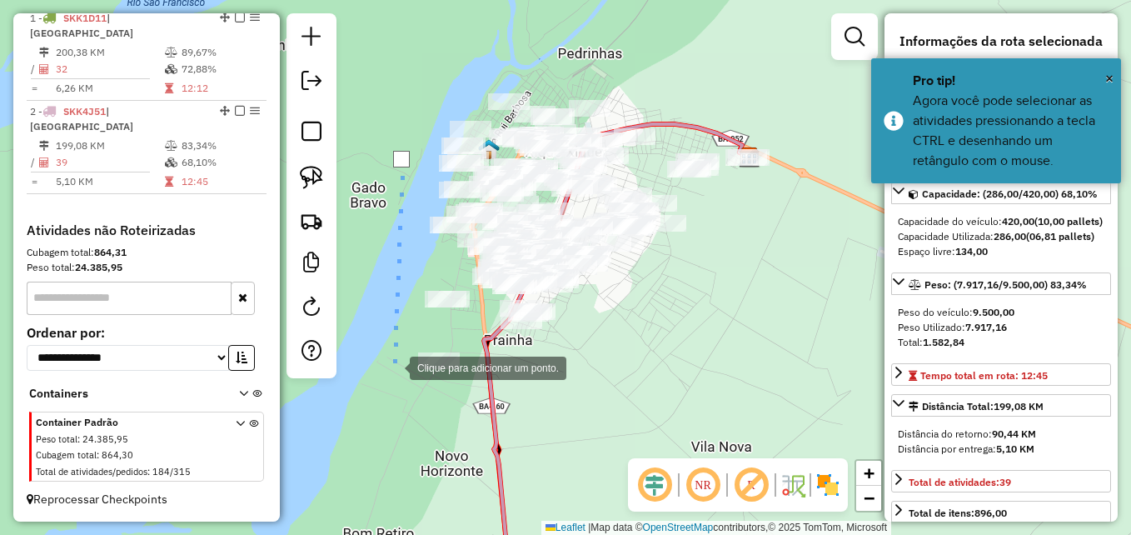
click at [393, 366] on div at bounding box center [392, 366] width 33 height 33
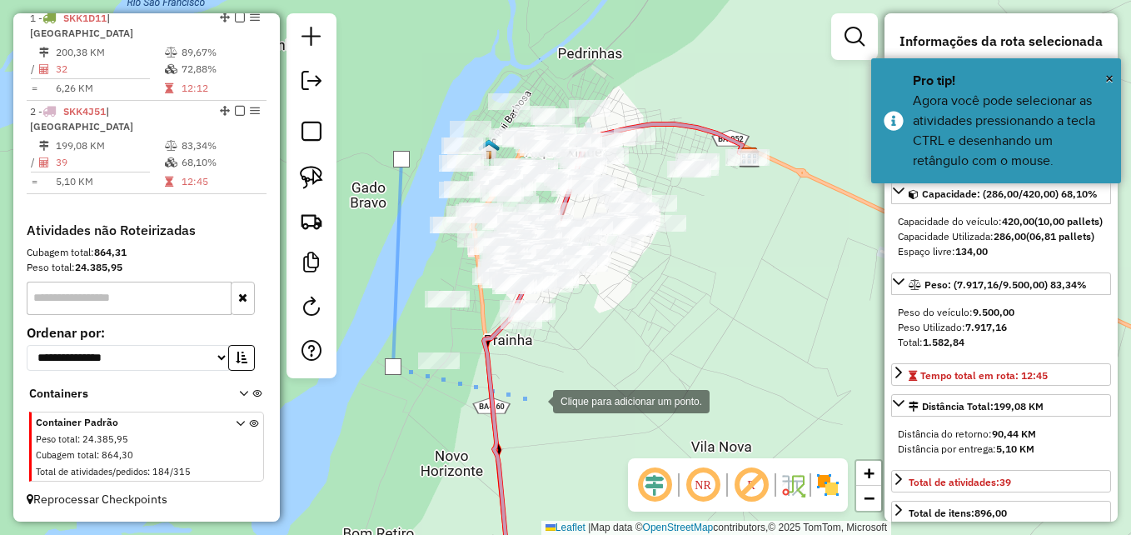
click at [553, 397] on div at bounding box center [536, 399] width 33 height 33
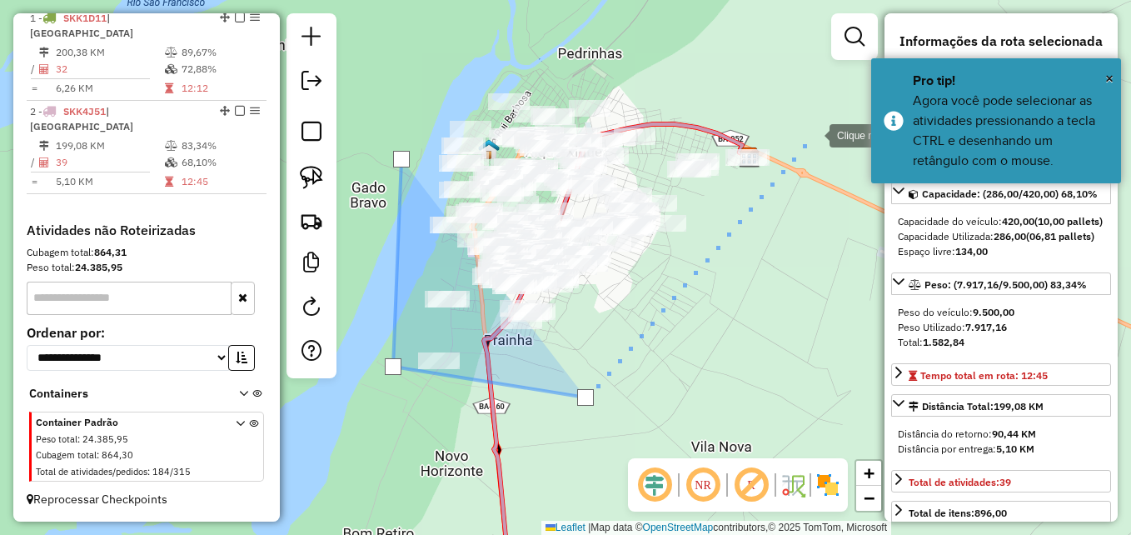
click at [813, 134] on div at bounding box center [812, 133] width 33 height 33
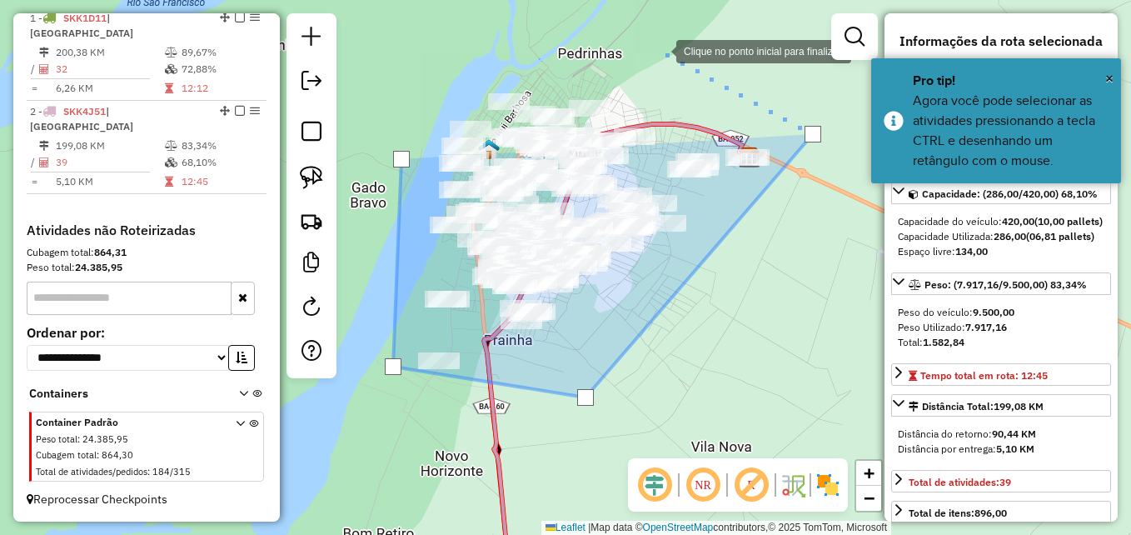
click at [659, 50] on div at bounding box center [659, 49] width 33 height 33
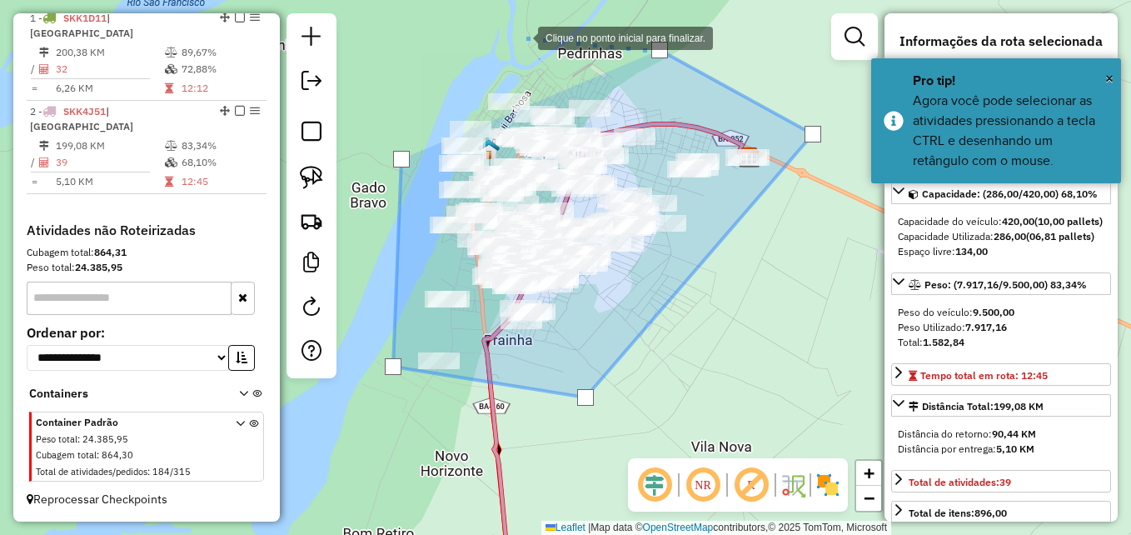
click at [521, 37] on div at bounding box center [521, 36] width 33 height 33
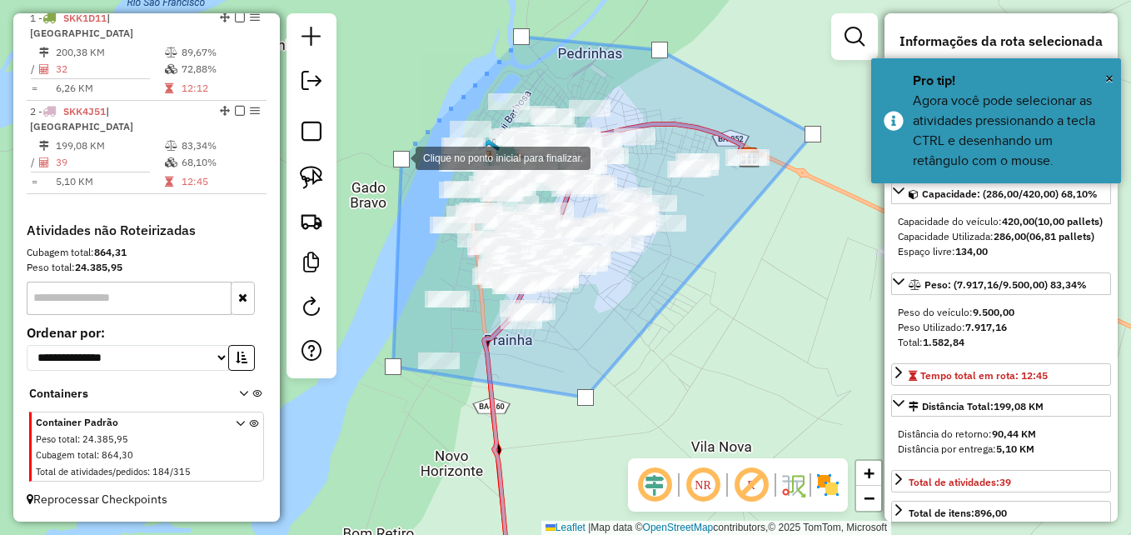
click at [399, 157] on div at bounding box center [401, 159] width 17 height 17
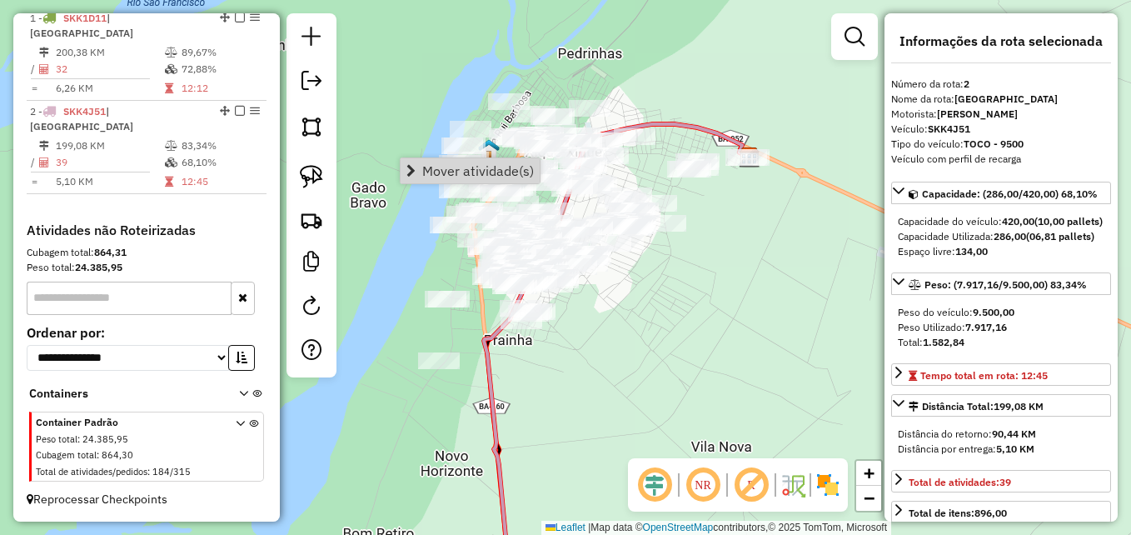
click at [731, 295] on div "Janela de atendimento Grade de atendimento Capacidade Transportadoras Veículos …" at bounding box center [565, 267] width 1131 height 535
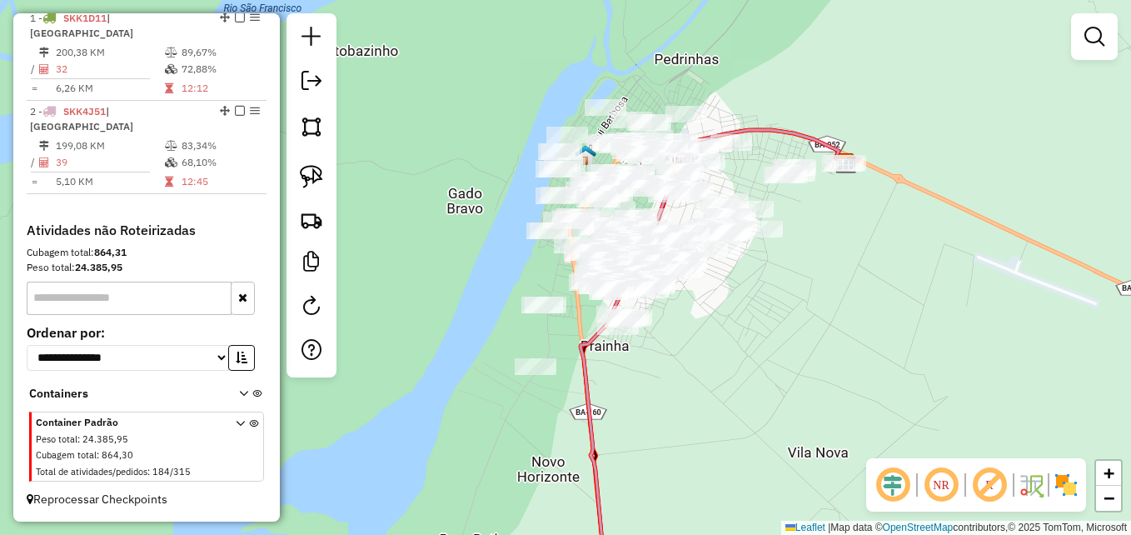
drag, startPoint x: 724, startPoint y: 333, endPoint x: 786, endPoint y: 340, distance: 62.0
click at [786, 340] on div "Janela de atendimento Grade de atendimento Capacidade Transportadoras Veículos …" at bounding box center [565, 267] width 1131 height 535
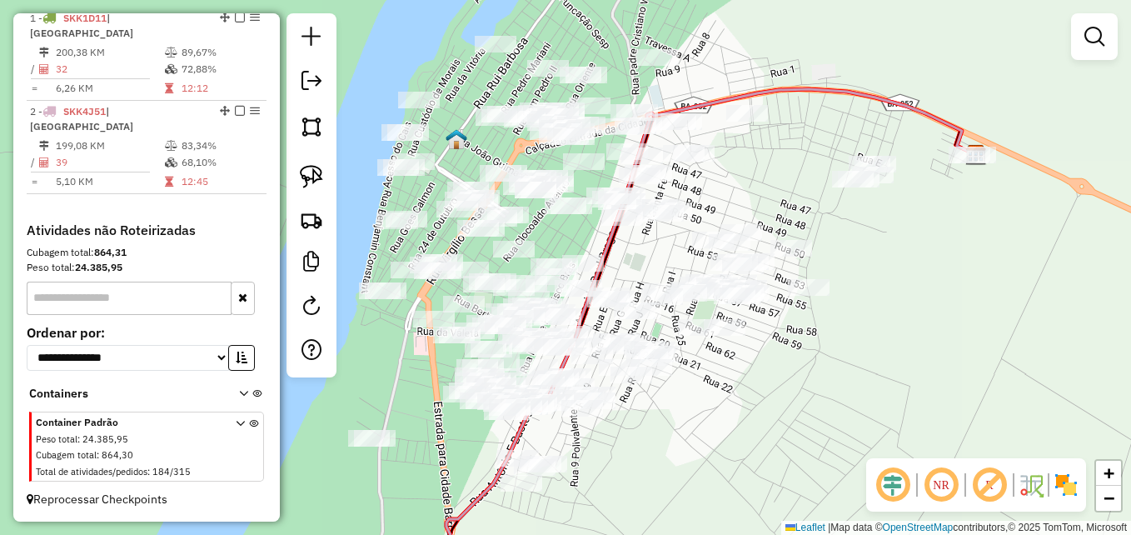
drag, startPoint x: 690, startPoint y: 268, endPoint x: 627, endPoint y: 397, distance: 143.7
click at [627, 397] on div "Janela de atendimento Grade de atendimento Capacidade Transportadoras Veículos …" at bounding box center [565, 267] width 1131 height 535
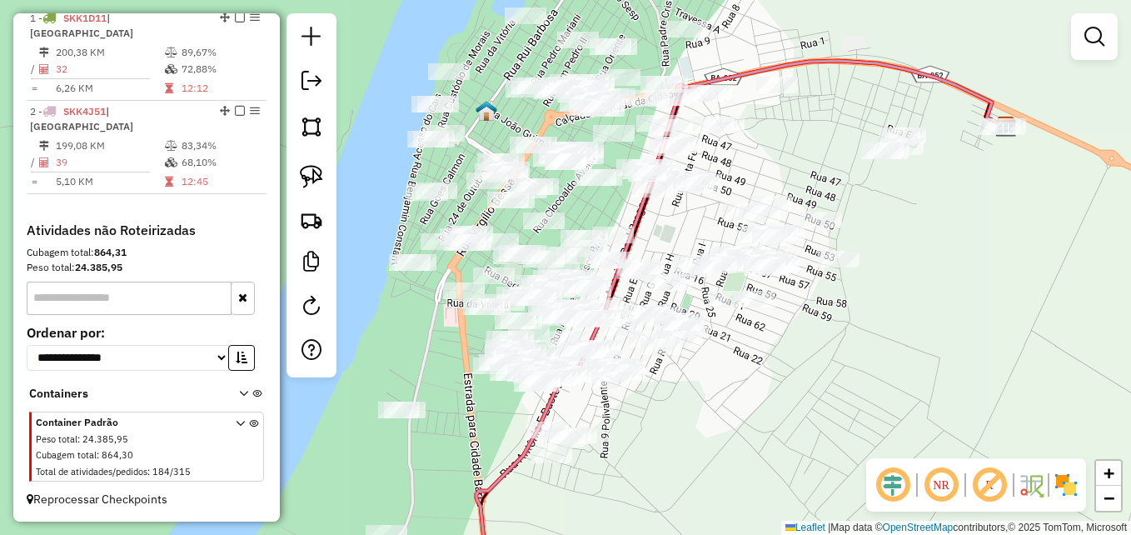
drag, startPoint x: 779, startPoint y: 399, endPoint x: 802, endPoint y: 371, distance: 36.7
click at [802, 371] on div "Janela de atendimento Grade de atendimento Capacidade Transportadoras Veículos …" at bounding box center [565, 267] width 1131 height 535
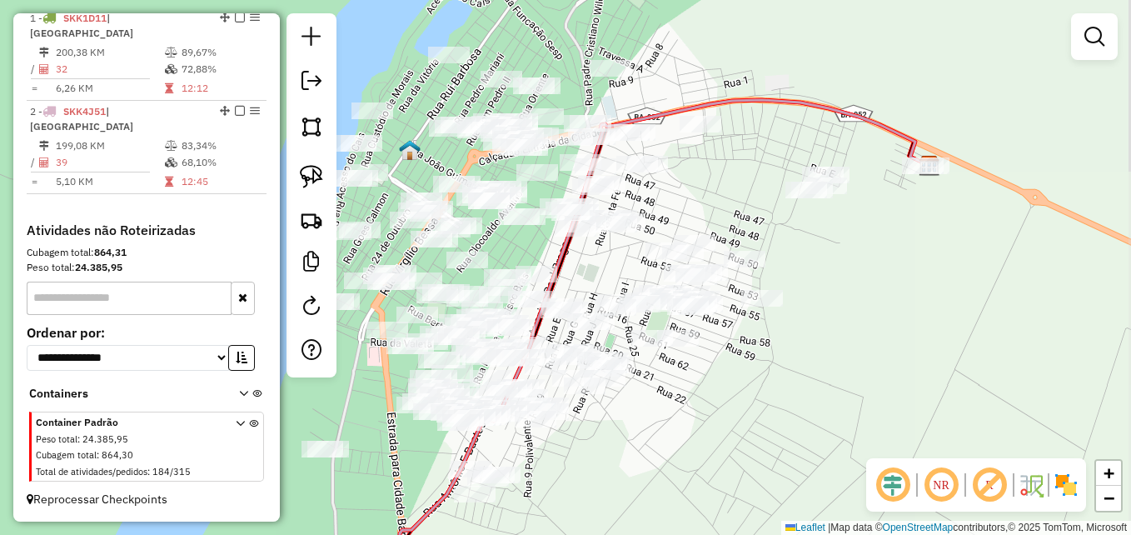
drag, startPoint x: 820, startPoint y: 340, endPoint x: 750, endPoint y: 370, distance: 76.1
click at [750, 370] on div "Janela de atendimento Grade de atendimento Capacidade Transportadoras Veículos …" at bounding box center [565, 267] width 1131 height 535
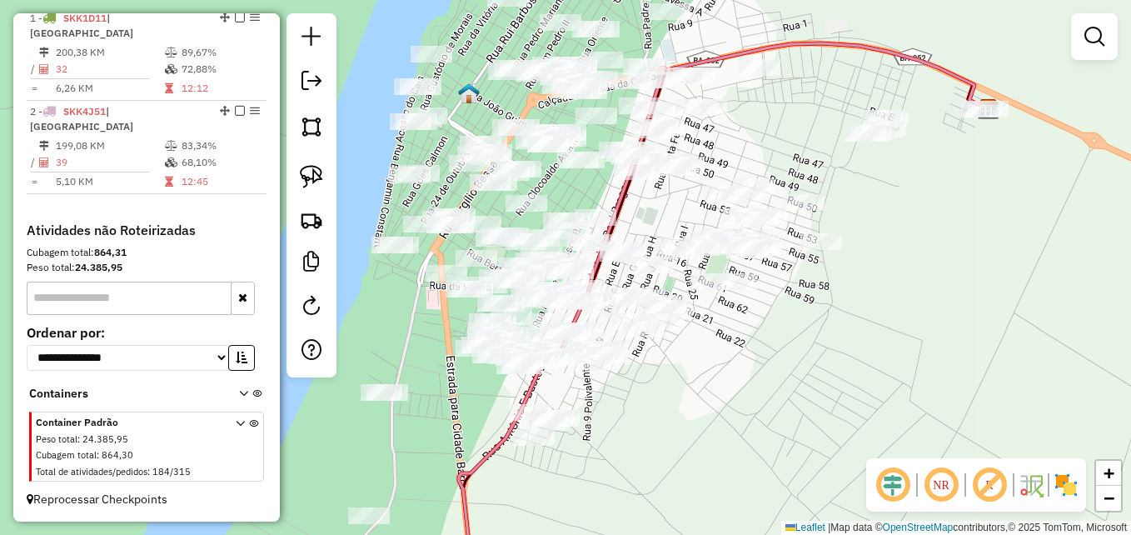
drag, startPoint x: 630, startPoint y: 432, endPoint x: 686, endPoint y: 379, distance: 77.1
click at [686, 379] on div "Janela de atendimento Grade de atendimento Capacidade Transportadoras Veículos …" at bounding box center [565, 267] width 1131 height 535
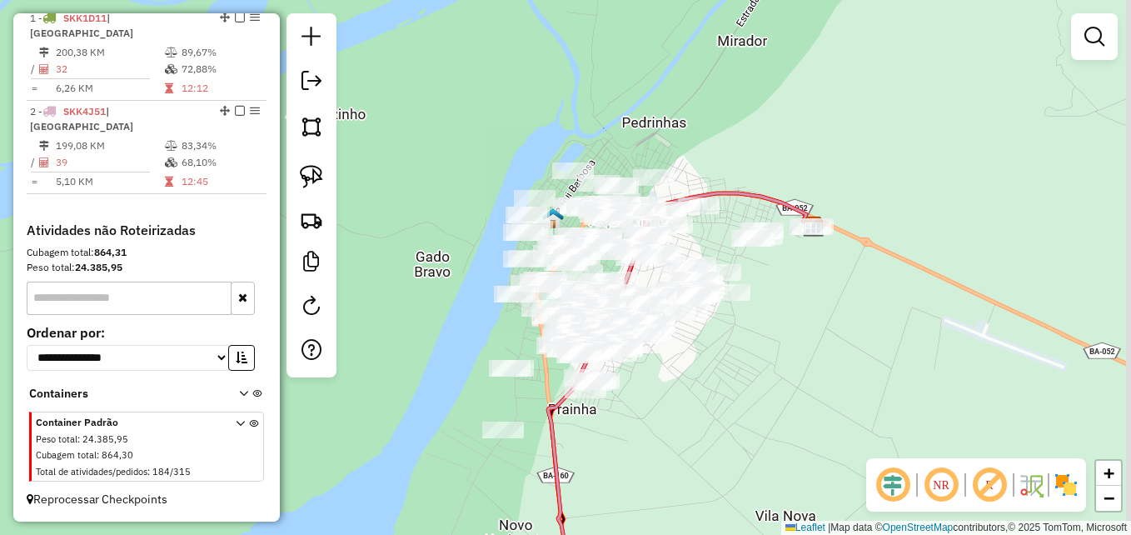
drag, startPoint x: 682, startPoint y: 403, endPoint x: 650, endPoint y: 384, distance: 37.0
click at [650, 384] on div "Janela de atendimento Grade de atendimento Capacidade Transportadoras Veículos …" at bounding box center [565, 267] width 1131 height 535
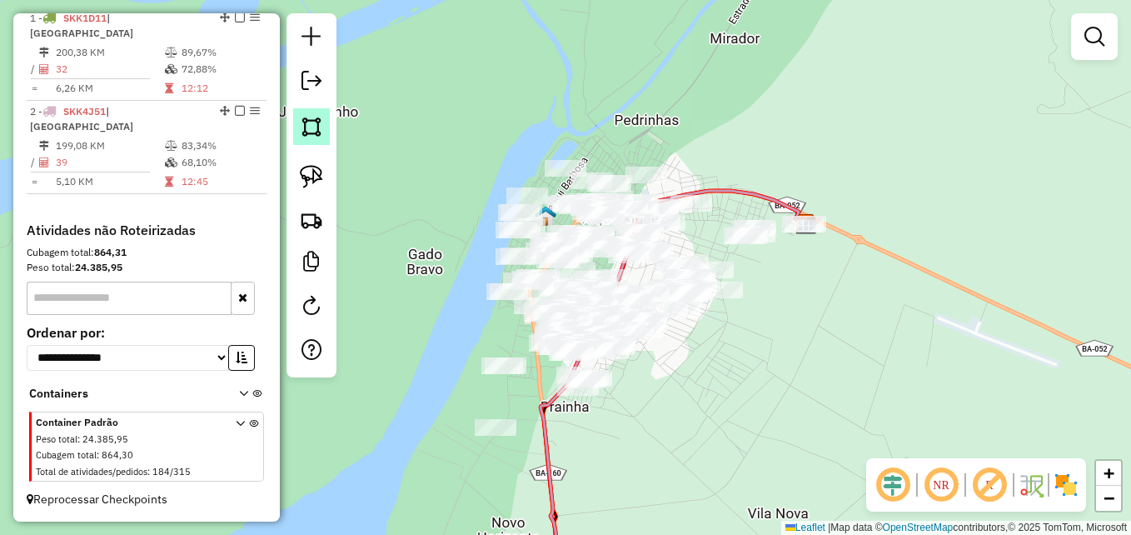
click at [306, 134] on img at bounding box center [311, 126] width 23 height 23
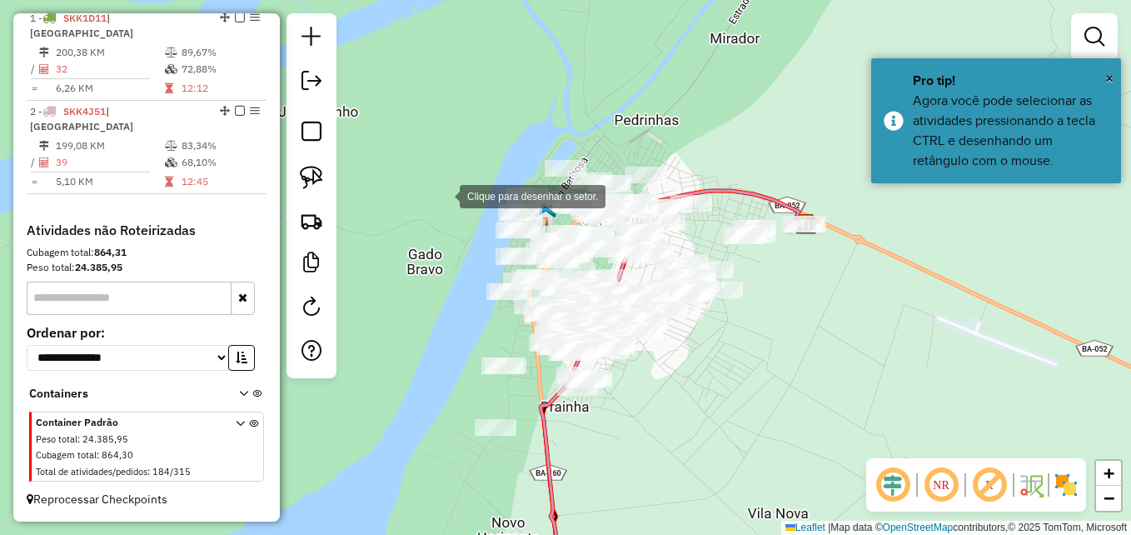
drag, startPoint x: 443, startPoint y: 195, endPoint x: 435, endPoint y: 232, distance: 38.2
click at [443, 195] on div at bounding box center [442, 194] width 33 height 33
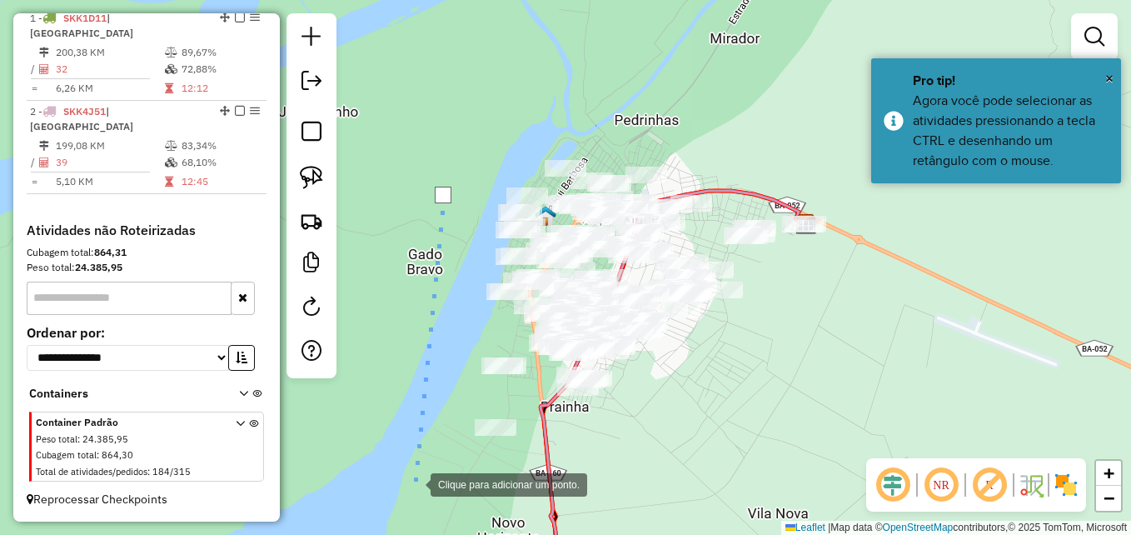
click at [414, 483] on div at bounding box center [413, 482] width 33 height 33
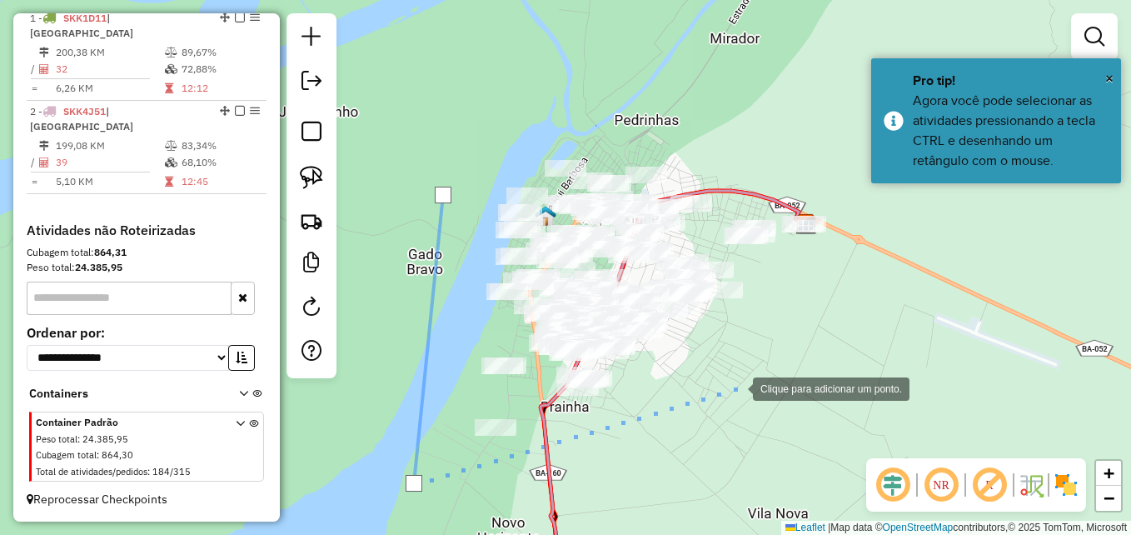
click at [736, 387] on div at bounding box center [735, 387] width 33 height 33
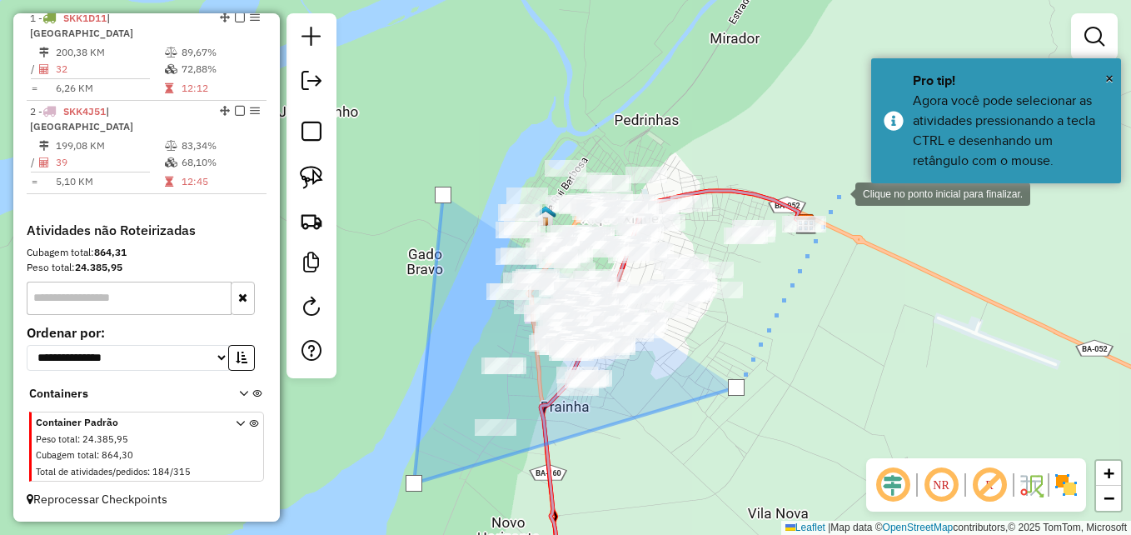
click at [838, 192] on div at bounding box center [838, 192] width 33 height 33
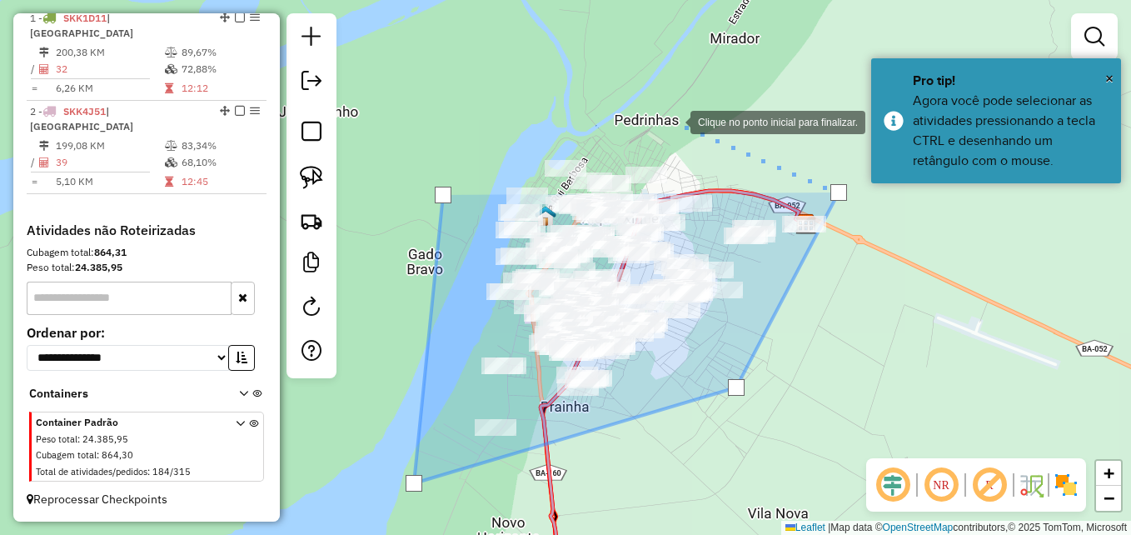
click at [674, 121] on div at bounding box center [673, 120] width 33 height 33
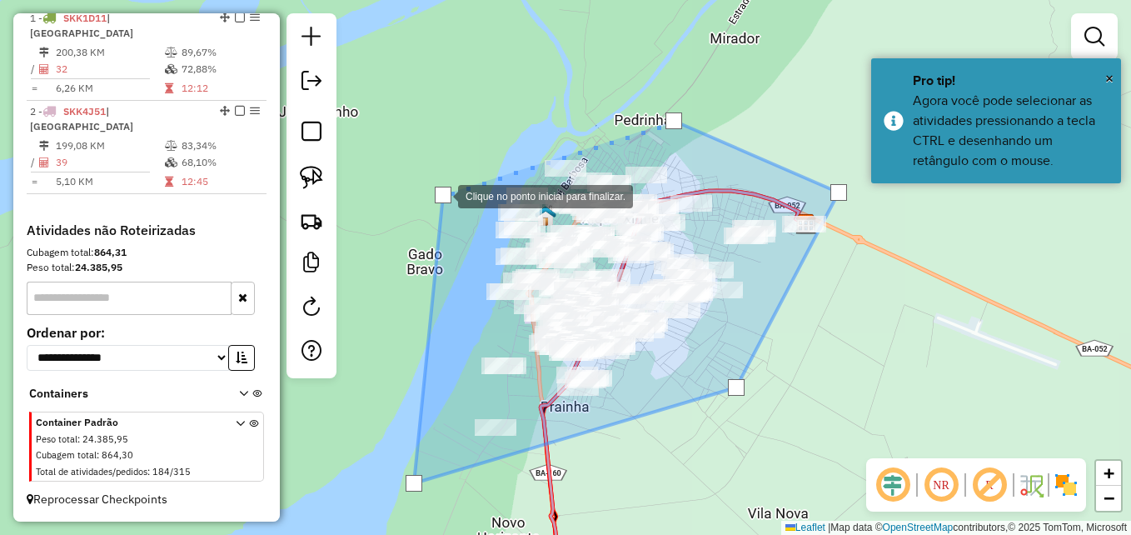
click at [441, 195] on div at bounding box center [443, 195] width 17 height 17
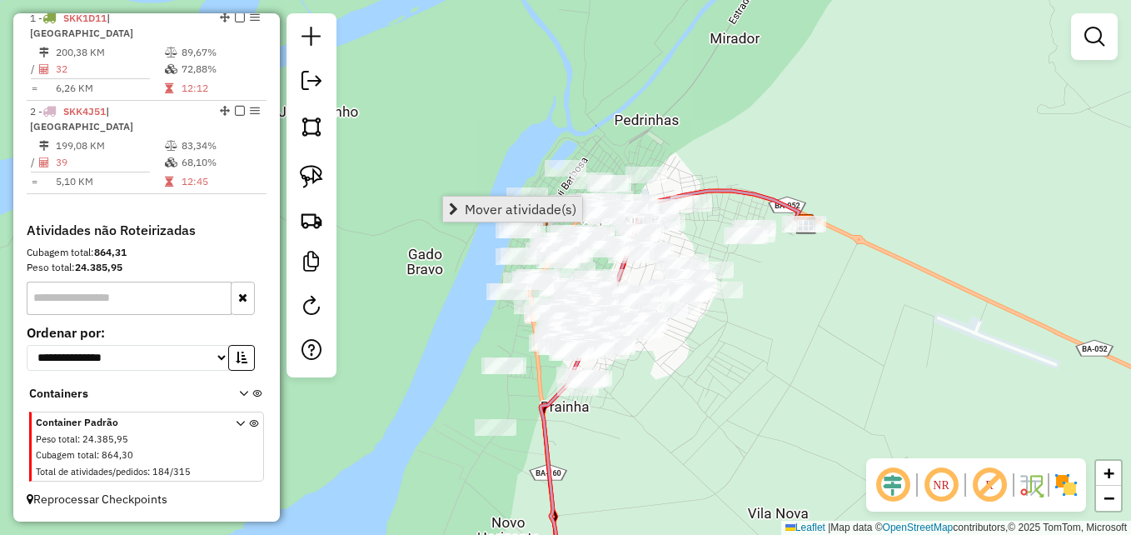
click at [460, 215] on link "Mover atividade(s)" at bounding box center [512, 208] width 139 height 25
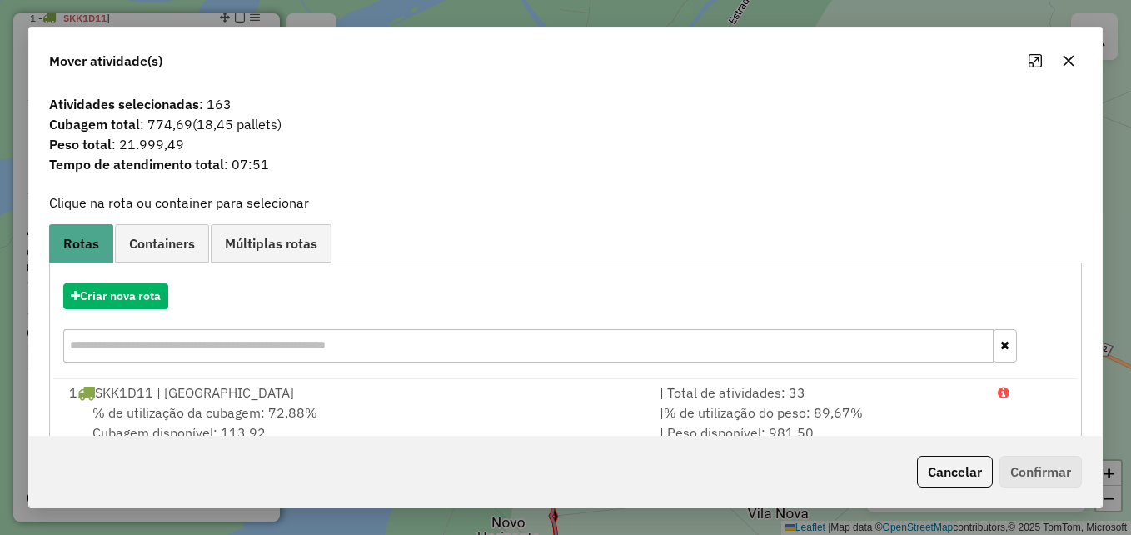
click at [1067, 60] on icon "button" at bounding box center [1068, 60] width 13 height 13
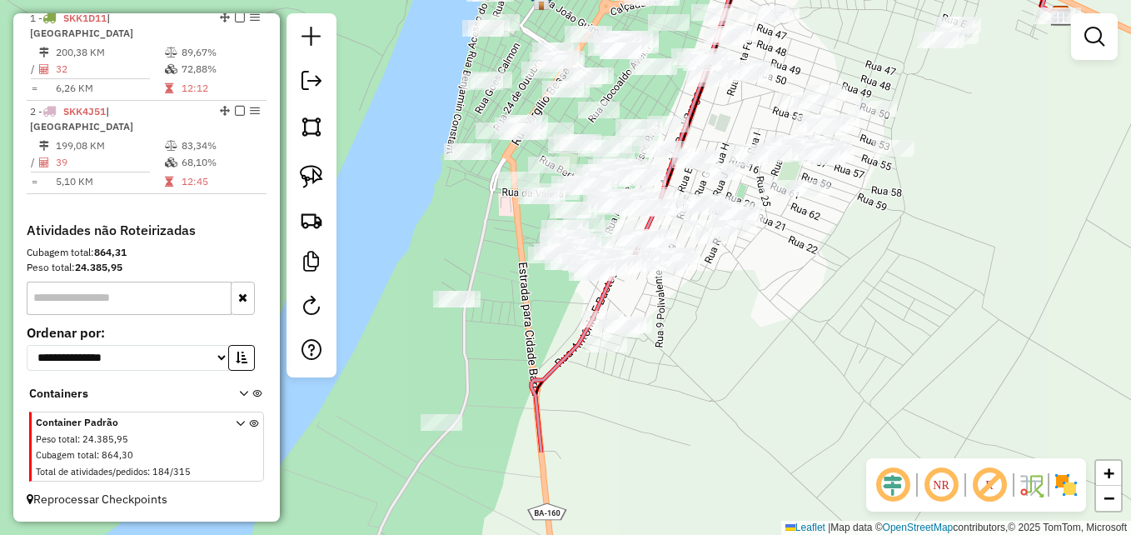
drag, startPoint x: 707, startPoint y: 329, endPoint x: 931, endPoint y: 193, distance: 261.9
click at [931, 193] on div "Janela de atendimento Grade de atendimento Capacidade Transportadoras Veículos …" at bounding box center [565, 267] width 1131 height 535
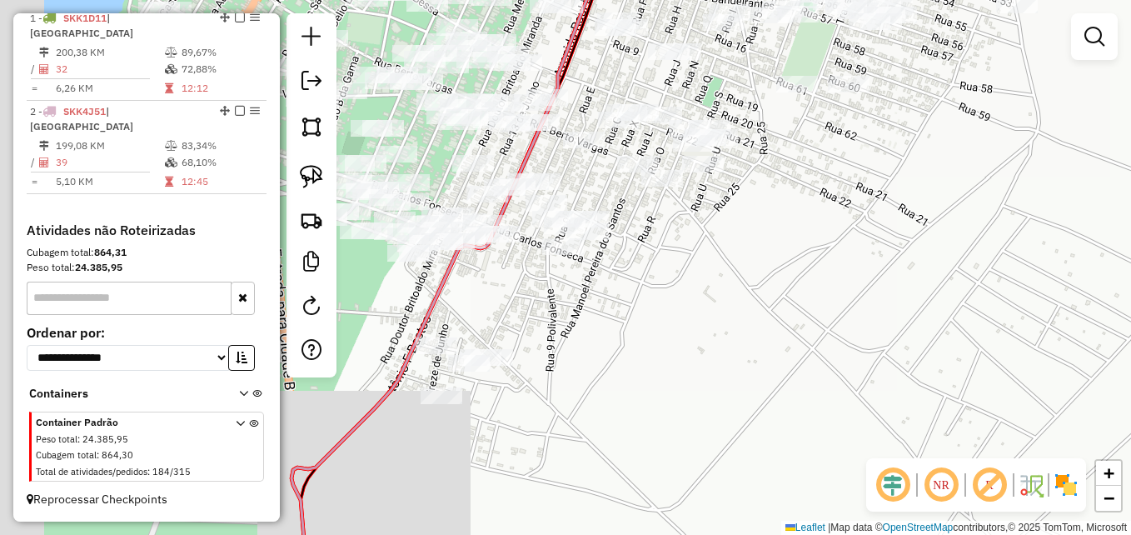
drag, startPoint x: 650, startPoint y: 313, endPoint x: 812, endPoint y: 215, distance: 189.1
click at [812, 215] on div "Janela de atendimento Grade de atendimento Capacidade Transportadoras Veículos …" at bounding box center [565, 267] width 1131 height 535
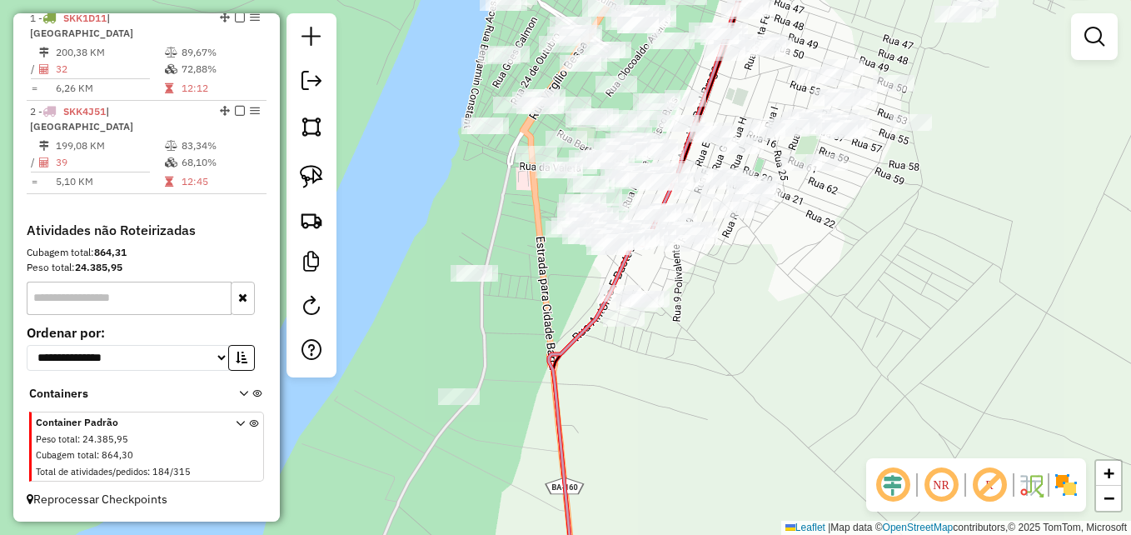
drag, startPoint x: 793, startPoint y: 311, endPoint x: 724, endPoint y: 366, distance: 88.4
click at [724, 366] on div "Janela de atendimento Grade de atendimento Capacidade Transportadoras Veículos …" at bounding box center [565, 267] width 1131 height 535
click at [318, 133] on img at bounding box center [311, 126] width 23 height 23
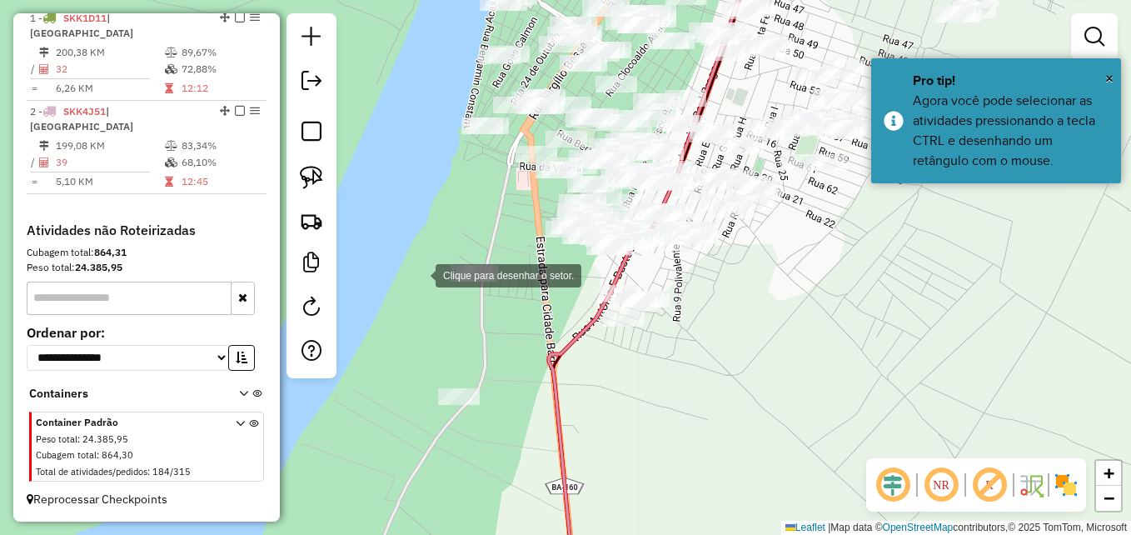
drag, startPoint x: 419, startPoint y: 274, endPoint x: 400, endPoint y: 328, distance: 57.4
click at [419, 273] on div at bounding box center [418, 273] width 33 height 33
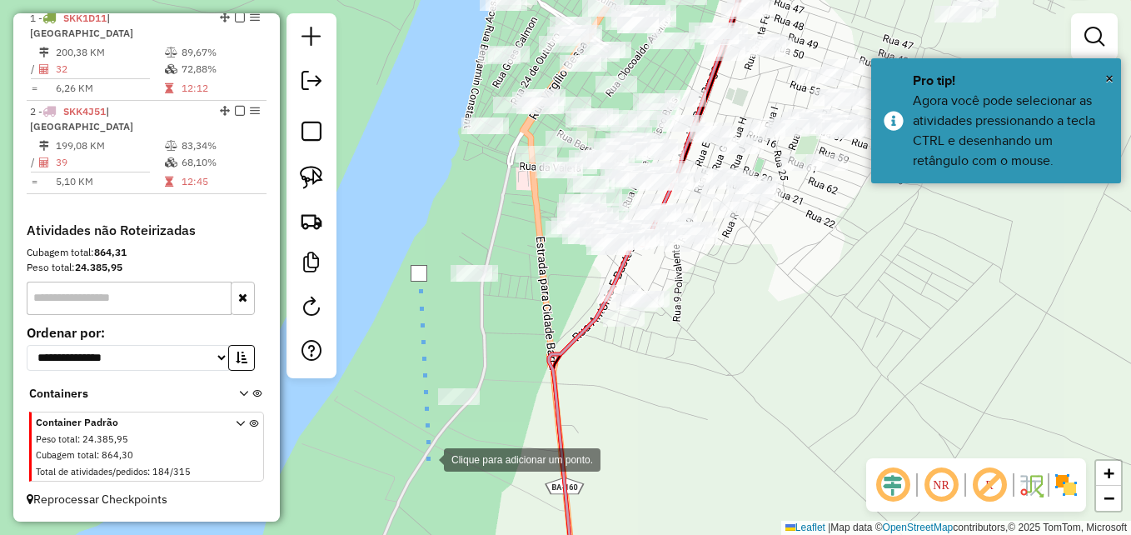
click at [420, 449] on div at bounding box center [426, 457] width 33 height 33
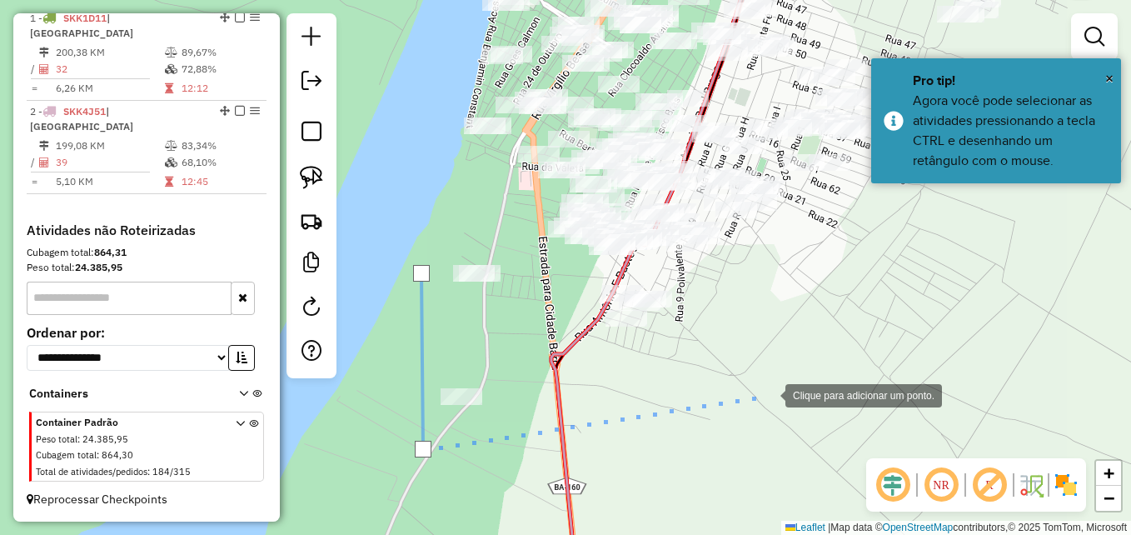
click at [785, 377] on div at bounding box center [768, 393] width 33 height 33
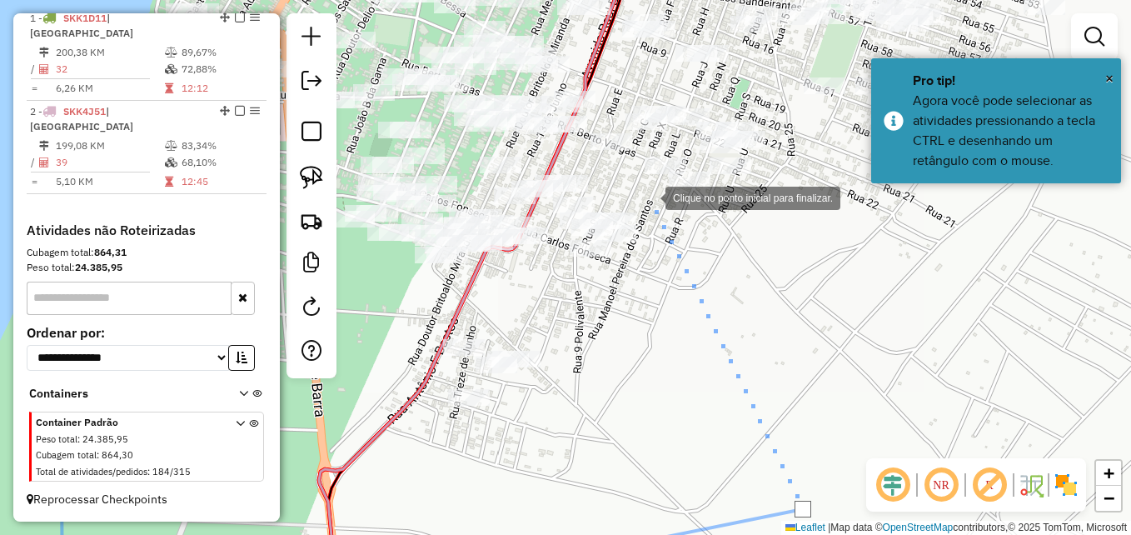
click at [649, 195] on div at bounding box center [648, 196] width 33 height 33
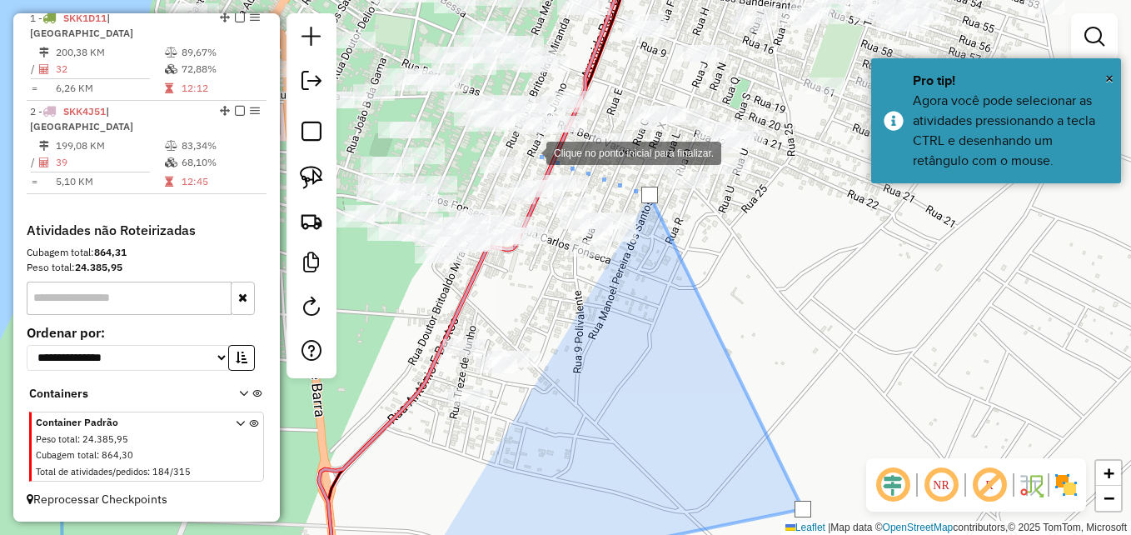
click at [530, 152] on div at bounding box center [529, 151] width 33 height 33
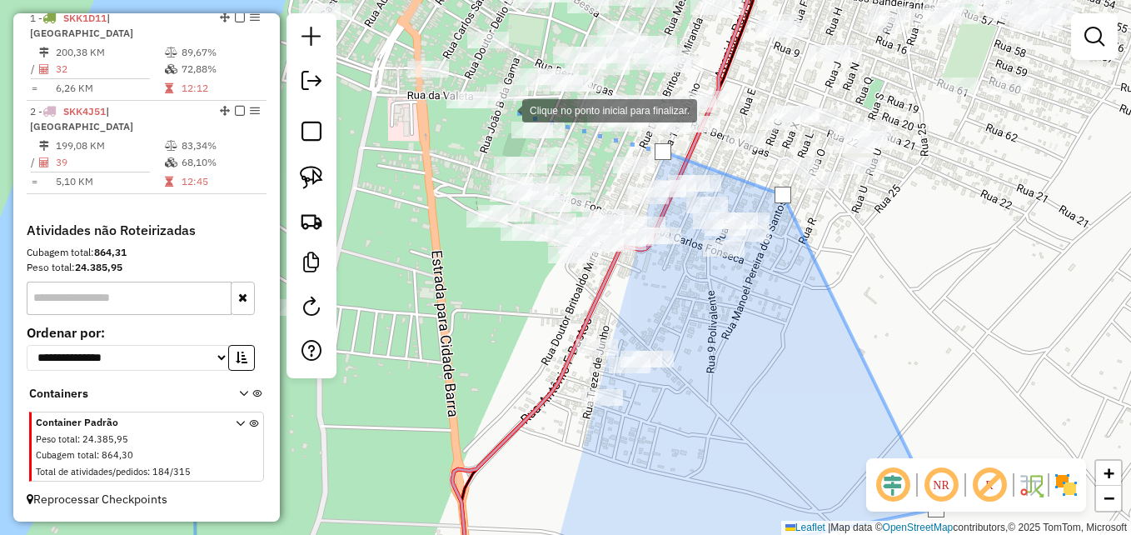
click at [507, 105] on div at bounding box center [505, 108] width 33 height 33
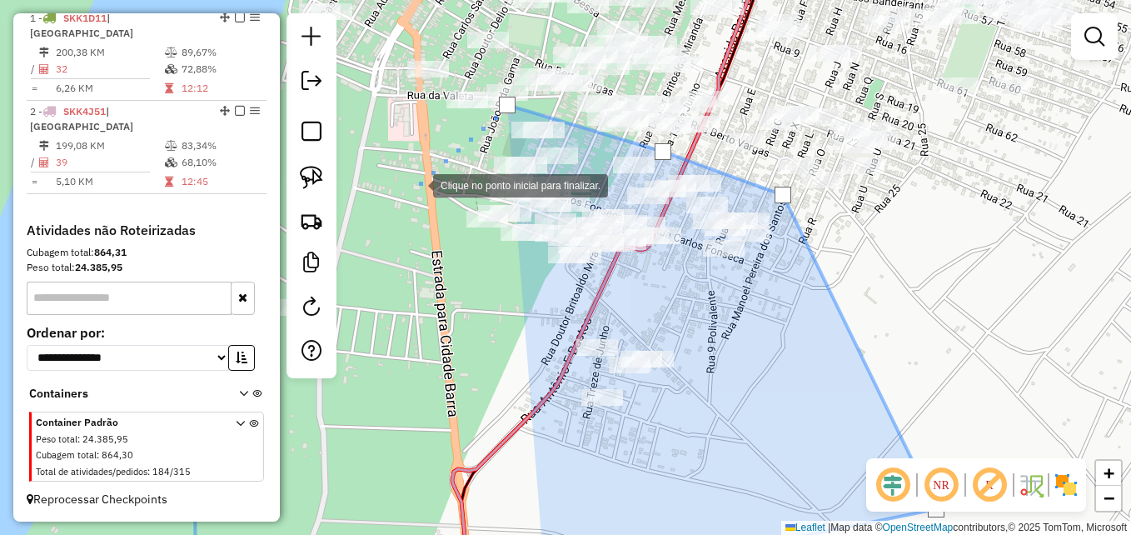
click at [415, 185] on div at bounding box center [416, 183] width 33 height 33
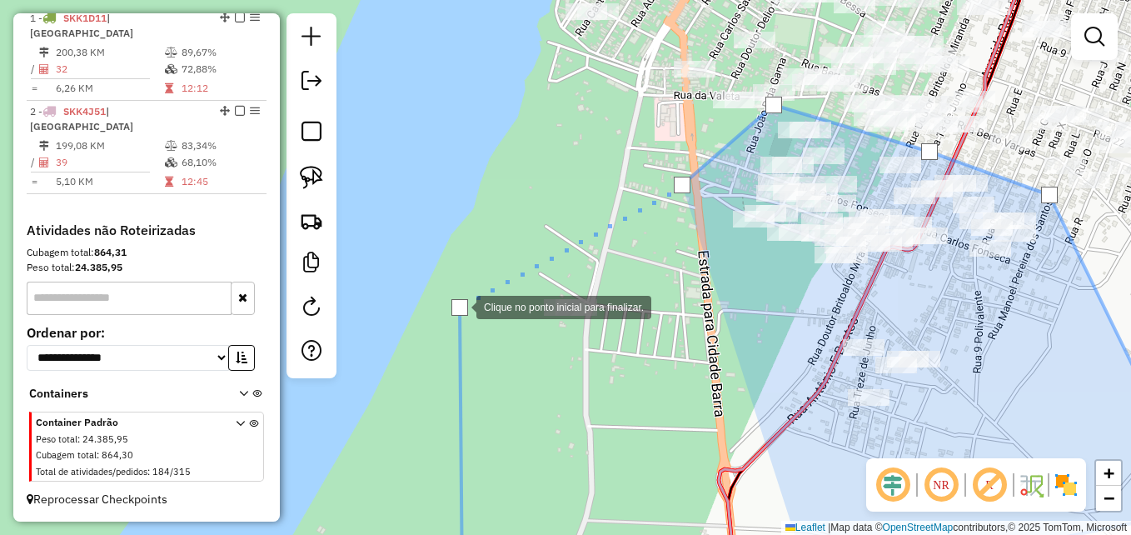
click at [460, 306] on div at bounding box center [459, 307] width 17 height 17
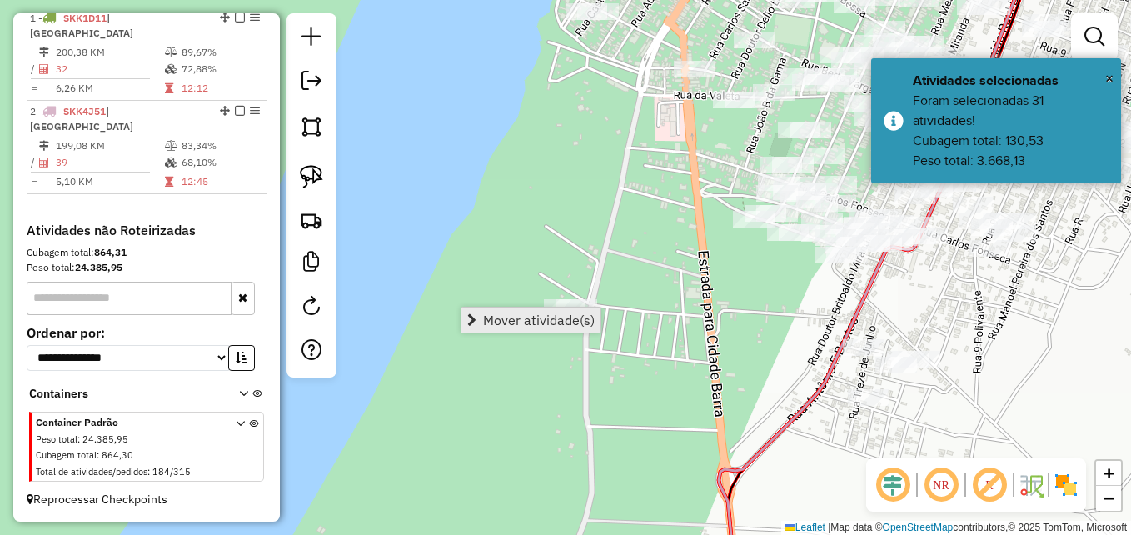
click at [525, 319] on span "Mover atividade(s)" at bounding box center [539, 319] width 112 height 13
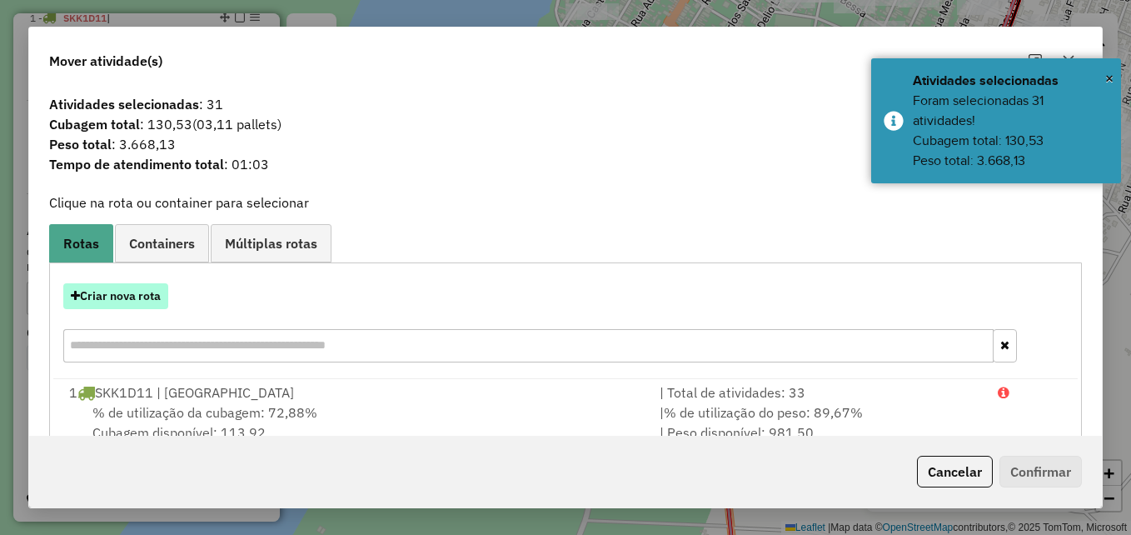
click at [131, 302] on button "Criar nova rota" at bounding box center [115, 296] width 105 height 26
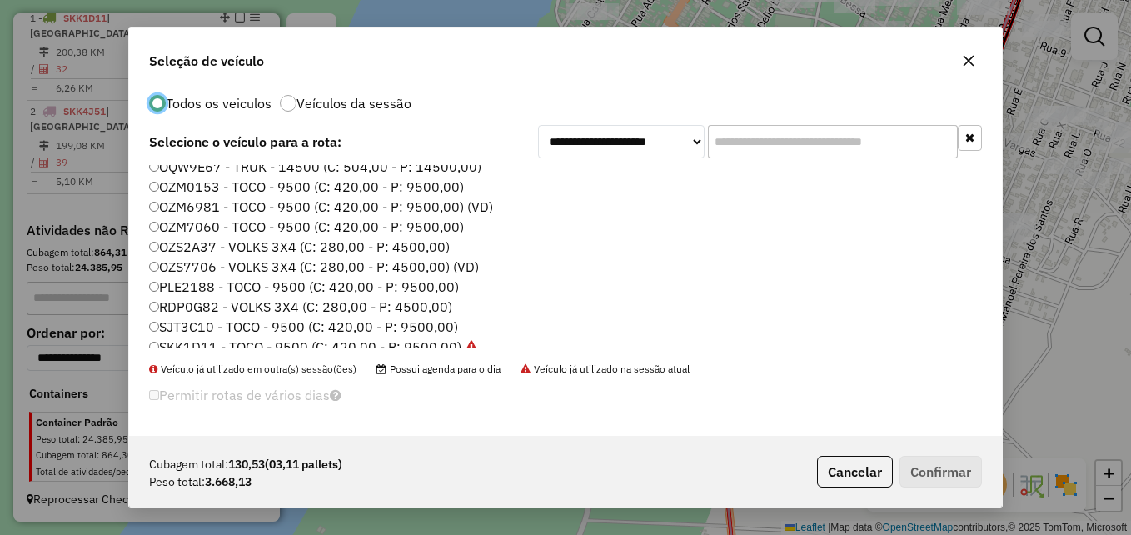
scroll to position [157, 0]
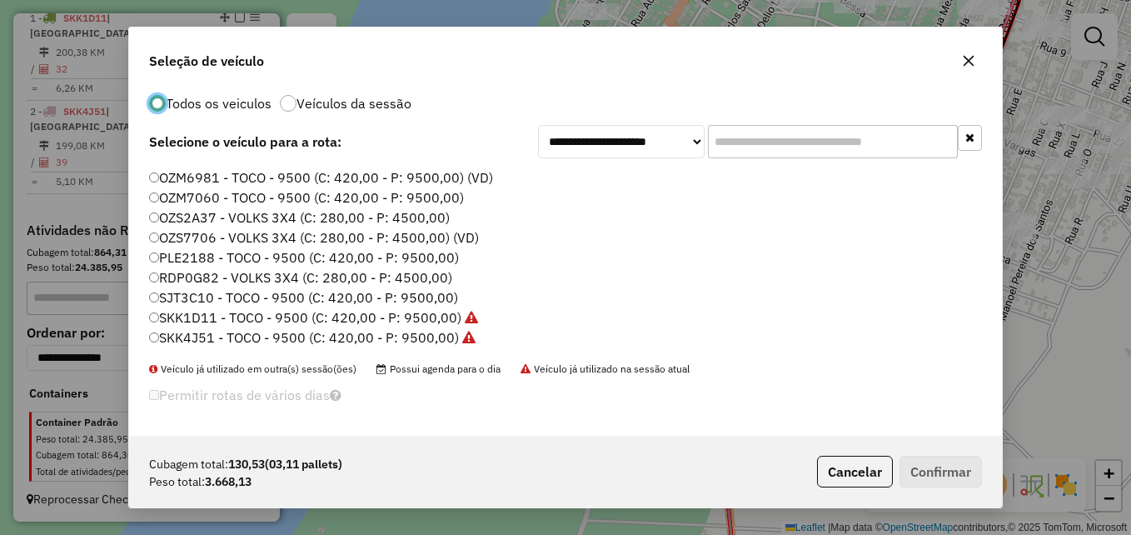
click at [250, 301] on label "SJT3C10 - TOCO - 9500 (C: 420,00 - P: 9500,00)" at bounding box center [303, 297] width 309 height 20
click at [919, 475] on button "Confirmar" at bounding box center [940, 471] width 82 height 32
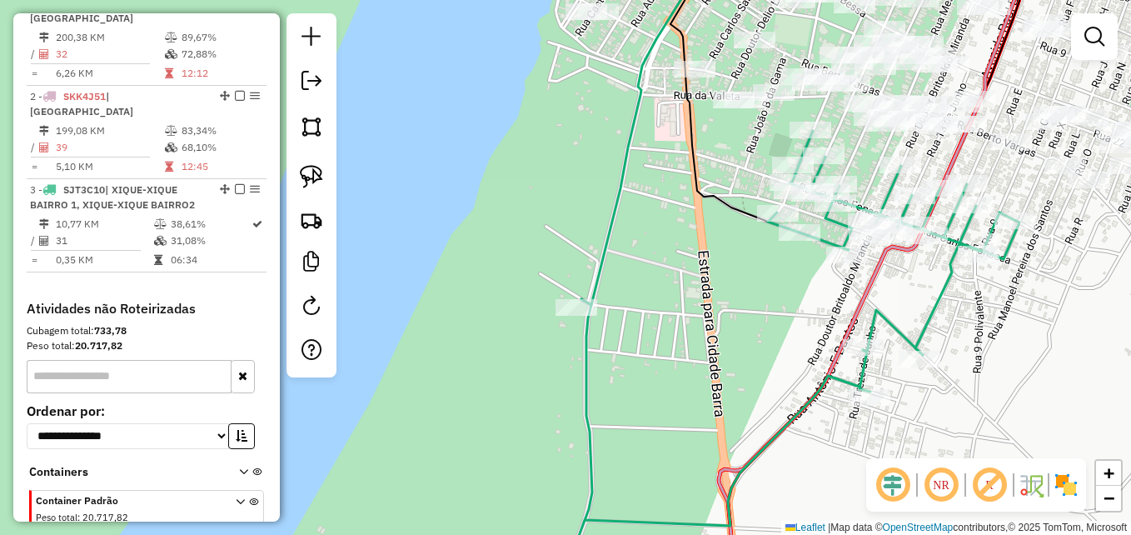
scroll to position [0, 0]
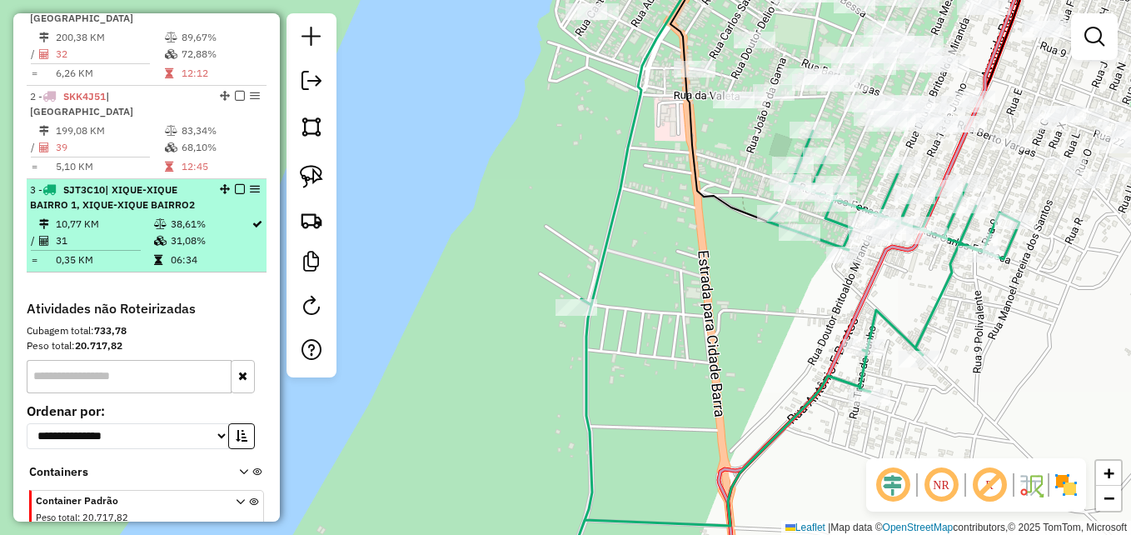
click at [134, 247] on td "31" at bounding box center [104, 240] width 98 height 17
select select "**********"
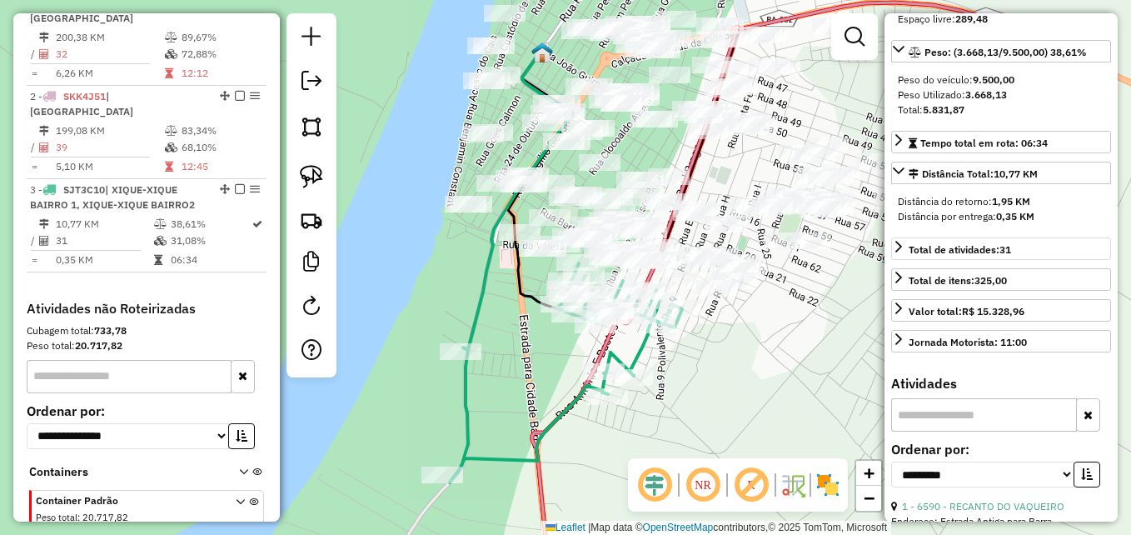
scroll to position [250, 0]
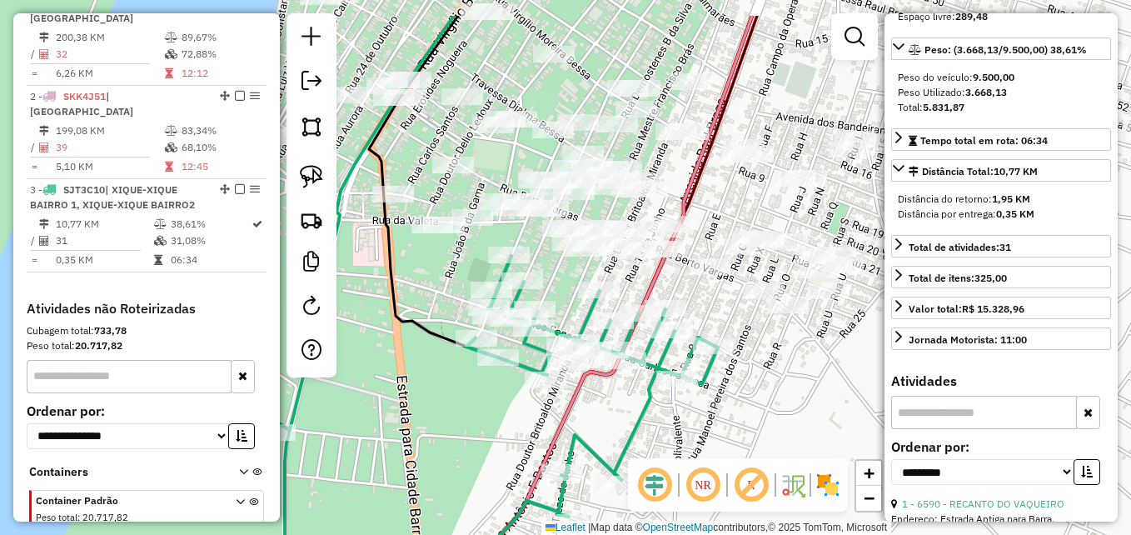
drag, startPoint x: 674, startPoint y: 275, endPoint x: 808, endPoint y: 346, distance: 152.0
click at [808, 346] on div "Janela de atendimento Grade de atendimento Capacidade Transportadoras Veículos …" at bounding box center [565, 267] width 1131 height 535
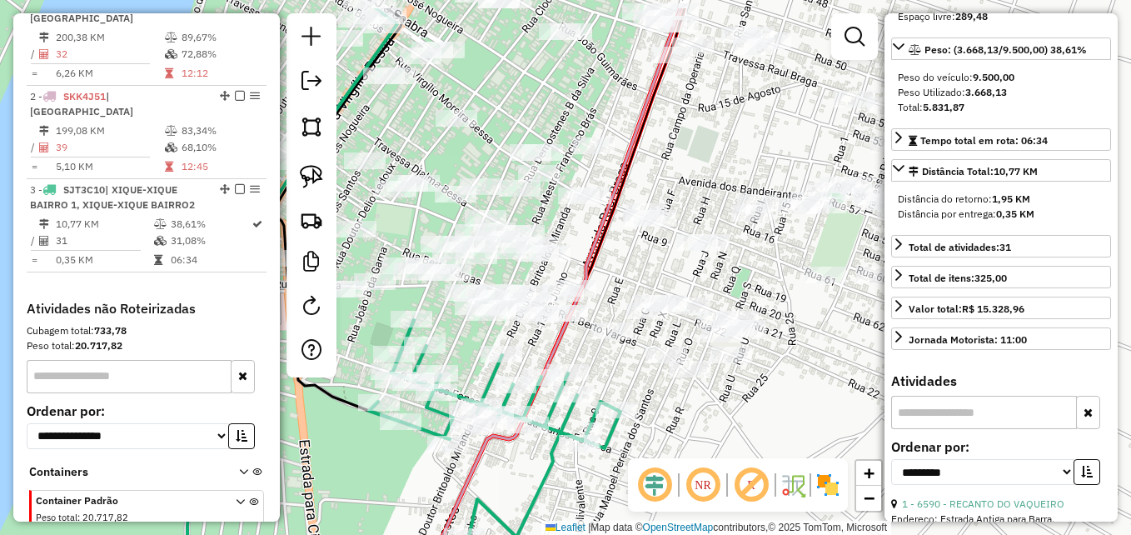
drag, startPoint x: 801, startPoint y: 393, endPoint x: 696, endPoint y: 455, distance: 121.7
click at [696, 455] on div "Janela de atendimento Grade de atendimento Capacidade Transportadoras Veículos …" at bounding box center [565, 267] width 1131 height 535
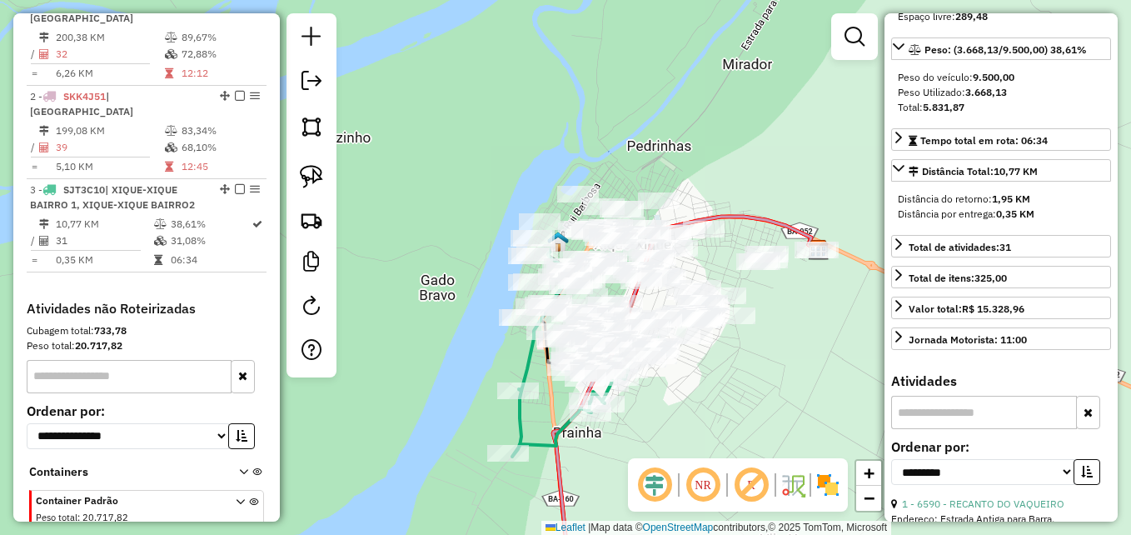
drag, startPoint x: 808, startPoint y: 401, endPoint x: 752, endPoint y: 351, distance: 75.5
click at [752, 351] on div "Janela de atendimento Grade de atendimento Capacidade Transportadoras Veículos …" at bounding box center [565, 267] width 1131 height 535
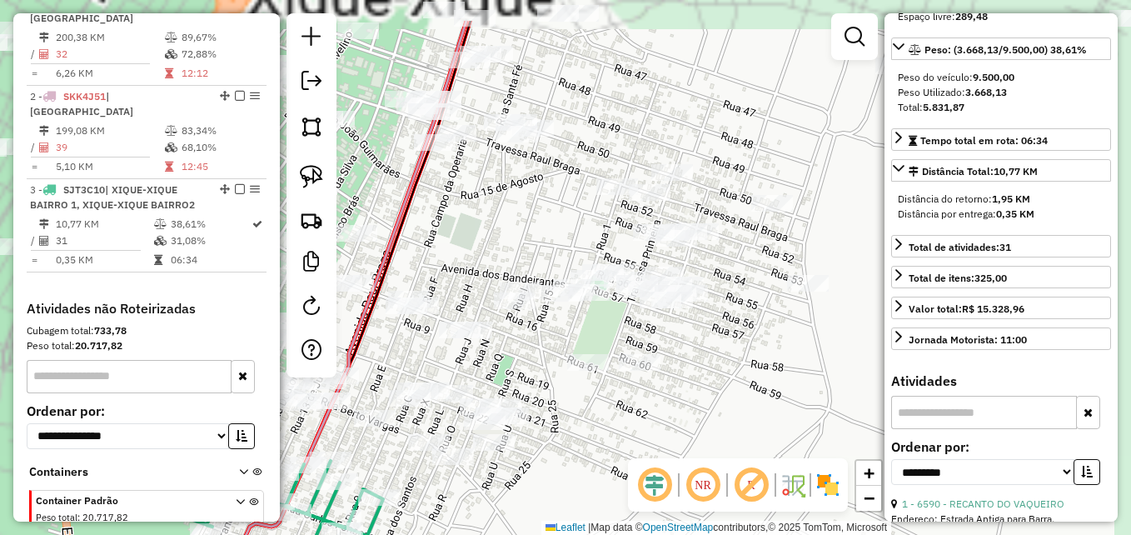
drag, startPoint x: 763, startPoint y: 350, endPoint x: 898, endPoint y: 395, distance: 142.2
click at [898, 395] on hb-router-mapa "Informações da Sessão 979510 - 15/08/2025 Criação: 14/08/2025 17:21 Depósito: D…" at bounding box center [565, 267] width 1131 height 535
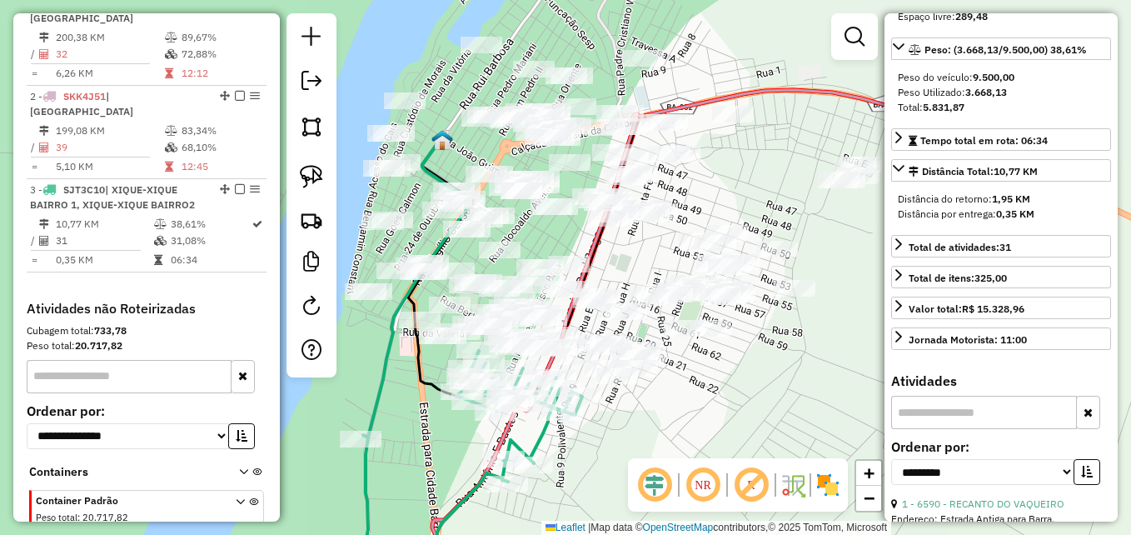
drag, startPoint x: 808, startPoint y: 434, endPoint x: 747, endPoint y: 384, distance: 79.3
click at [747, 384] on div "Janela de atendimento Grade de atendimento Capacidade Transportadoras Veículos …" at bounding box center [565, 267] width 1131 height 535
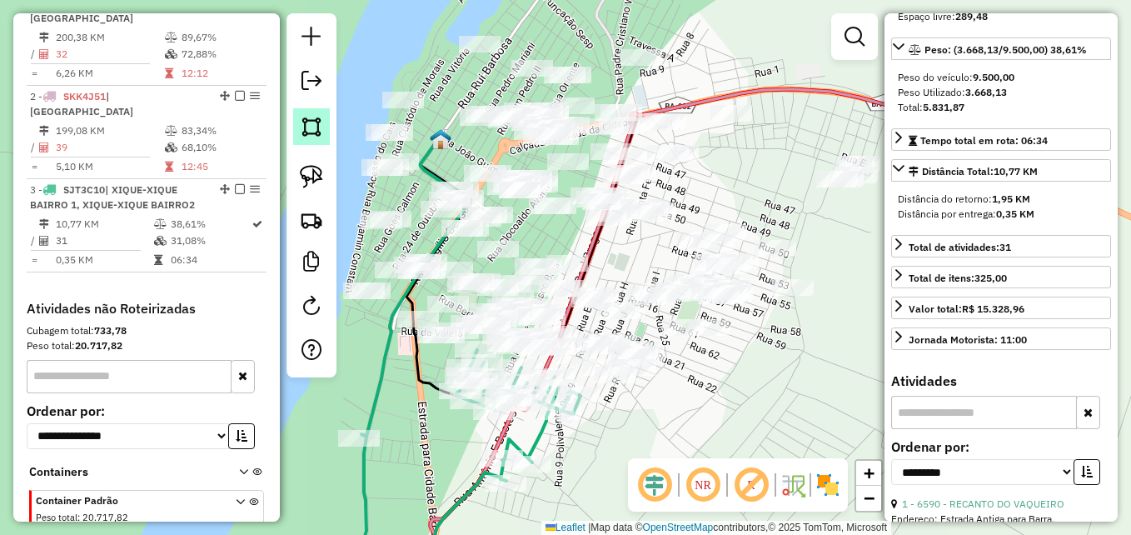
click at [311, 131] on img at bounding box center [311, 126] width 23 height 23
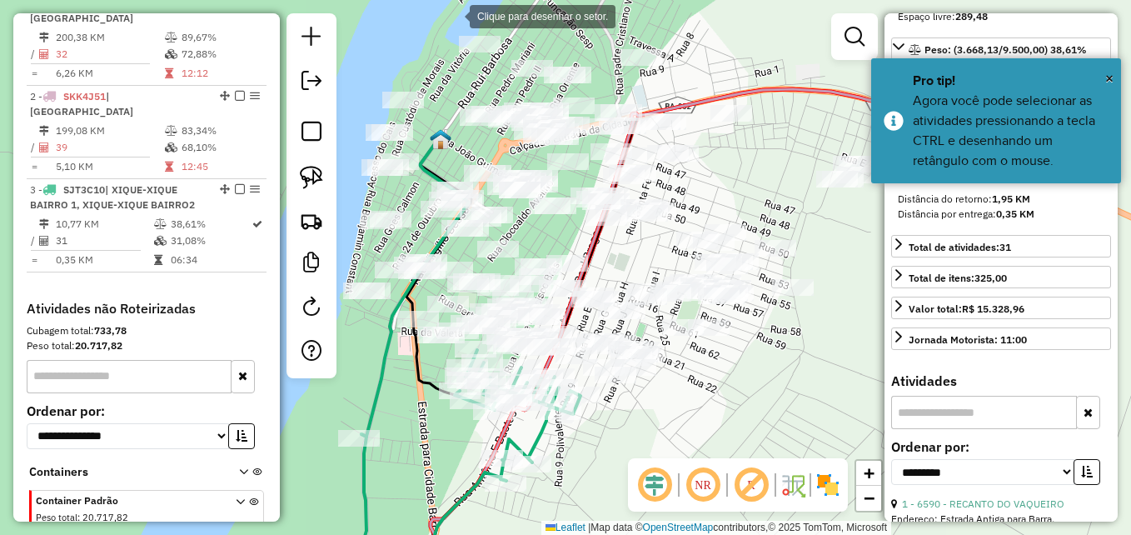
click at [453, 15] on div at bounding box center [452, 14] width 33 height 33
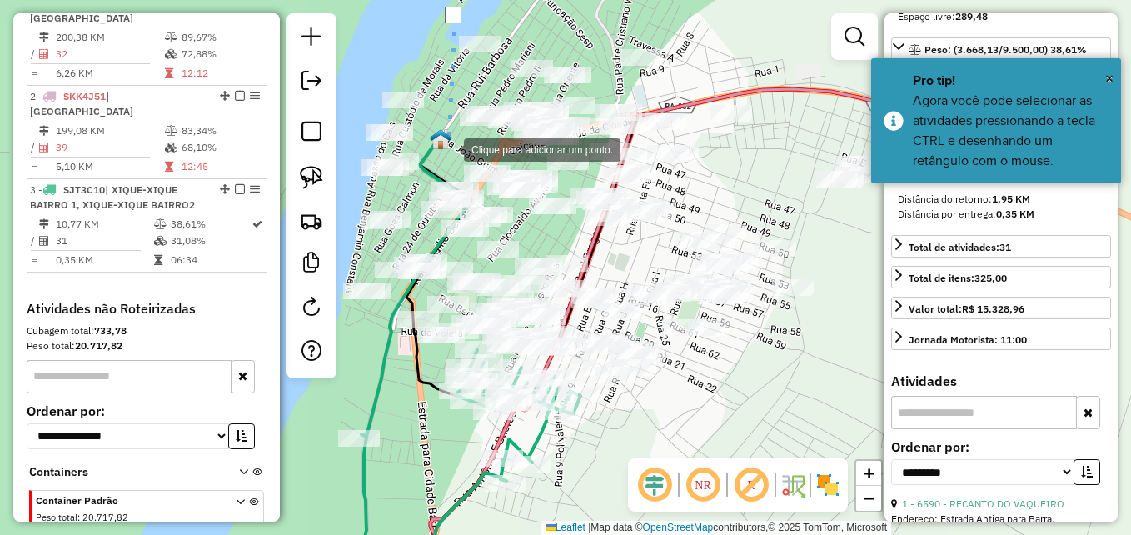
click at [440, 138] on div at bounding box center [446, 148] width 33 height 33
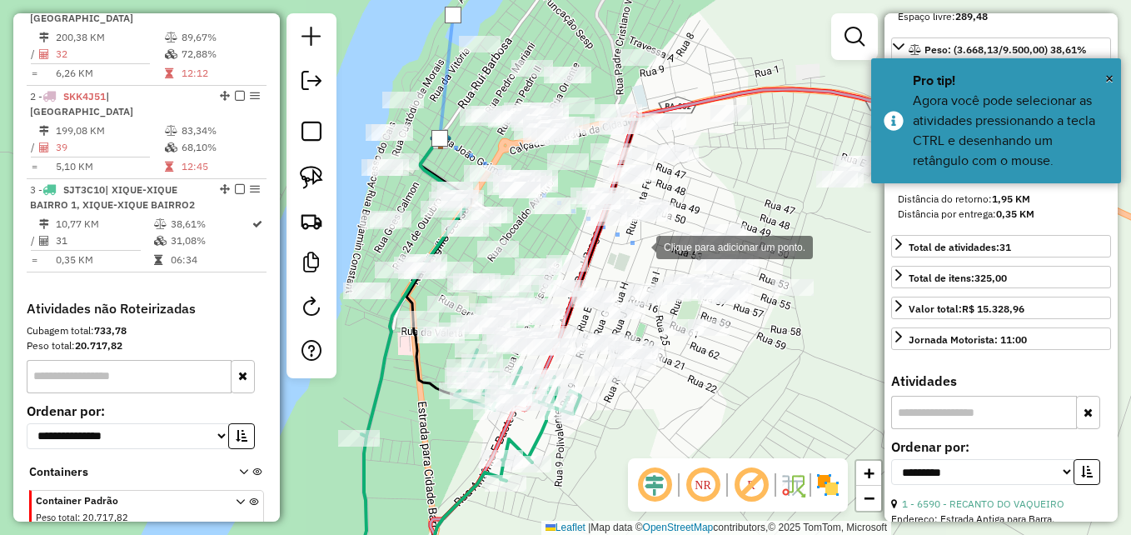
click at [639, 246] on div at bounding box center [639, 245] width 33 height 33
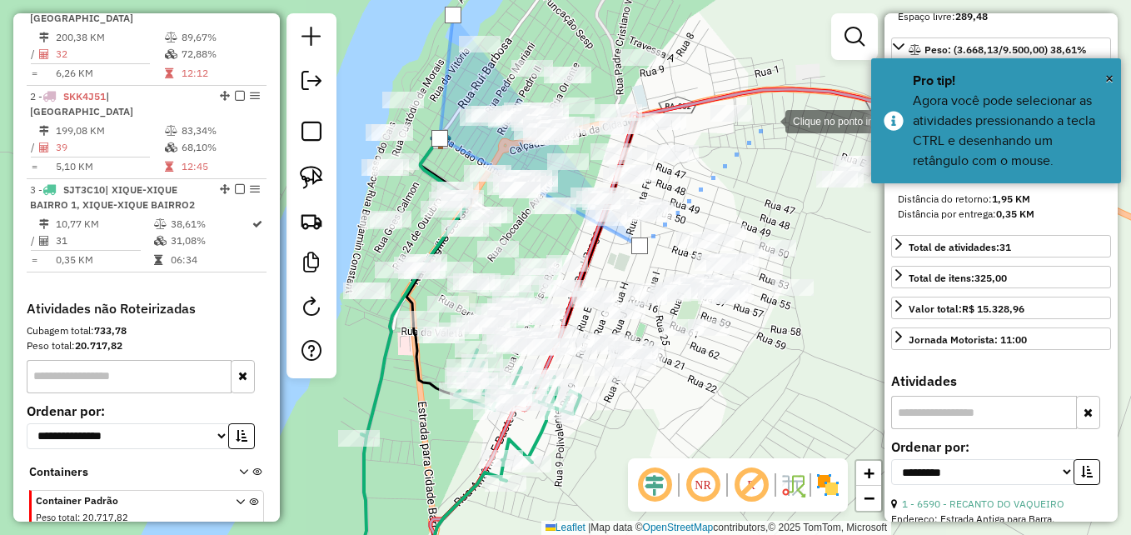
click at [769, 120] on div at bounding box center [768, 119] width 33 height 33
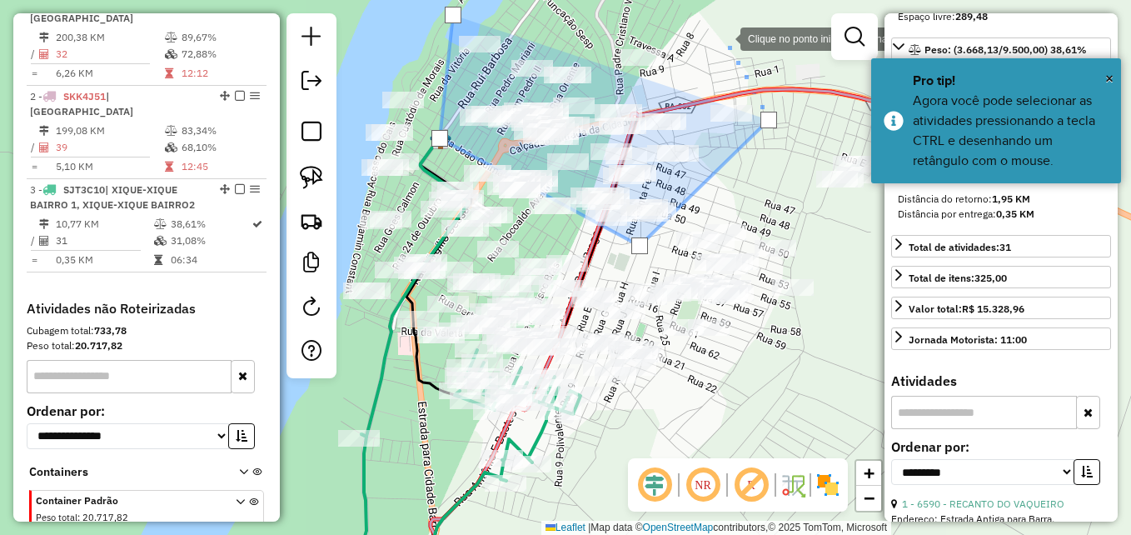
click at [707, 23] on div at bounding box center [723, 37] width 33 height 33
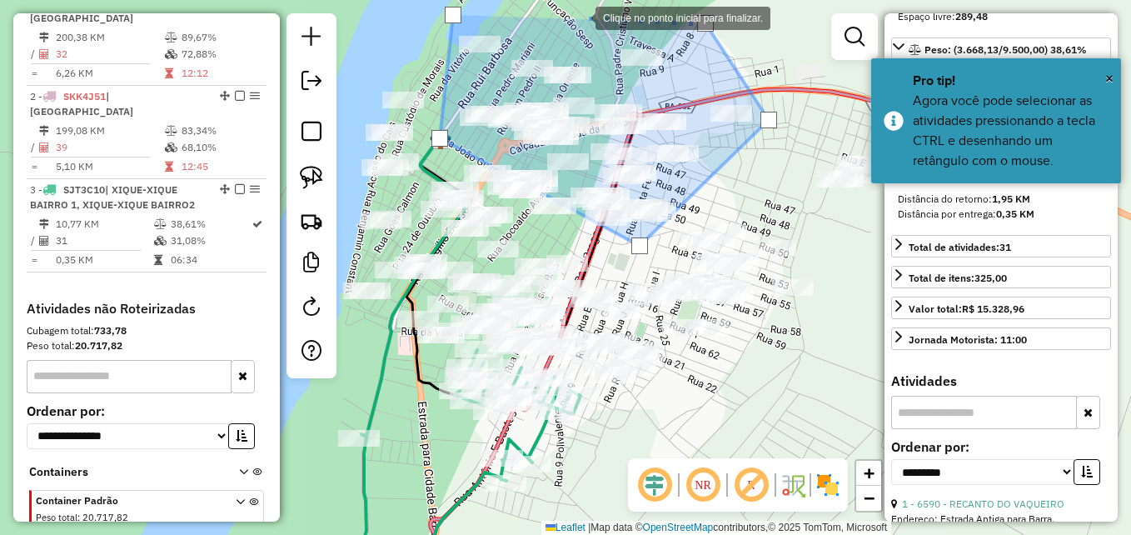
click at [579, 17] on div at bounding box center [578, 16] width 33 height 33
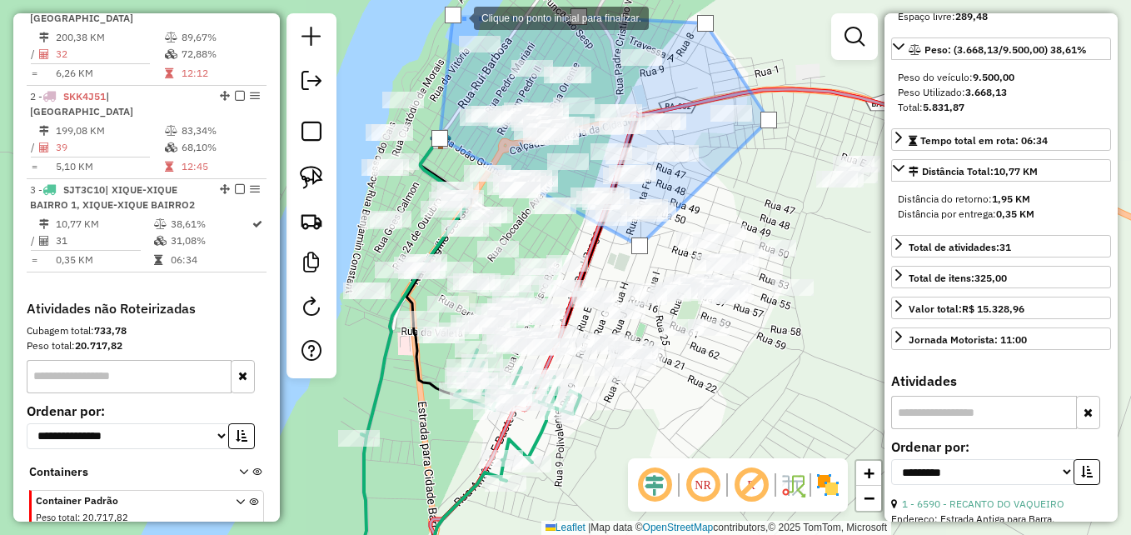
click at [457, 17] on div at bounding box center [453, 15] width 17 height 17
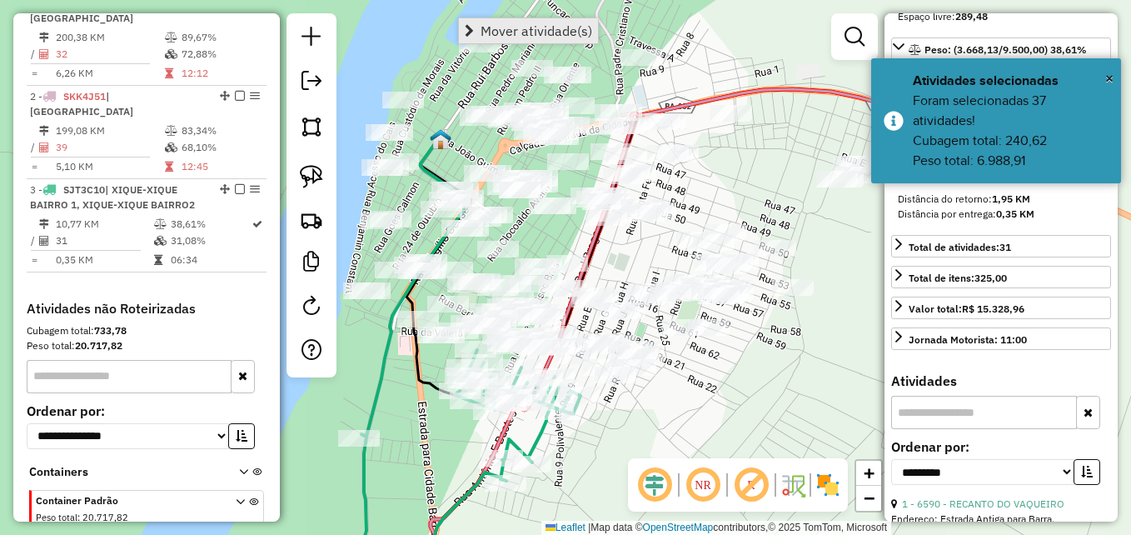
click at [498, 27] on span "Mover atividade(s)" at bounding box center [536, 30] width 112 height 13
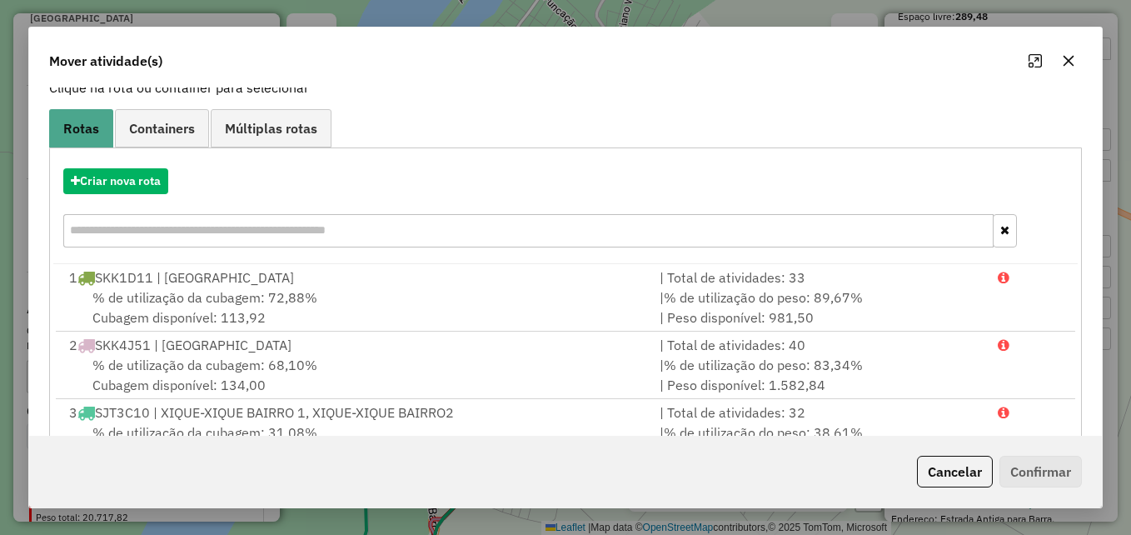
scroll to position [174, 0]
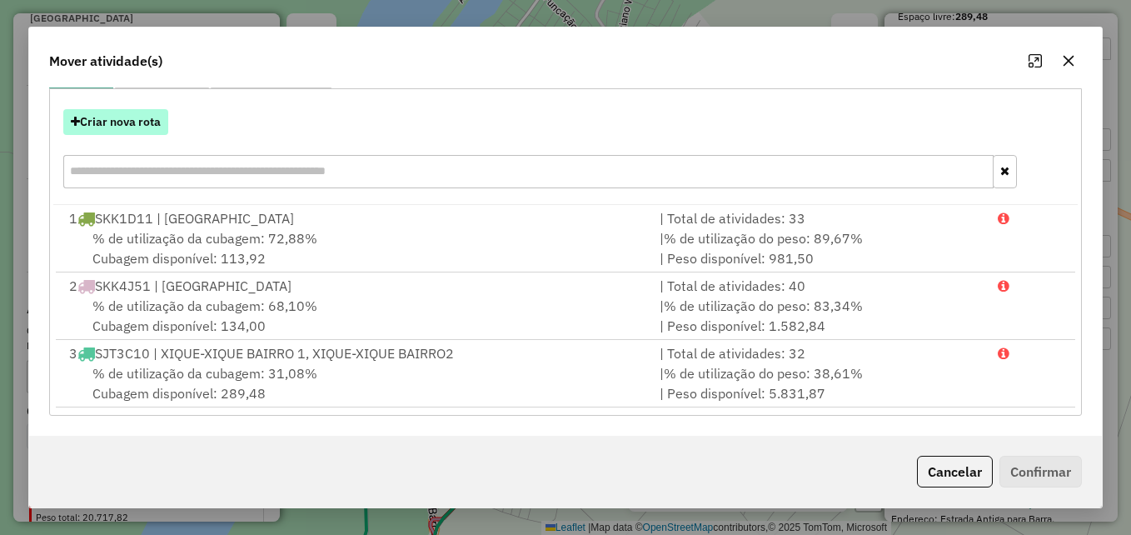
click at [140, 115] on button "Criar nova rota" at bounding box center [115, 122] width 105 height 26
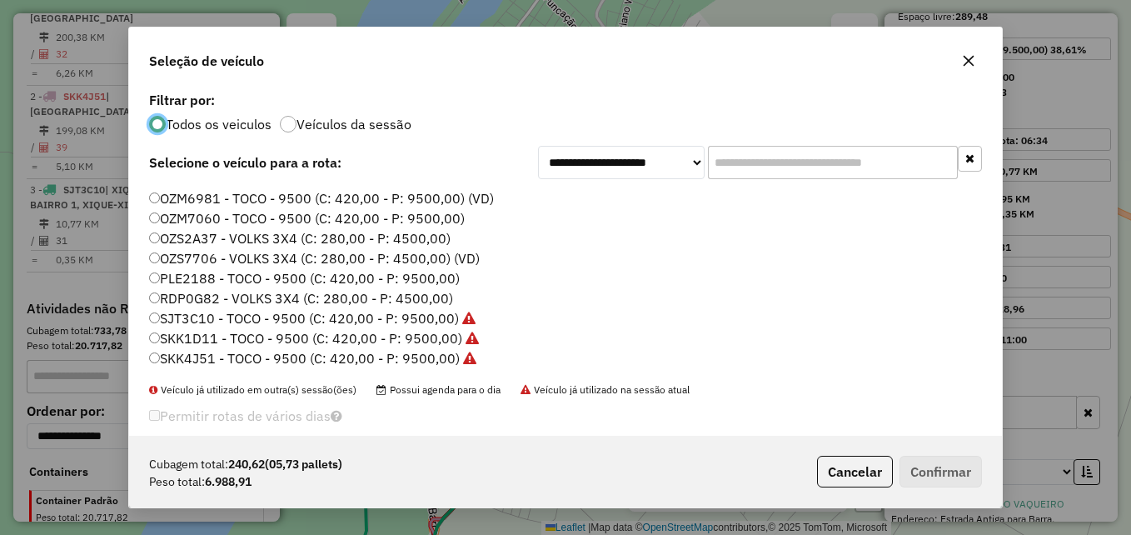
scroll to position [73, 0]
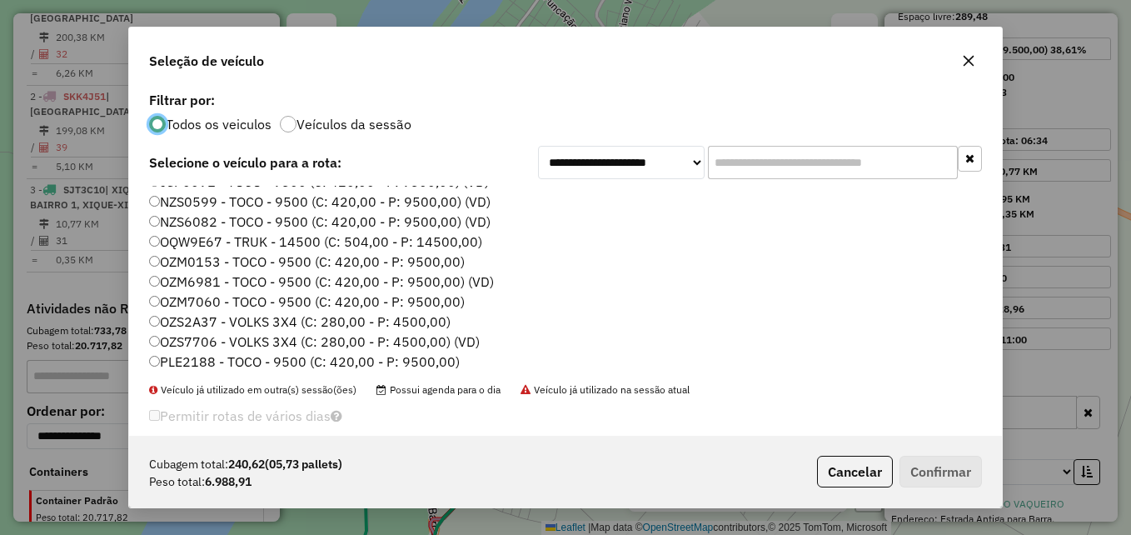
click at [236, 205] on label "NZS0599 - TOCO - 9500 (C: 420,00 - P: 9500,00) (VD)" at bounding box center [319, 202] width 341 height 20
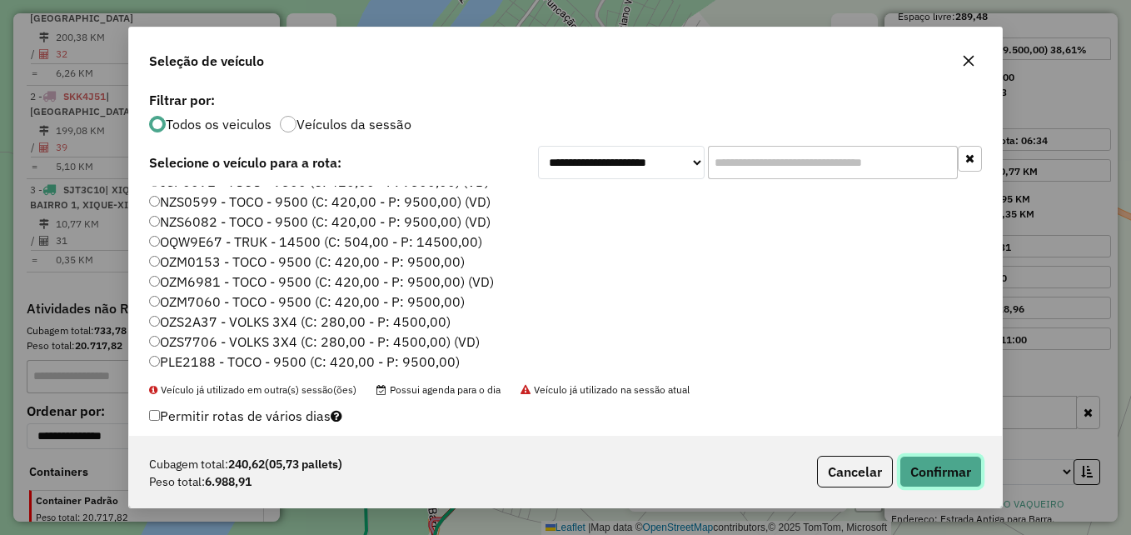
click at [941, 479] on button "Confirmar" at bounding box center [940, 471] width 82 height 32
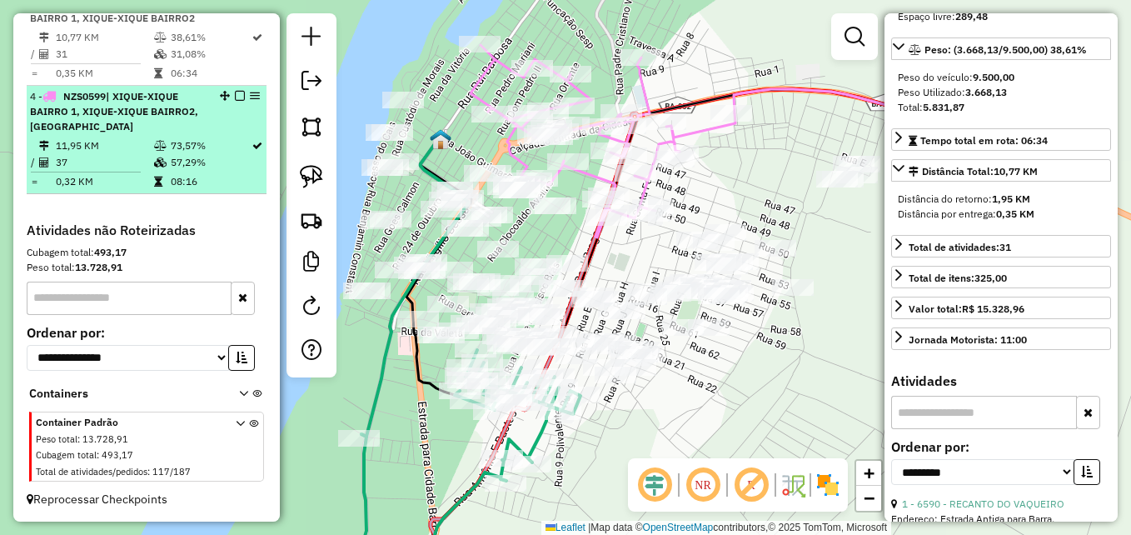
scroll to position [832, 0]
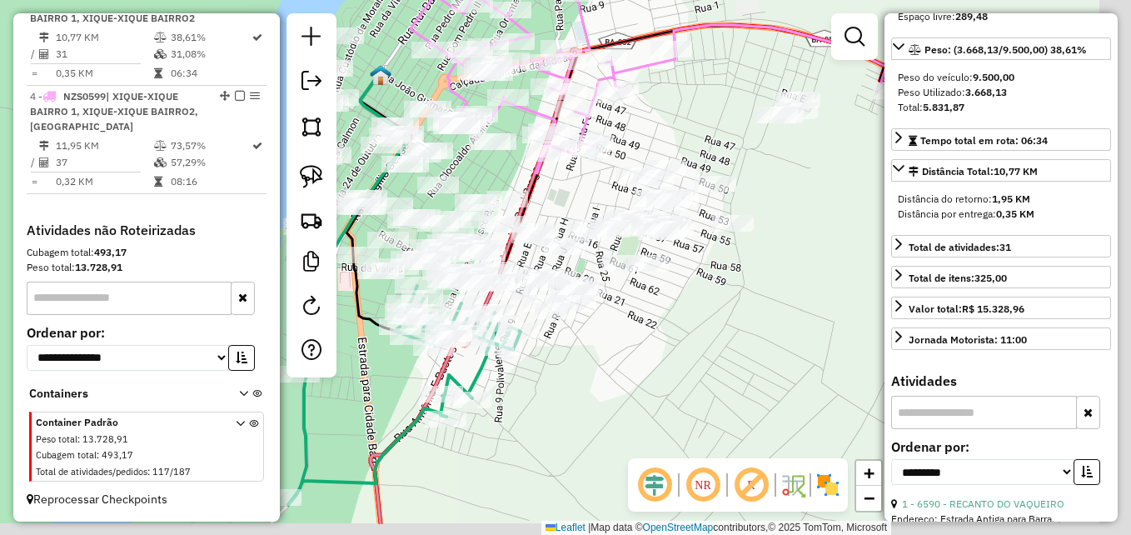
drag, startPoint x: 755, startPoint y: 405, endPoint x: 690, endPoint y: 335, distance: 95.4
click at [690, 335] on div "Janela de atendimento Grade de atendimento Capacidade Transportadoras Veículos …" at bounding box center [565, 267] width 1131 height 535
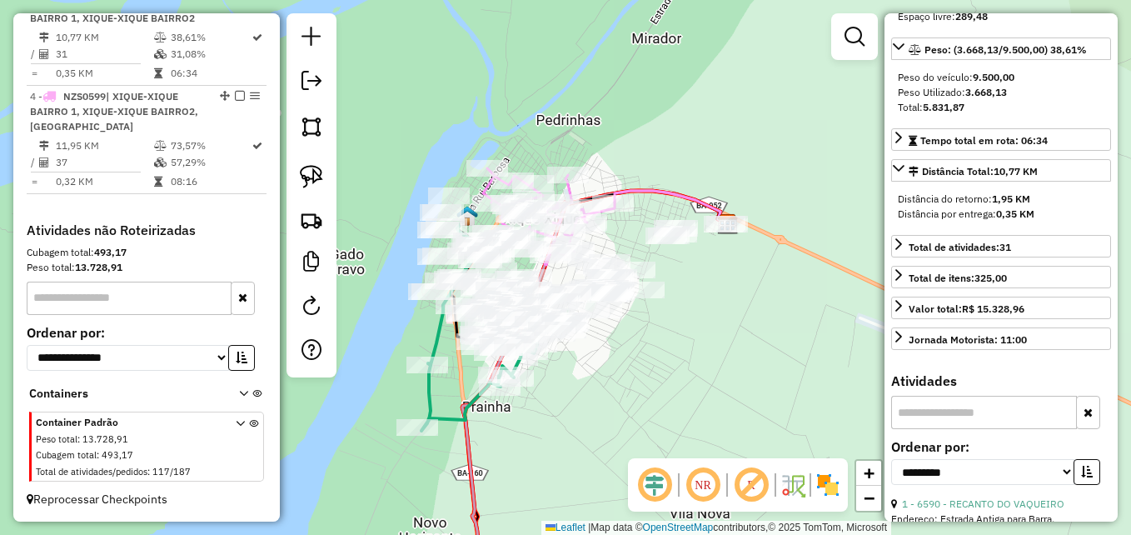
drag, startPoint x: 730, startPoint y: 345, endPoint x: 664, endPoint y: 356, distance: 66.8
click at [664, 356] on div "Janela de atendimento Grade de atendimento Capacidade Transportadoras Veículos …" at bounding box center [565, 267] width 1131 height 535
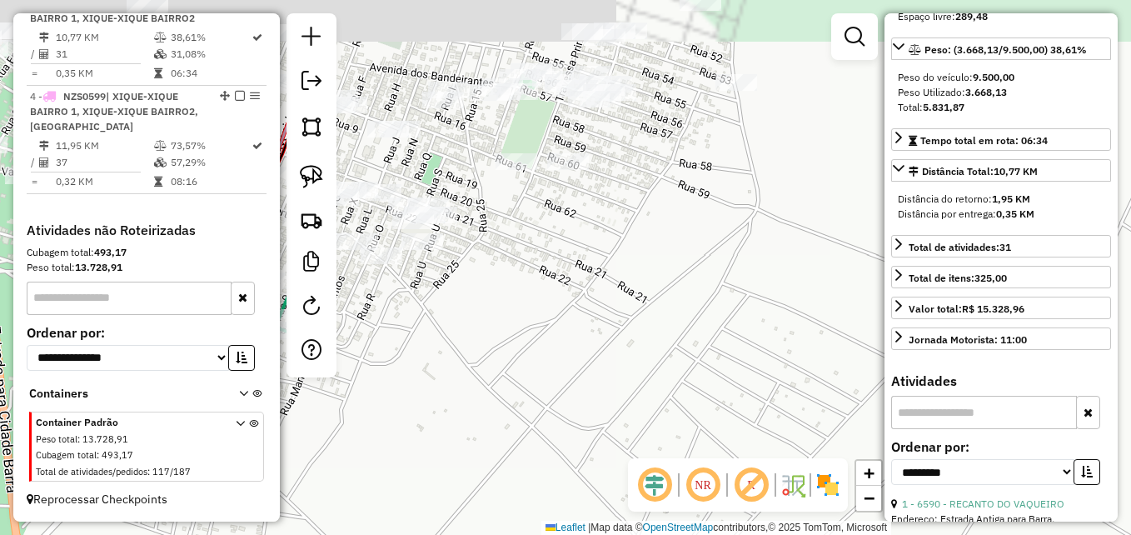
drag, startPoint x: 591, startPoint y: 275, endPoint x: 812, endPoint y: 396, distance: 251.9
click at [818, 419] on div "Janela de atendimento Grade de atendimento Capacidade Transportadoras Veículos …" at bounding box center [565, 267] width 1131 height 535
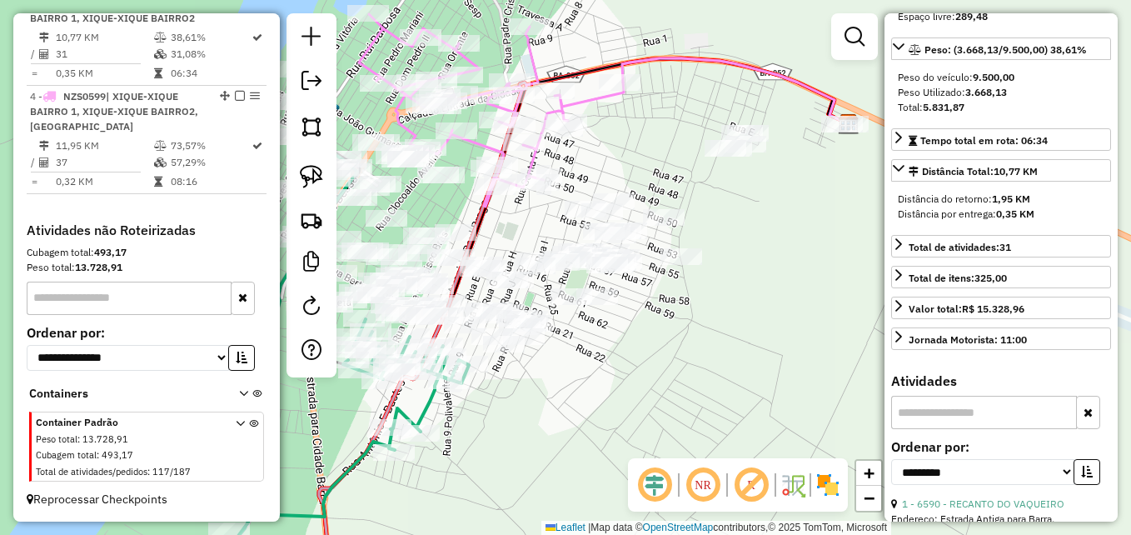
drag, startPoint x: 776, startPoint y: 330, endPoint x: 689, endPoint y: 382, distance: 102.0
click at [689, 381] on div "Janela de atendimento Grade de atendimento Capacidade Transportadoras Veículos …" at bounding box center [565, 267] width 1131 height 535
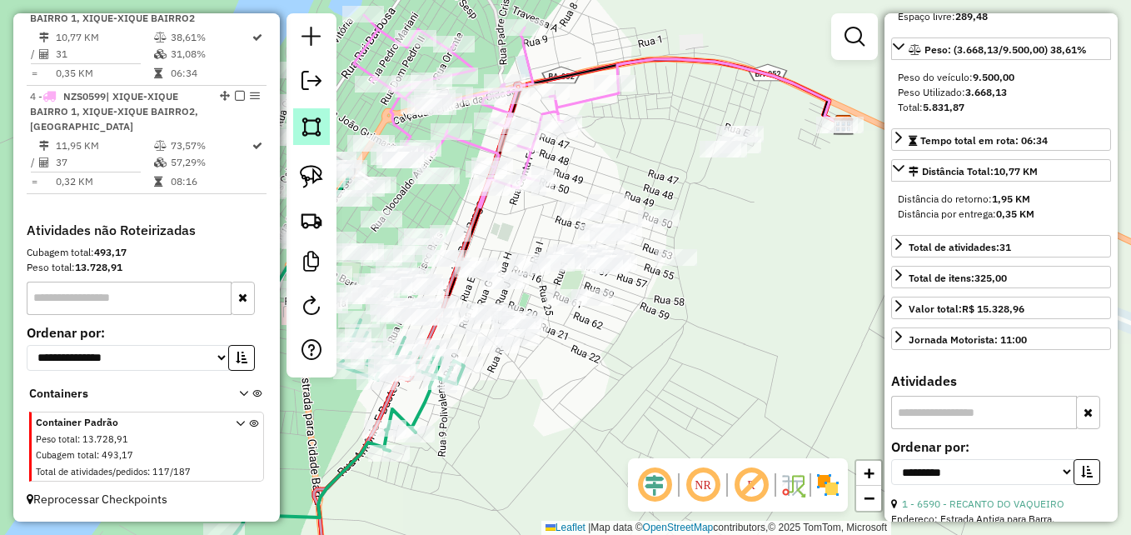
click at [318, 122] on img at bounding box center [311, 126] width 23 height 23
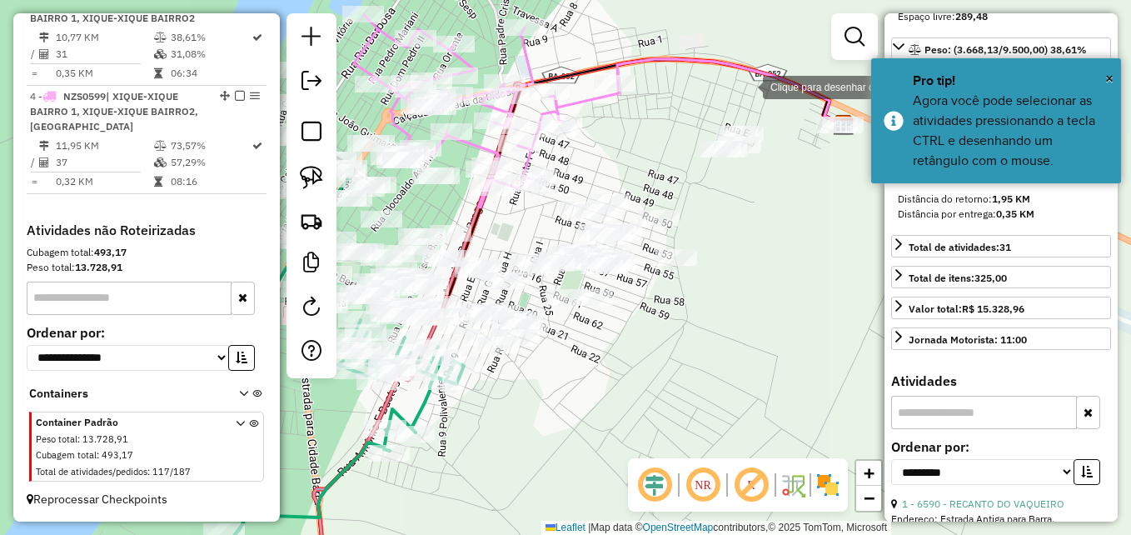
drag, startPoint x: 746, startPoint y: 86, endPoint x: 640, endPoint y: 127, distance: 113.3
click at [745, 85] on div at bounding box center [745, 85] width 33 height 33
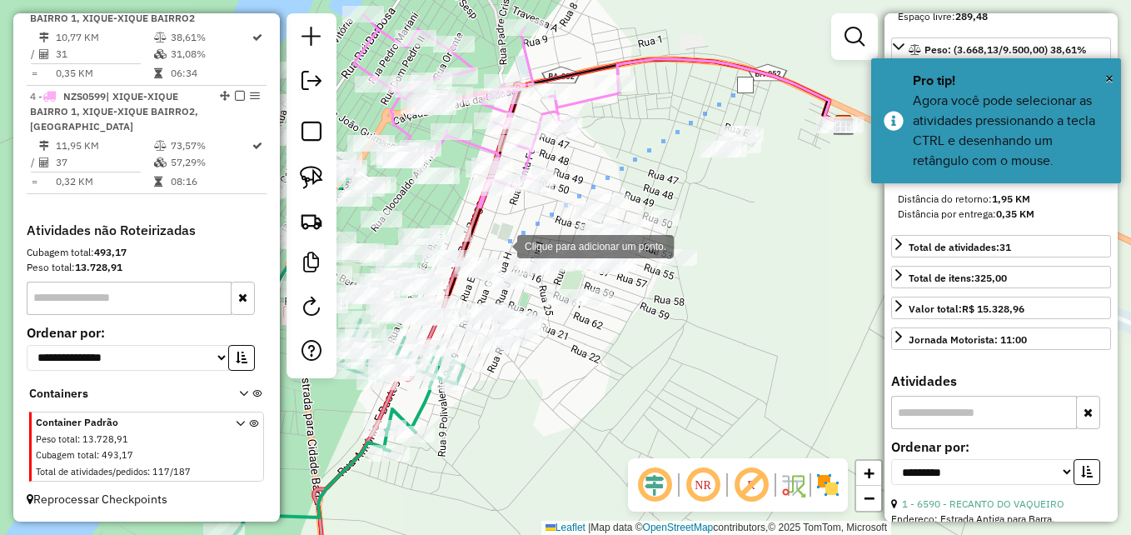
click at [500, 245] on div at bounding box center [500, 244] width 33 height 33
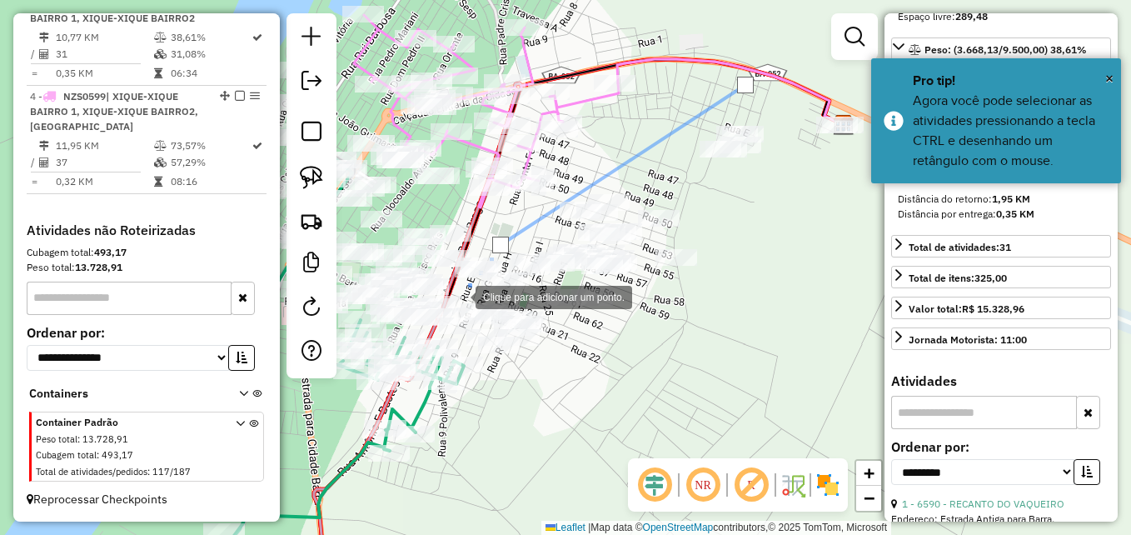
click at [459, 296] on div at bounding box center [458, 295] width 33 height 33
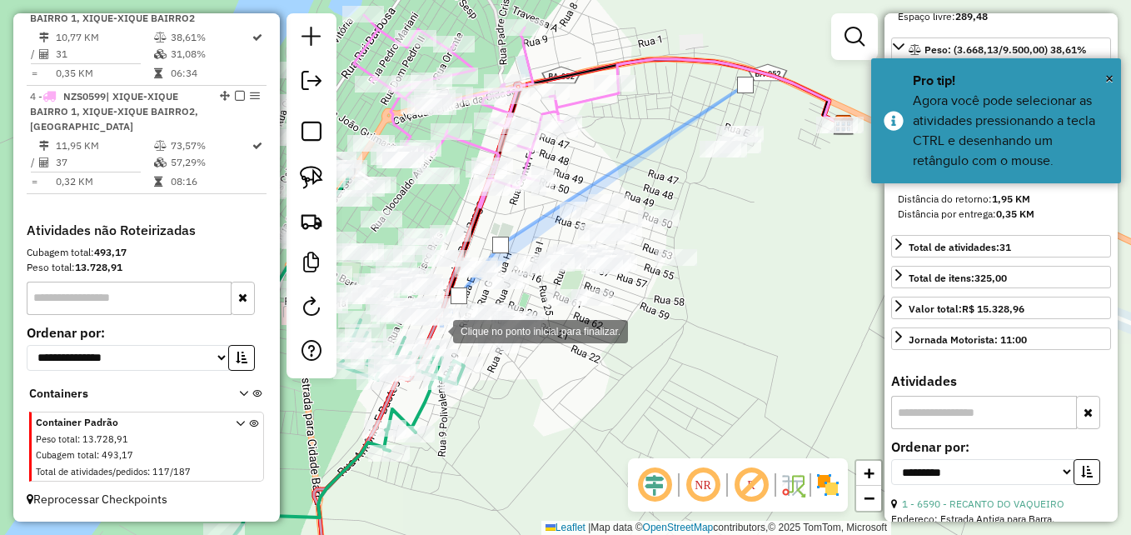
click at [436, 330] on div at bounding box center [436, 329] width 33 height 33
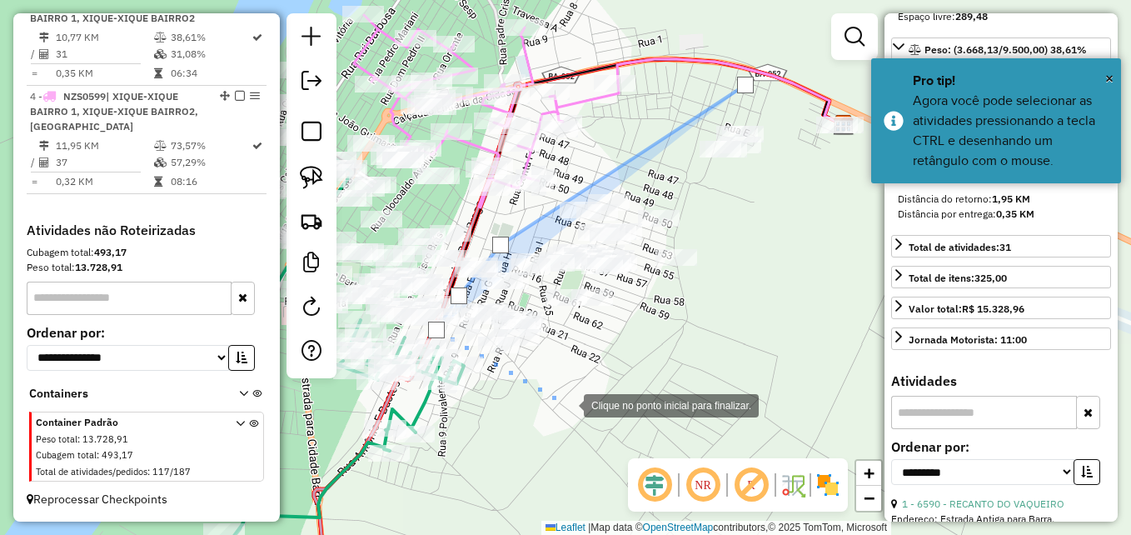
click at [569, 405] on div at bounding box center [566, 403] width 33 height 33
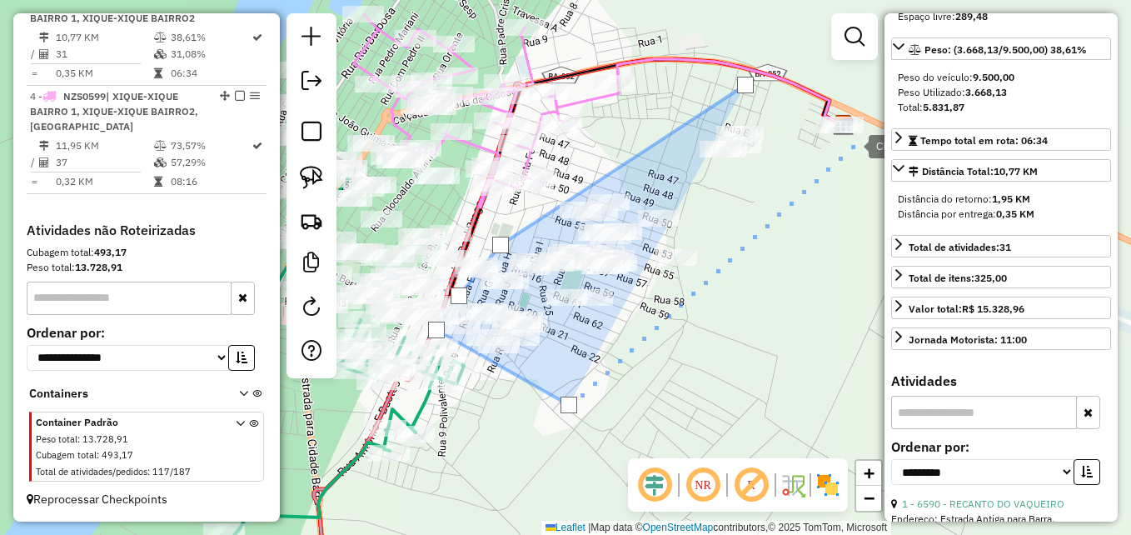
click at [852, 145] on div at bounding box center [851, 144] width 33 height 33
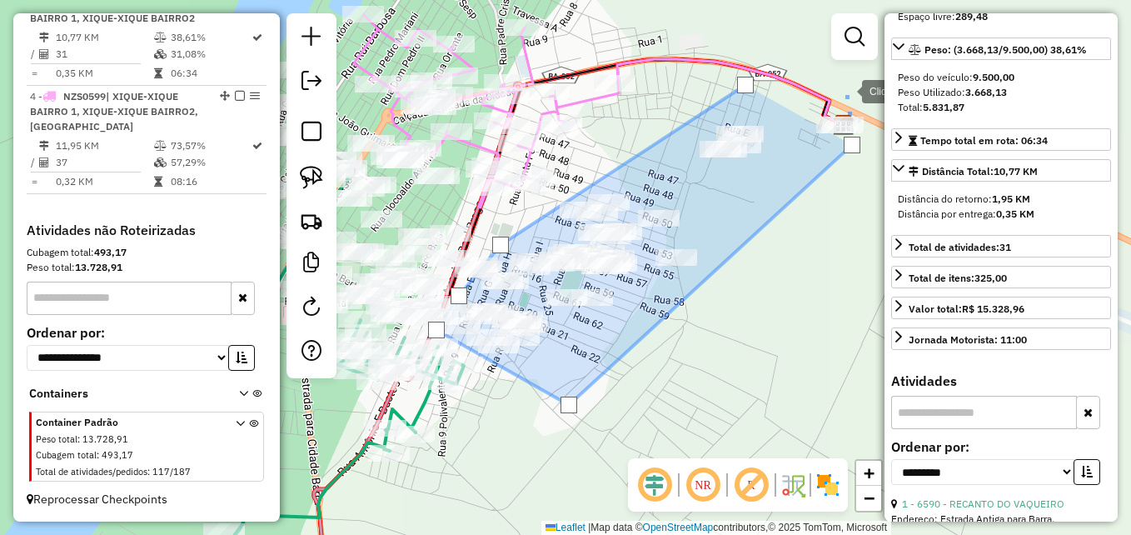
click at [845, 90] on div at bounding box center [844, 89] width 33 height 33
click at [748, 86] on div at bounding box center [745, 85] width 17 height 17
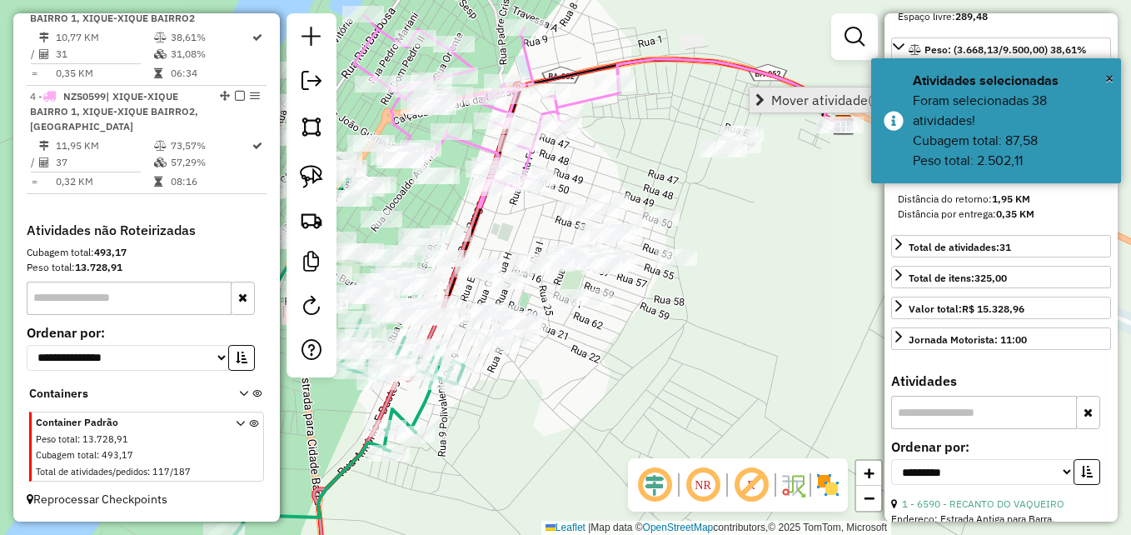
click at [795, 107] on span "Mover atividade(s)" at bounding box center [827, 99] width 112 height 13
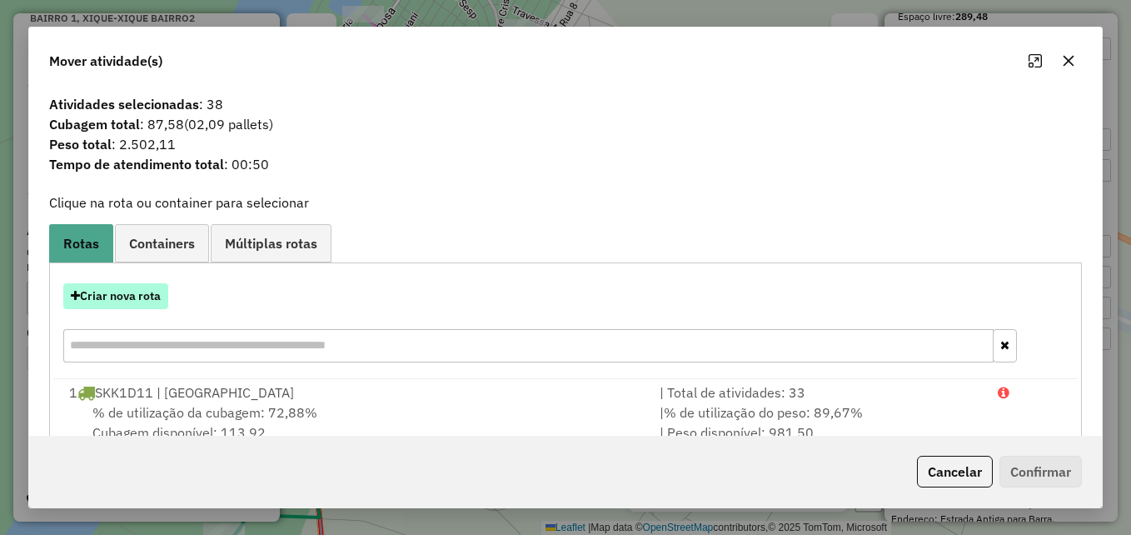
click at [137, 306] on button "Criar nova rota" at bounding box center [115, 296] width 105 height 26
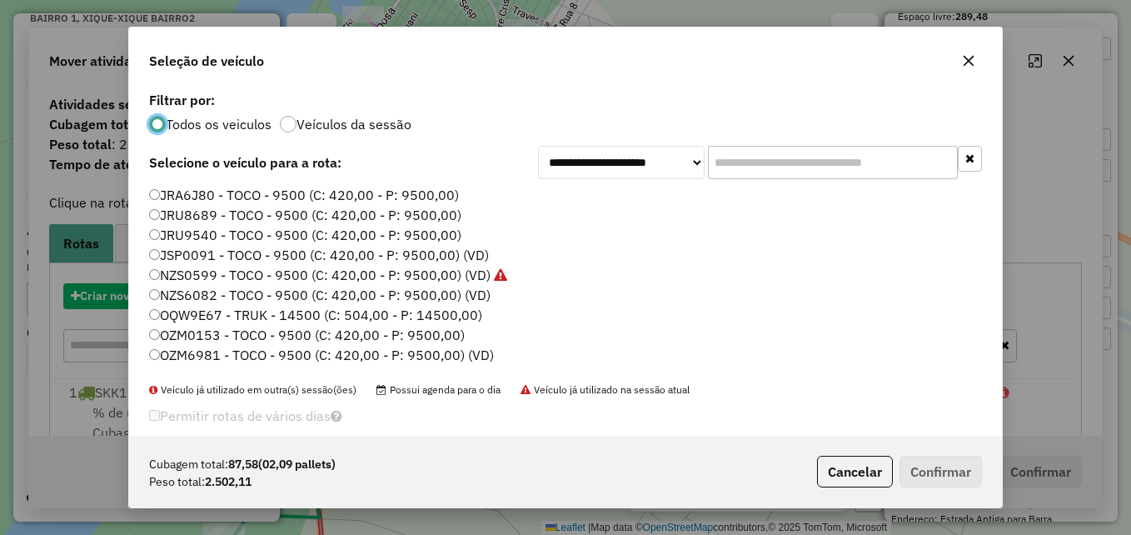
scroll to position [9, 5]
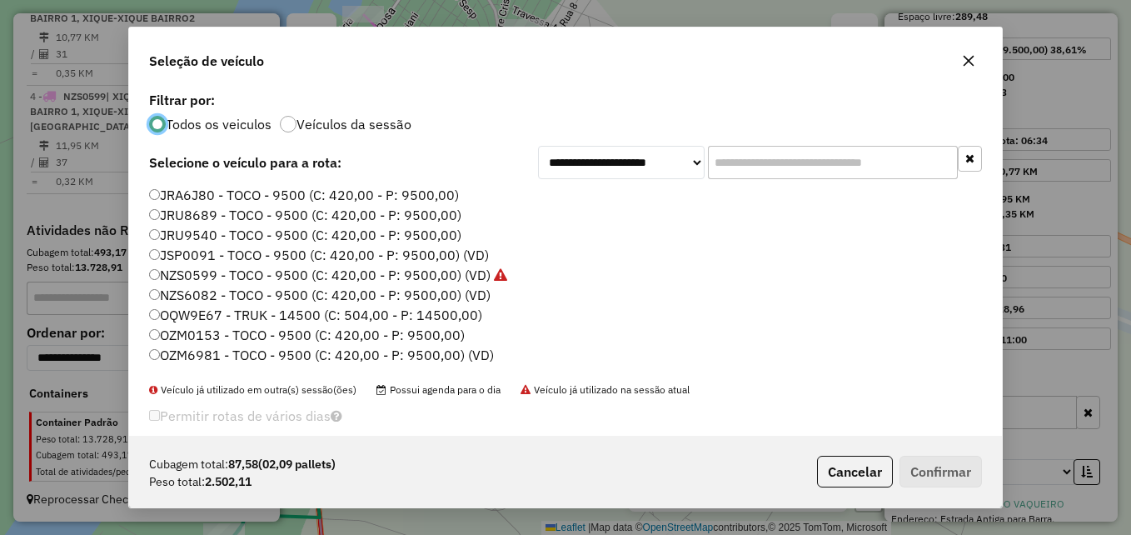
click at [245, 299] on label "NZS6082 - TOCO - 9500 (C: 420,00 - P: 9500,00) (VD)" at bounding box center [319, 295] width 341 height 20
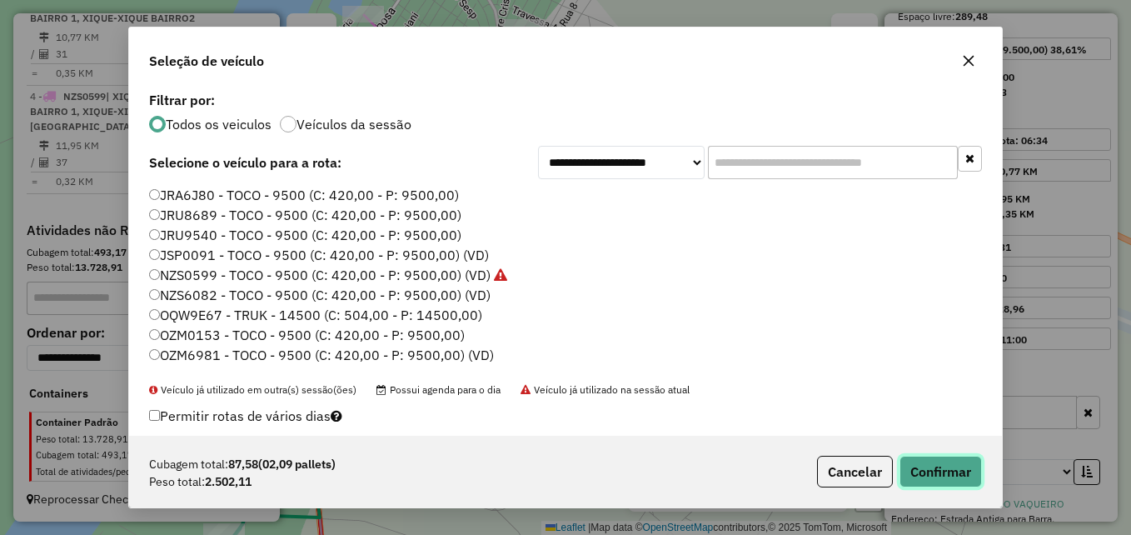
click at [924, 465] on button "Confirmar" at bounding box center [940, 471] width 82 height 32
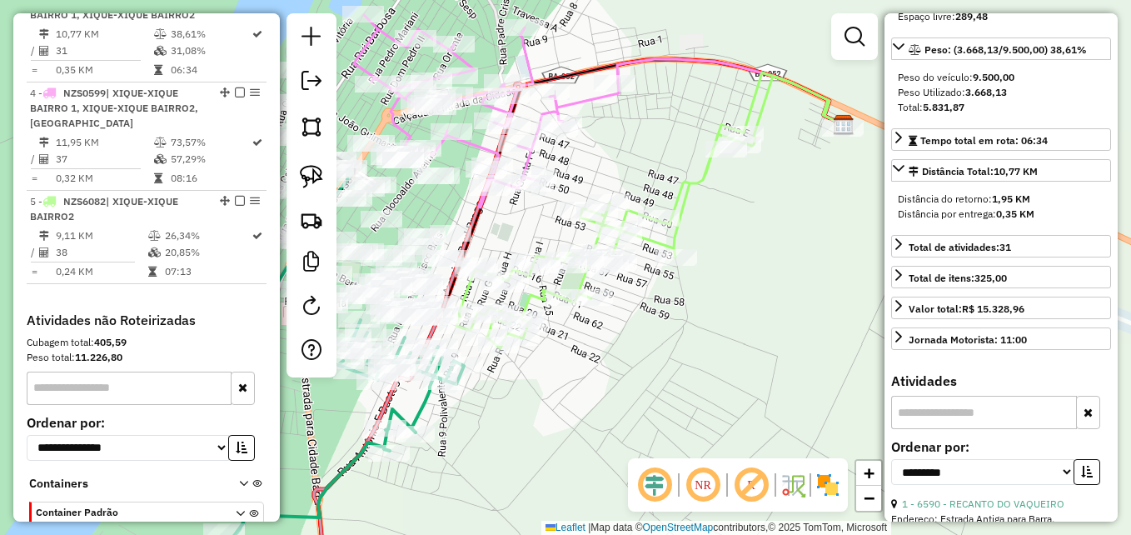
scroll to position [811, 0]
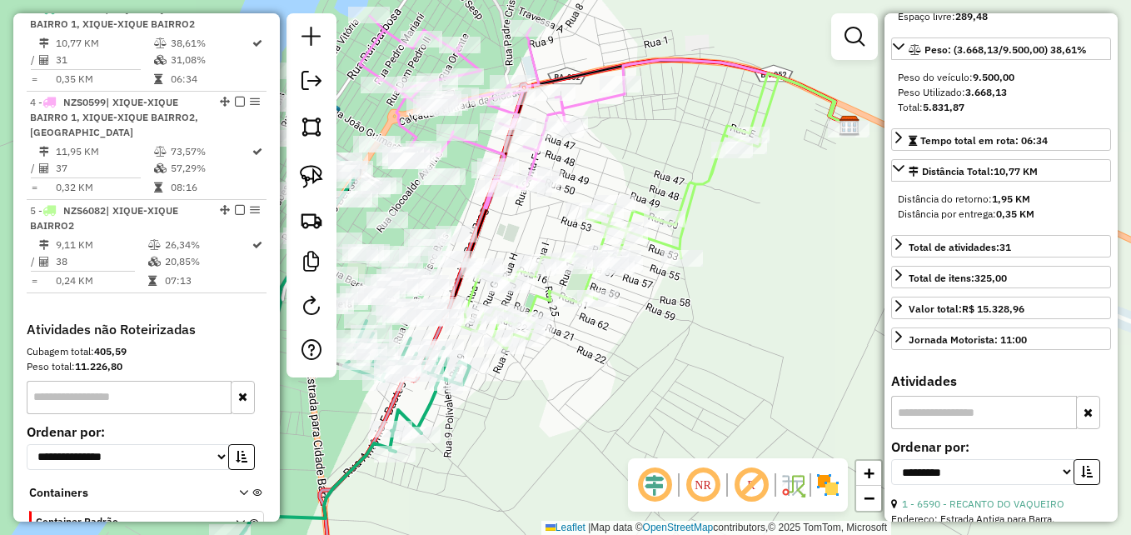
drag, startPoint x: 606, startPoint y: 377, endPoint x: 780, endPoint y: 347, distance: 176.6
click at [779, 347] on div "Janela de atendimento Grade de atendimento Capacidade Transportadoras Veículos …" at bounding box center [565, 267] width 1131 height 535
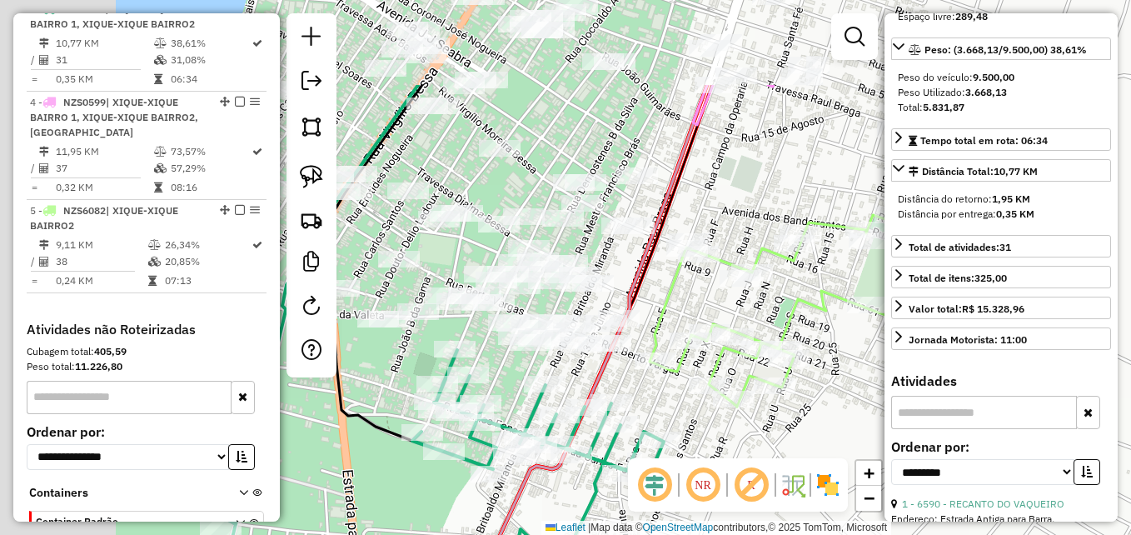
drag, startPoint x: 661, startPoint y: 345, endPoint x: 787, endPoint y: 480, distance: 185.0
click at [788, 483] on hb-router-mapa "Informações da Sessão 979510 - 15/08/2025 Criação: 14/08/2025 17:21 Depósito: D…" at bounding box center [565, 267] width 1131 height 535
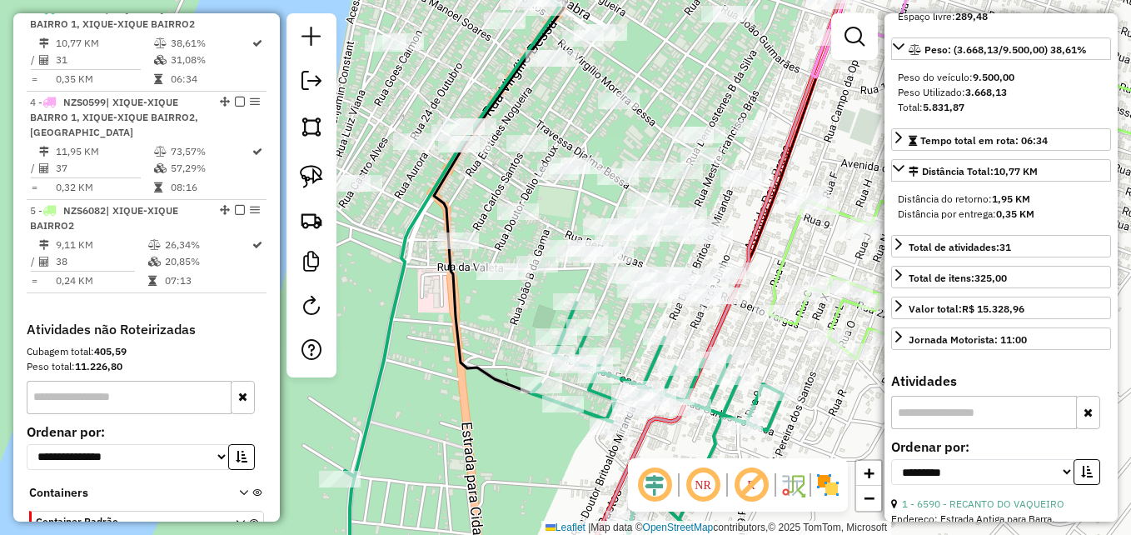
drag, startPoint x: 594, startPoint y: 369, endPoint x: 705, endPoint y: 321, distance: 121.6
click at [705, 321] on div "Janela de atendimento Grade de atendimento Capacidade Transportadoras Veículos …" at bounding box center [565, 267] width 1131 height 535
click at [320, 128] on img at bounding box center [311, 126] width 23 height 23
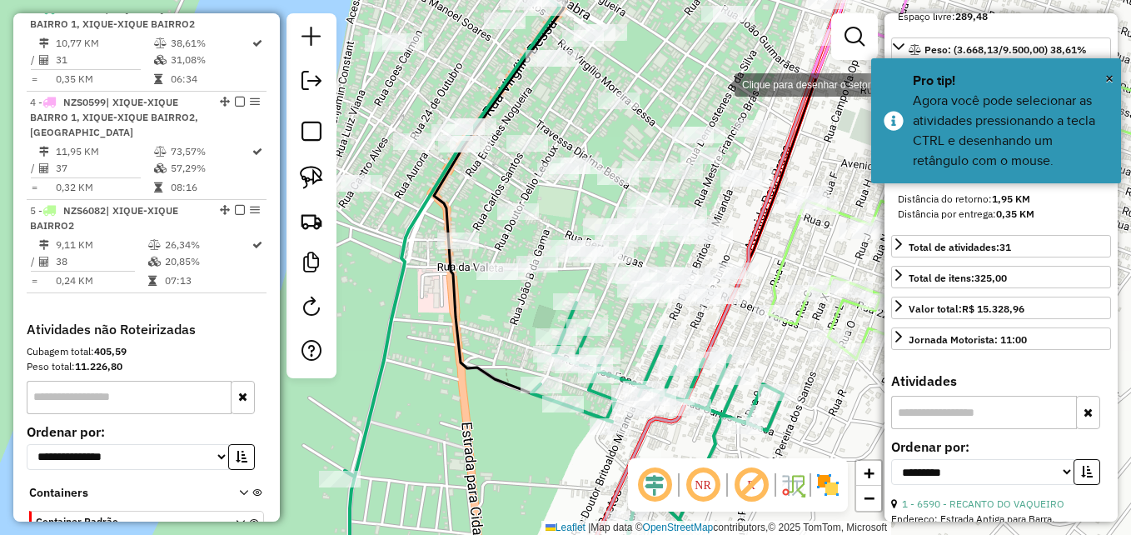
click at [718, 83] on div at bounding box center [717, 83] width 33 height 33
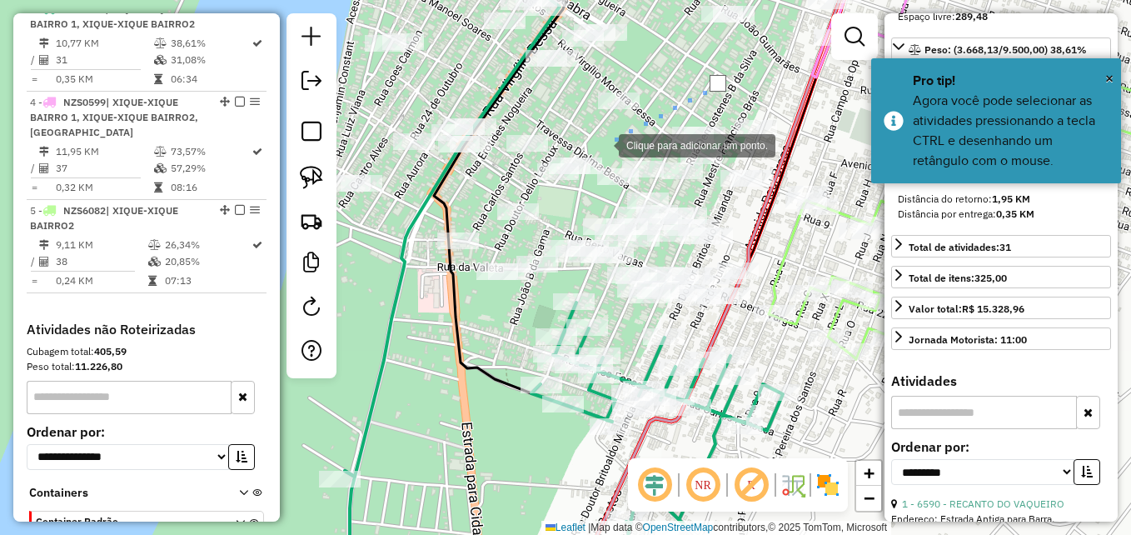
drag, startPoint x: 602, startPoint y: 144, endPoint x: 535, endPoint y: 127, distance: 69.5
click at [601, 143] on div at bounding box center [601, 143] width 33 height 33
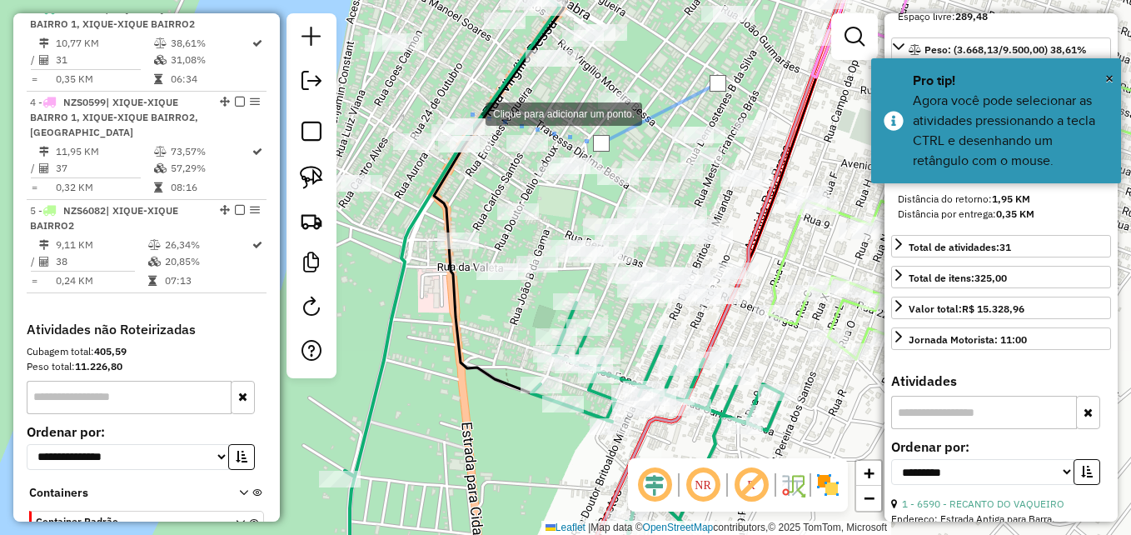
click at [457, 106] on div at bounding box center [468, 112] width 33 height 33
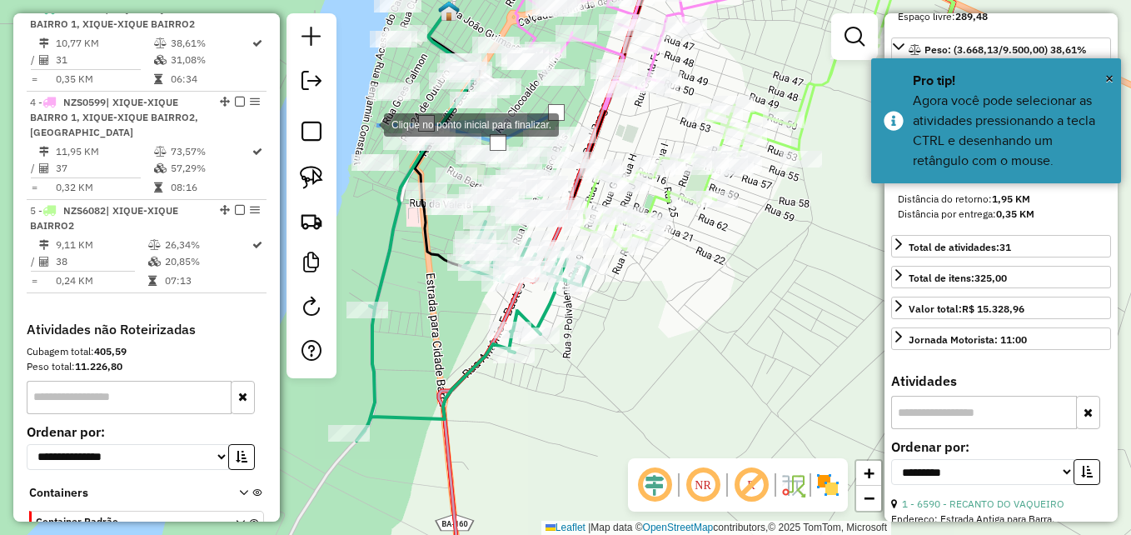
click at [367, 123] on div at bounding box center [367, 123] width 33 height 33
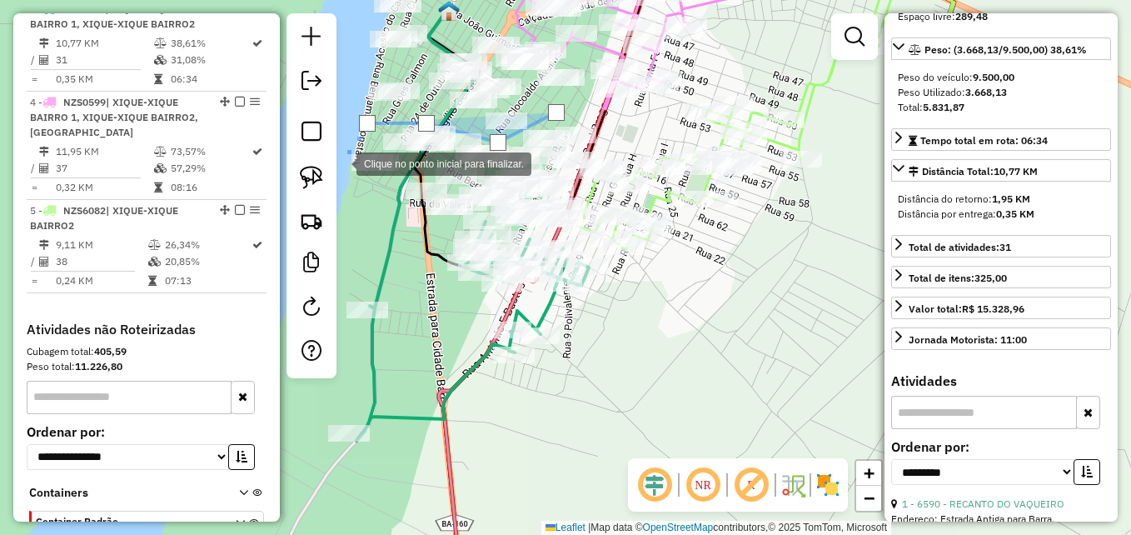
click at [340, 163] on div at bounding box center [339, 162] width 33 height 33
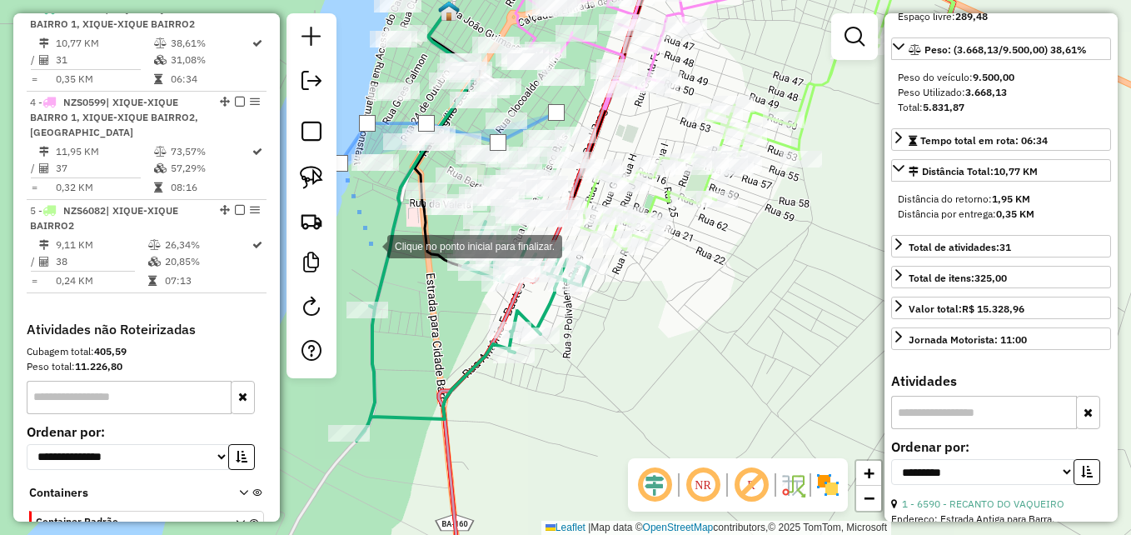
click at [371, 245] on div at bounding box center [370, 244] width 33 height 33
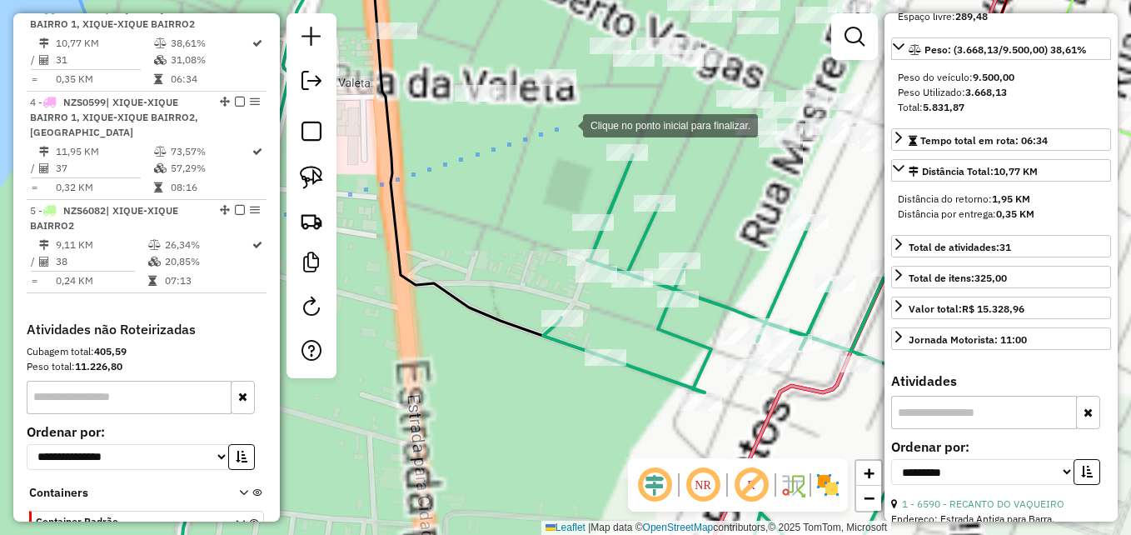
click at [566, 124] on div at bounding box center [566, 123] width 33 height 33
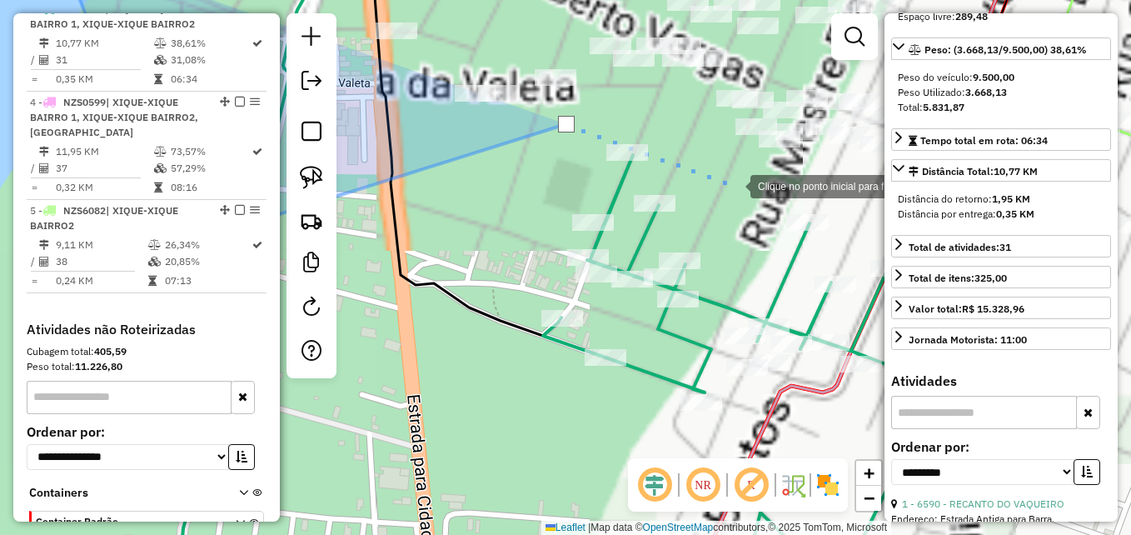
drag, startPoint x: 748, startPoint y: 186, endPoint x: 765, endPoint y: 186, distance: 17.5
click at [749, 186] on div at bounding box center [733, 184] width 33 height 33
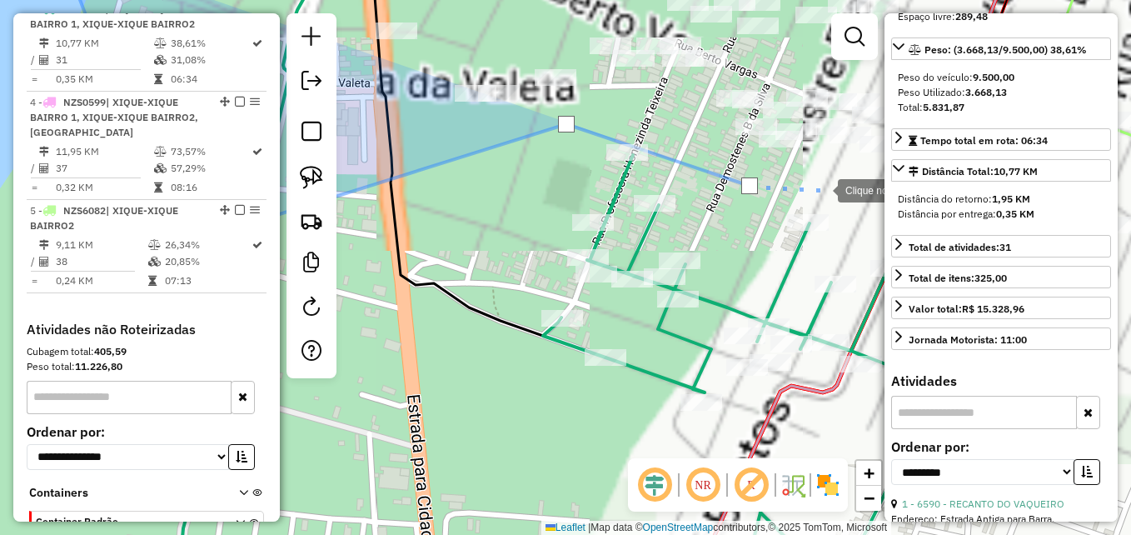
click at [821, 189] on div at bounding box center [820, 188] width 33 height 33
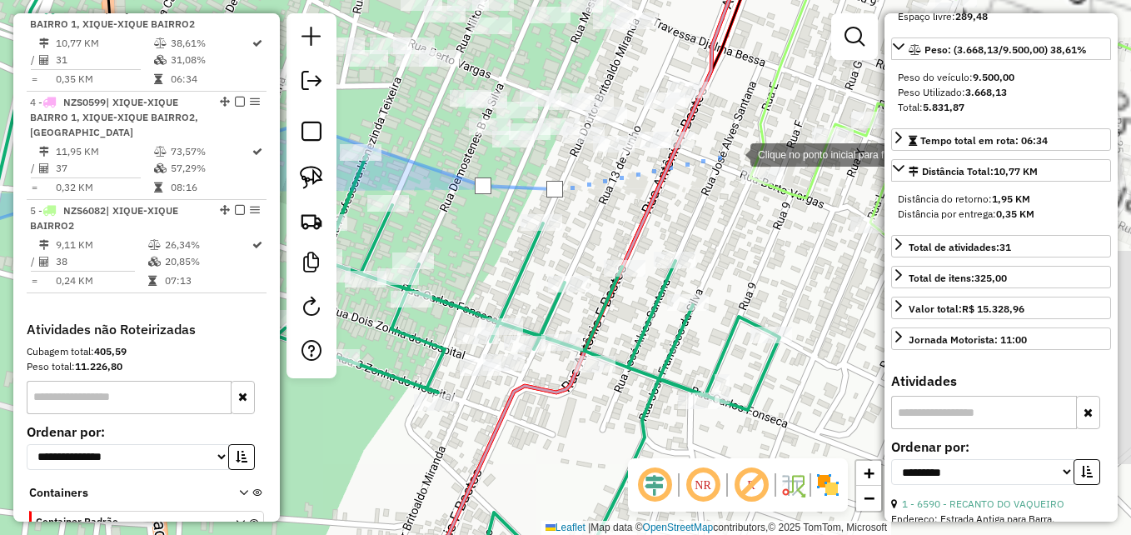
click at [733, 153] on div at bounding box center [733, 153] width 33 height 33
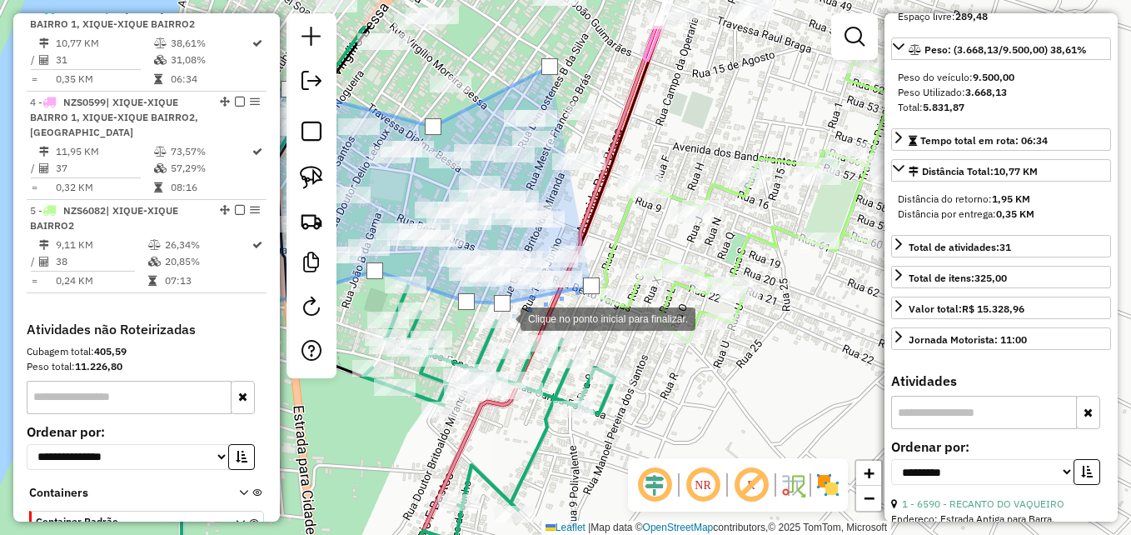
click at [503, 317] on div at bounding box center [503, 317] width 33 height 33
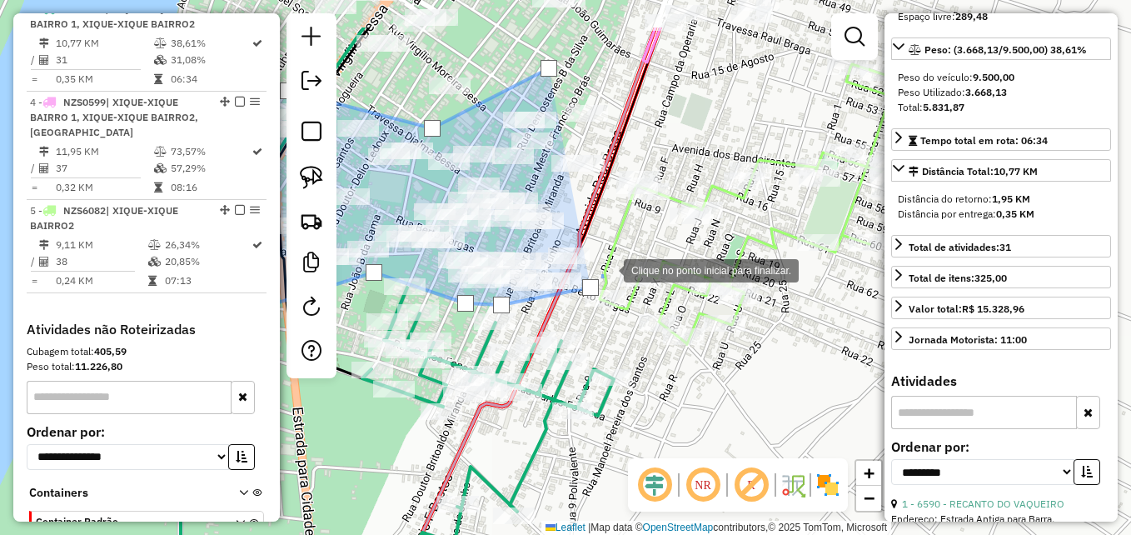
drag, startPoint x: 609, startPoint y: 266, endPoint x: 608, endPoint y: 286, distance: 20.0
click at [608, 271] on div at bounding box center [606, 268] width 33 height 33
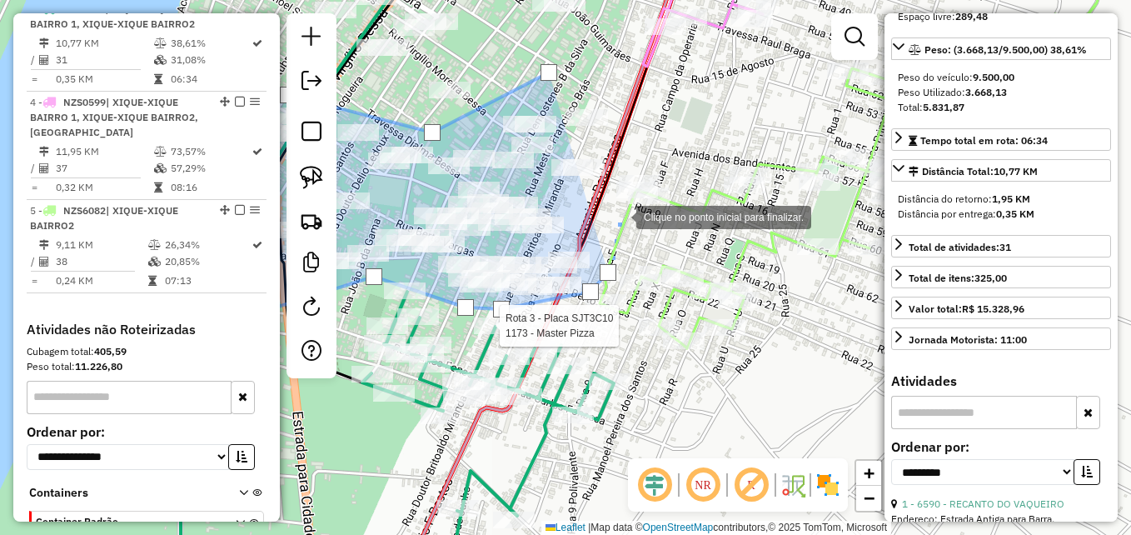
click at [619, 216] on div at bounding box center [619, 215] width 33 height 33
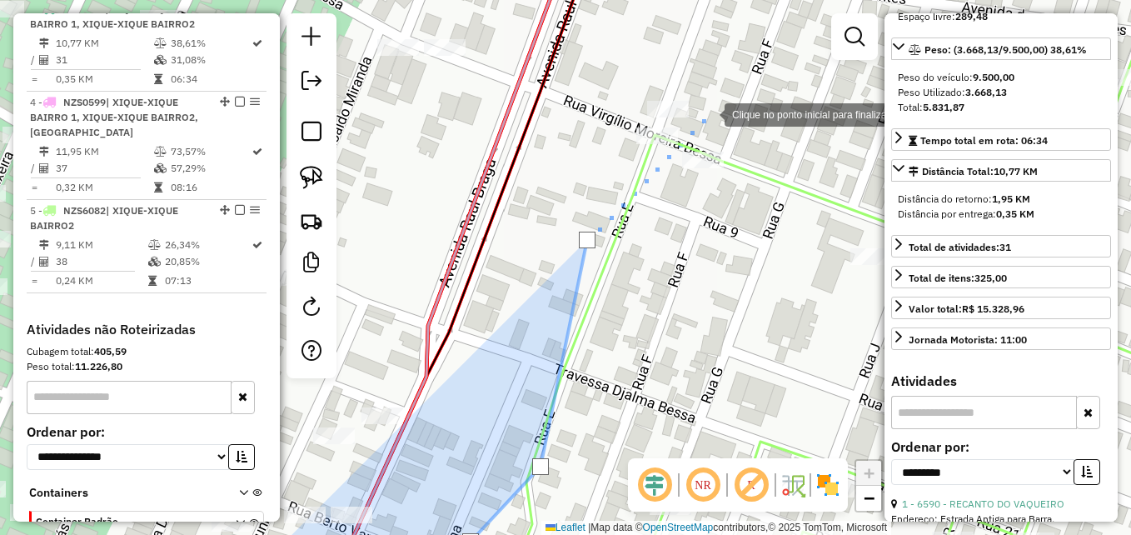
click at [708, 113] on div at bounding box center [707, 113] width 33 height 33
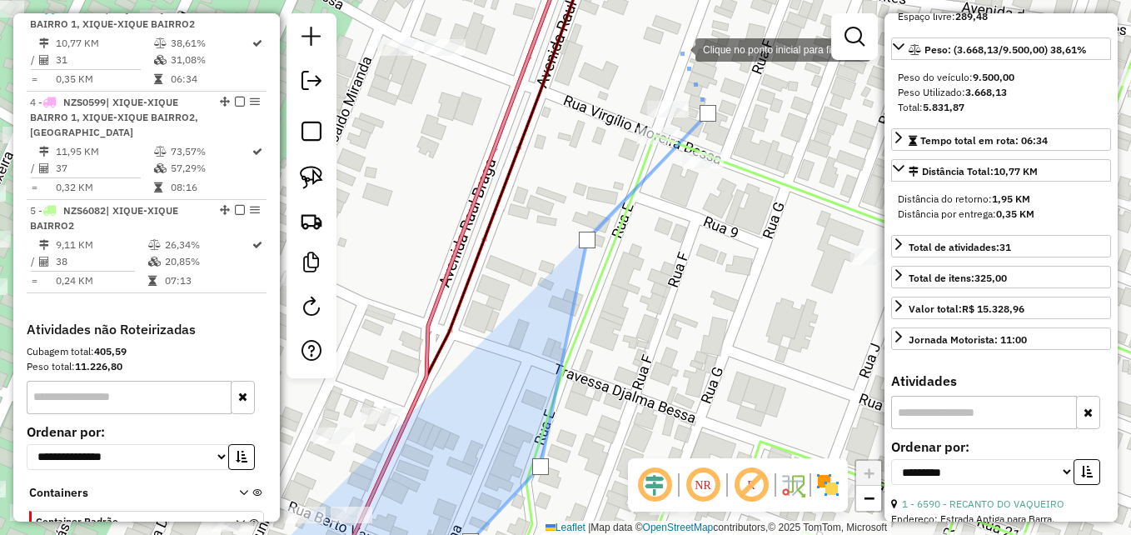
click at [675, 47] on div at bounding box center [678, 48] width 33 height 33
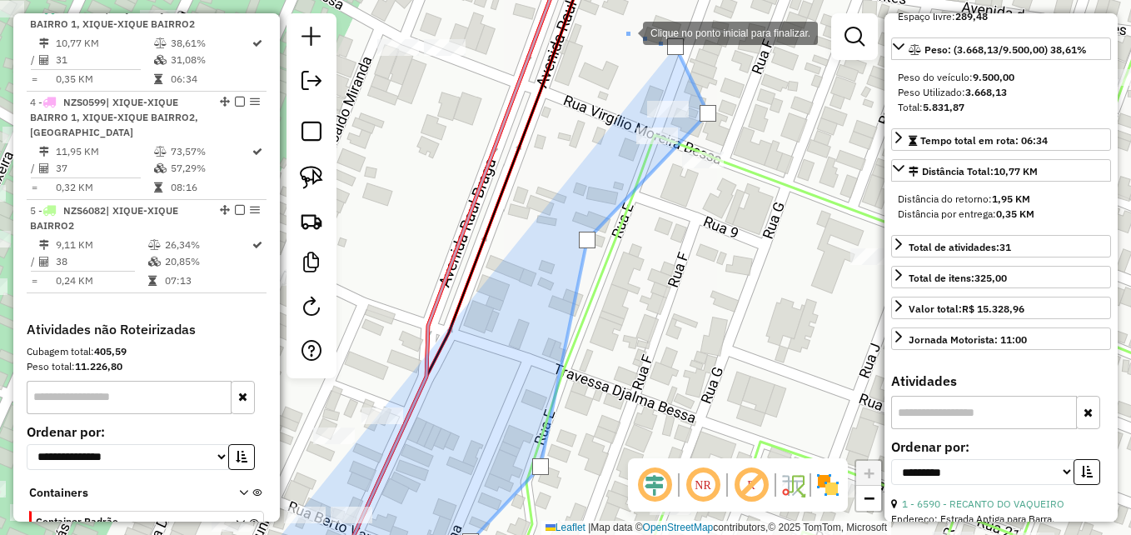
click at [609, 26] on div at bounding box center [625, 31] width 33 height 33
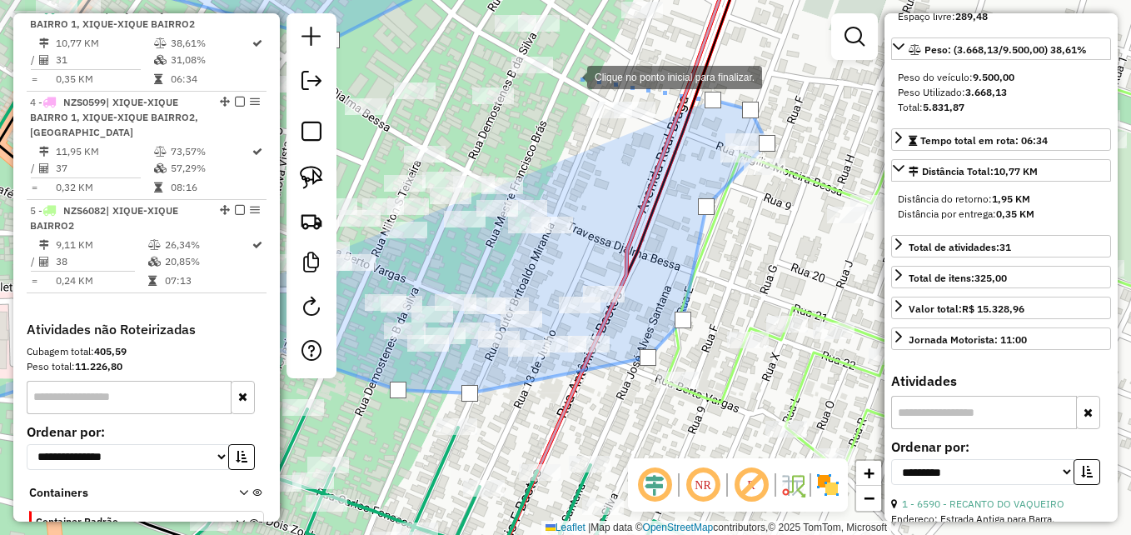
click at [568, 74] on div at bounding box center [570, 75] width 33 height 33
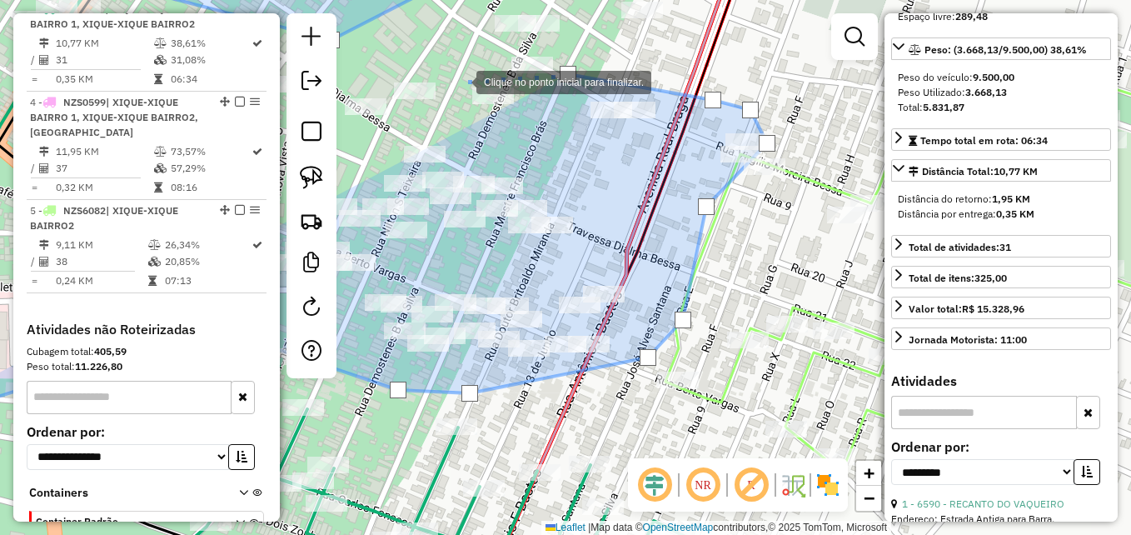
click at [460, 81] on div at bounding box center [459, 80] width 33 height 33
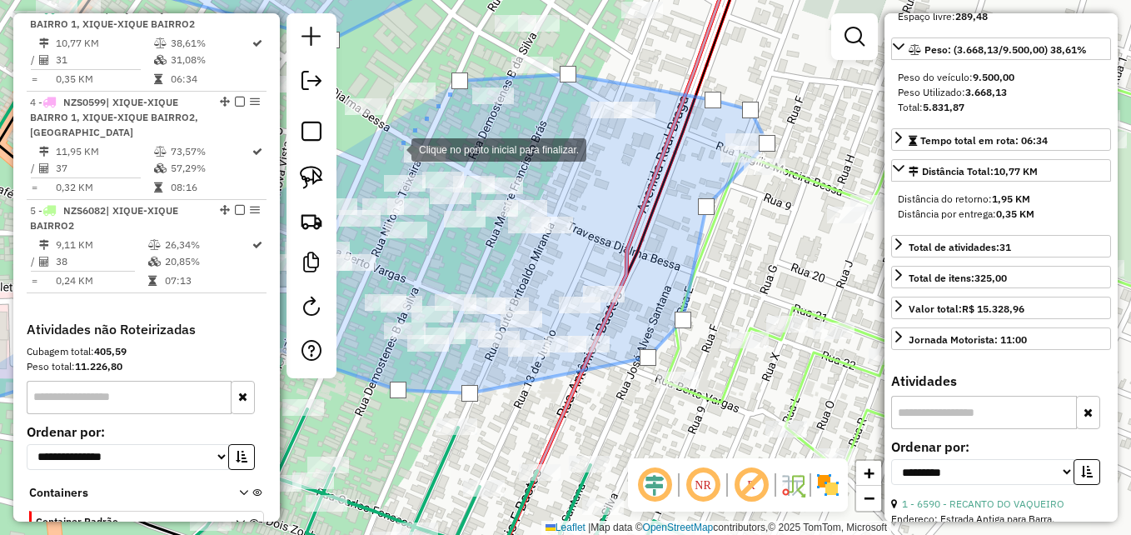
click at [395, 148] on div at bounding box center [394, 148] width 33 height 33
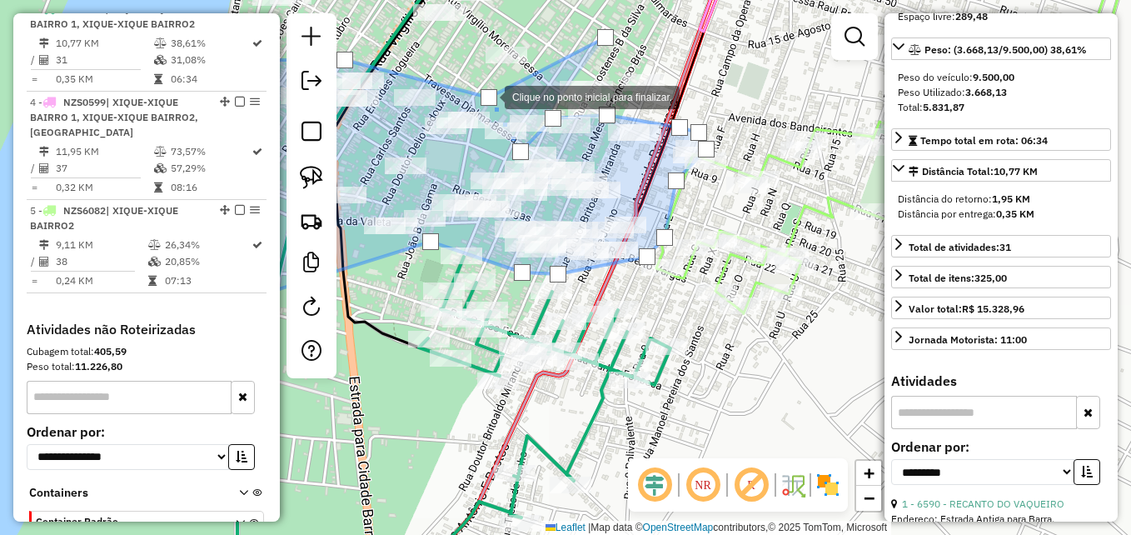
click at [488, 96] on div at bounding box center [488, 97] width 17 height 17
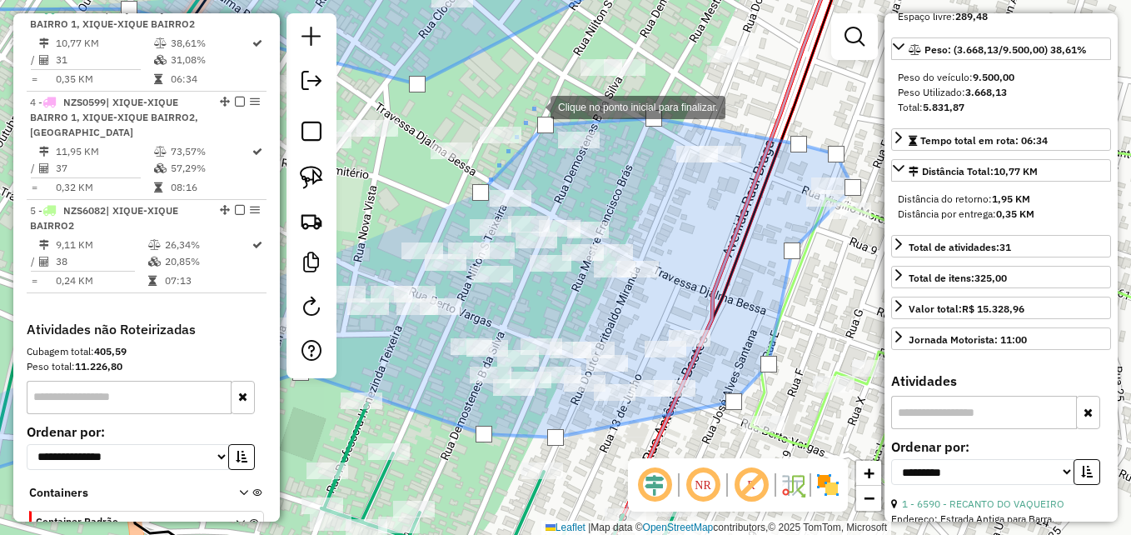
click at [534, 106] on div at bounding box center [533, 105] width 33 height 33
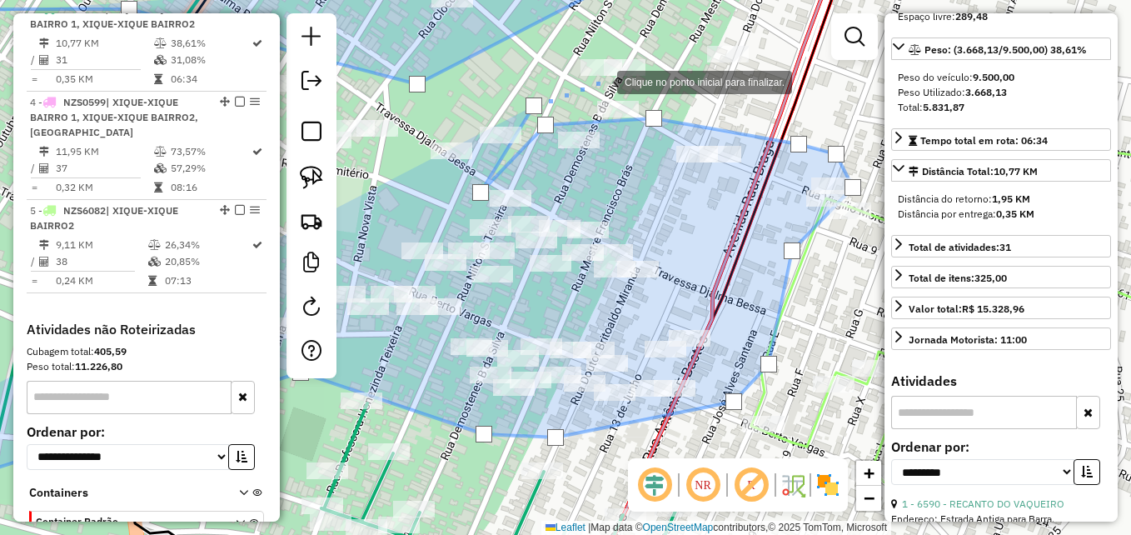
click at [617, 78] on div at bounding box center [600, 80] width 33 height 33
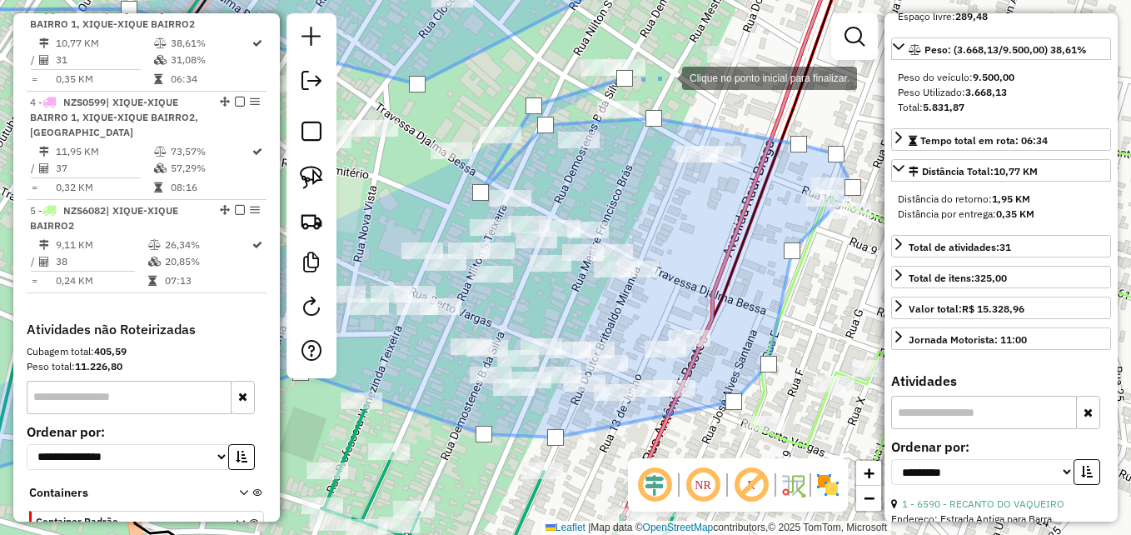
click at [682, 85] on div at bounding box center [665, 76] width 33 height 33
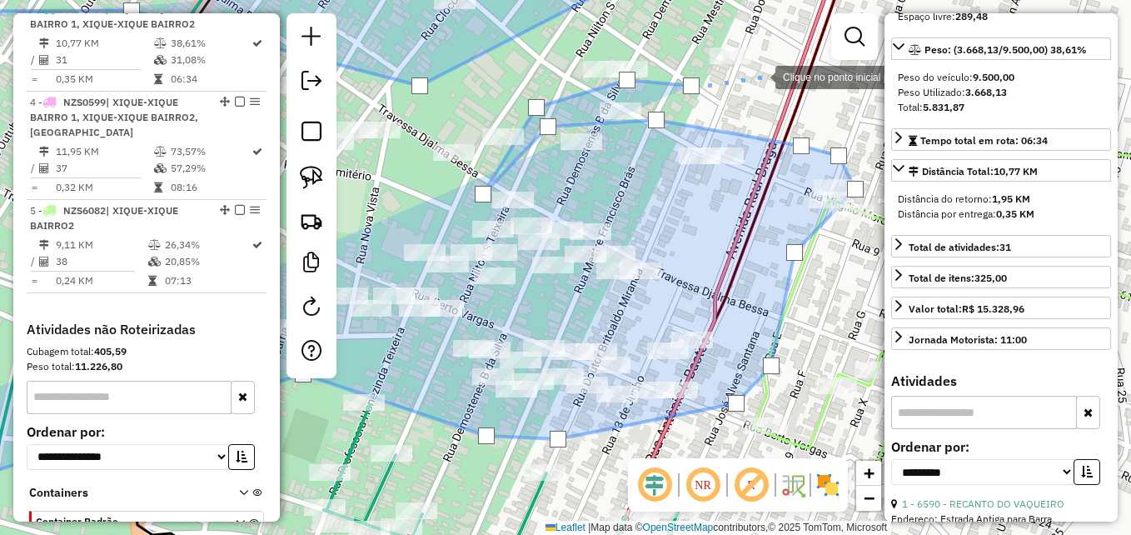
click at [759, 71] on div at bounding box center [758, 75] width 33 height 33
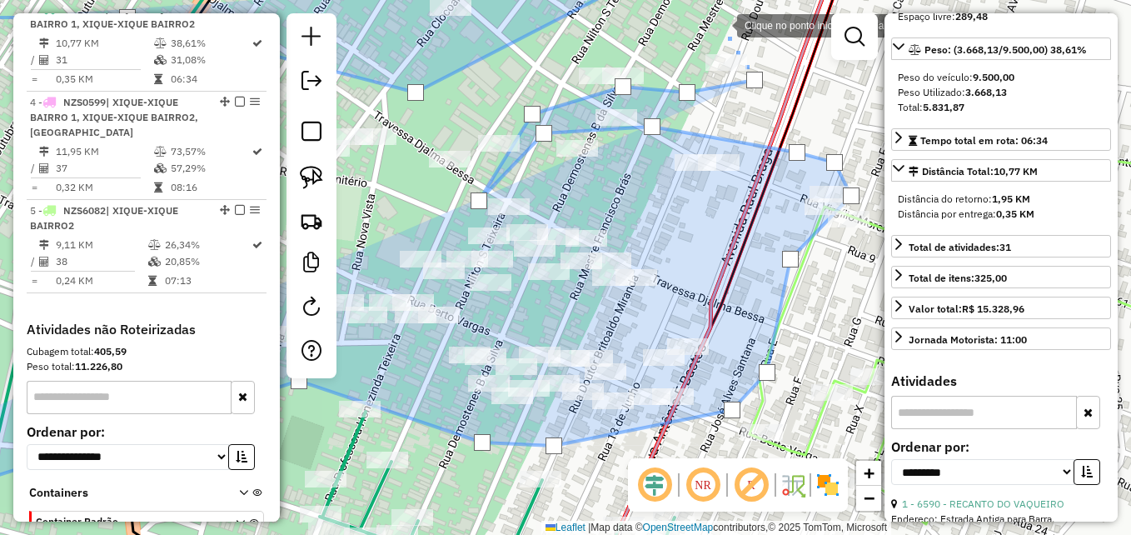
click at [720, 24] on div at bounding box center [720, 23] width 33 height 33
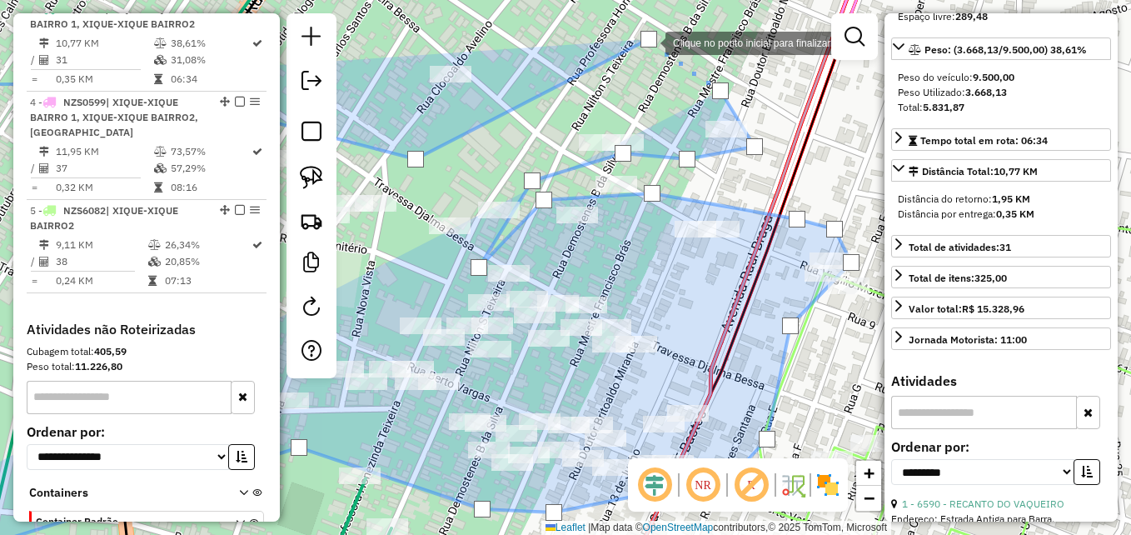
click at [649, 42] on div at bounding box center [648, 39] width 17 height 17
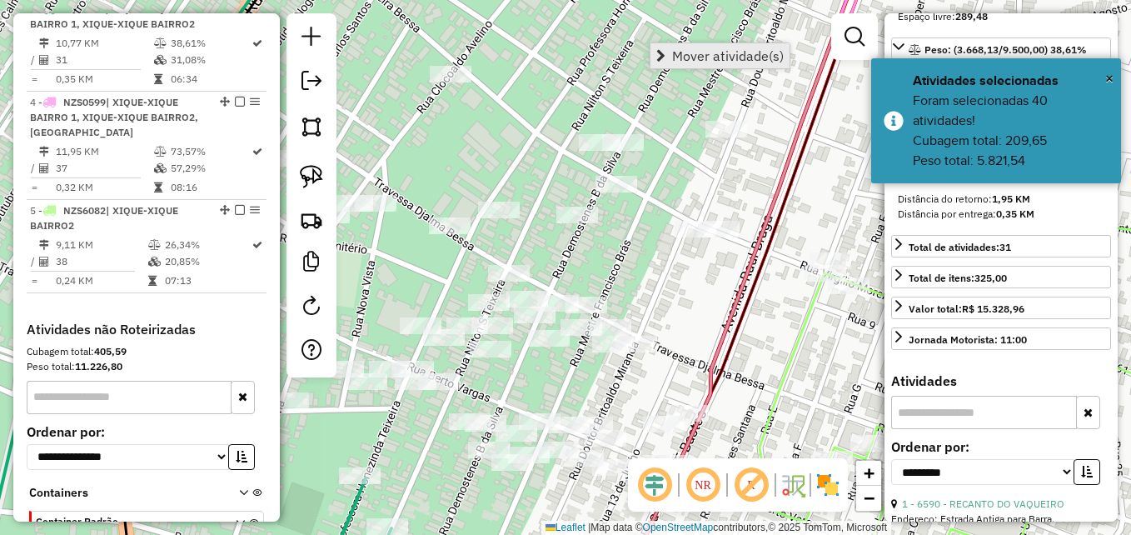
click at [674, 59] on span "Mover atividade(s)" at bounding box center [728, 55] width 112 height 13
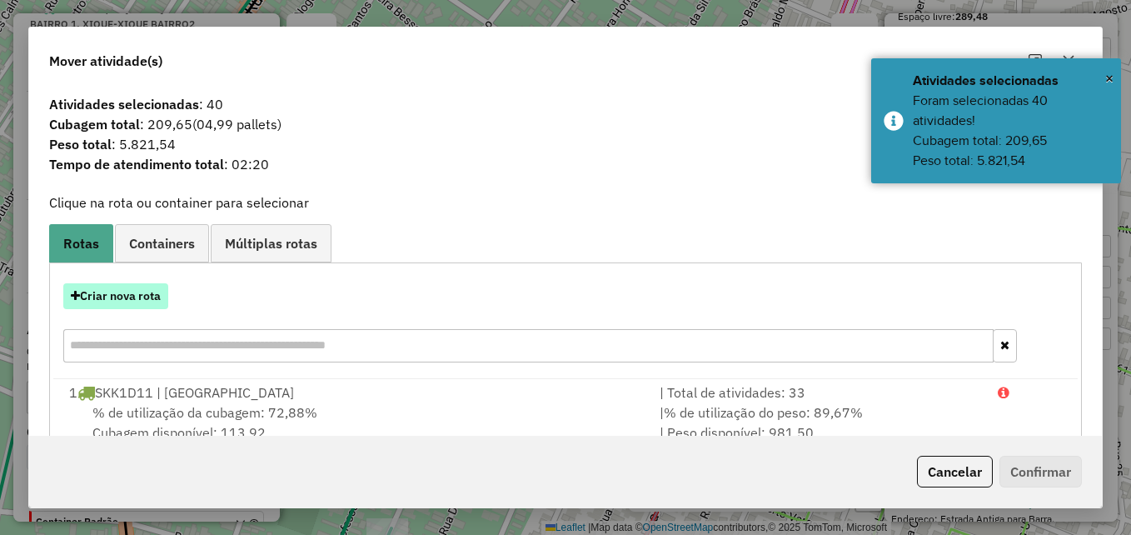
click at [119, 306] on button "Criar nova rota" at bounding box center [115, 296] width 105 height 26
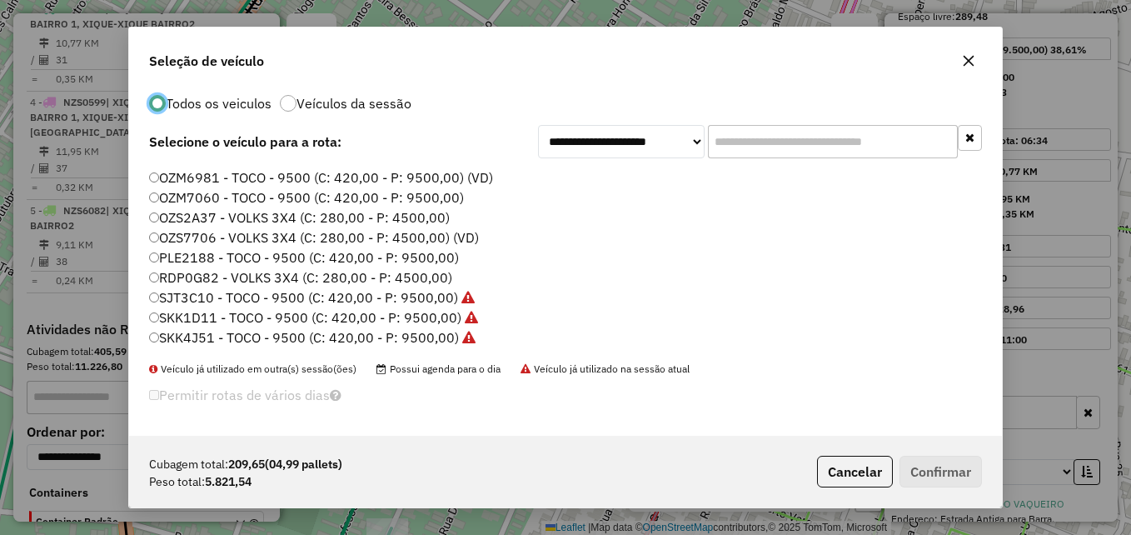
scroll to position [73, 0]
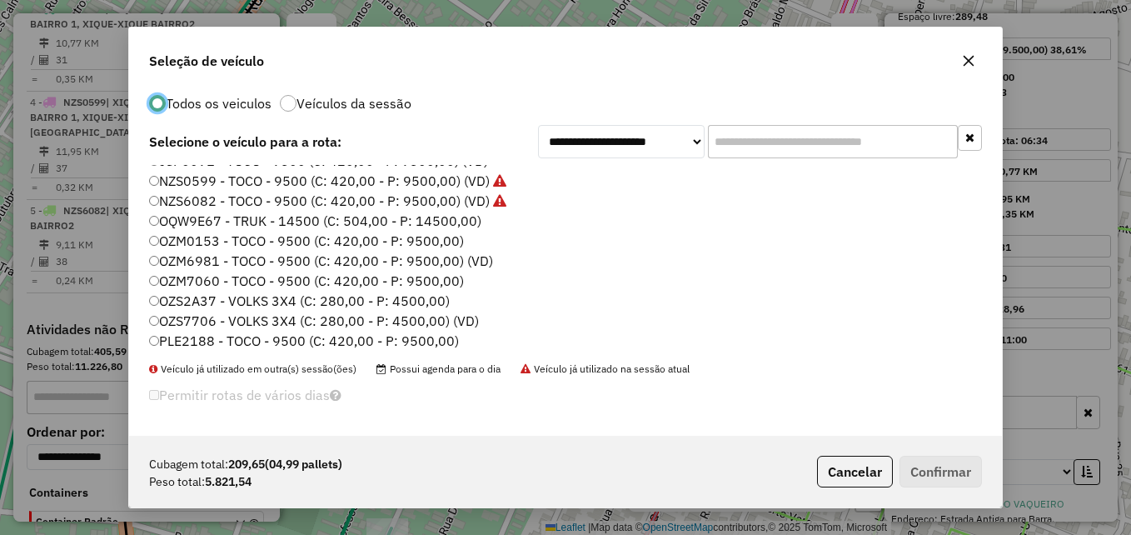
click at [240, 284] on label "OZM7060 - TOCO - 9500 (C: 420,00 - P: 9500,00)" at bounding box center [306, 281] width 315 height 20
click at [946, 469] on button "Confirmar" at bounding box center [940, 471] width 82 height 32
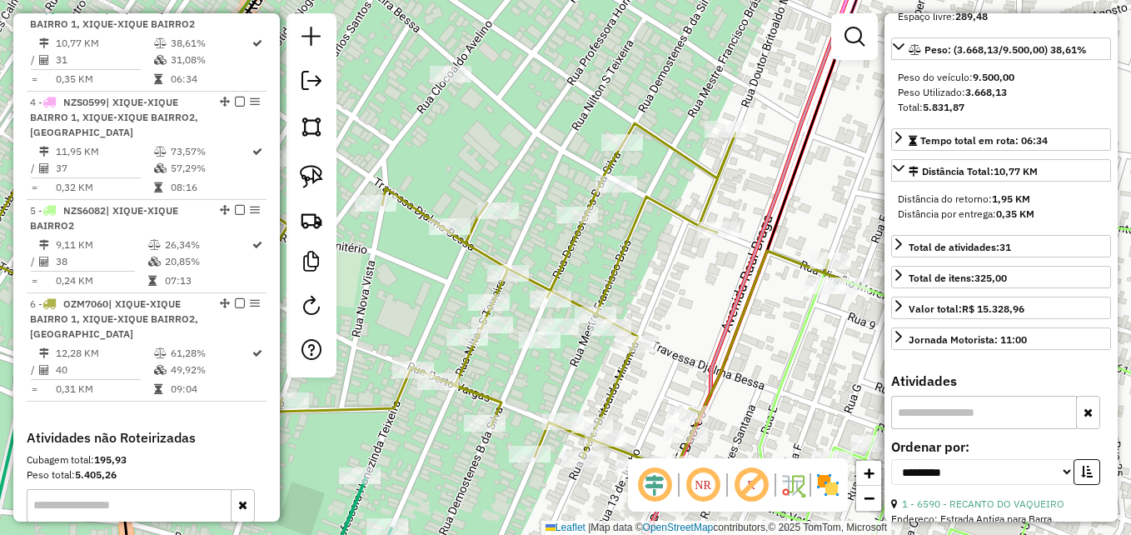
scroll to position [0, 0]
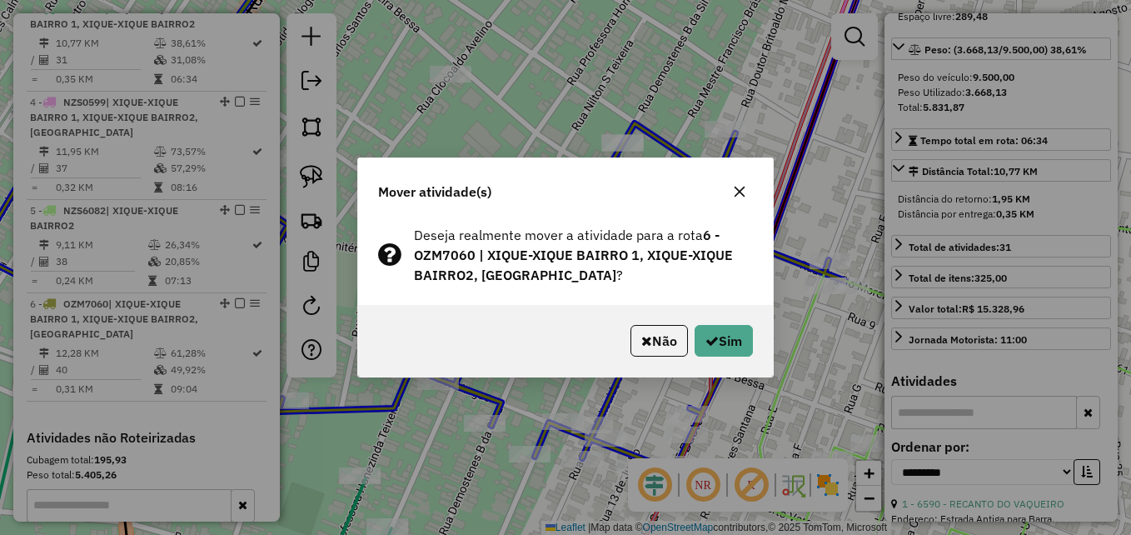
click at [753, 342] on div "Não Sim" at bounding box center [565, 341] width 415 height 72
click at [745, 345] on button "Sim" at bounding box center [723, 341] width 58 height 32
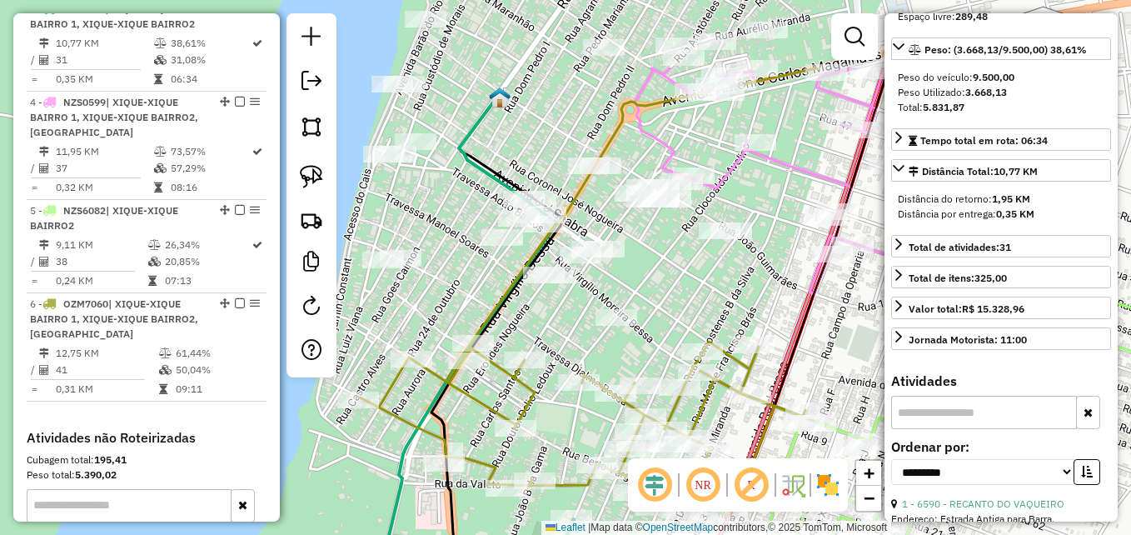
drag, startPoint x: 697, startPoint y: 188, endPoint x: 673, endPoint y: 309, distance: 123.1
click at [673, 309] on div "Janela de atendimento Grade de atendimento Capacidade Transportadoras Veículos …" at bounding box center [565, 267] width 1131 height 535
click at [310, 132] on img at bounding box center [311, 126] width 23 height 23
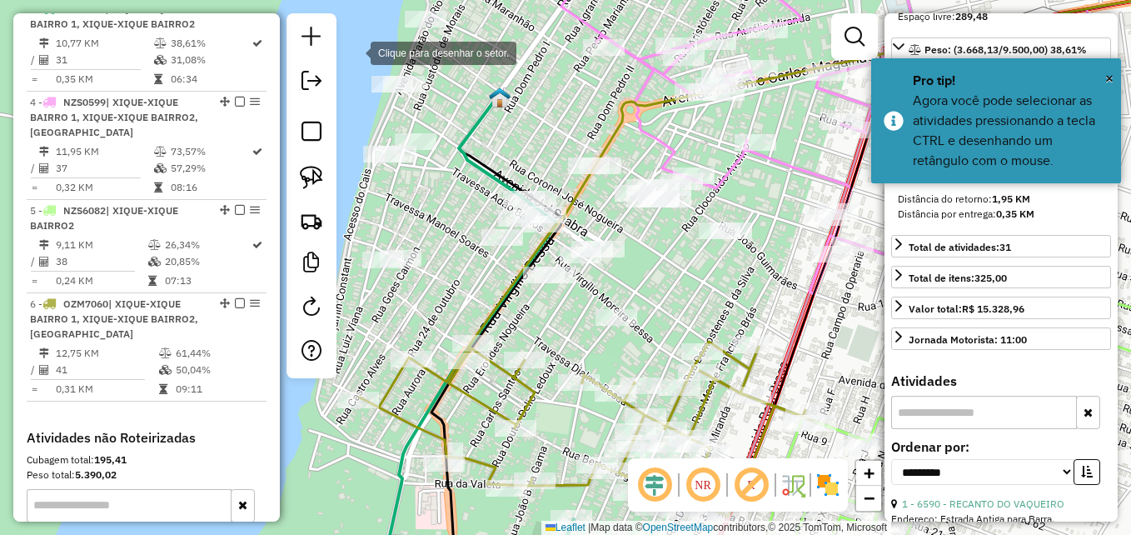
drag, startPoint x: 354, startPoint y: 52, endPoint x: 351, endPoint y: 160, distance: 108.3
click at [353, 52] on div at bounding box center [353, 51] width 33 height 33
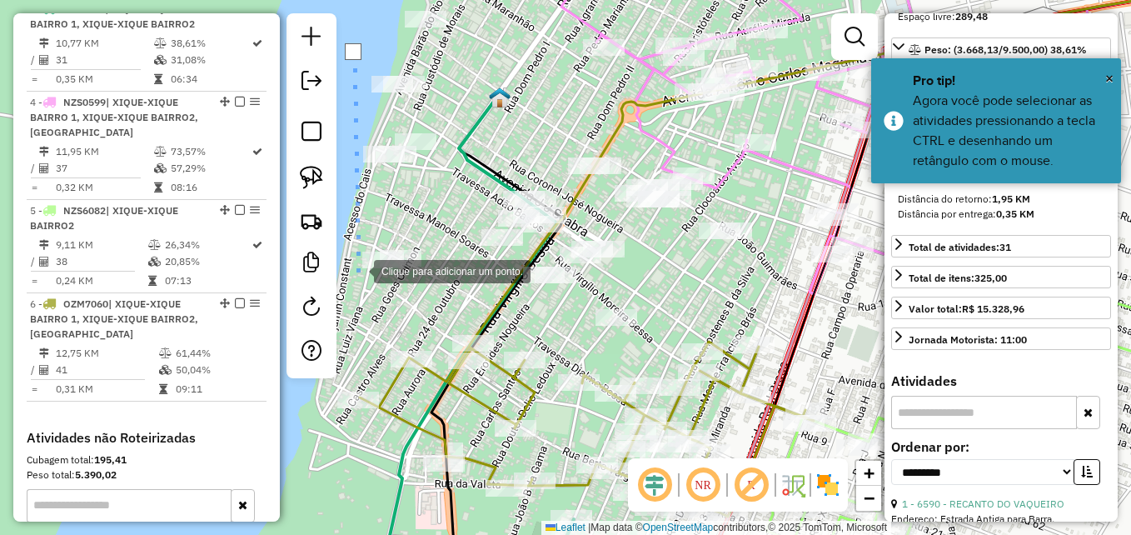
click at [355, 282] on div at bounding box center [357, 269] width 33 height 33
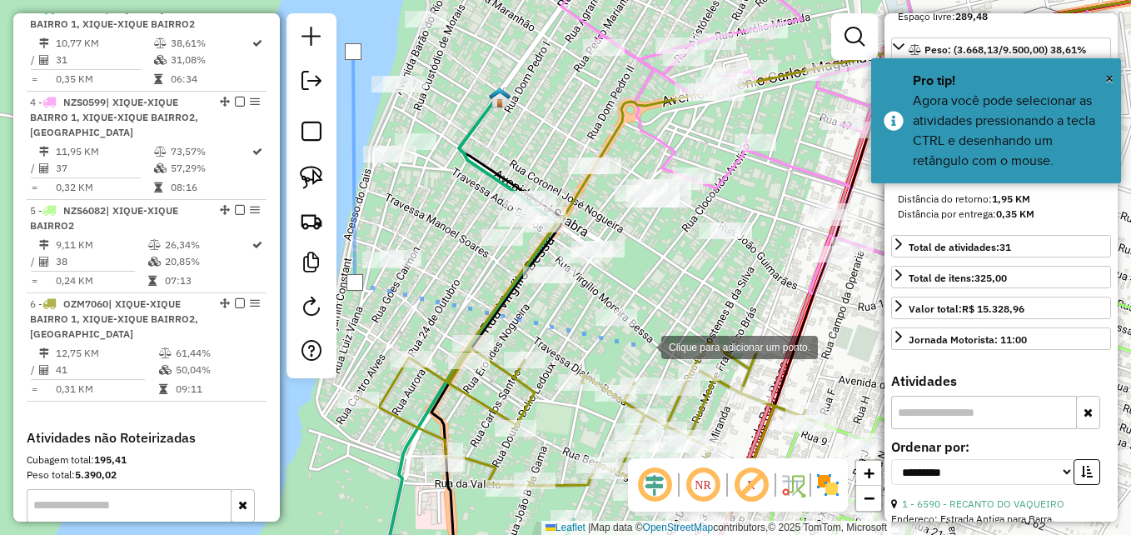
click at [644, 346] on div at bounding box center [644, 345] width 33 height 33
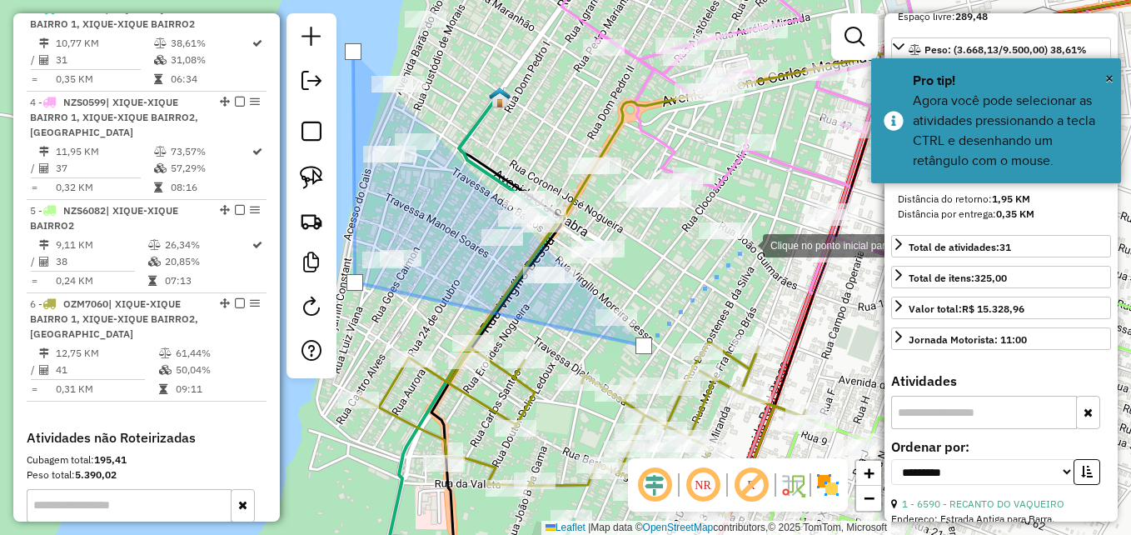
click at [763, 239] on div at bounding box center [745, 243] width 33 height 33
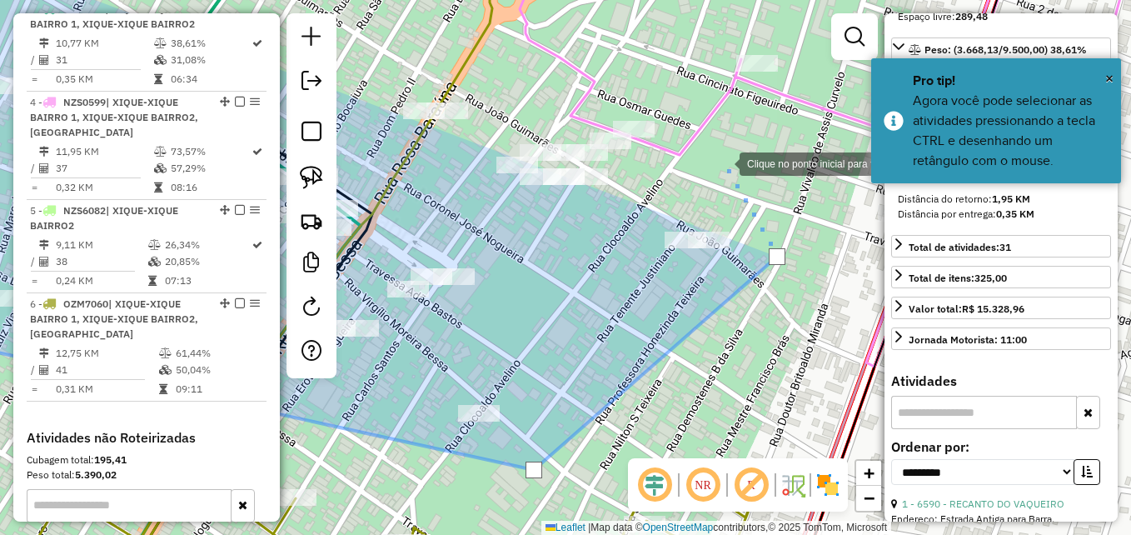
click at [719, 165] on div at bounding box center [722, 162] width 33 height 33
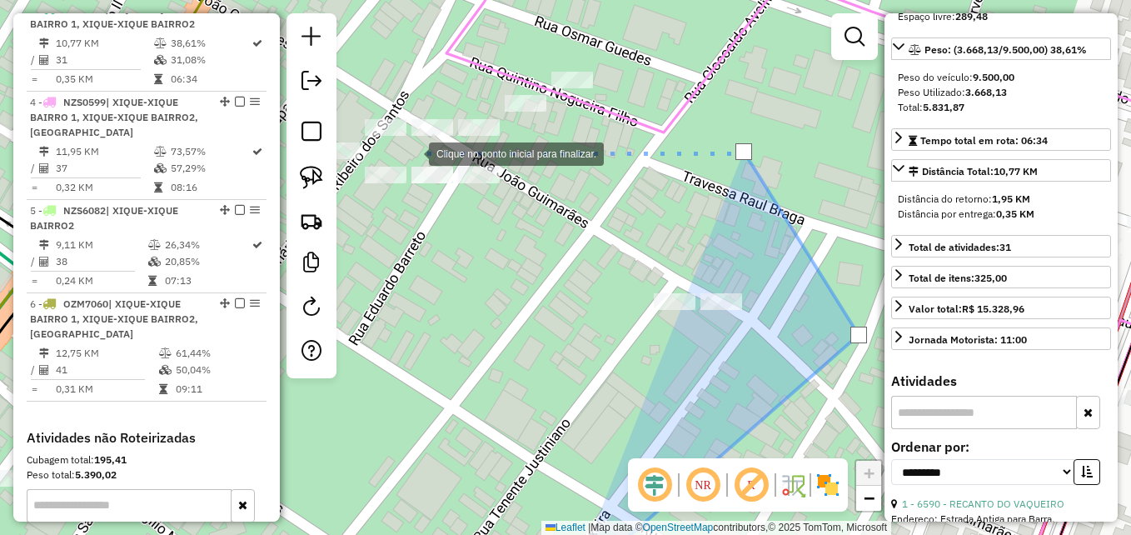
click at [412, 152] on div at bounding box center [411, 152] width 33 height 33
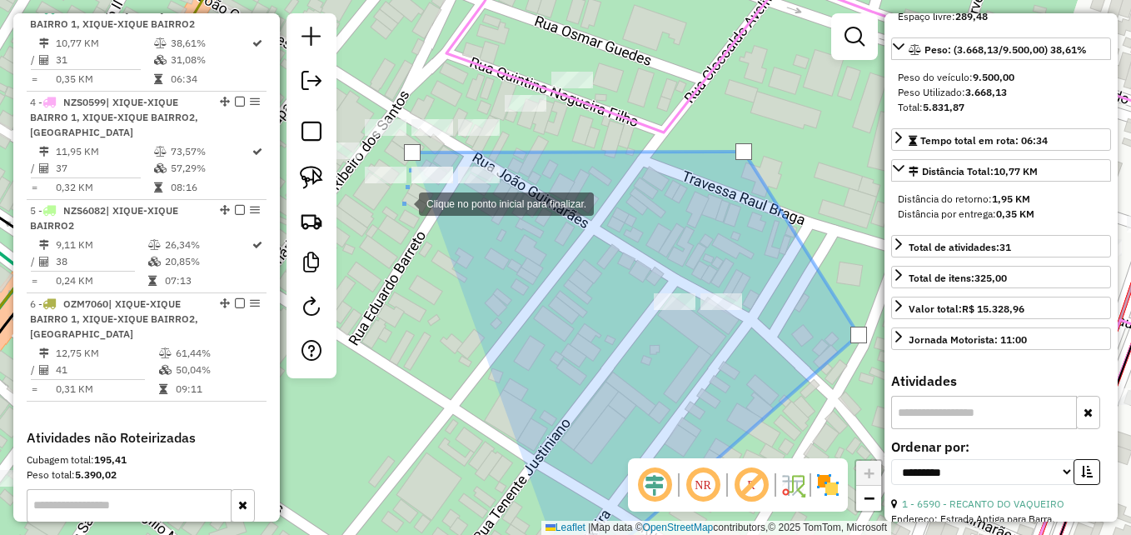
click at [402, 202] on div at bounding box center [402, 202] width 33 height 33
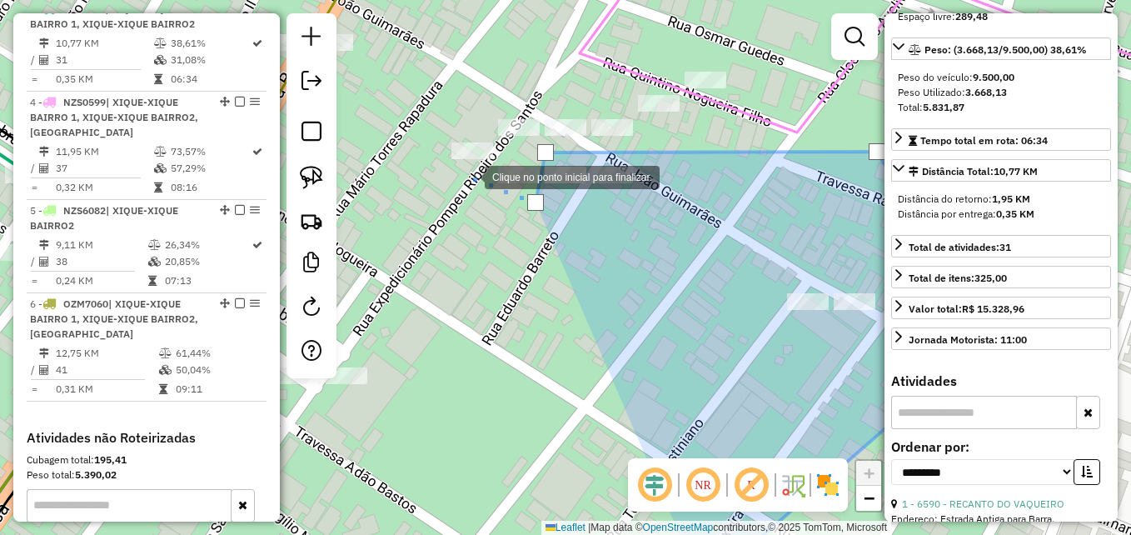
click at [468, 176] on div at bounding box center [467, 175] width 33 height 33
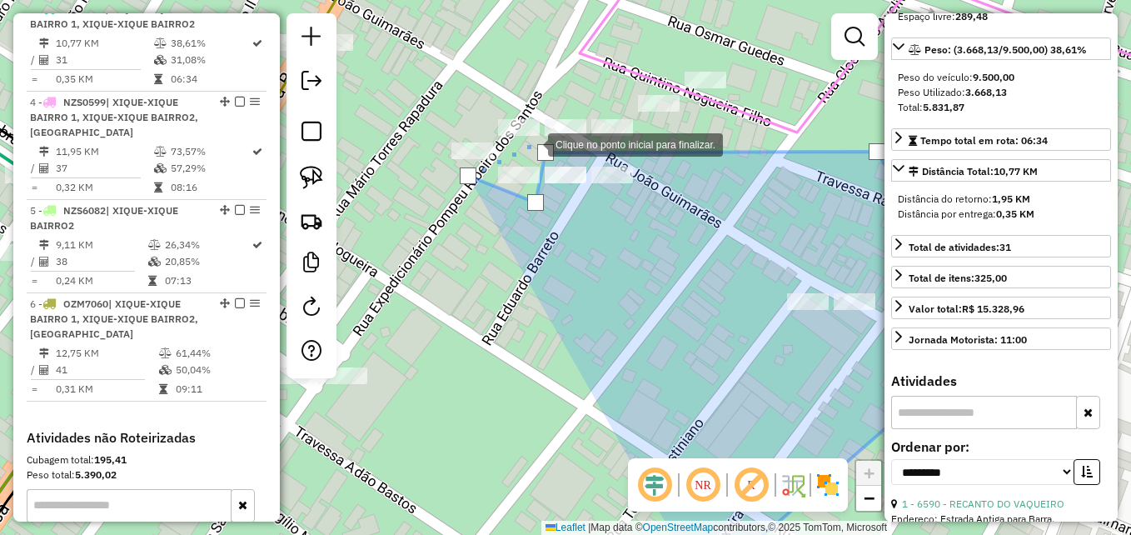
click at [531, 143] on div at bounding box center [531, 143] width 33 height 33
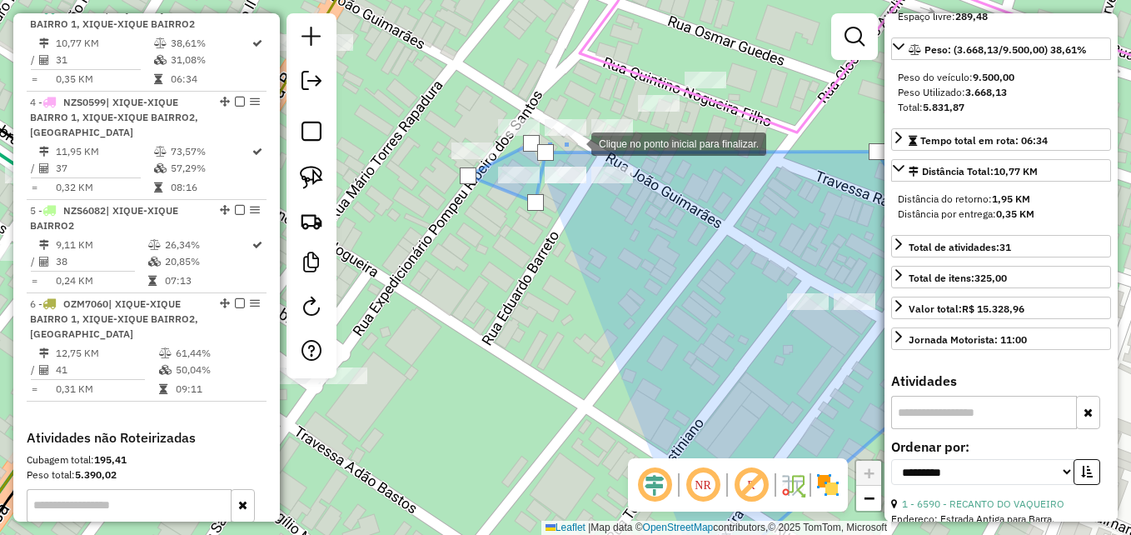
click at [575, 142] on div at bounding box center [574, 142] width 33 height 33
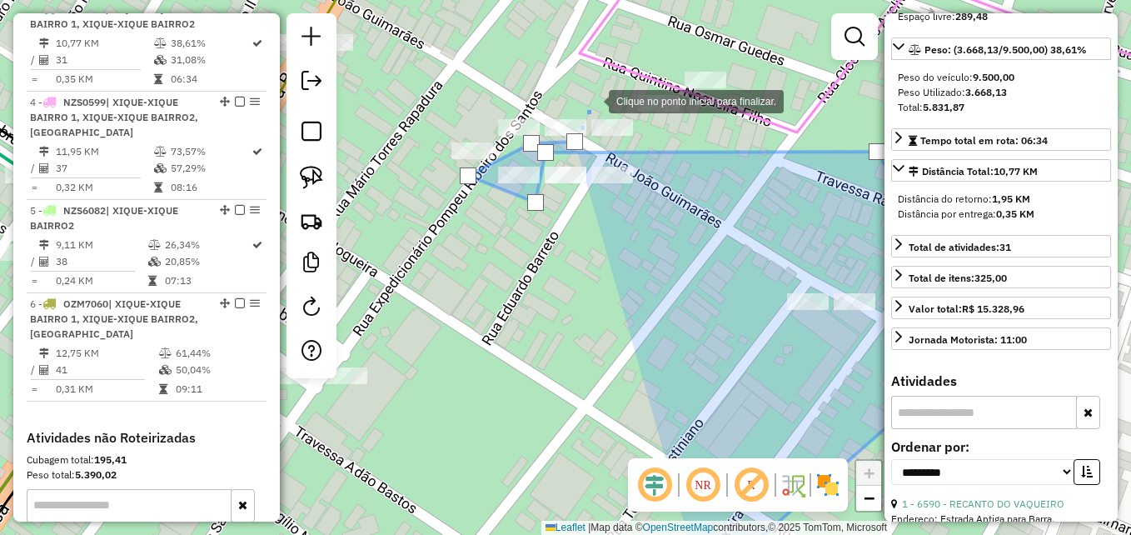
click at [592, 98] on div at bounding box center [591, 99] width 33 height 33
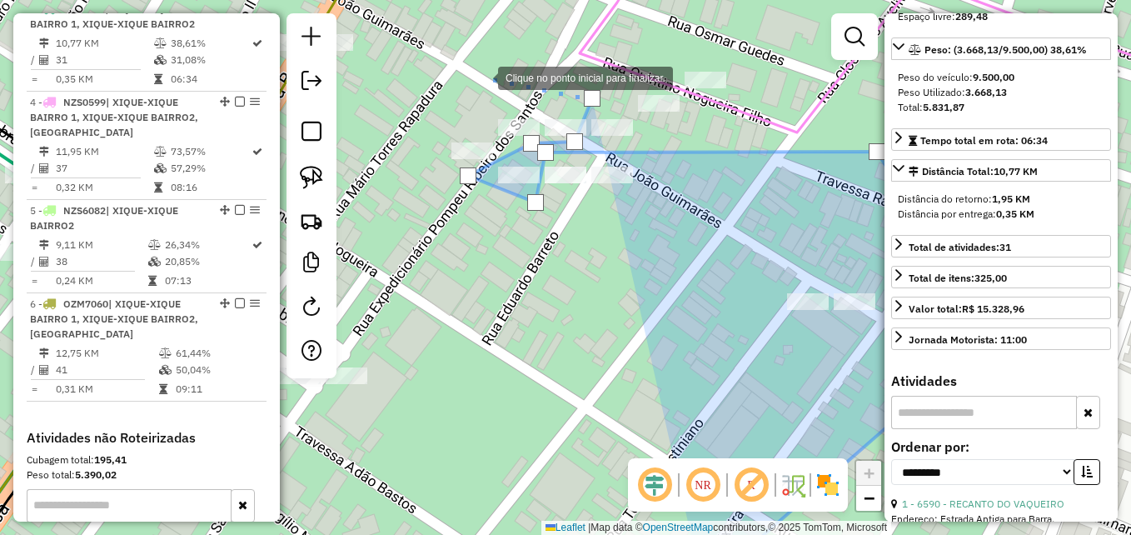
click at [480, 77] on div at bounding box center [481, 76] width 33 height 33
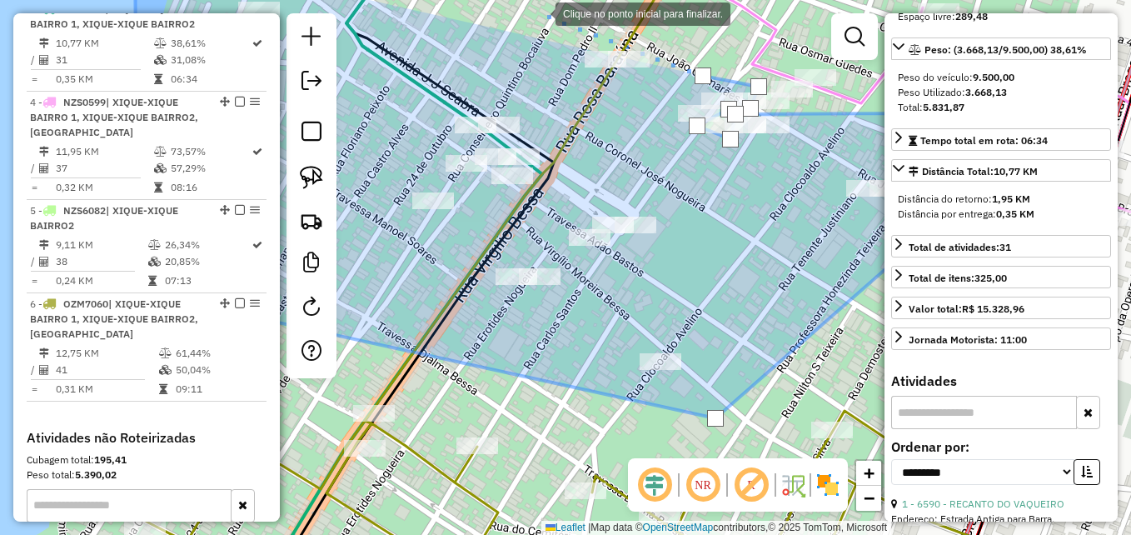
click at [536, 17] on div at bounding box center [538, 12] width 33 height 33
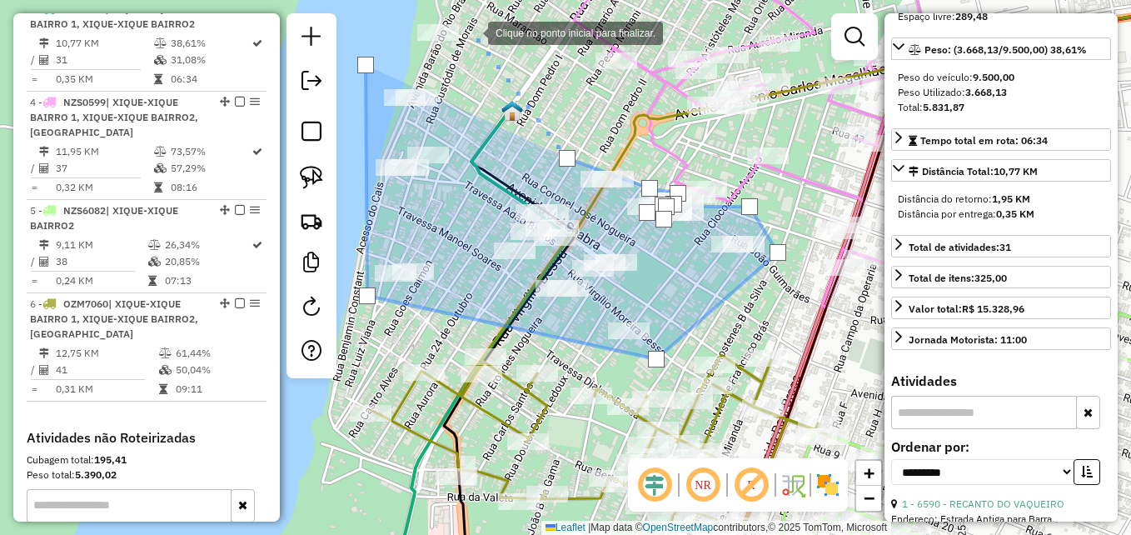
click at [471, 32] on div at bounding box center [471, 31] width 33 height 33
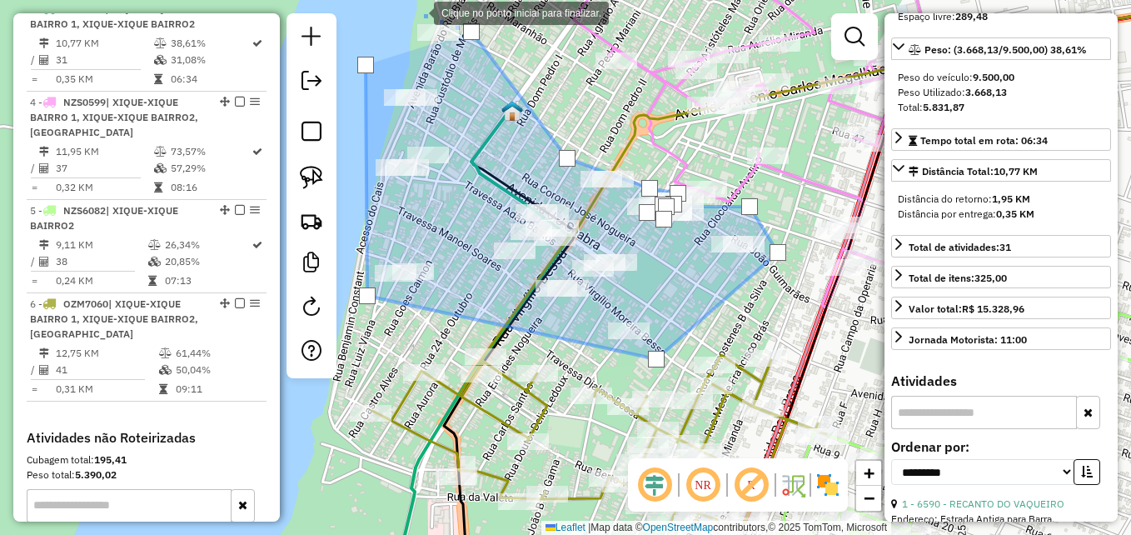
click at [417, 12] on div at bounding box center [416, 11] width 33 height 33
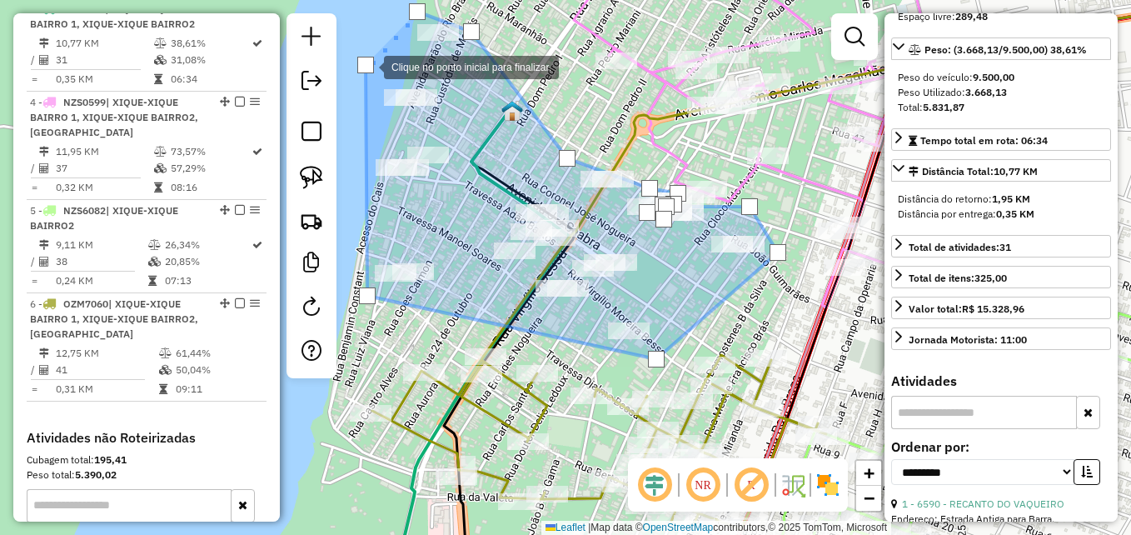
click at [367, 66] on div at bounding box center [365, 65] width 17 height 17
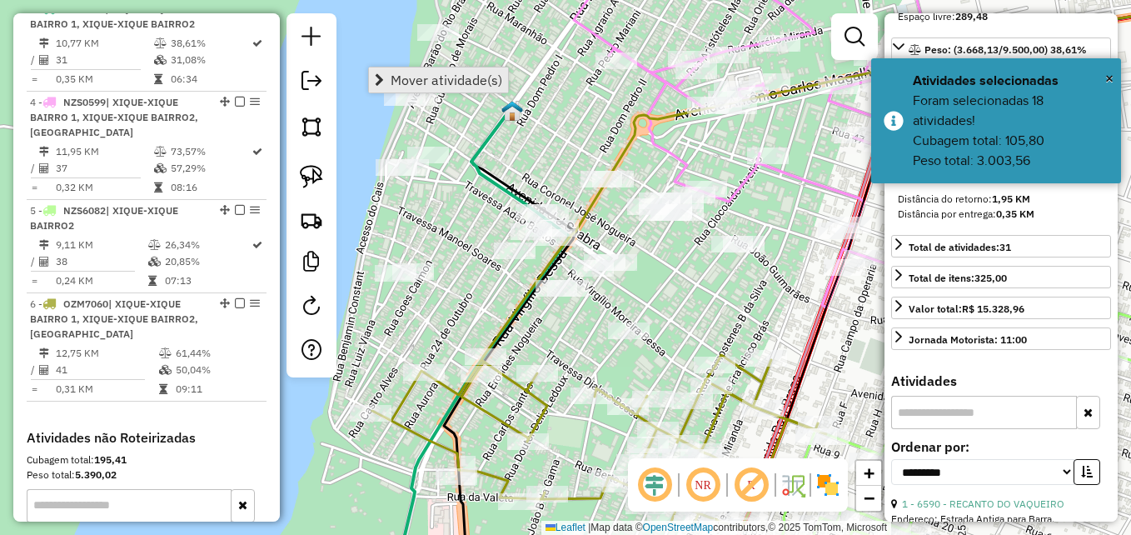
click at [418, 77] on span "Mover atividade(s)" at bounding box center [447, 79] width 112 height 13
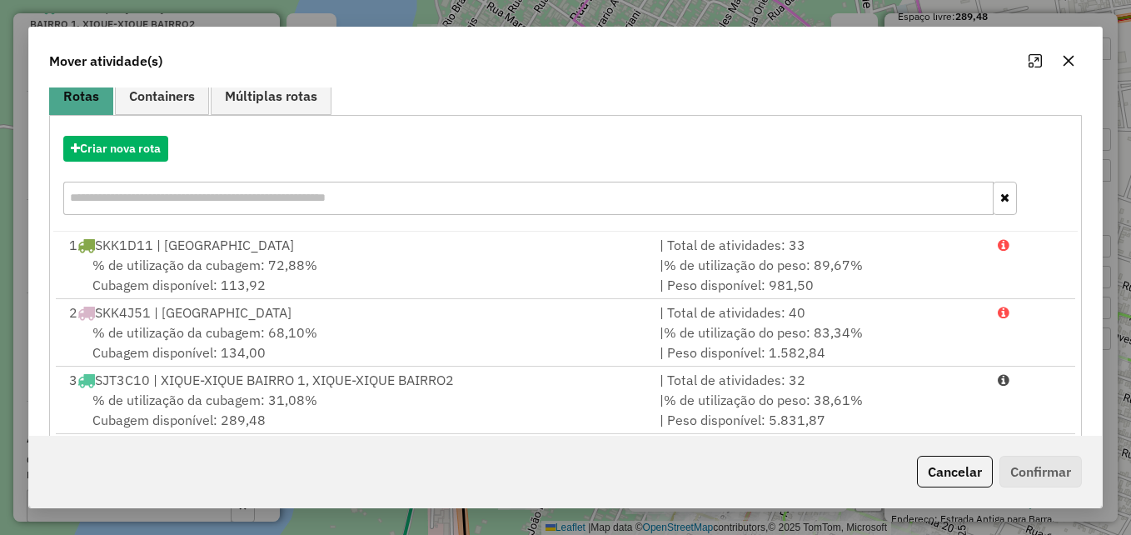
scroll to position [83, 0]
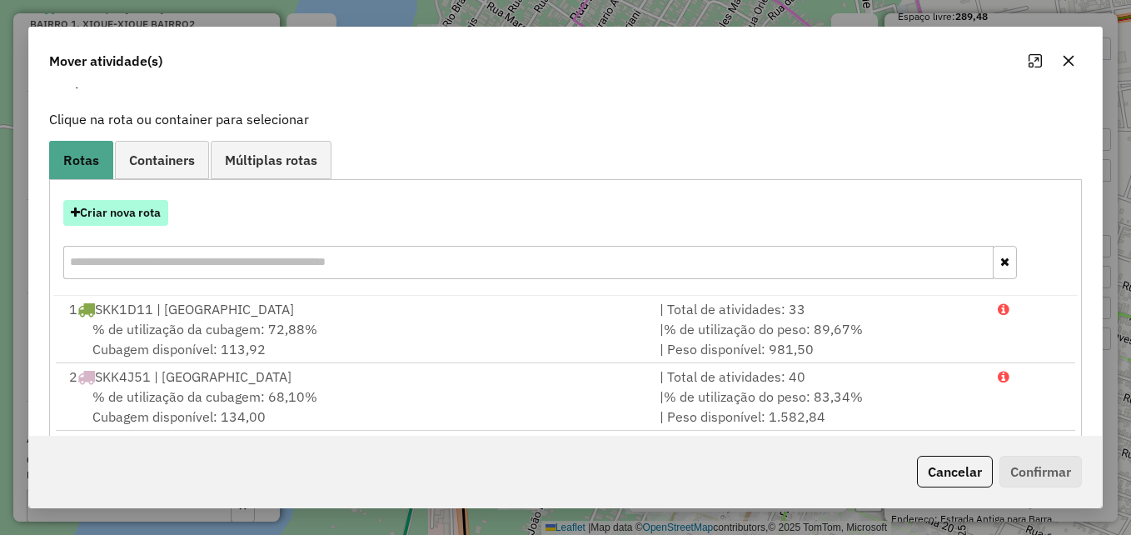
click at [132, 212] on button "Criar nova rota" at bounding box center [115, 213] width 105 height 26
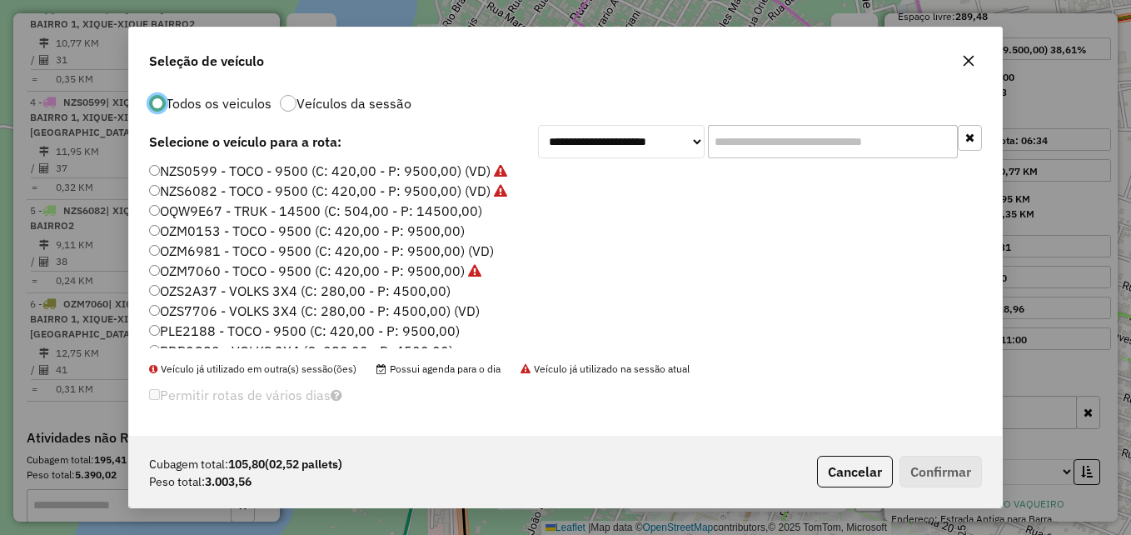
scroll to position [157, 0]
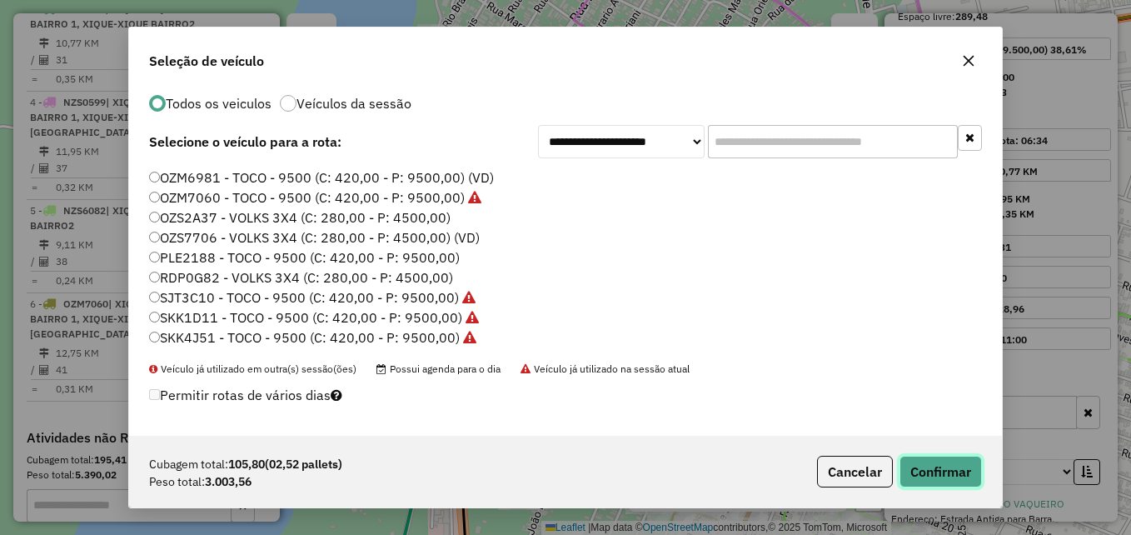
click at [911, 464] on button "Confirmar" at bounding box center [940, 471] width 82 height 32
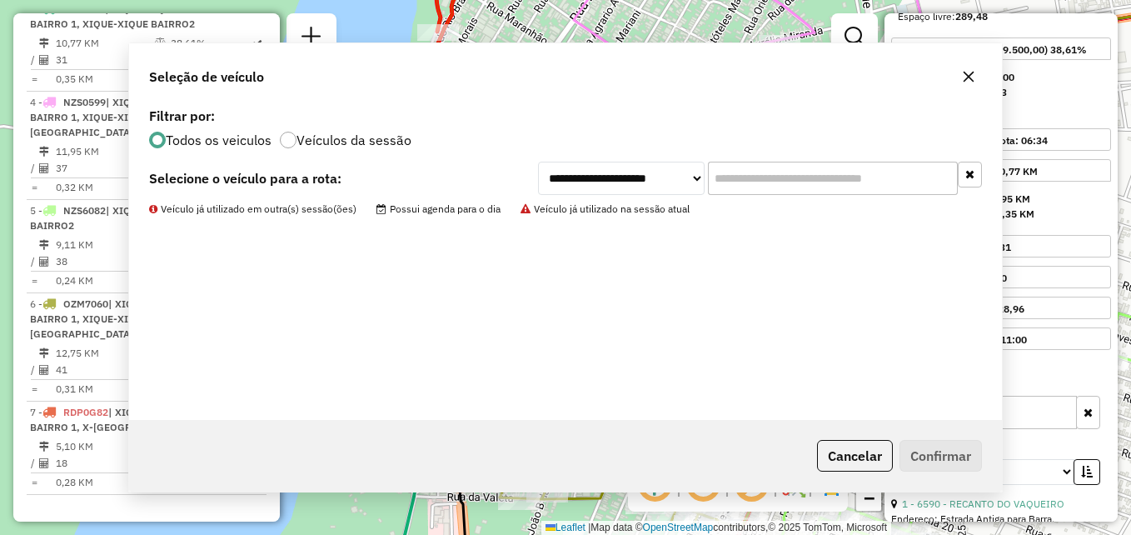
scroll to position [0, 0]
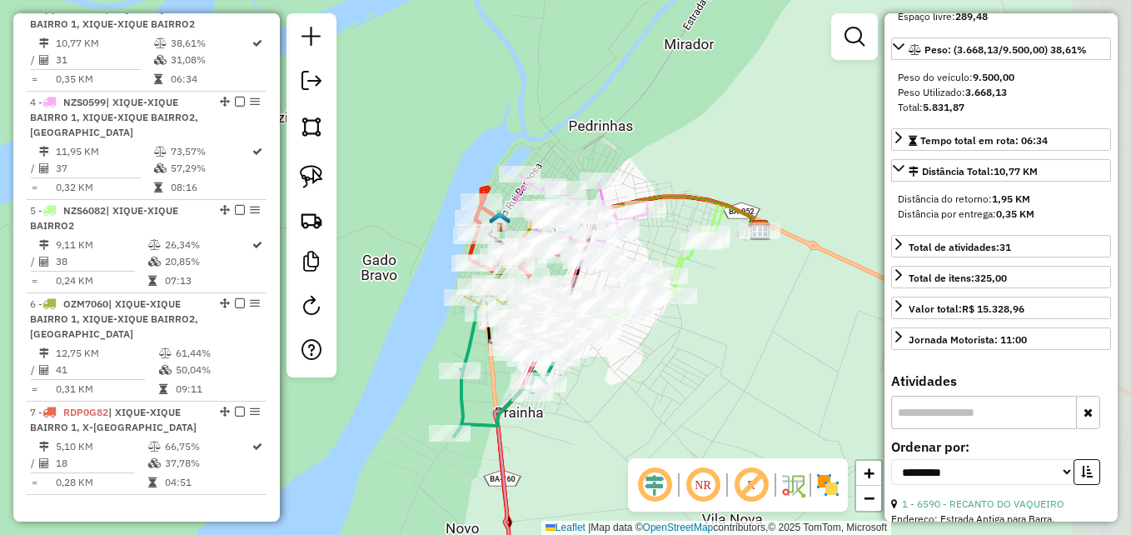
drag, startPoint x: 838, startPoint y: 420, endPoint x: 611, endPoint y: 371, distance: 231.7
click at [611, 371] on div "Janela de atendimento Grade de atendimento Capacidade Transportadoras Veículos …" at bounding box center [565, 267] width 1131 height 535
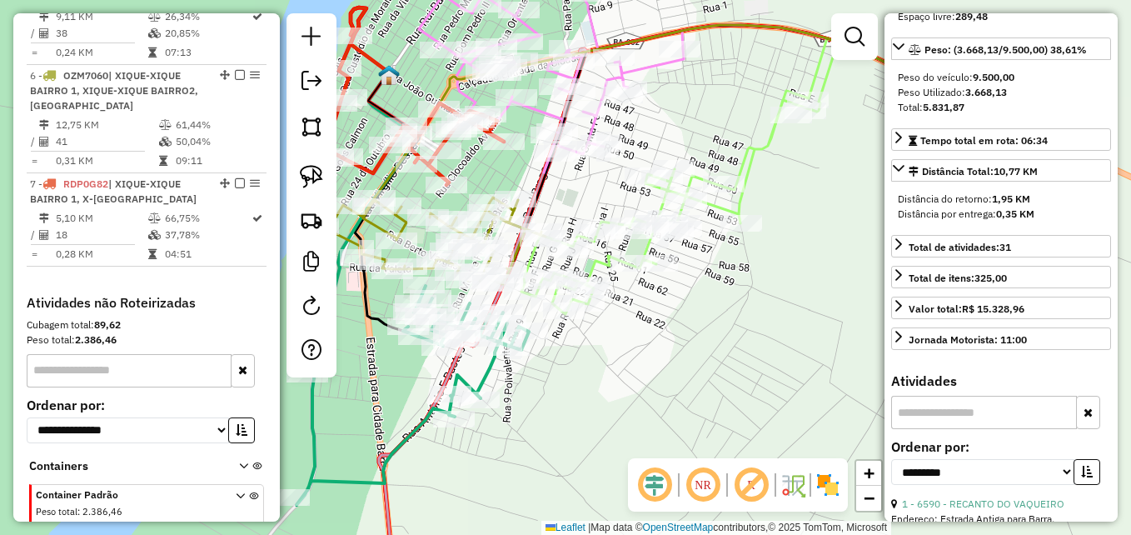
scroll to position [960, 0]
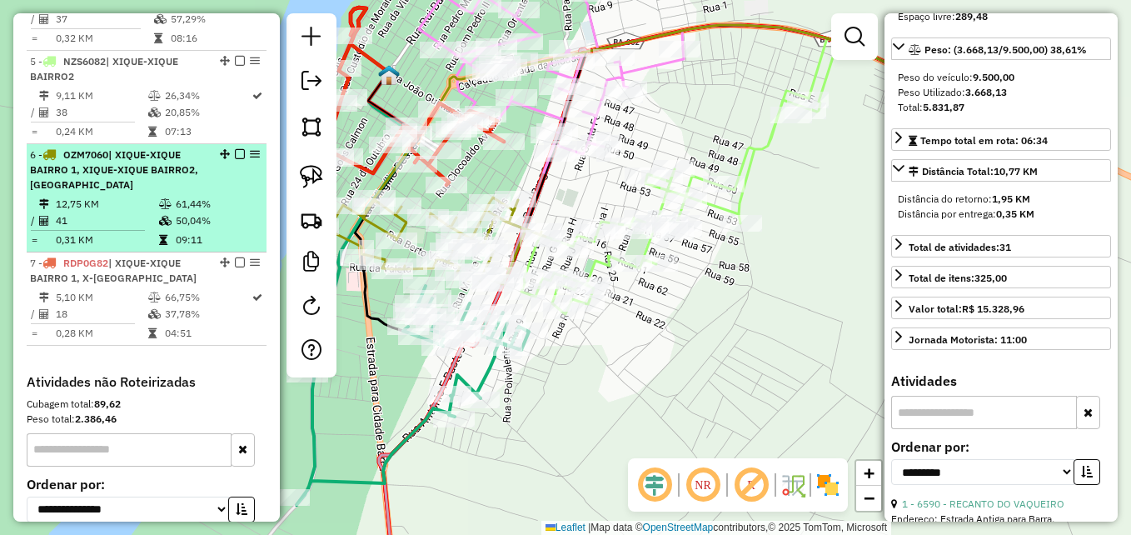
click at [142, 212] on td "12,75 KM" at bounding box center [106, 204] width 103 height 17
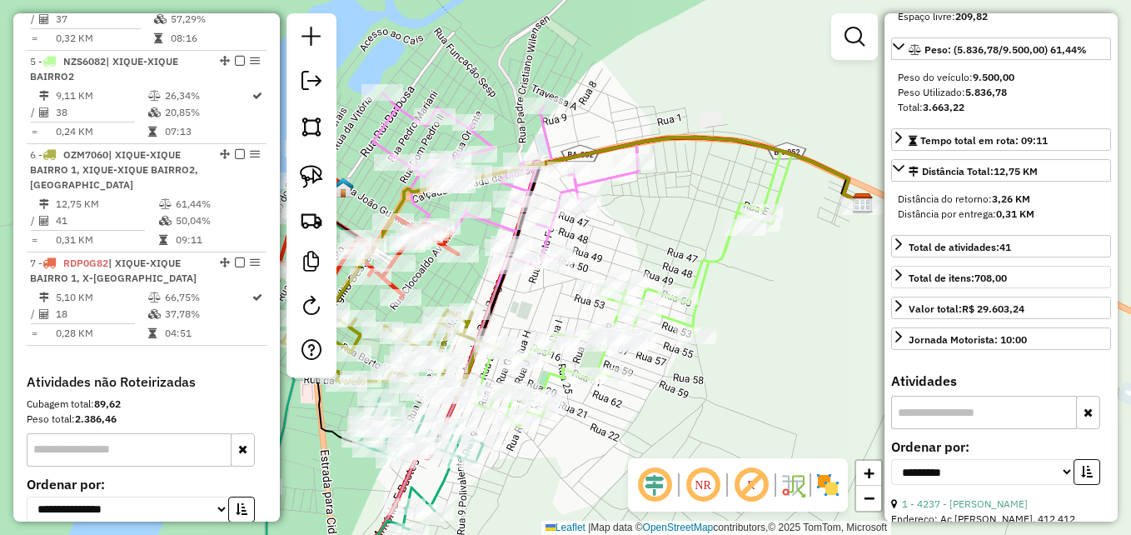
scroll to position [152, 0]
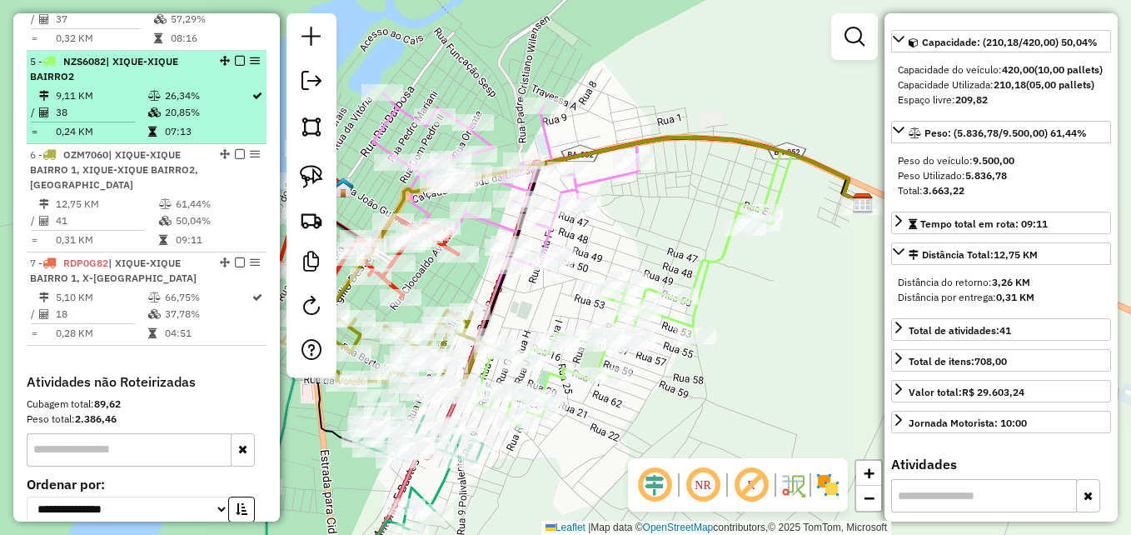
click at [136, 123] on td at bounding box center [88, 122] width 117 height 2
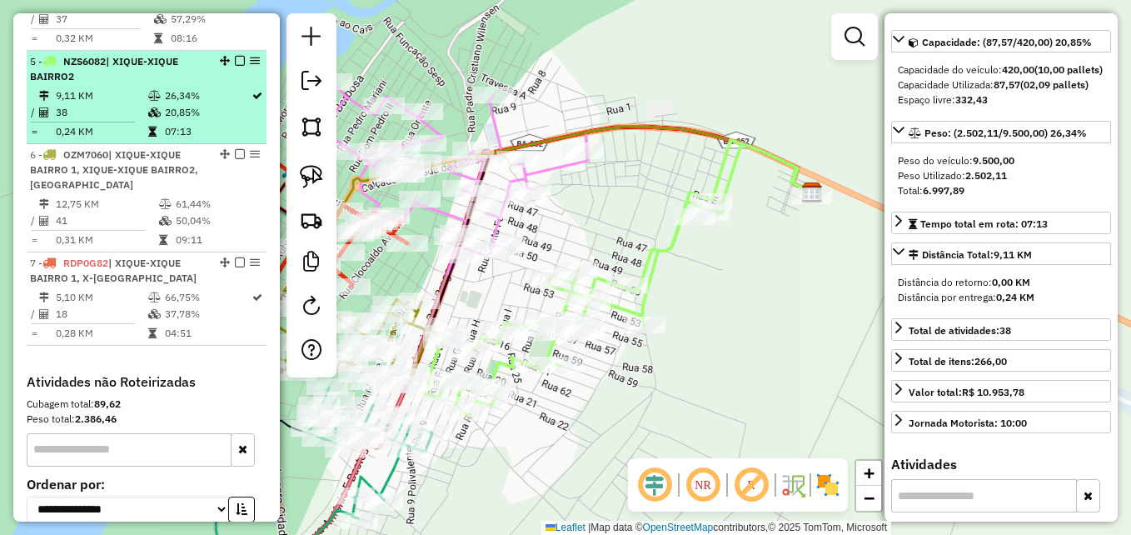
scroll to position [137, 0]
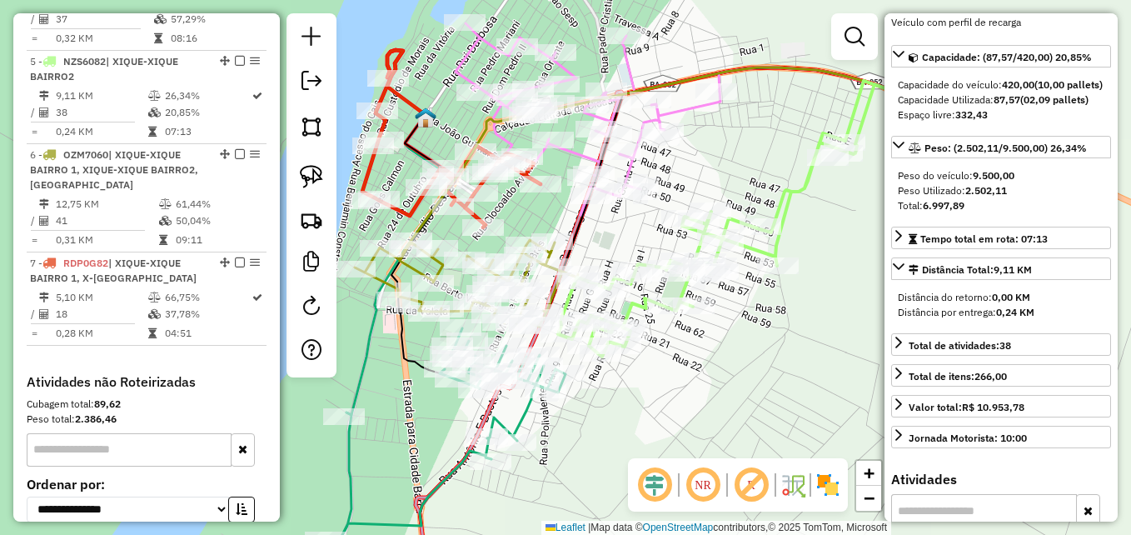
drag, startPoint x: 657, startPoint y: 356, endPoint x: 841, endPoint y: 308, distance: 190.2
click at [841, 308] on div "Janela de atendimento Grade de atendimento Capacidade Transportadoras Veículos …" at bounding box center [565, 267] width 1131 height 535
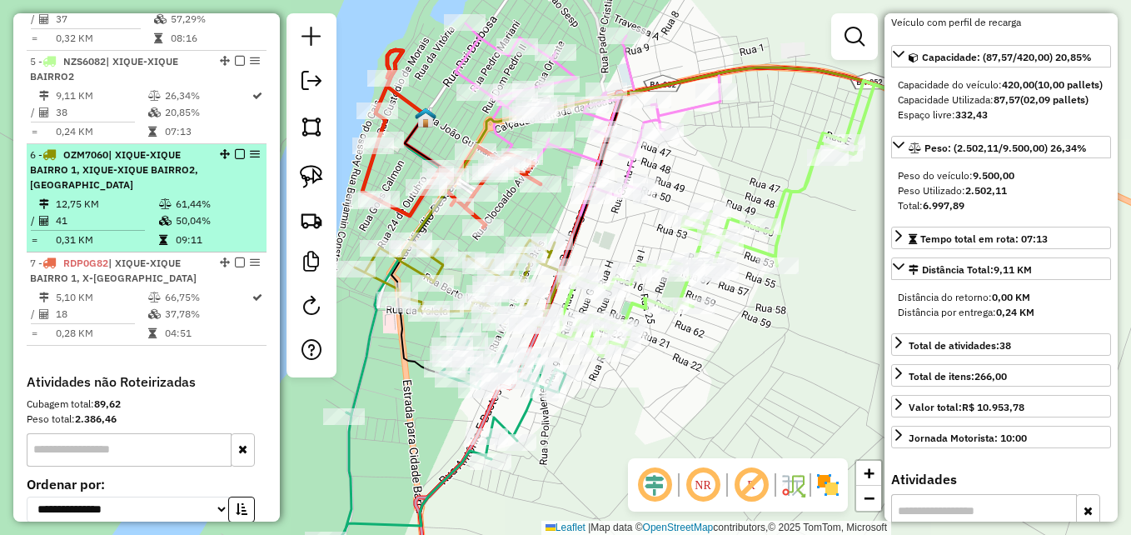
click at [158, 226] on td at bounding box center [166, 220] width 17 height 17
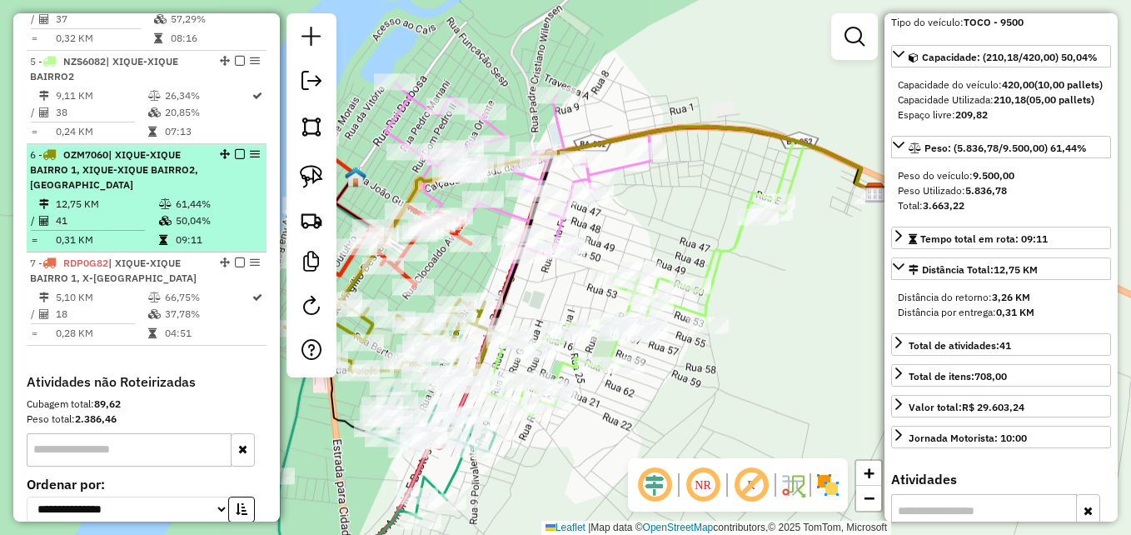
scroll to position [152, 0]
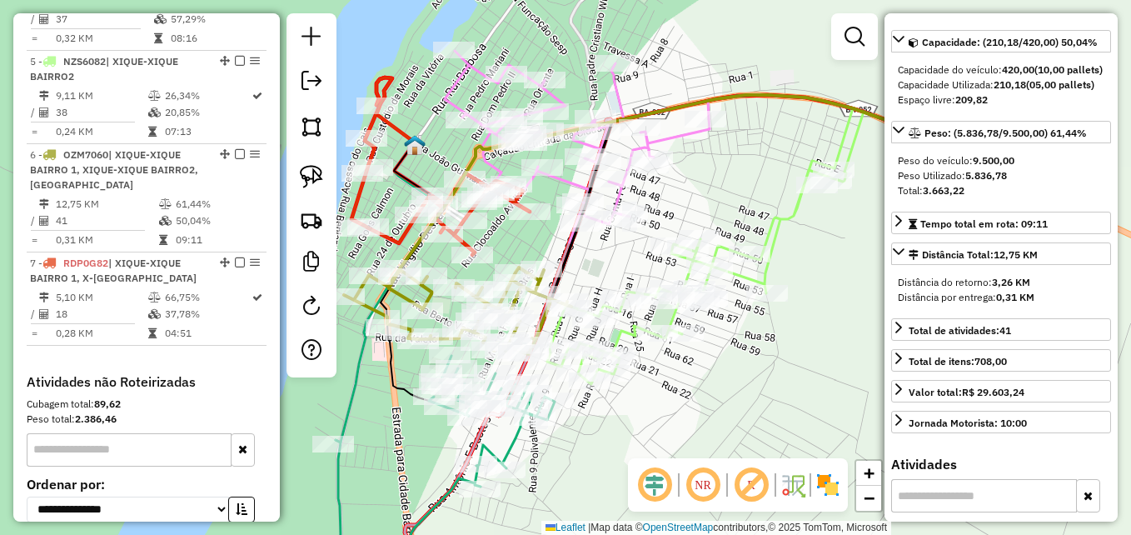
drag, startPoint x: 610, startPoint y: 451, endPoint x: 660, endPoint y: 410, distance: 65.0
click at [663, 414] on div "Janela de atendimento Grade de atendimento Capacidade Transportadoras Veículos …" at bounding box center [565, 267] width 1131 height 535
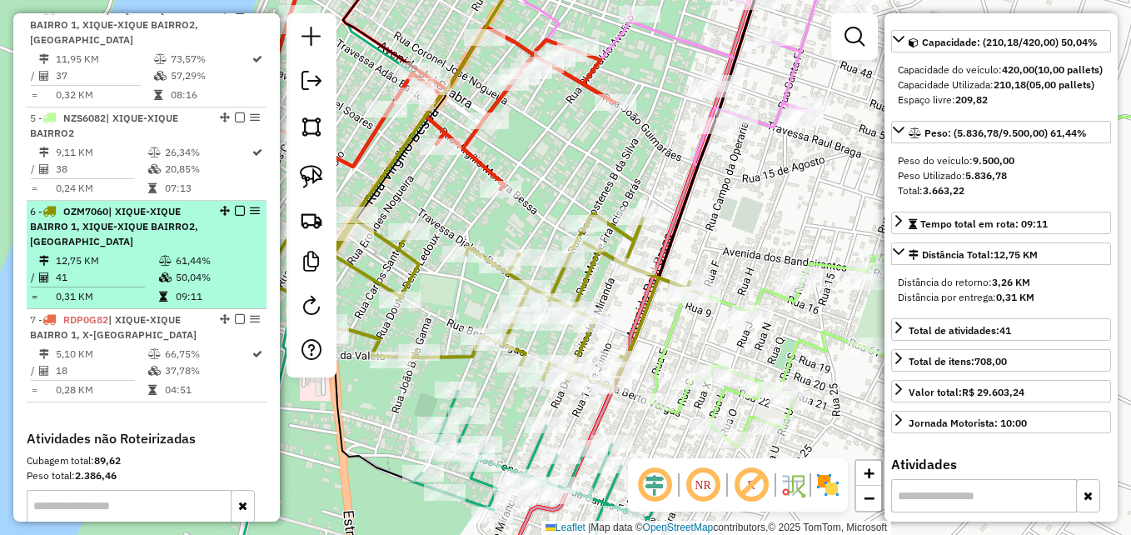
scroll to position [877, 0]
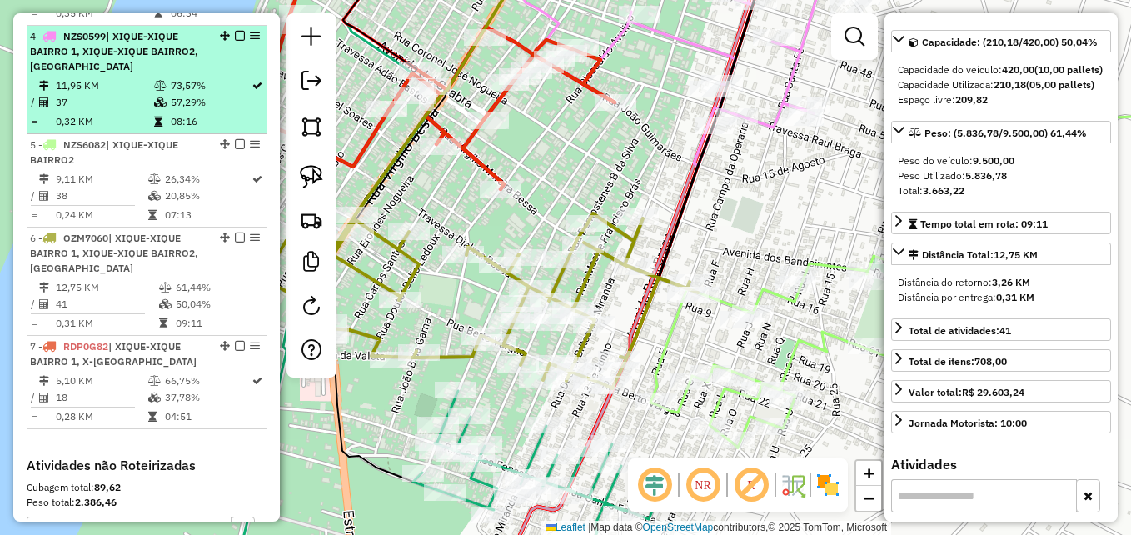
click at [143, 113] on td at bounding box center [91, 112] width 123 height 2
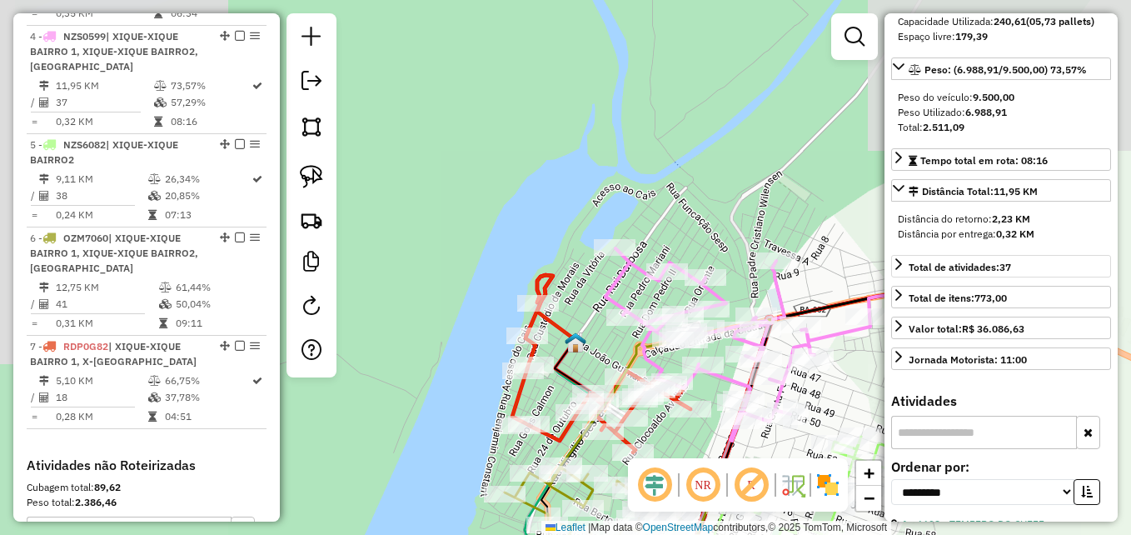
scroll to position [318, 0]
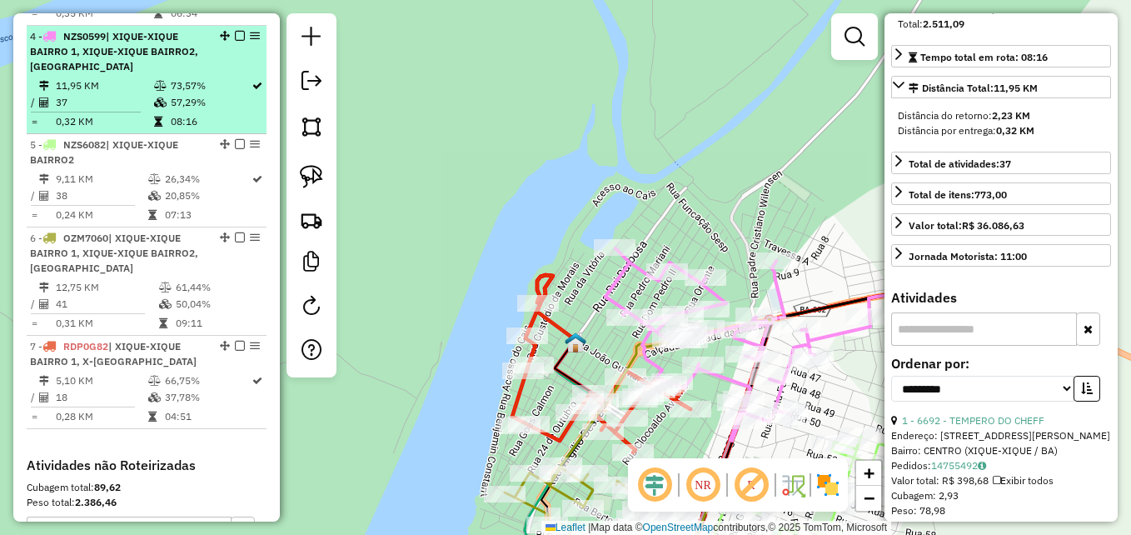
click at [137, 94] on td "11,95 KM" at bounding box center [104, 85] width 98 height 17
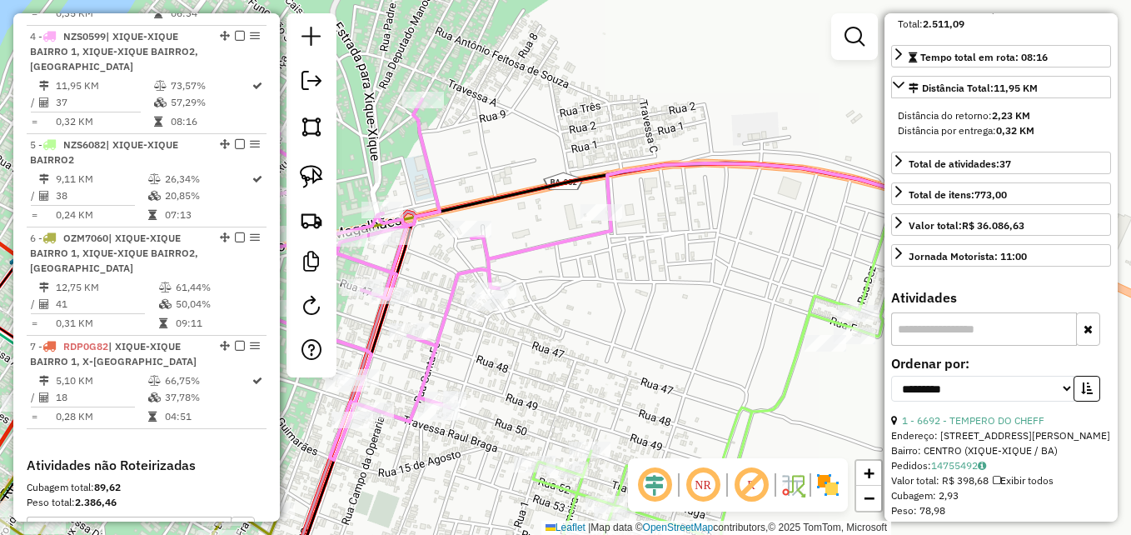
click at [488, 261] on icon at bounding box center [347, 267] width 530 height 385
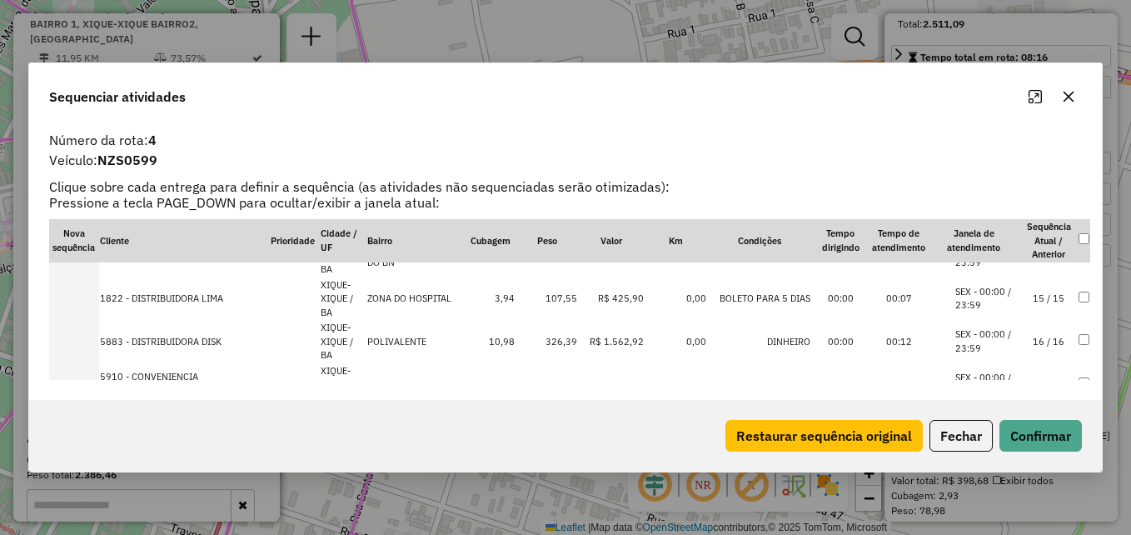
scroll to position [560, 0]
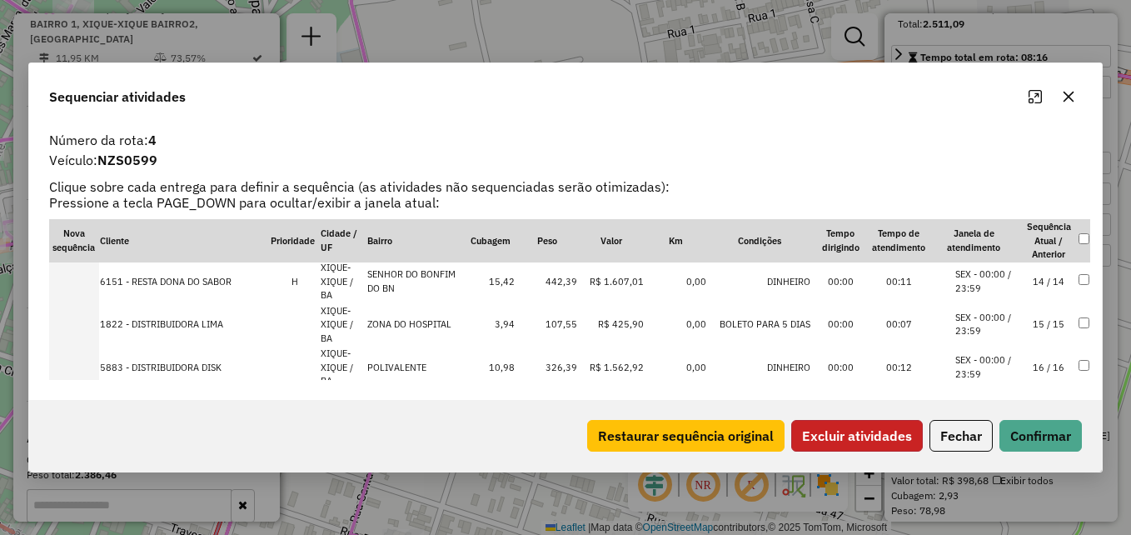
click at [833, 437] on button "Excluir atividades" at bounding box center [857, 436] width 132 height 32
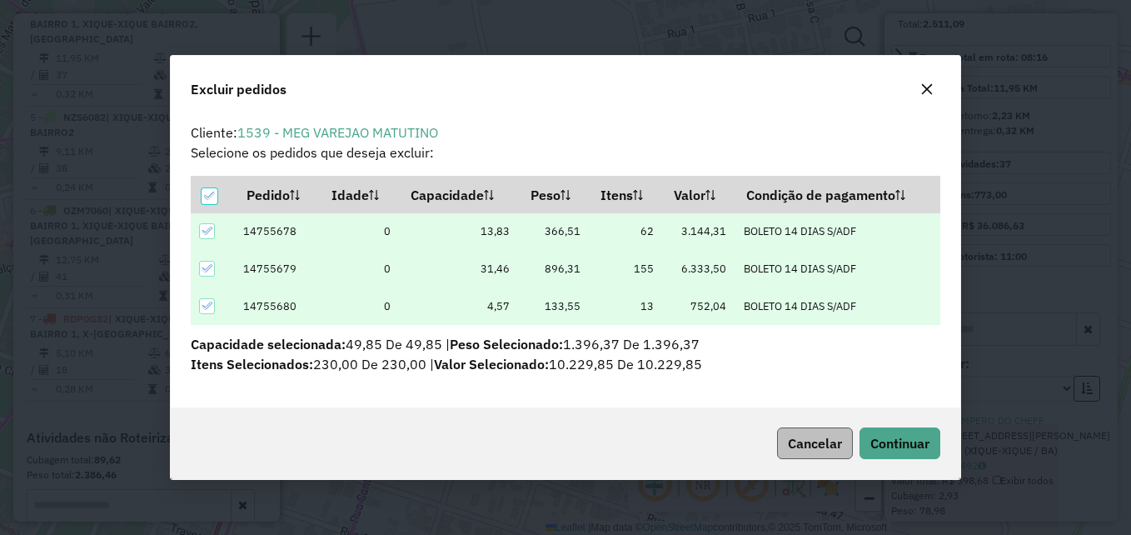
scroll to position [0, 0]
click at [898, 440] on span "Continuar" at bounding box center [899, 443] width 59 height 17
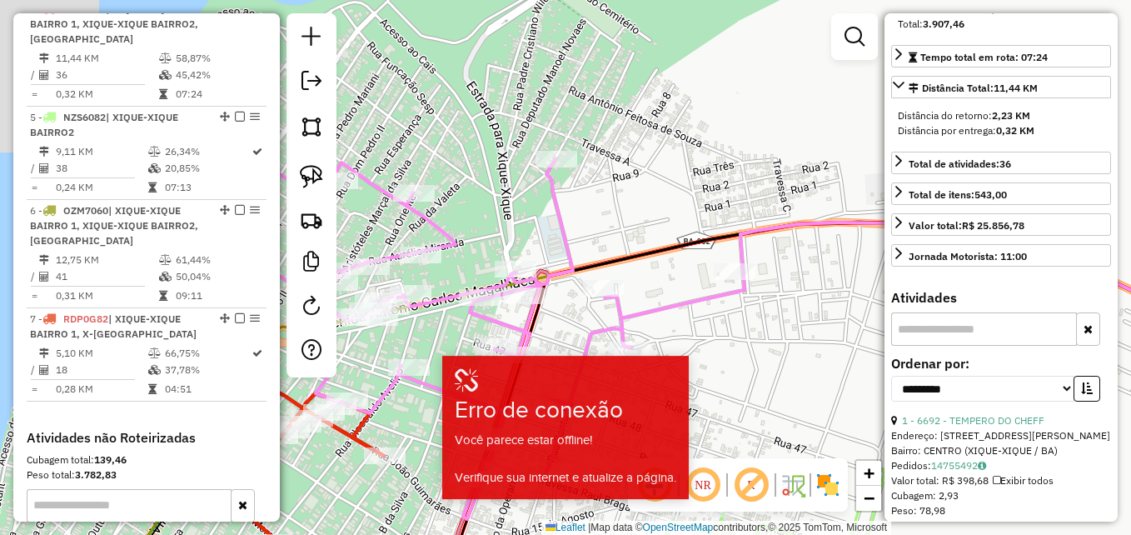
click at [755, 392] on div "Janela de atendimento Grade de atendimento Capacidade Transportadoras Veículos …" at bounding box center [565, 267] width 1131 height 535
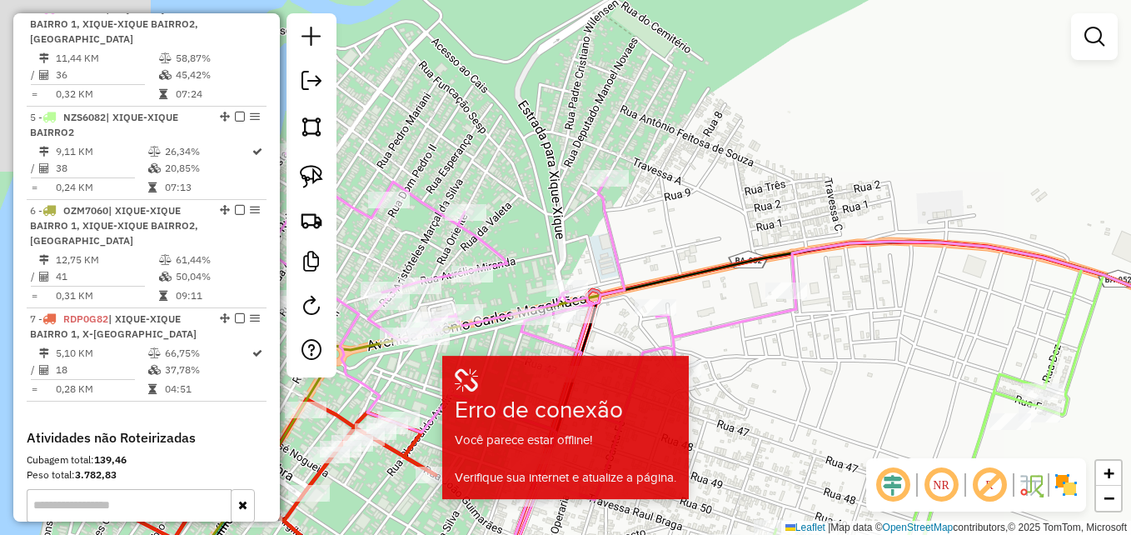
drag, startPoint x: 751, startPoint y: 340, endPoint x: 859, endPoint y: 334, distance: 108.4
click at [858, 336] on div "Janela de atendimento Grade de atendimento Capacidade Transportadoras Veículos …" at bounding box center [565, 267] width 1131 height 535
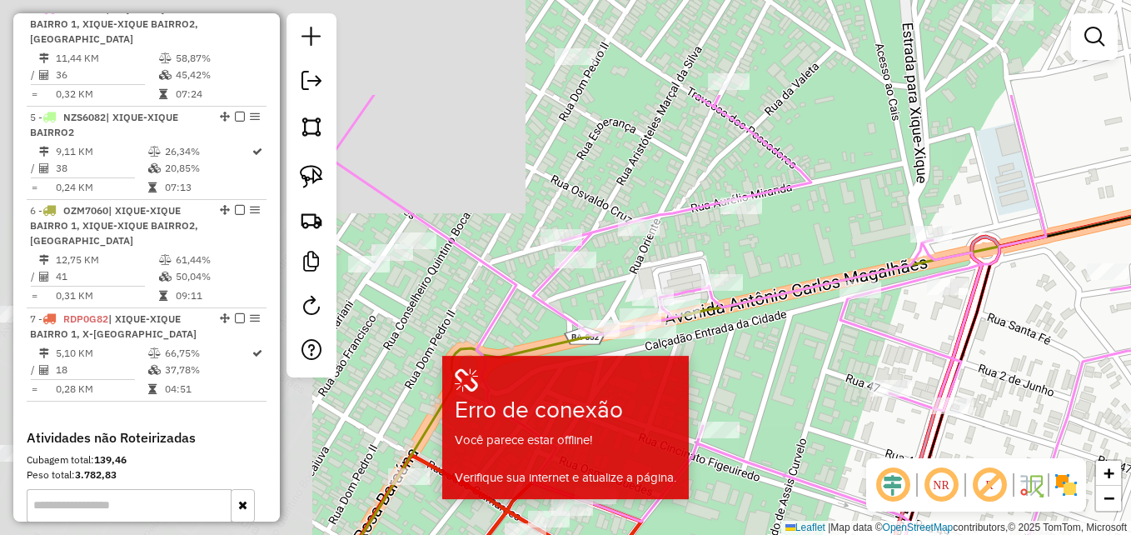
drag, startPoint x: 423, startPoint y: 255, endPoint x: 889, endPoint y: 410, distance: 491.6
click at [889, 410] on div "Janela de atendimento Grade de atendimento Capacidade Transportadoras Veículos …" at bounding box center [565, 267] width 1131 height 535
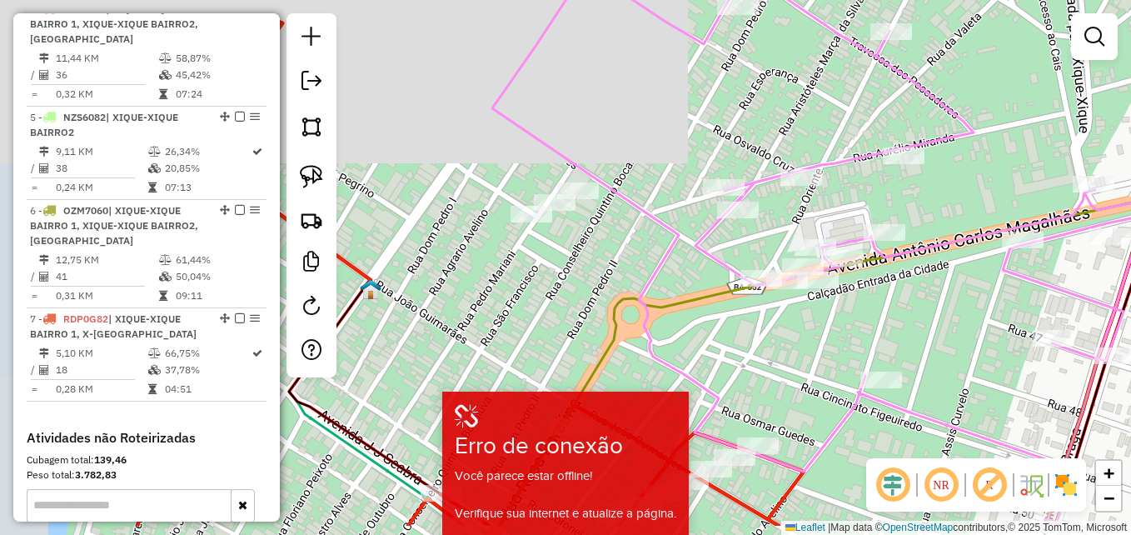
drag, startPoint x: 544, startPoint y: 278, endPoint x: 617, endPoint y: 214, distance: 97.4
click at [617, 214] on div "Janela de atendimento Grade de atendimento Capacidade Transportadoras Veículos …" at bounding box center [565, 267] width 1131 height 535
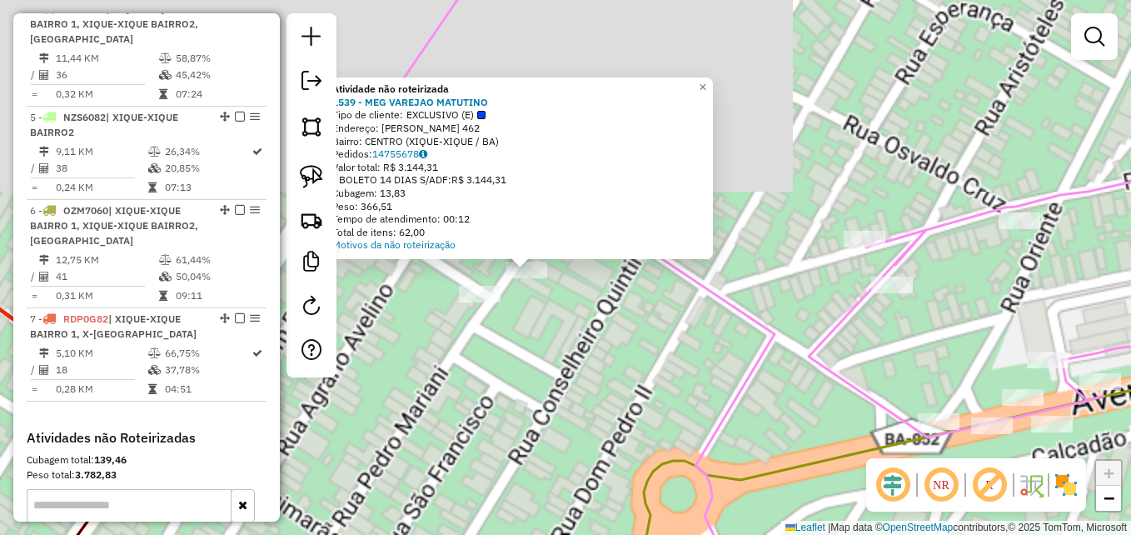
click at [614, 277] on div "Atividade não roteirizada 1539 - MEG VAREJAO MATUTINO Tipo de cliente: EXCLUSIV…" at bounding box center [565, 267] width 1131 height 535
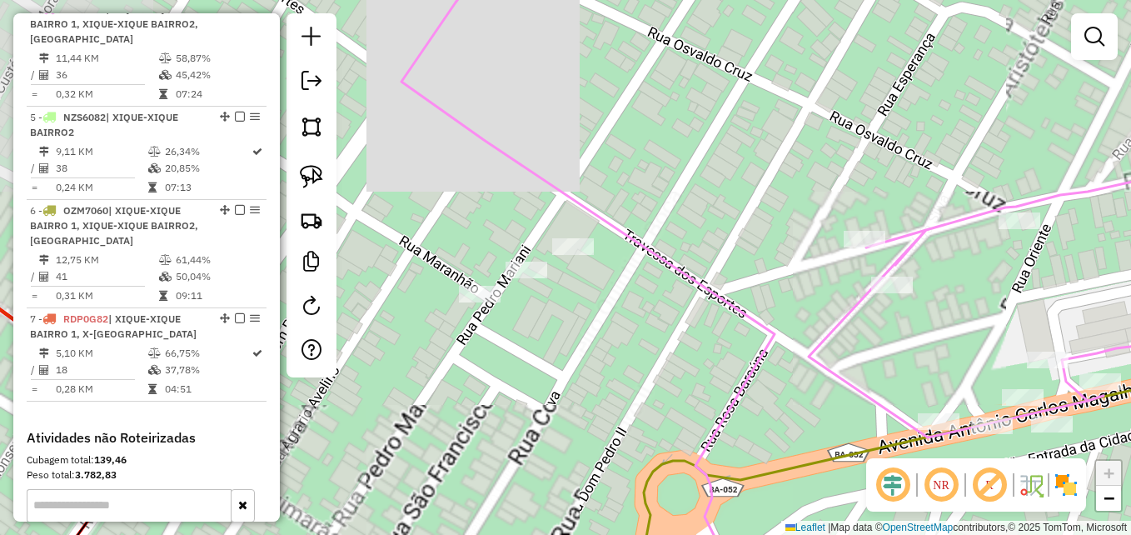
click at [575, 255] on div at bounding box center [573, 246] width 42 height 17
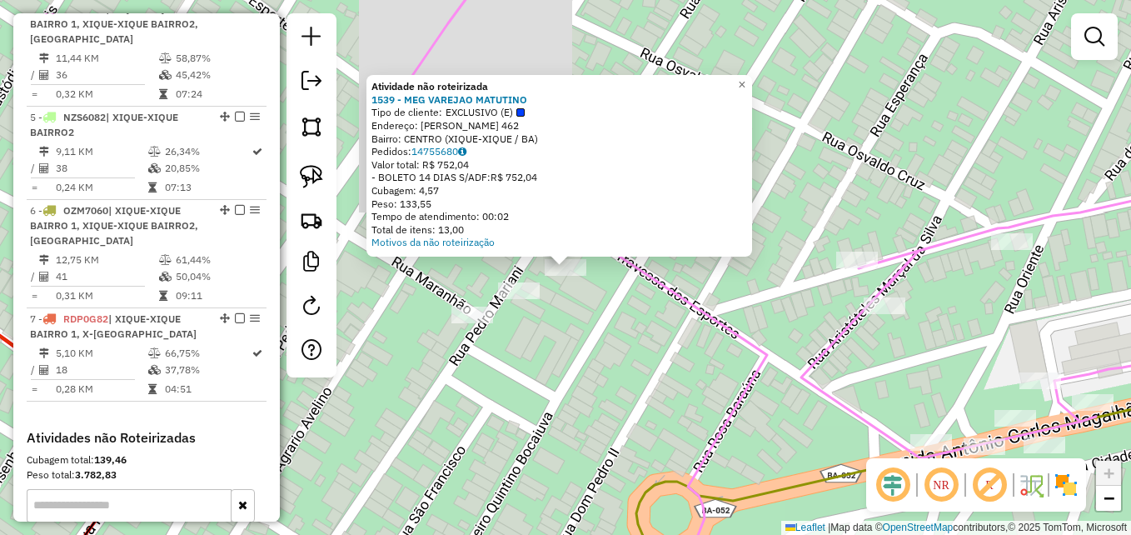
click at [585, 322] on div "Atividade não roteirizada 1539 - MEG VAREJAO MATUTINO Tipo de cliente: EXCLUSIV…" at bounding box center [565, 267] width 1131 height 535
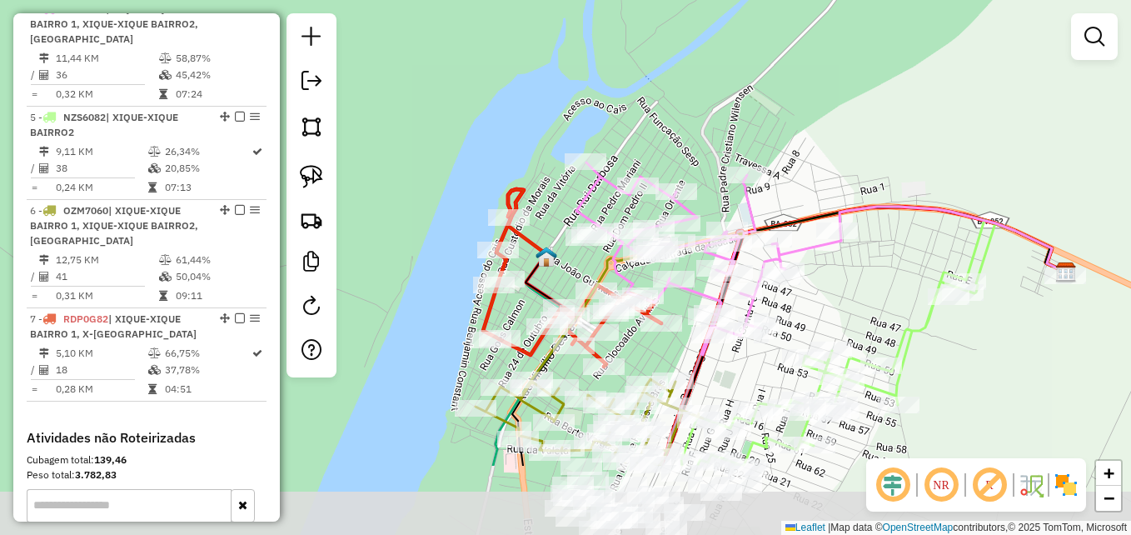
drag, startPoint x: 759, startPoint y: 506, endPoint x: 717, endPoint y: 360, distance: 152.3
click at [717, 360] on div "Janela de atendimento Grade de atendimento Capacidade Transportadoras Veículos …" at bounding box center [565, 267] width 1131 height 535
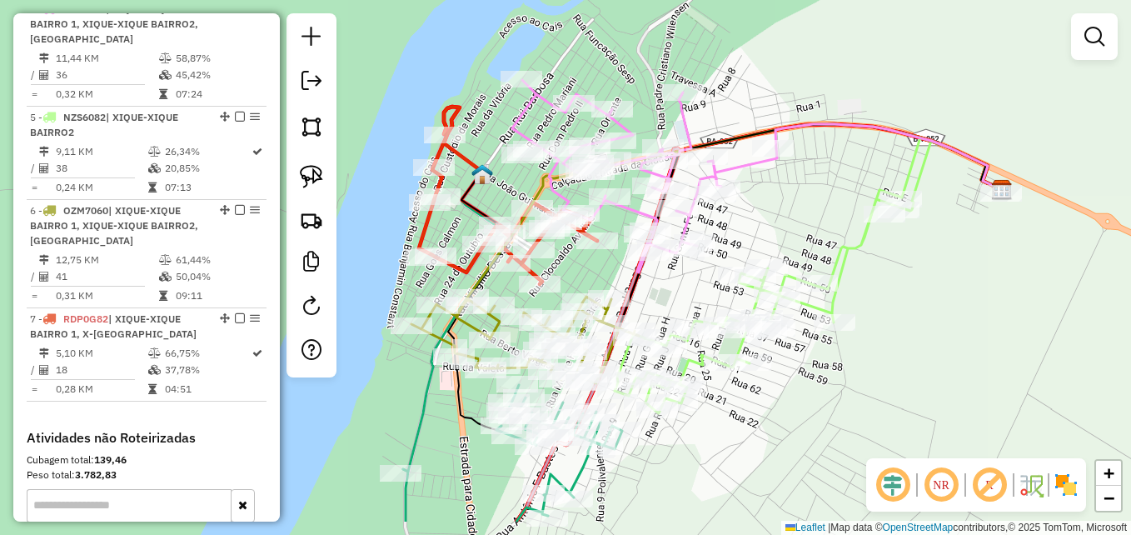
drag, startPoint x: 660, startPoint y: 366, endPoint x: 677, endPoint y: 304, distance: 63.8
click at [677, 304] on div "Janela de atendimento Grade de atendimento Capacidade Transportadoras Veículos …" at bounding box center [565, 267] width 1131 height 535
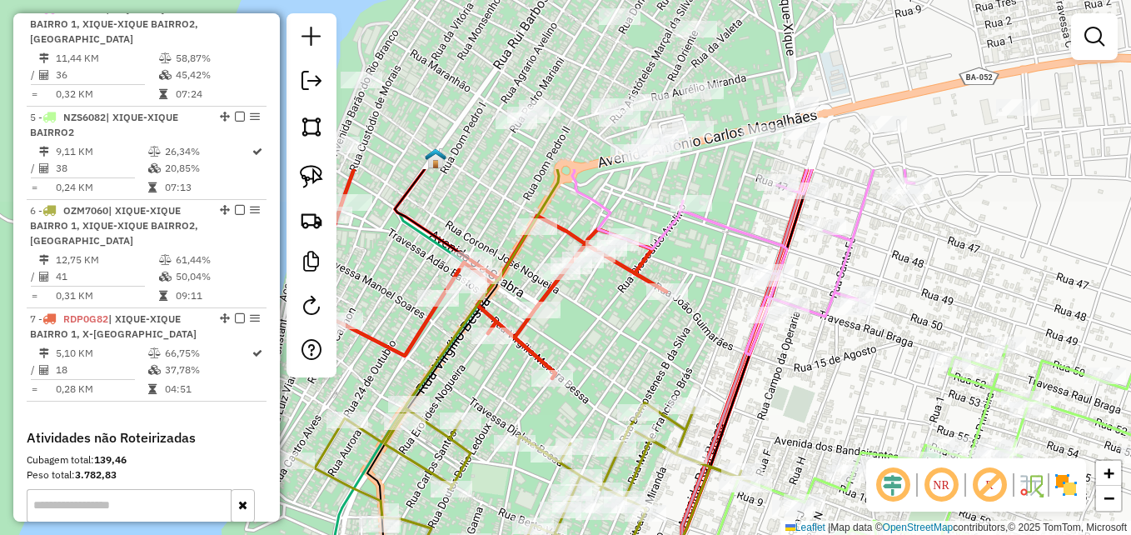
drag, startPoint x: 497, startPoint y: 117, endPoint x: 639, endPoint y: 396, distance: 313.9
click at [640, 395] on div "Janela de atendimento Grade de atendimento Capacidade Transportadoras Veículos …" at bounding box center [565, 267] width 1131 height 535
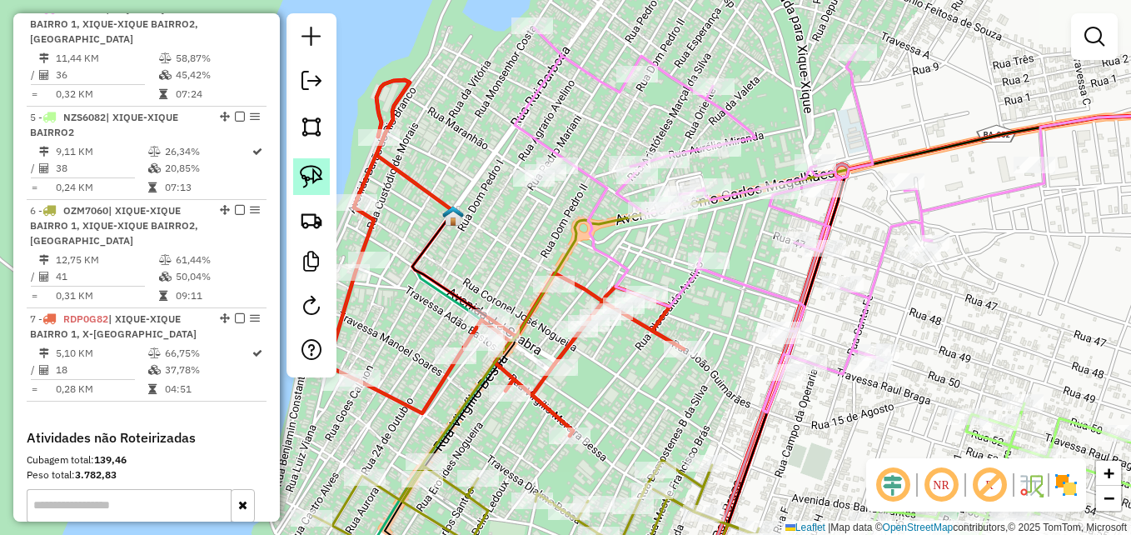
click at [315, 186] on img at bounding box center [311, 176] width 23 height 23
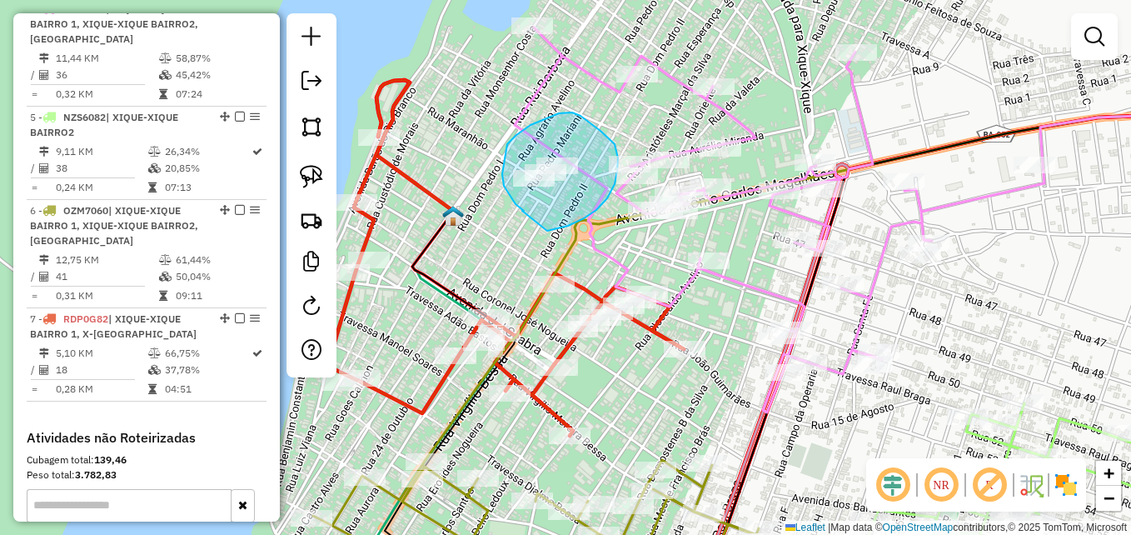
drag, startPoint x: 522, startPoint y: 211, endPoint x: 542, endPoint y: 232, distance: 29.5
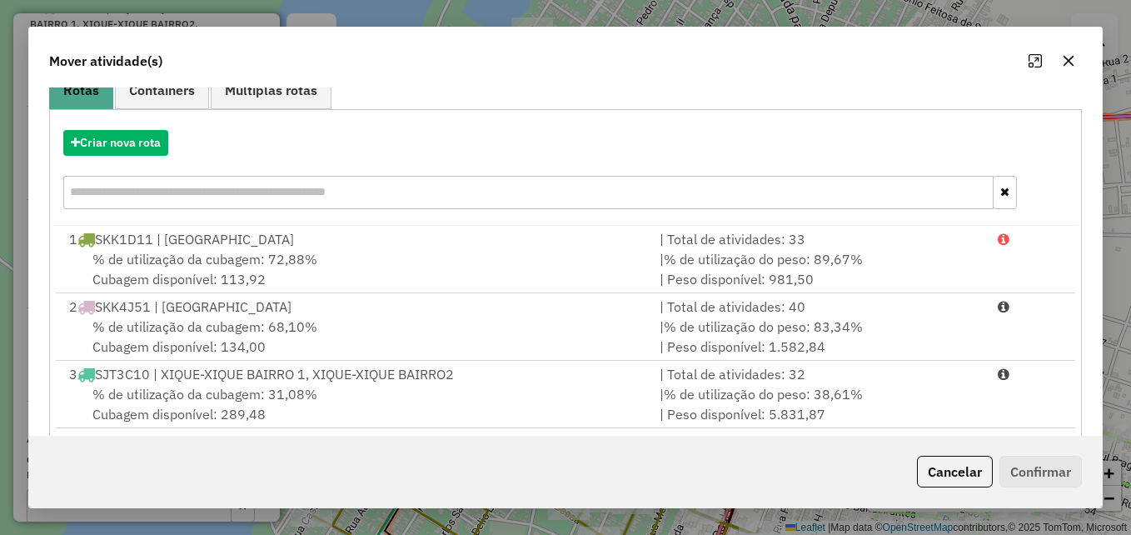
scroll to position [305, 0]
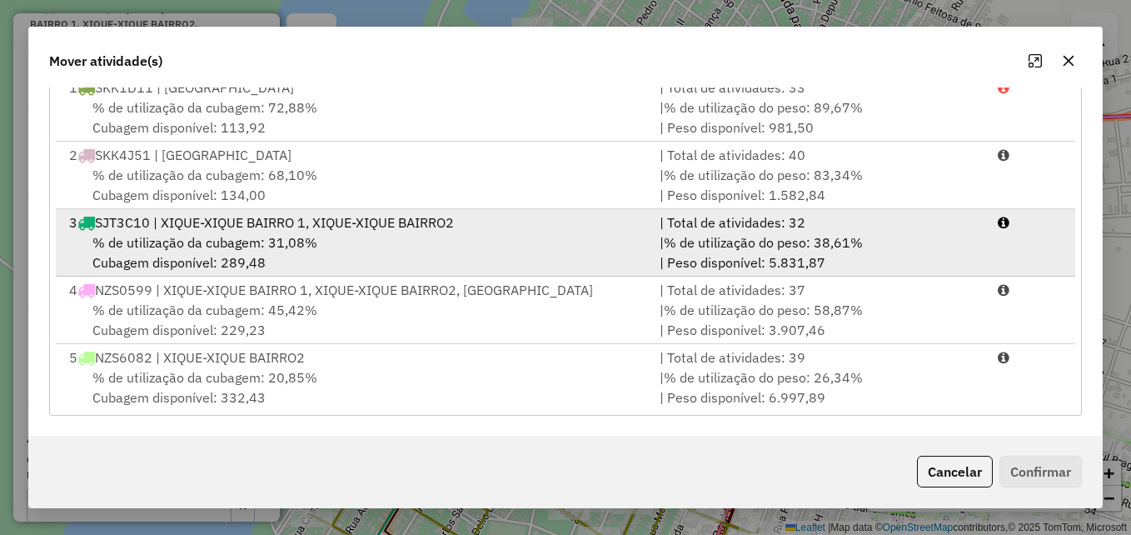
click at [357, 246] on div "% de utilização da cubagem: 31,08% Cubagem disponível: 289,48" at bounding box center [354, 252] width 590 height 40
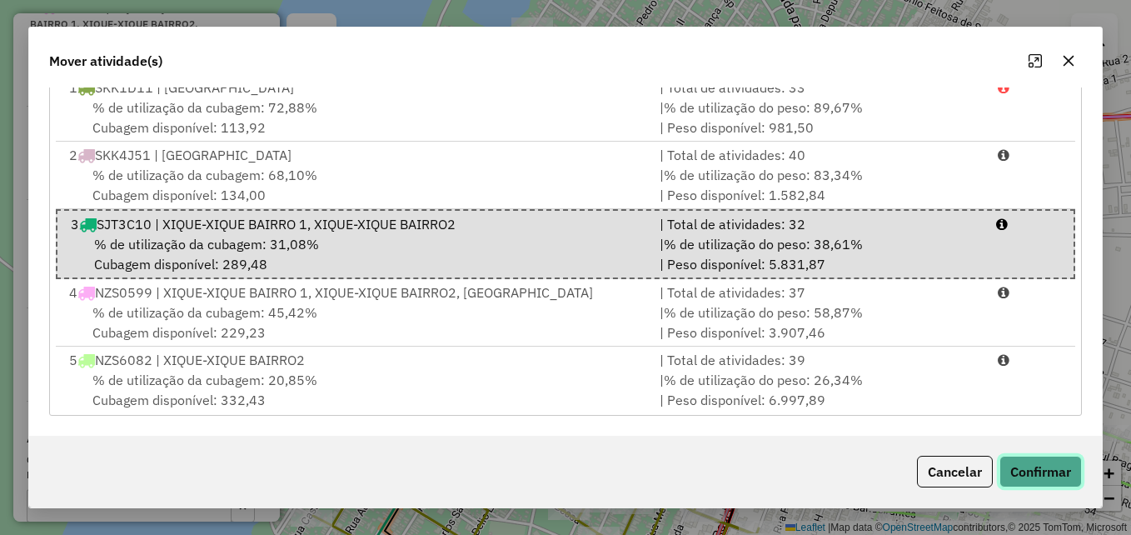
click at [1024, 469] on button "Confirmar" at bounding box center [1040, 471] width 82 height 32
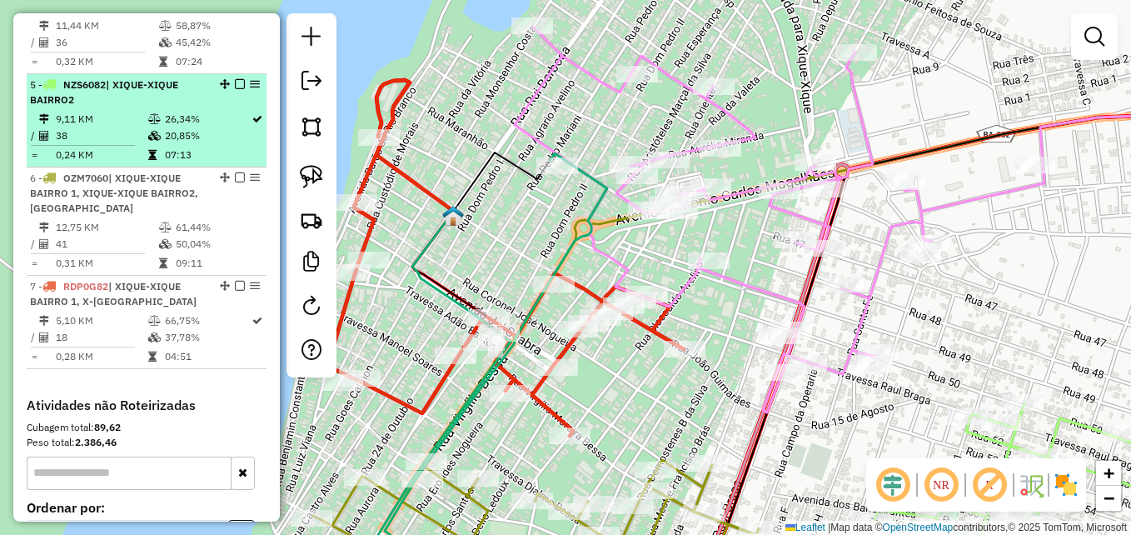
scroll to position [904, 0]
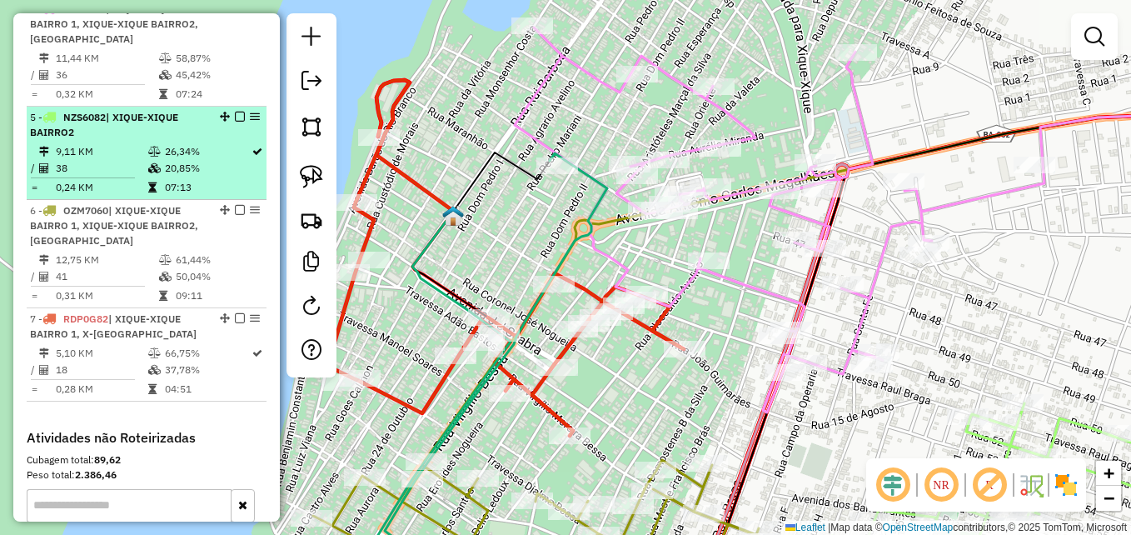
click at [118, 155] on li "5 - NZS6082 | XIQUE-XIQUE BAIRRO2 9,11 KM 26,34% / 38 20,85% = 0,24 KM 07:13" at bounding box center [147, 153] width 240 height 93
select select "**********"
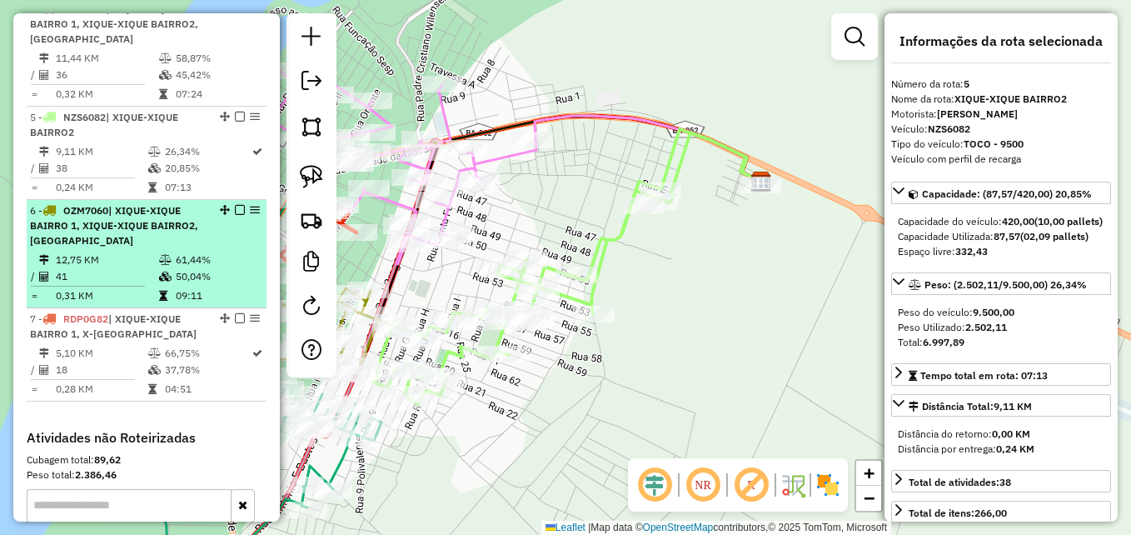
click at [146, 246] on div "6 - OZM7060 | XIQUE-XIQUE BAIRRO 1, XIQUE-XIQUE BAIRRO2, X-XIQUE CENTRO" at bounding box center [118, 225] width 177 height 45
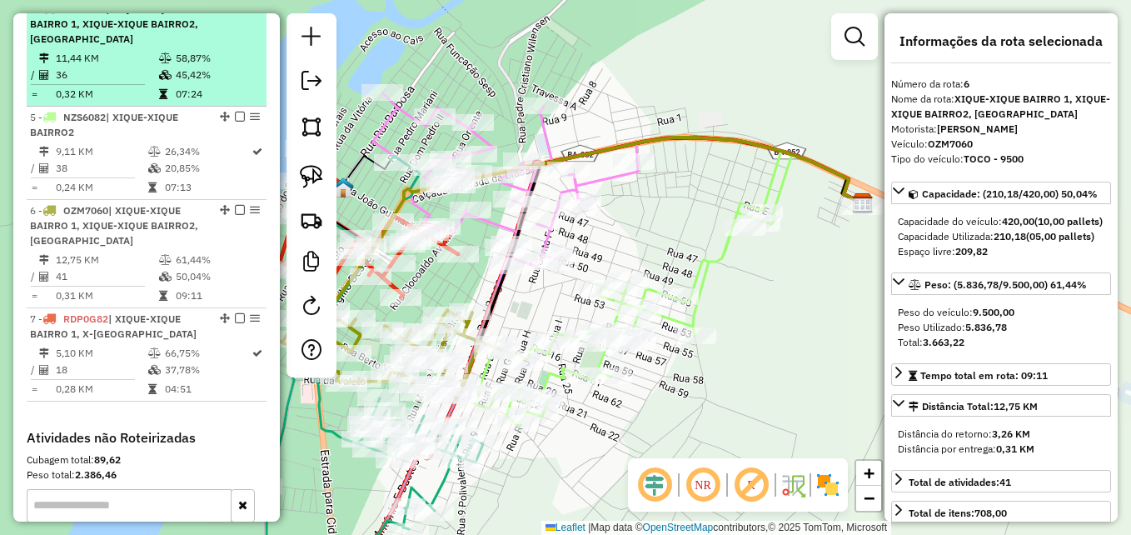
click at [98, 83] on td "36" at bounding box center [106, 75] width 103 height 17
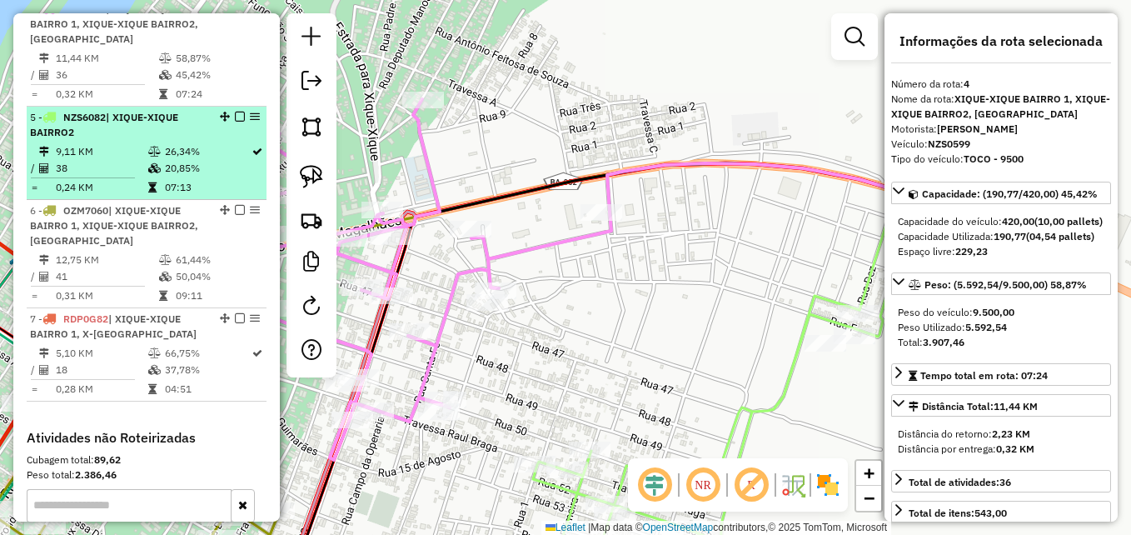
click at [103, 160] on td "9,11 KM" at bounding box center [101, 151] width 92 height 17
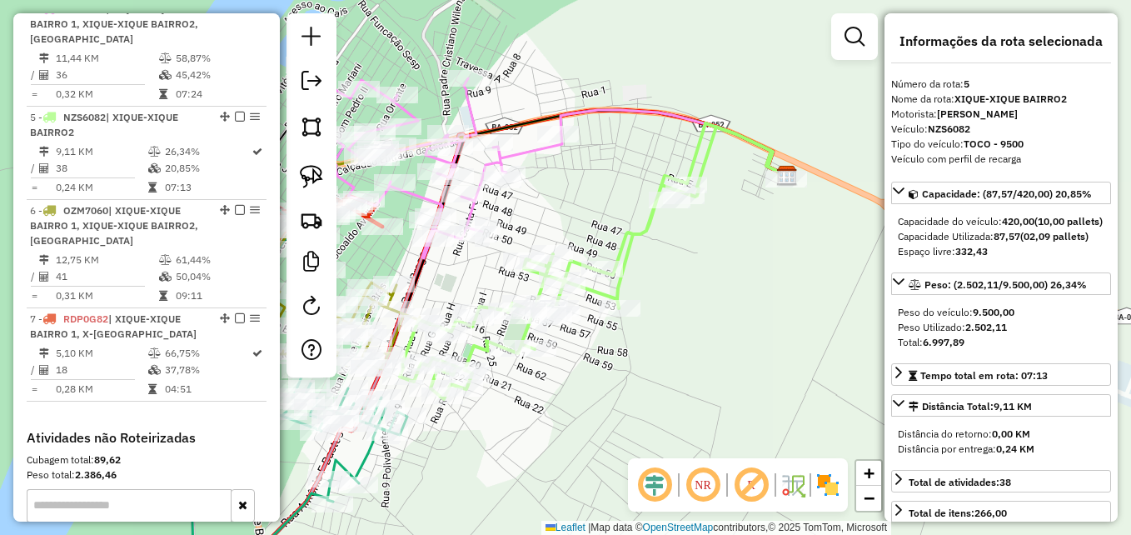
drag, startPoint x: 464, startPoint y: 436, endPoint x: 615, endPoint y: 404, distance: 155.0
click at [615, 404] on div "Janela de atendimento Grade de atendimento Capacidade Transportadoras Veículos …" at bounding box center [565, 267] width 1131 height 535
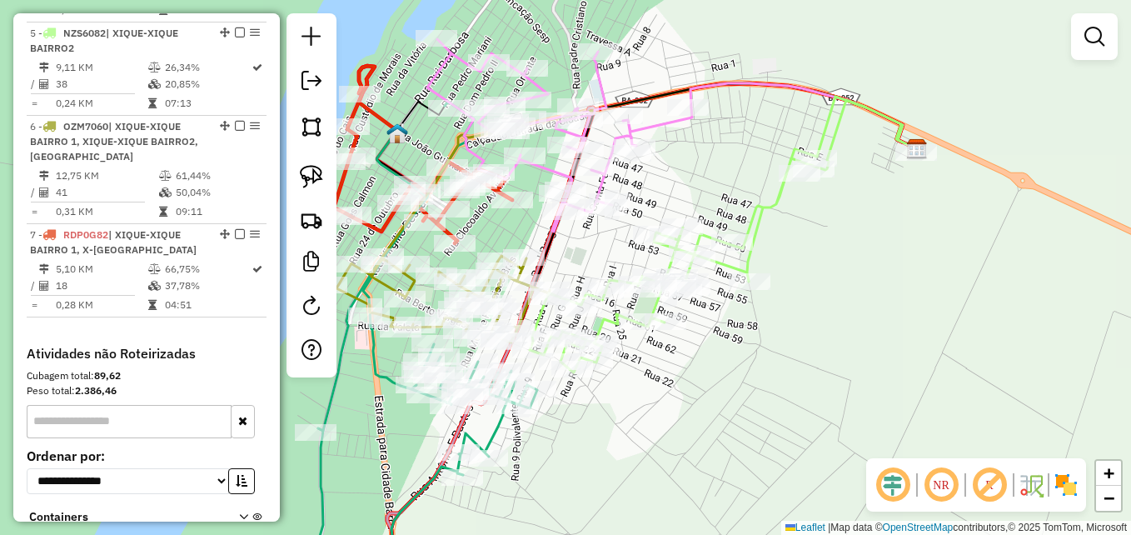
scroll to position [987, 0]
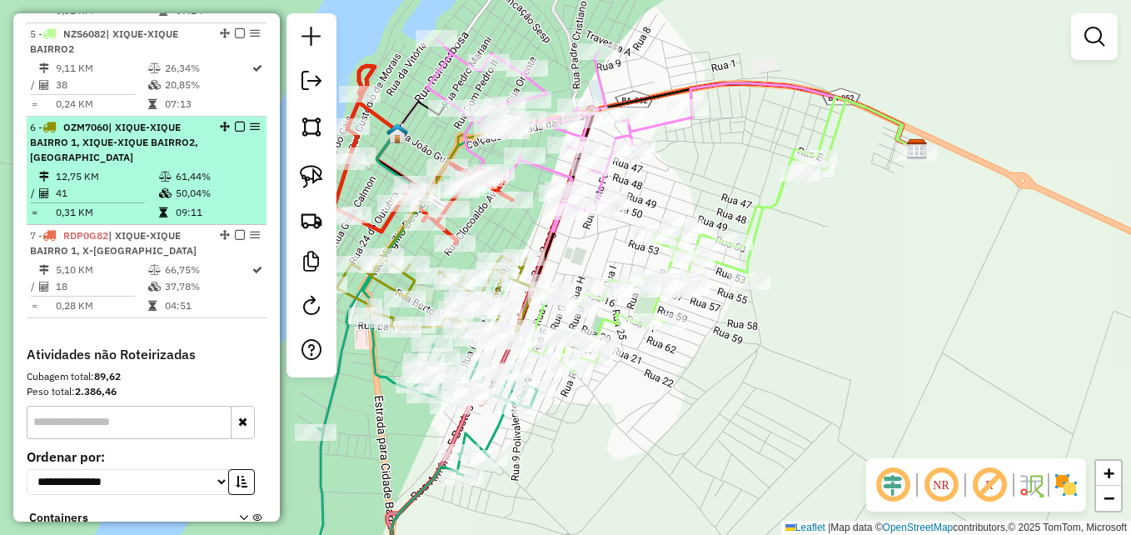
click at [111, 201] on td "41" at bounding box center [106, 193] width 103 height 17
select select "**********"
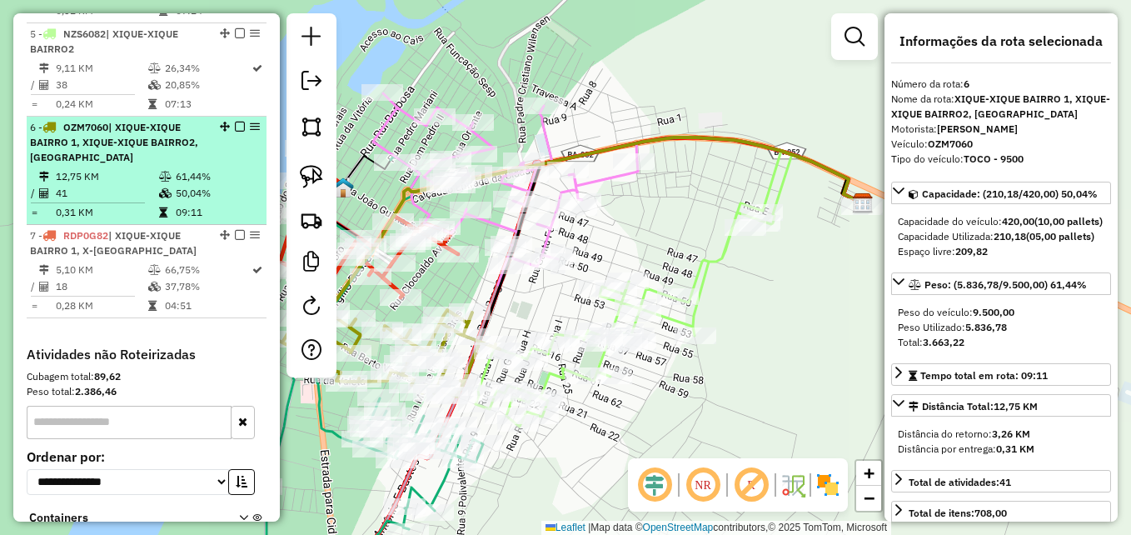
click at [97, 163] on span "| XIQUE-XIQUE BAIRRO 1, XIQUE-XIQUE BAIRRO2, X-XIQUE CENTRO" at bounding box center [114, 142] width 168 height 42
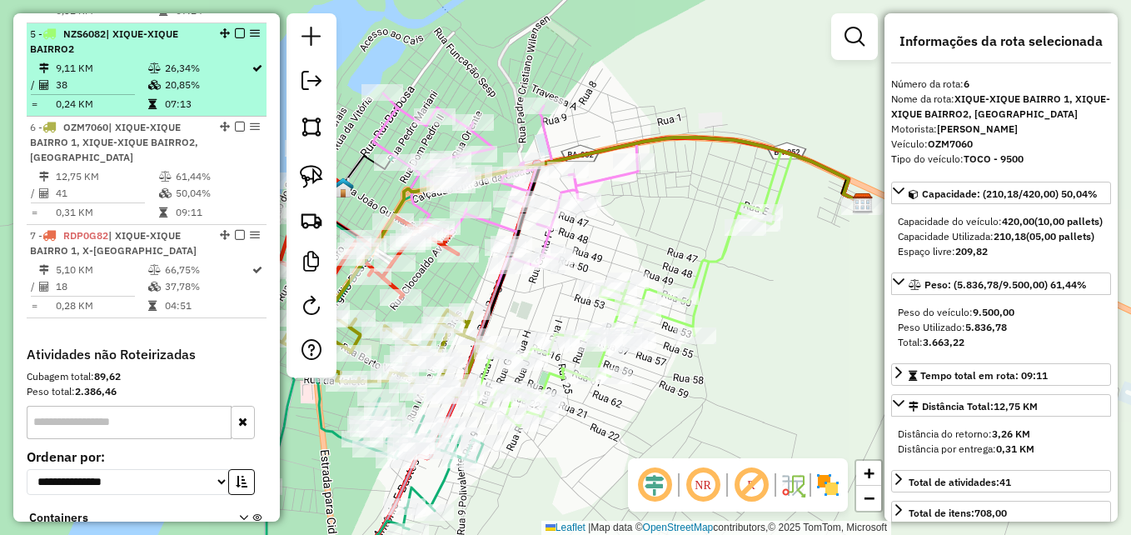
click at [126, 77] on td "9,11 KM" at bounding box center [101, 68] width 92 height 17
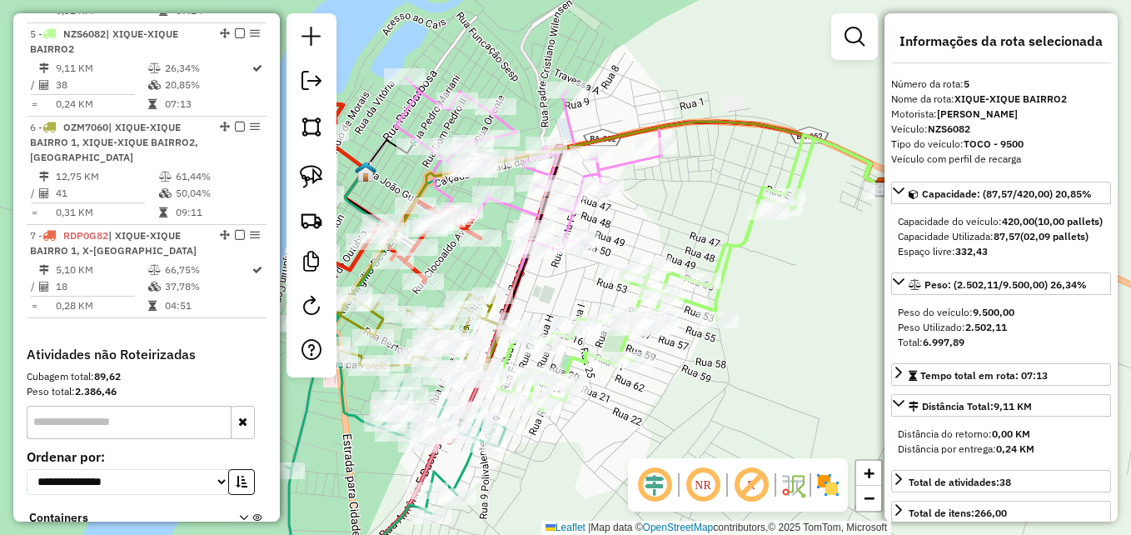
drag, startPoint x: 481, startPoint y: 479, endPoint x: 626, endPoint y: 488, distance: 145.2
click at [626, 490] on div "Janela de atendimento Grade de atendimento Capacidade Transportadoras Veículos …" at bounding box center [565, 267] width 1131 height 535
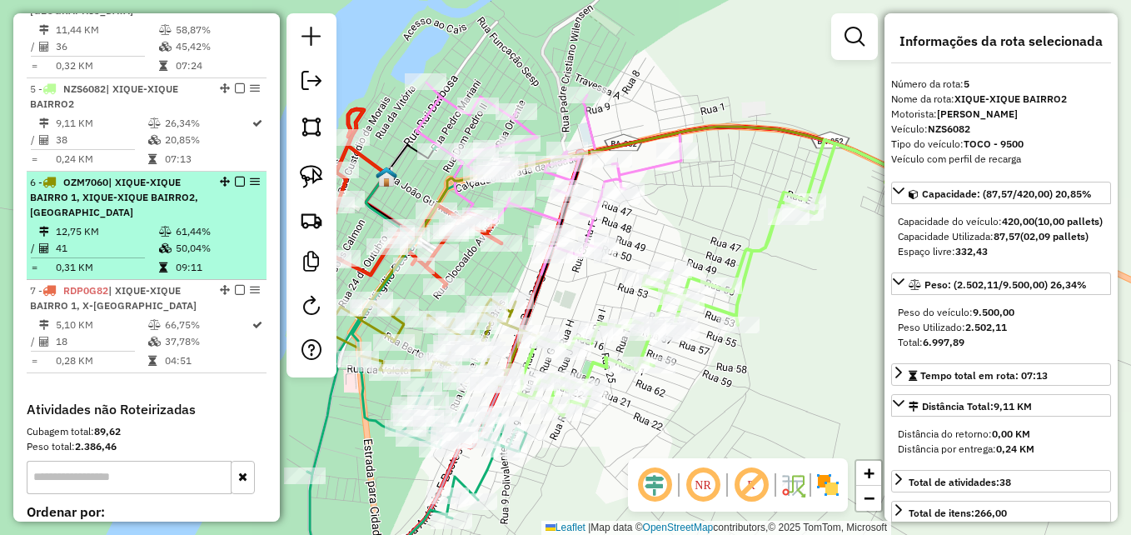
scroll to position [904, 0]
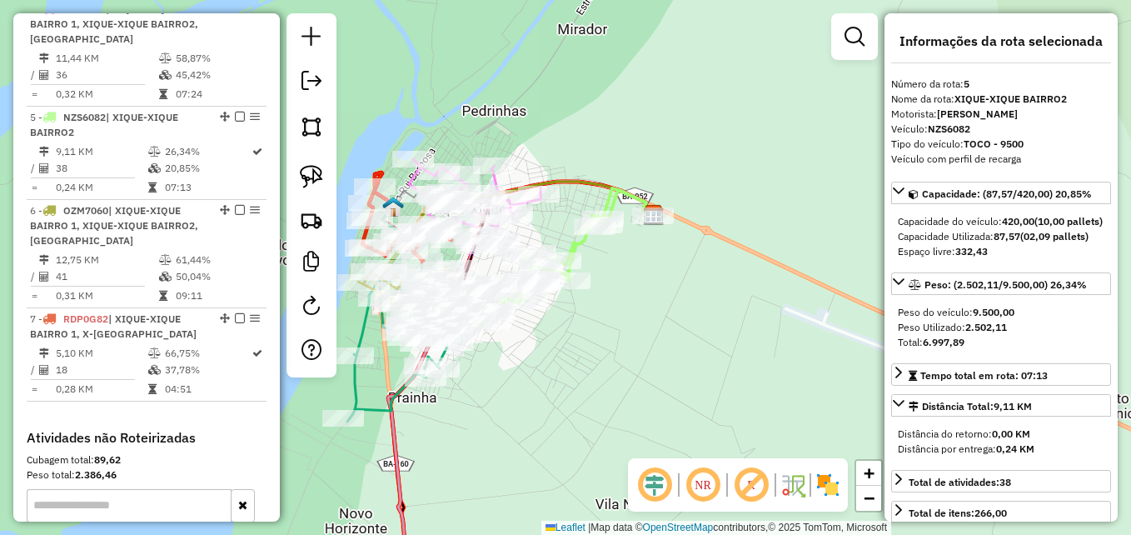
drag, startPoint x: 475, startPoint y: 463, endPoint x: 740, endPoint y: 311, distance: 305.1
click at [737, 314] on div "Janela de atendimento Grade de atendimento Capacidade Transportadoras Veículos …" at bounding box center [565, 267] width 1131 height 535
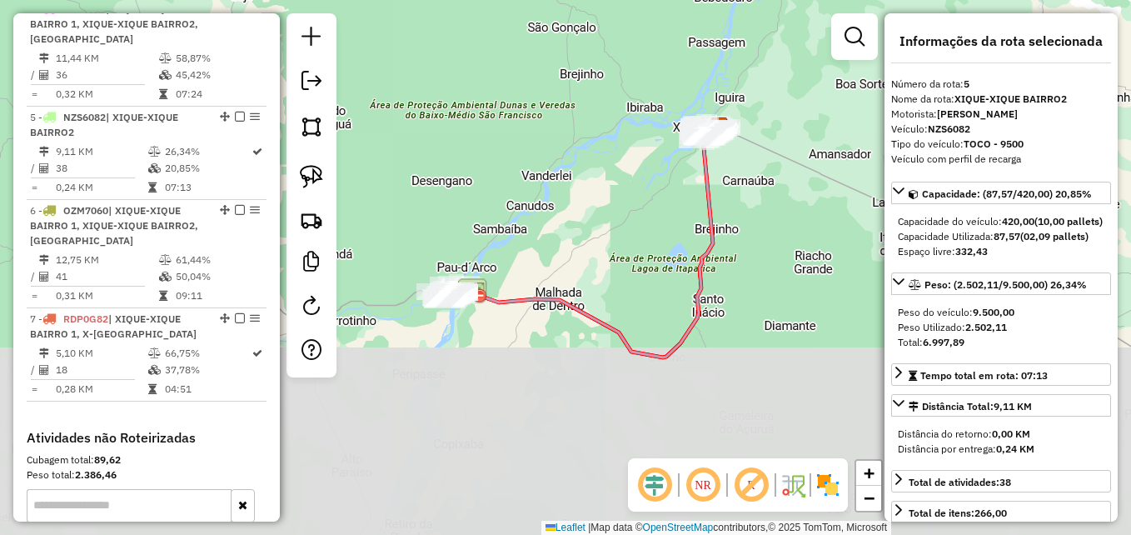
drag, startPoint x: 486, startPoint y: 416, endPoint x: 568, endPoint y: 214, distance: 218.2
click at [568, 214] on div "Janela de atendimento Grade de atendimento Capacidade Transportadoras Veículos …" at bounding box center [565, 267] width 1131 height 535
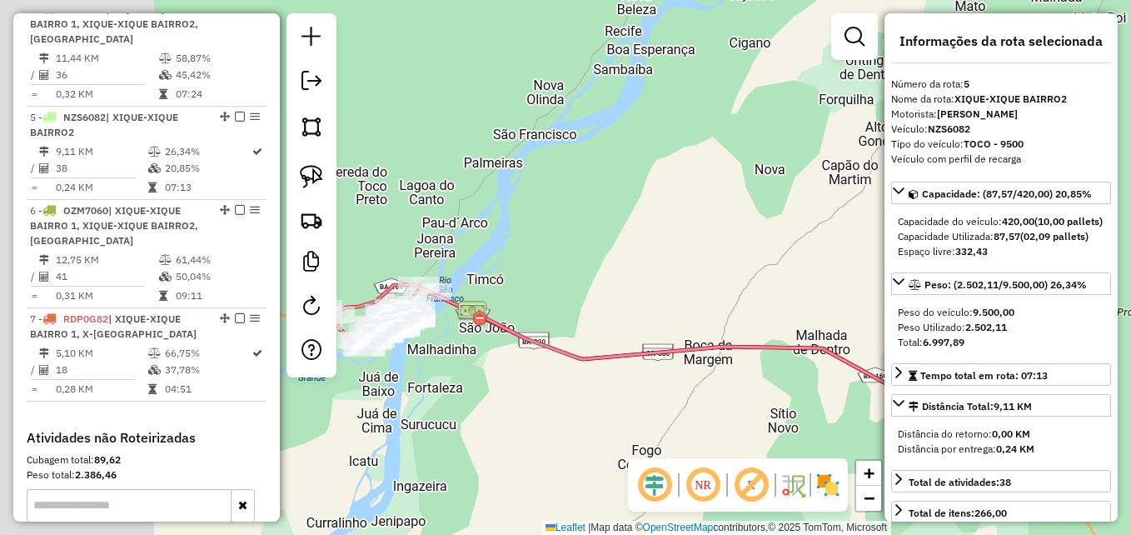
drag, startPoint x: 580, startPoint y: 250, endPoint x: 689, endPoint y: 196, distance: 121.8
click at [681, 198] on div "Janela de atendimento Grade de atendimento Capacidade Transportadoras Veículos …" at bounding box center [565, 267] width 1131 height 535
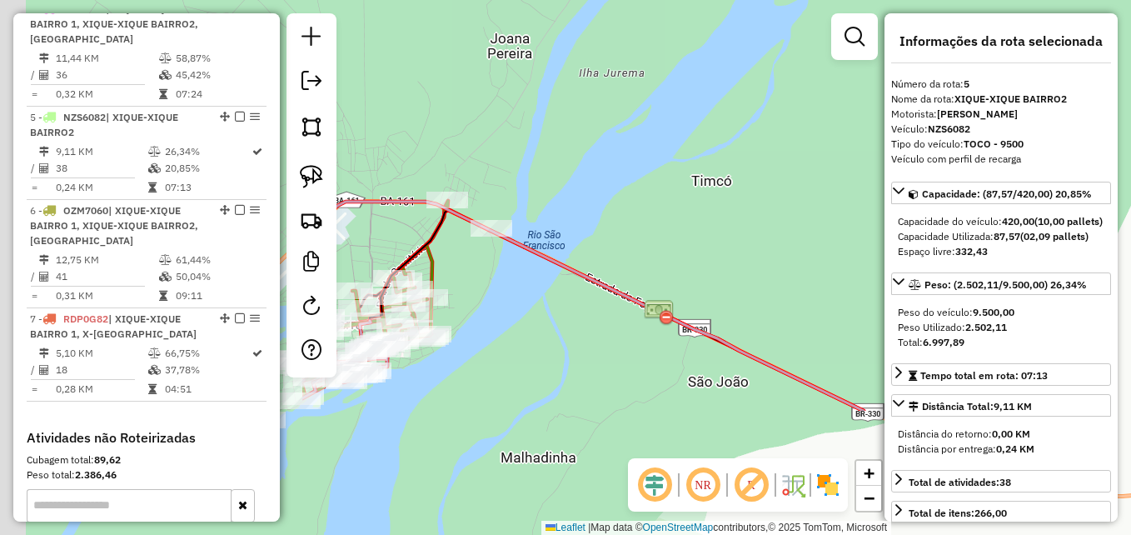
drag, startPoint x: 519, startPoint y: 278, endPoint x: 938, endPoint y: 99, distance: 455.5
click at [936, 101] on hb-router-mapa "Informações da Sessão 979510 - 15/08/2025 Criação: 14/08/2025 17:21 Depósito: D…" at bounding box center [565, 267] width 1131 height 535
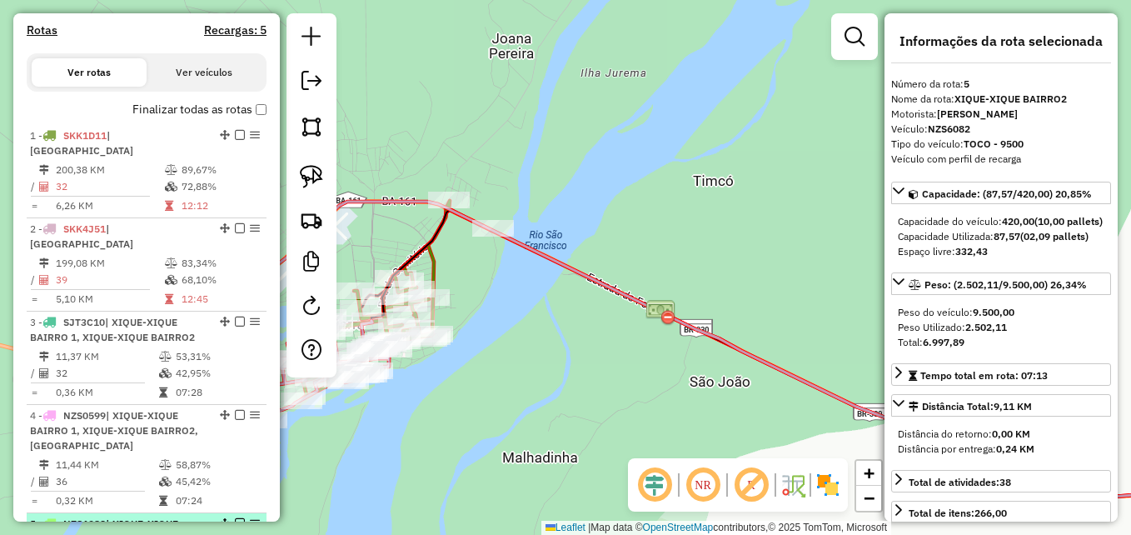
scroll to position [488, 0]
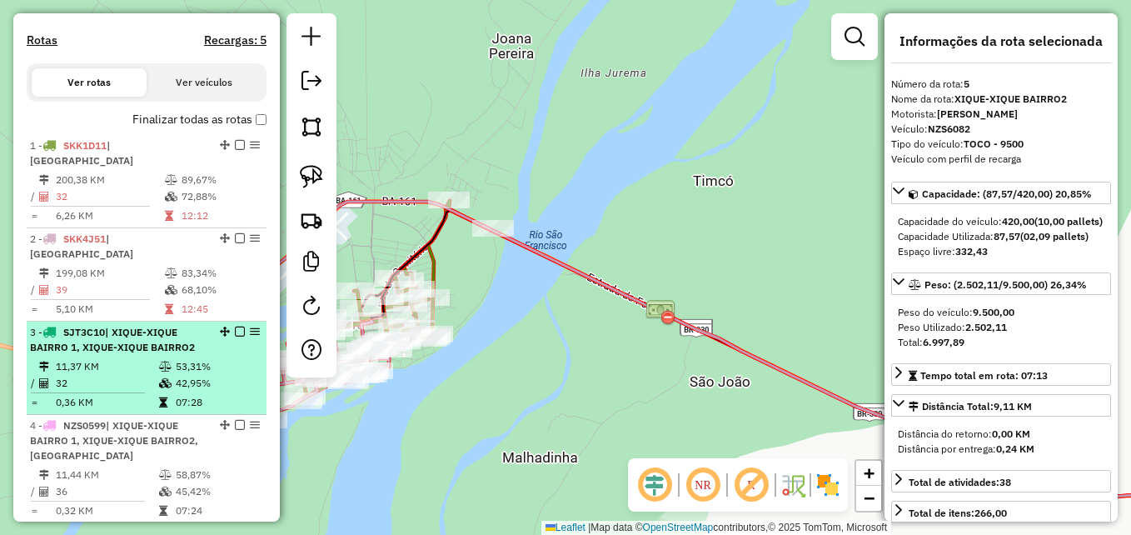
click at [146, 389] on td "32" at bounding box center [106, 383] width 103 height 17
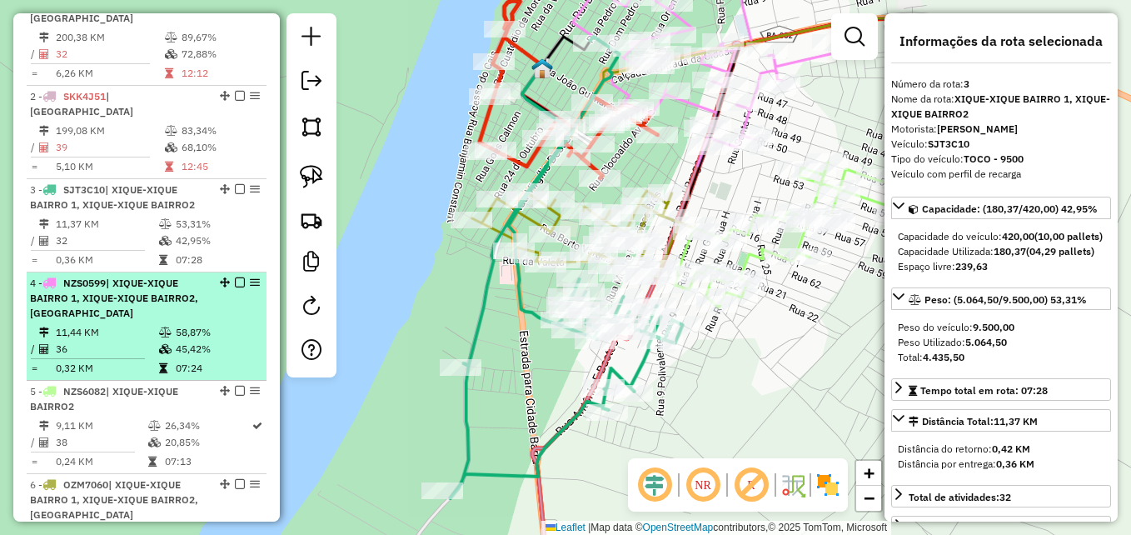
scroll to position [654, 0]
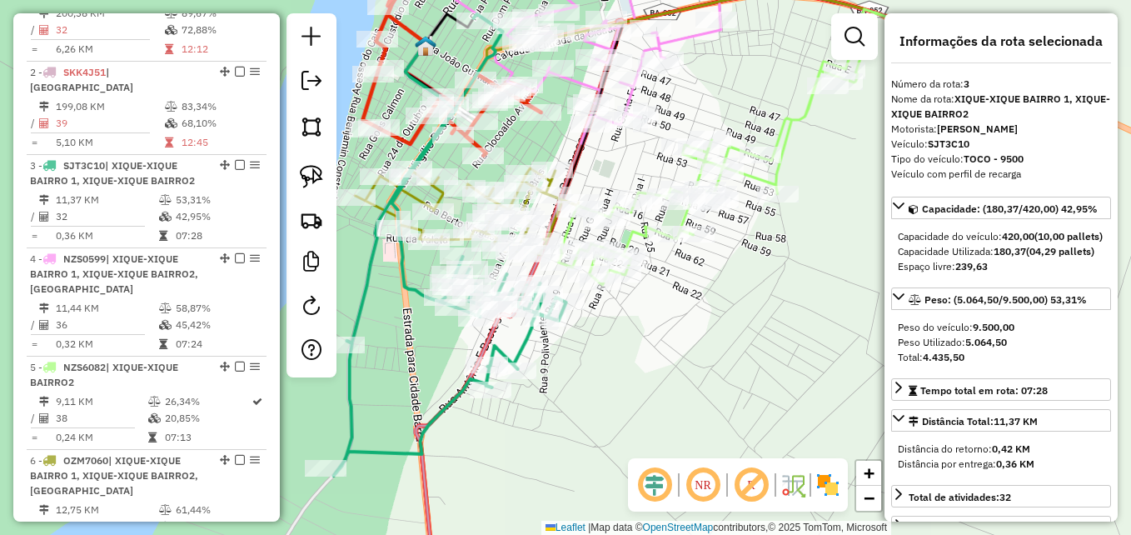
drag, startPoint x: 741, startPoint y: 386, endPoint x: 622, endPoint y: 364, distance: 121.2
click at [622, 364] on div "Janela de atendimento Grade de atendimento Capacidade Transportadoras Veículos …" at bounding box center [565, 267] width 1131 height 535
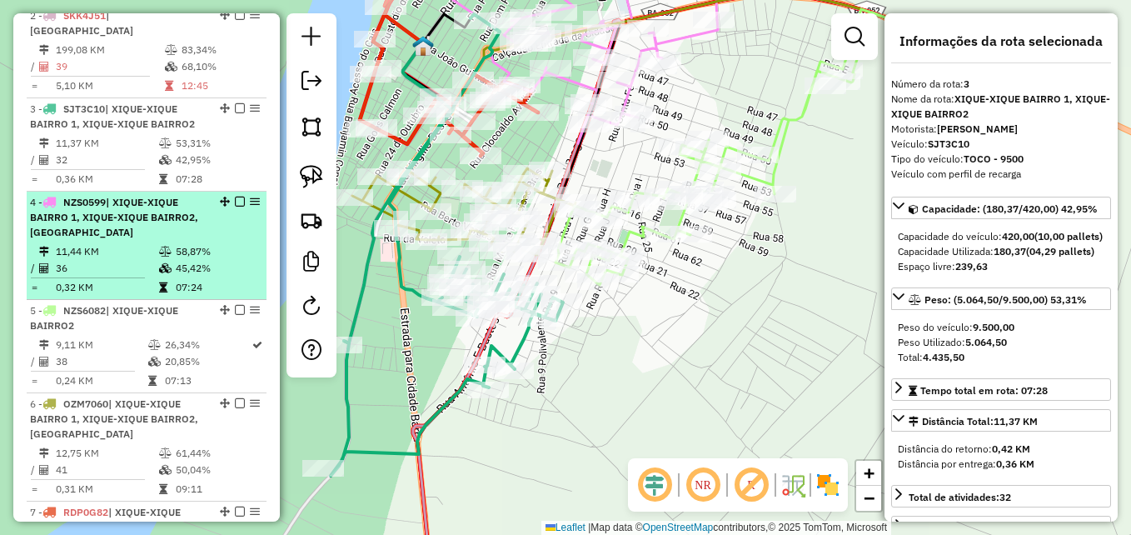
scroll to position [738, 0]
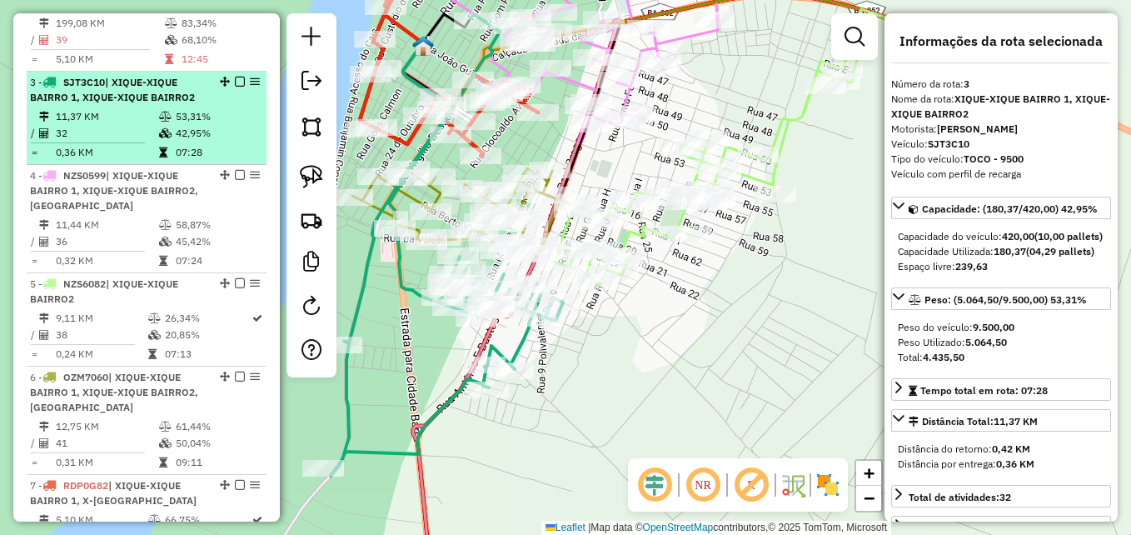
click at [130, 103] on span "| XIQUE-XIQUE BAIRRO 1, XIQUE-XIQUE BAIRRO2" at bounding box center [112, 89] width 165 height 27
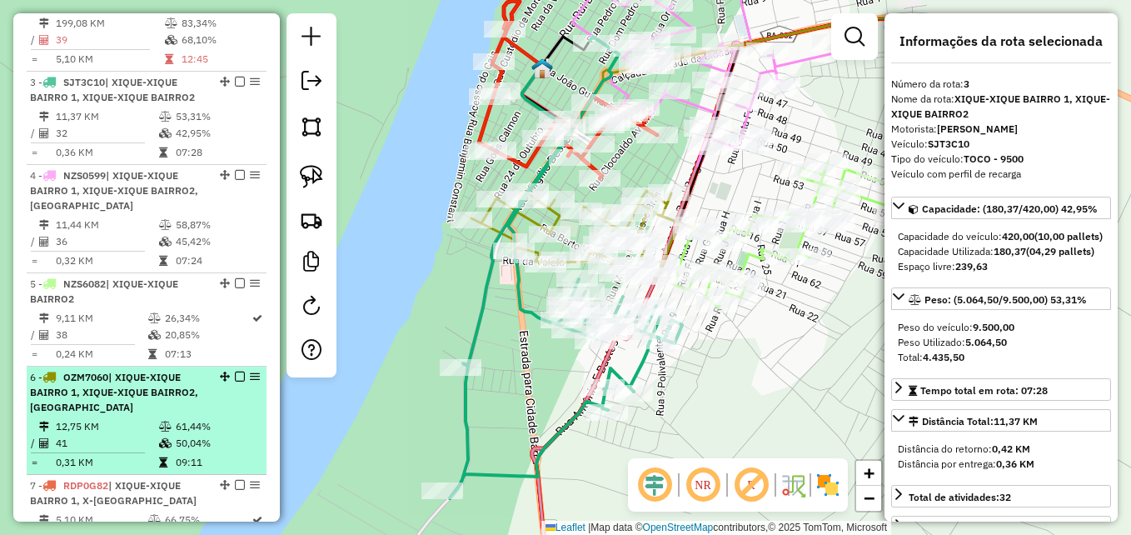
click at [128, 415] on div "6 - OZM7060 | XIQUE-XIQUE BAIRRO 1, XIQUE-XIQUE BAIRRO2, X-XIQUE CENTRO" at bounding box center [118, 392] width 177 height 45
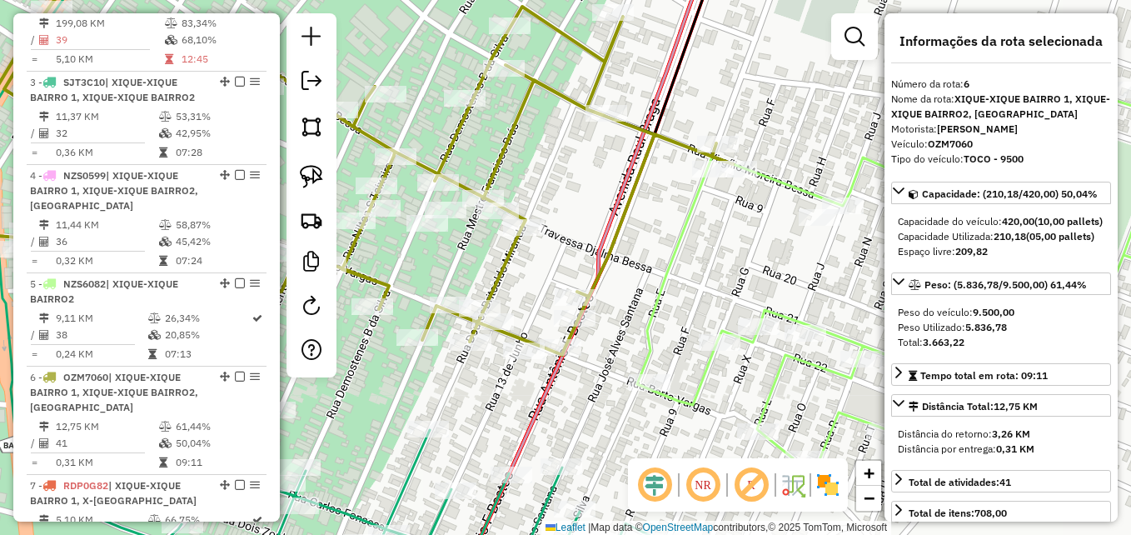
click at [611, 249] on icon at bounding box center [310, 181] width 846 height 348
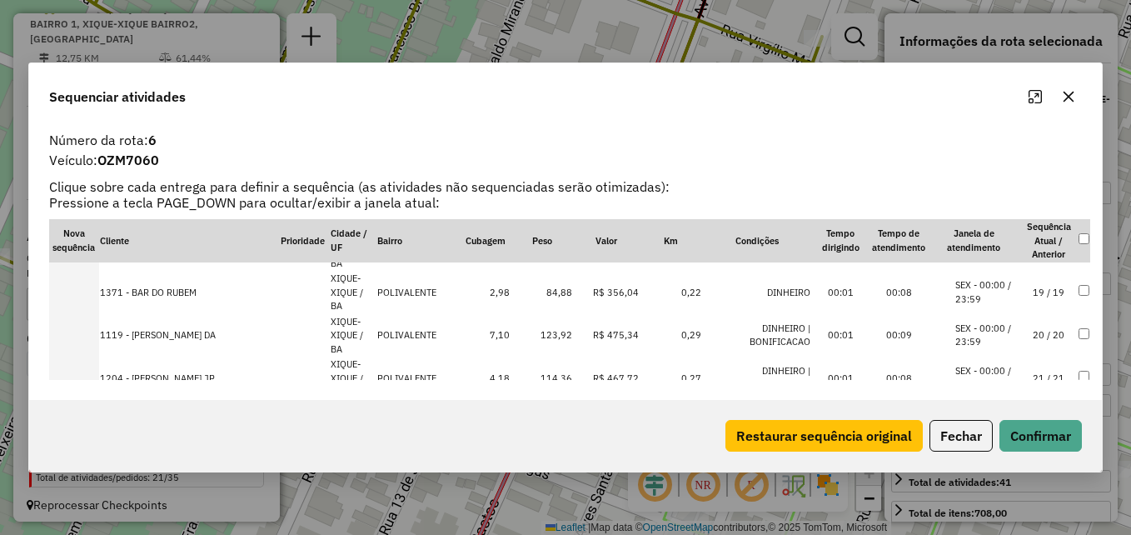
scroll to position [833, 0]
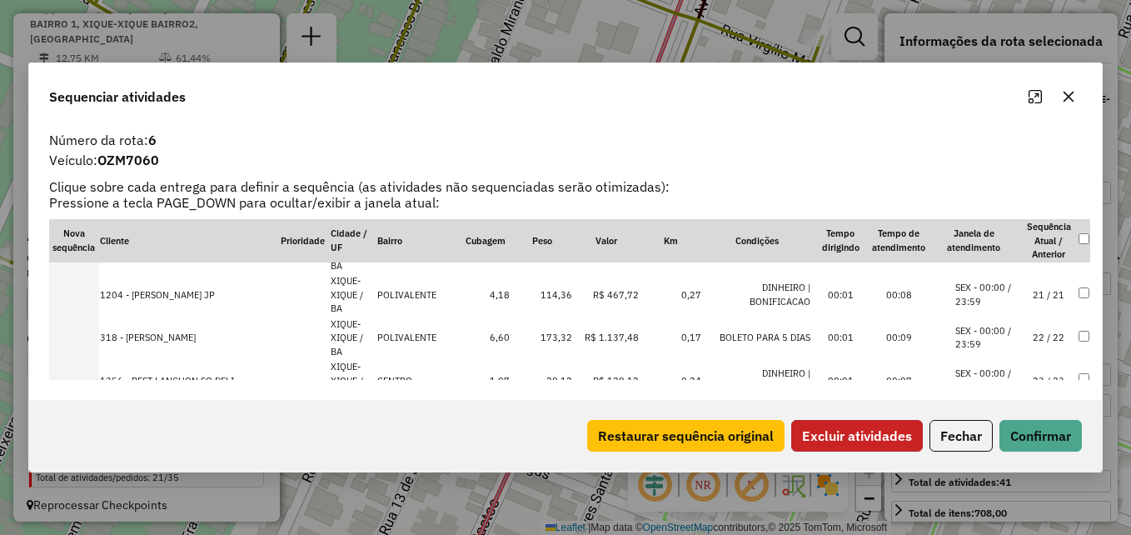
click at [850, 439] on button "Excluir atividades" at bounding box center [857, 436] width 132 height 32
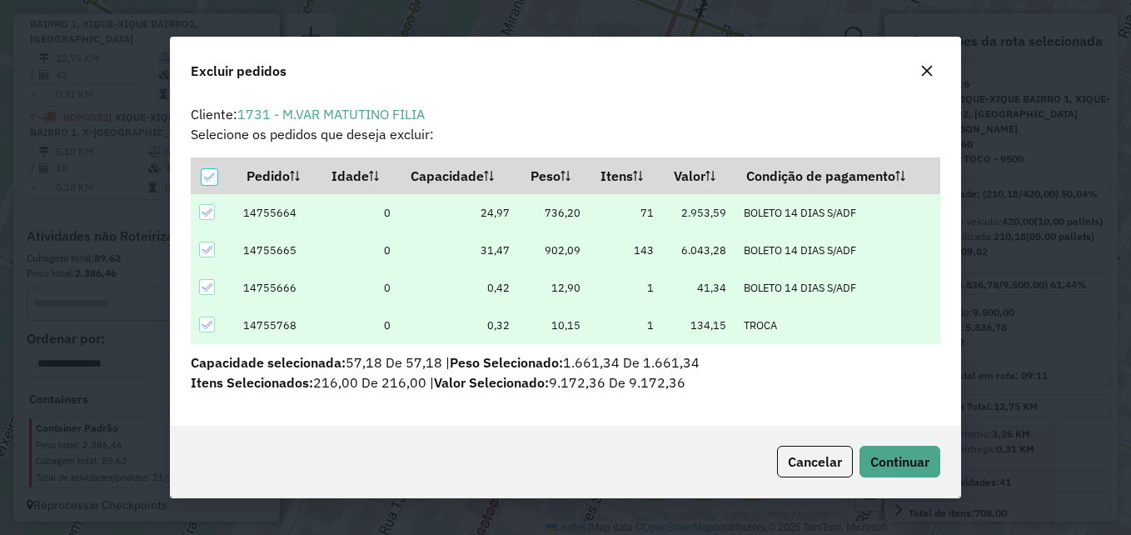
scroll to position [0, 0]
click at [929, 467] on span "Continuar" at bounding box center [899, 461] width 59 height 17
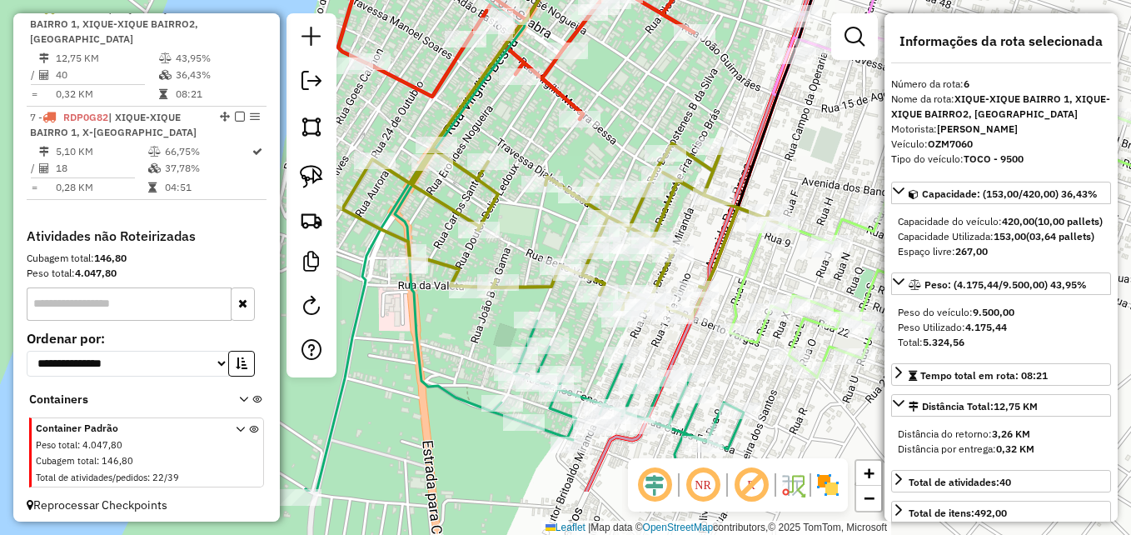
drag, startPoint x: 782, startPoint y: 368, endPoint x: 751, endPoint y: 249, distance: 123.0
click at [751, 251] on icon at bounding box center [973, 210] width 489 height 334
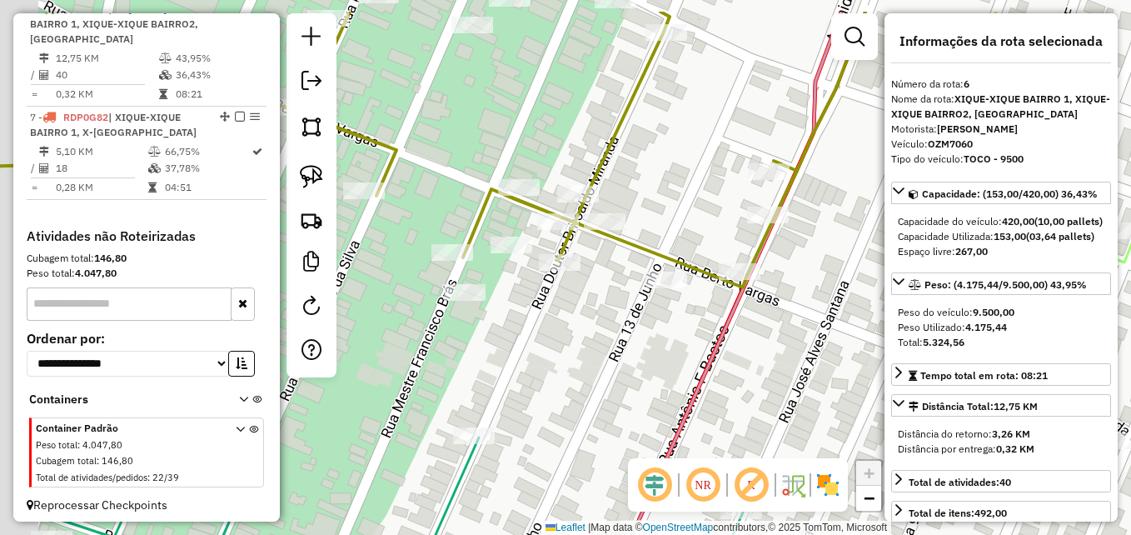
click at [562, 347] on div "Janela de atendimento Grade de atendimento Capacidade Transportadoras Veículos …" at bounding box center [565, 267] width 1131 height 535
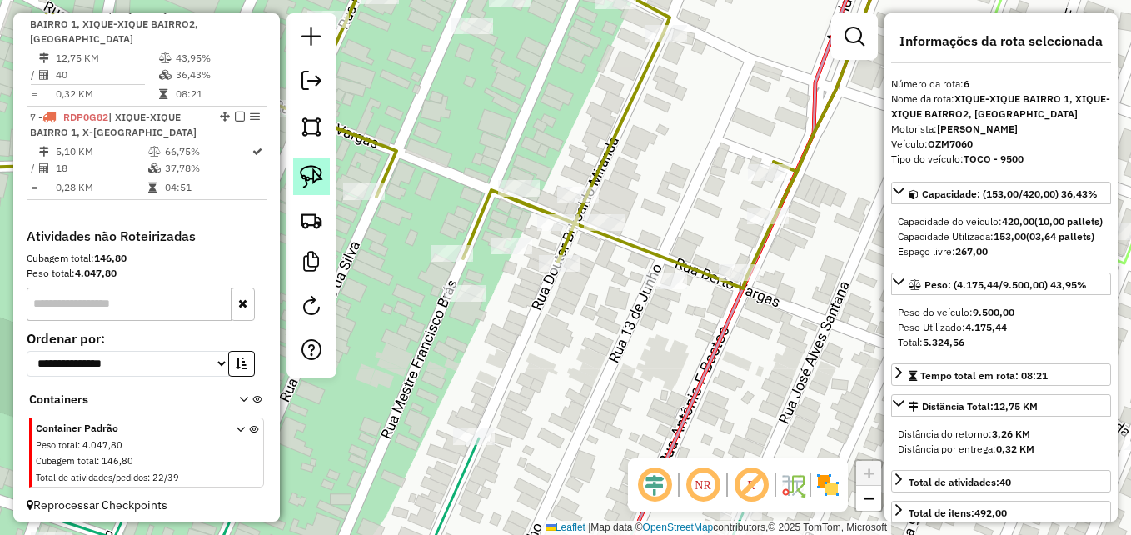
click at [305, 172] on img at bounding box center [311, 176] width 23 height 23
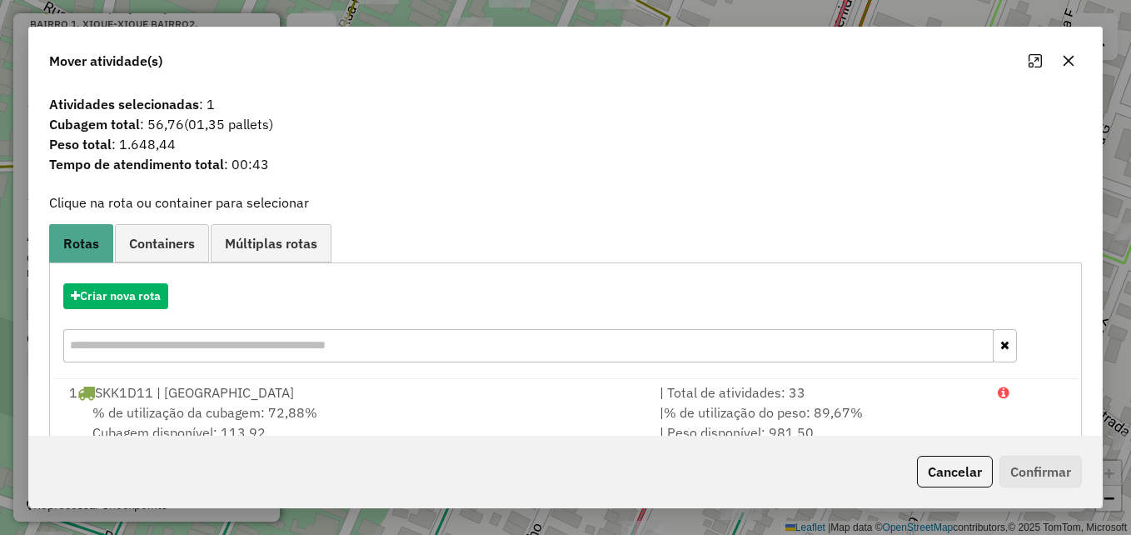
click at [1074, 67] on icon "button" at bounding box center [1068, 60] width 13 height 13
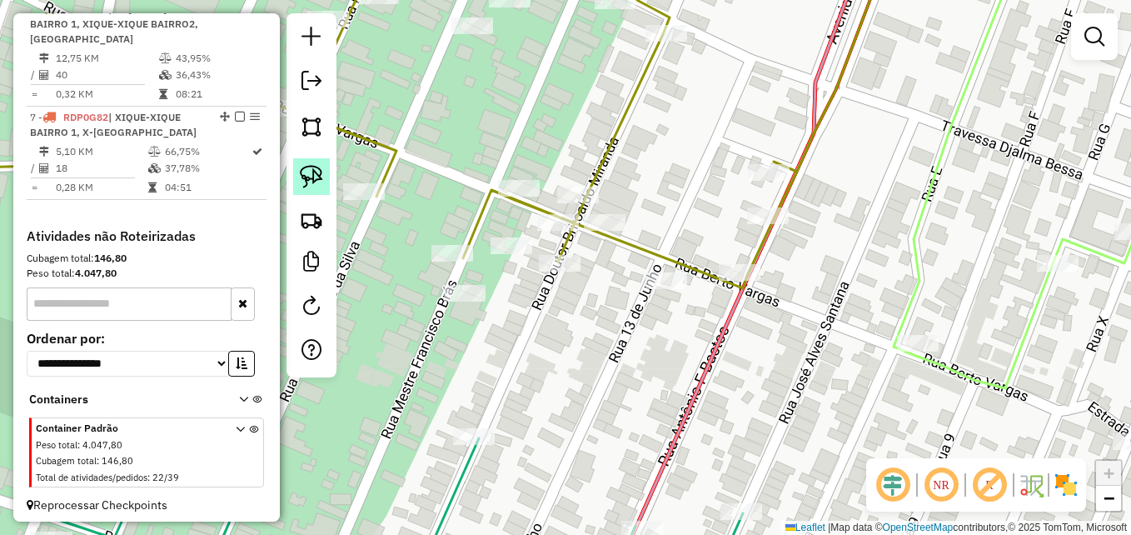
click at [323, 174] on link at bounding box center [311, 176] width 37 height 37
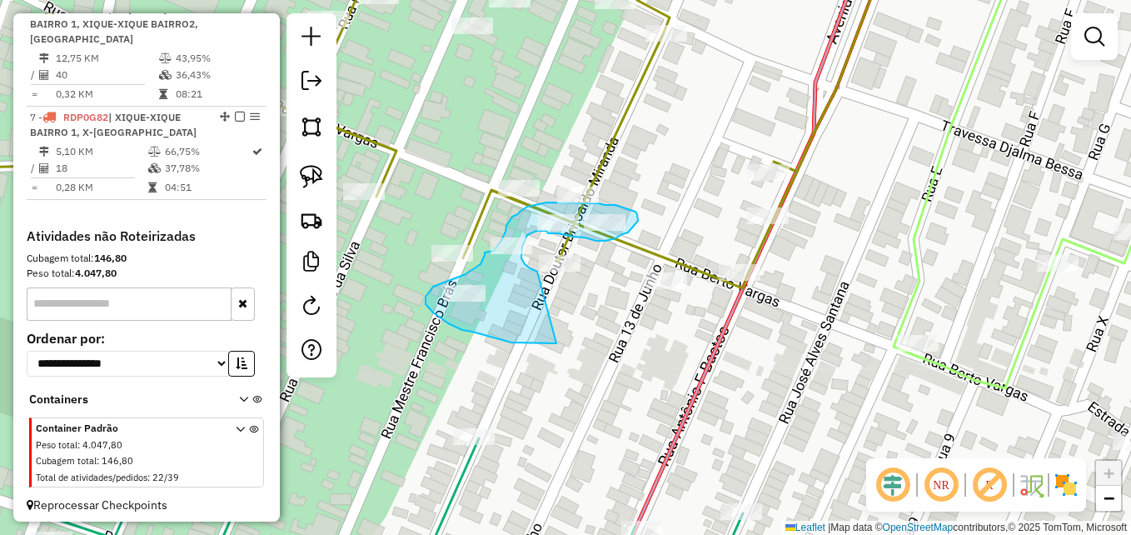
drag, startPoint x: 528, startPoint y: 342, endPoint x: 539, endPoint y: 276, distance: 67.5
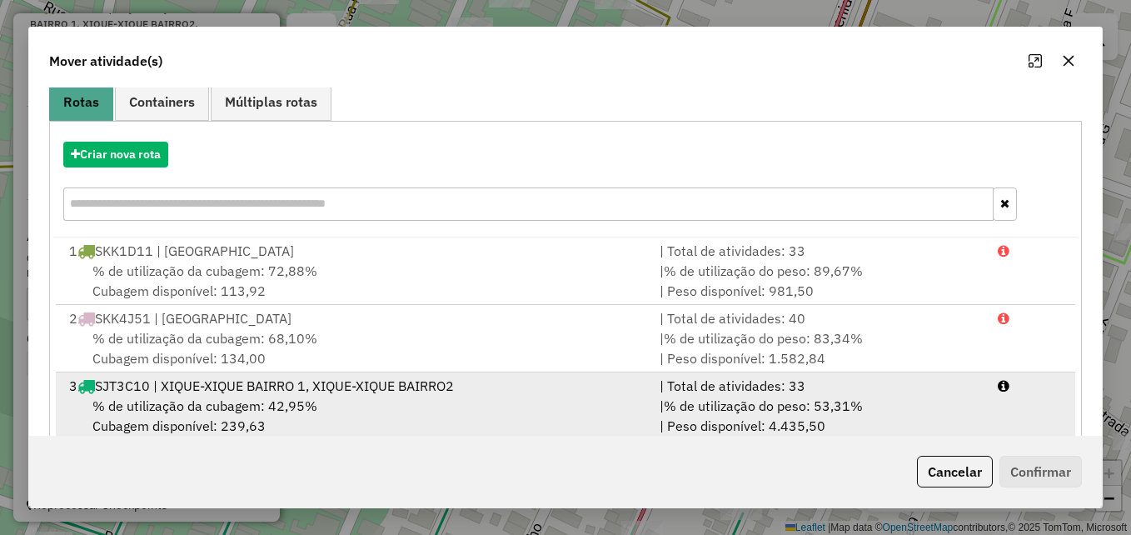
scroll to position [305, 0]
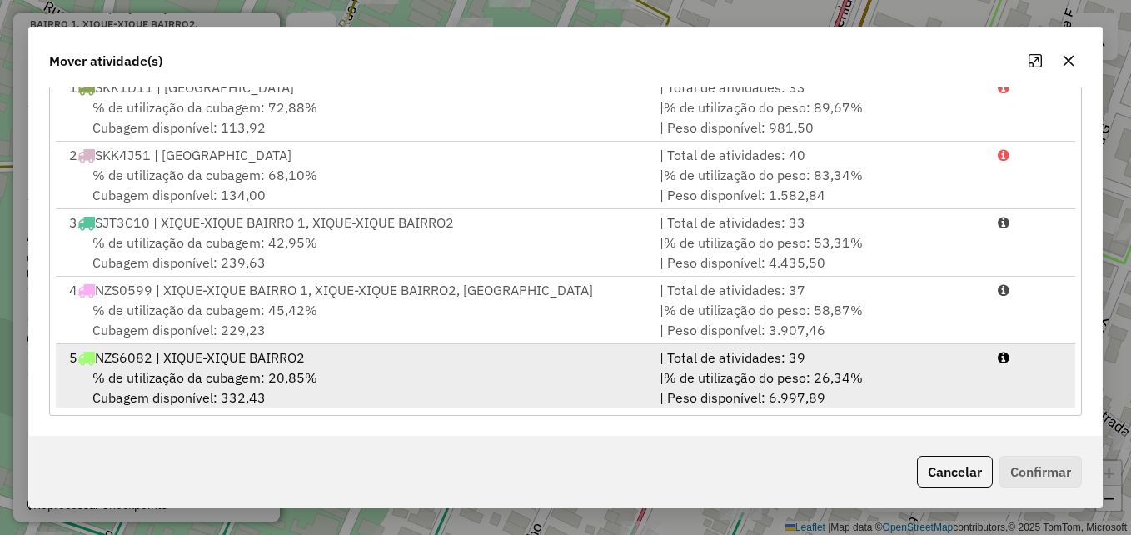
click at [434, 383] on div "% de utilização da cubagem: 20,85% Cubagem disponível: 332,43" at bounding box center [354, 387] width 590 height 40
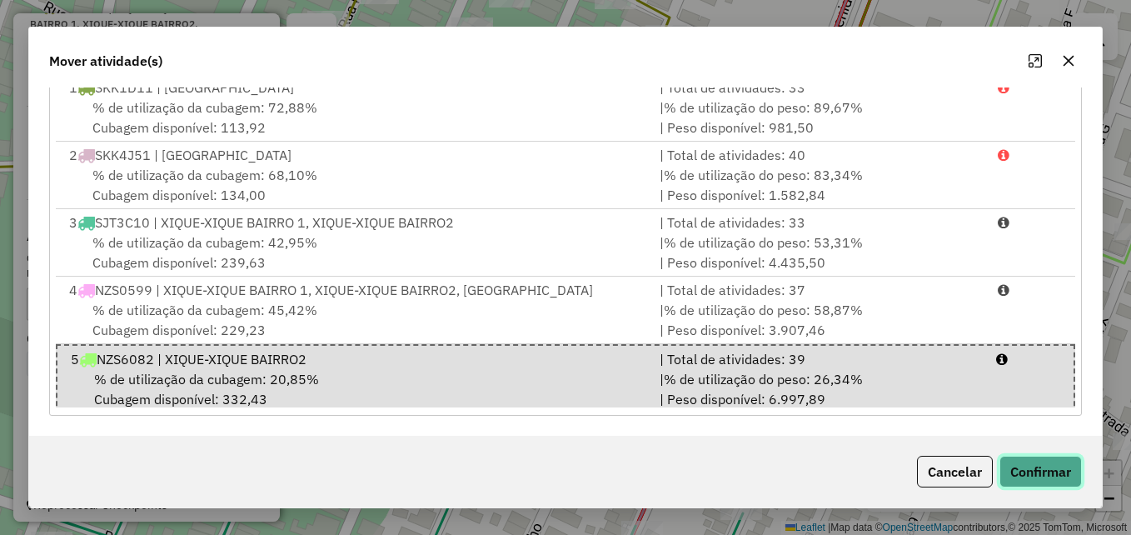
click at [1047, 472] on button "Confirmar" at bounding box center [1040, 471] width 82 height 32
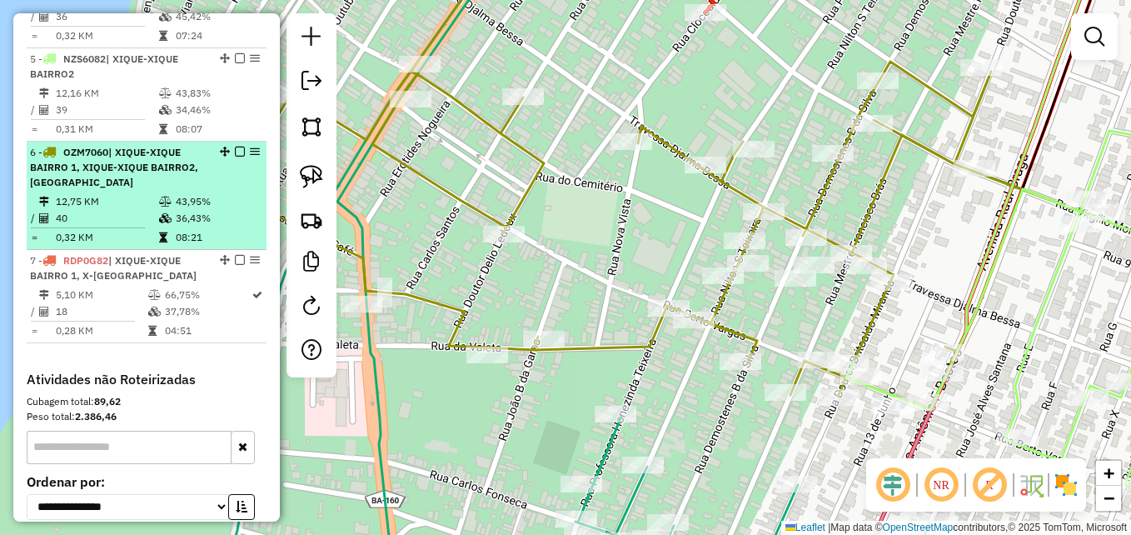
scroll to position [939, 0]
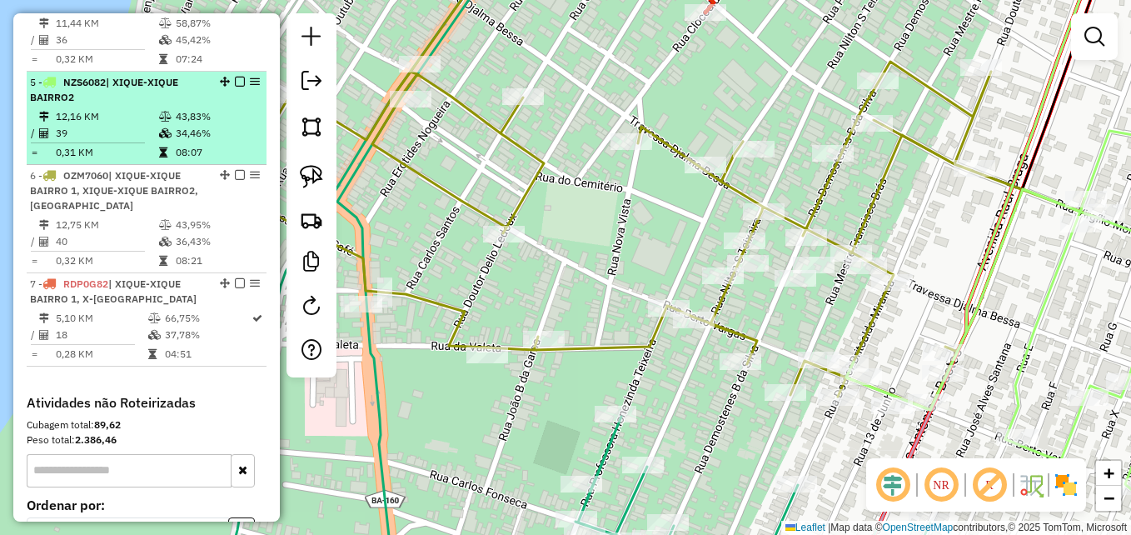
click at [112, 159] on td "0,31 KM" at bounding box center [106, 152] width 103 height 17
select select "**********"
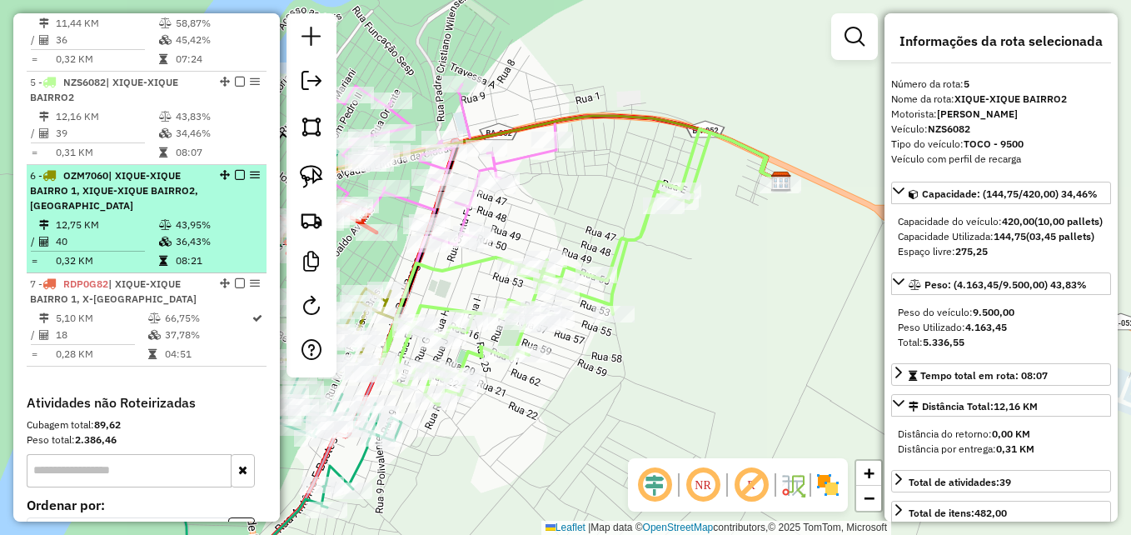
click at [101, 211] on span "| XIQUE-XIQUE BAIRRO 1, XIQUE-XIQUE BAIRRO2, X-XIQUE CENTRO" at bounding box center [114, 190] width 168 height 42
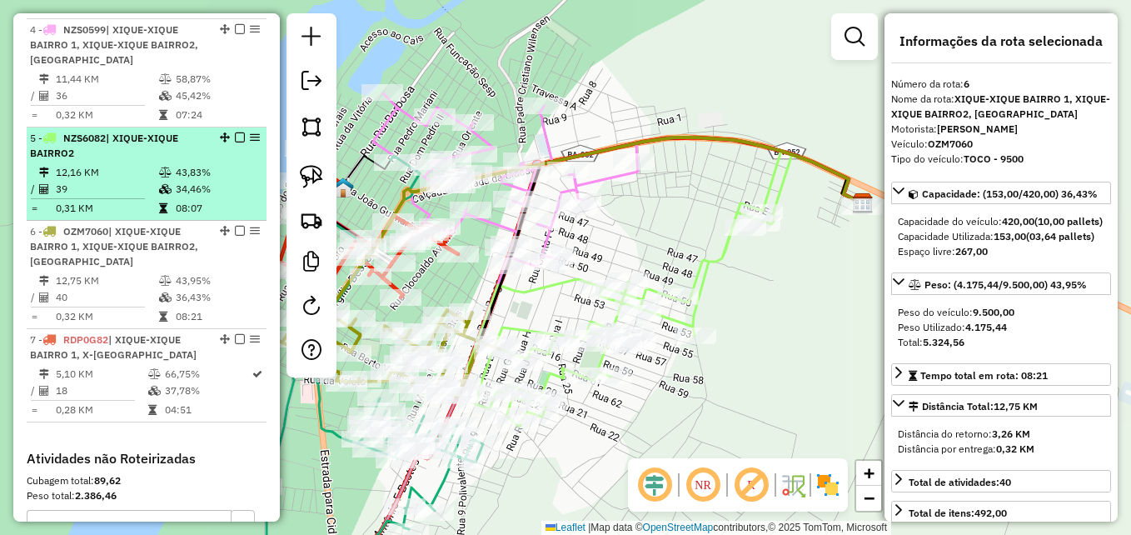
scroll to position [856, 0]
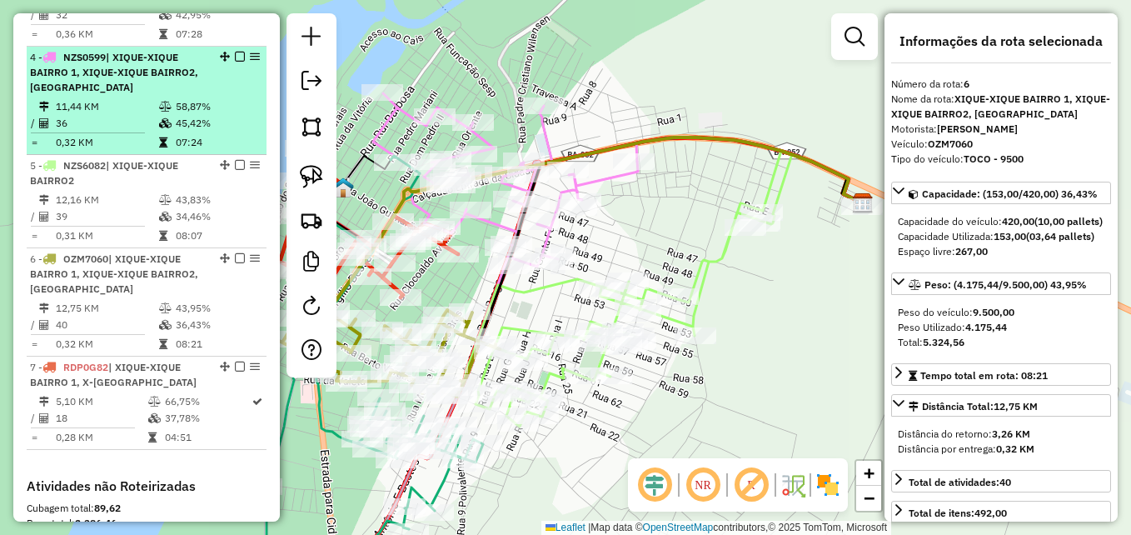
click at [150, 115] on td "11,44 KM" at bounding box center [106, 106] width 103 height 17
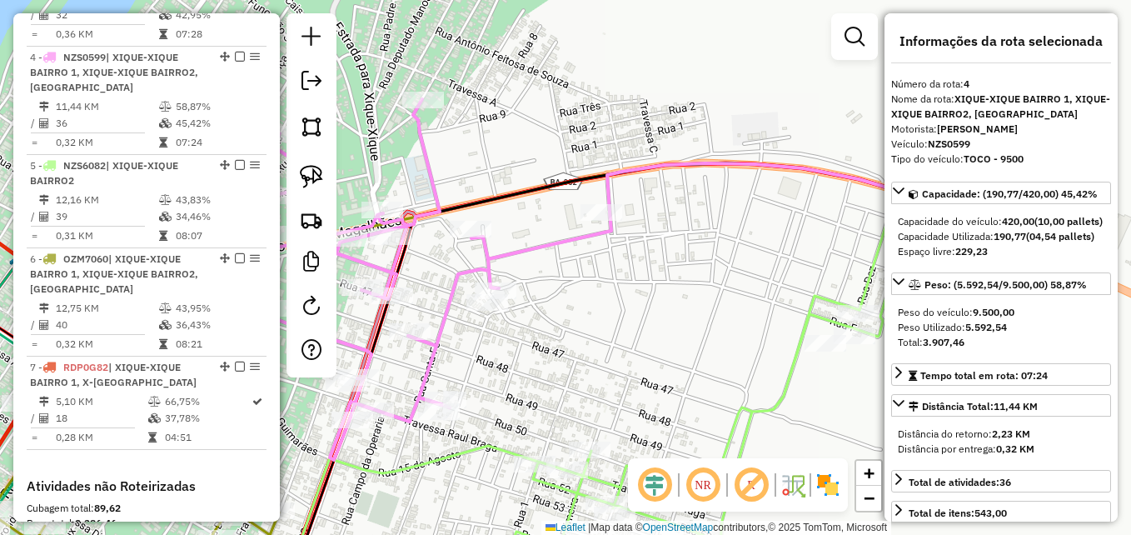
click at [488, 263] on icon at bounding box center [347, 267] width 530 height 385
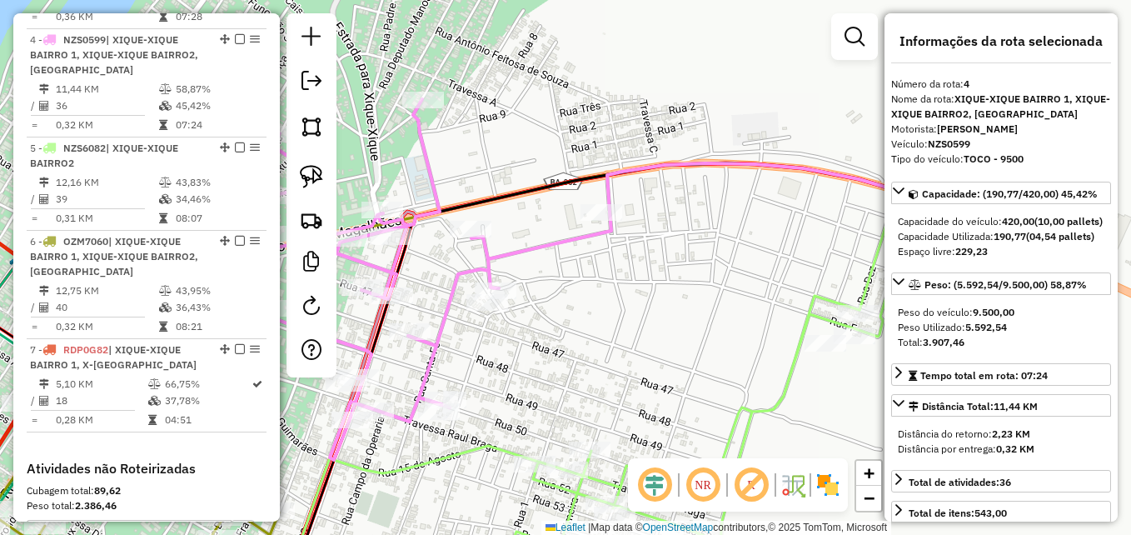
click at [488, 263] on icon at bounding box center [347, 267] width 530 height 385
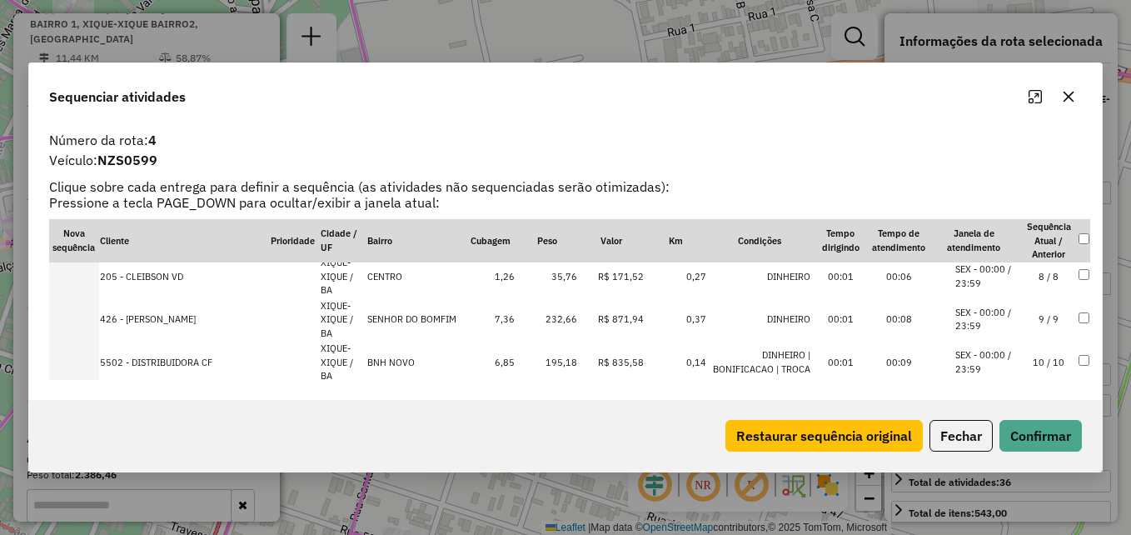
scroll to position [333, 0]
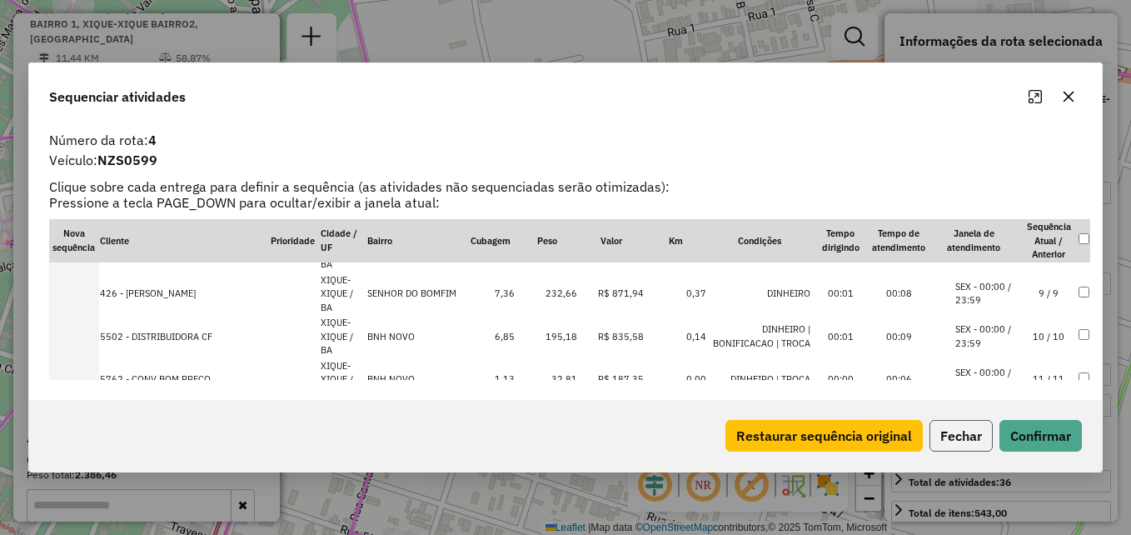
click at [952, 431] on button "Fechar" at bounding box center [960, 436] width 63 height 32
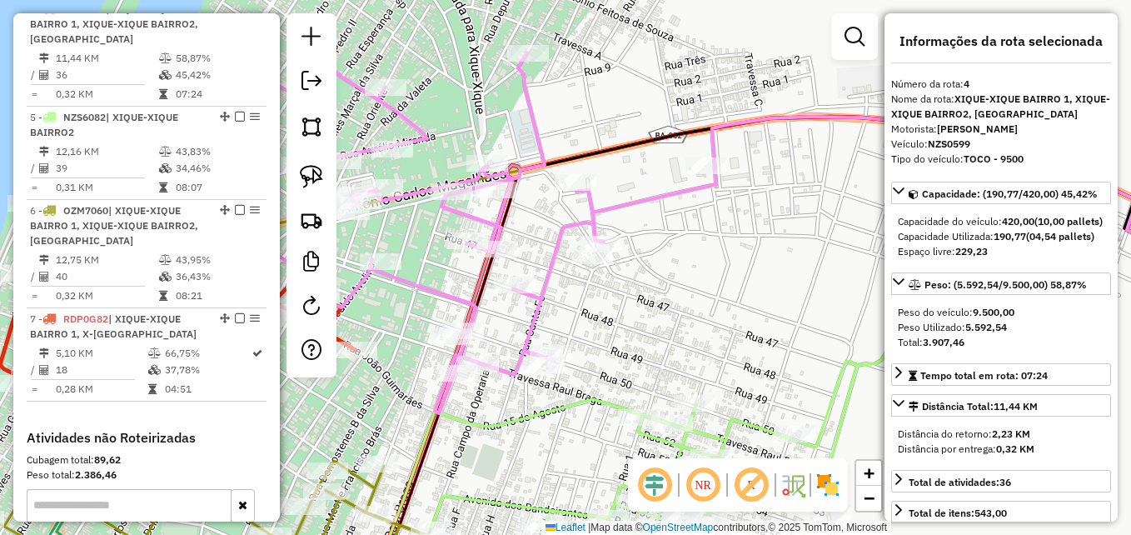
drag, startPoint x: 619, startPoint y: 368, endPoint x: 655, endPoint y: 356, distance: 37.7
click at [655, 356] on div "Janela de atendimento Grade de atendimento Capacidade Transportadoras Veículos …" at bounding box center [565, 267] width 1131 height 535
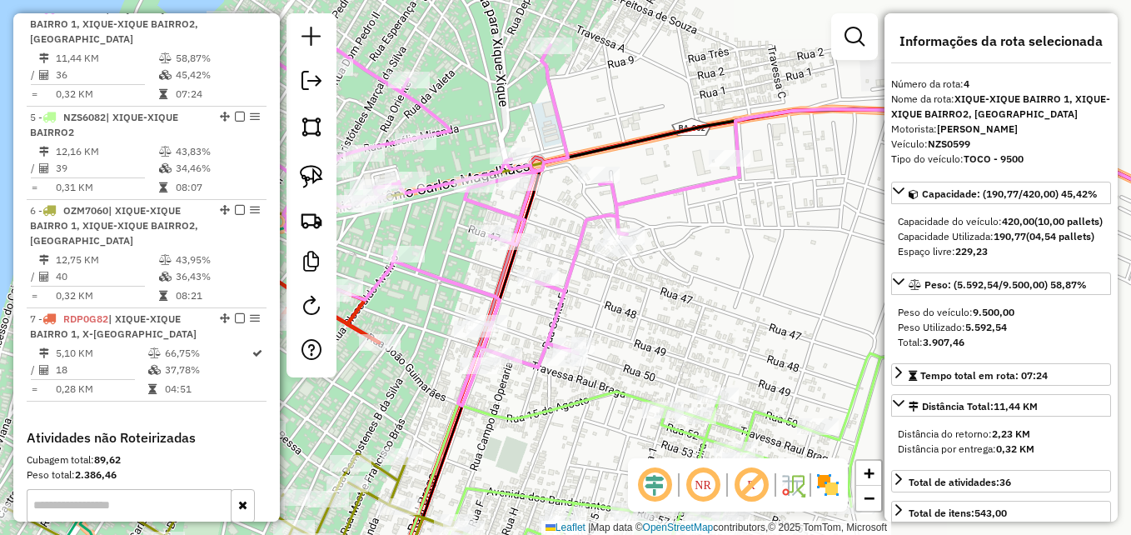
click at [549, 337] on icon at bounding box center [475, 213] width 530 height 385
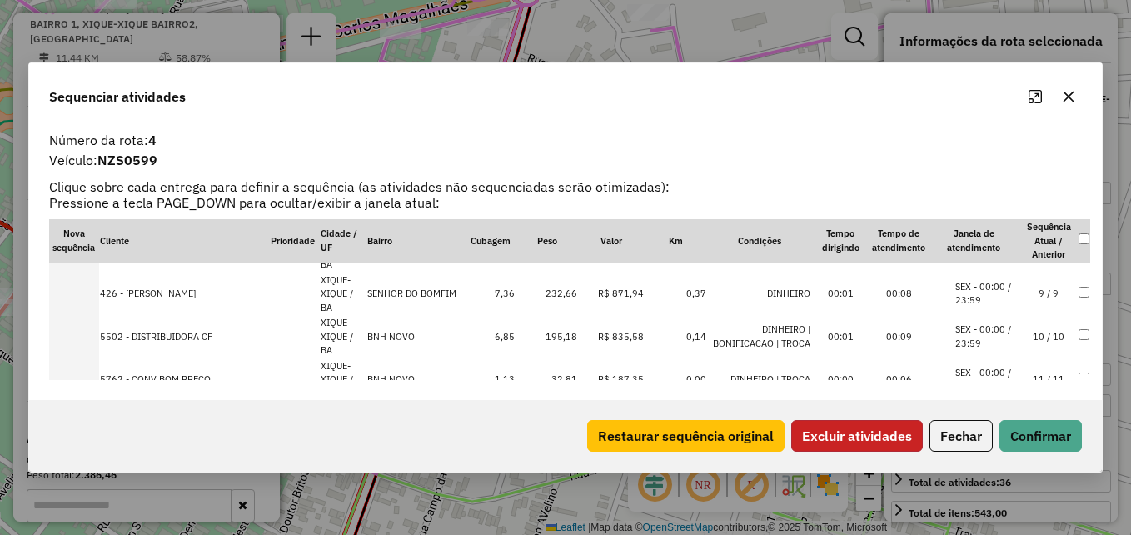
click at [847, 442] on button "Excluir atividades" at bounding box center [857, 436] width 132 height 32
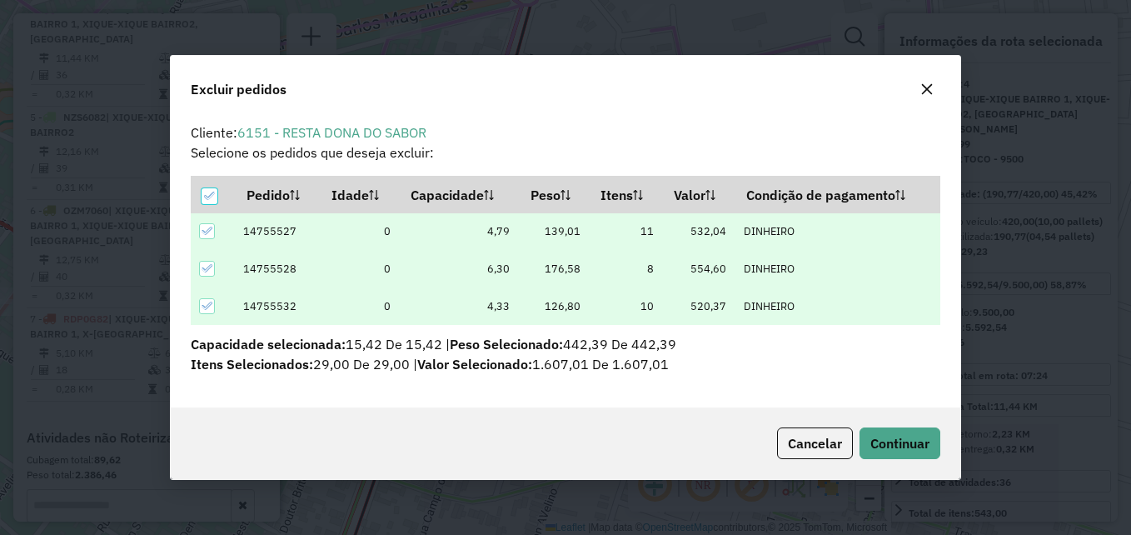
scroll to position [0, 0]
click at [911, 443] on span "Continuar" at bounding box center [899, 443] width 59 height 17
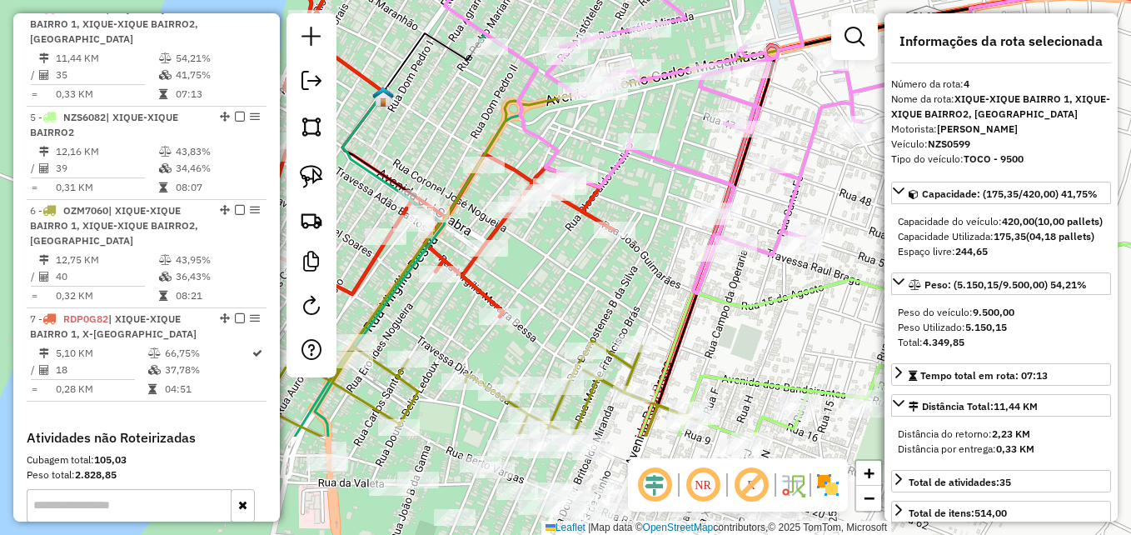
drag, startPoint x: 593, startPoint y: 444, endPoint x: 623, endPoint y: 282, distance: 164.3
click at [623, 282] on div "Janela de atendimento Grade de atendimento Capacidade Transportadoras Veículos …" at bounding box center [565, 267] width 1131 height 535
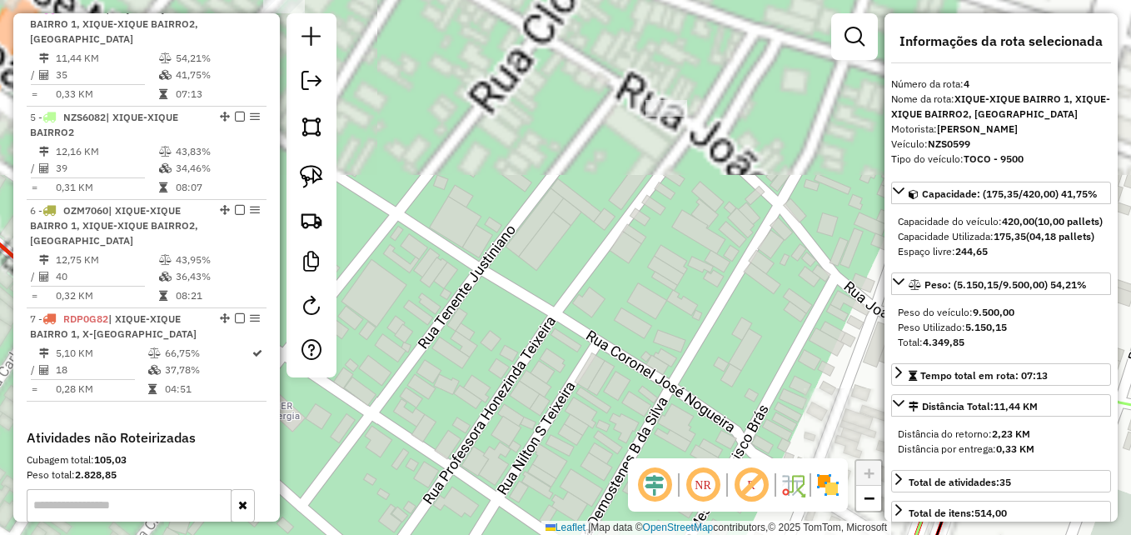
drag, startPoint x: 623, startPoint y: 338, endPoint x: 661, endPoint y: 424, distance: 93.9
click at [661, 424] on div "Janela de atendimento Grade de atendimento Capacidade Transportadoras Veículos …" at bounding box center [565, 267] width 1131 height 535
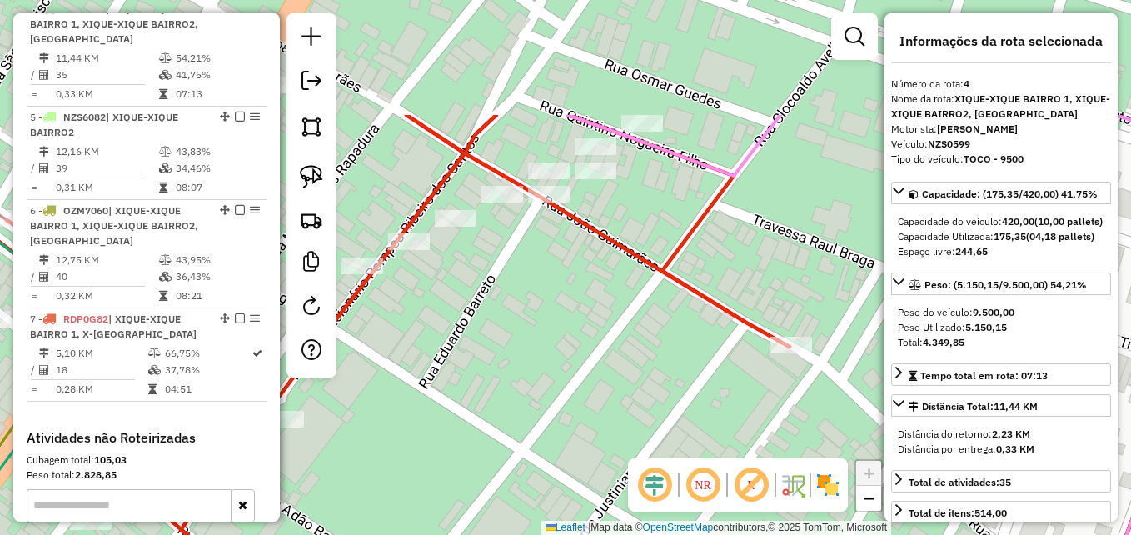
drag, startPoint x: 619, startPoint y: 351, endPoint x: 664, endPoint y: 435, distance: 94.2
click at [664, 435] on div "Janela de atendimento Grade de atendimento Capacidade Transportadoras Veículos …" at bounding box center [565, 267] width 1131 height 535
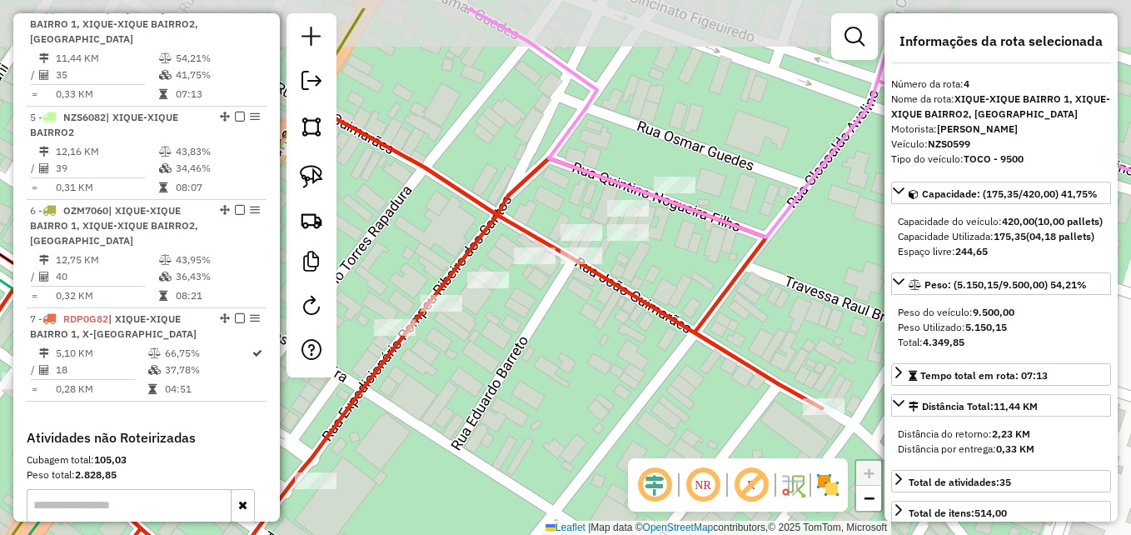
drag, startPoint x: 576, startPoint y: 247, endPoint x: 614, endPoint y: 319, distance: 80.8
click at [614, 319] on div "Janela de atendimento Grade de atendimento Capacidade Transportadoras Veículos …" at bounding box center [565, 267] width 1131 height 535
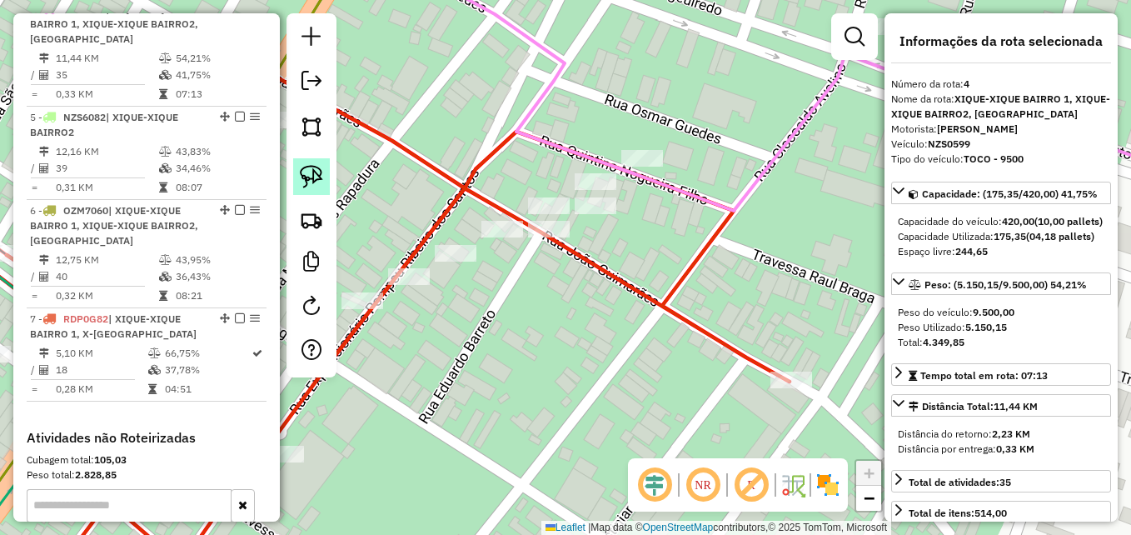
click at [309, 171] on img at bounding box center [311, 176] width 23 height 23
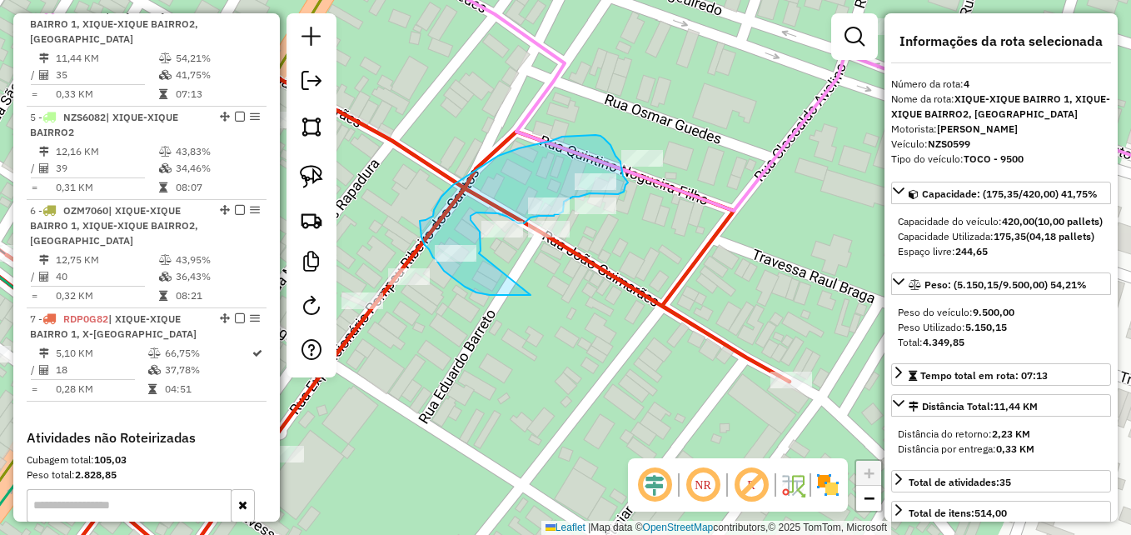
drag, startPoint x: 530, startPoint y: 295, endPoint x: 479, endPoint y: 253, distance: 66.3
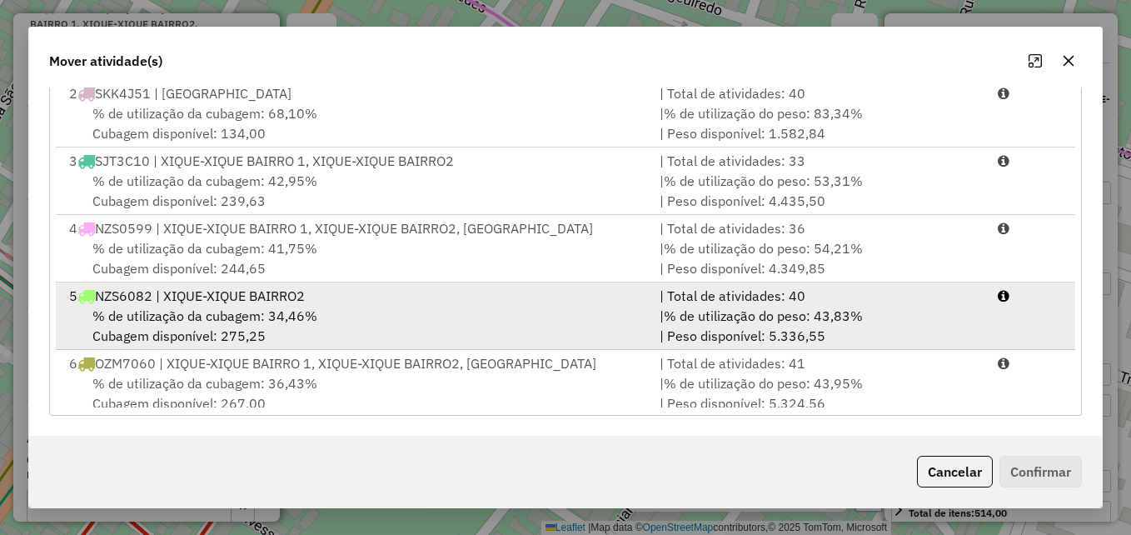
scroll to position [139, 0]
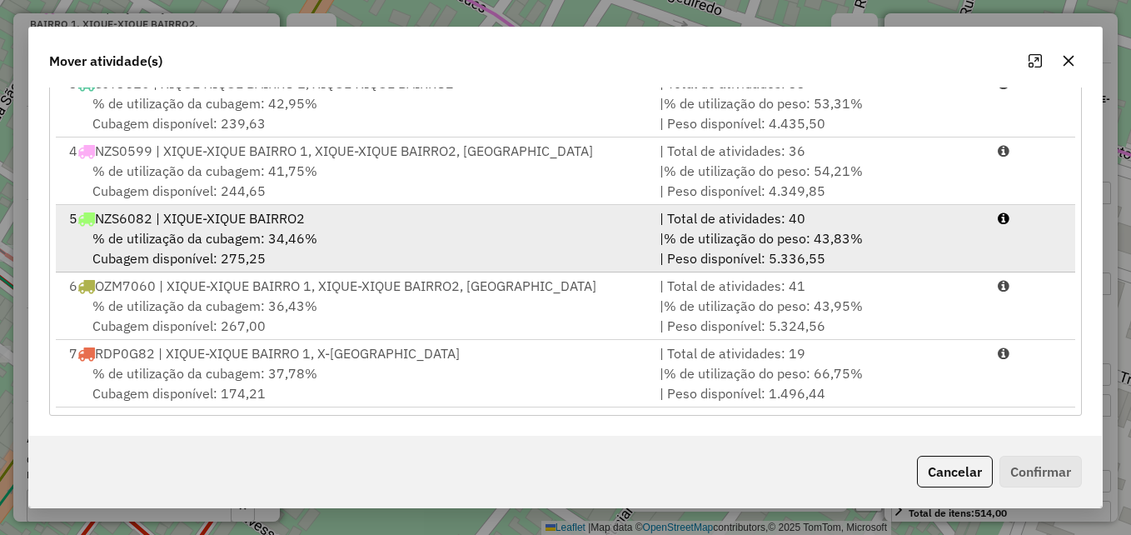
click at [433, 228] on div "% de utilização da cubagem: 34,46% Cubagem disponível: 275,25" at bounding box center [354, 248] width 590 height 40
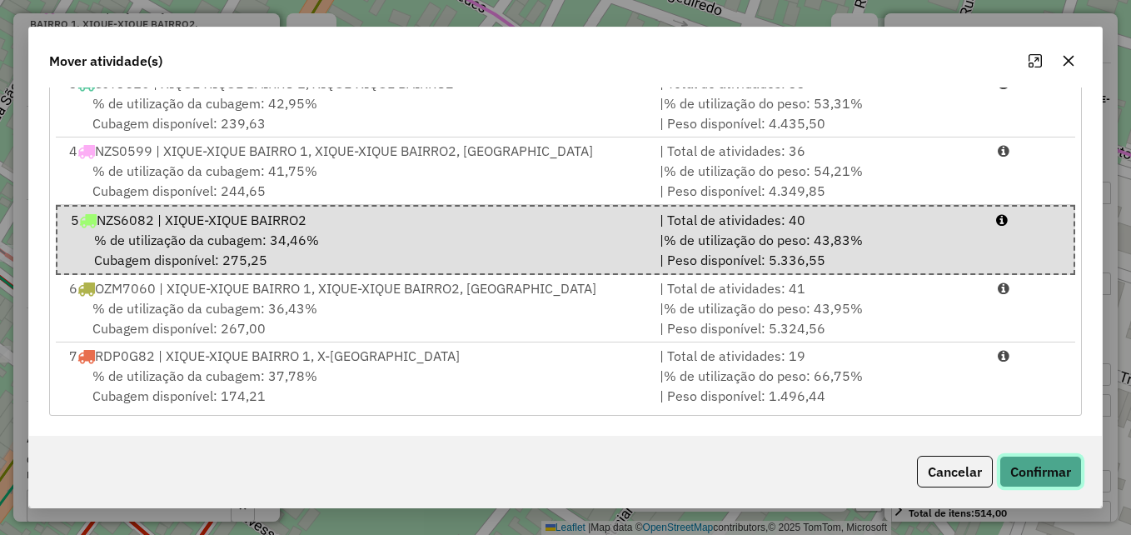
click at [1016, 470] on button "Confirmar" at bounding box center [1040, 471] width 82 height 32
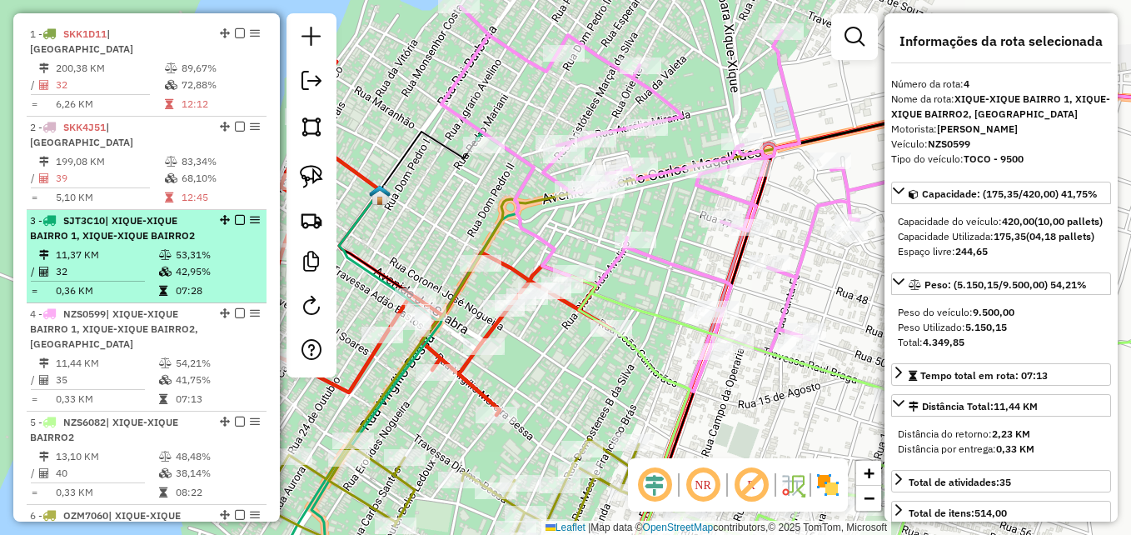
scroll to position [571, 0]
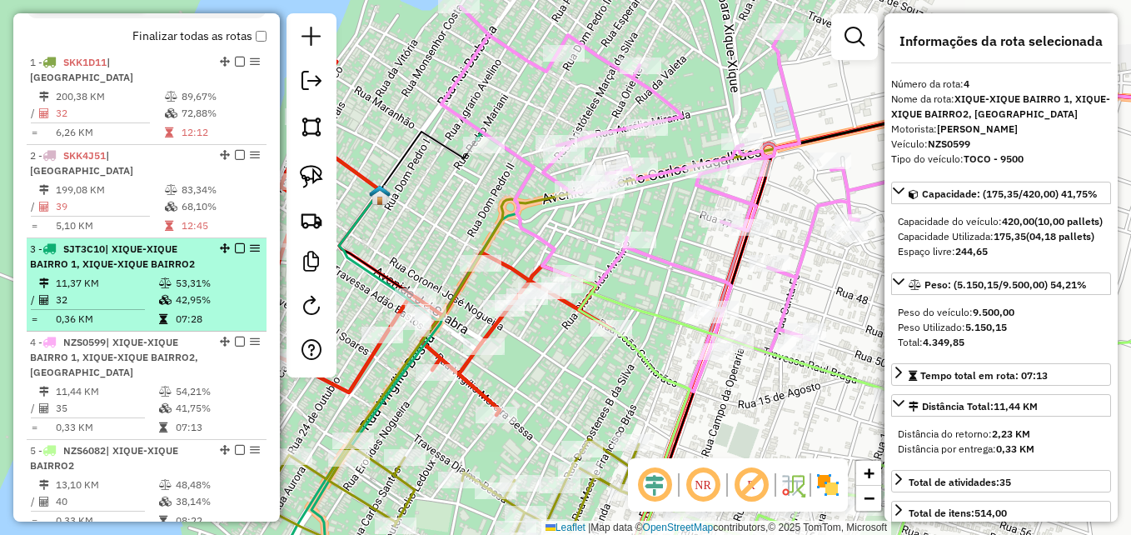
click at [142, 311] on td at bounding box center [94, 309] width 128 height 2
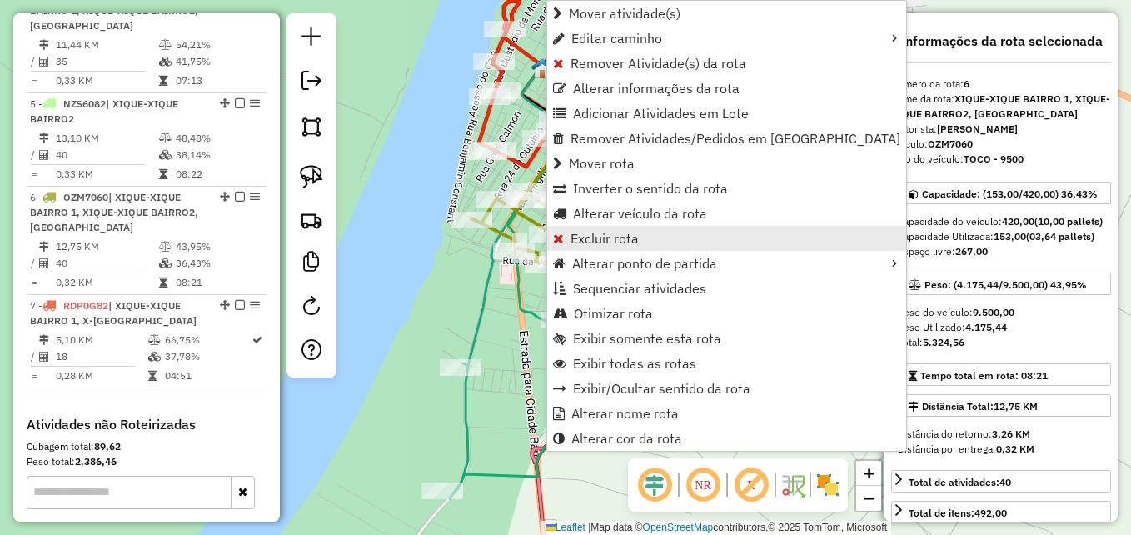
scroll to position [1106, 0]
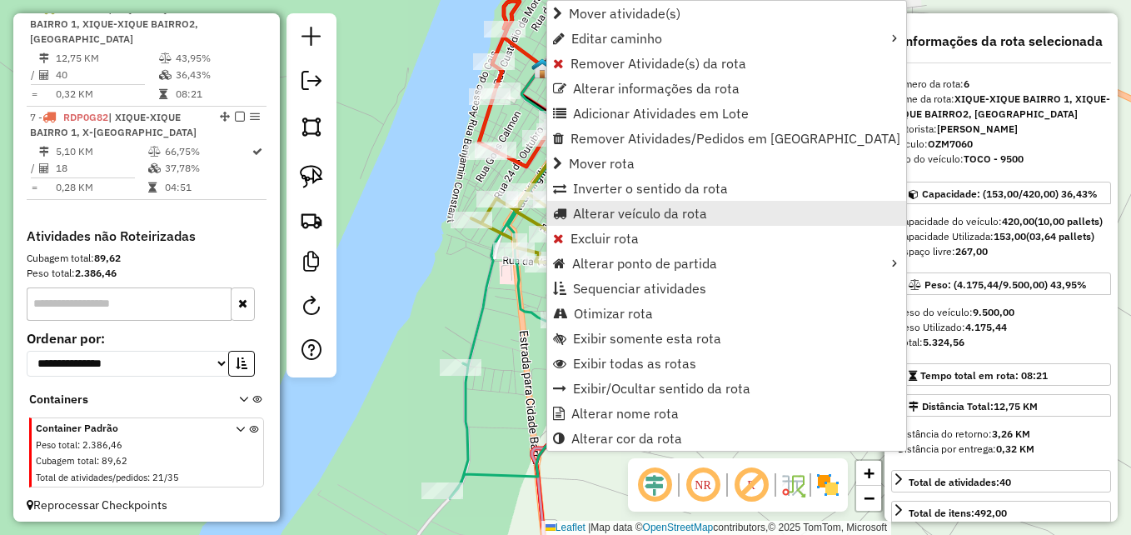
click at [574, 219] on span "Alterar veículo da rota" at bounding box center [640, 212] width 134 height 13
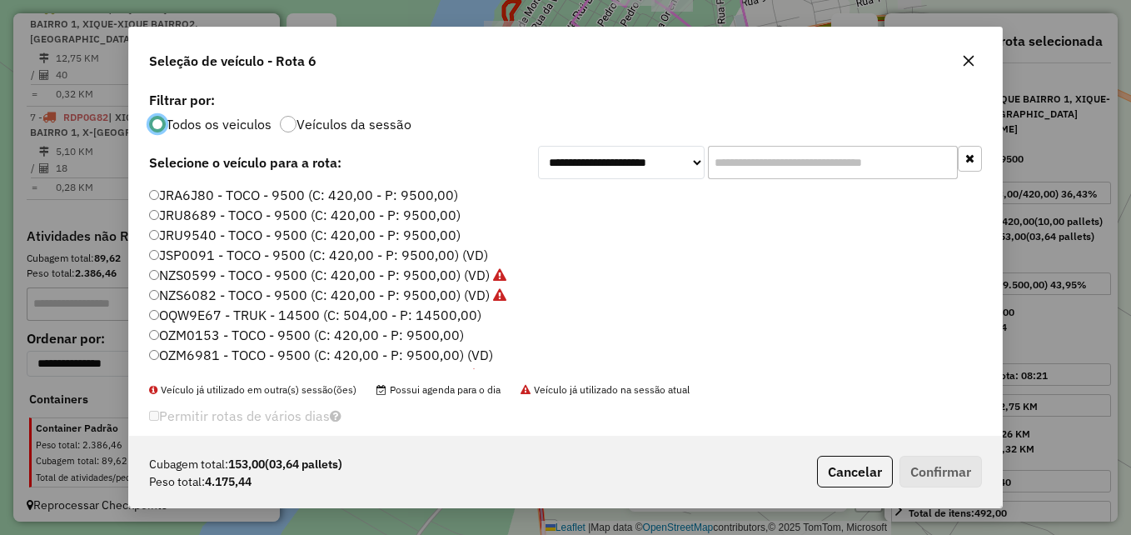
scroll to position [83, 0]
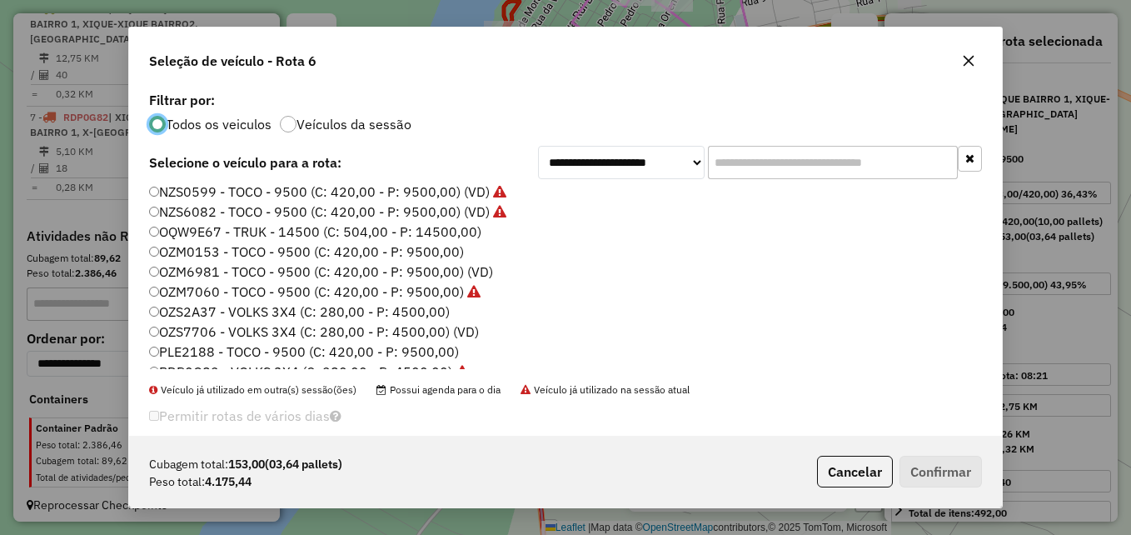
click at [187, 256] on label "OZM0153 - TOCO - 9500 (C: 420,00 - P: 9500,00)" at bounding box center [306, 251] width 315 height 20
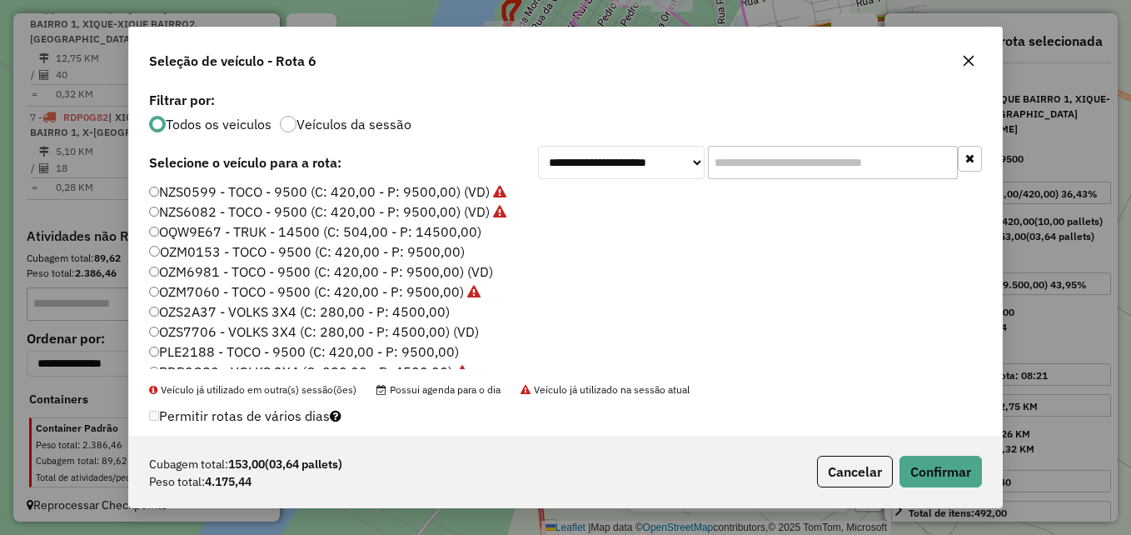
click at [196, 268] on label "OZM6981 - TOCO - 9500 (C: 420,00 - P: 9500,00) (VD)" at bounding box center [321, 271] width 344 height 20
click at [911, 466] on button "Confirmar" at bounding box center [940, 471] width 82 height 32
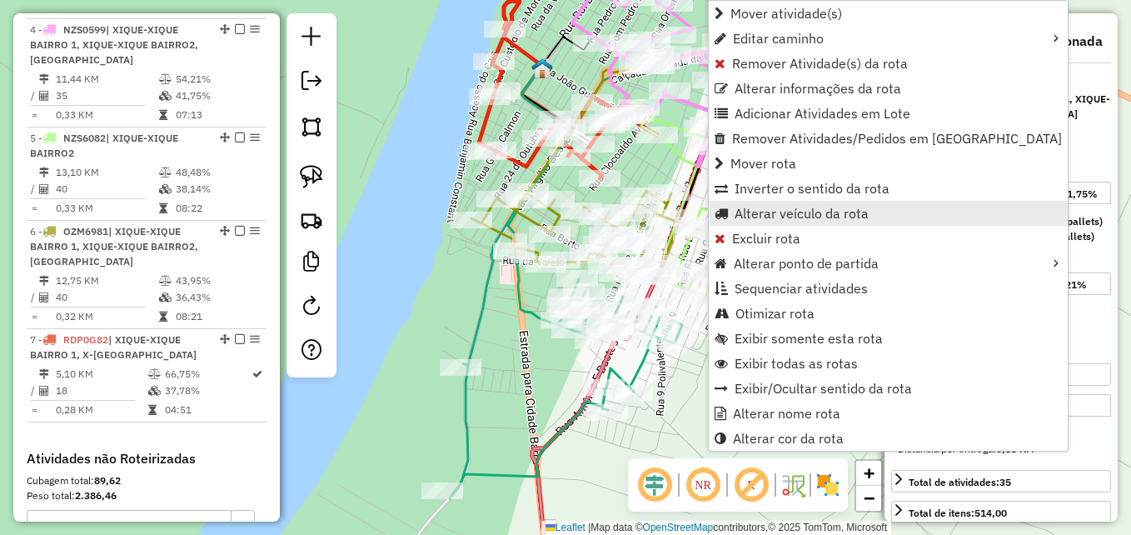
scroll to position [904, 0]
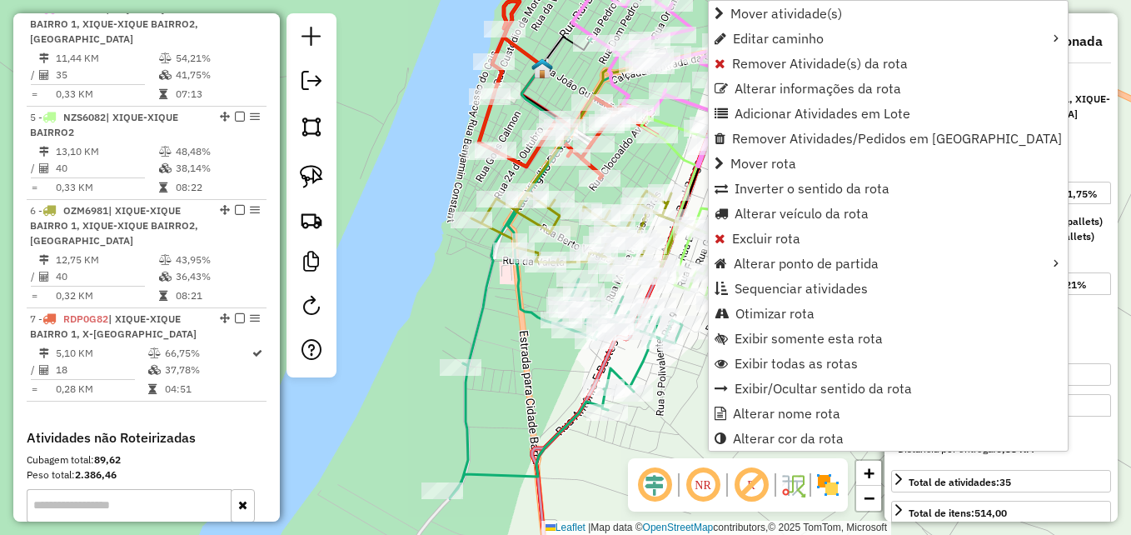
click at [655, 170] on div "Janela de atendimento Grade de atendimento Capacidade Transportadoras Veículos …" at bounding box center [565, 267] width 1131 height 535
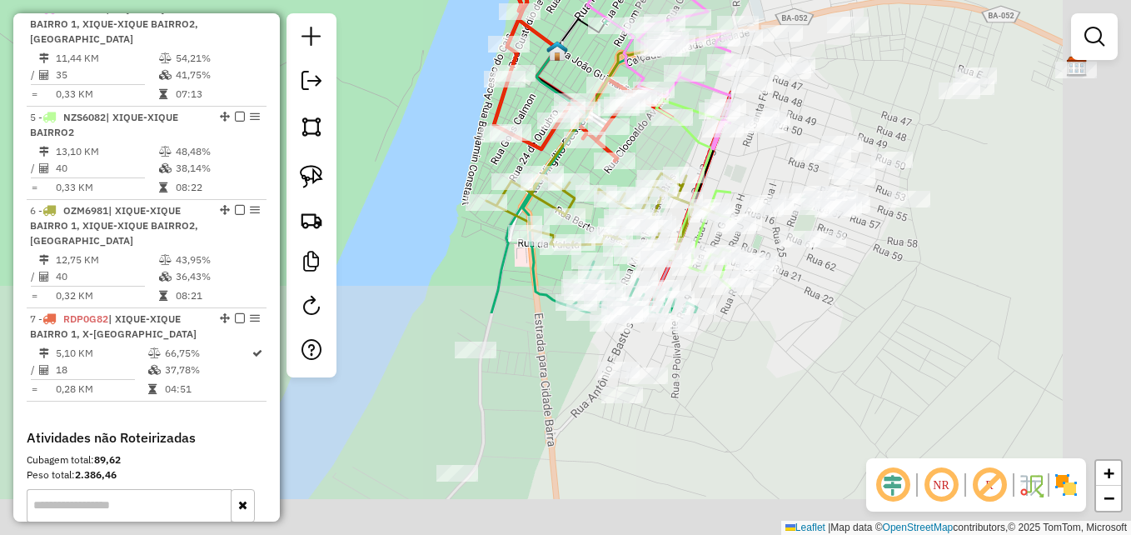
drag, startPoint x: 939, startPoint y: 349, endPoint x: 381, endPoint y: 32, distance: 642.1
click at [381, 32] on div "Janela de atendimento Grade de atendimento Capacidade Transportadoras Veículos …" at bounding box center [565, 267] width 1131 height 535
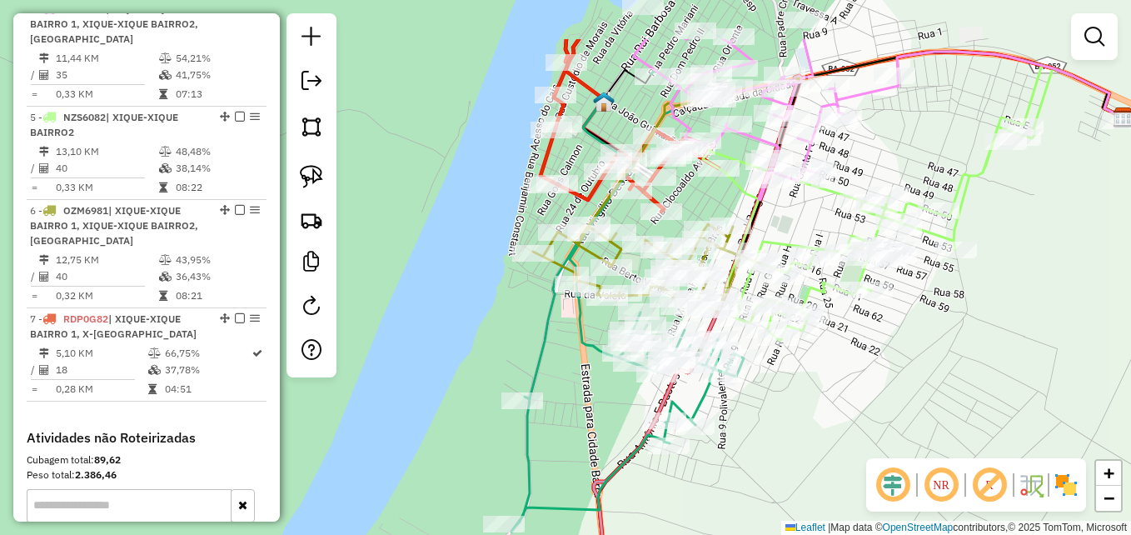
drag, startPoint x: 396, startPoint y: 192, endPoint x: 489, endPoint y: 285, distance: 130.7
click at [489, 285] on div "Janela de atendimento Grade de atendimento Capacidade Transportadoras Veículos …" at bounding box center [565, 267] width 1131 height 535
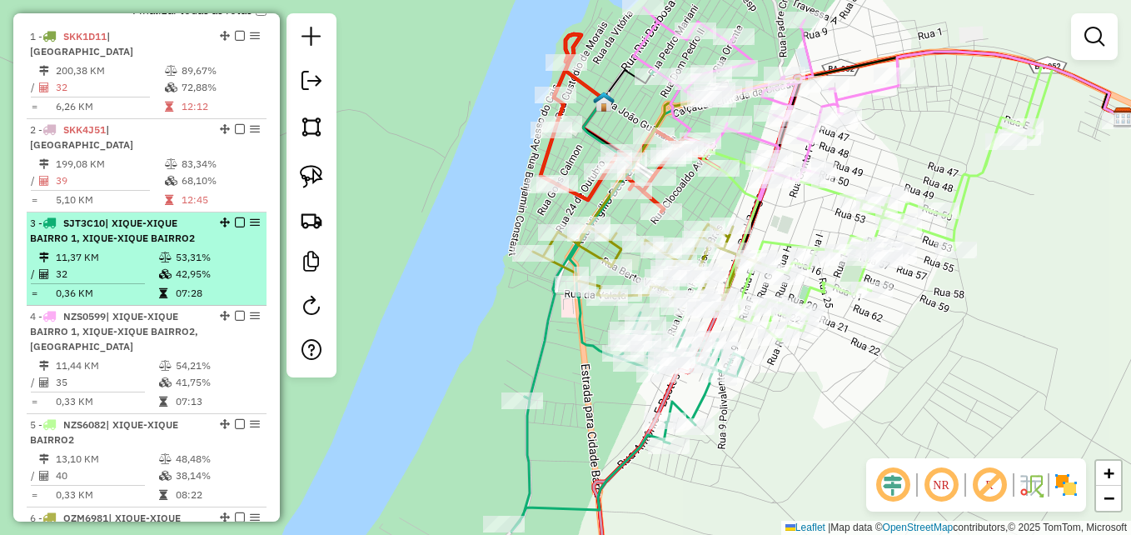
scroll to position [571, 0]
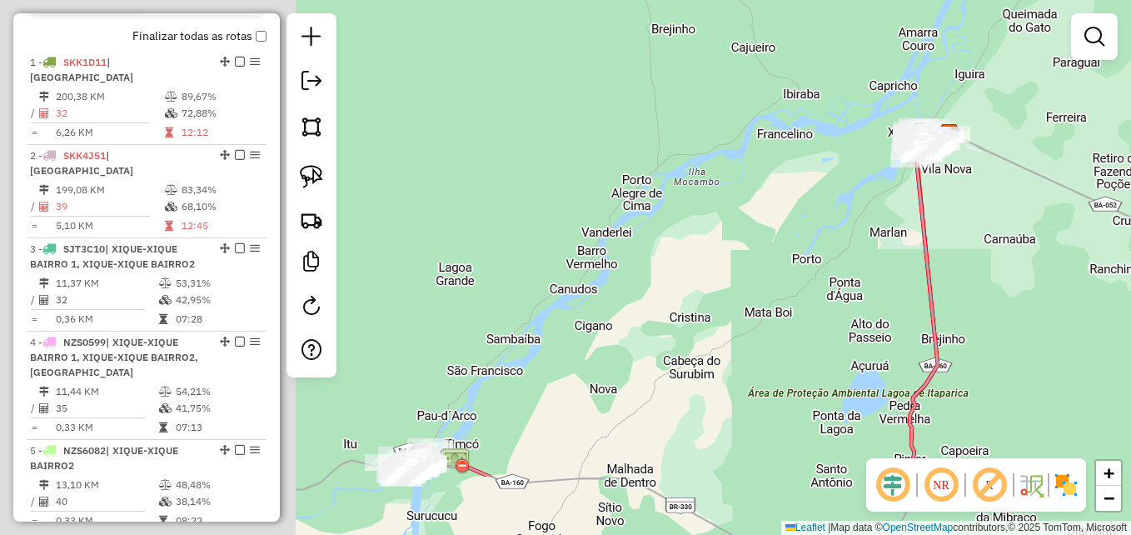
drag, startPoint x: 744, startPoint y: 285, endPoint x: 848, endPoint y: 229, distance: 118.1
click at [930, 165] on div "Janela de atendimento Grade de atendimento Capacidade Transportadoras Veículos …" at bounding box center [565, 267] width 1131 height 535
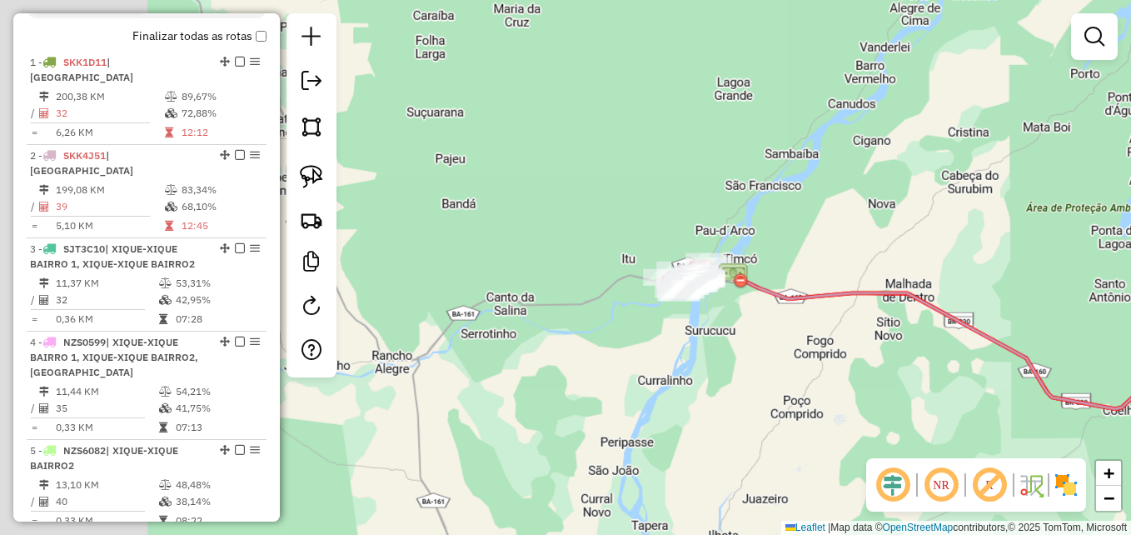
drag, startPoint x: 647, startPoint y: 371, endPoint x: 843, endPoint y: 329, distance: 200.9
click at [843, 329] on div "Janela de atendimento Grade de atendimento Capacidade Transportadoras Veículos …" at bounding box center [565, 267] width 1131 height 535
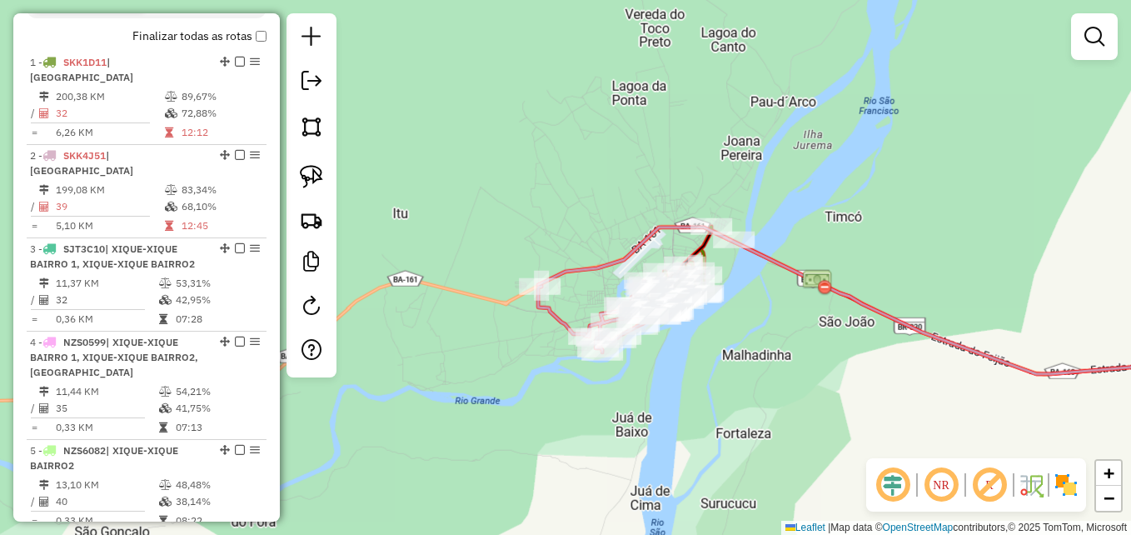
drag, startPoint x: 693, startPoint y: 320, endPoint x: 779, endPoint y: 313, distance: 86.8
click at [798, 305] on div "Janela de atendimento Grade de atendimento Capacidade Transportadoras Veículos …" at bounding box center [565, 267] width 1131 height 535
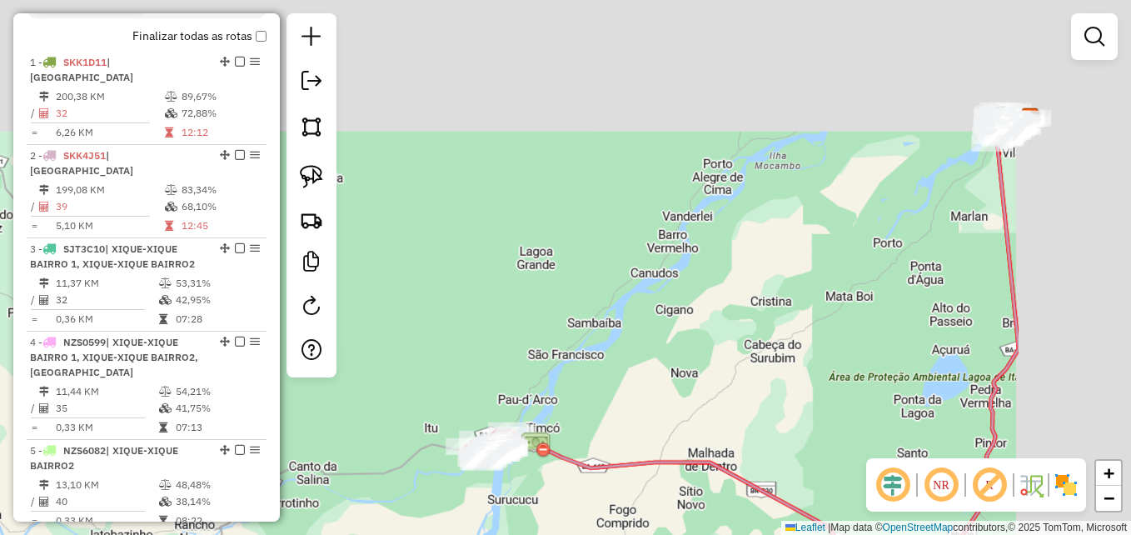
drag, startPoint x: 914, startPoint y: 176, endPoint x: 689, endPoint y: 327, distance: 271.1
click at [684, 361] on div "Janela de atendimento Grade de atendimento Capacidade Transportadoras Veículos …" at bounding box center [565, 267] width 1131 height 535
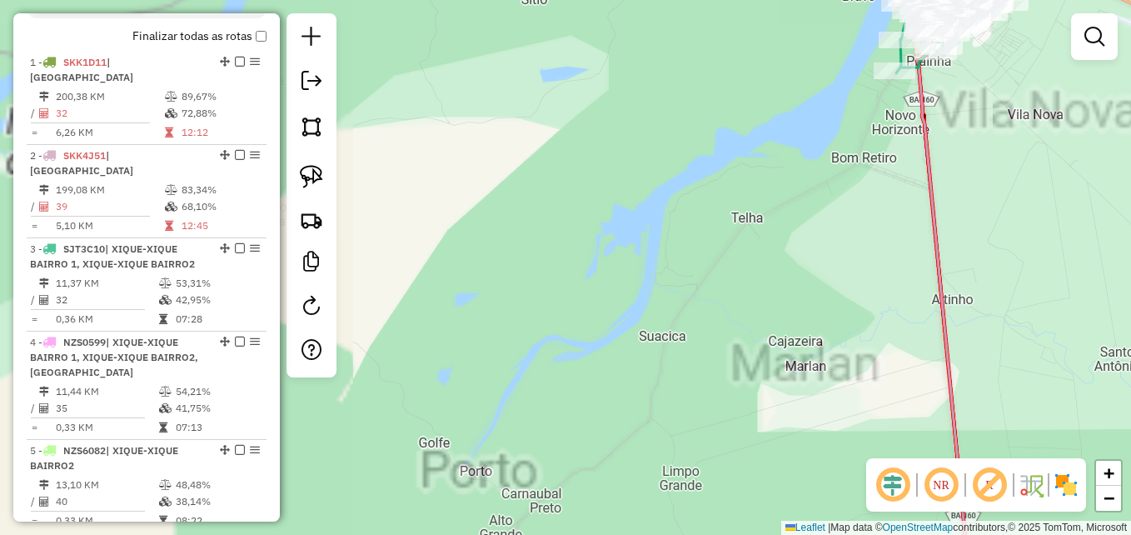
drag, startPoint x: 1001, startPoint y: 183, endPoint x: 1022, endPoint y: 382, distance: 200.1
click at [1022, 382] on div "Janela de atendimento Grade de atendimento Capacidade Transportadoras Veículos …" at bounding box center [565, 267] width 1131 height 535
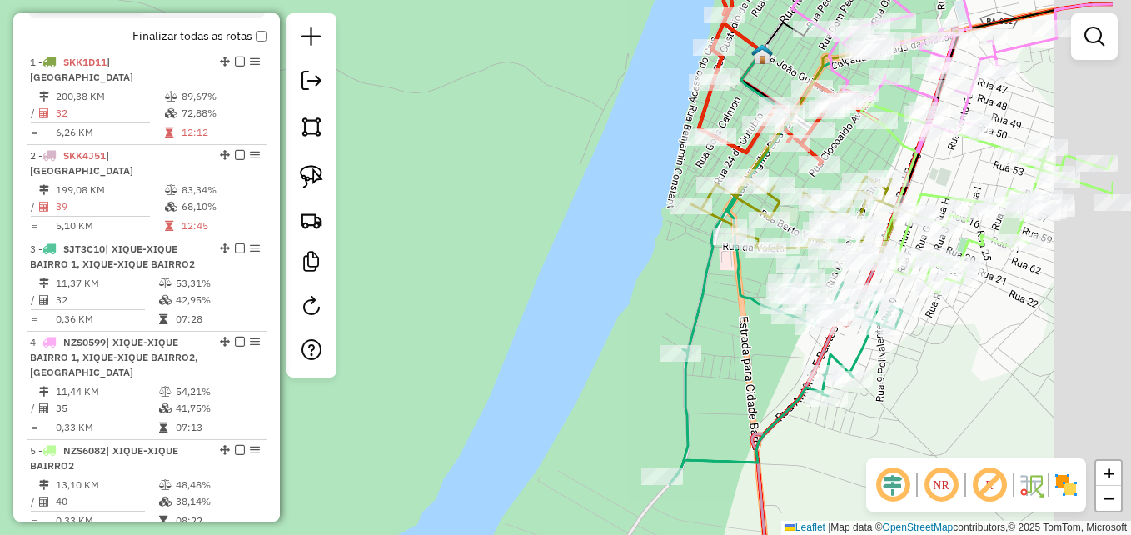
drag, startPoint x: 732, startPoint y: 196, endPoint x: 580, endPoint y: 179, distance: 152.5
click at [594, 191] on div "Janela de atendimento Grade de atendimento Capacidade Transportadoras Veículos …" at bounding box center [565, 267] width 1131 height 535
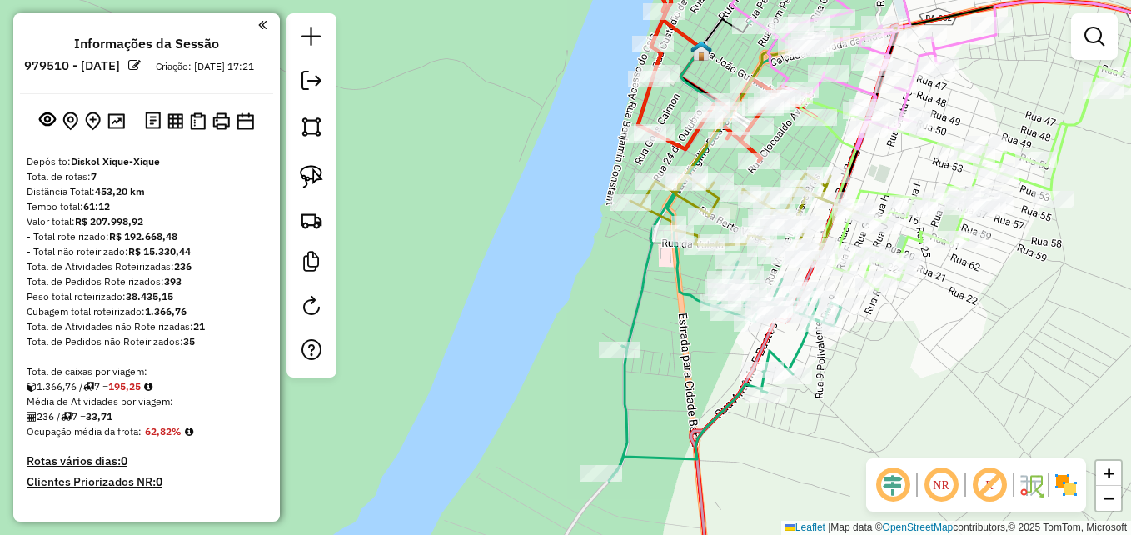
scroll to position [571, 0]
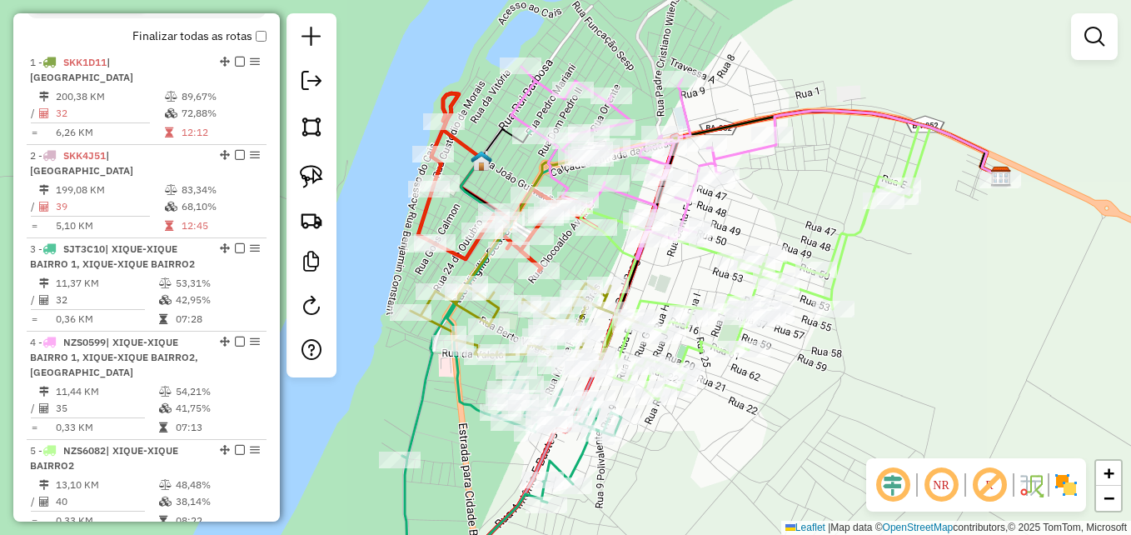
drag, startPoint x: 932, startPoint y: 343, endPoint x: 751, endPoint y: 439, distance: 204.5
click at [751, 439] on div "Janela de atendimento Grade de atendimento Capacidade Transportadoras Veículos …" at bounding box center [565, 267] width 1131 height 535
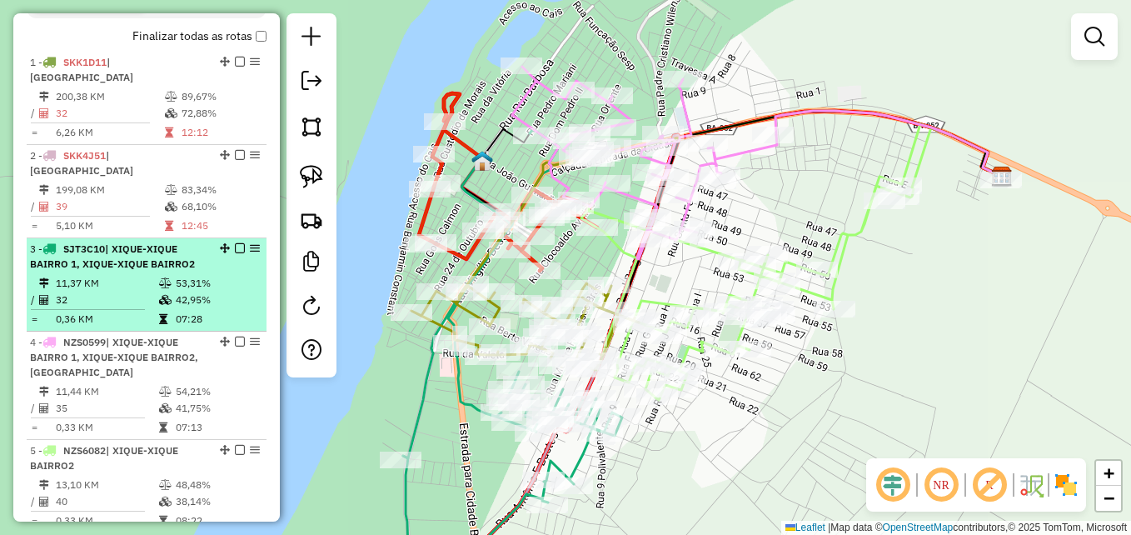
click at [160, 288] on icon at bounding box center [165, 283] width 12 height 10
select select "**********"
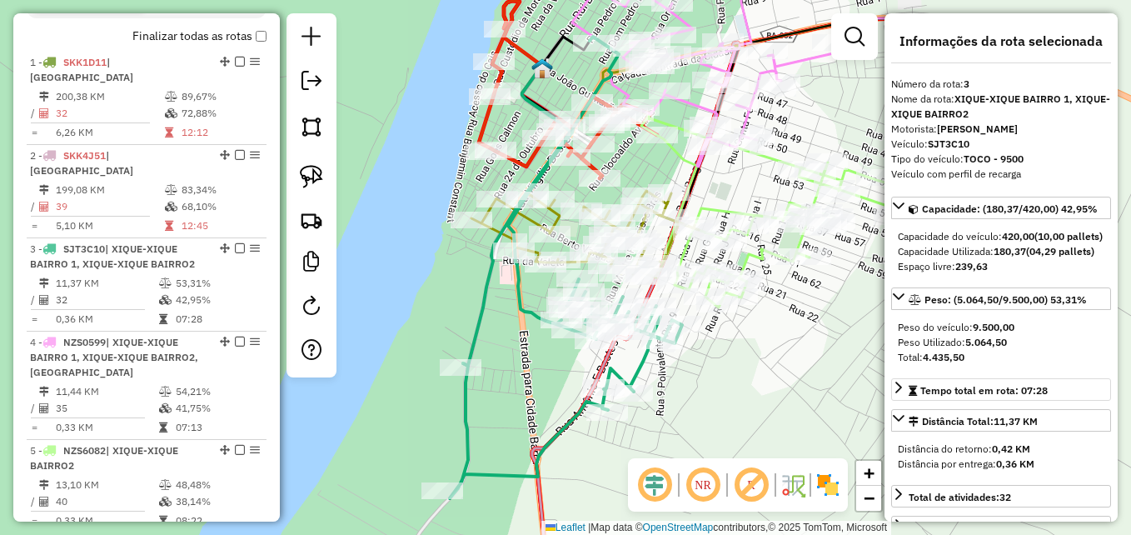
scroll to position [83, 0]
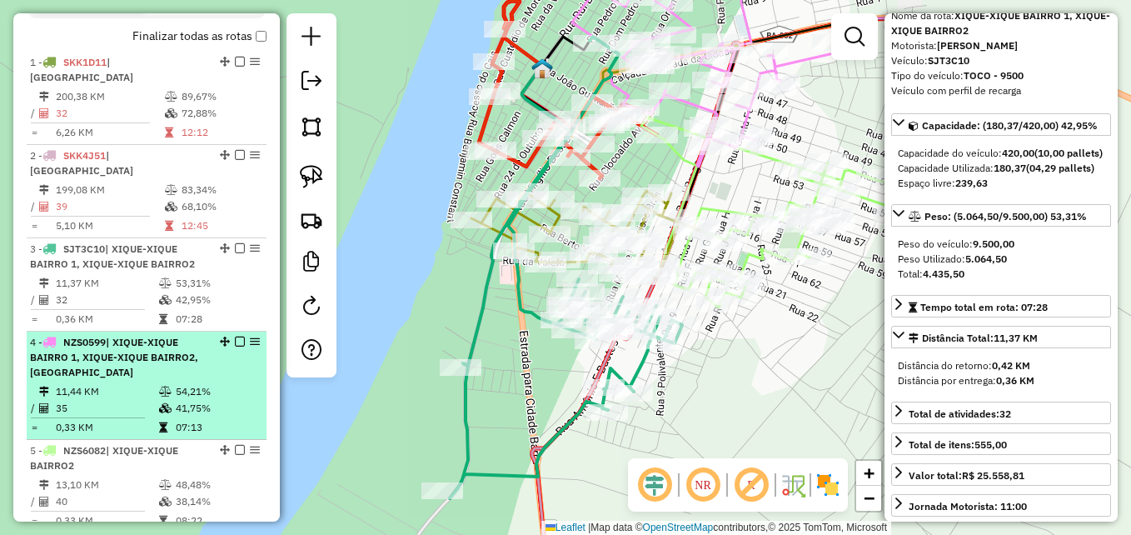
click at [147, 368] on span "| XIQUE-XIQUE BAIRRO 1, XIQUE-XIQUE BAIRRO2, X-XIQUE CENTRO" at bounding box center [114, 357] width 168 height 42
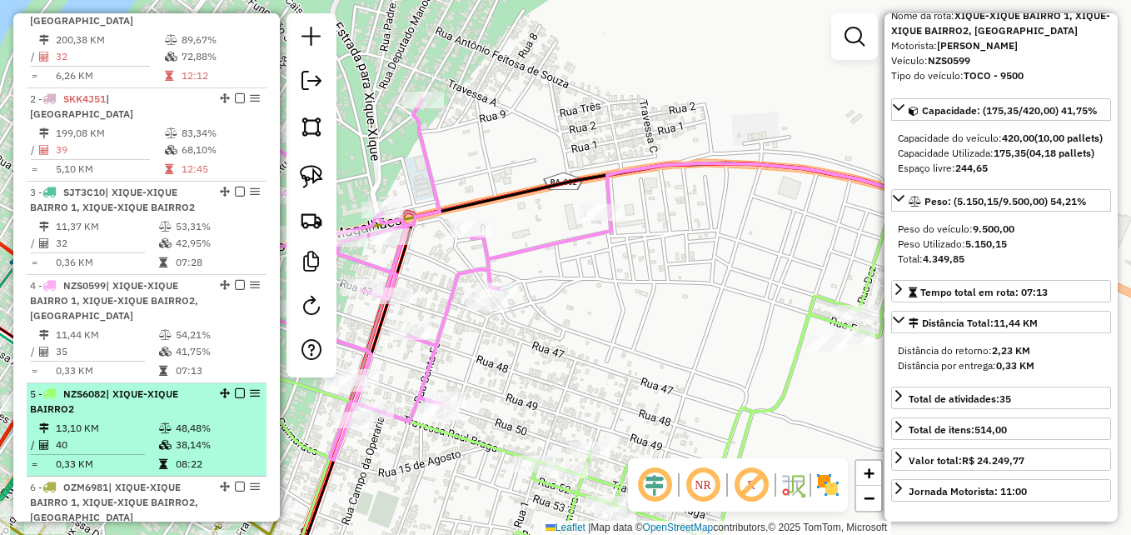
scroll to position [654, 0]
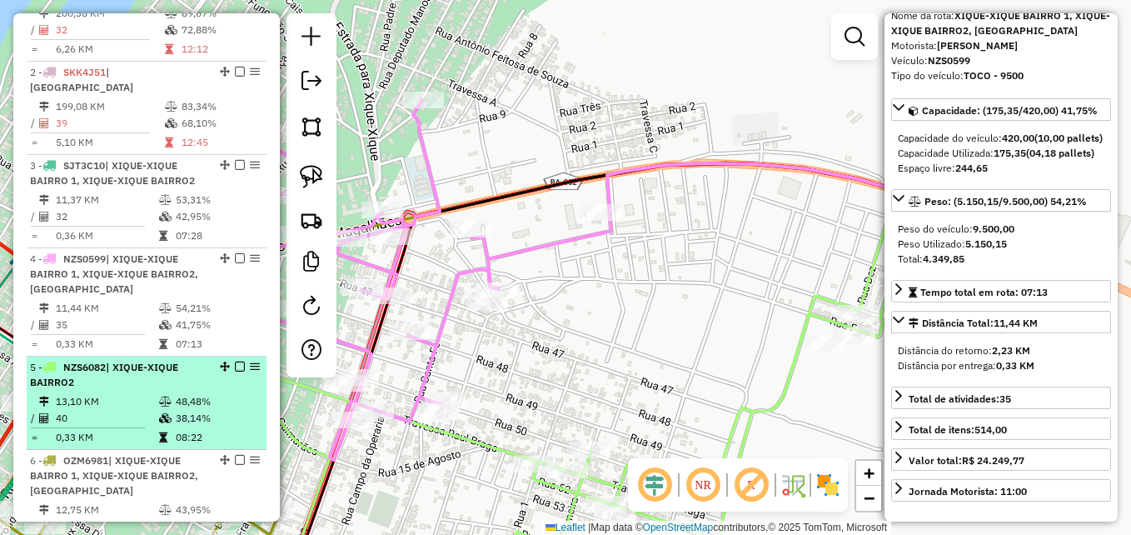
click at [107, 390] on div "5 - NZS6082 | XIQUE-XIQUE BAIRRO2" at bounding box center [118, 375] width 177 height 30
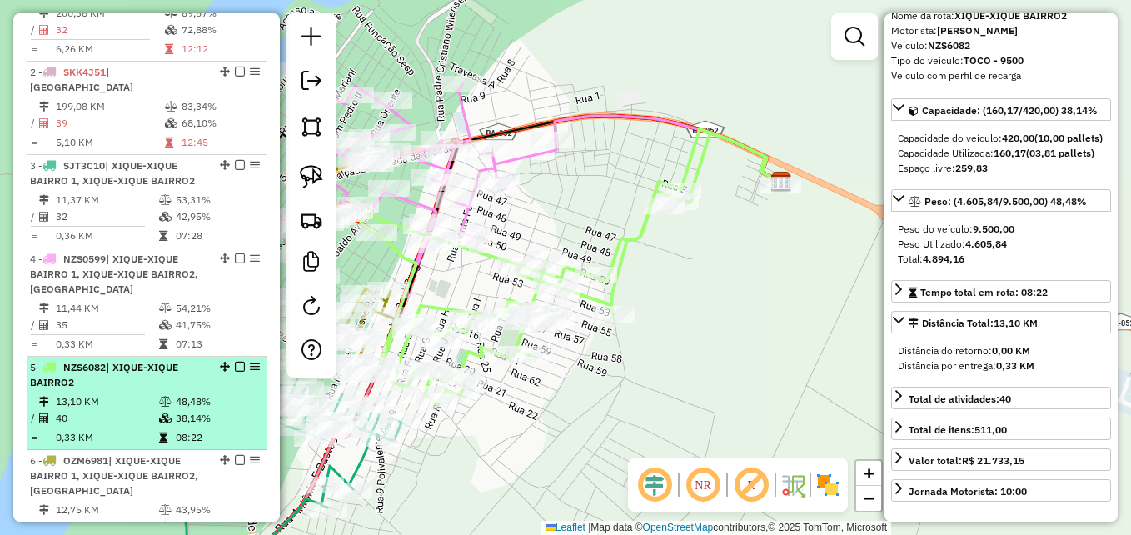
click at [154, 390] on div "5 - NZS6082 | XIQUE-XIQUE BAIRRO2" at bounding box center [118, 375] width 177 height 30
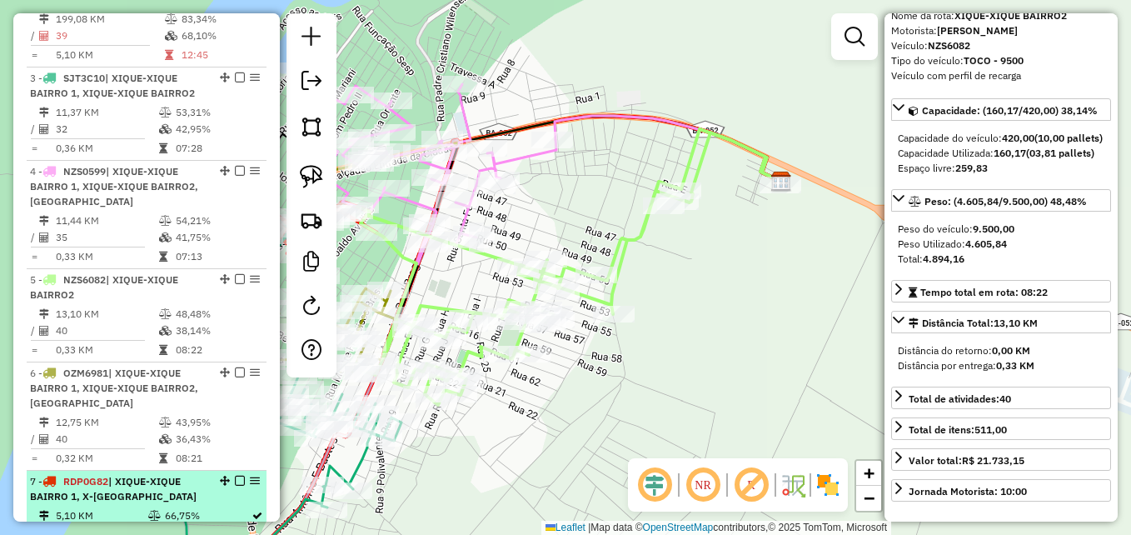
scroll to position [821, 0]
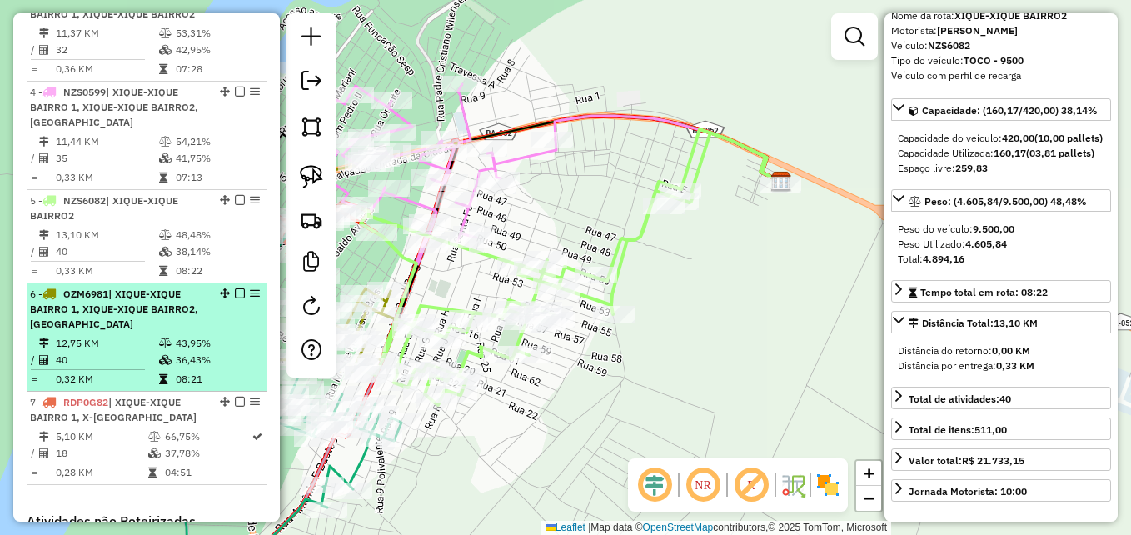
click at [78, 351] on td "12,75 KM" at bounding box center [106, 343] width 103 height 17
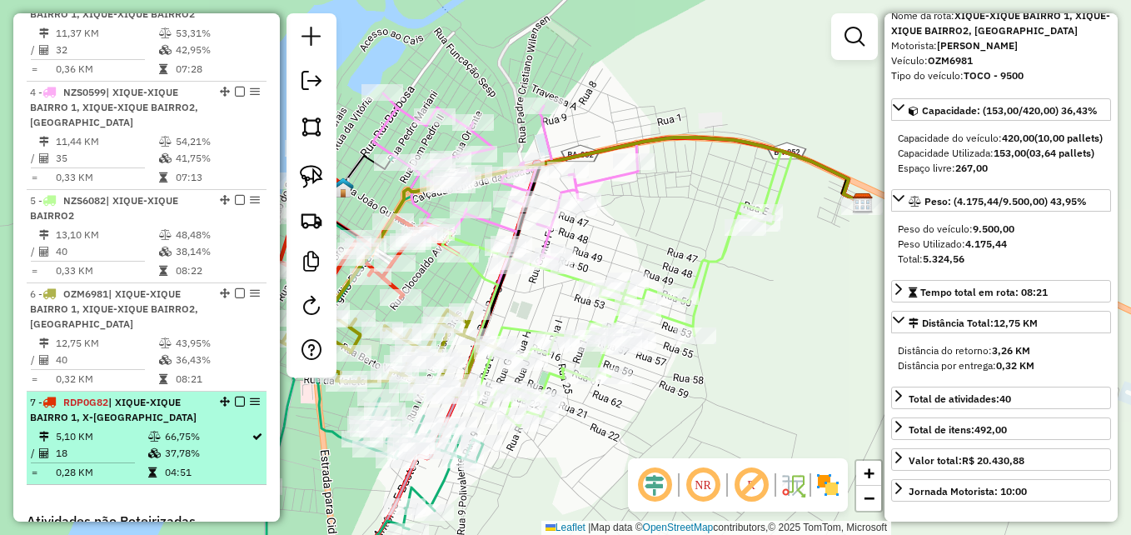
click at [164, 440] on li "7 - RDP0G82 | XIQUE-XIQUE BAIRRO 1, X-XIQUE CENTRO 5,10 KM 66,75% / 18 37,78% =…" at bounding box center [147, 437] width 240 height 93
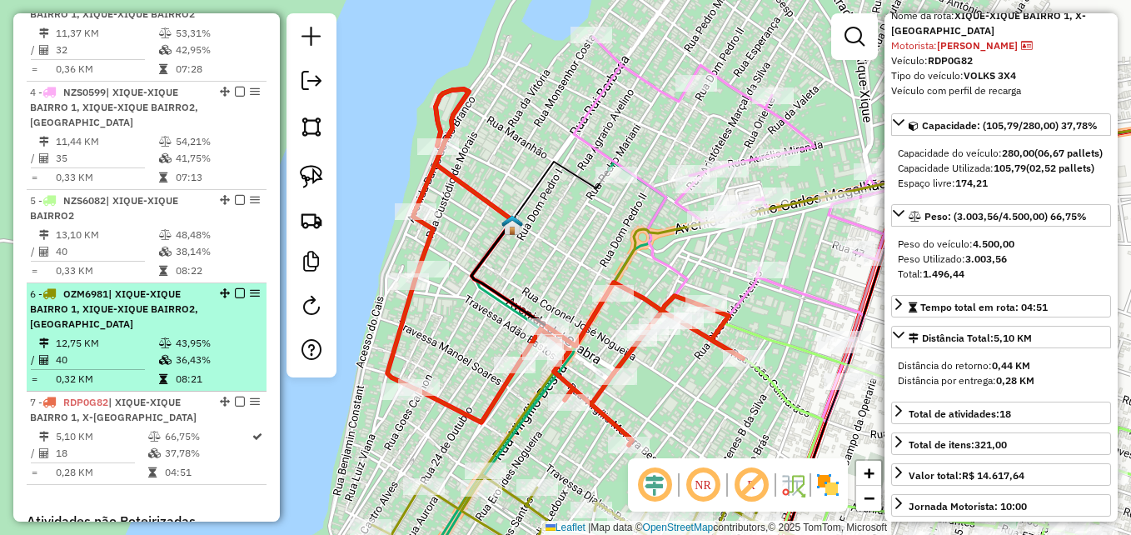
click at [129, 331] on div "6 - OZM6981 | XIQUE-XIQUE BAIRRO 1, XIQUE-XIQUE BAIRRO2, X-XIQUE CENTRO" at bounding box center [118, 308] width 177 height 45
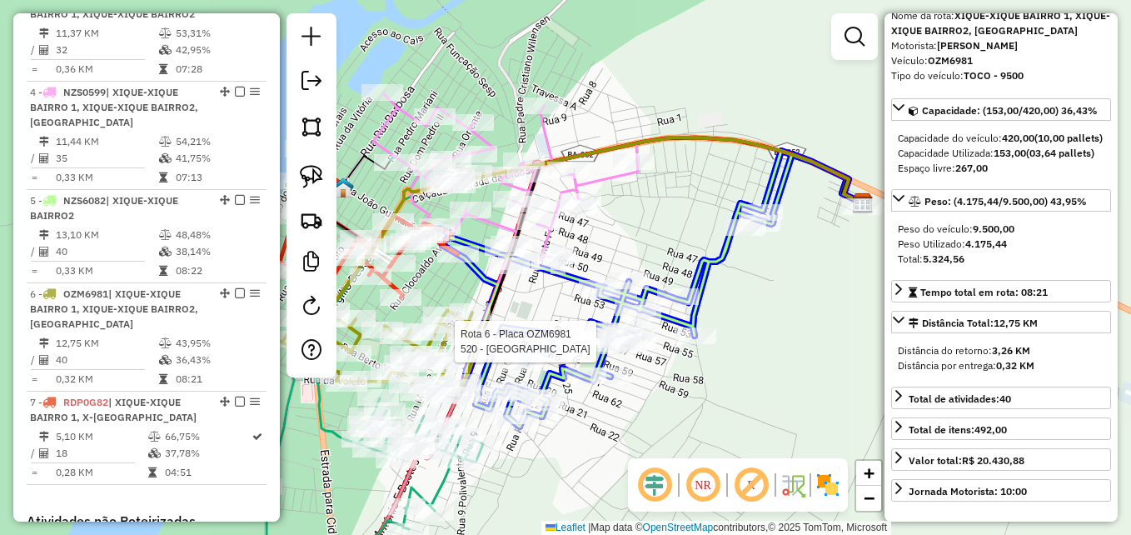
click at [156, 307] on div at bounding box center [156, 307] width 0 height 0
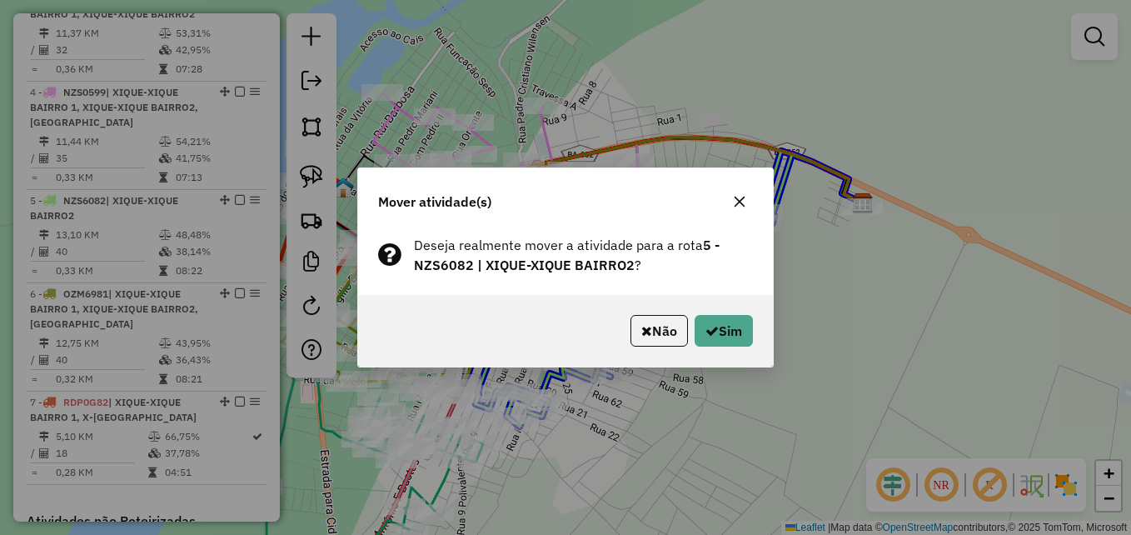
click at [624, 420] on div "Mover atividade(s) Deseja realmente mover a atividade para a rota 5 - NZS6082 |…" at bounding box center [565, 267] width 1131 height 535
click at [737, 193] on button "button" at bounding box center [739, 201] width 27 height 27
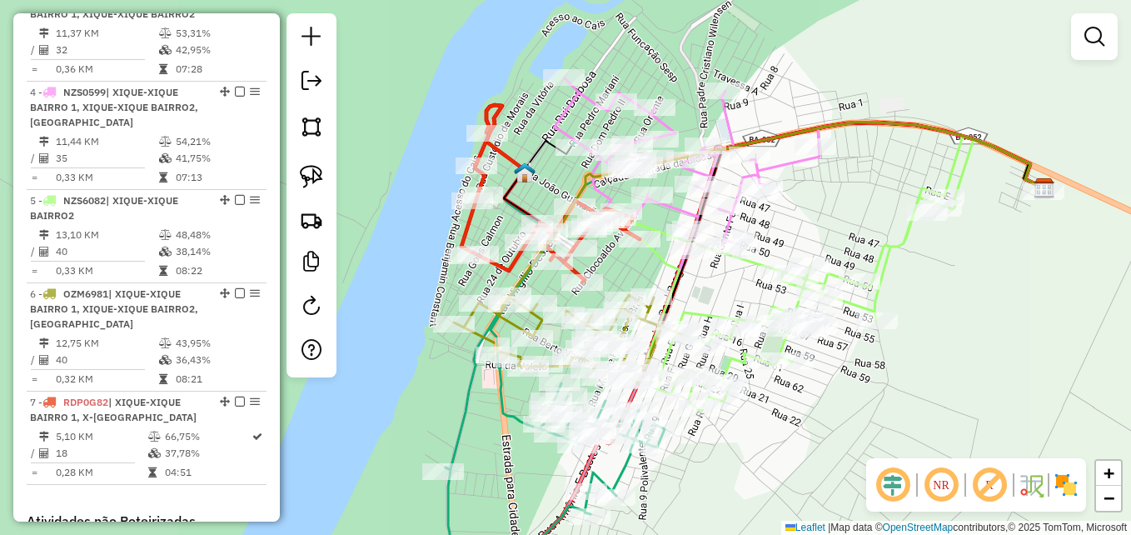
drag, startPoint x: 830, startPoint y: 399, endPoint x: 807, endPoint y: 187, distance: 212.8
click at [862, 378] on div "Janela de atendimento Grade de atendimento Capacidade Transportadoras Veículos …" at bounding box center [565, 267] width 1131 height 535
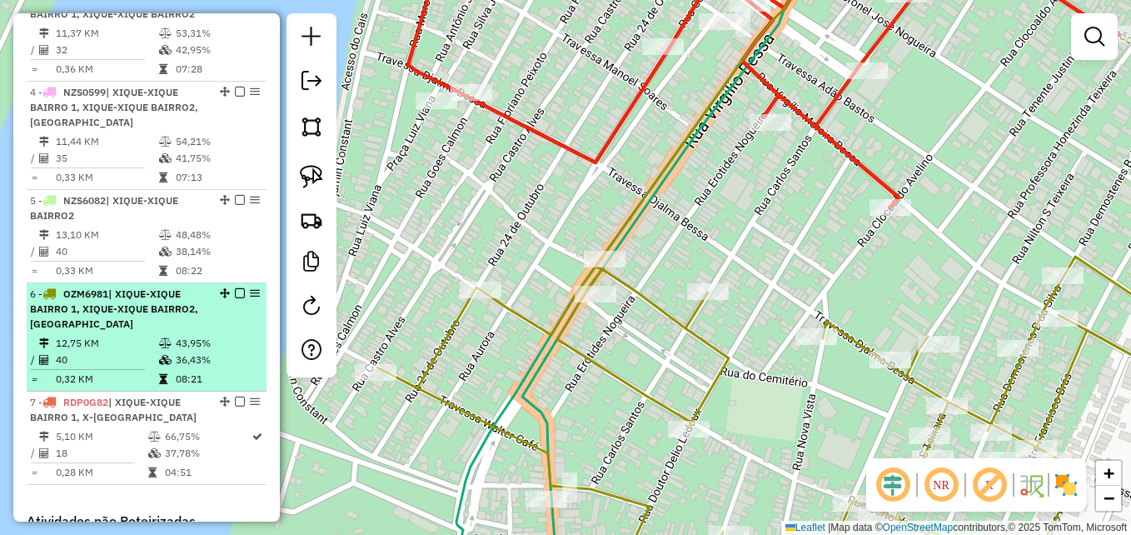
click at [164, 331] on div "6 - OZM6981 | XIQUE-XIQUE BAIRRO 1, XIQUE-XIQUE BAIRRO2, X-XIQUE CENTRO" at bounding box center [118, 308] width 177 height 45
select select "**********"
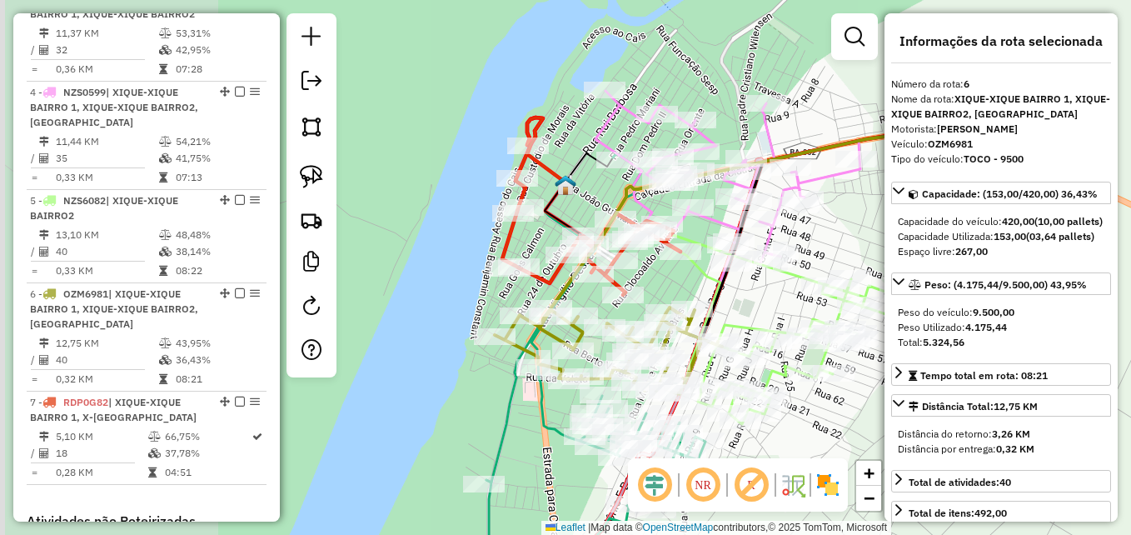
drag, startPoint x: 446, startPoint y: 290, endPoint x: 425, endPoint y: 222, distance: 70.8
click at [670, 287] on div "Janela de atendimento Grade de atendimento Capacidade Transportadoras Veículos …" at bounding box center [565, 267] width 1131 height 535
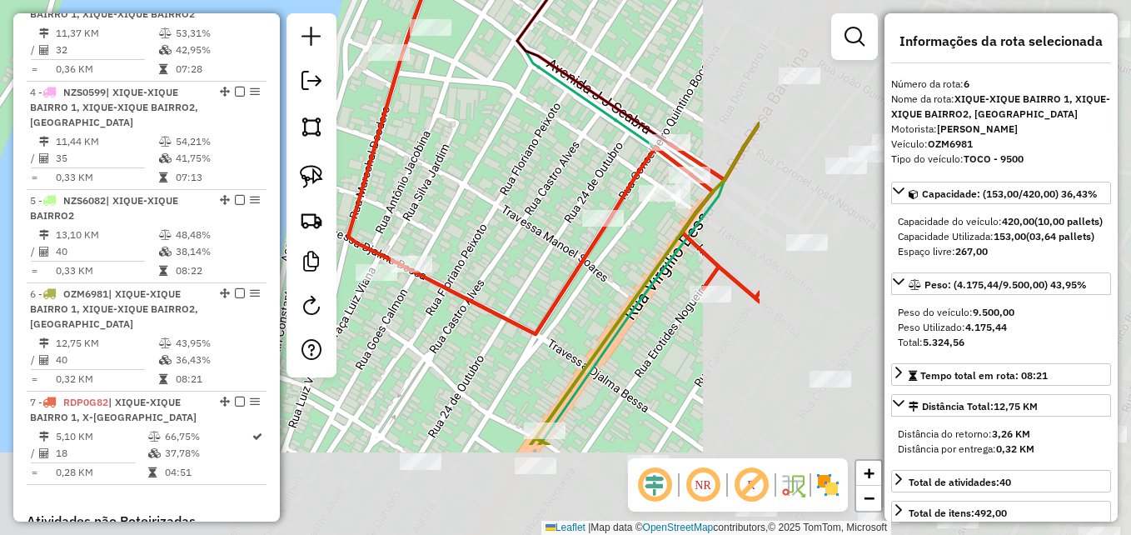
drag, startPoint x: 772, startPoint y: 293, endPoint x: 287, endPoint y: 150, distance: 505.3
click at [287, 150] on hb-router-mapa "Informações da Sessão 979510 - 15/08/2025 Criação: 14/08/2025 17:21 Depósito: D…" at bounding box center [565, 267] width 1131 height 535
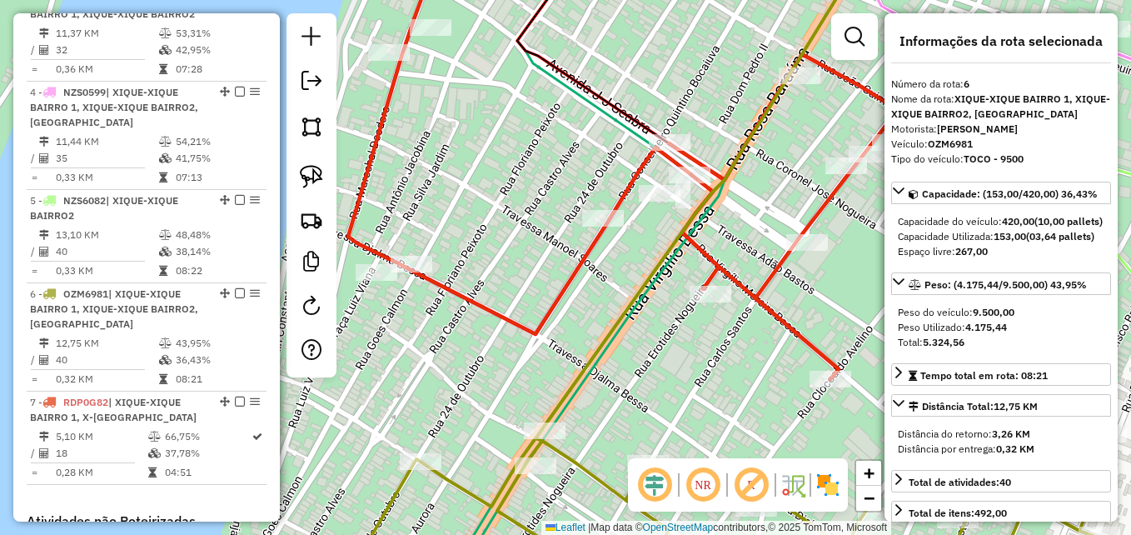
click at [490, 311] on icon at bounding box center [703, 163] width 711 height 432
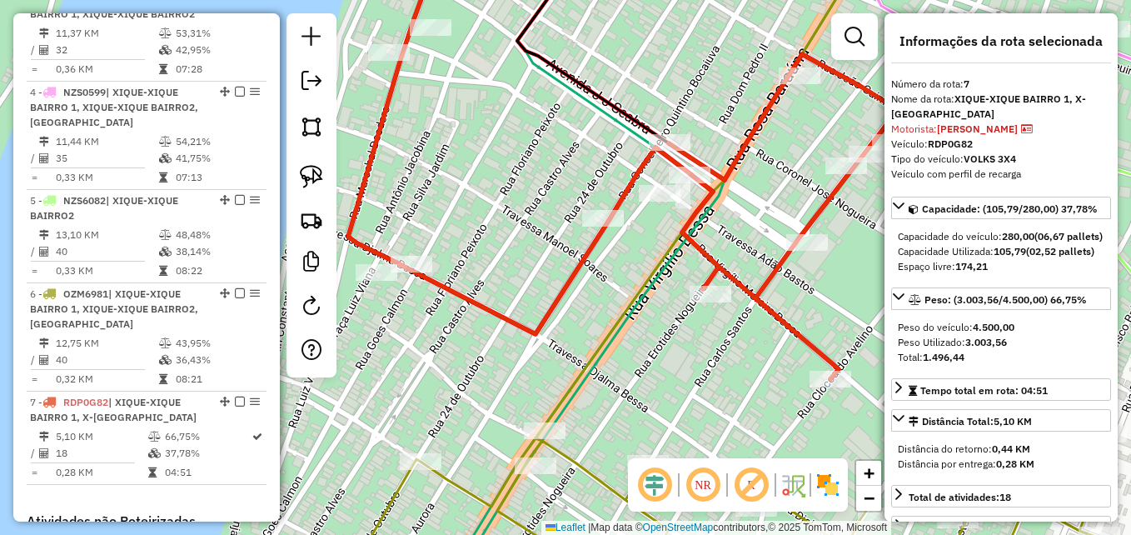
click at [490, 311] on icon at bounding box center [703, 163] width 711 height 432
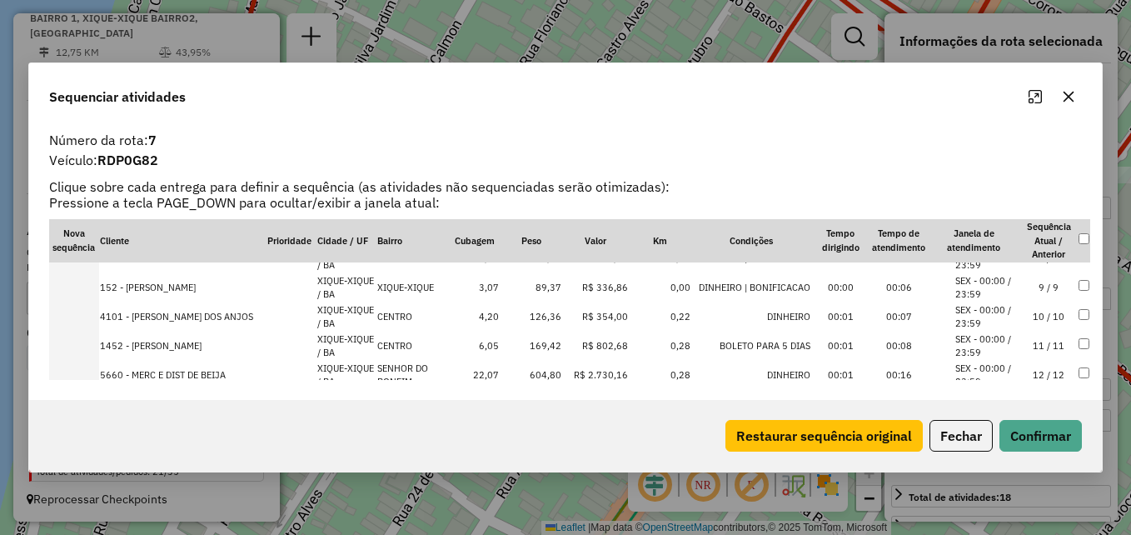
scroll to position [250, 0]
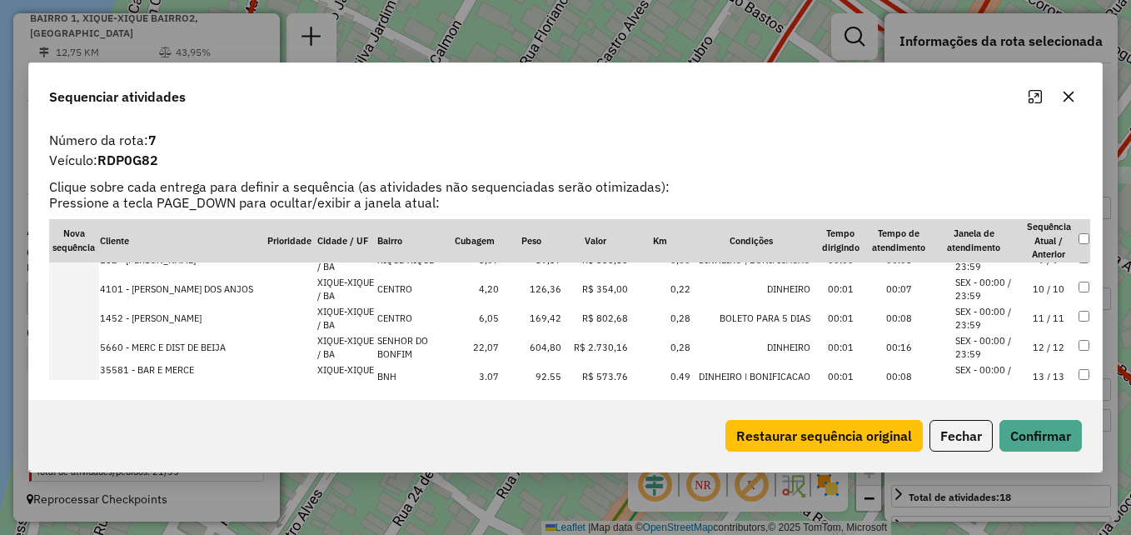
click at [556, 346] on td "604,80" at bounding box center [531, 347] width 62 height 29
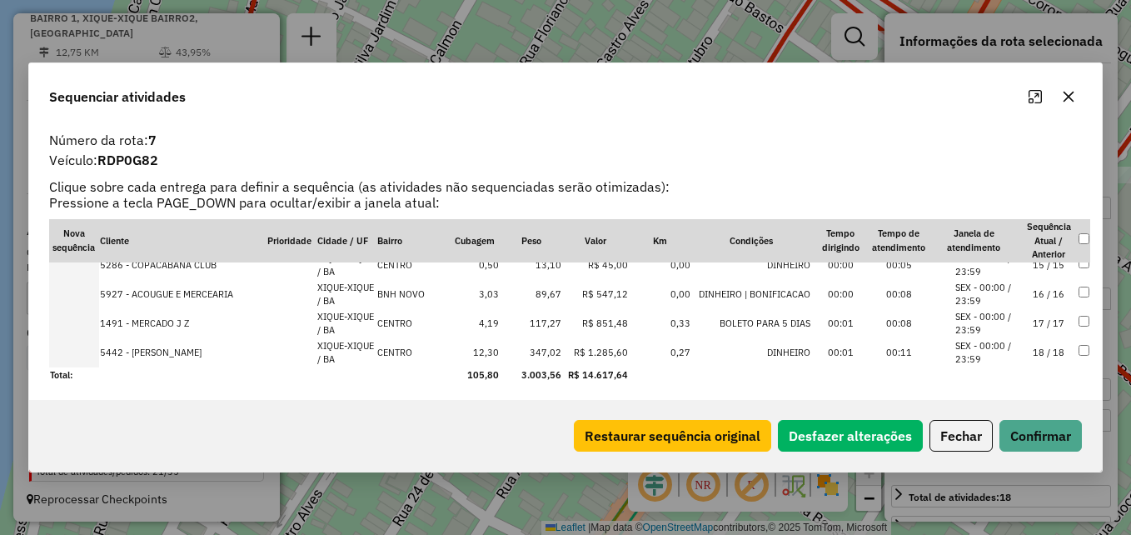
scroll to position [422, 0]
drag, startPoint x: 560, startPoint y: 353, endPoint x: 601, endPoint y: 308, distance: 60.7
click at [560, 348] on td "347,02" at bounding box center [531, 350] width 62 height 29
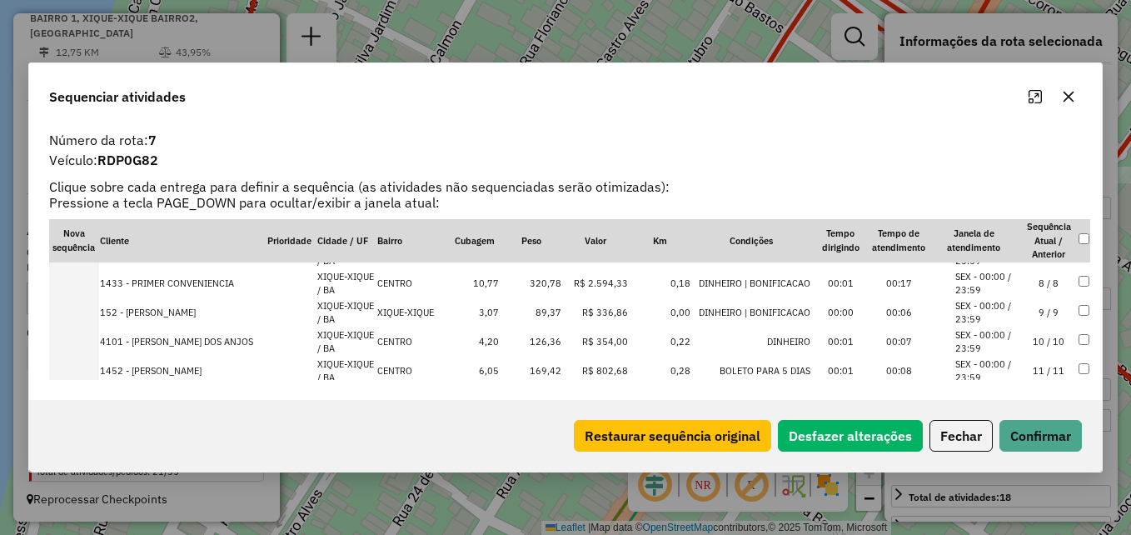
click at [549, 291] on td "320,78" at bounding box center [531, 283] width 62 height 29
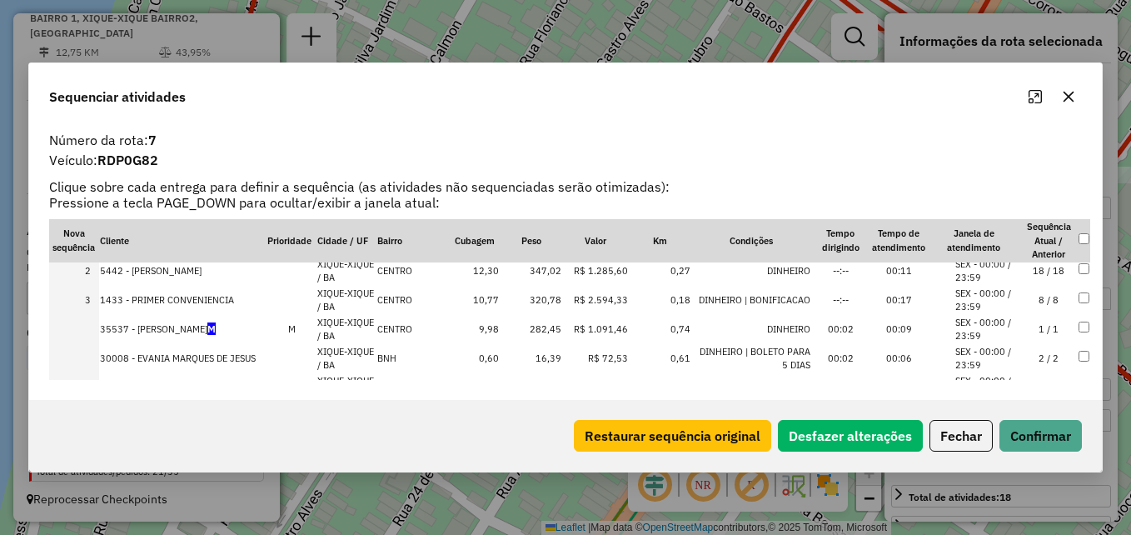
scroll to position [0, 0]
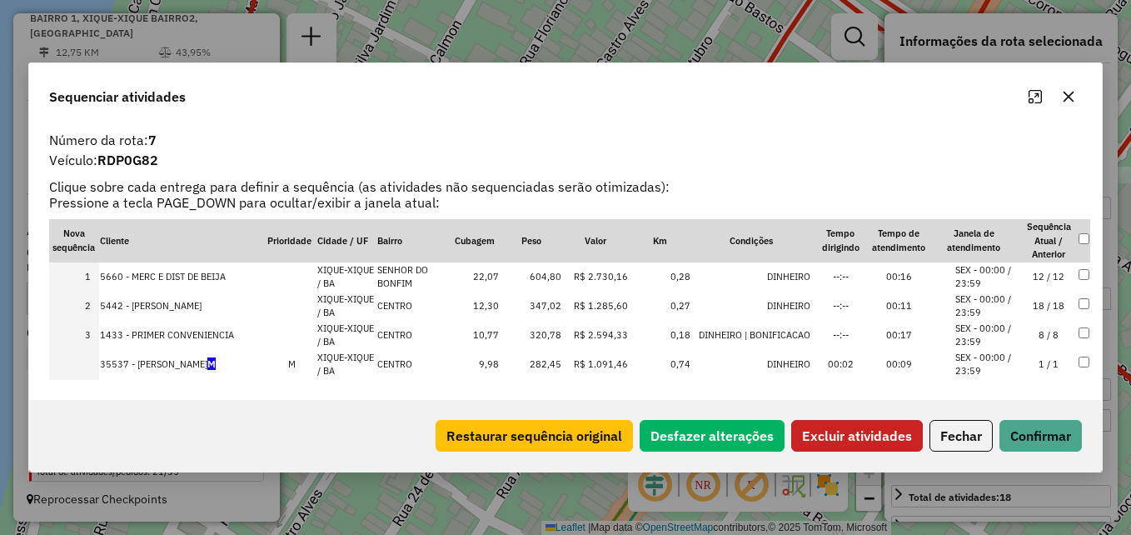
click at [857, 431] on button "Excluir atividades" at bounding box center [857, 436] width 132 height 32
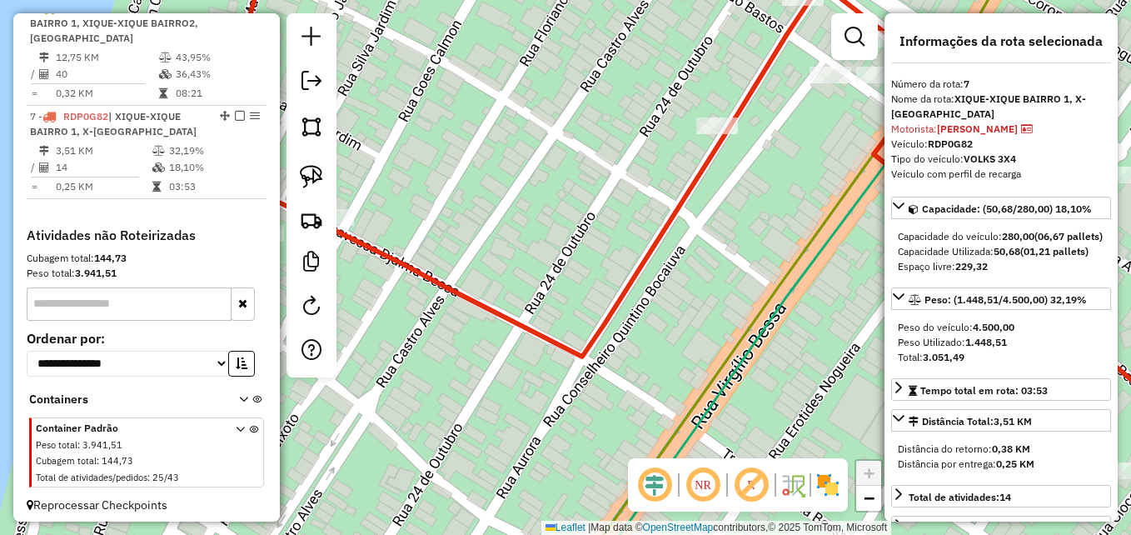
scroll to position [1147, 0]
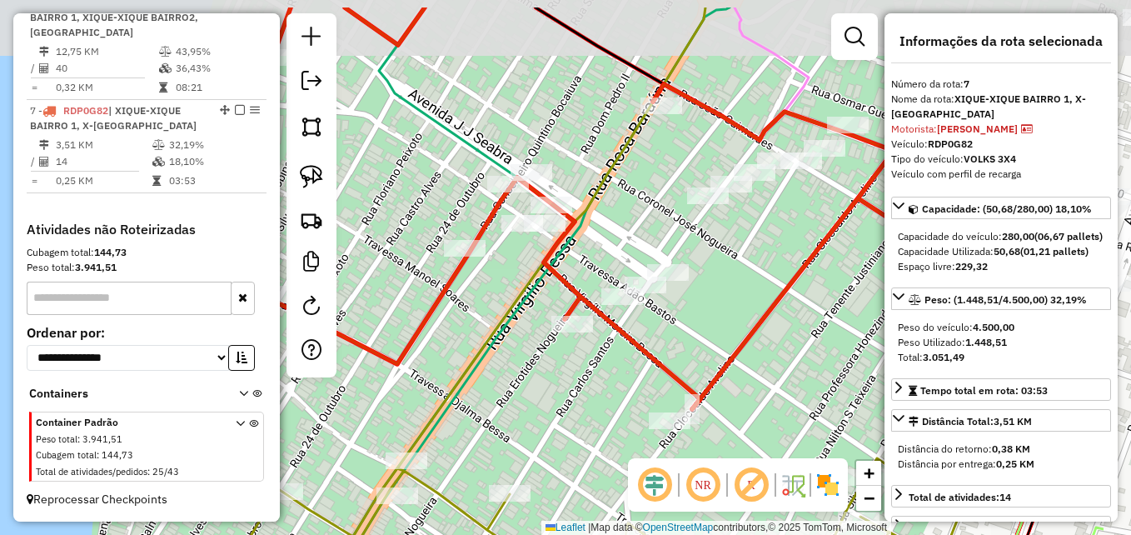
drag, startPoint x: 495, startPoint y: 167, endPoint x: 390, endPoint y: 214, distance: 115.6
click at [390, 214] on div "Janela de atendimento Grade de atendimento Capacidade Transportadoras Veículos …" at bounding box center [565, 267] width 1131 height 535
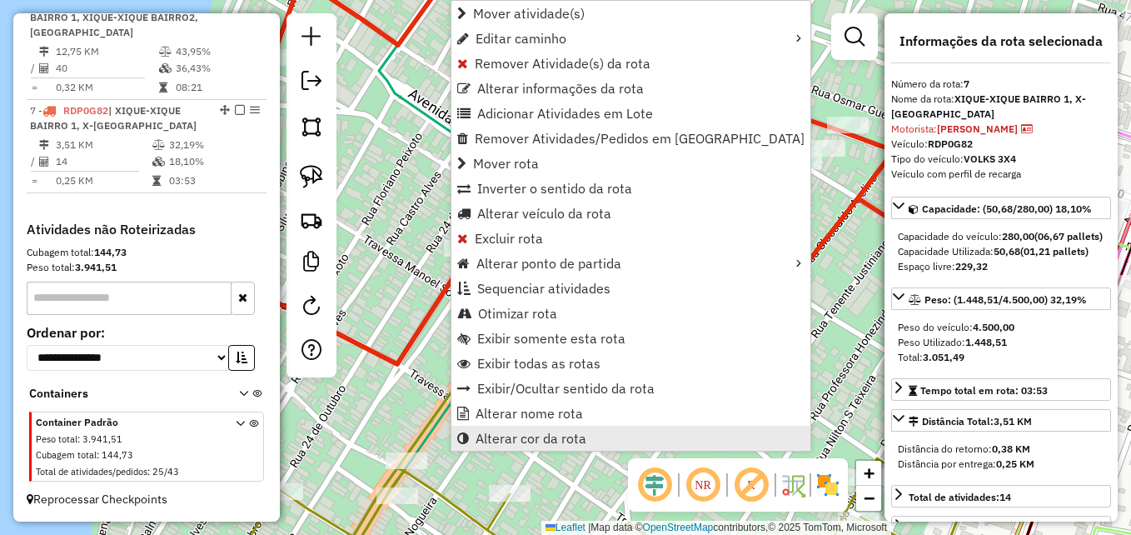
drag, startPoint x: 522, startPoint y: 434, endPoint x: 676, endPoint y: 413, distance: 155.4
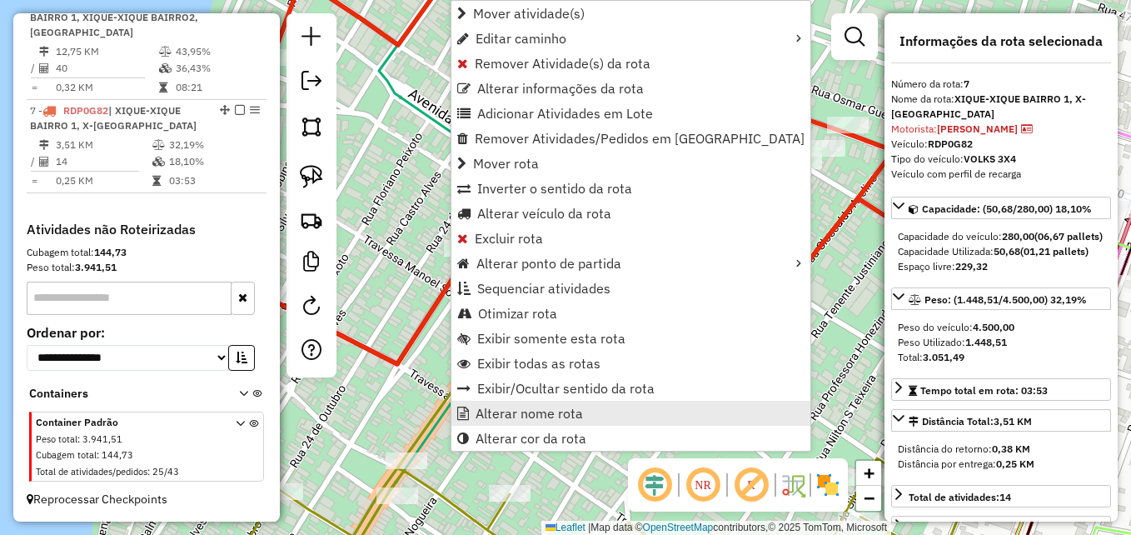
click at [521, 435] on span "Alterar cor da rota" at bounding box center [530, 437] width 111 height 13
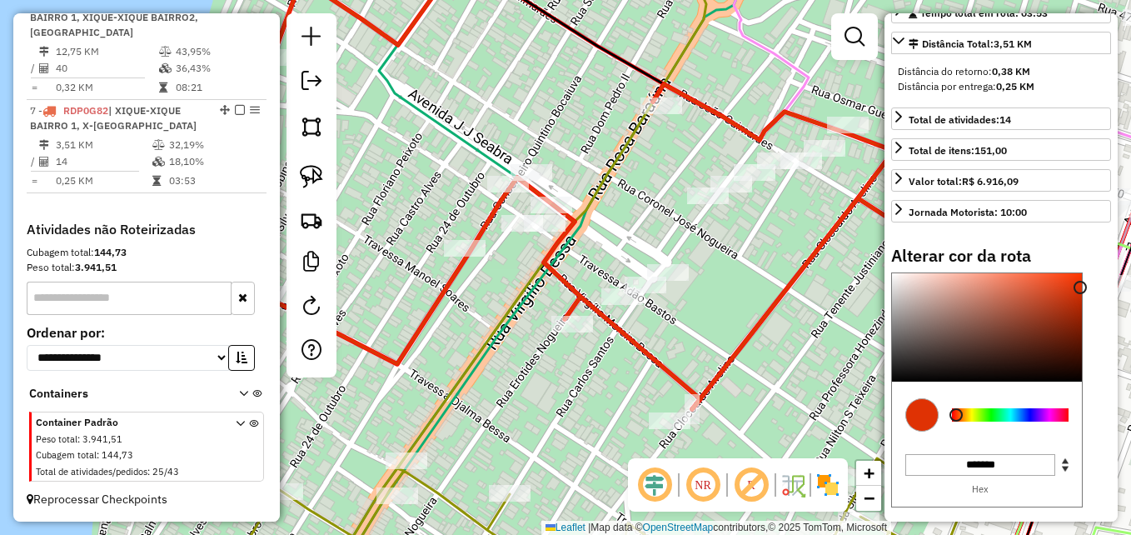
scroll to position [416, 0]
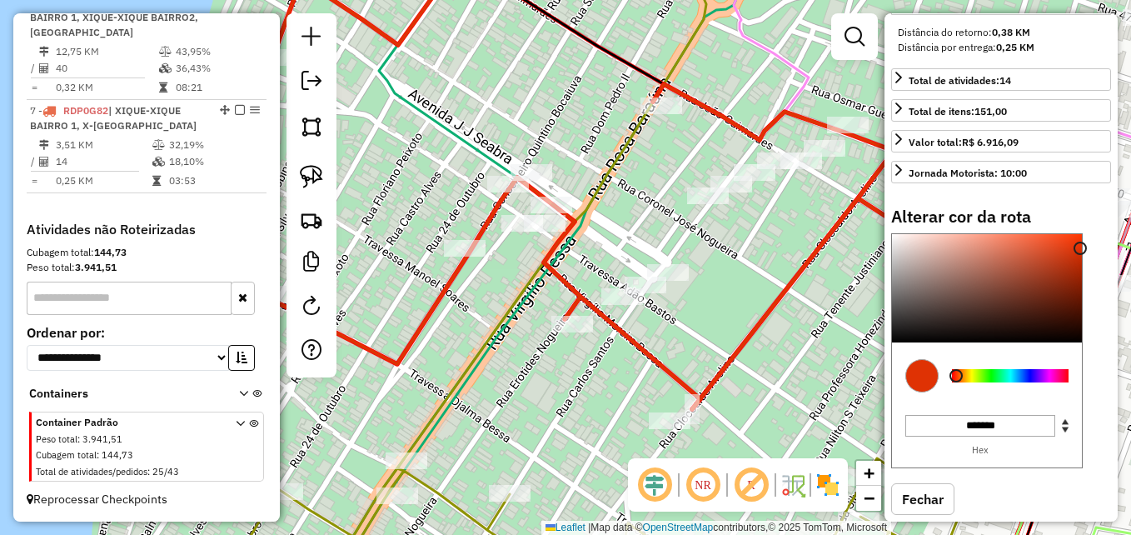
type input "*******"
click at [1012, 382] on div at bounding box center [1010, 375] width 117 height 13
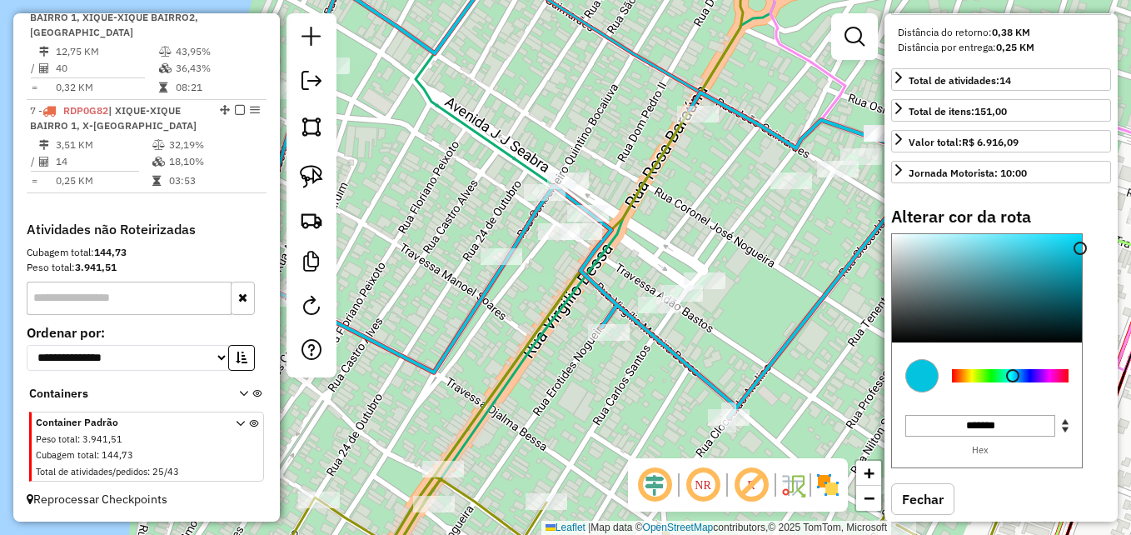
drag, startPoint x: 475, startPoint y: 353, endPoint x: 516, endPoint y: 363, distance: 42.8
click at [516, 363] on icon at bounding box center [700, 211] width 521 height 512
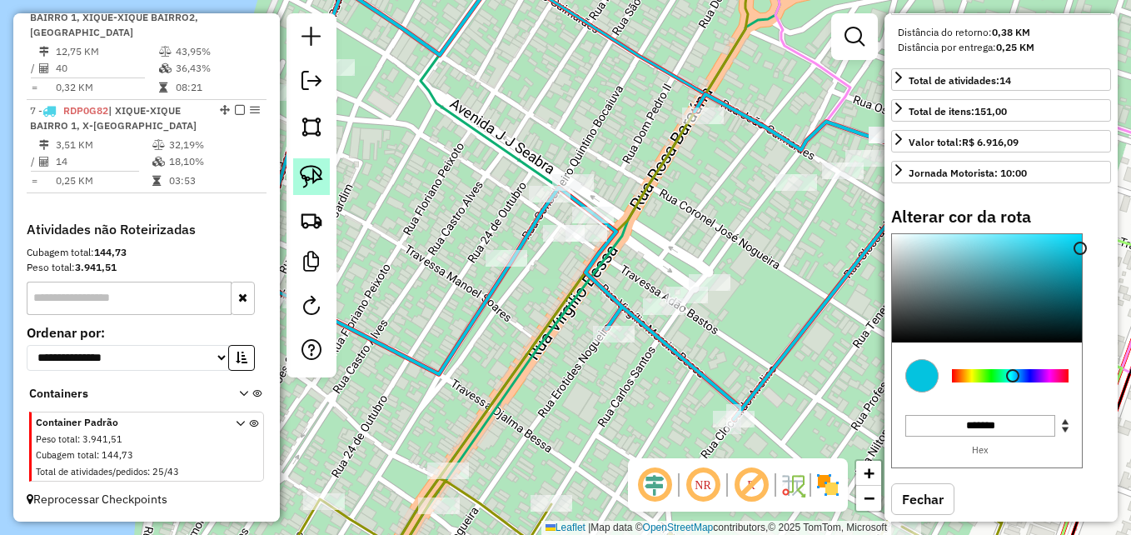
click at [323, 187] on link at bounding box center [311, 176] width 37 height 37
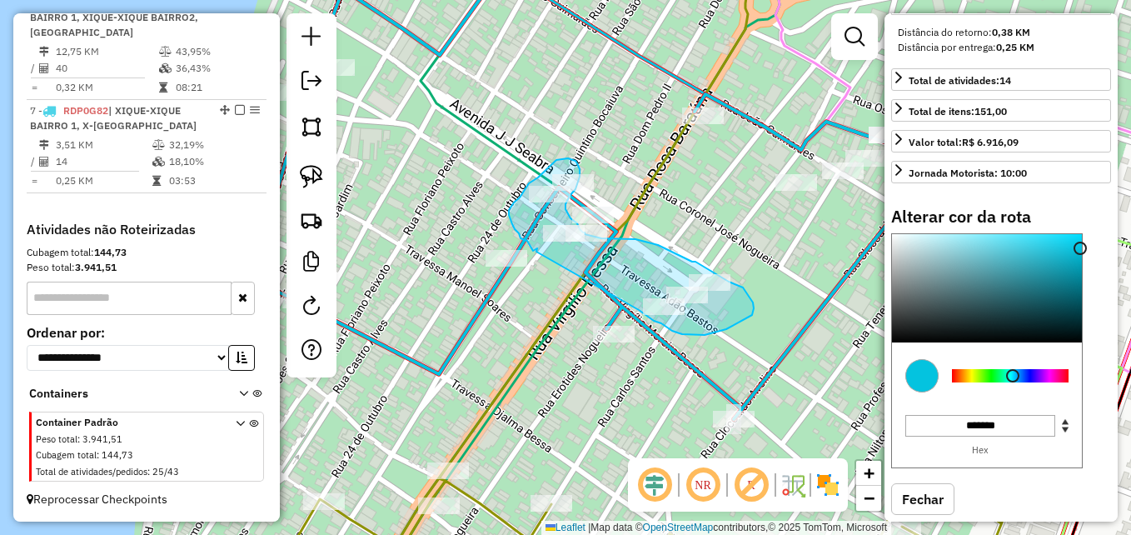
drag, startPoint x: 536, startPoint y: 251, endPoint x: 610, endPoint y: 282, distance: 80.3
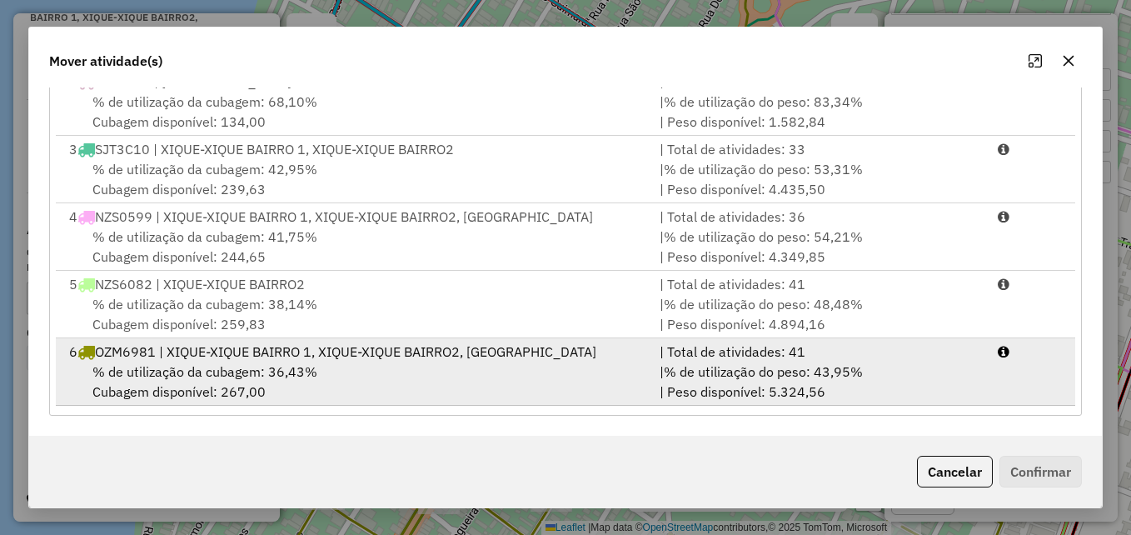
scroll to position [139, 0]
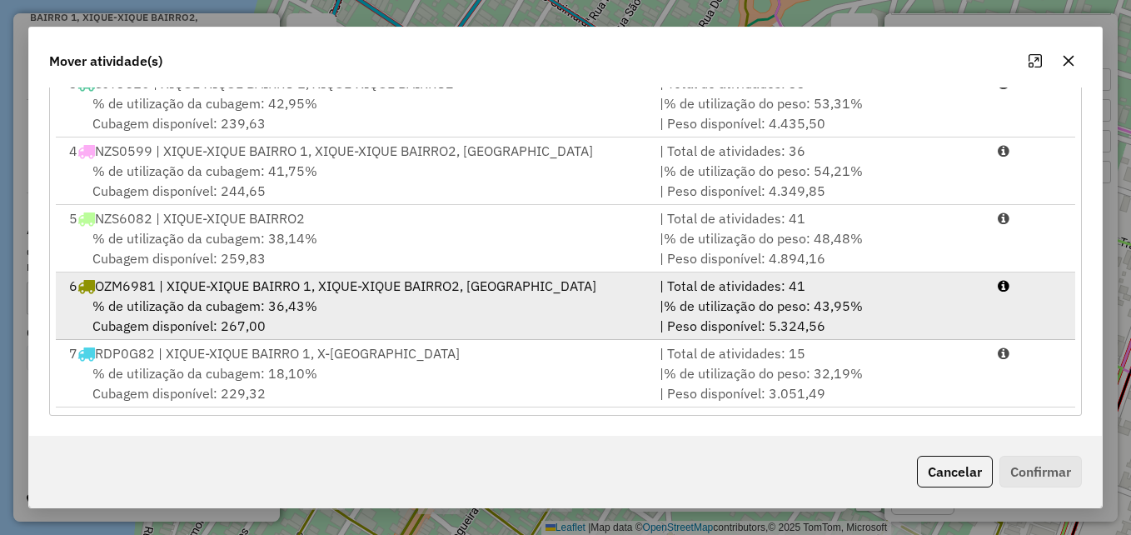
click at [446, 309] on div "% de utilização da cubagem: 36,43% Cubagem disponível: 267,00" at bounding box center [354, 316] width 590 height 40
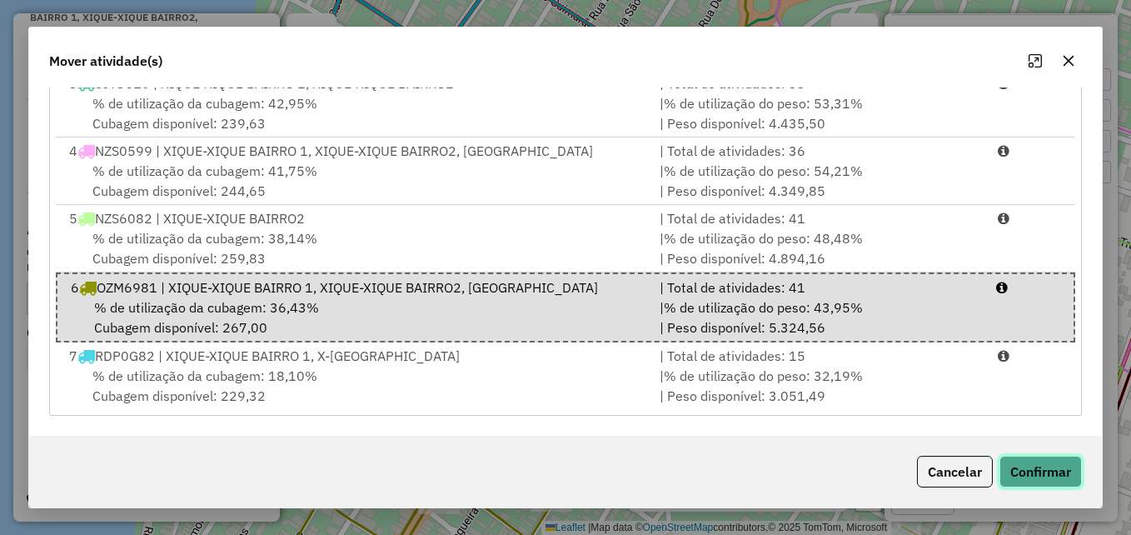
click at [1021, 468] on button "Confirmar" at bounding box center [1040, 471] width 82 height 32
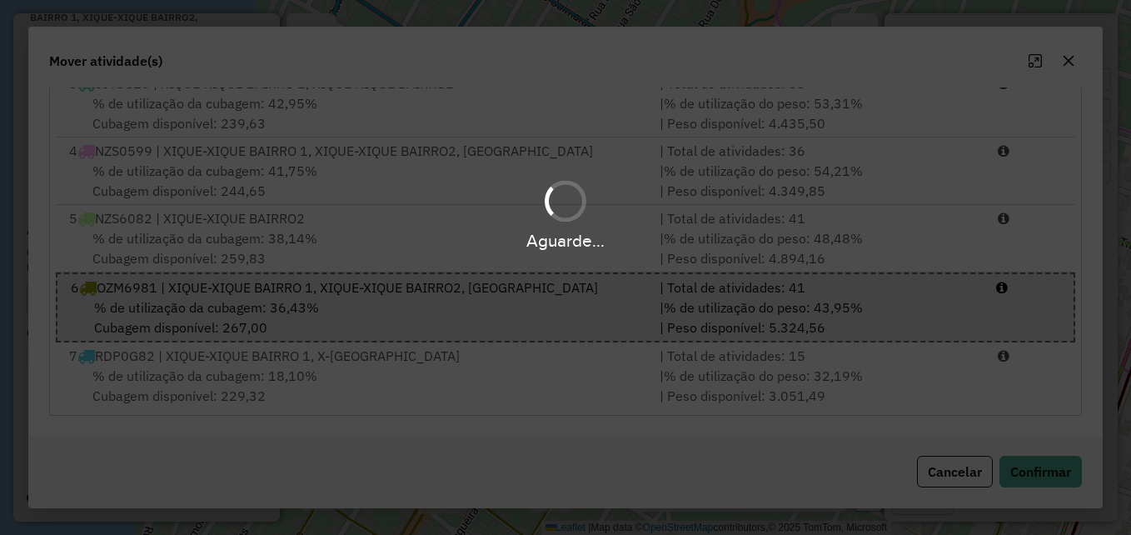
select select "**********"
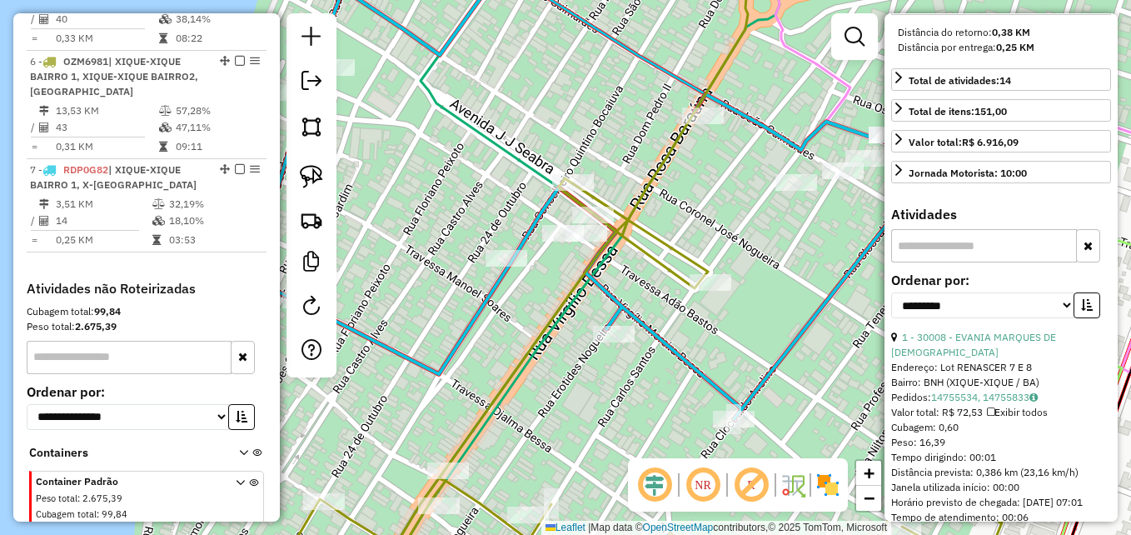
scroll to position [1147, 0]
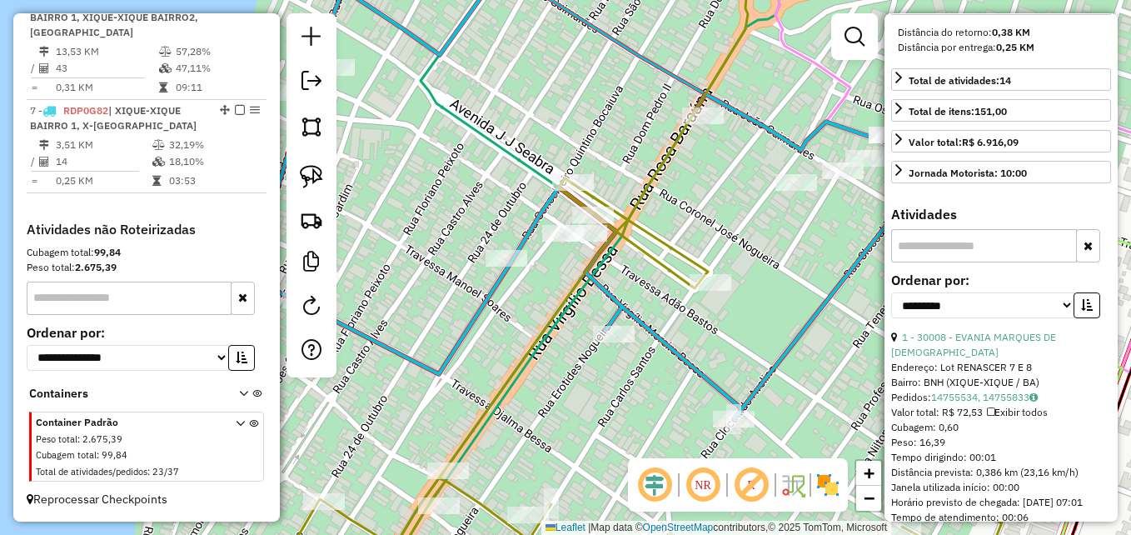
drag, startPoint x: 485, startPoint y: 334, endPoint x: 547, endPoint y: 226, distance: 124.5
click at [547, 226] on div "Janela de atendimento Grade de atendimento Capacidade Transportadoras Veículos …" at bounding box center [565, 267] width 1131 height 535
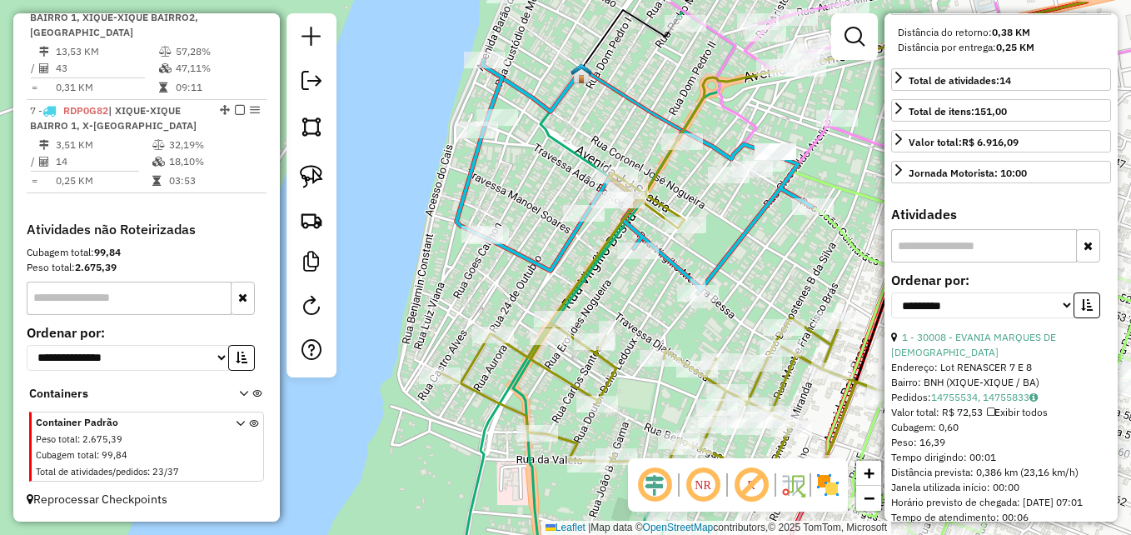
drag, startPoint x: 510, startPoint y: 197, endPoint x: 562, endPoint y: 258, distance: 80.3
click at [544, 288] on div "Janela de atendimento Grade de atendimento Capacidade Transportadoras Veículos …" at bounding box center [565, 267] width 1131 height 535
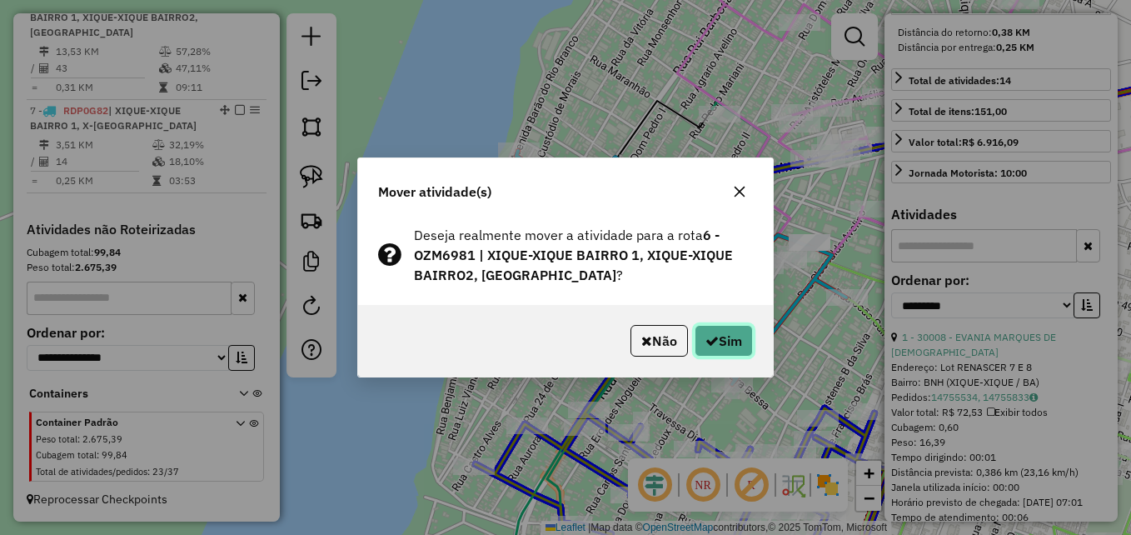
click at [704, 352] on button "Sim" at bounding box center [723, 341] width 58 height 32
click at [695, 360] on div "Não Sim" at bounding box center [565, 341] width 415 height 72
click at [707, 350] on button "Sim" at bounding box center [723, 341] width 58 height 32
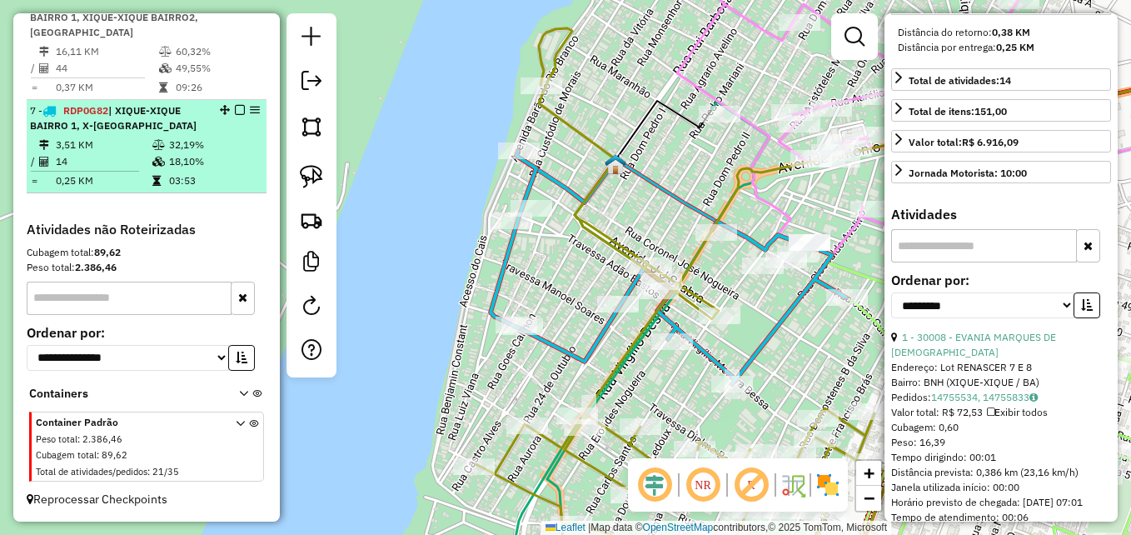
click at [104, 156] on td "14" at bounding box center [103, 161] width 97 height 17
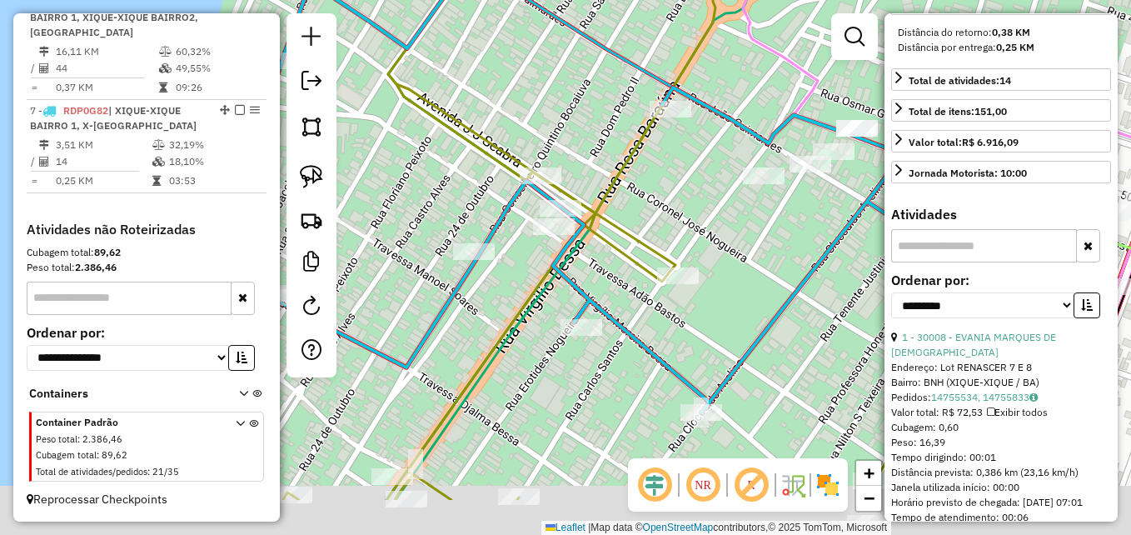
drag, startPoint x: 476, startPoint y: 440, endPoint x: 530, endPoint y: 212, distance: 234.3
click at [533, 211] on icon at bounding box center [635, 178] width 704 height 641
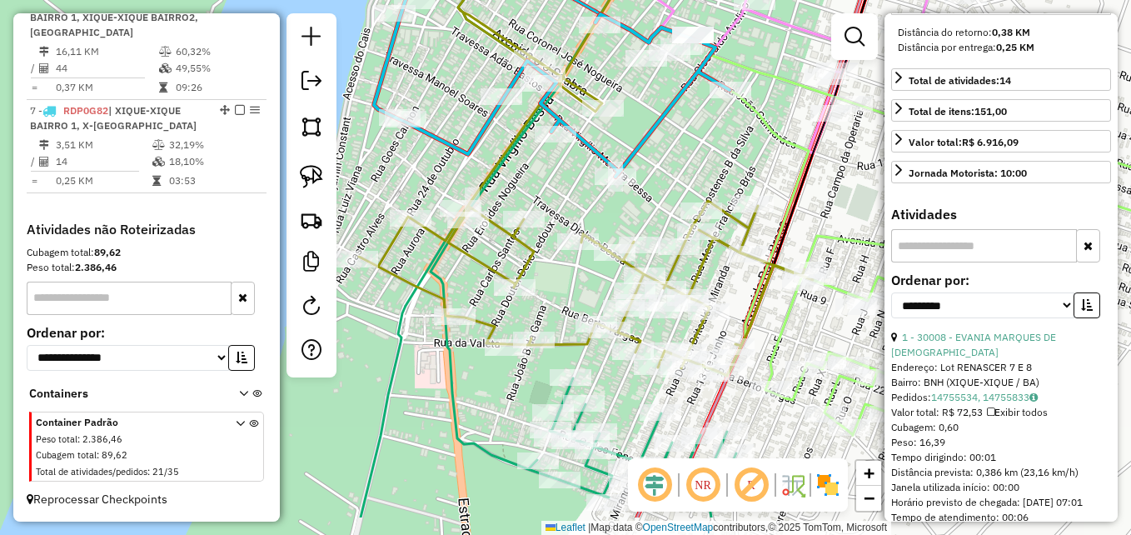
drag, startPoint x: 590, startPoint y: 368, endPoint x: 556, endPoint y: 297, distance: 78.6
click at [556, 297] on div "Janela de atendimento Grade de atendimento Capacidade Transportadoras Veículos …" at bounding box center [565, 267] width 1131 height 535
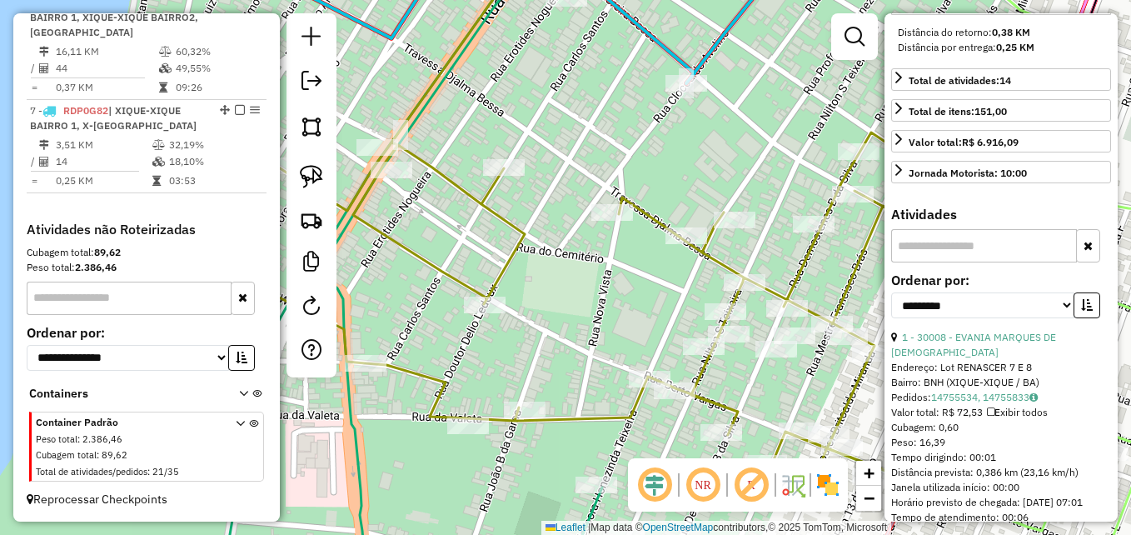
click at [518, 231] on icon at bounding box center [627, 214] width 908 height 534
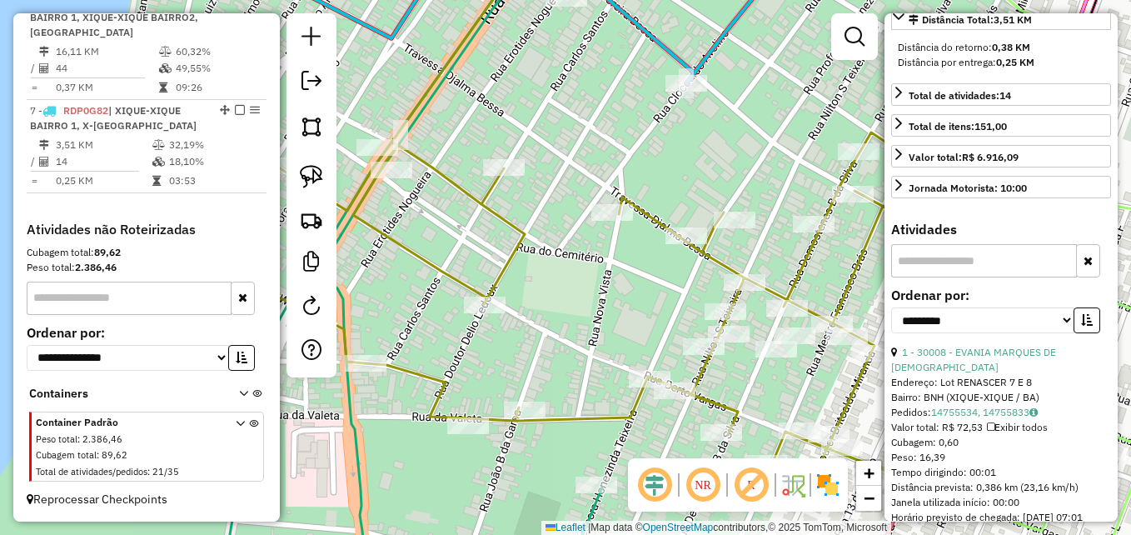
click at [518, 231] on icon at bounding box center [627, 214] width 908 height 534
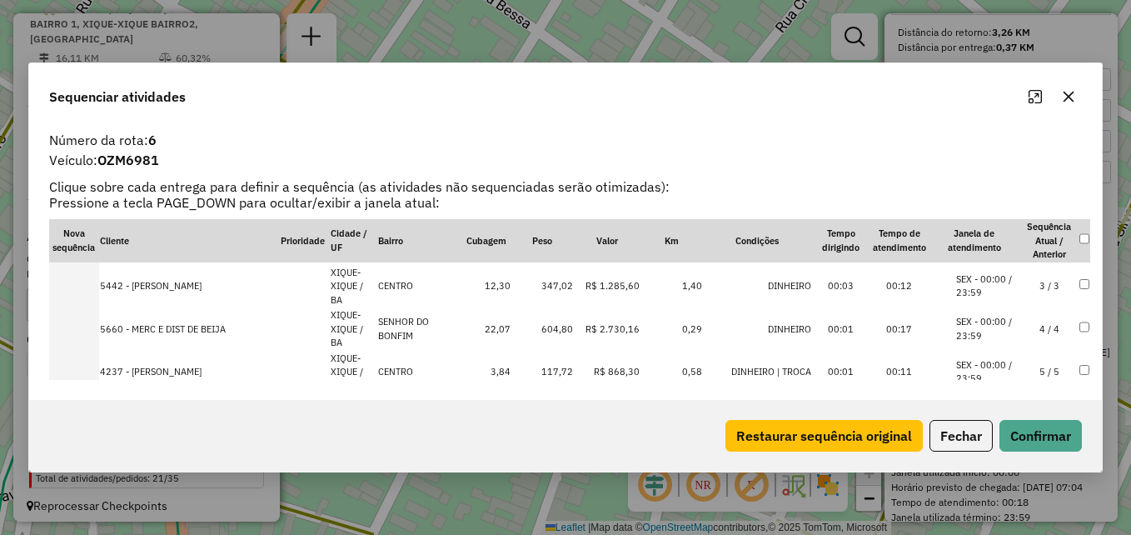
scroll to position [167, 0]
click at [550, 439] on td "73,16" at bounding box center [542, 460] width 62 height 43
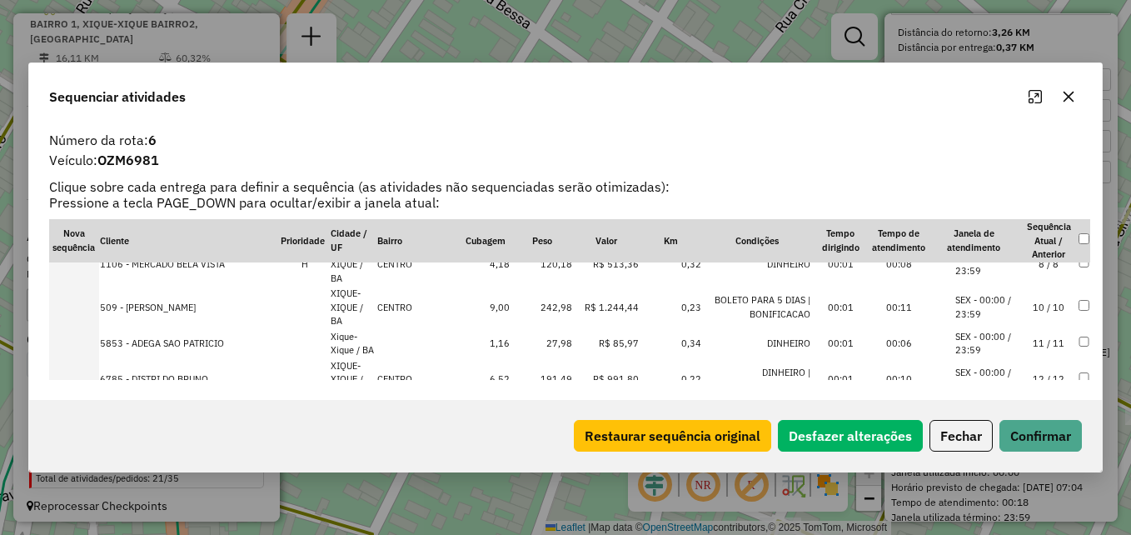
scroll to position [279, 0]
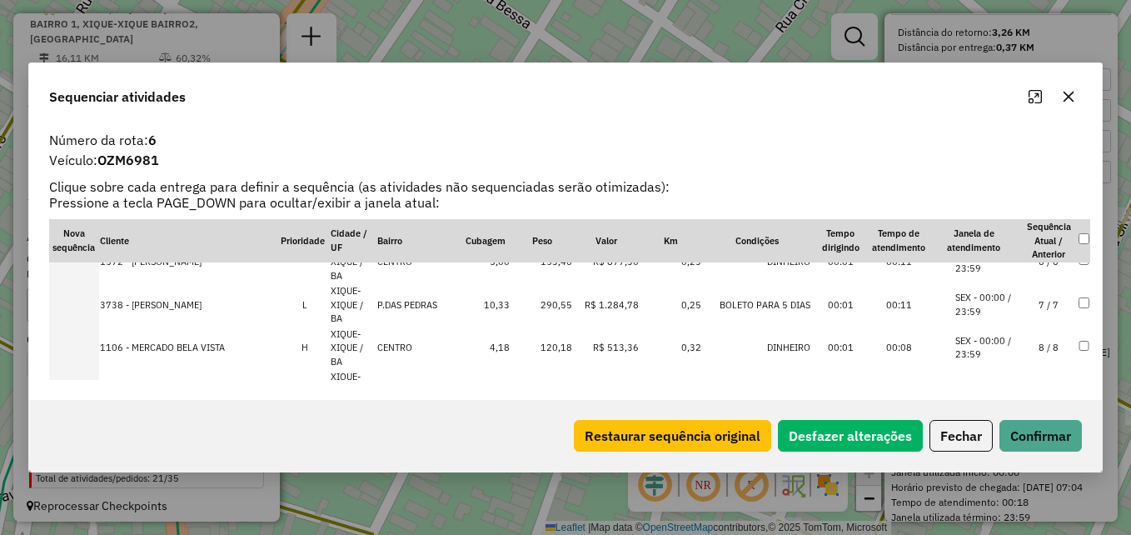
click at [557, 484] on td "16,80" at bounding box center [541, 505] width 62 height 43
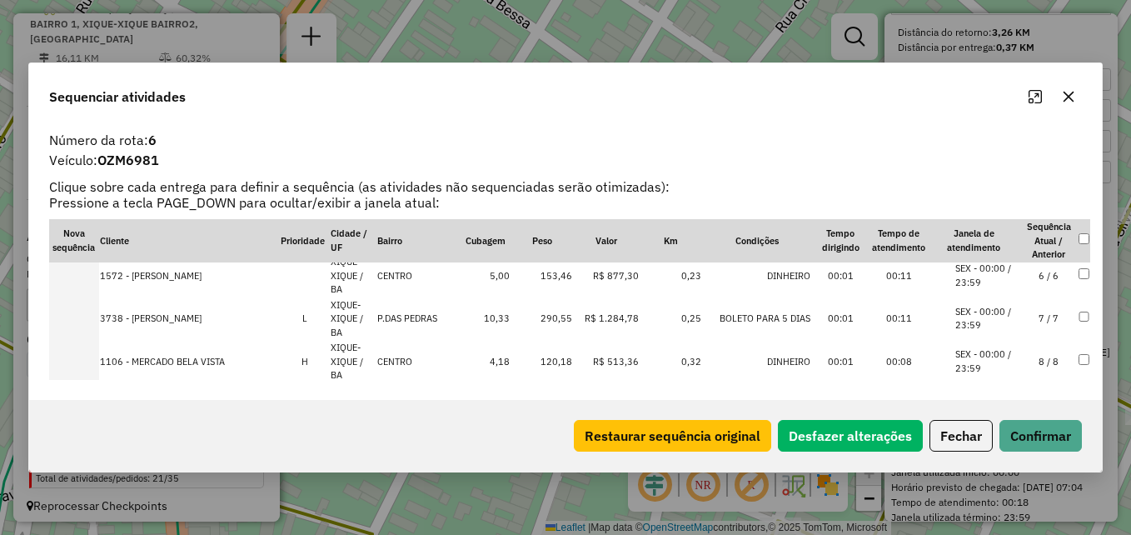
click at [560, 425] on td "27,98" at bounding box center [541, 439] width 62 height 29
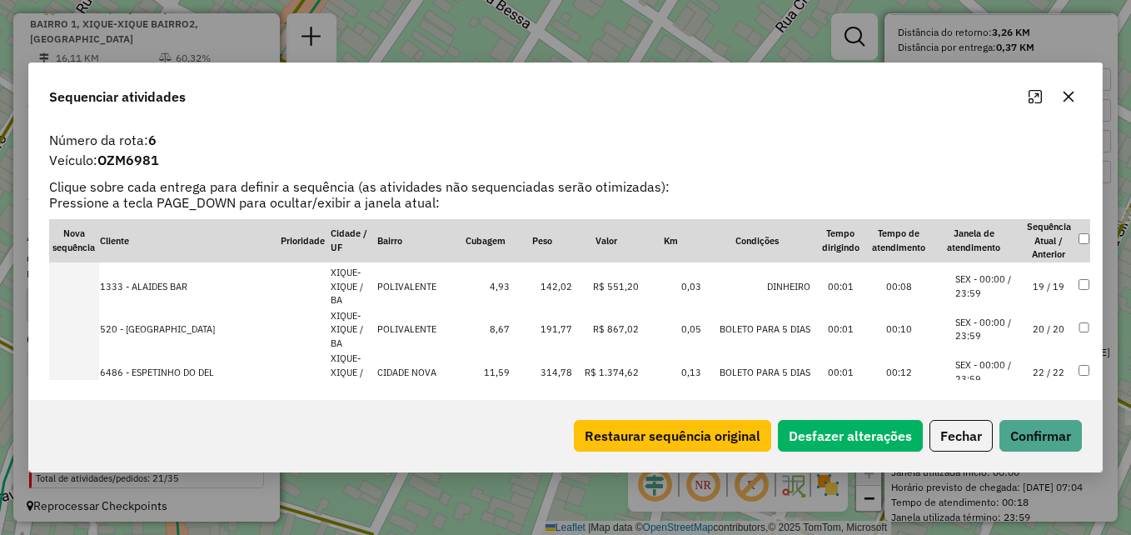
scroll to position [812, 0]
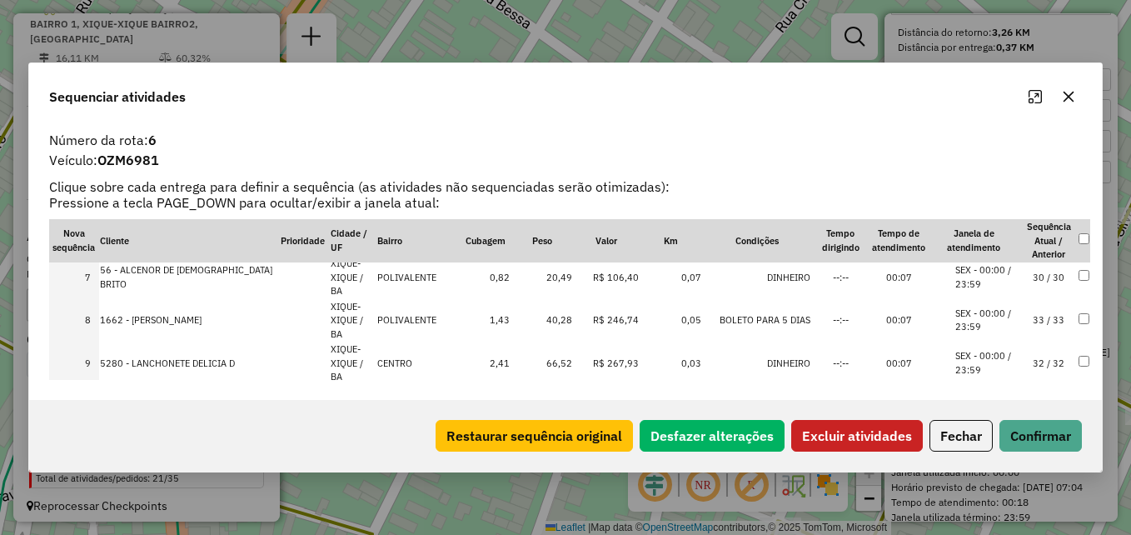
scroll to position [167, 0]
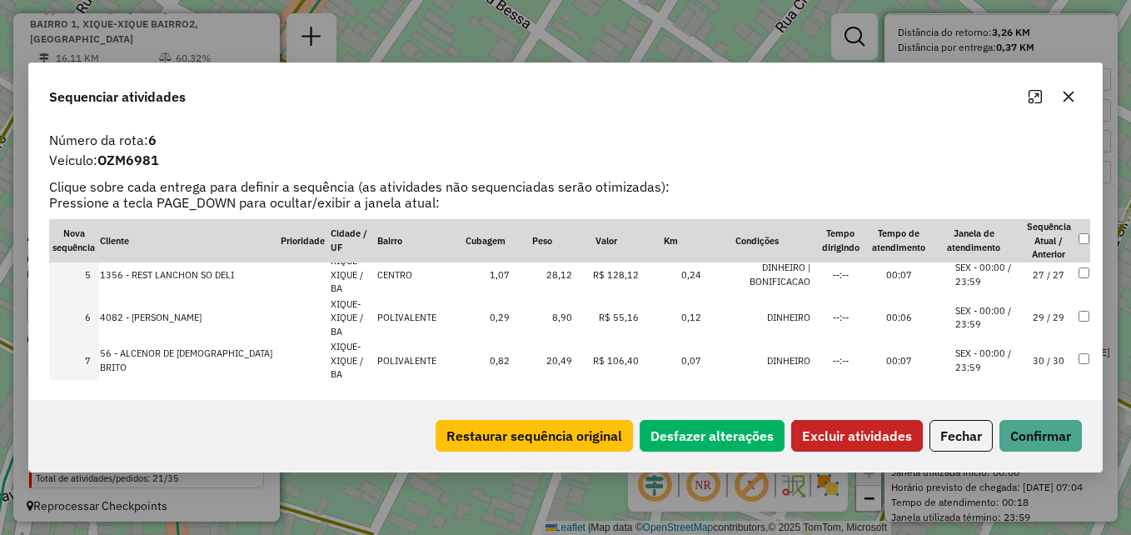
click at [897, 432] on button "Excluir atividades" at bounding box center [857, 436] width 132 height 32
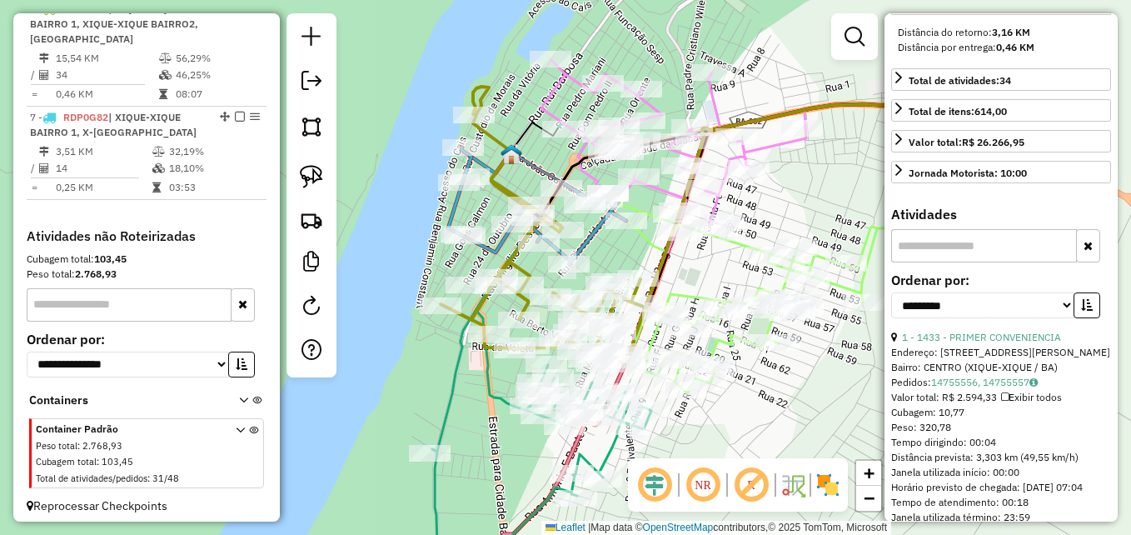
drag, startPoint x: 491, startPoint y: 307, endPoint x: 396, endPoint y: 250, distance: 111.0
click at [440, 250] on icon at bounding box center [553, 225] width 227 height 276
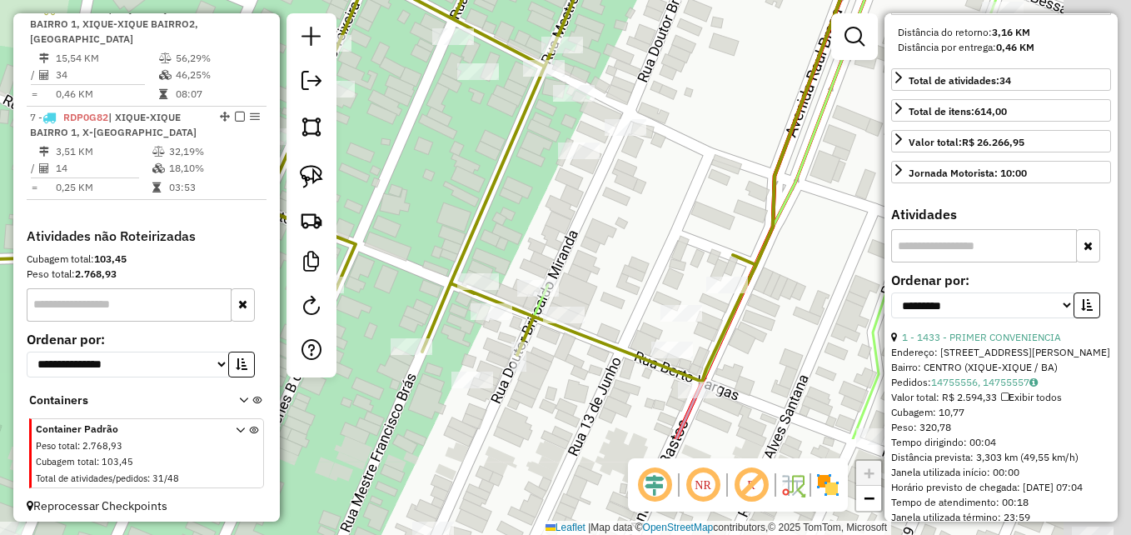
drag, startPoint x: 589, startPoint y: 261, endPoint x: 451, endPoint y: 154, distance: 173.9
click at [451, 154] on div "Janela de atendimento Grade de atendimento Capacidade Transportadoras Veículos …" at bounding box center [565, 267] width 1131 height 535
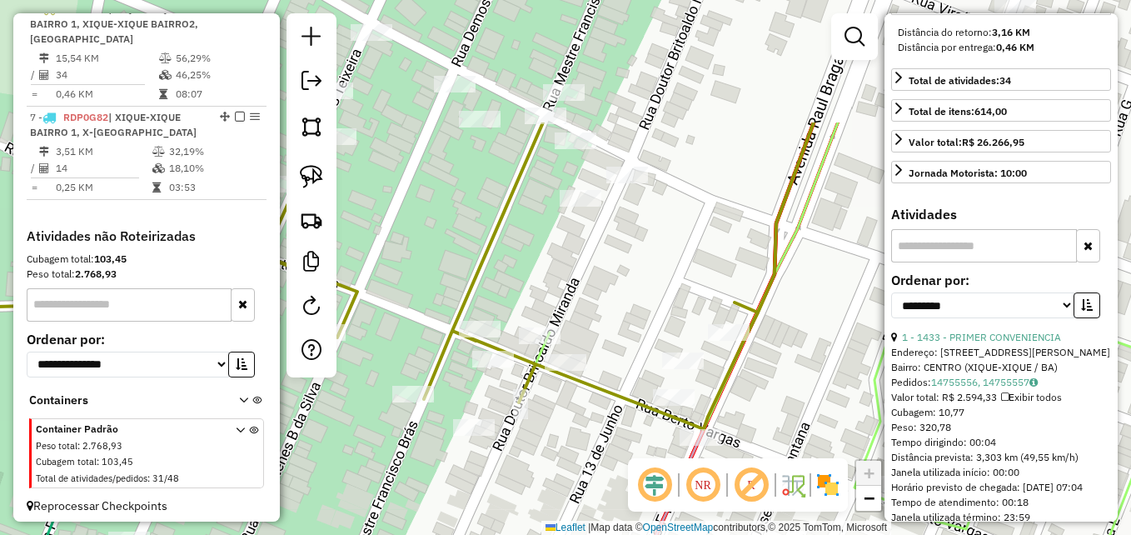
drag, startPoint x: 530, startPoint y: 304, endPoint x: 515, endPoint y: 480, distance: 176.4
click at [515, 480] on div "Janela de atendimento Grade de atendimento Capacidade Transportadoras Veículos …" at bounding box center [565, 267] width 1131 height 535
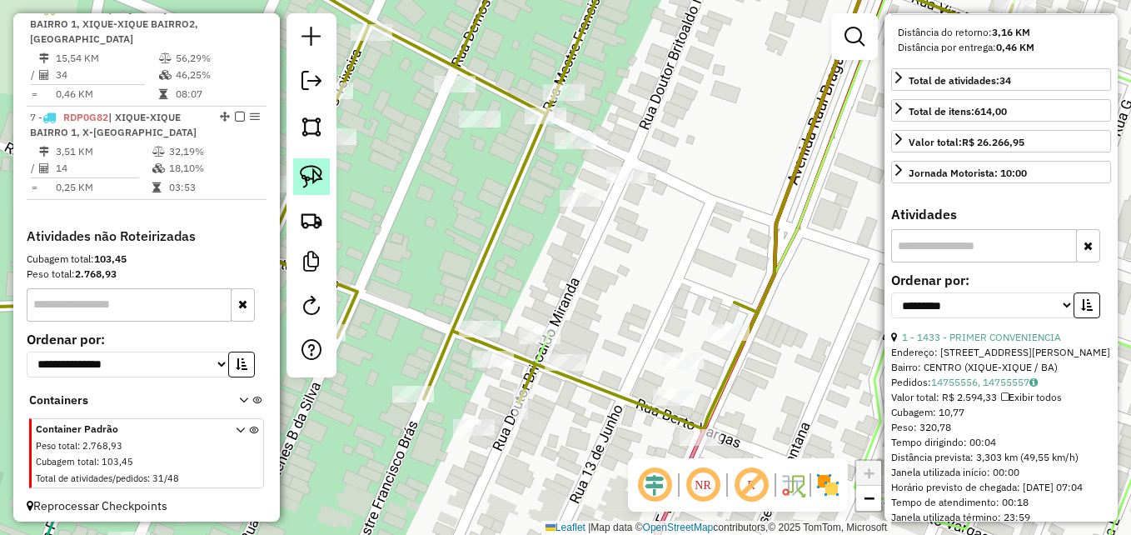
click at [312, 169] on img at bounding box center [311, 176] width 23 height 23
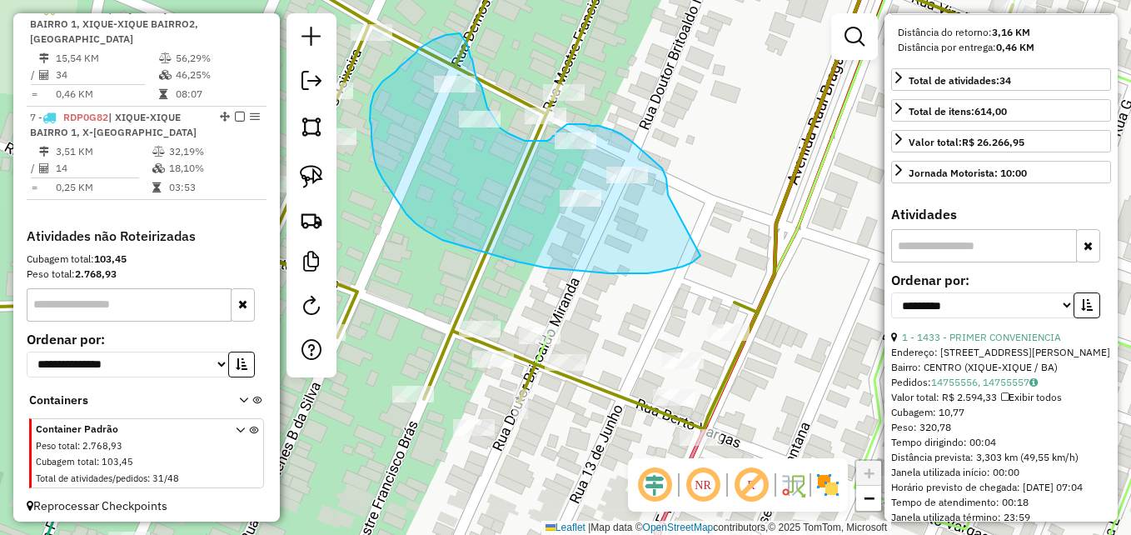
drag, startPoint x: 647, startPoint y: 273, endPoint x: 668, endPoint y: 195, distance: 81.0
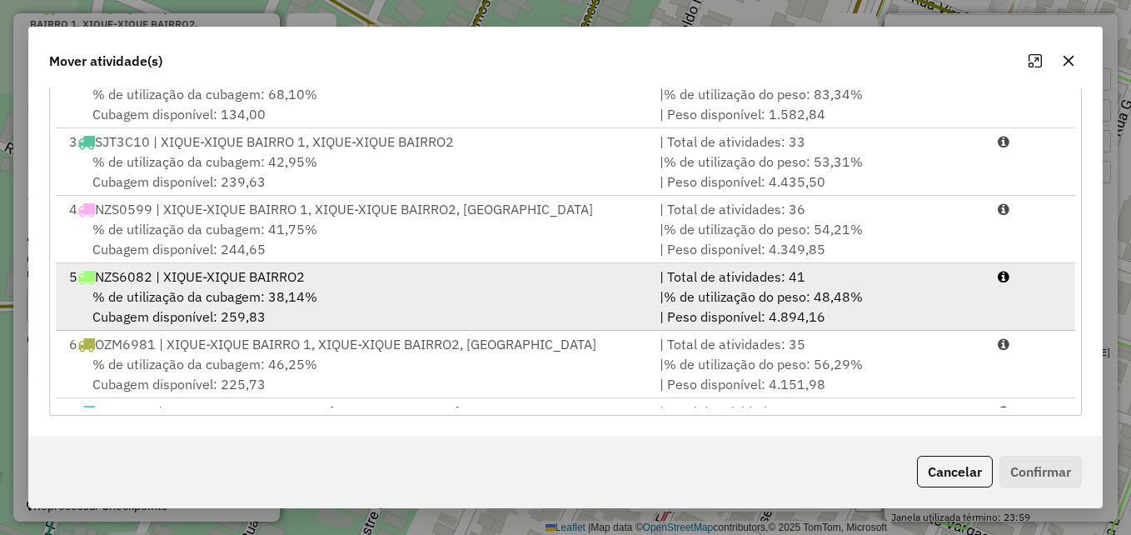
scroll to position [139, 0]
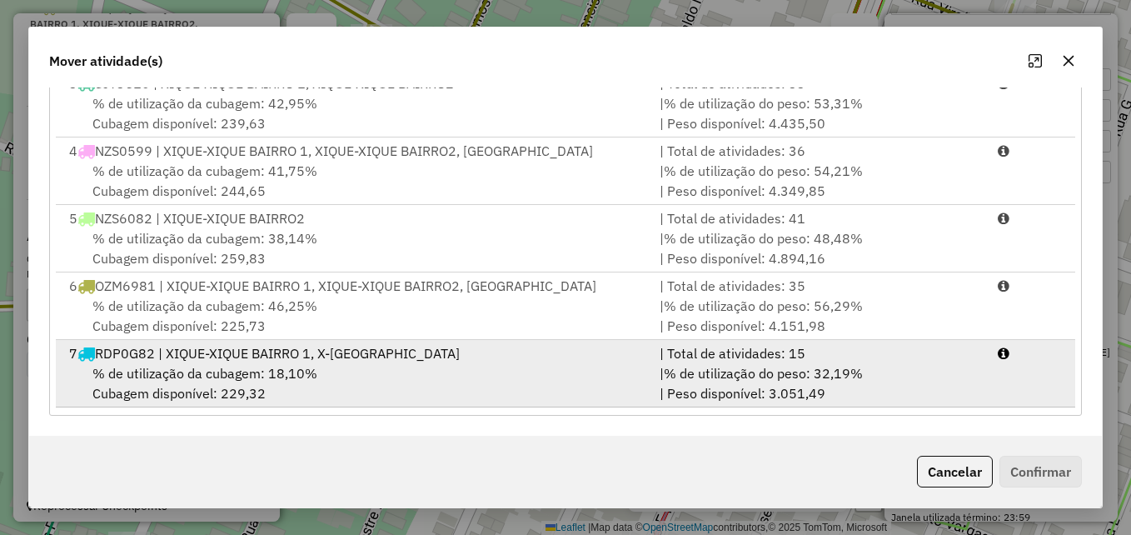
click at [407, 387] on div "% de utilização da cubagem: 18,10% Cubagem disponível: 229,32" at bounding box center [354, 383] width 590 height 40
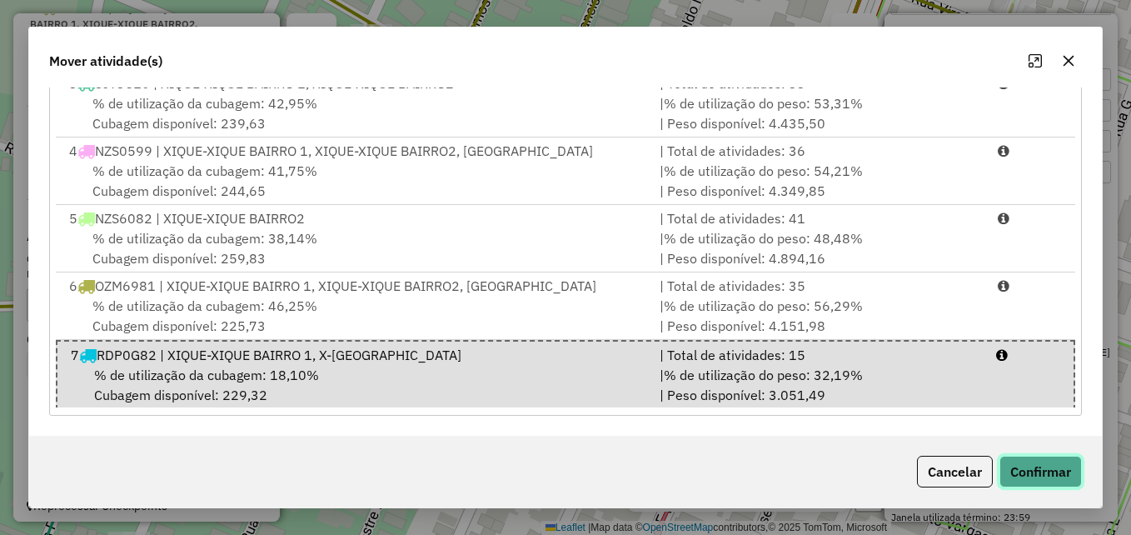
click at [1038, 472] on button "Confirmar" at bounding box center [1040, 471] width 82 height 32
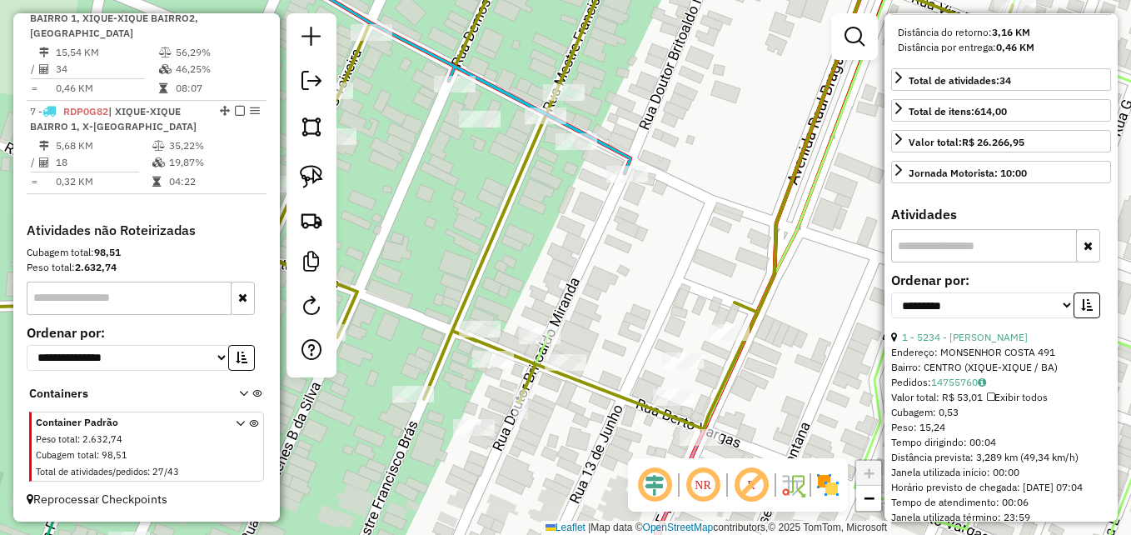
scroll to position [1126, 0]
click at [303, 180] on img at bounding box center [311, 176] width 23 height 23
click at [530, 329] on div "Janela de atendimento Grade de atendimento Capacidade Transportadoras Veículos …" at bounding box center [565, 267] width 1131 height 535
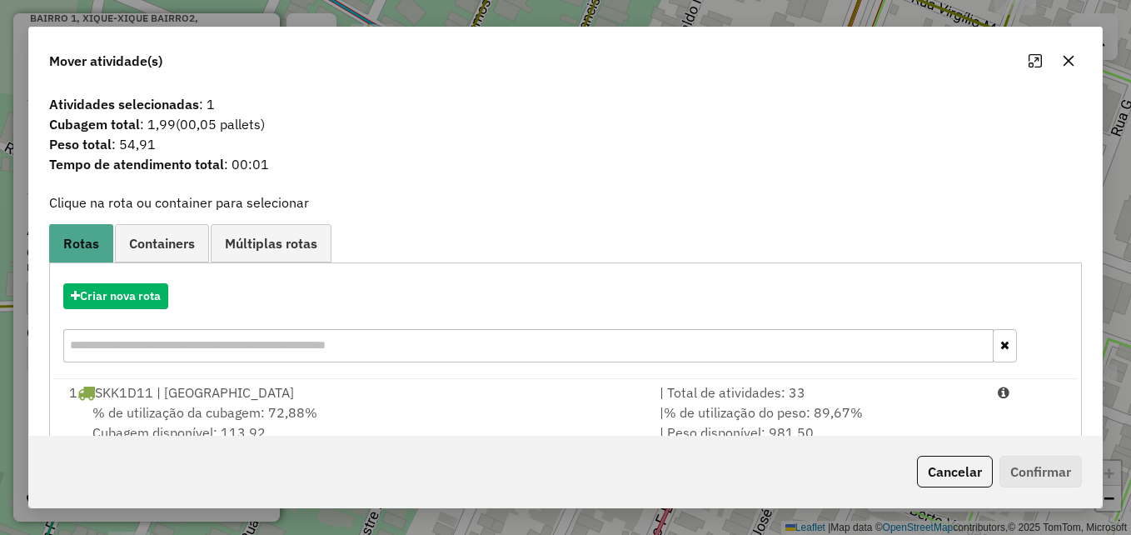
click at [1068, 57] on icon "button" at bounding box center [1068, 60] width 13 height 13
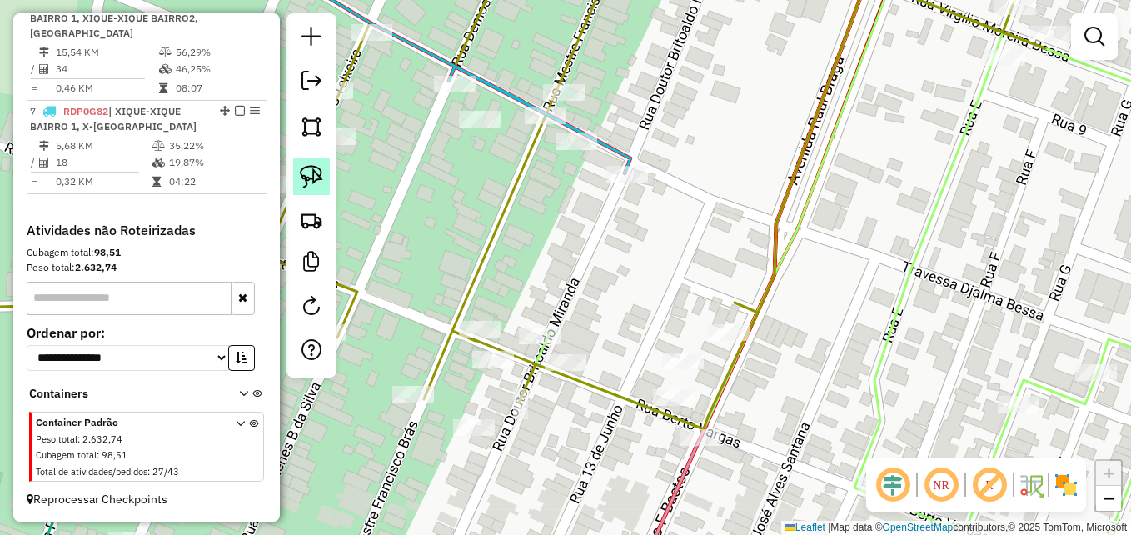
click at [311, 175] on img at bounding box center [311, 176] width 23 height 23
drag, startPoint x: 585, startPoint y: 339, endPoint x: 539, endPoint y: 312, distance: 53.0
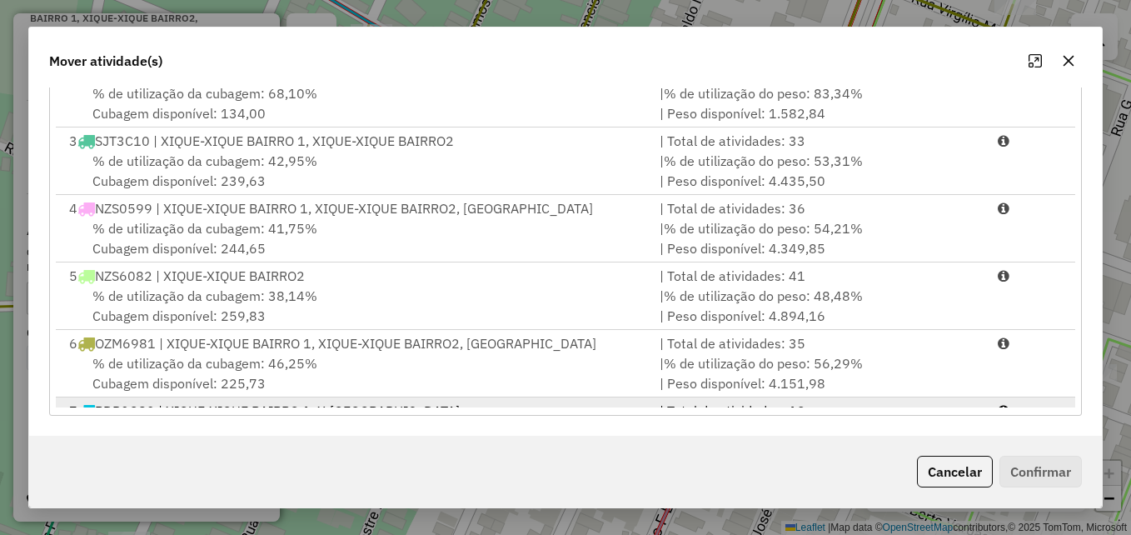
scroll to position [139, 0]
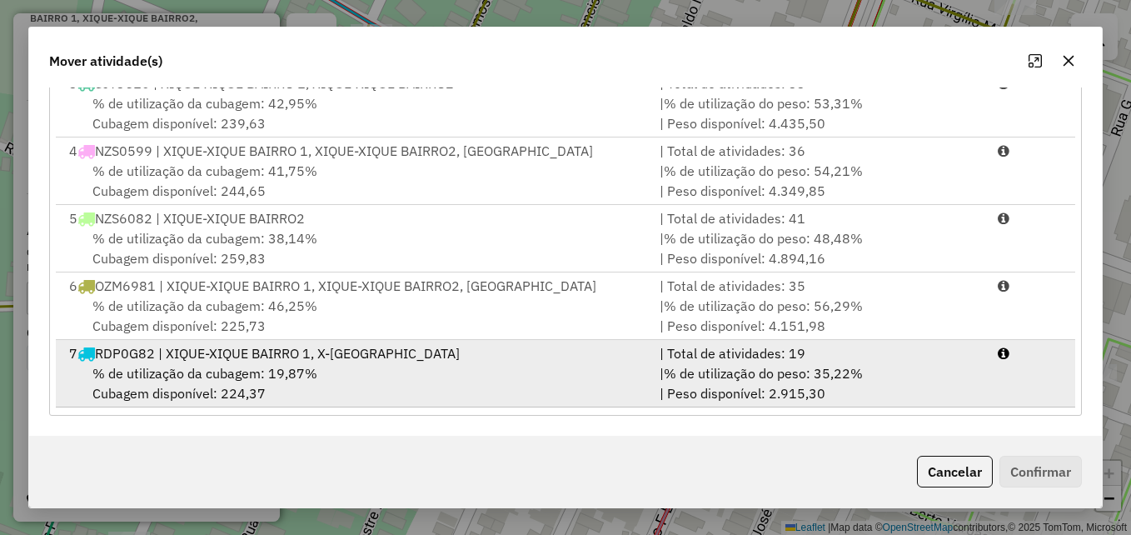
click at [444, 359] on div "7 RDP0G82 | XIQUE-XIQUE BAIRRO 1, X-XIQUE CENTRO" at bounding box center [354, 353] width 590 height 20
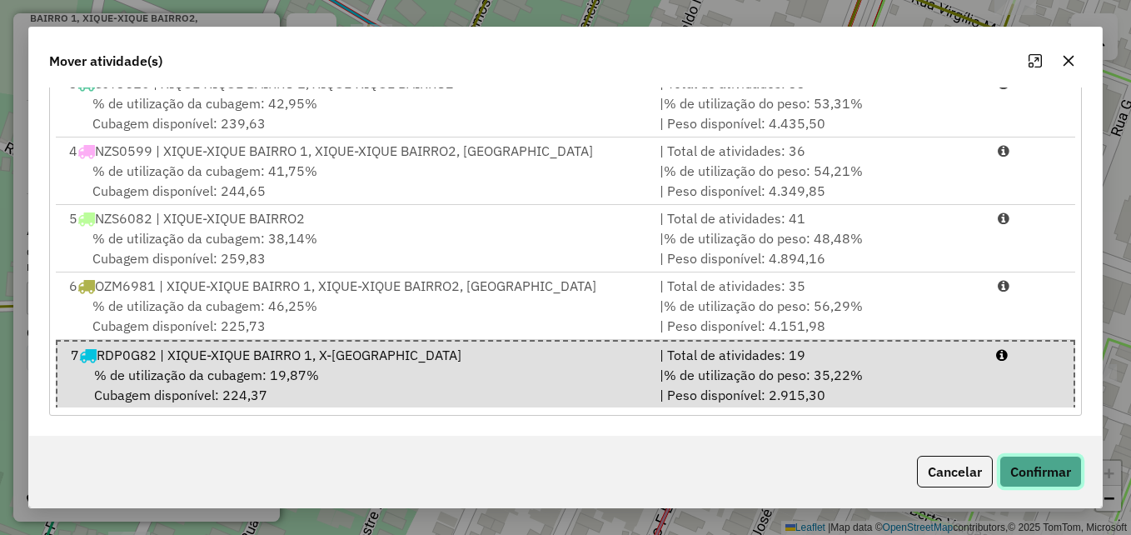
click at [1007, 461] on button "Confirmar" at bounding box center [1040, 471] width 82 height 32
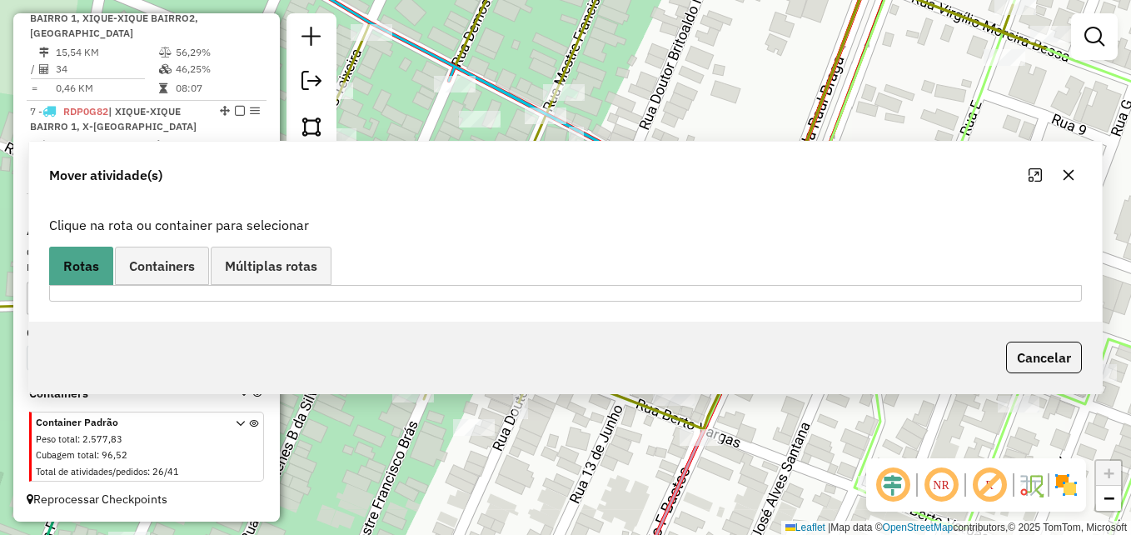
scroll to position [0, 0]
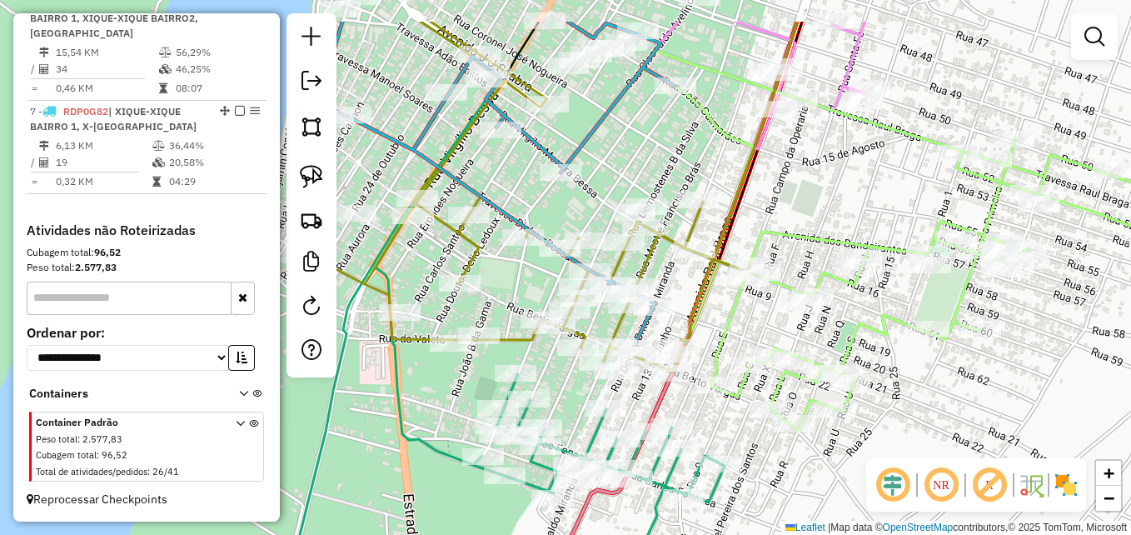
drag, startPoint x: 607, startPoint y: 226, endPoint x: 715, endPoint y: 305, distance: 134.1
click at [715, 305] on icon at bounding box center [531, 197] width 454 height 350
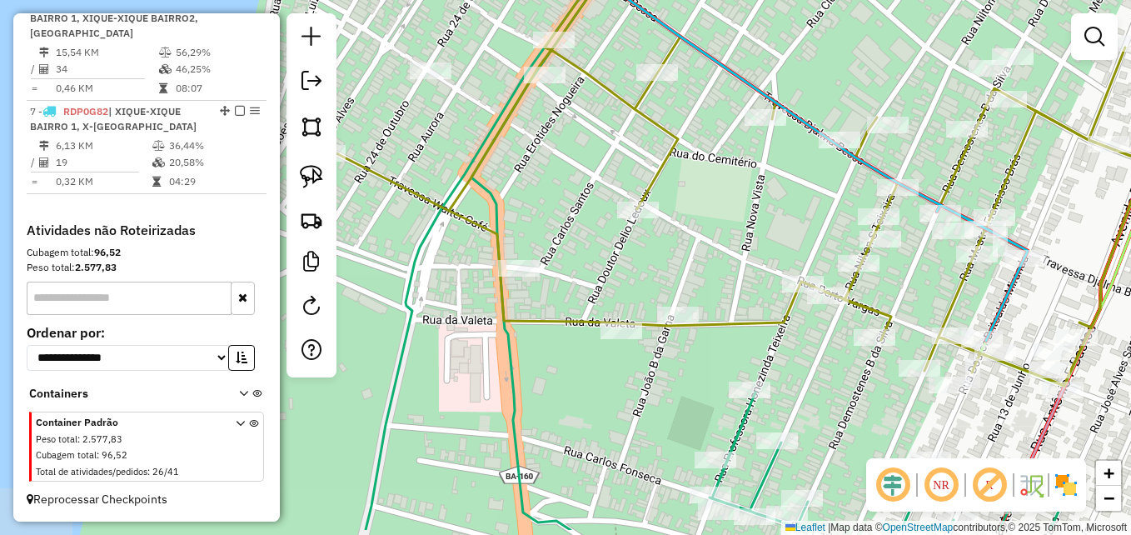
drag, startPoint x: 534, startPoint y: 363, endPoint x: 957, endPoint y: 303, distance: 427.2
click at [957, 303] on icon at bounding box center [780, 136] width 908 height 497
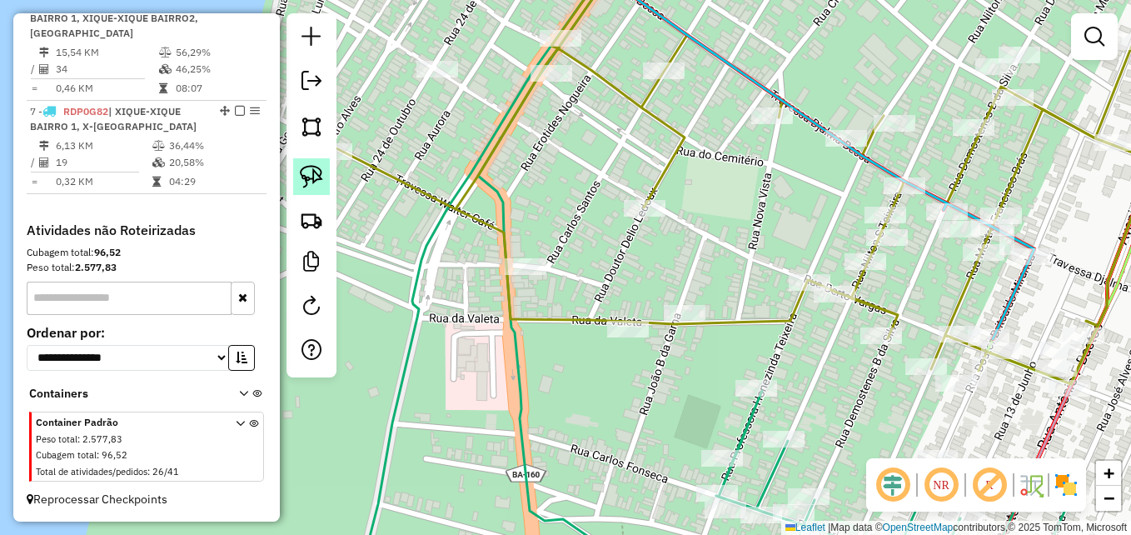
click at [305, 180] on img at bounding box center [311, 176] width 23 height 23
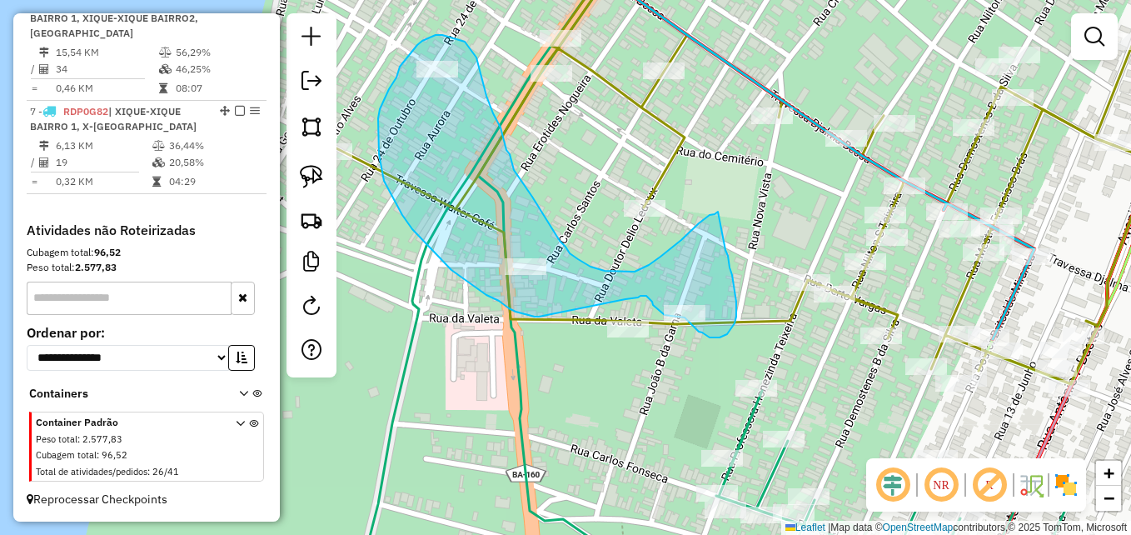
drag, startPoint x: 539, startPoint y: 316, endPoint x: 625, endPoint y: 299, distance: 88.3
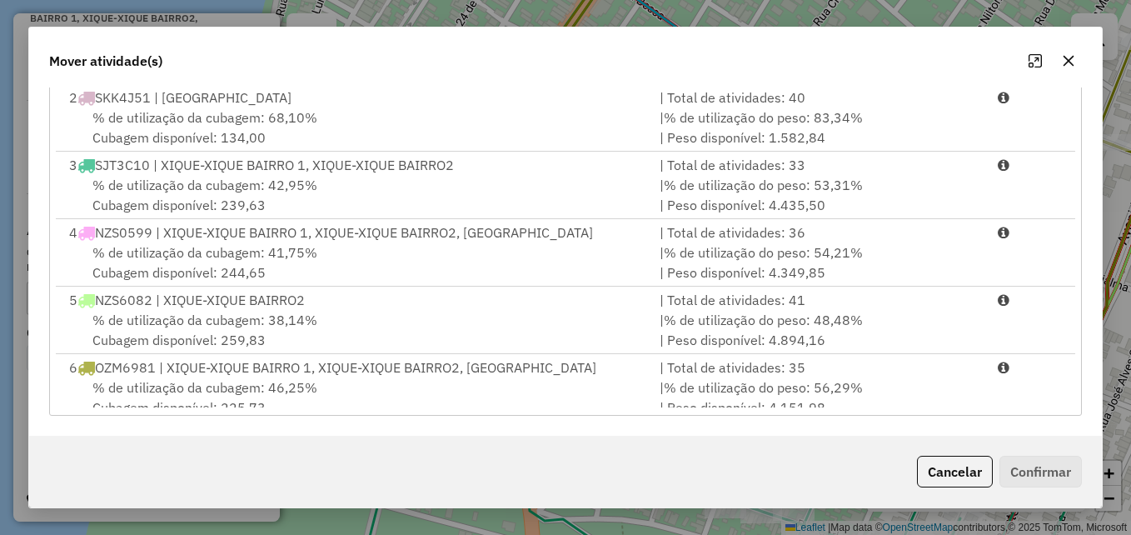
scroll to position [139, 0]
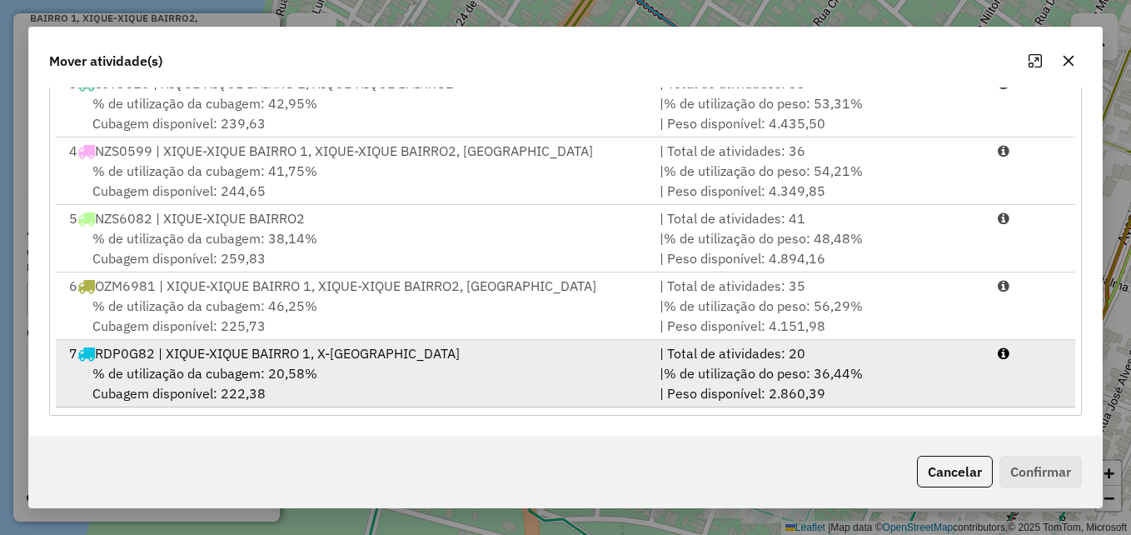
drag, startPoint x: 303, startPoint y: 358, endPoint x: 324, endPoint y: 361, distance: 21.0
click at [302, 359] on div "7 RDP0G82 | XIQUE-XIQUE BAIRRO 1, X-XIQUE CENTRO" at bounding box center [354, 353] width 590 height 20
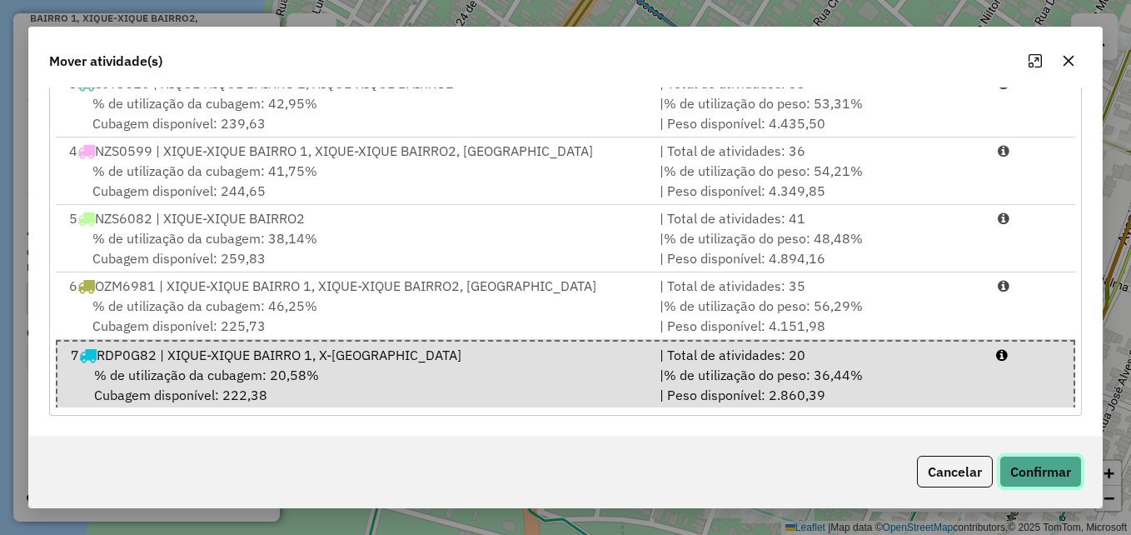
click at [1016, 458] on button "Confirmar" at bounding box center [1040, 471] width 82 height 32
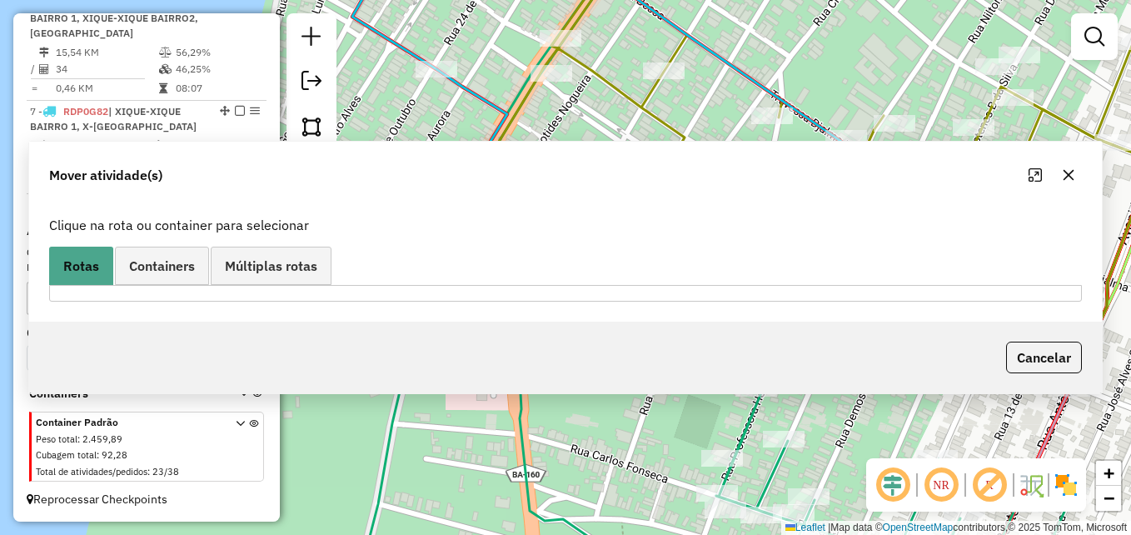
scroll to position [0, 0]
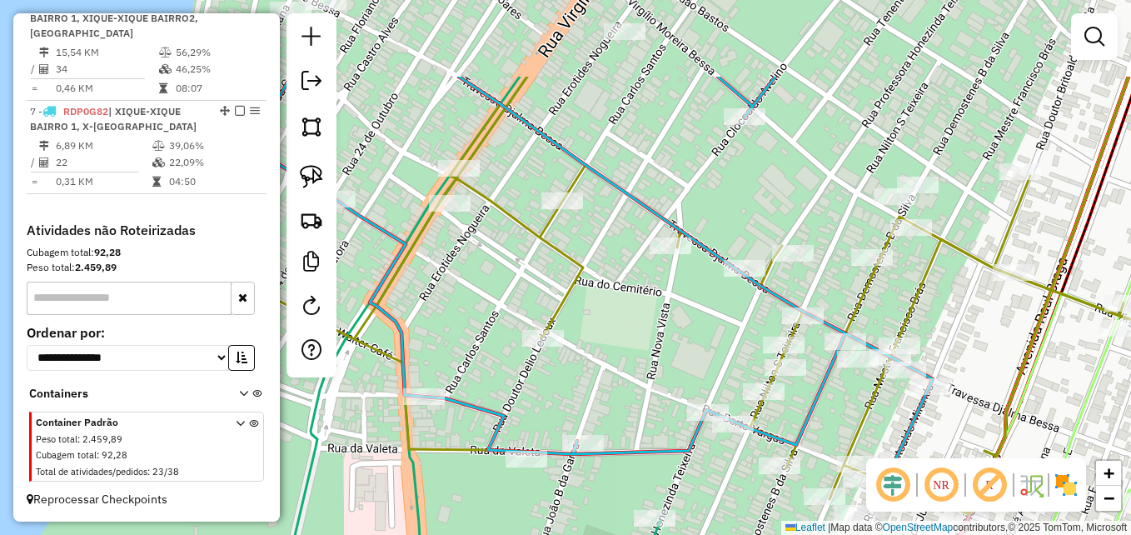
drag, startPoint x: 1049, startPoint y: 162, endPoint x: 850, endPoint y: 350, distance: 273.3
click at [883, 341] on div "Janela de atendimento Grade de atendimento Capacidade Transportadoras Veículos …" at bounding box center [565, 267] width 1131 height 535
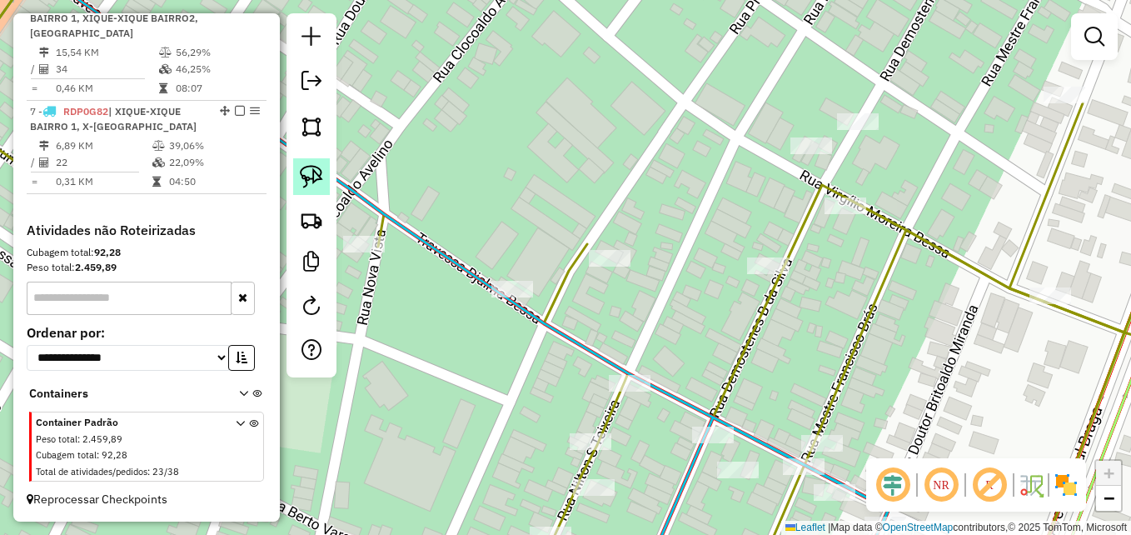
click at [315, 178] on img at bounding box center [311, 176] width 23 height 23
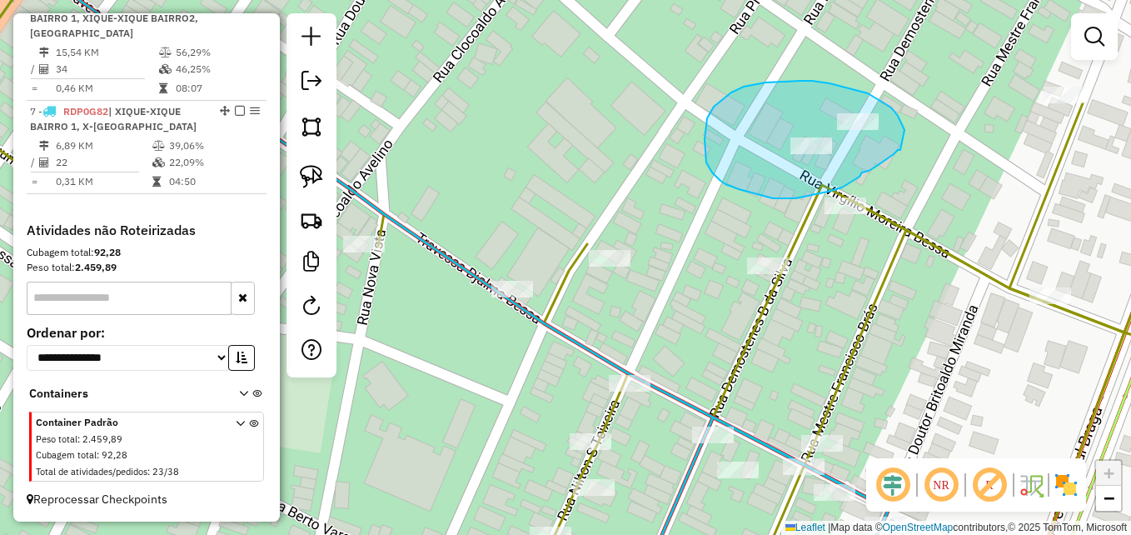
drag, startPoint x: 888, startPoint y: 157, endPoint x: 905, endPoint y: 133, distance: 29.3
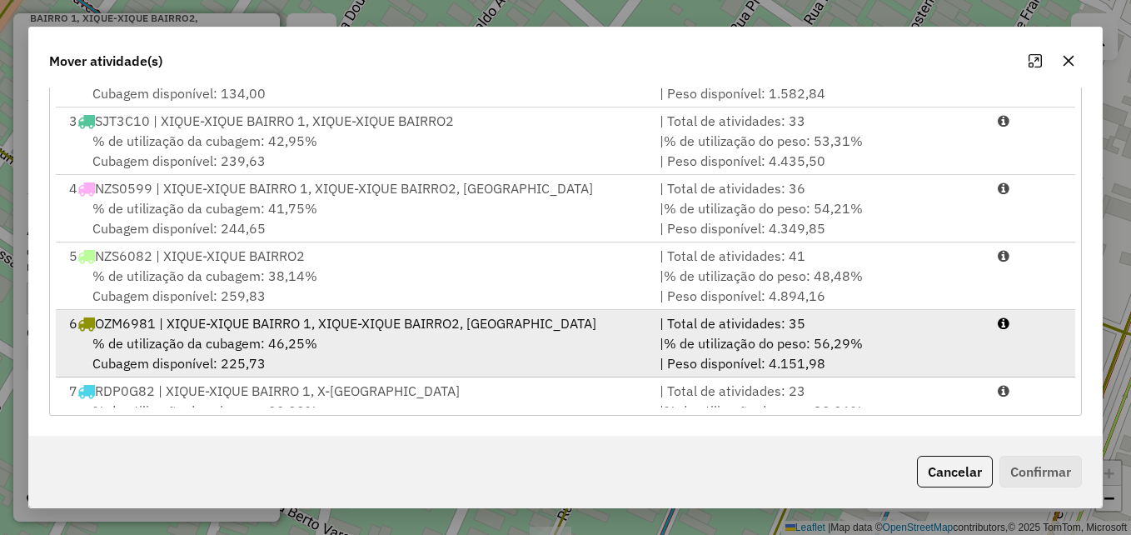
scroll to position [139, 0]
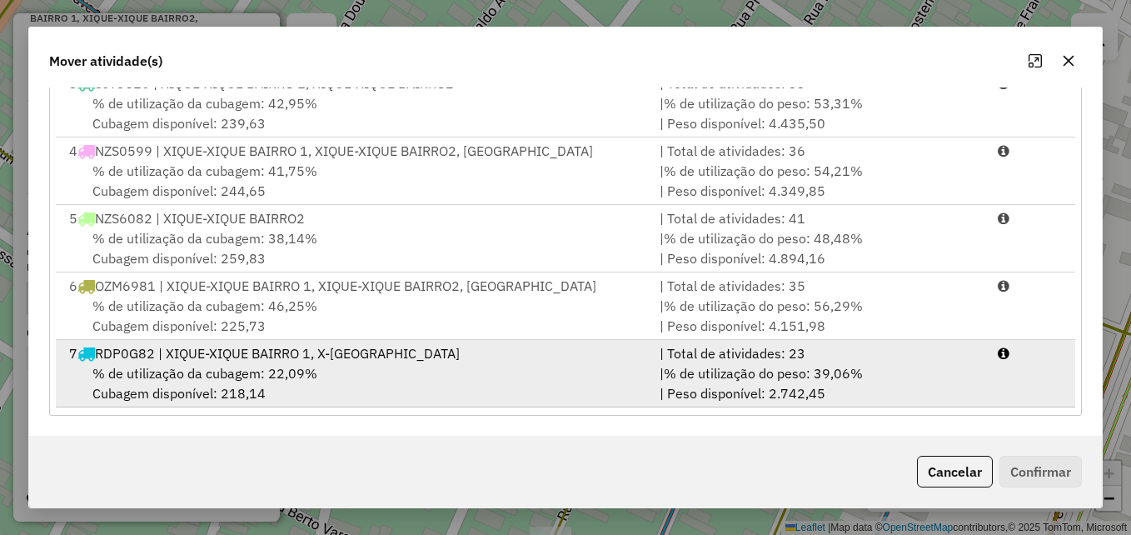
click at [425, 356] on div "7 RDP0G82 | XIQUE-XIQUE BAIRRO 1, X-XIQUE CENTRO" at bounding box center [354, 353] width 590 height 20
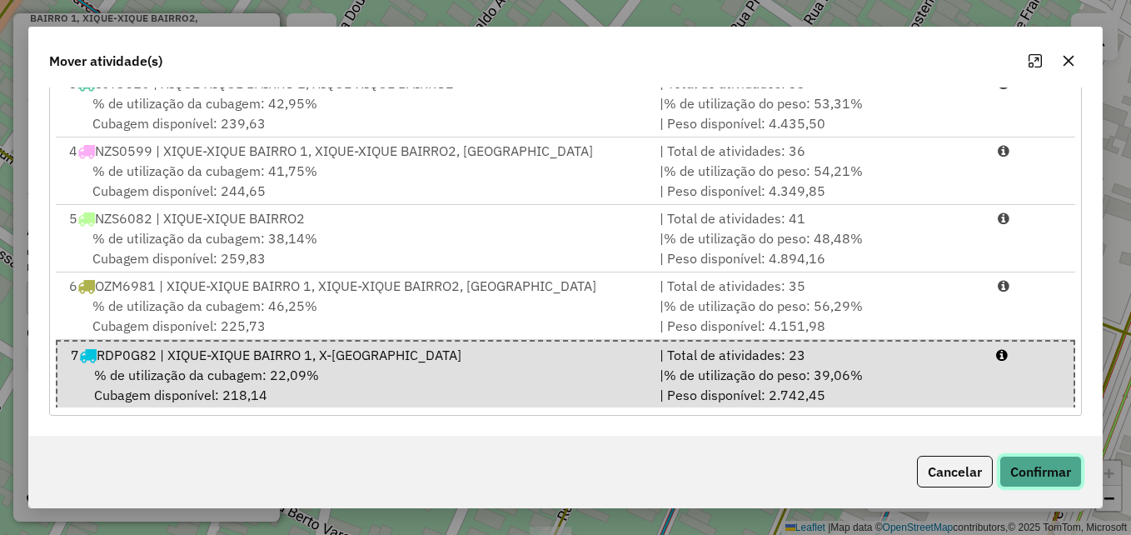
click at [1060, 474] on button "Confirmar" at bounding box center [1040, 471] width 82 height 32
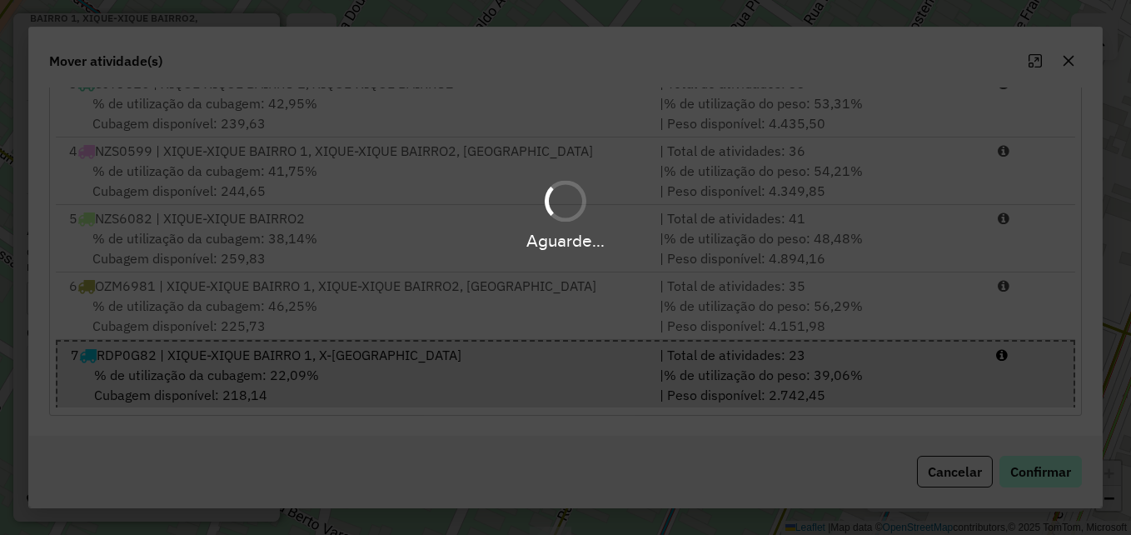
scroll to position [0, 0]
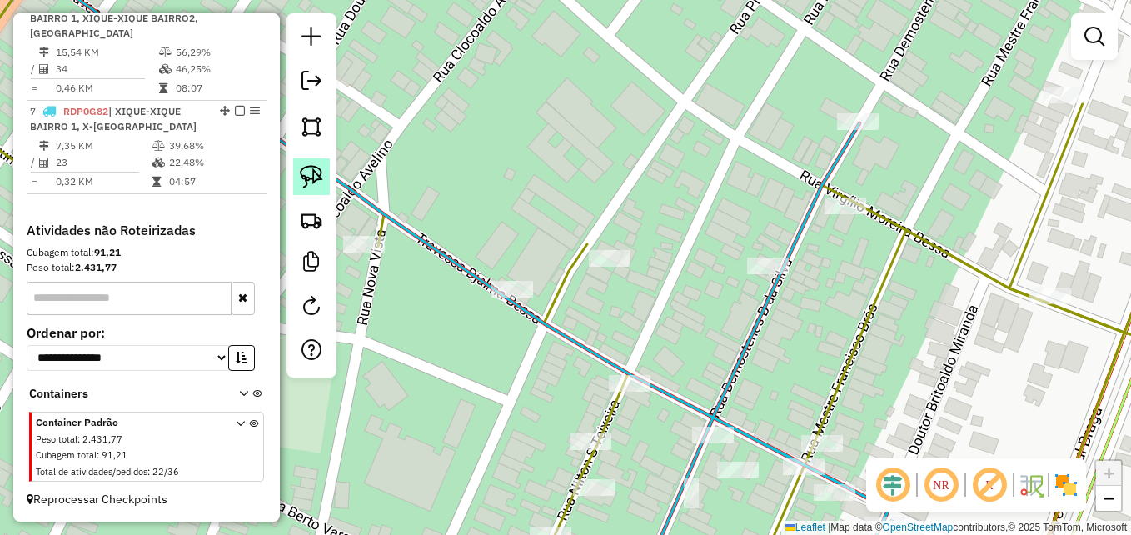
click at [321, 173] on img at bounding box center [311, 176] width 23 height 23
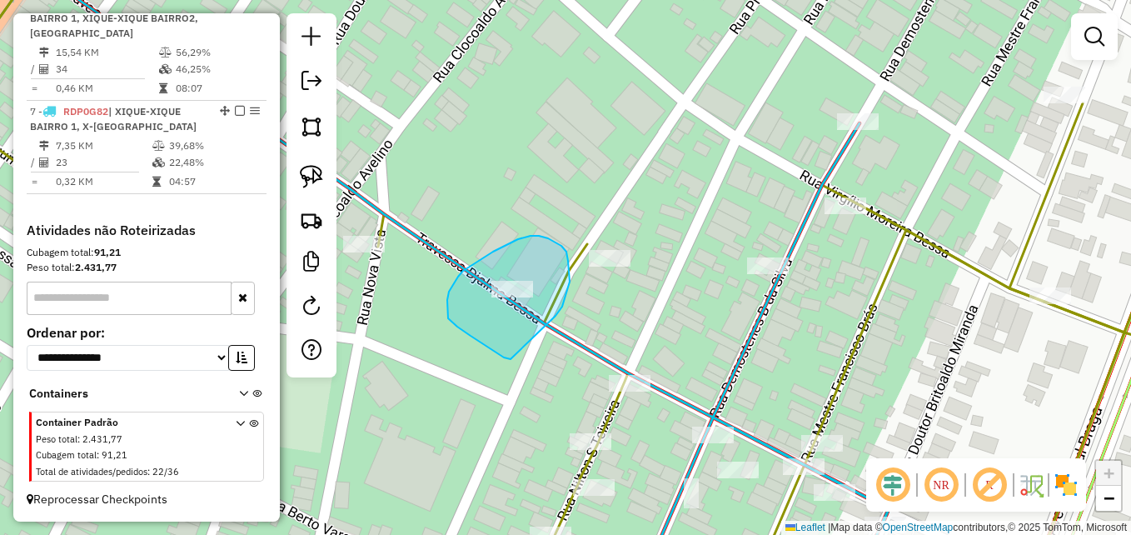
drag, startPoint x: 510, startPoint y: 359, endPoint x: 555, endPoint y: 316, distance: 61.2
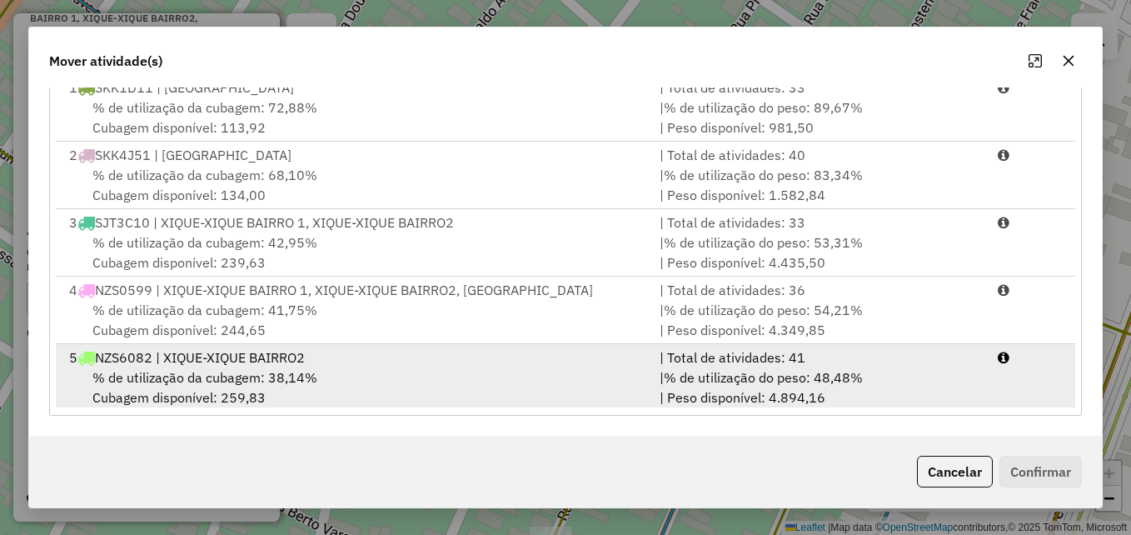
scroll to position [139, 0]
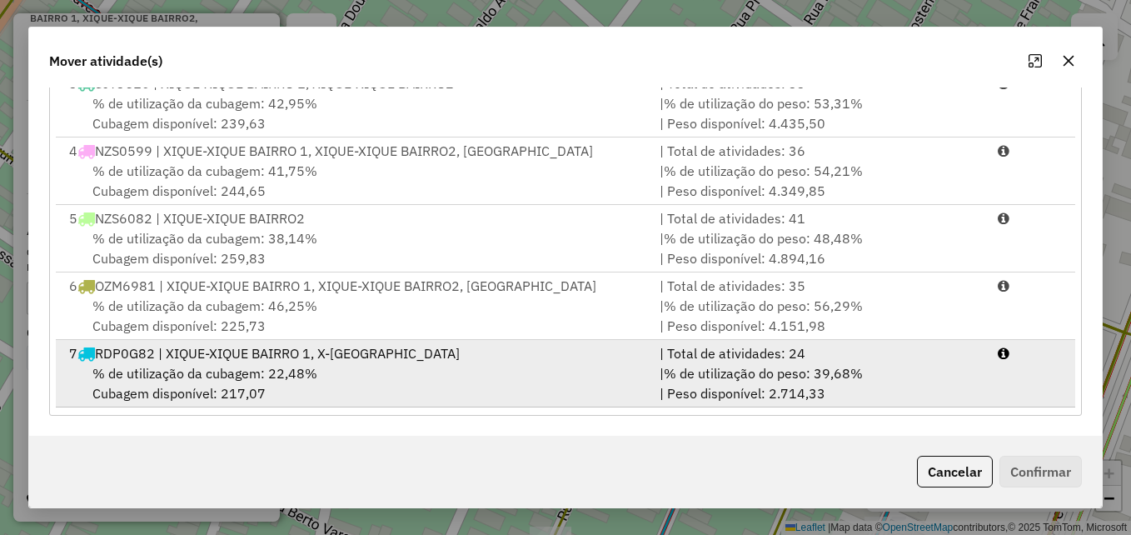
click at [462, 357] on div "7 RDP0G82 | XIQUE-XIQUE BAIRRO 1, X-XIQUE CENTRO" at bounding box center [354, 353] width 590 height 20
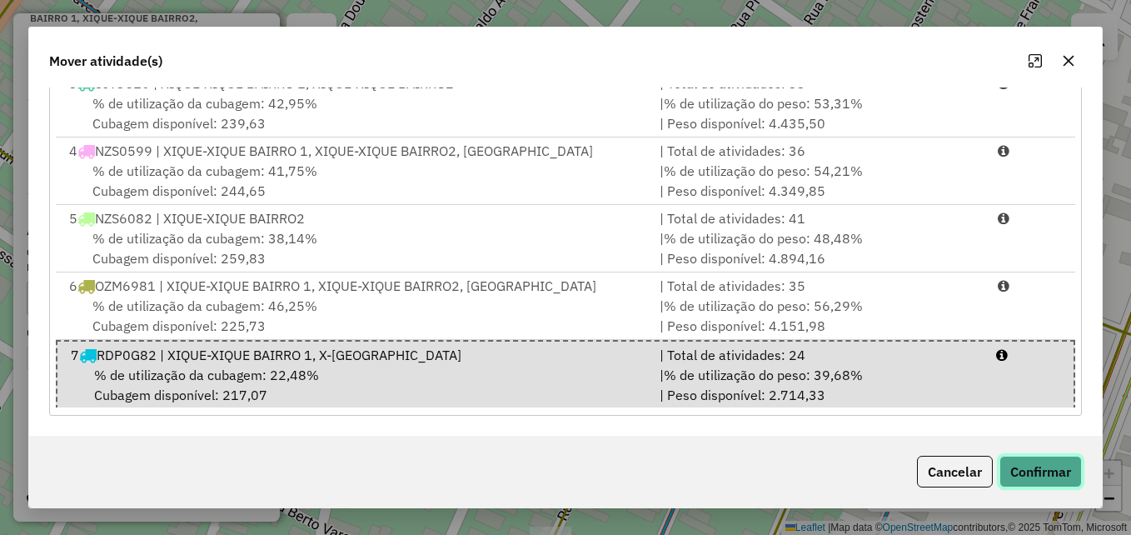
click at [1037, 480] on button "Confirmar" at bounding box center [1040, 471] width 82 height 32
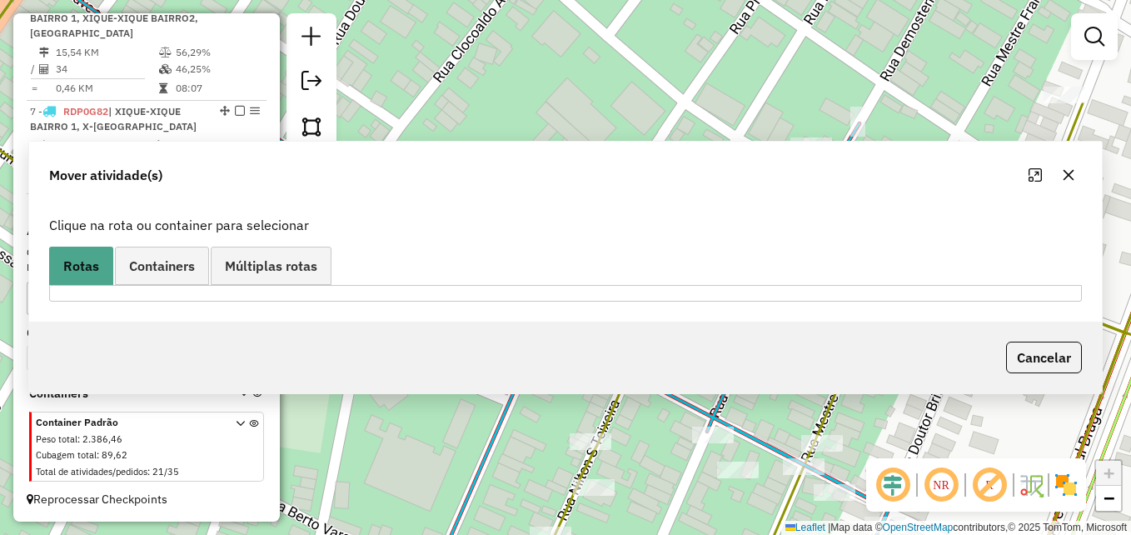
scroll to position [0, 0]
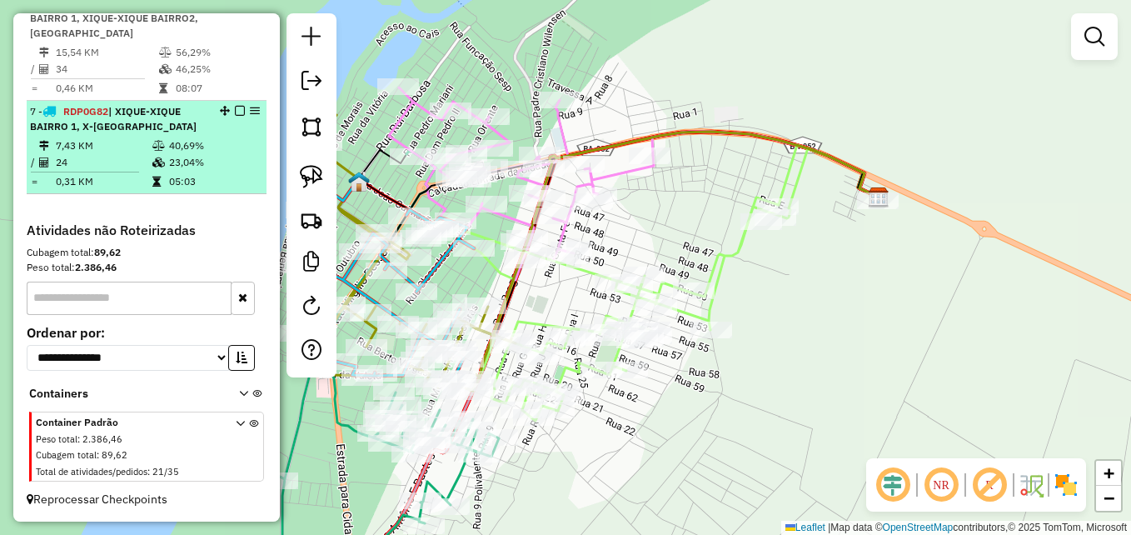
click at [143, 162] on td "24" at bounding box center [103, 162] width 97 height 17
select select "**********"
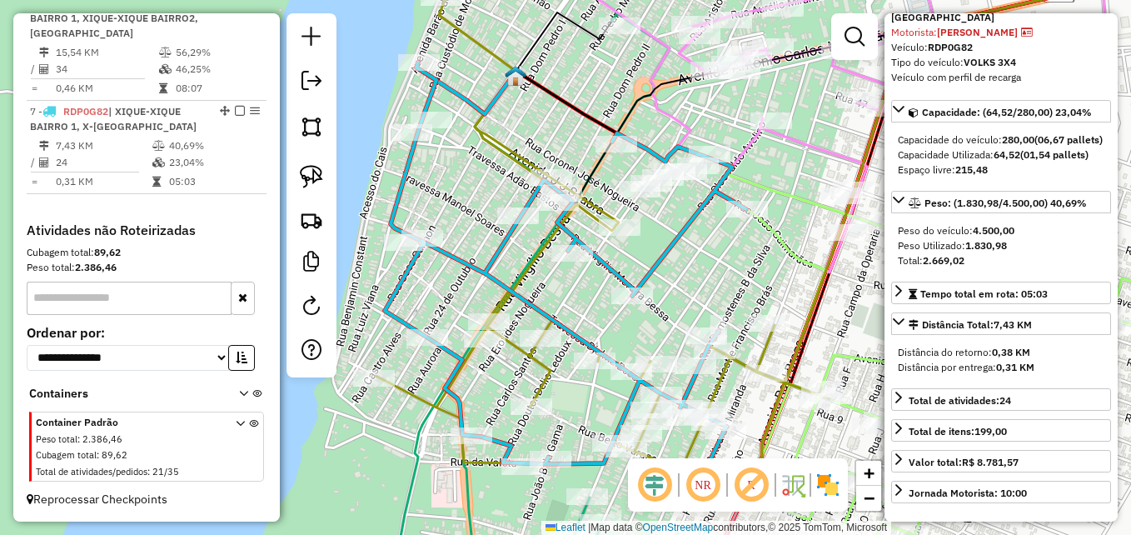
scroll to position [167, 0]
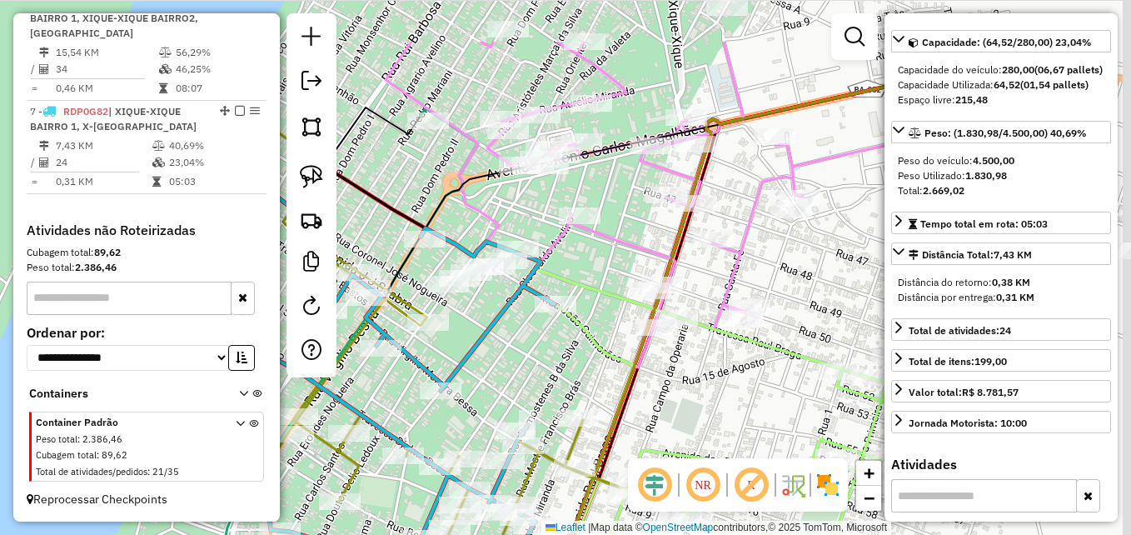
drag, startPoint x: 690, startPoint y: 291, endPoint x: 522, endPoint y: 373, distance: 187.3
click at [522, 373] on div "Janela de atendimento Grade de atendimento Capacidade Transportadoras Veículos …" at bounding box center [565, 267] width 1131 height 535
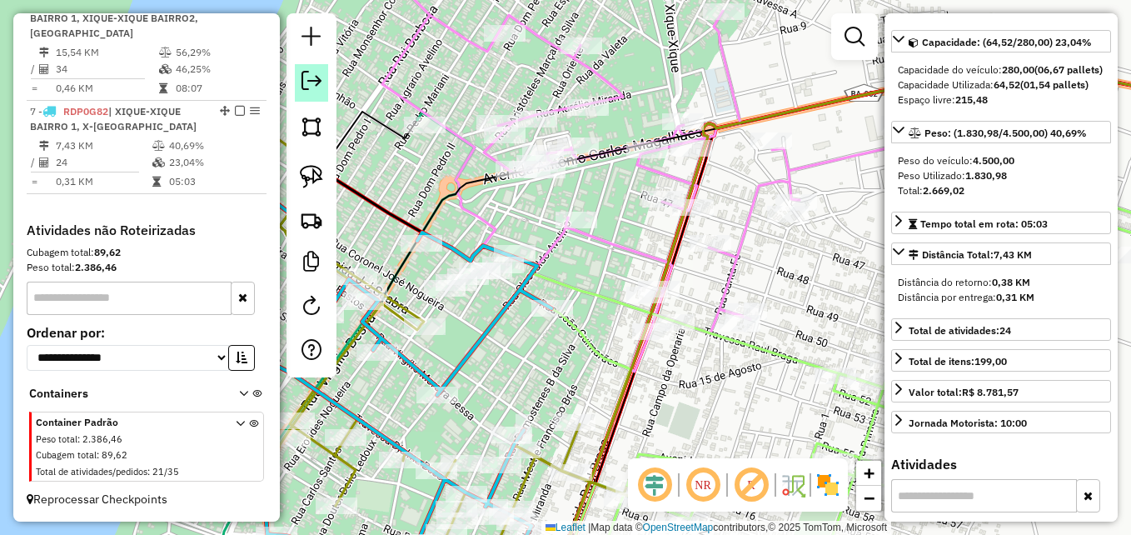
click at [311, 83] on em at bounding box center [311, 81] width 20 height 20
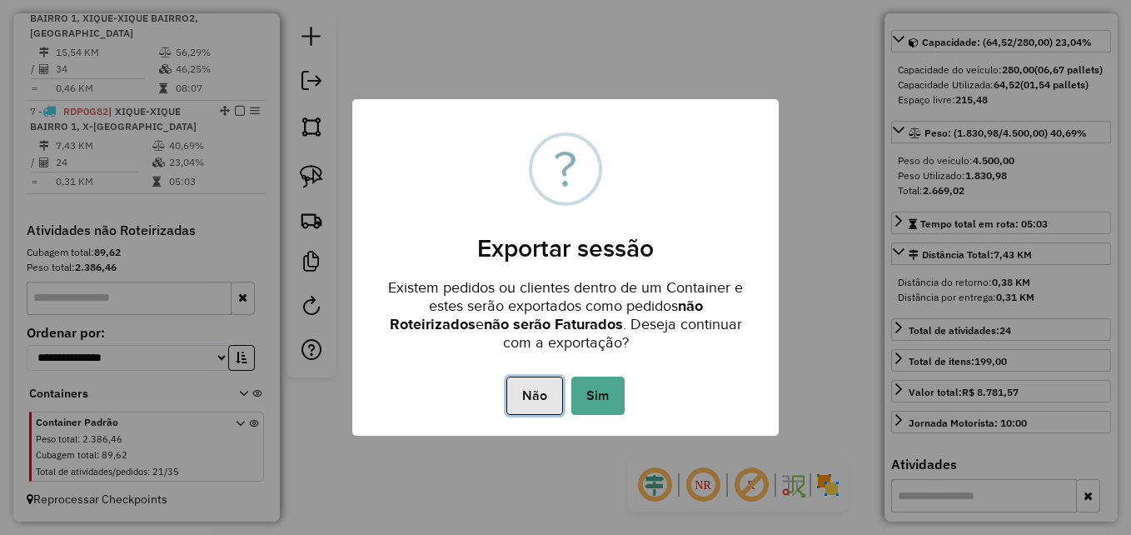
click at [527, 403] on button "Não" at bounding box center [534, 395] width 56 height 38
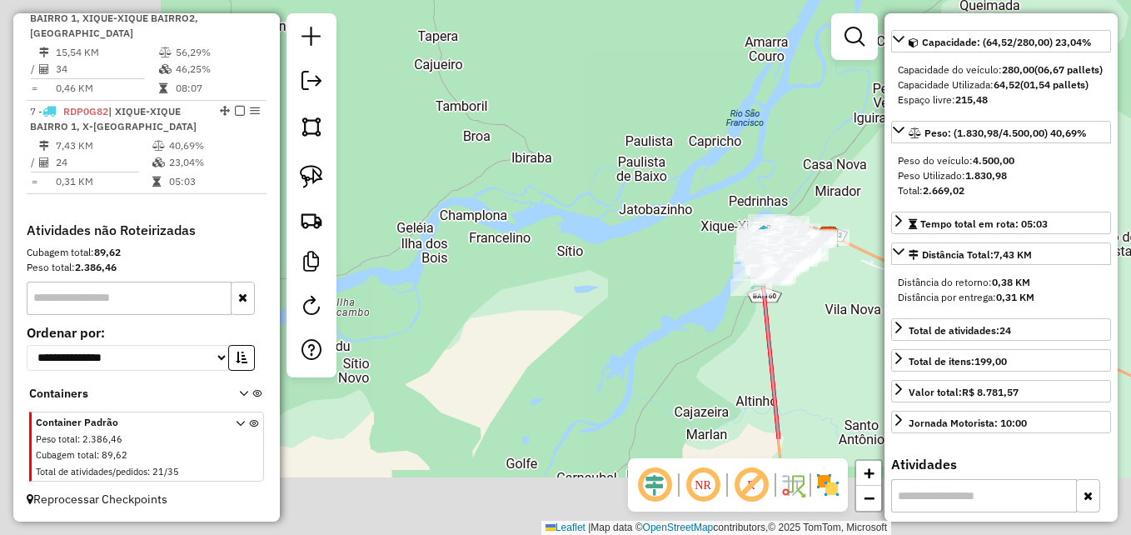
drag, startPoint x: 478, startPoint y: 415, endPoint x: 724, endPoint y: 226, distance: 311.1
click at [724, 226] on div "Janela de atendimento Grade de atendimento Capacidade Transportadoras Veículos …" at bounding box center [565, 267] width 1131 height 535
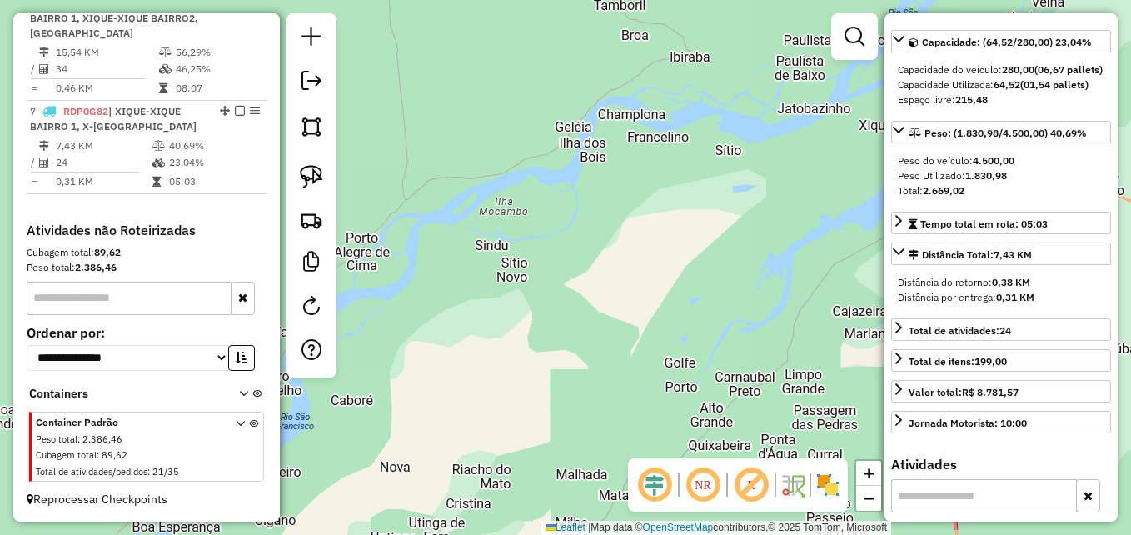
drag, startPoint x: 597, startPoint y: 284, endPoint x: 689, endPoint y: 209, distance: 118.3
click at [689, 209] on div "Janela de atendimento Grade de atendimento Capacidade Transportadoras Veículos …" at bounding box center [565, 267] width 1131 height 535
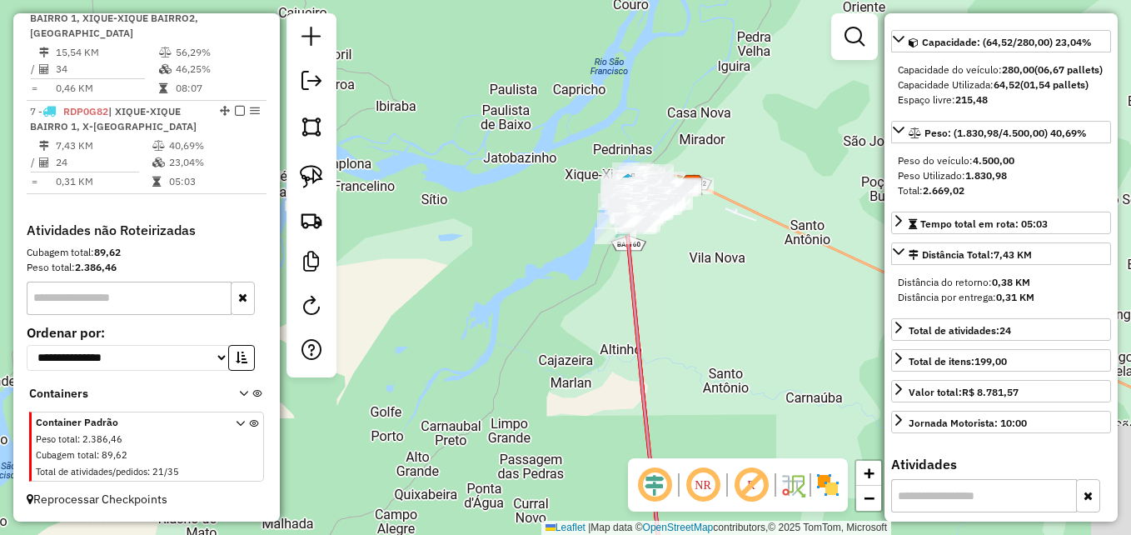
drag, startPoint x: 672, startPoint y: 253, endPoint x: 352, endPoint y: 318, distance: 326.3
click at [352, 318] on div "Janela de atendimento Grade de atendimento Capacidade Transportadoras Veículos …" at bounding box center [565, 267] width 1131 height 535
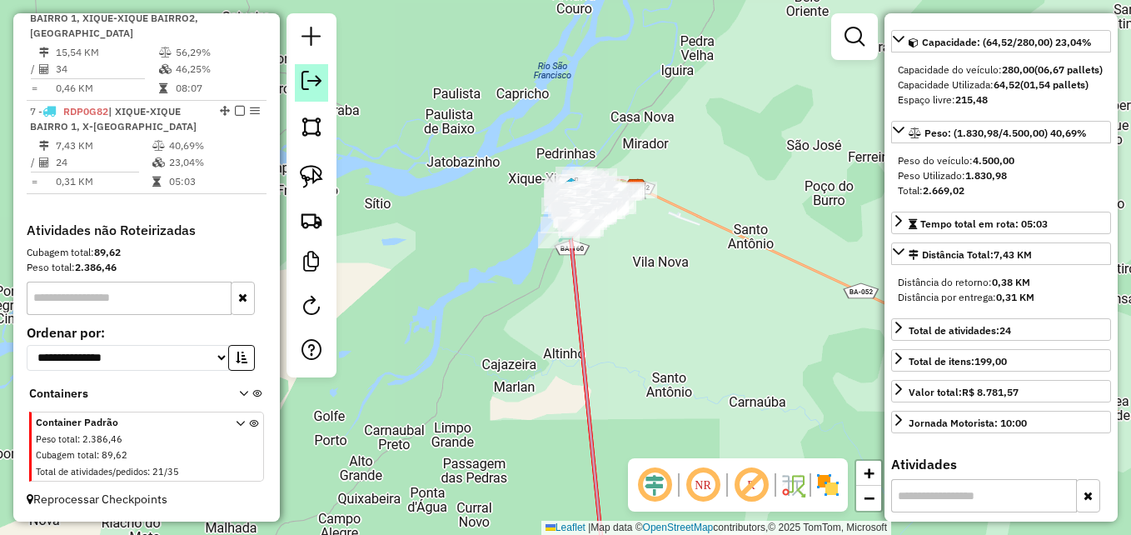
click at [320, 82] on em at bounding box center [311, 81] width 20 height 20
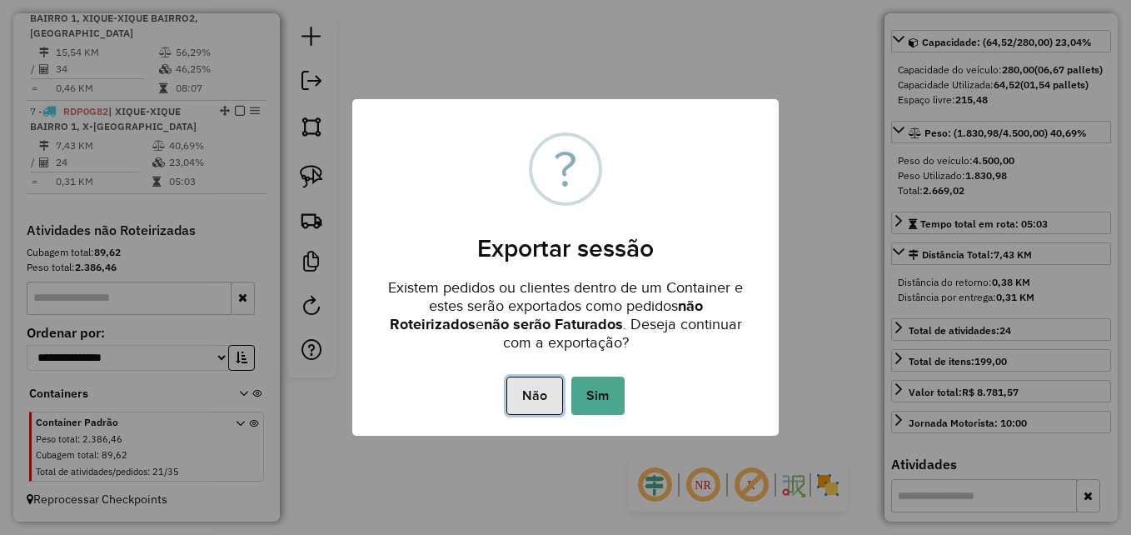
click at [515, 395] on button "Não" at bounding box center [534, 395] width 56 height 38
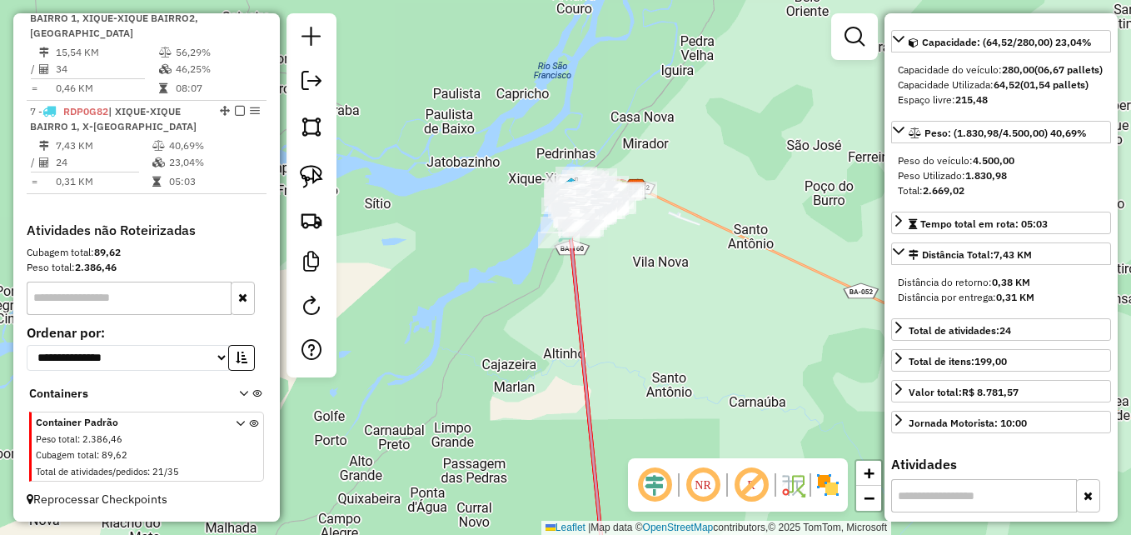
click at [435, 271] on div "Janela de atendimento Grade de atendimento Capacidade Transportadoras Veículos …" at bounding box center [565, 267] width 1131 height 535
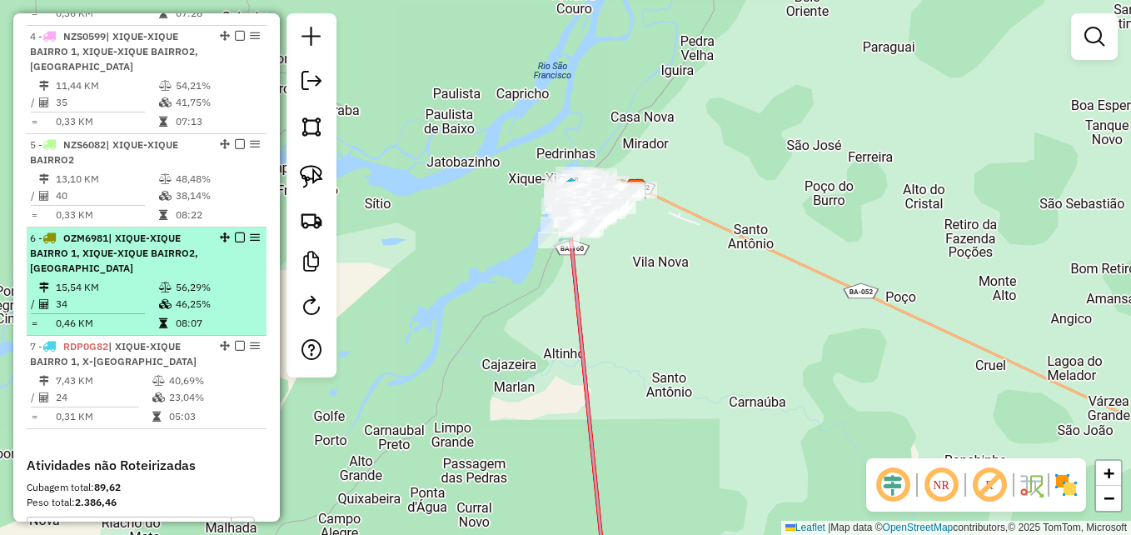
scroll to position [876, 0]
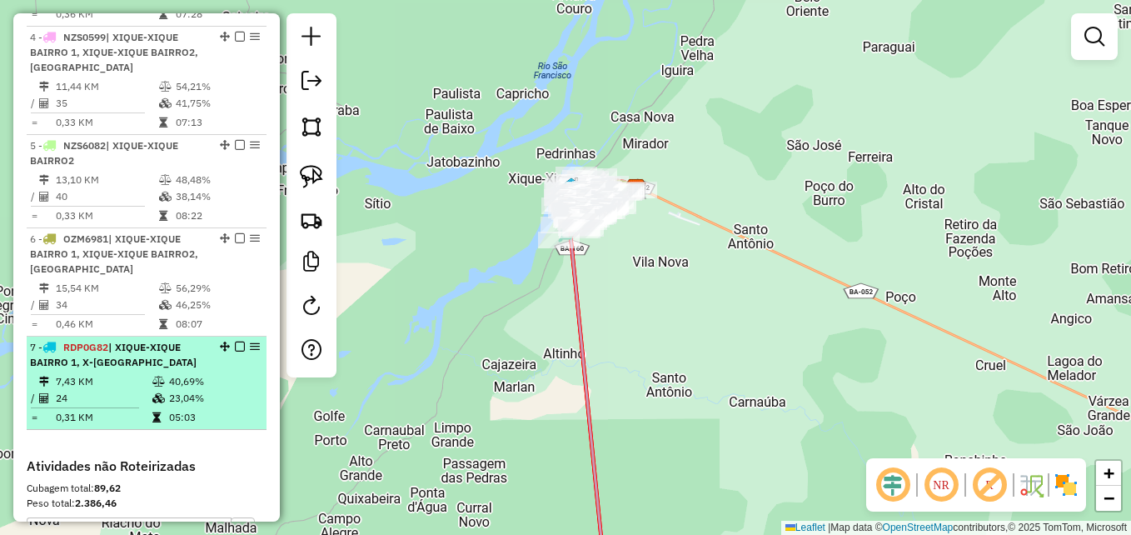
click at [141, 358] on span "| XIQUE-XIQUE BAIRRO 1, X-XIQUE CENTRO" at bounding box center [113, 354] width 167 height 27
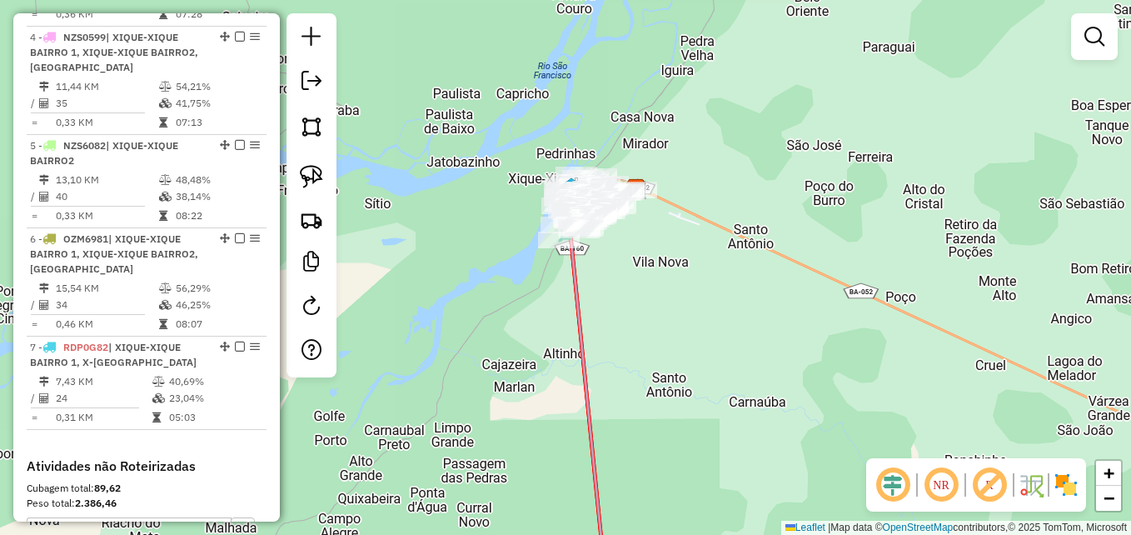
select select "**********"
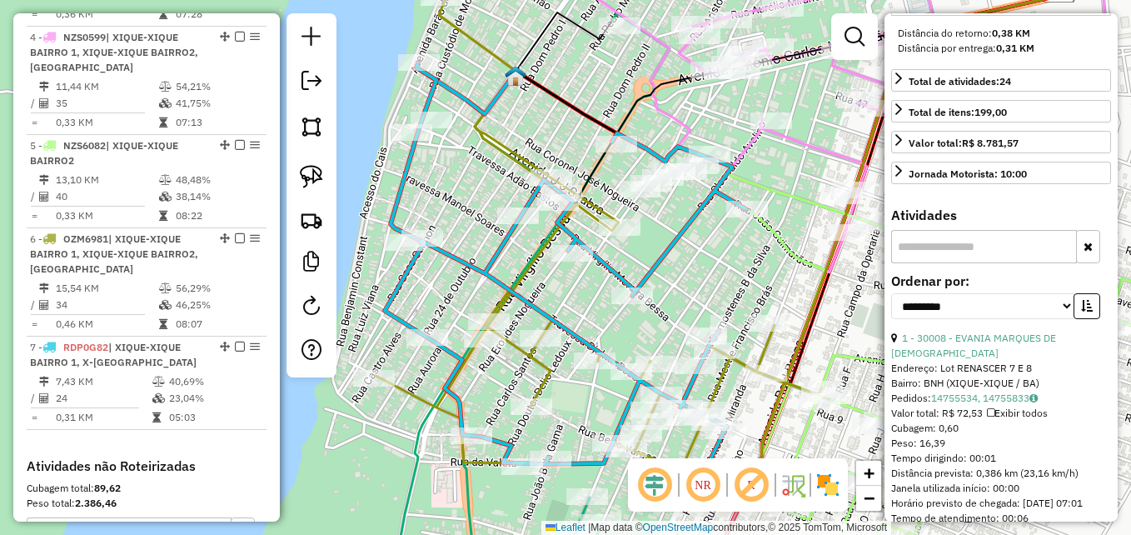
scroll to position [416, 0]
click at [982, 262] on input "text" at bounding box center [984, 245] width 186 height 33
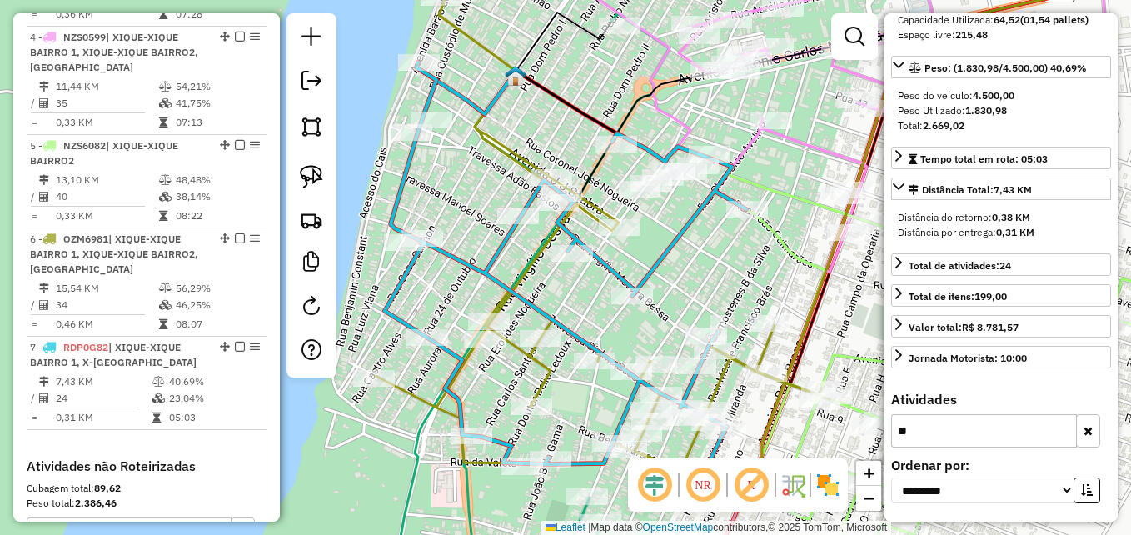
scroll to position [261, 0]
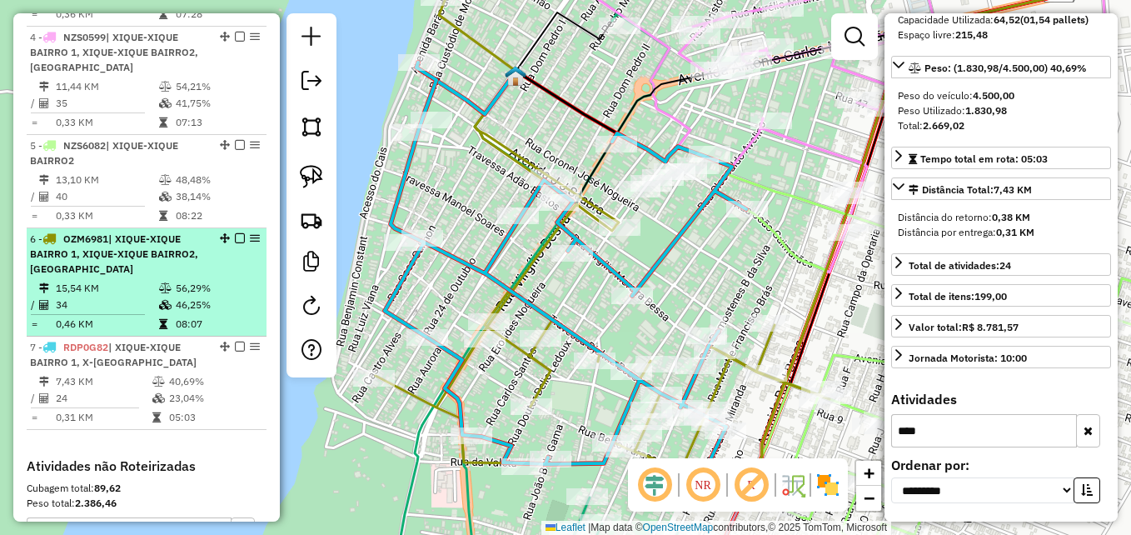
type input "****"
click at [121, 296] on td "15,54 KM" at bounding box center [106, 288] width 103 height 17
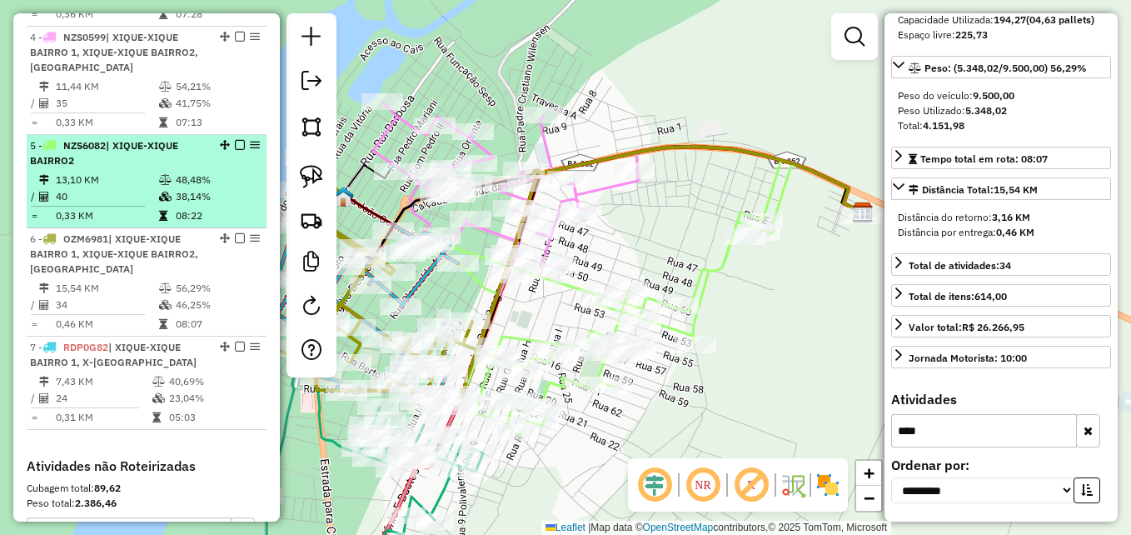
click at [125, 224] on td "0,33 KM" at bounding box center [106, 215] width 103 height 17
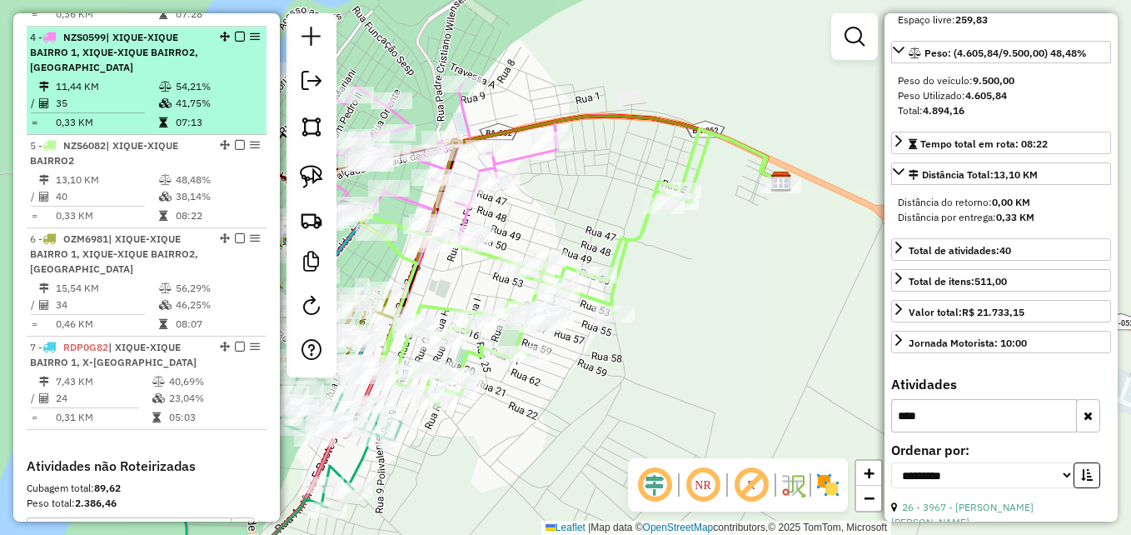
click at [122, 114] on td at bounding box center [94, 113] width 128 height 2
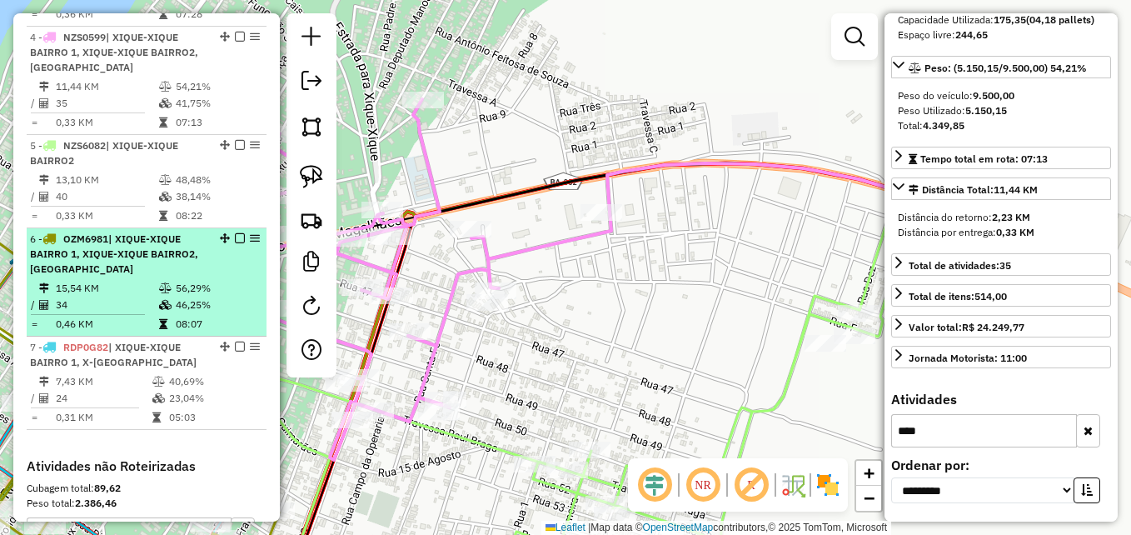
click at [99, 245] on span "OZM6981" at bounding box center [85, 238] width 45 height 12
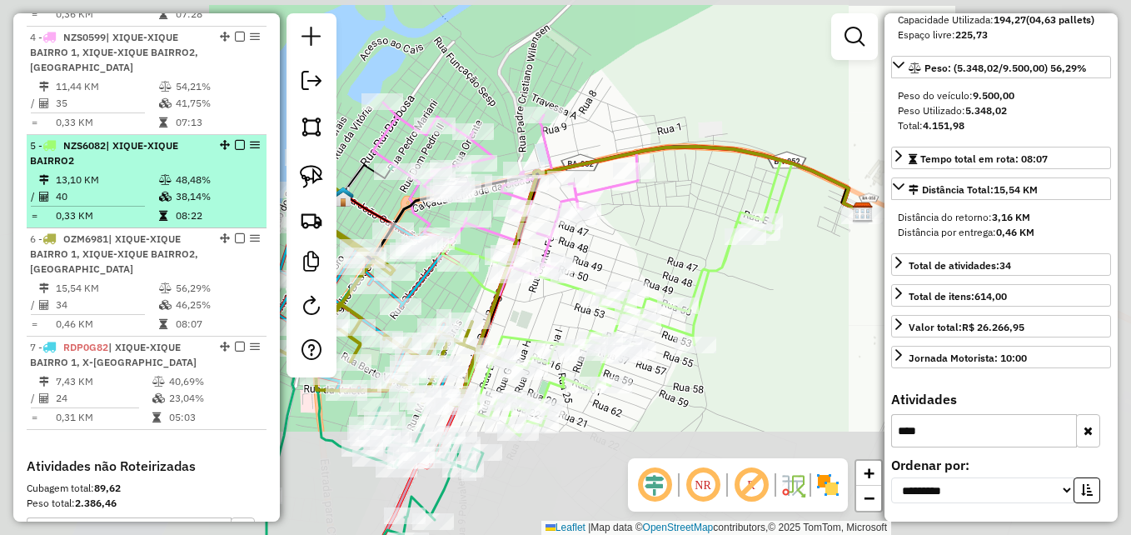
click at [110, 188] on td "13,10 KM" at bounding box center [106, 180] width 103 height 17
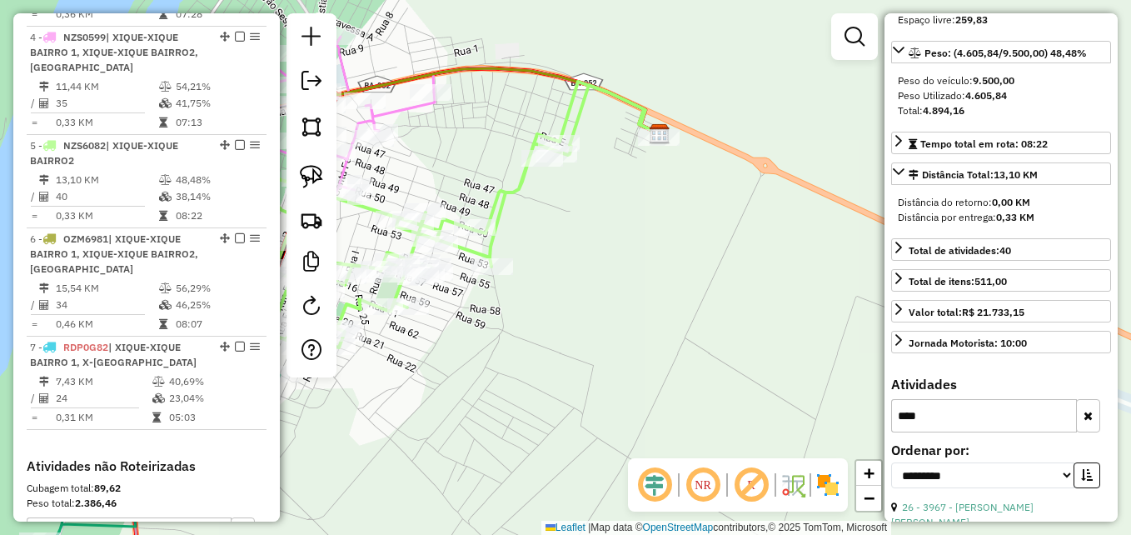
scroll to position [398, 0]
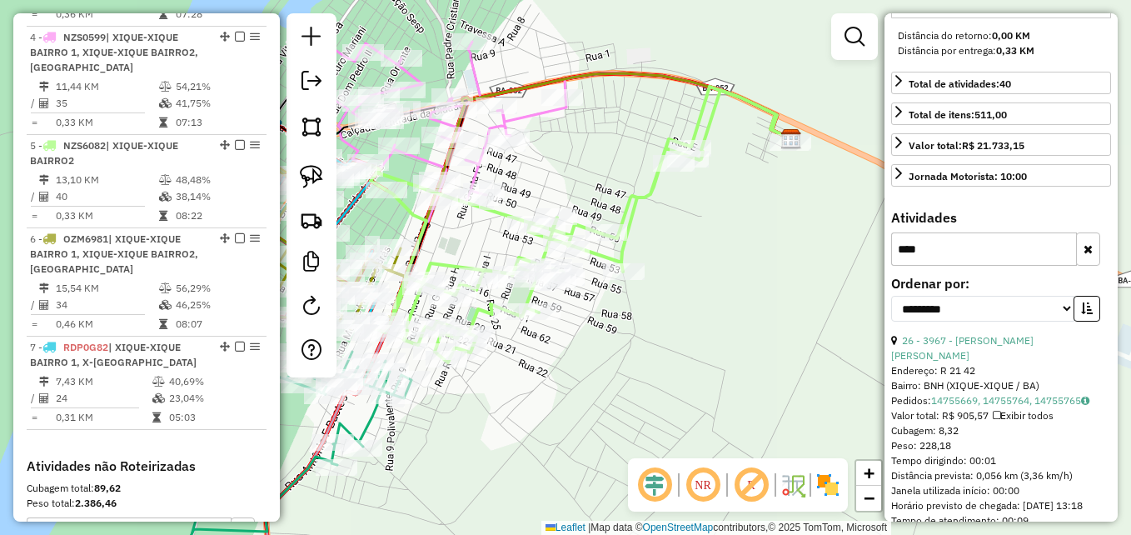
drag, startPoint x: 551, startPoint y: 386, endPoint x: 699, endPoint y: 391, distance: 147.5
click at [699, 391] on div "Janela de atendimento Grade de atendimento Capacidade Transportadoras Veículos …" at bounding box center [565, 267] width 1131 height 535
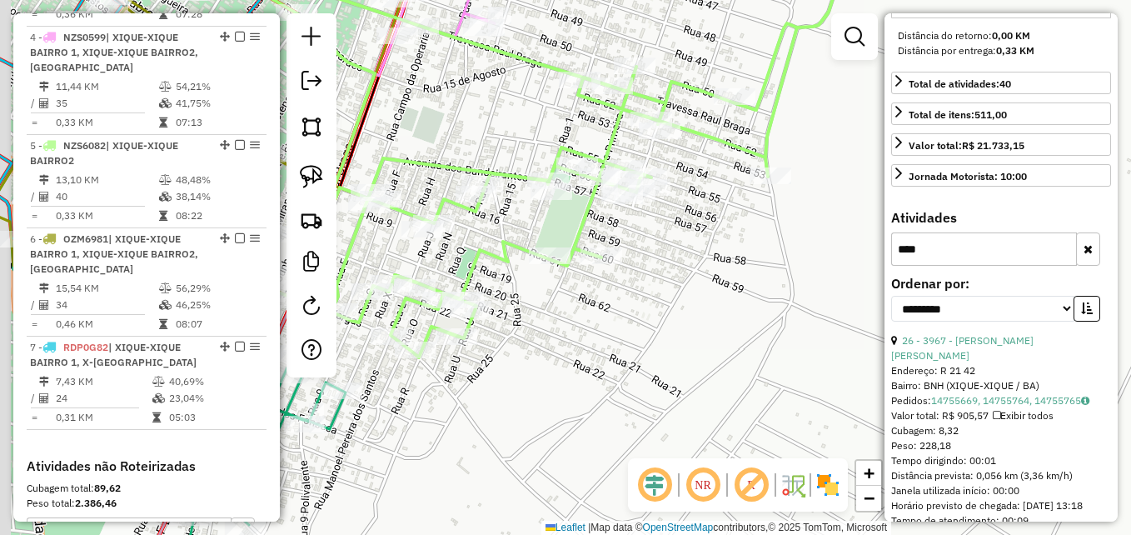
drag, startPoint x: 474, startPoint y: 360, endPoint x: 679, endPoint y: 378, distance: 206.5
click at [679, 378] on div "Janela de atendimento Grade de atendimento Capacidade Transportadoras Veículos …" at bounding box center [565, 267] width 1131 height 535
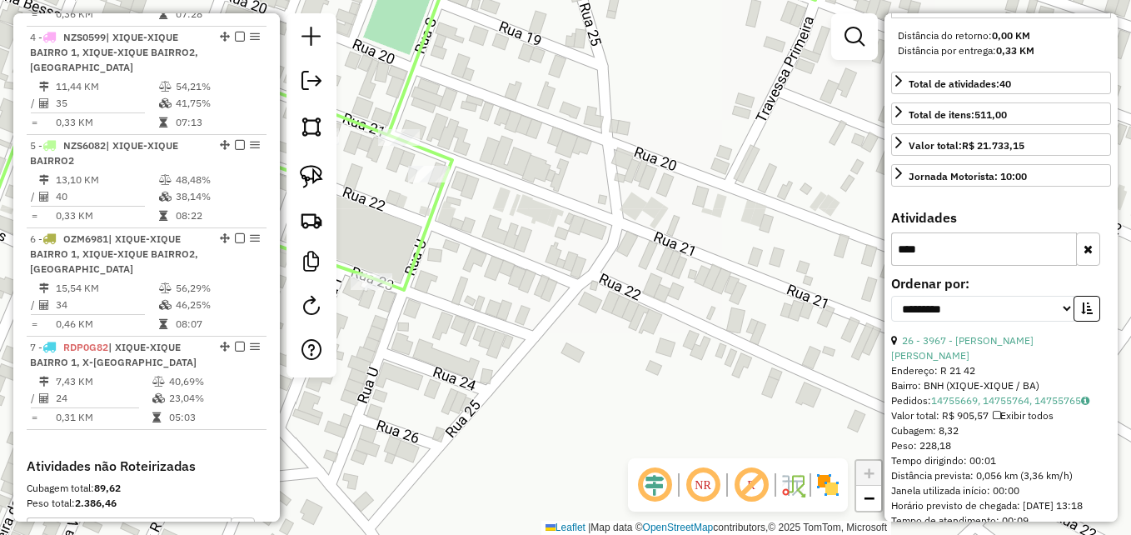
click at [432, 216] on icon at bounding box center [419, 157] width 1065 height 420
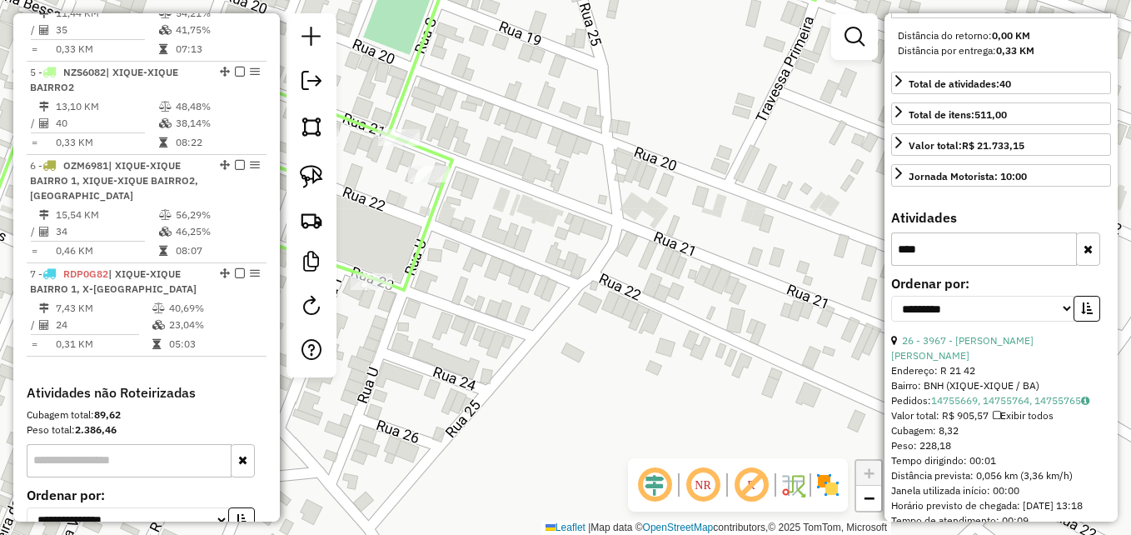
click at [431, 215] on icon at bounding box center [419, 157] width 1065 height 420
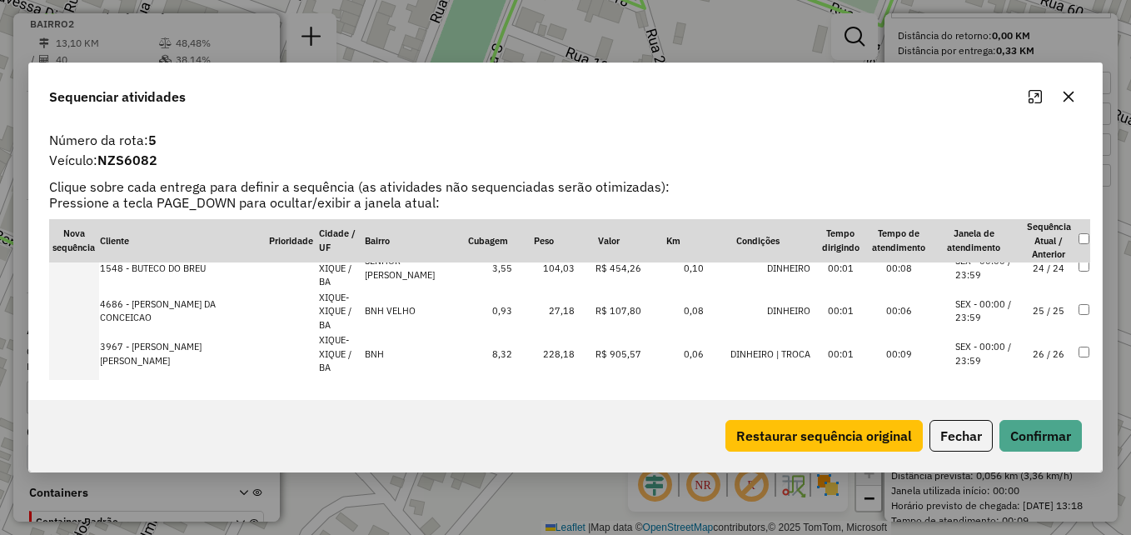
scroll to position [999, 0]
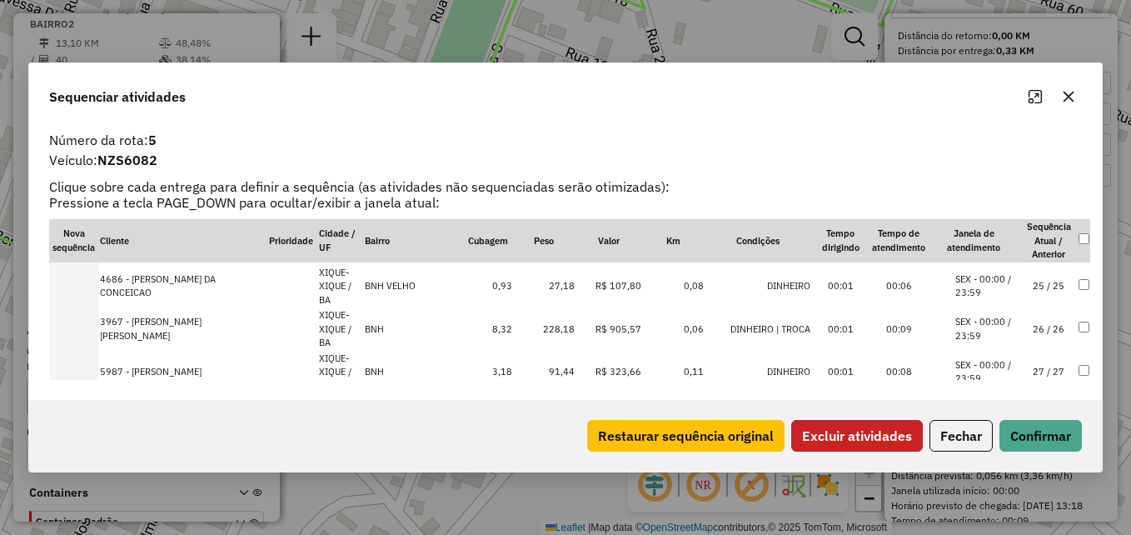
click at [878, 437] on button "Excluir atividades" at bounding box center [857, 436] width 132 height 32
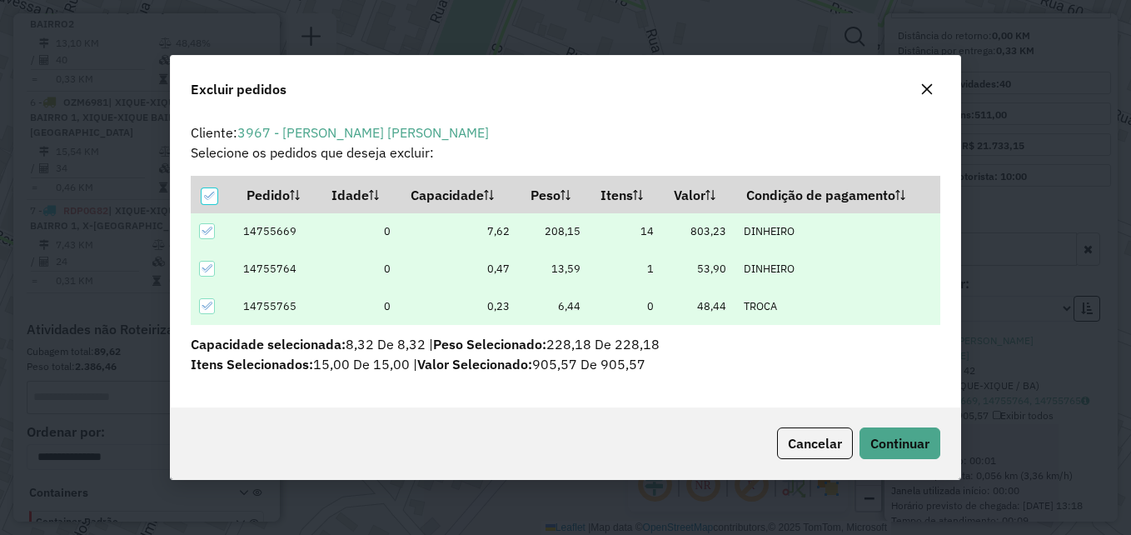
scroll to position [0, 0]
click at [202, 190] on div at bounding box center [209, 196] width 16 height 16
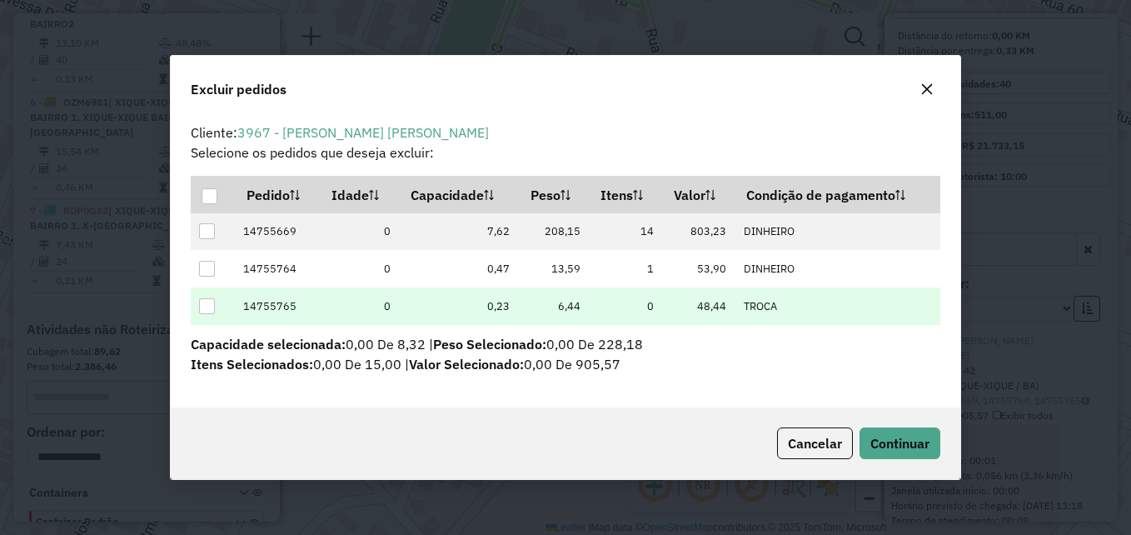
click at [206, 303] on div at bounding box center [207, 306] width 16 height 16
click at [913, 435] on span "Continuar" at bounding box center [899, 443] width 59 height 17
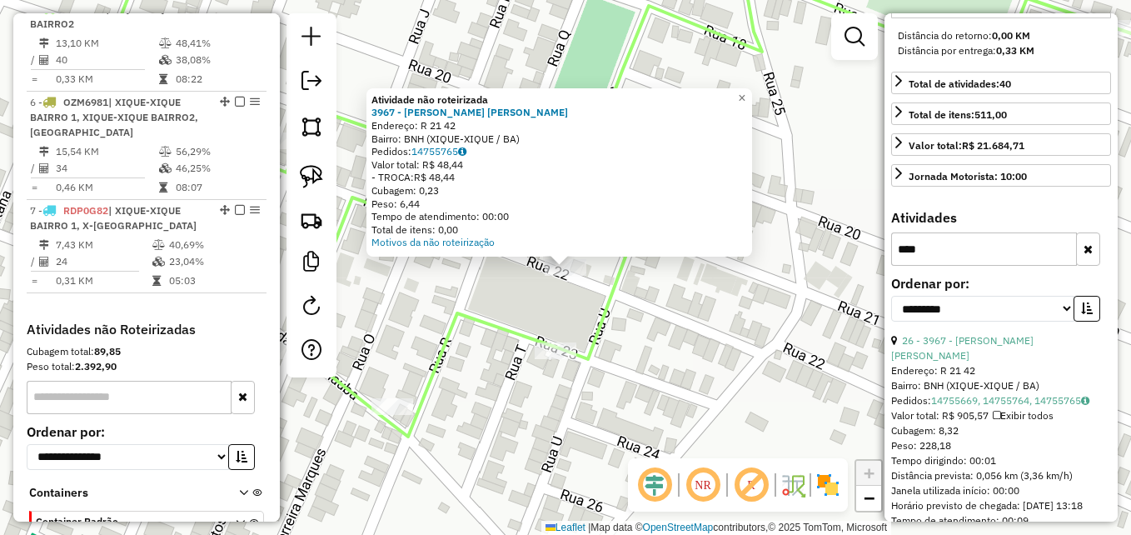
click at [680, 336] on div "Atividade não roteirizada 3967 - ADRIANA BARBOSA P. FERNANDES Endereço: R 21 42…" at bounding box center [565, 267] width 1131 height 535
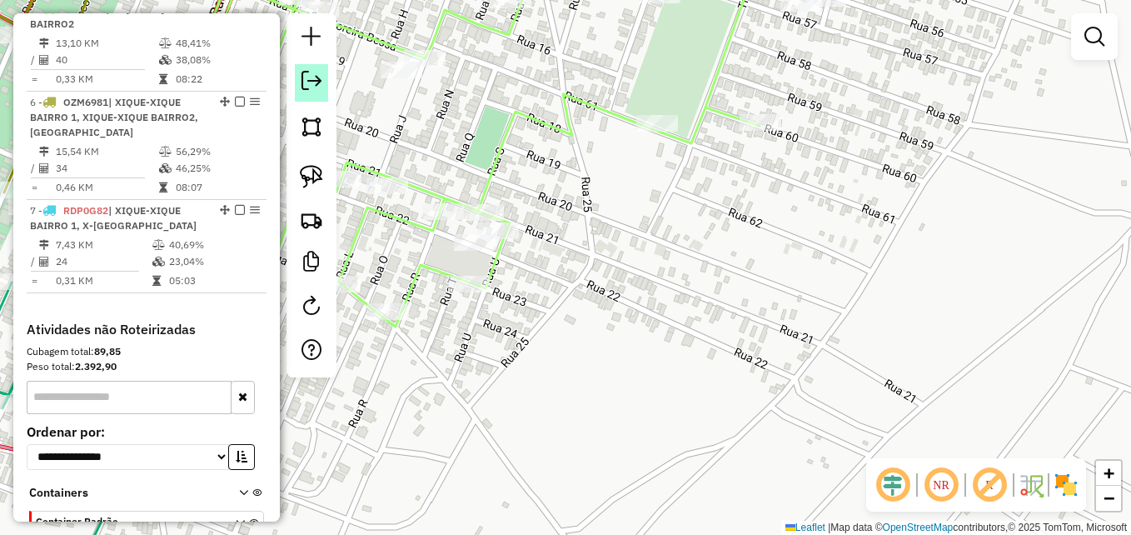
click at [319, 81] on em at bounding box center [311, 81] width 20 height 20
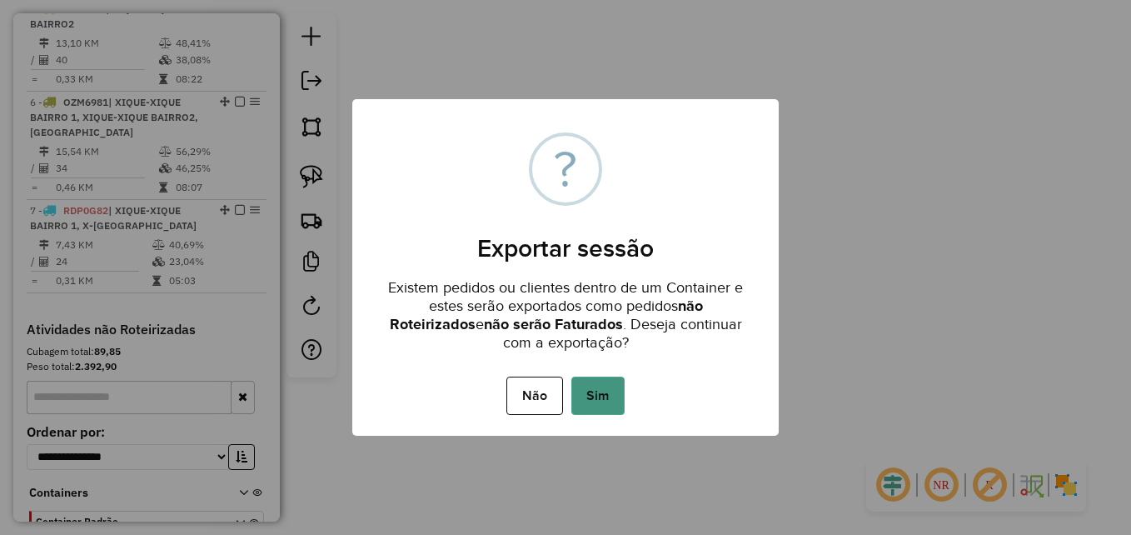
click at [595, 393] on button "Sim" at bounding box center [597, 395] width 53 height 38
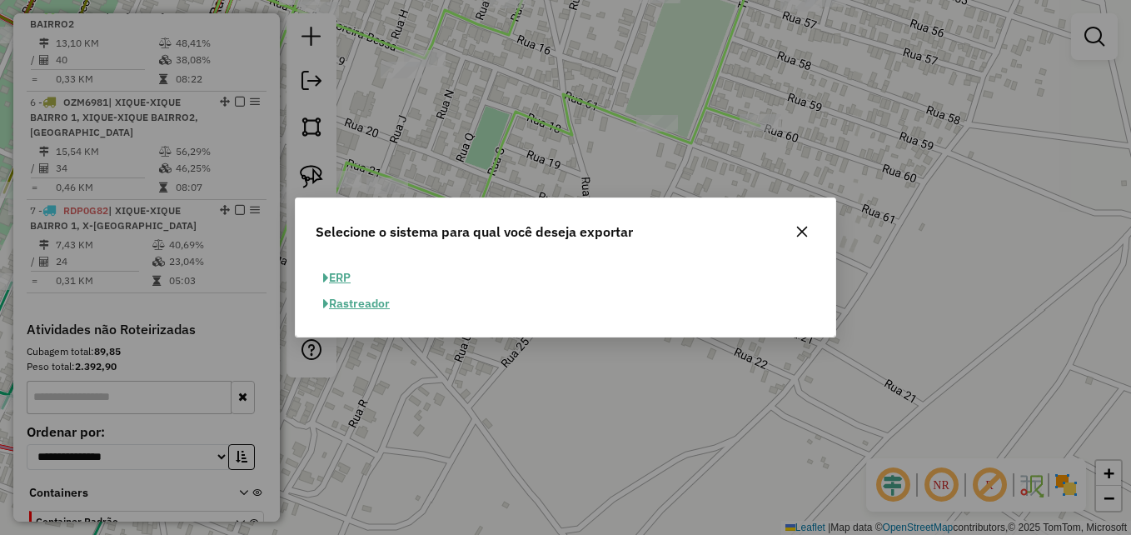
click at [342, 280] on button "ERP" at bounding box center [337, 278] width 42 height 26
select select "**"
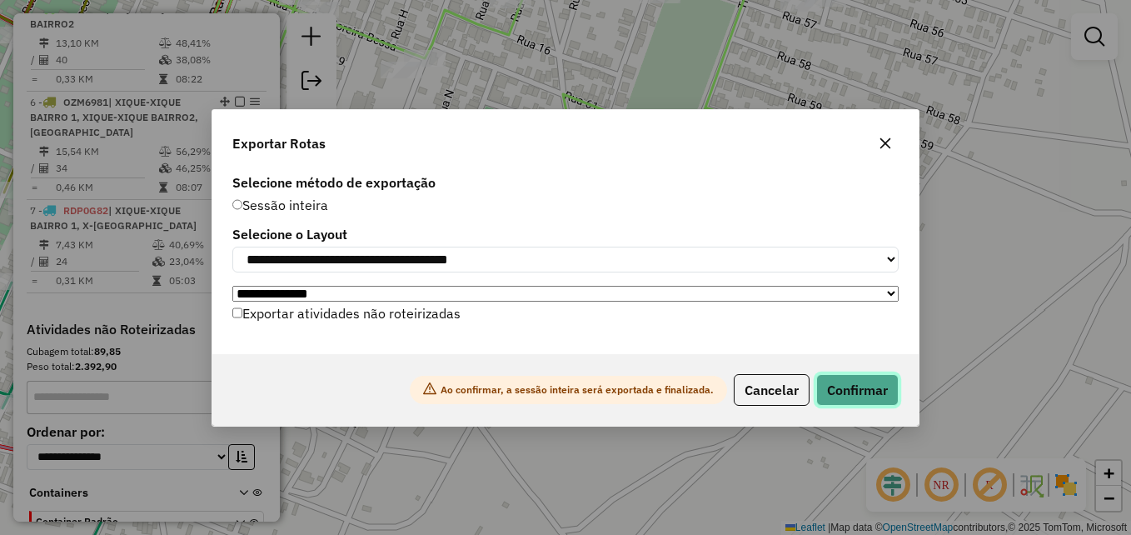
click at [865, 405] on button "Confirmar" at bounding box center [857, 390] width 82 height 32
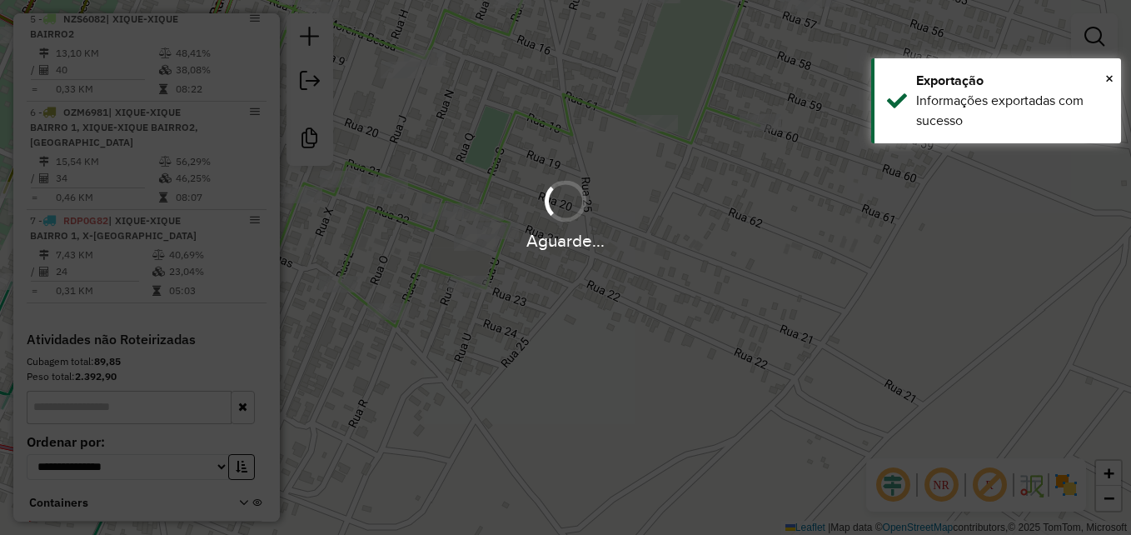
scroll to position [1024, 0]
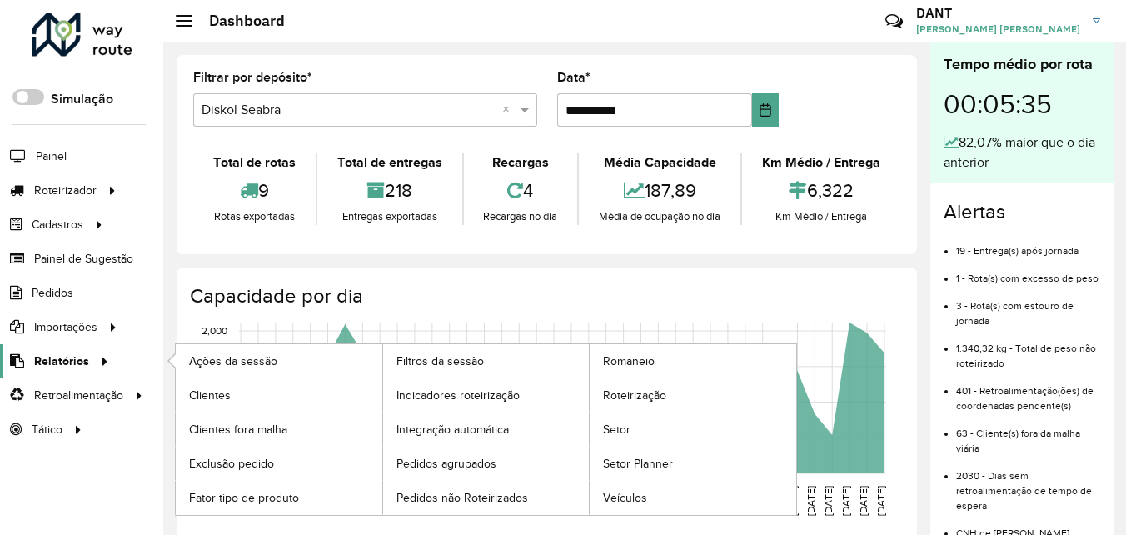
click at [65, 356] on span "Relatórios" at bounding box center [61, 360] width 55 height 17
click at [632, 394] on span "Roteirização" at bounding box center [636, 394] width 67 height 17
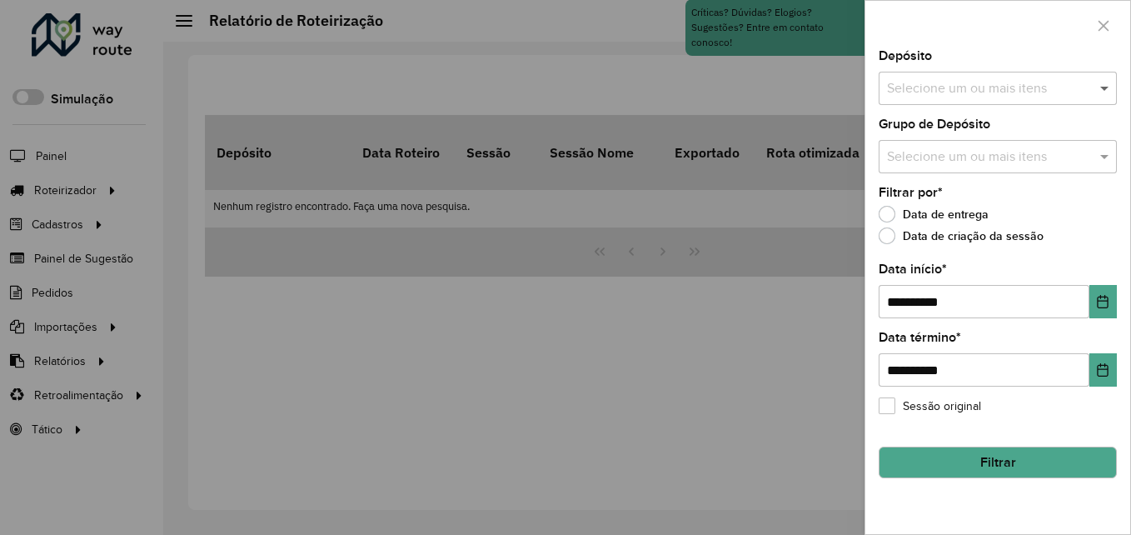
click at [1107, 92] on span at bounding box center [1106, 88] width 21 height 20
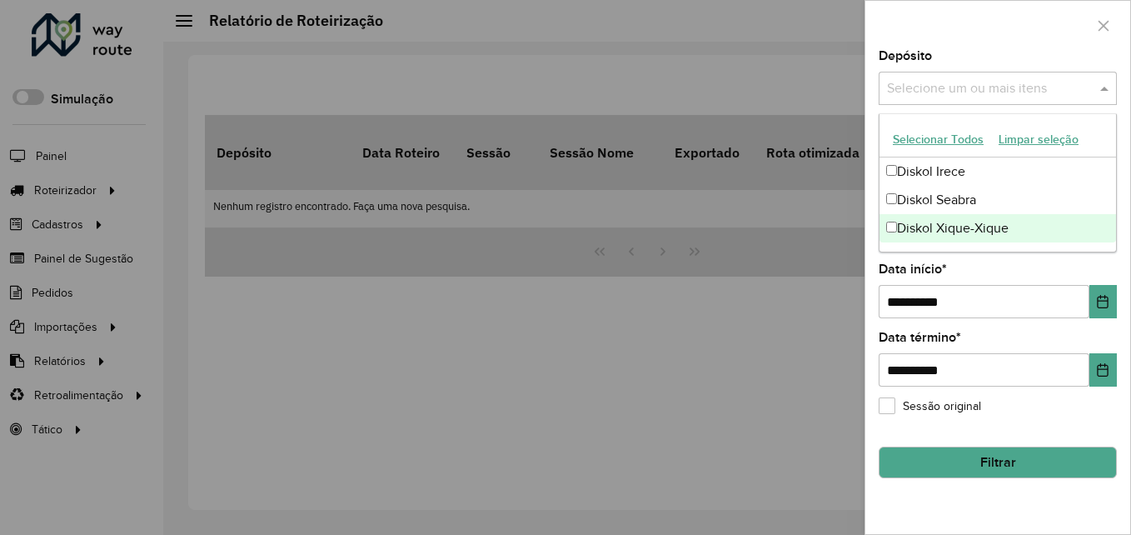
click at [979, 224] on div "Diskol Xique-Xique" at bounding box center [997, 228] width 236 height 28
click at [1108, 306] on icon "Choose Date" at bounding box center [1102, 301] width 11 height 13
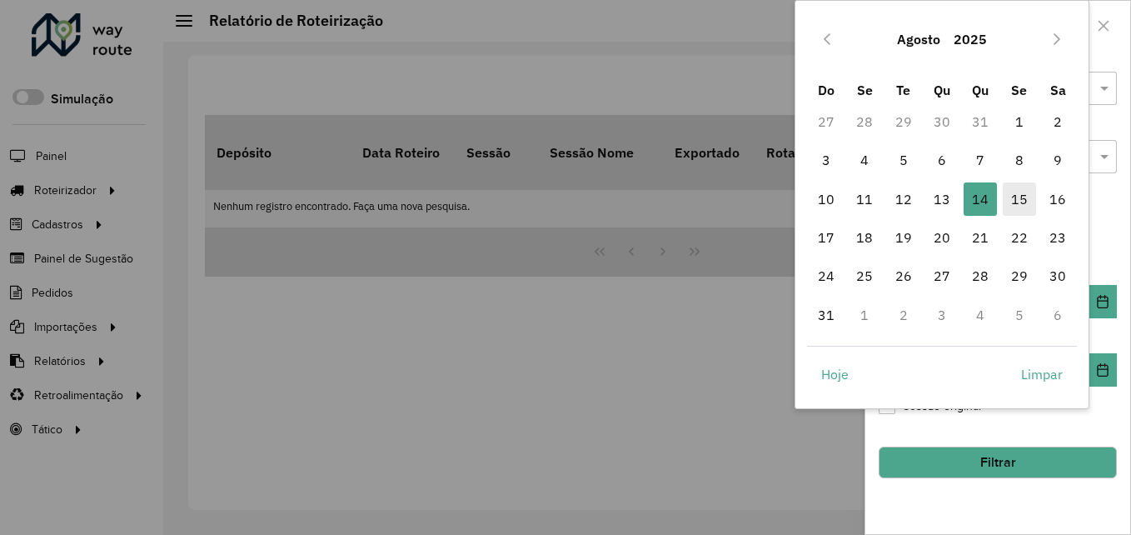
click at [1012, 210] on span "15" at bounding box center [1018, 198] width 33 height 33
type input "**********"
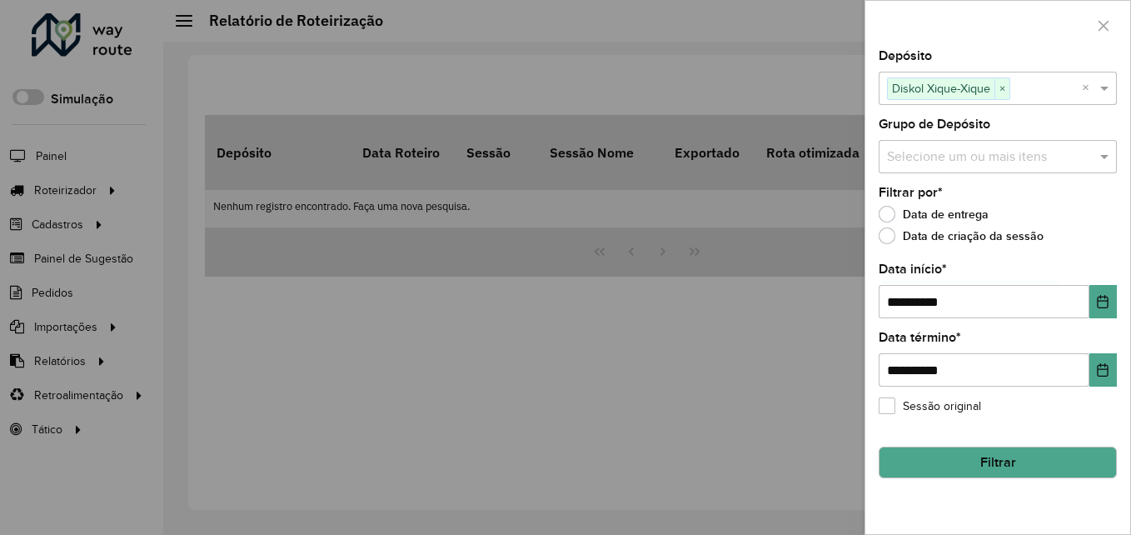
click at [968, 465] on button "Filtrar" at bounding box center [997, 462] width 238 height 32
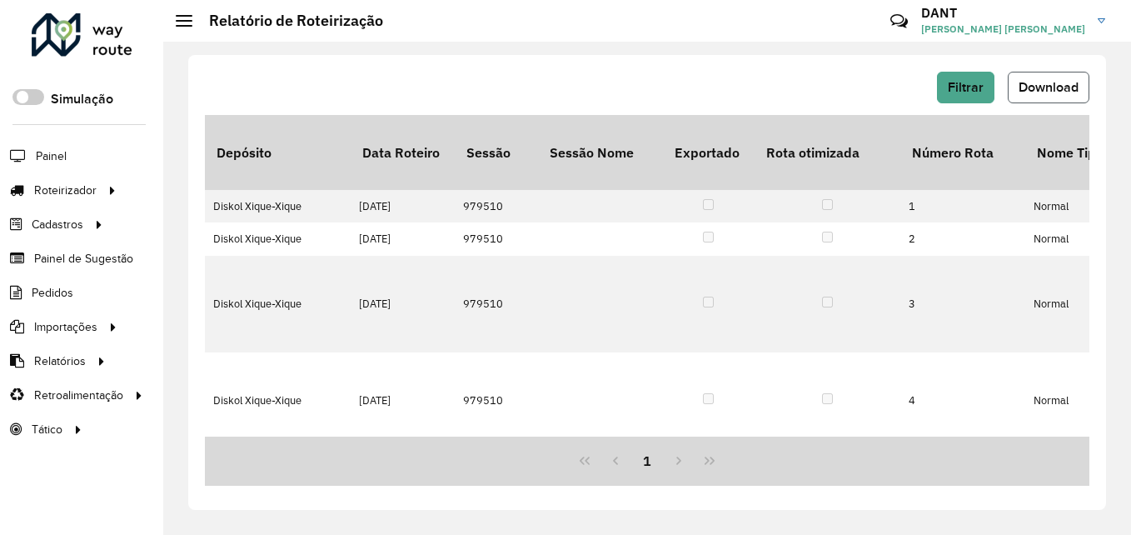
click at [1024, 90] on span "Download" at bounding box center [1048, 87] width 60 height 14
